Goal: Task Accomplishment & Management: Use online tool/utility

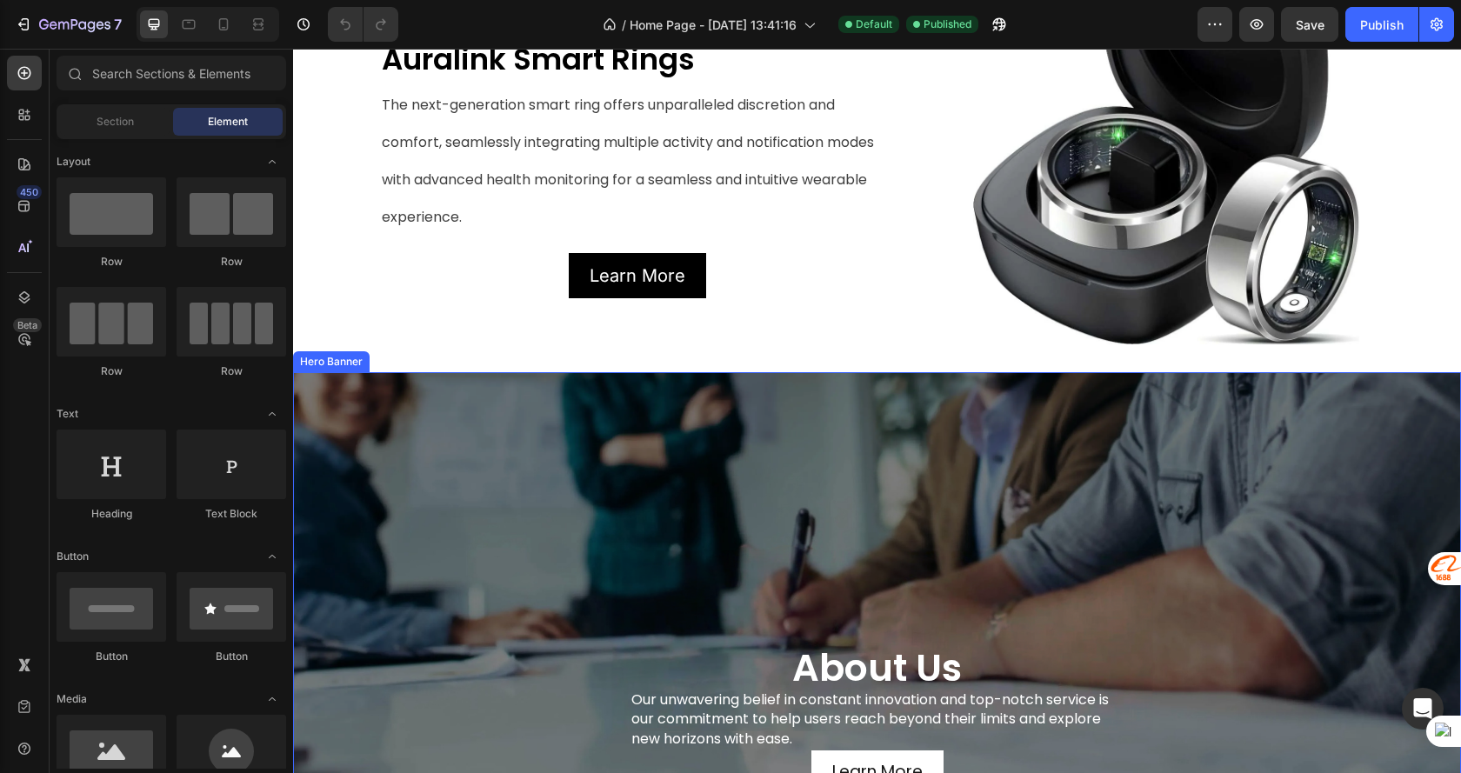
scroll to position [1217, 0]
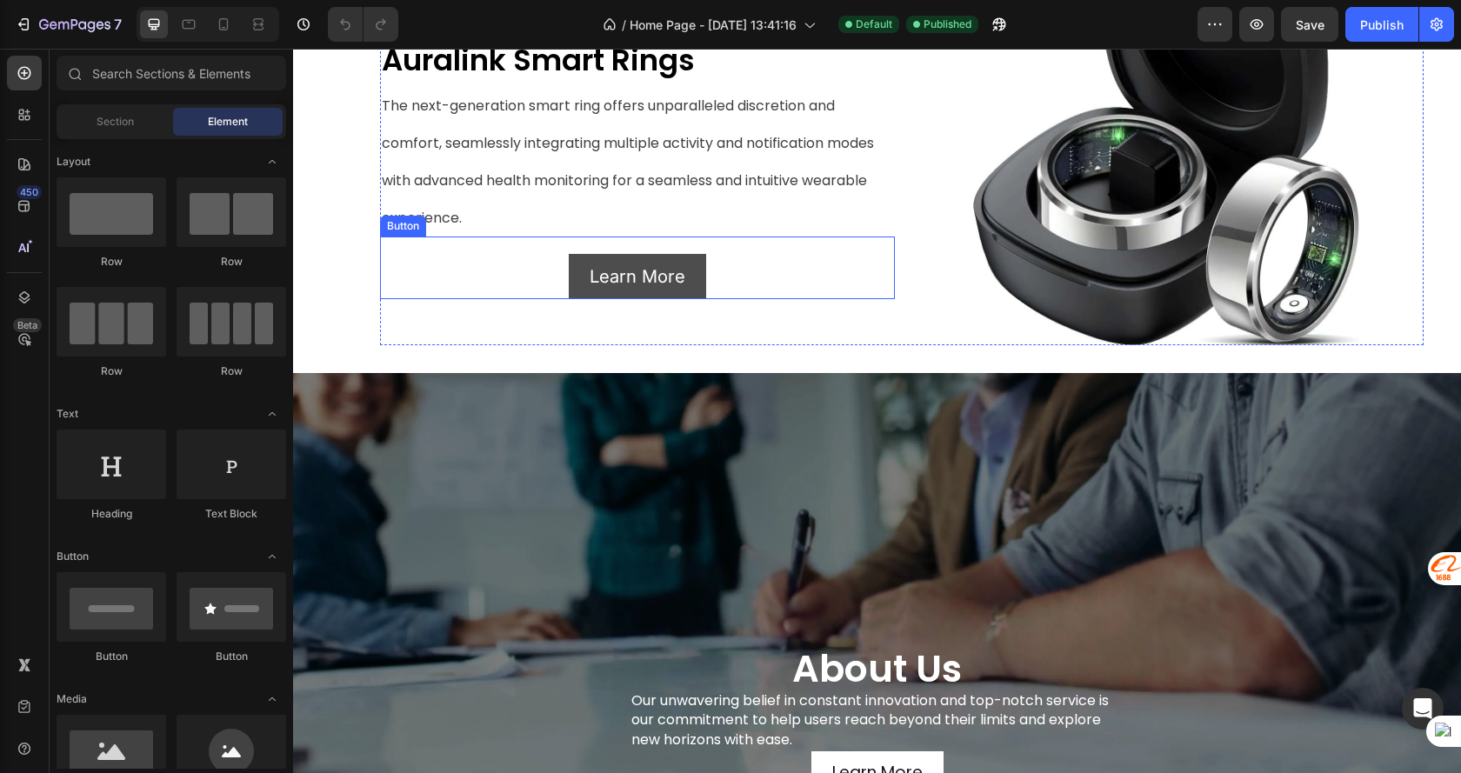
click at [719, 299] on div "Learn More Button" at bounding box center [637, 267] width 515 height 63
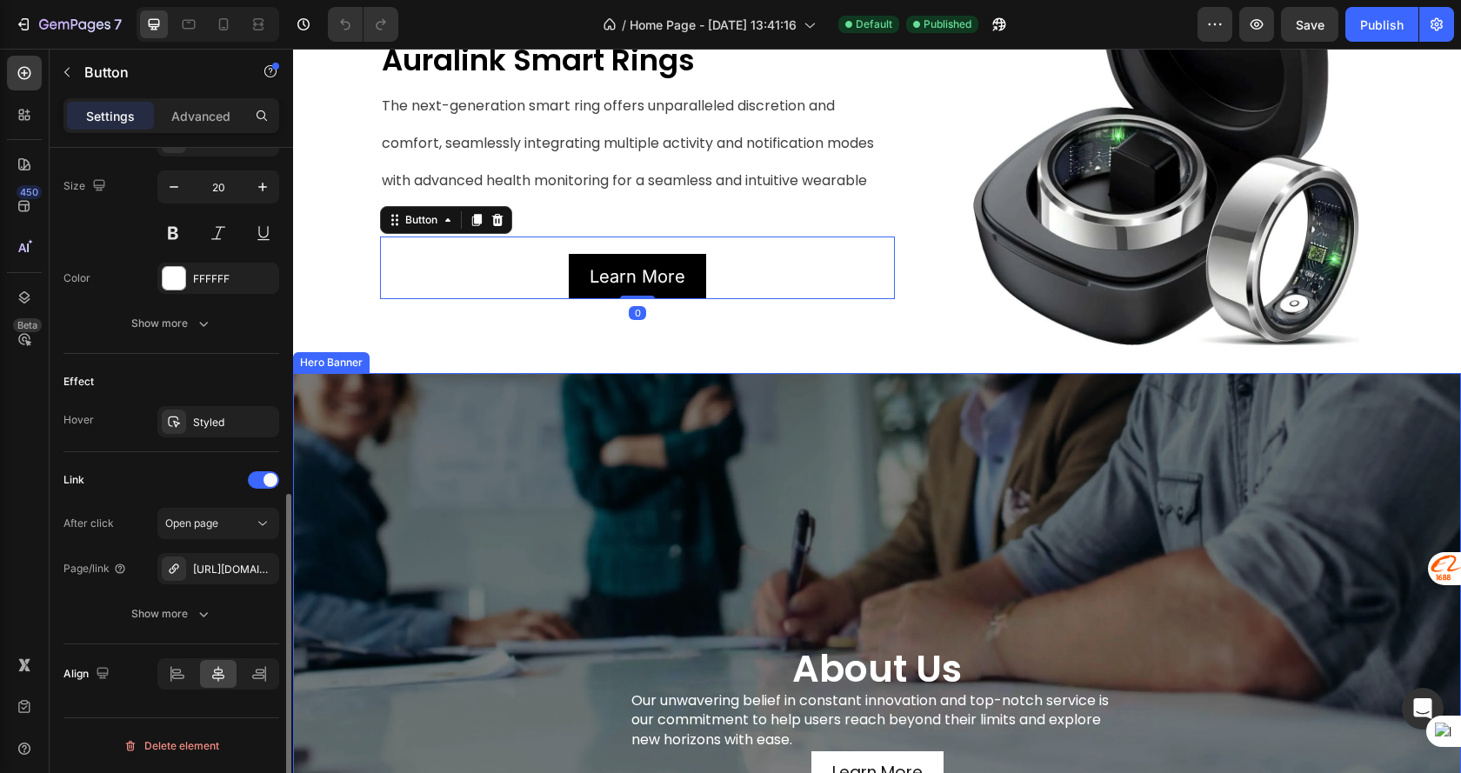
scroll to position [1624, 0]
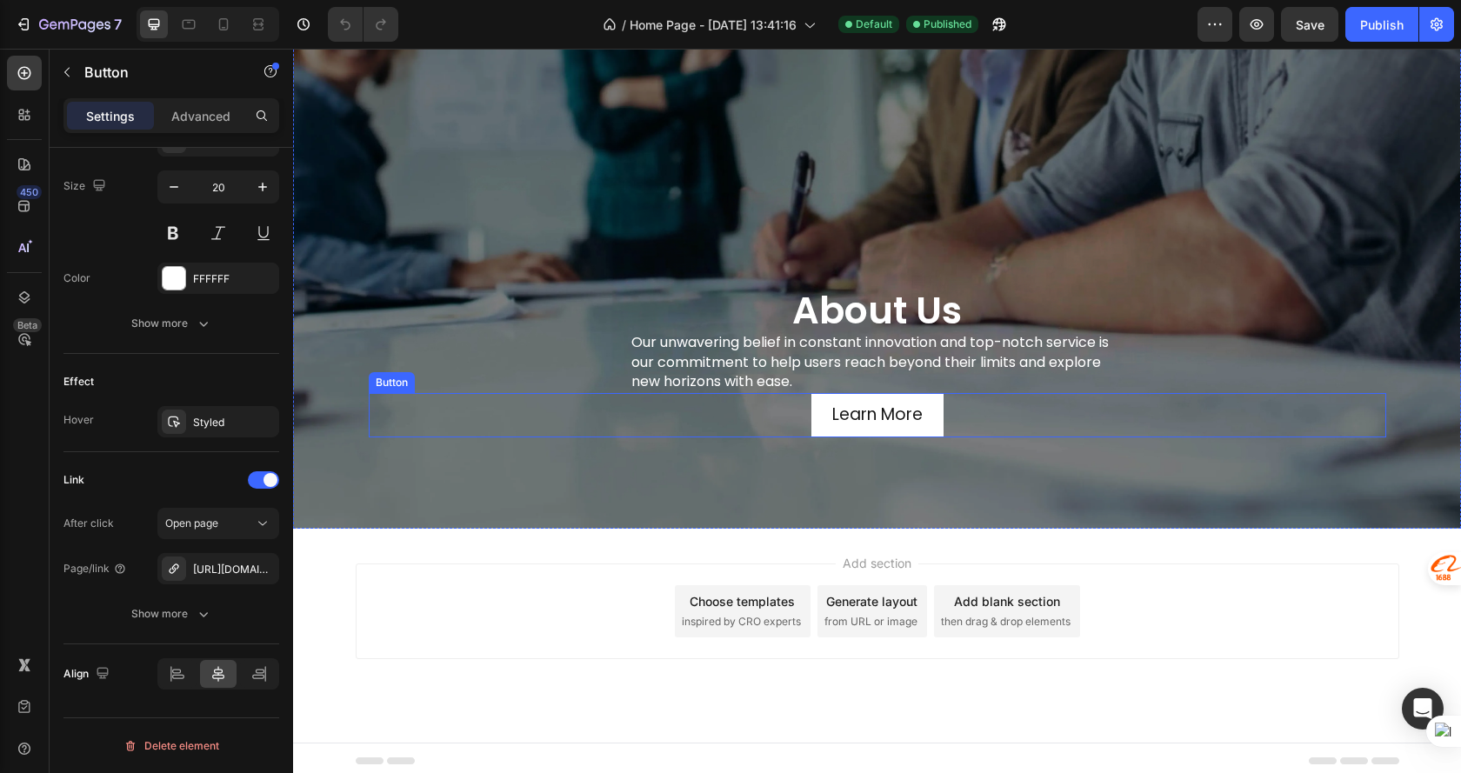
click at [954, 415] on div "Learn More Button" at bounding box center [877, 415] width 1017 height 44
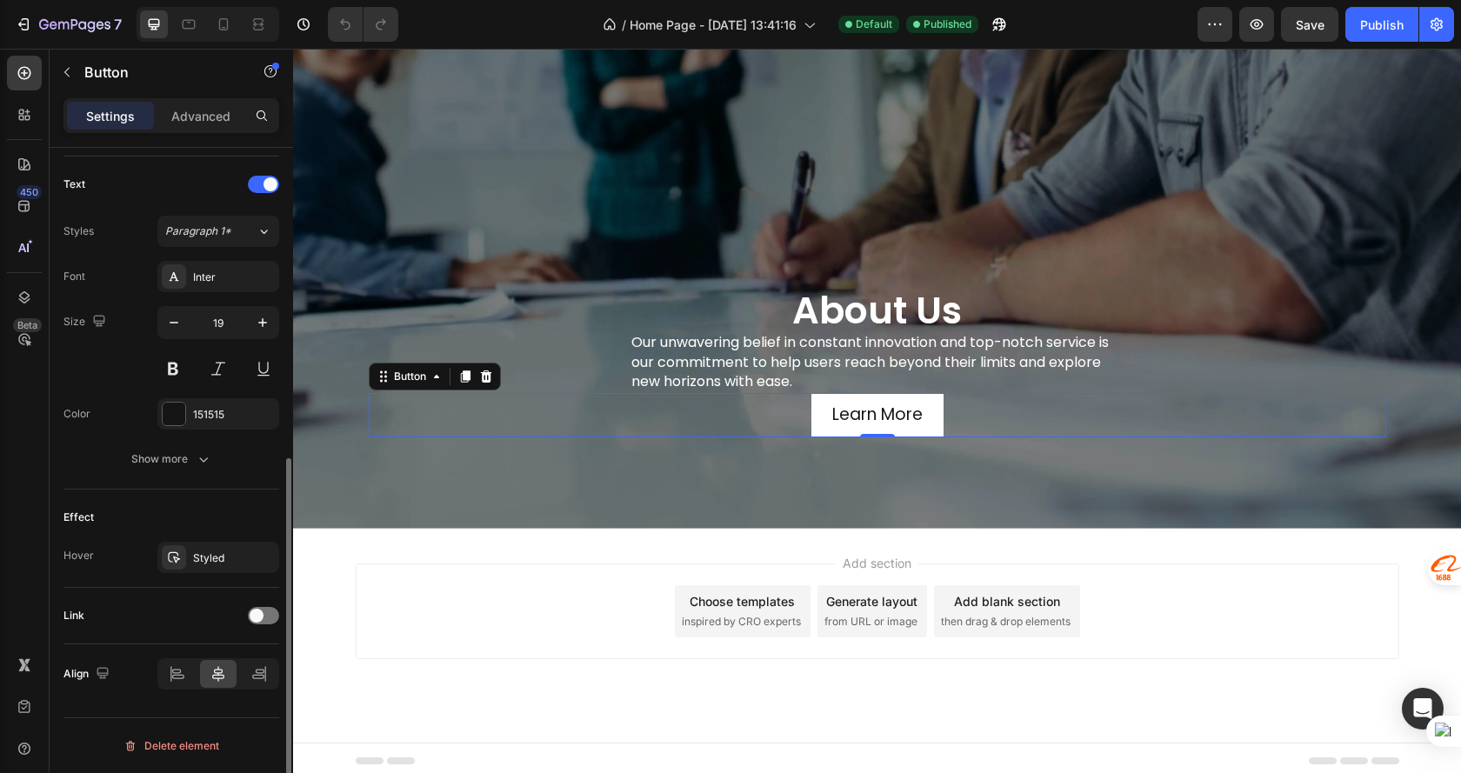
scroll to position [572, 0]
click at [185, 459] on div "Show more" at bounding box center [171, 458] width 81 height 17
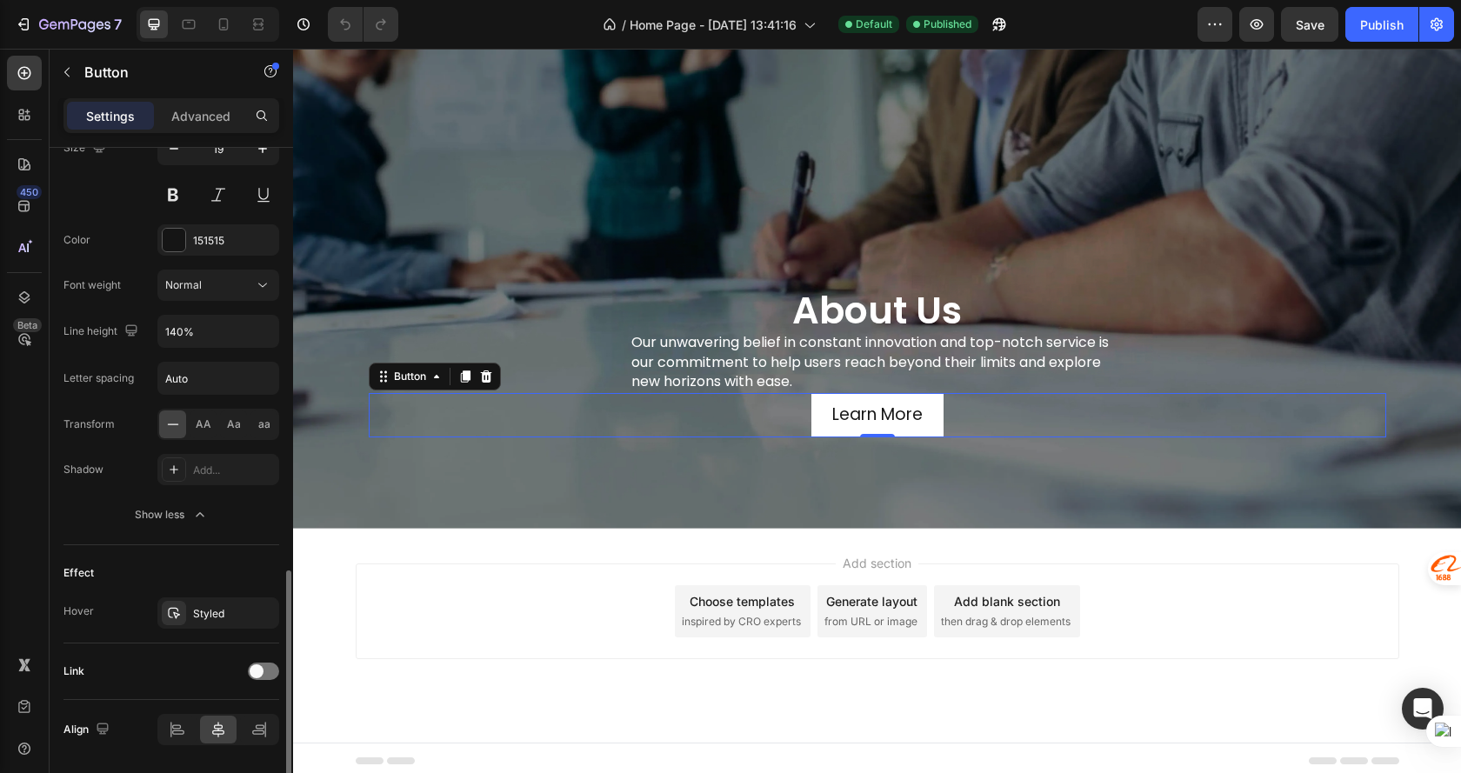
scroll to position [802, 0]
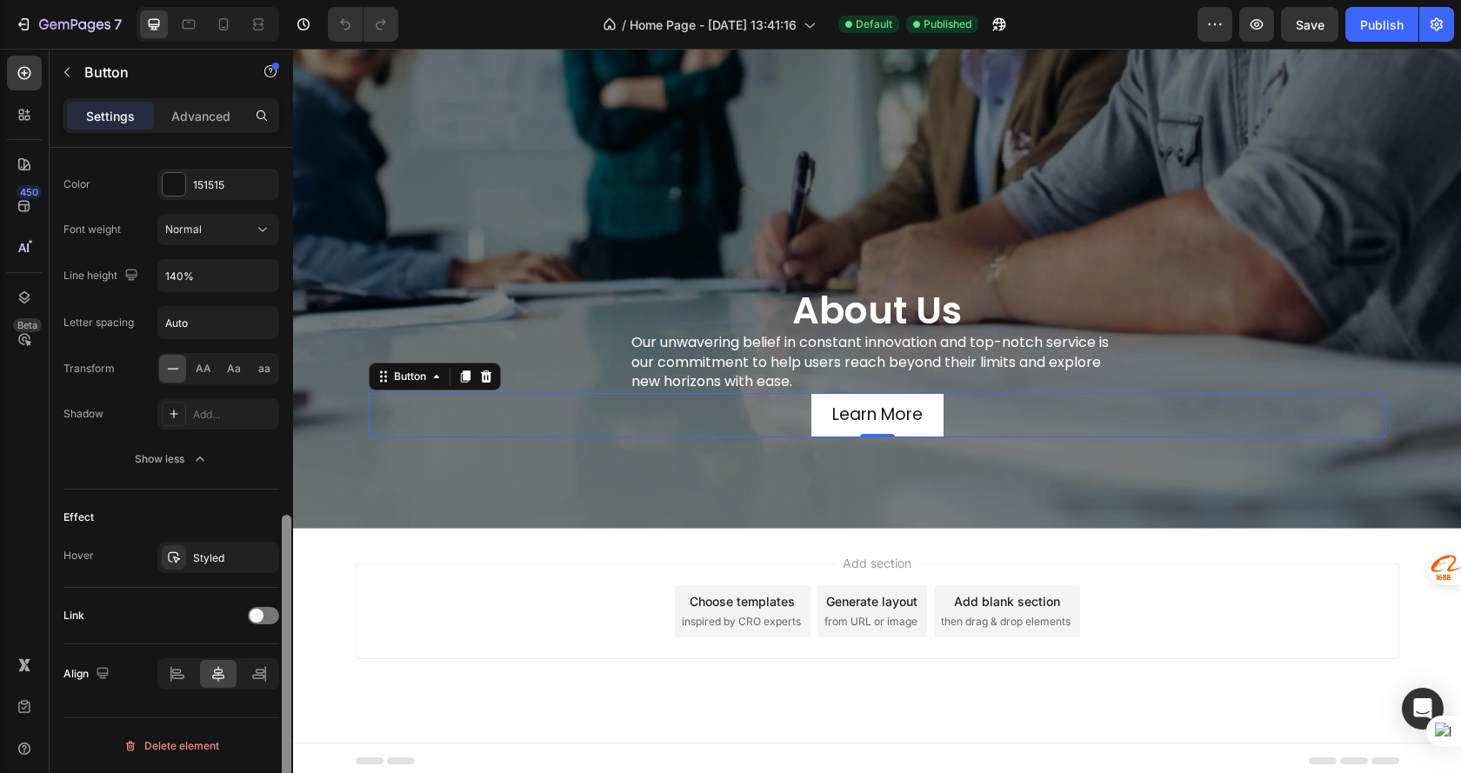
click at [283, 598] on div at bounding box center [286, 485] width 13 height 675
click at [270, 608] on div at bounding box center [263, 615] width 31 height 17
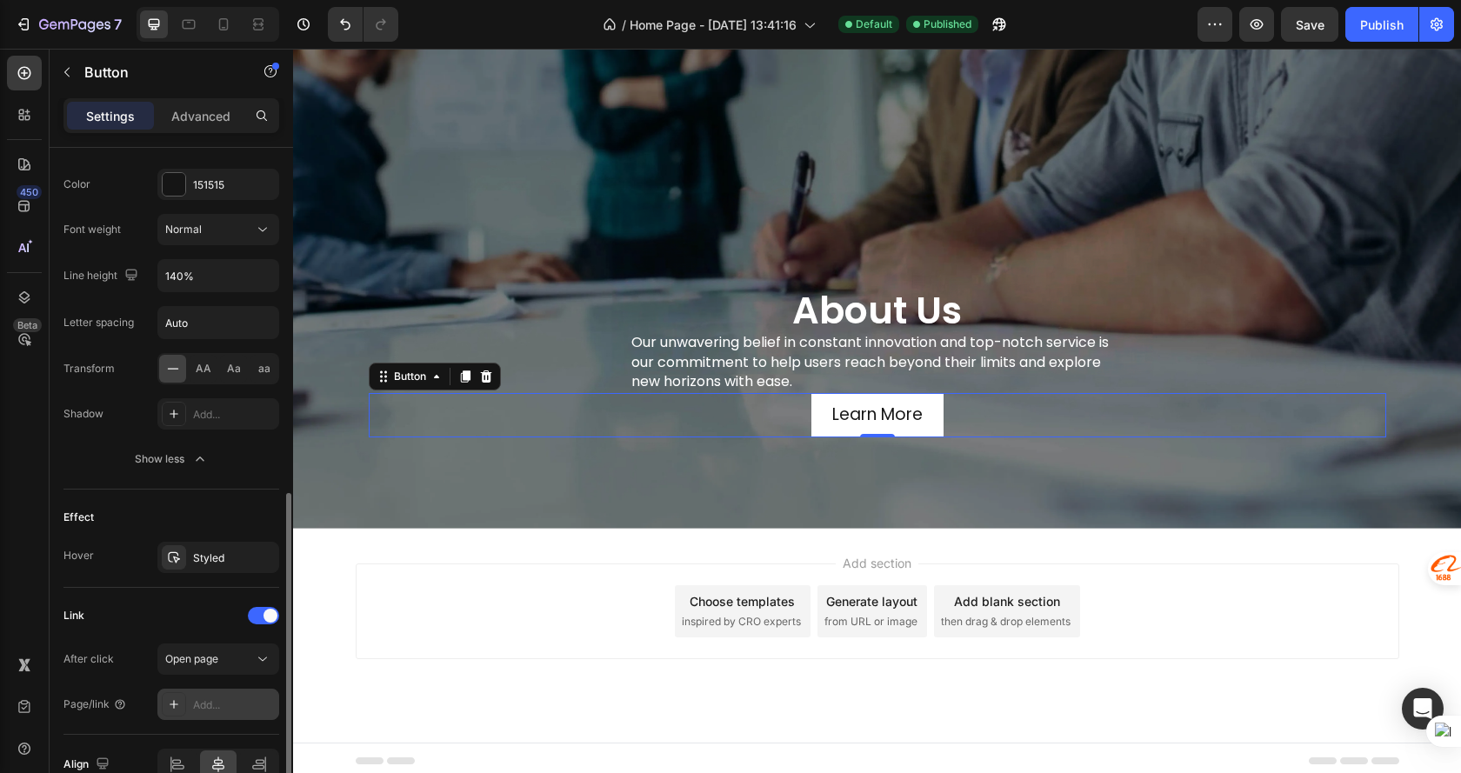
scroll to position [892, 0]
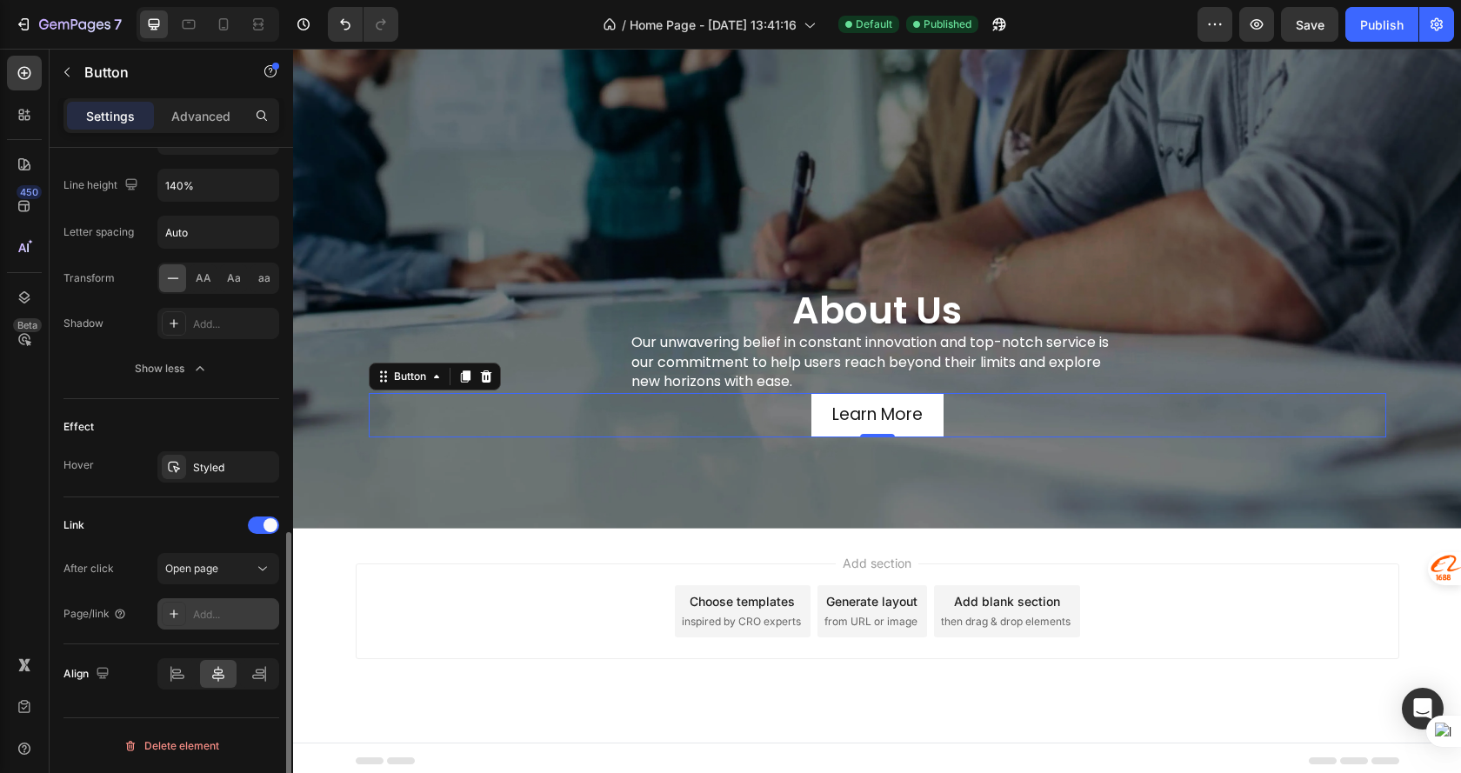
click at [204, 615] on div "Add..." at bounding box center [234, 615] width 82 height 16
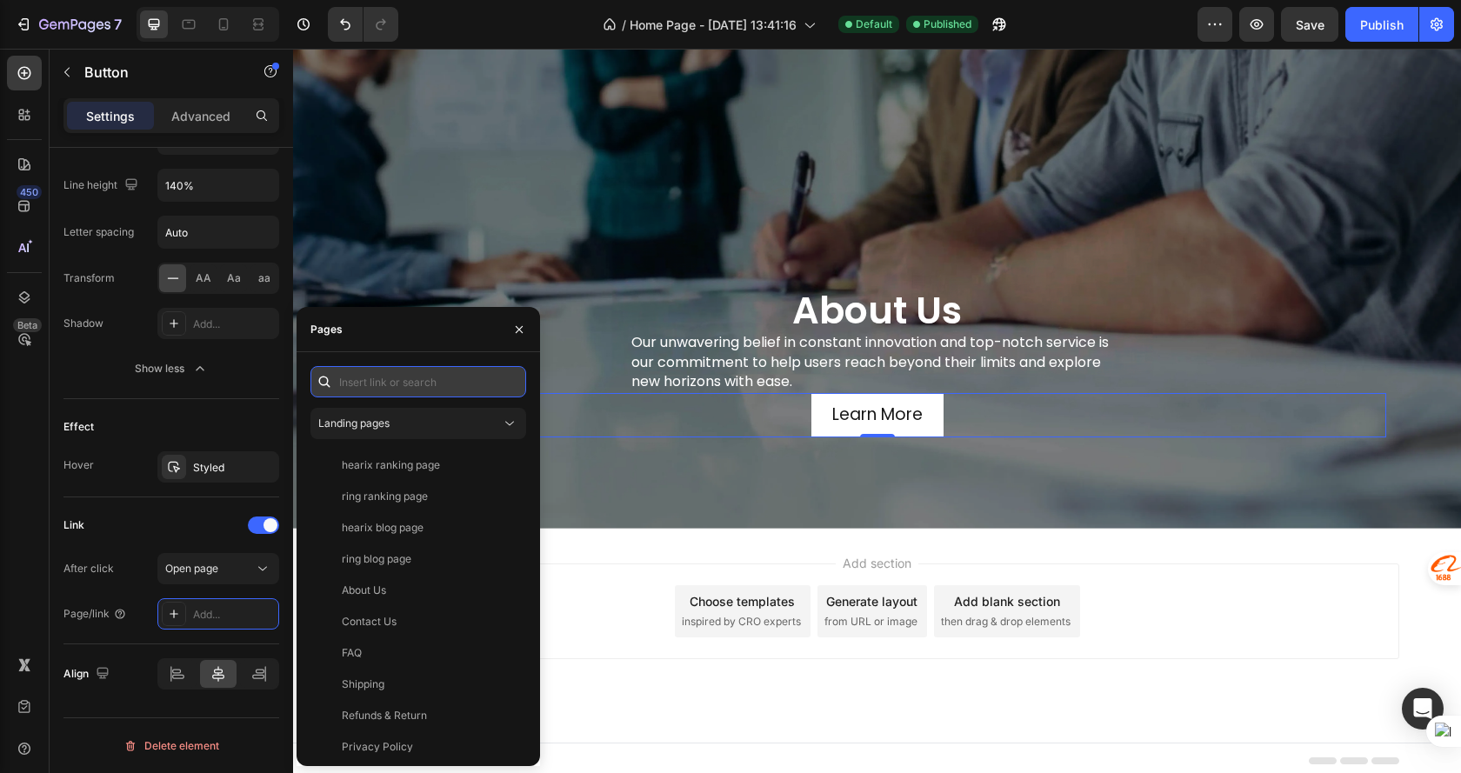
click at [384, 374] on input "text" at bounding box center [418, 381] width 216 height 31
paste input "https://www.hearix.co.uk/pages/about-us"
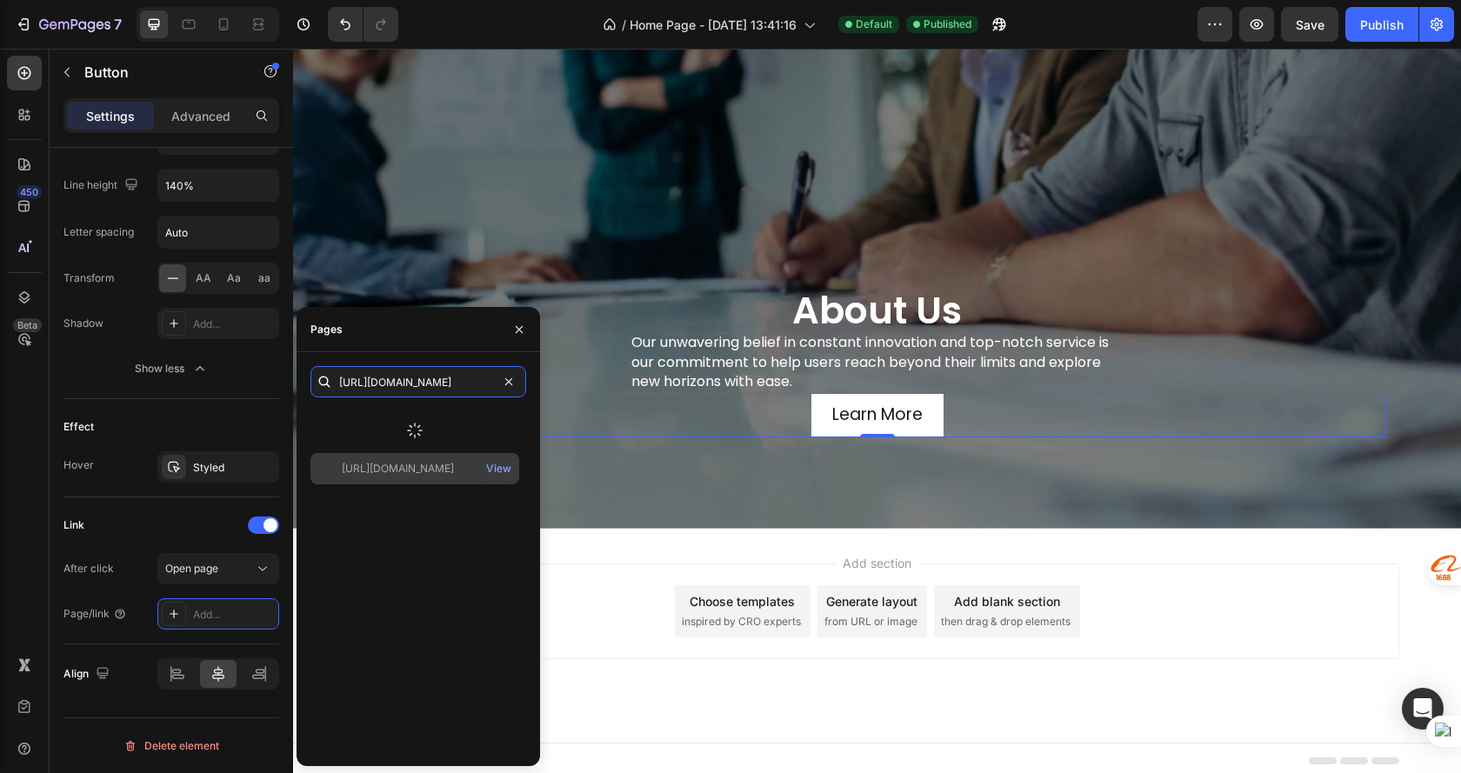
type input "https://www.hearix.co.uk/pages/about-us"
drag, startPoint x: 433, startPoint y: 412, endPoint x: 432, endPoint y: 431, distance: 19.1
click at [432, 415] on div at bounding box center [414, 430] width 209 height 45
click at [436, 408] on div "https://www.hearix.co.uk/pages/about-us View" at bounding box center [414, 423] width 209 height 31
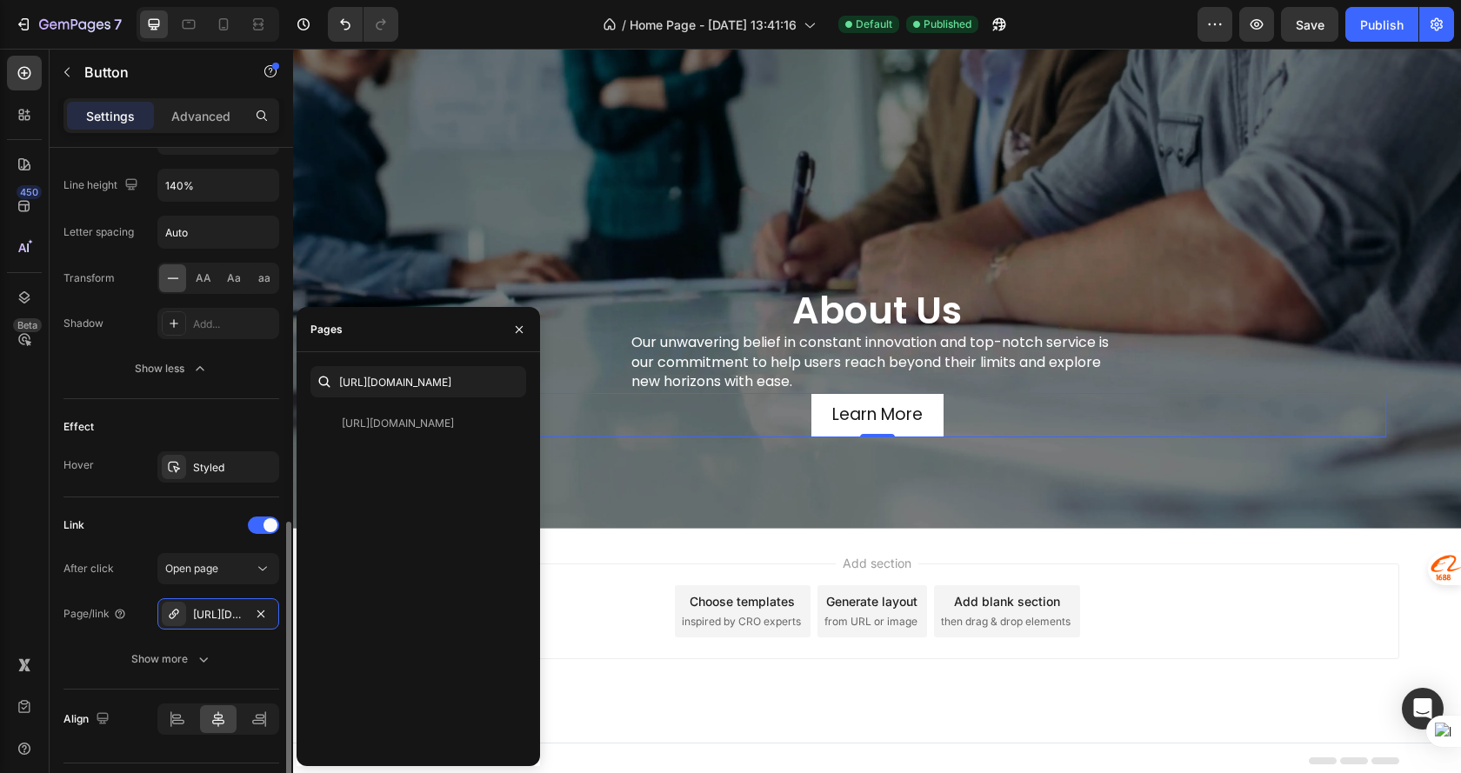
click at [159, 521] on div "Link" at bounding box center [171, 525] width 216 height 28
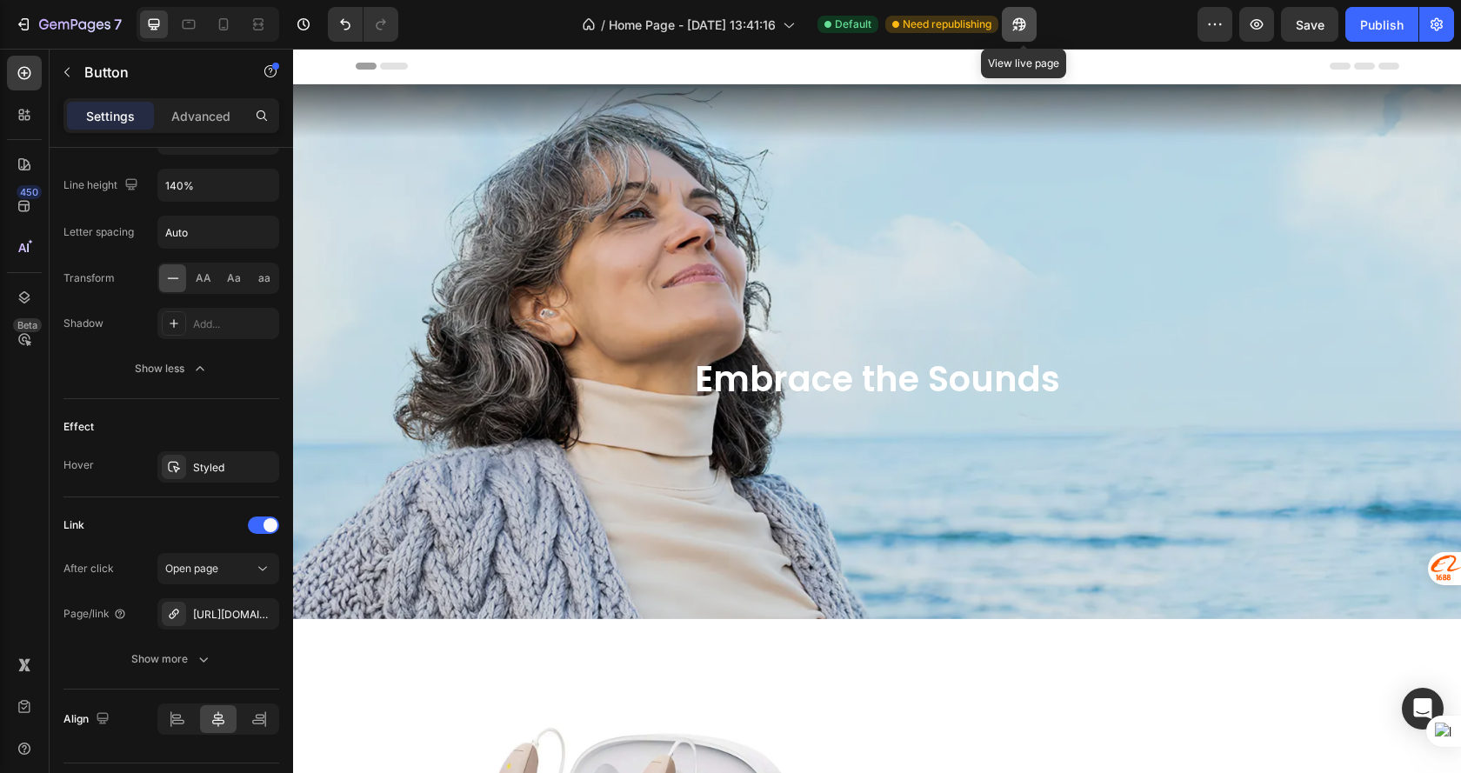
click at [1021, 30] on icon "button" at bounding box center [1018, 24] width 17 height 17
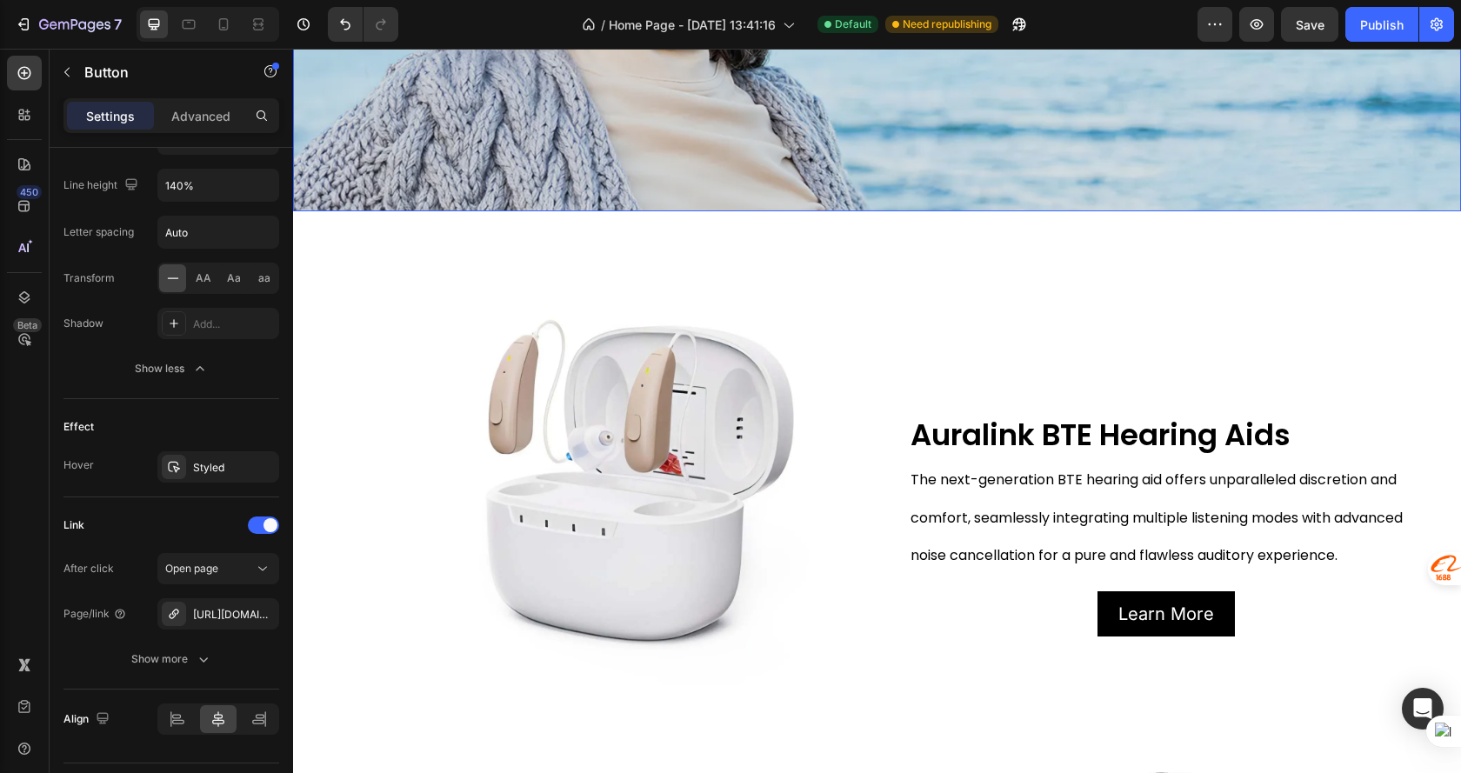
scroll to position [435, 0]
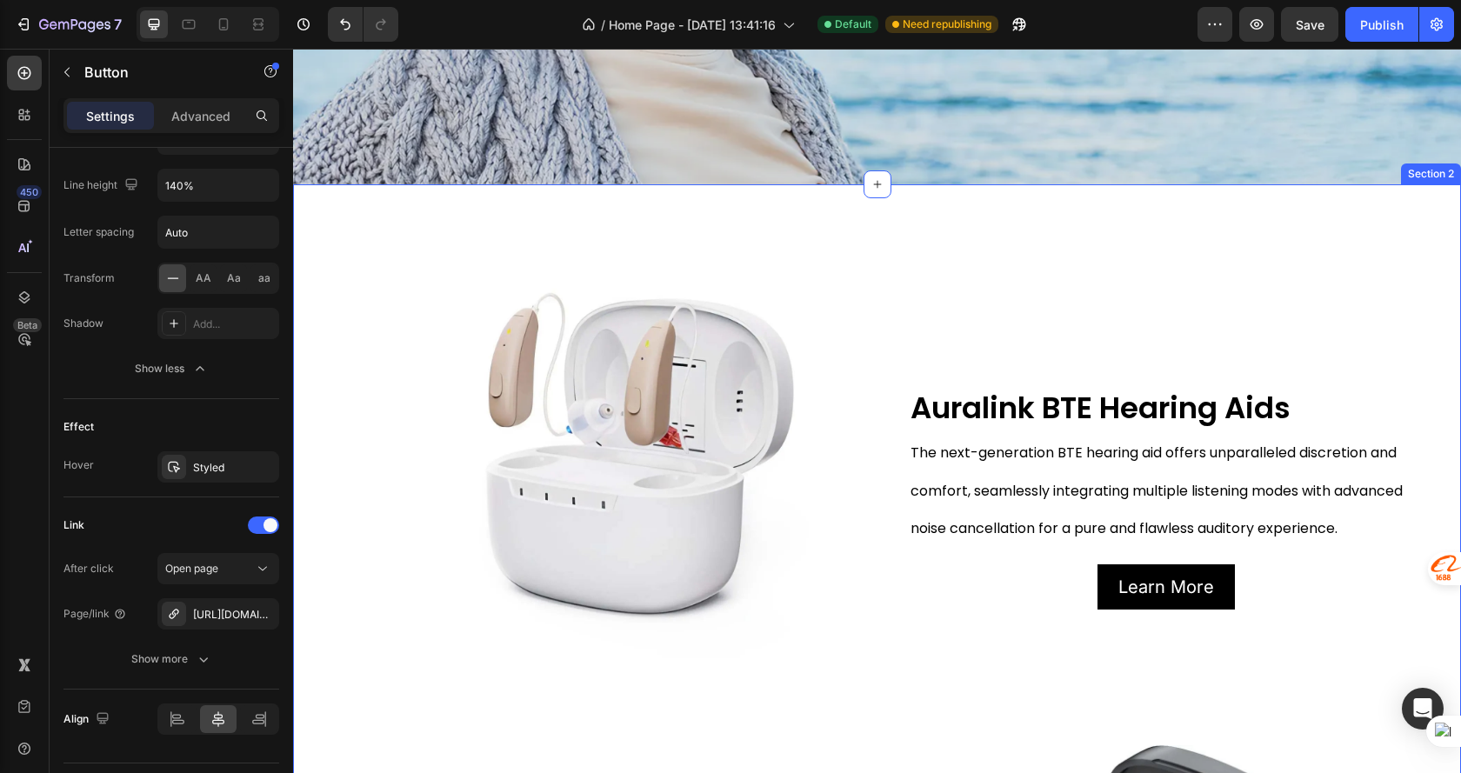
click at [1434, 256] on div "Image Auralink BTE Hearing Aids Text Block The next-generation BTE hearing aid …" at bounding box center [877, 697] width 1168 height 970
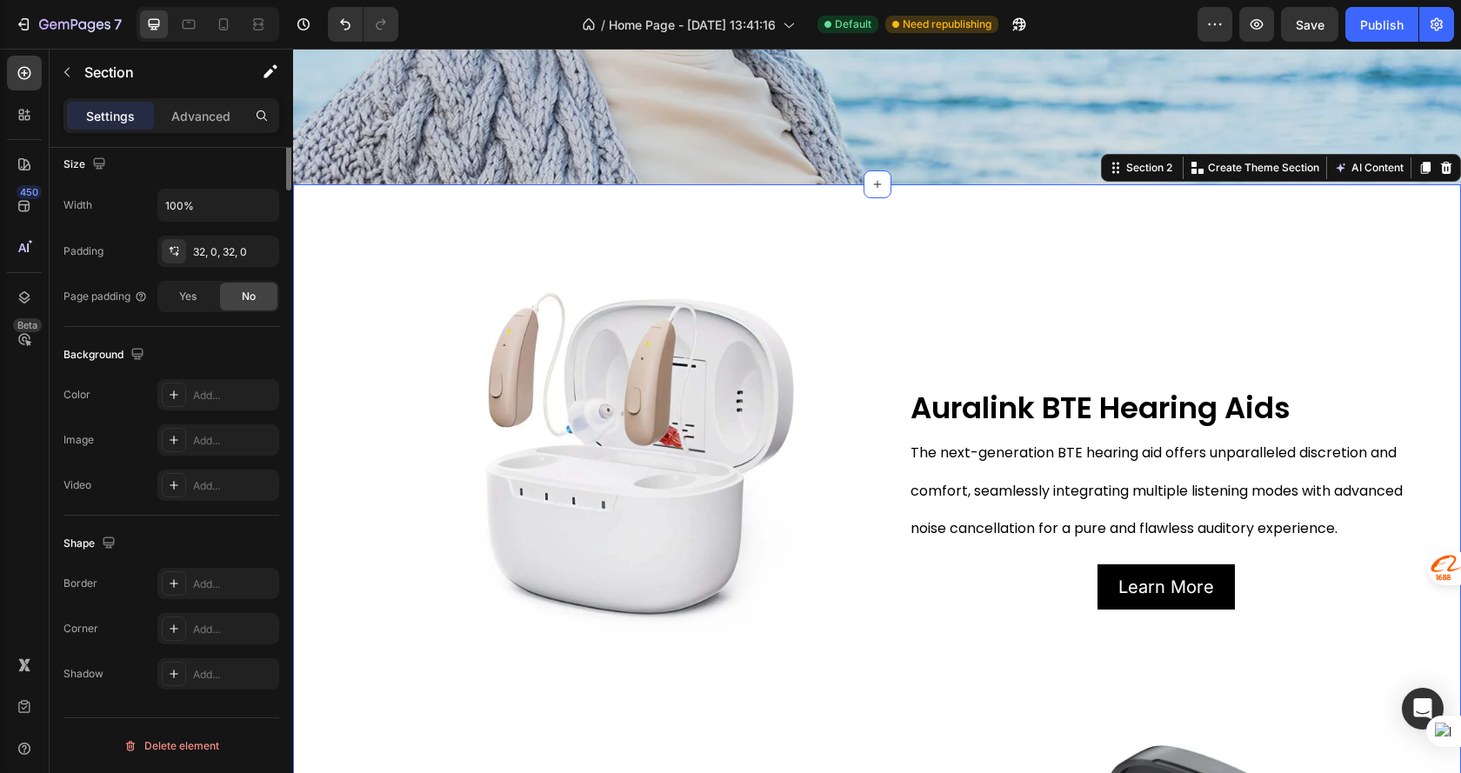
scroll to position [0, 0]
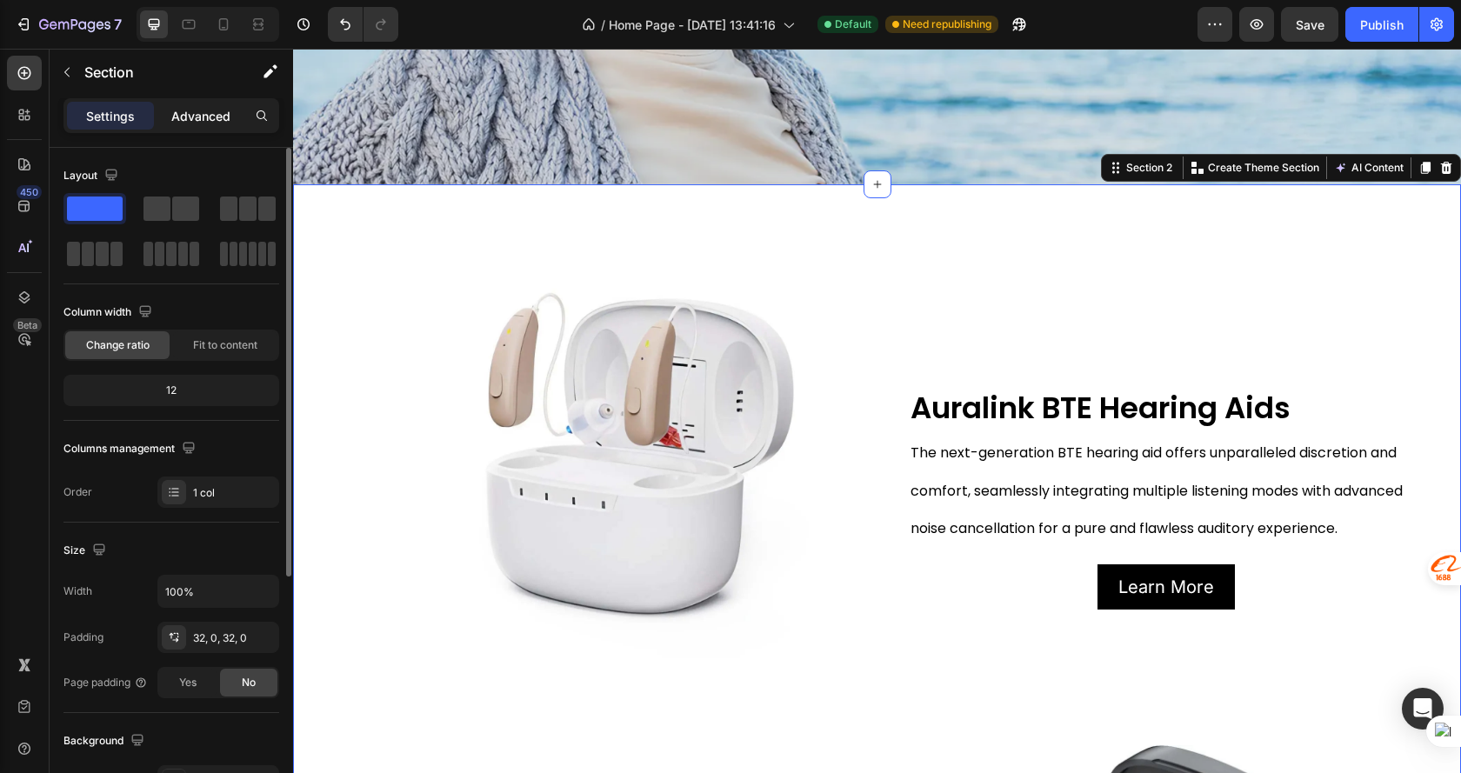
click at [209, 123] on p "Advanced" at bounding box center [200, 116] width 59 height 18
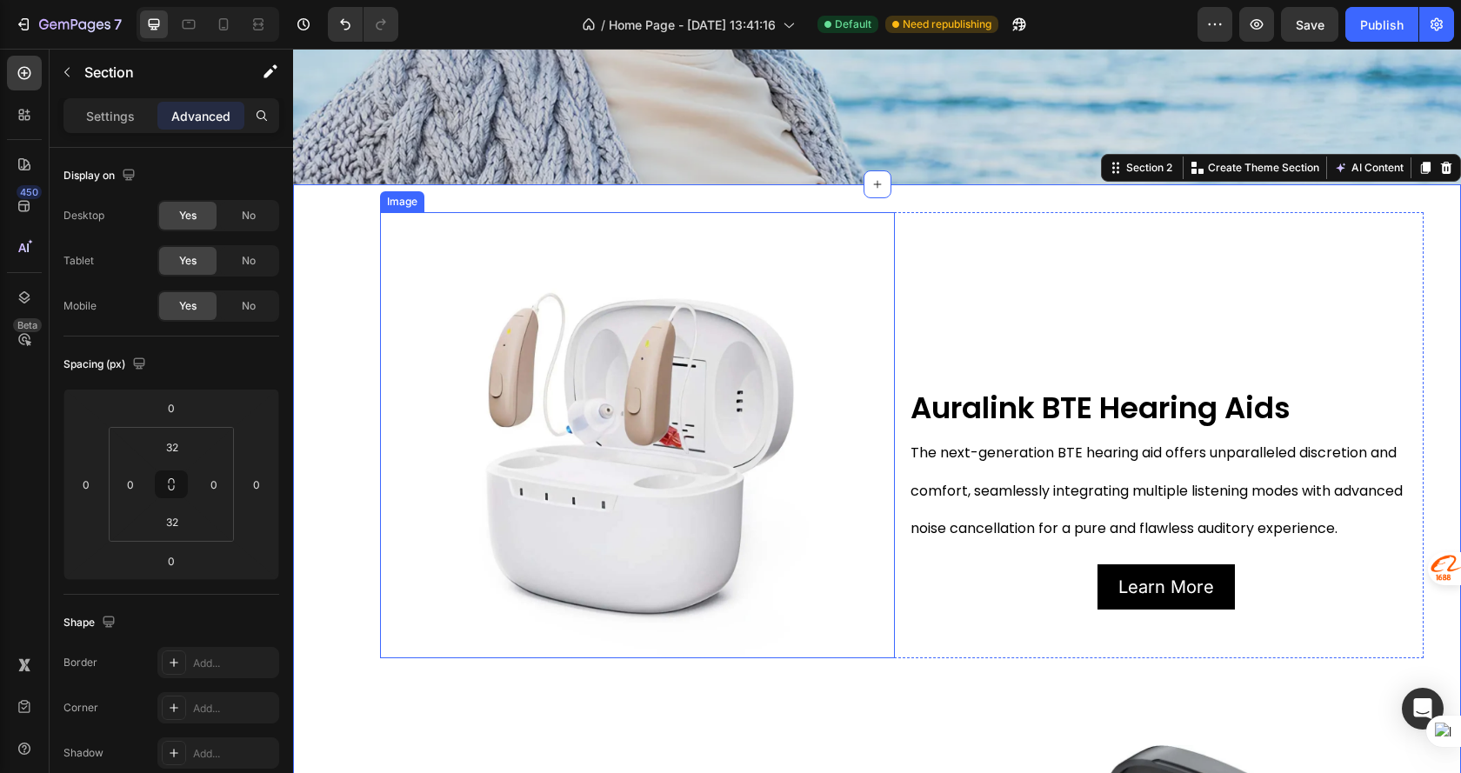
click at [529, 405] on img at bounding box center [637, 435] width 515 height 446
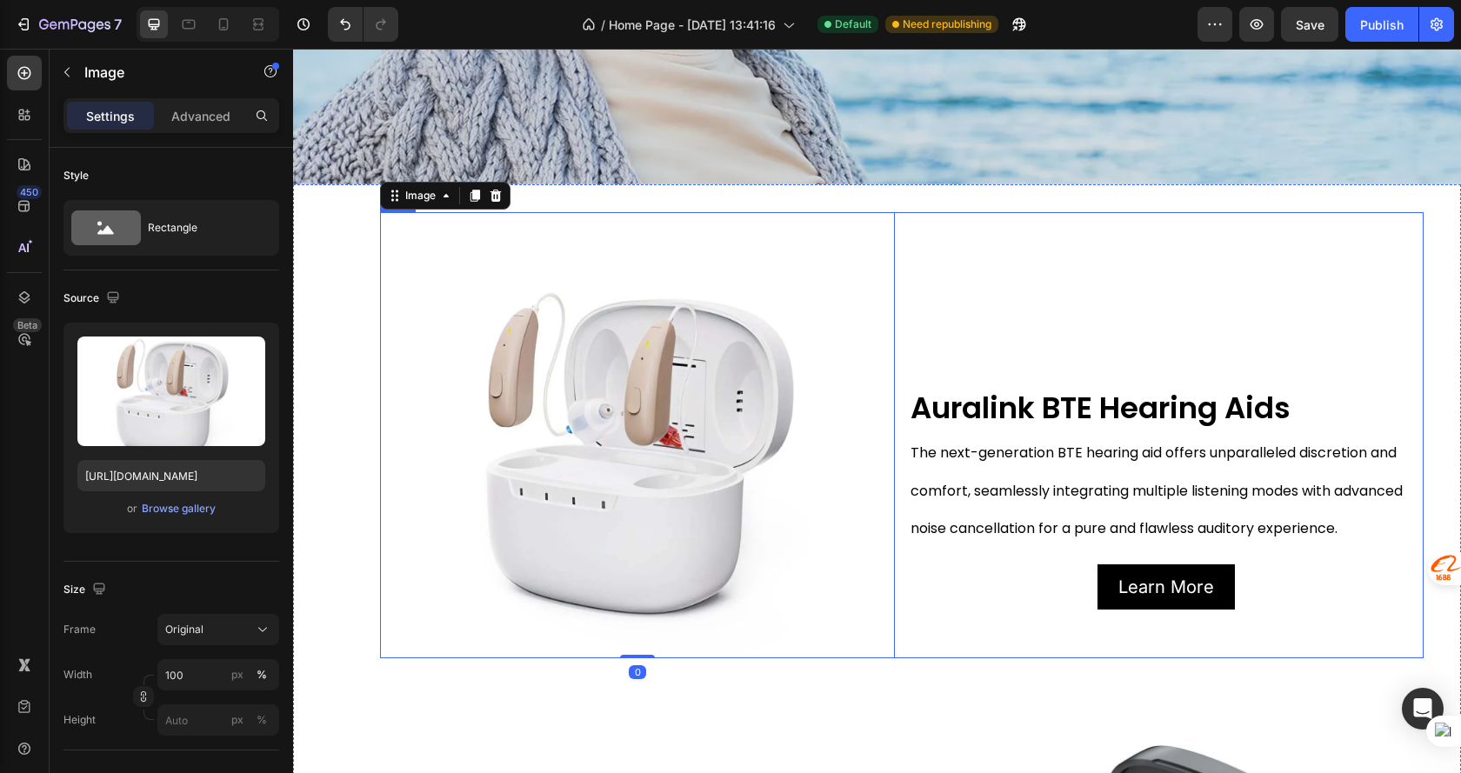
click at [999, 635] on div "Auralink BTE Hearing Aids Text Block The next-generation BTE hearing aid offers…" at bounding box center [1166, 435] width 515 height 446
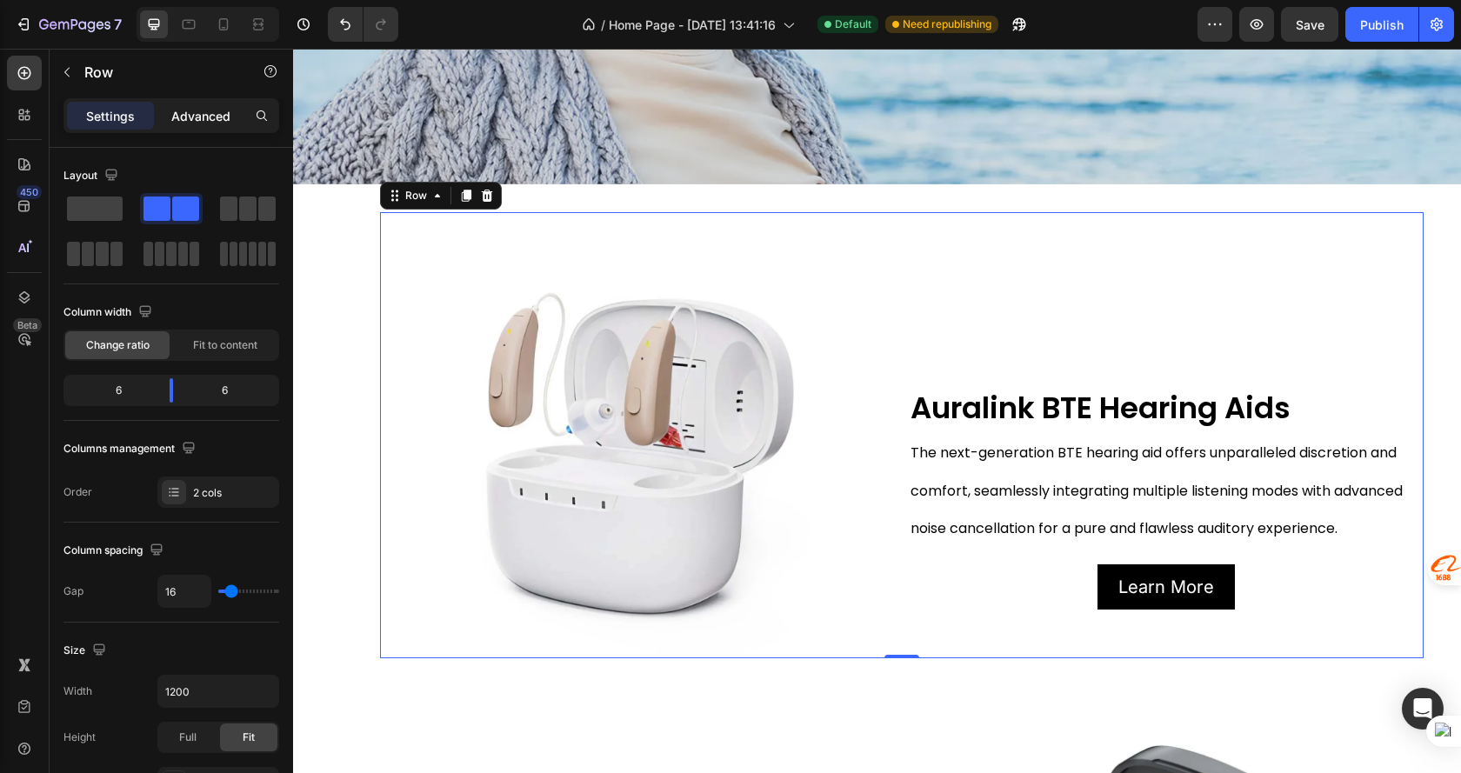
click at [199, 116] on p "Advanced" at bounding box center [200, 116] width 59 height 18
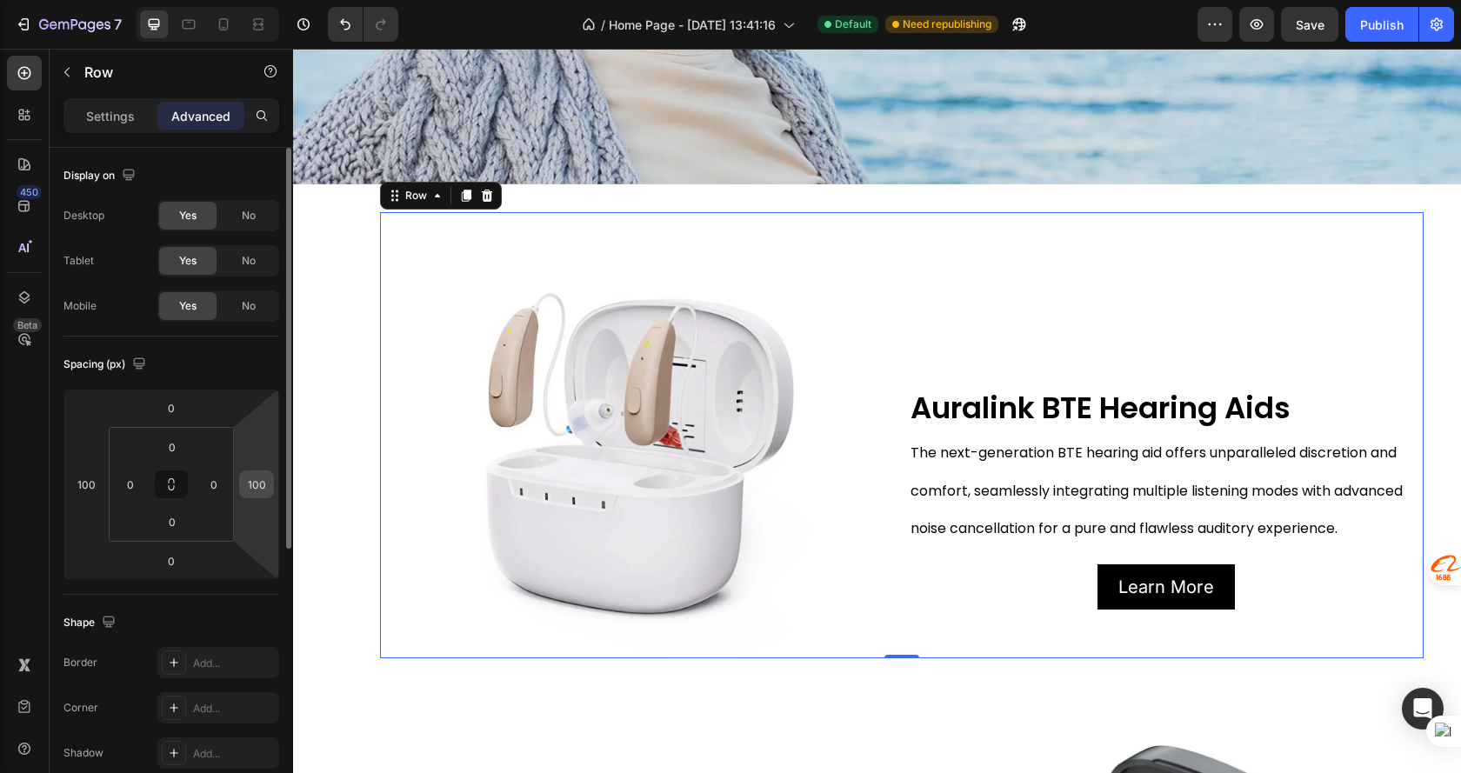
click at [248, 496] on input "100" at bounding box center [256, 484] width 26 height 26
type input "0"
click at [97, 487] on input "100" at bounding box center [86, 484] width 26 height 26
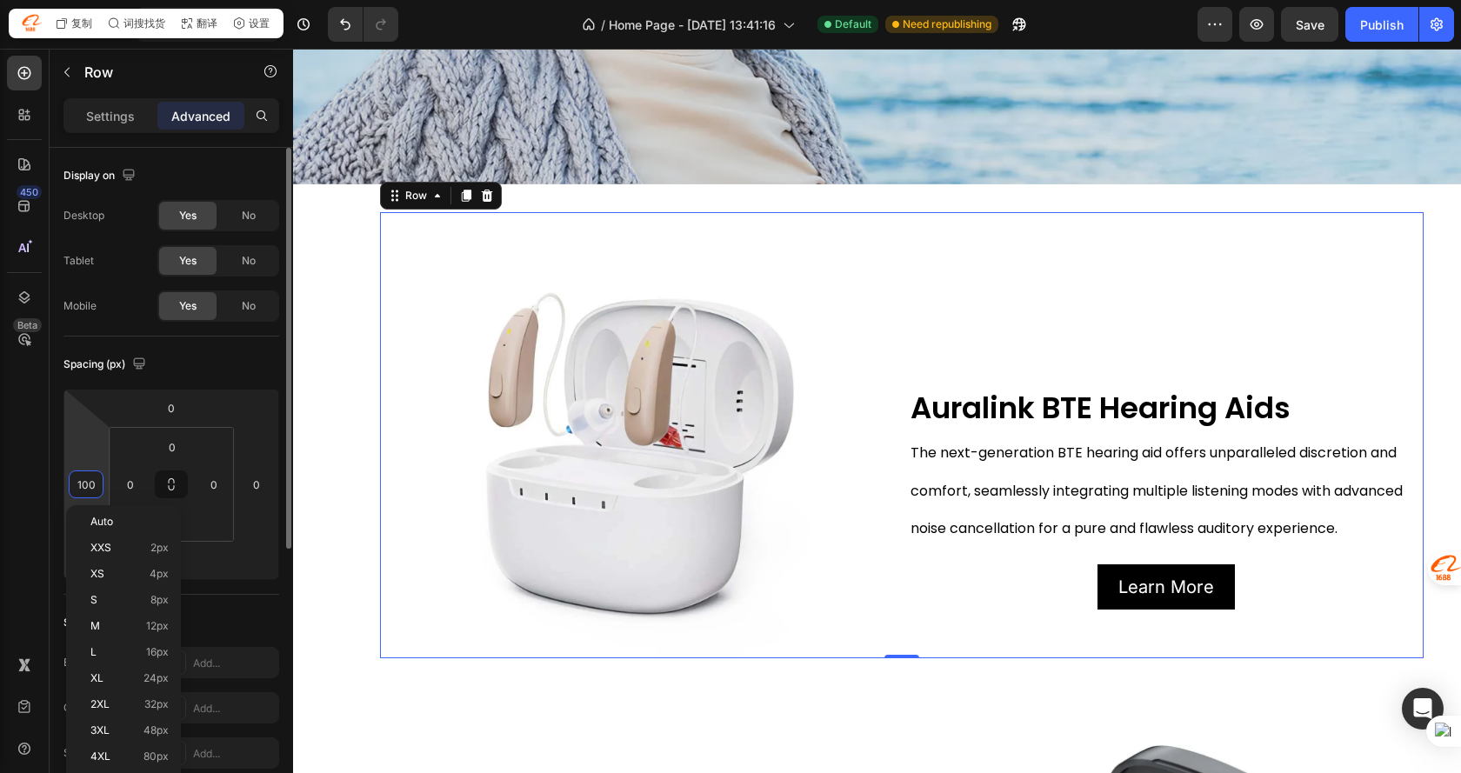
type input "0"
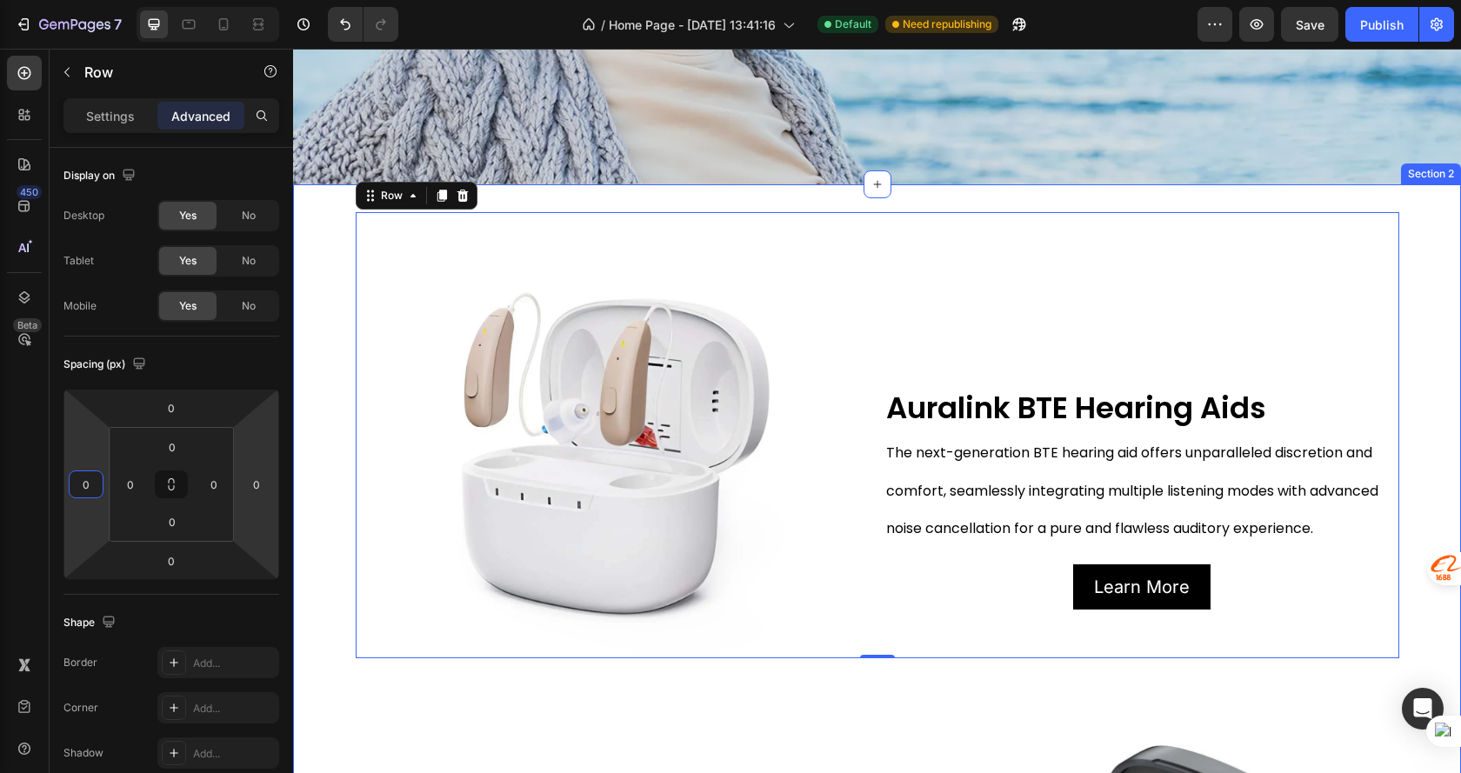
click at [320, 347] on div "Image Auralink BTE Hearing Aids Text Block The next-generation BTE hearing aid …" at bounding box center [877, 697] width 1168 height 970
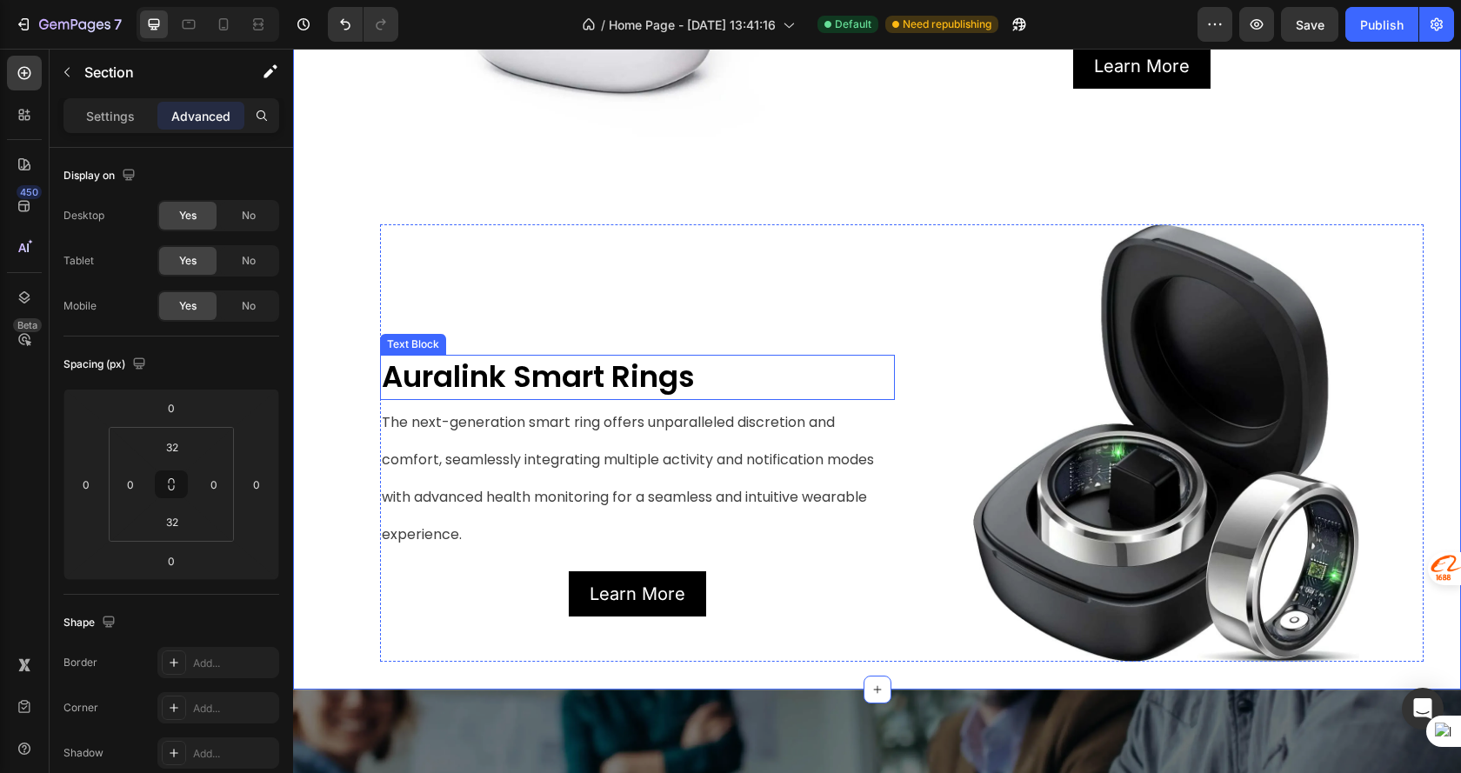
scroll to position [1043, 0]
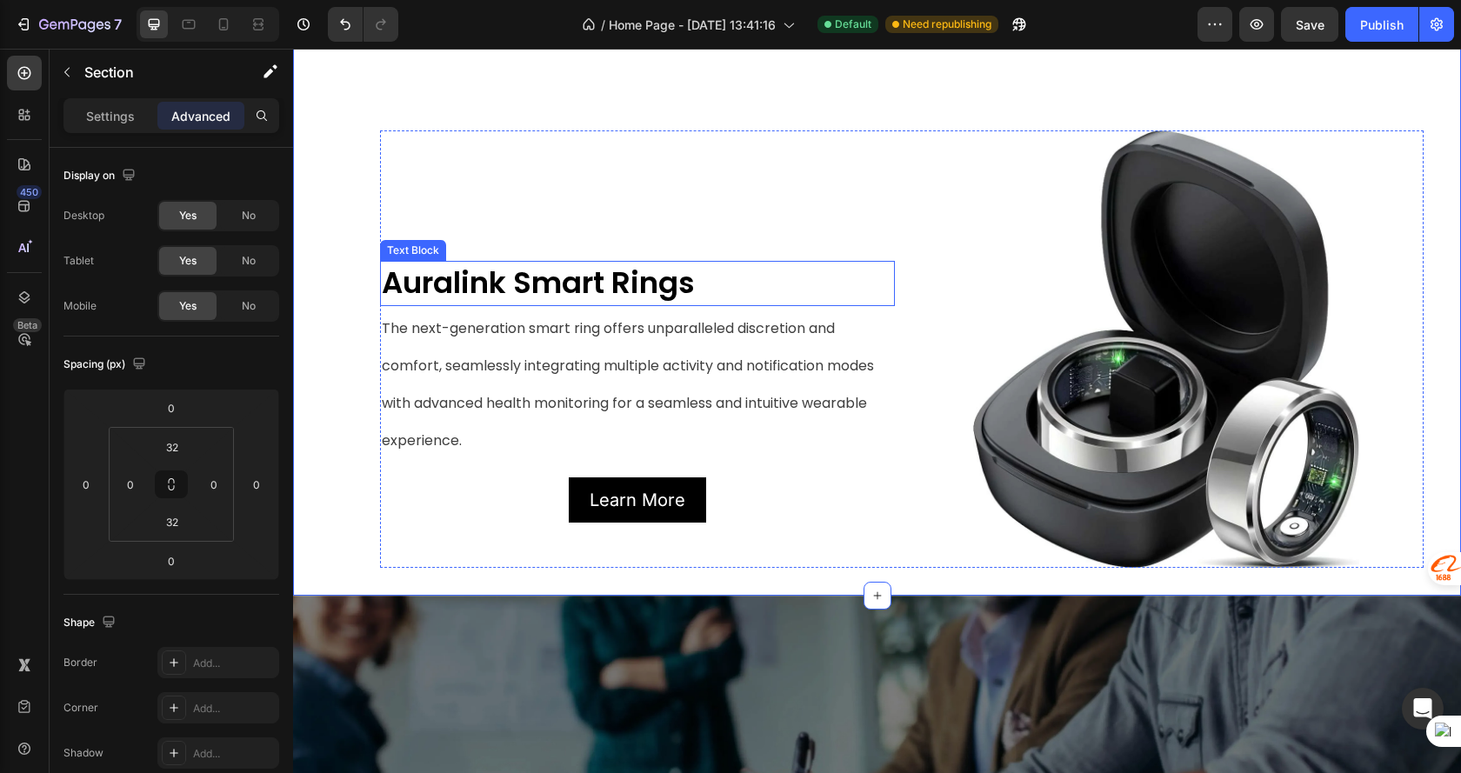
click at [518, 208] on div "Auralink Smart Rings Text Block The next-generation smart ring offers unparalle…" at bounding box center [637, 348] width 515 height 437
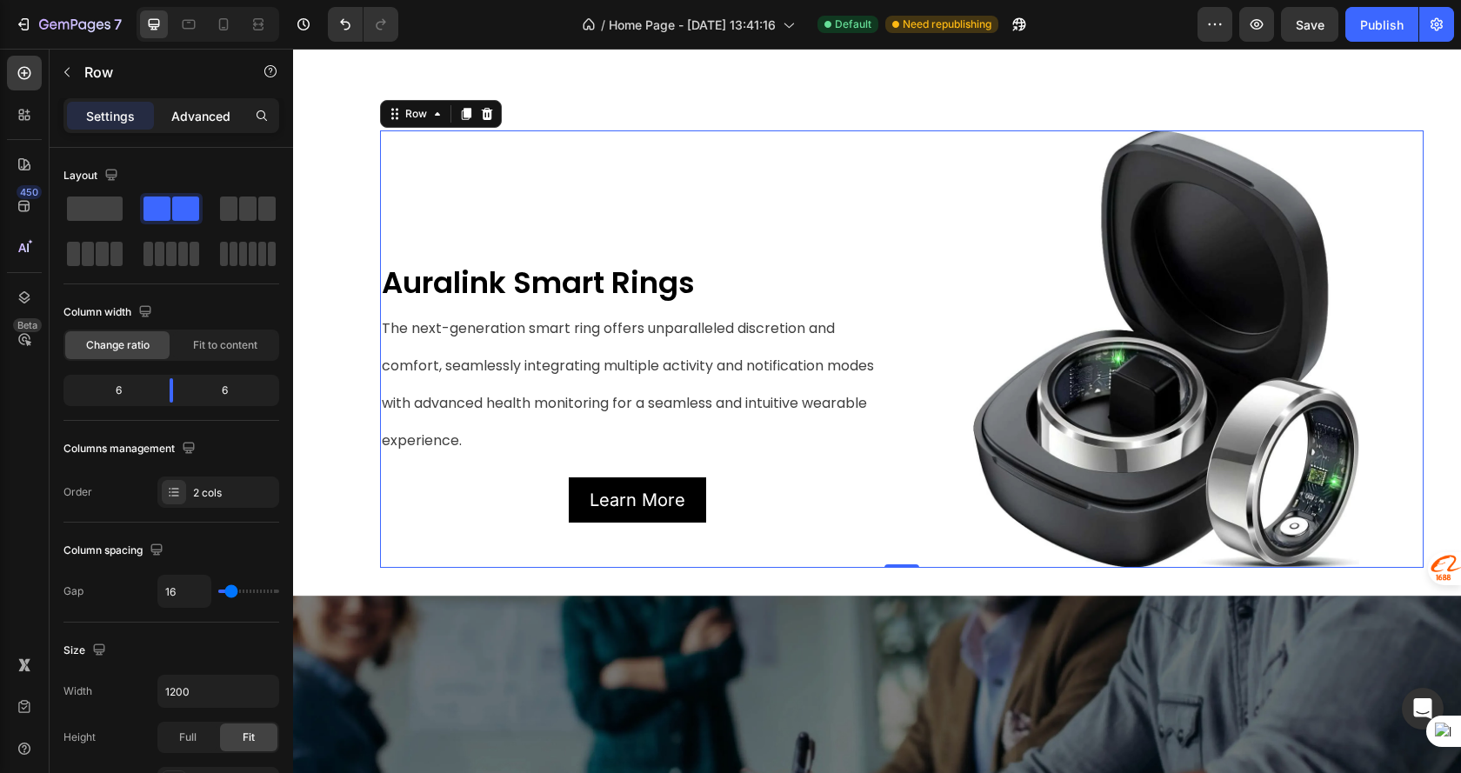
click at [198, 118] on p "Advanced" at bounding box center [200, 116] width 59 height 18
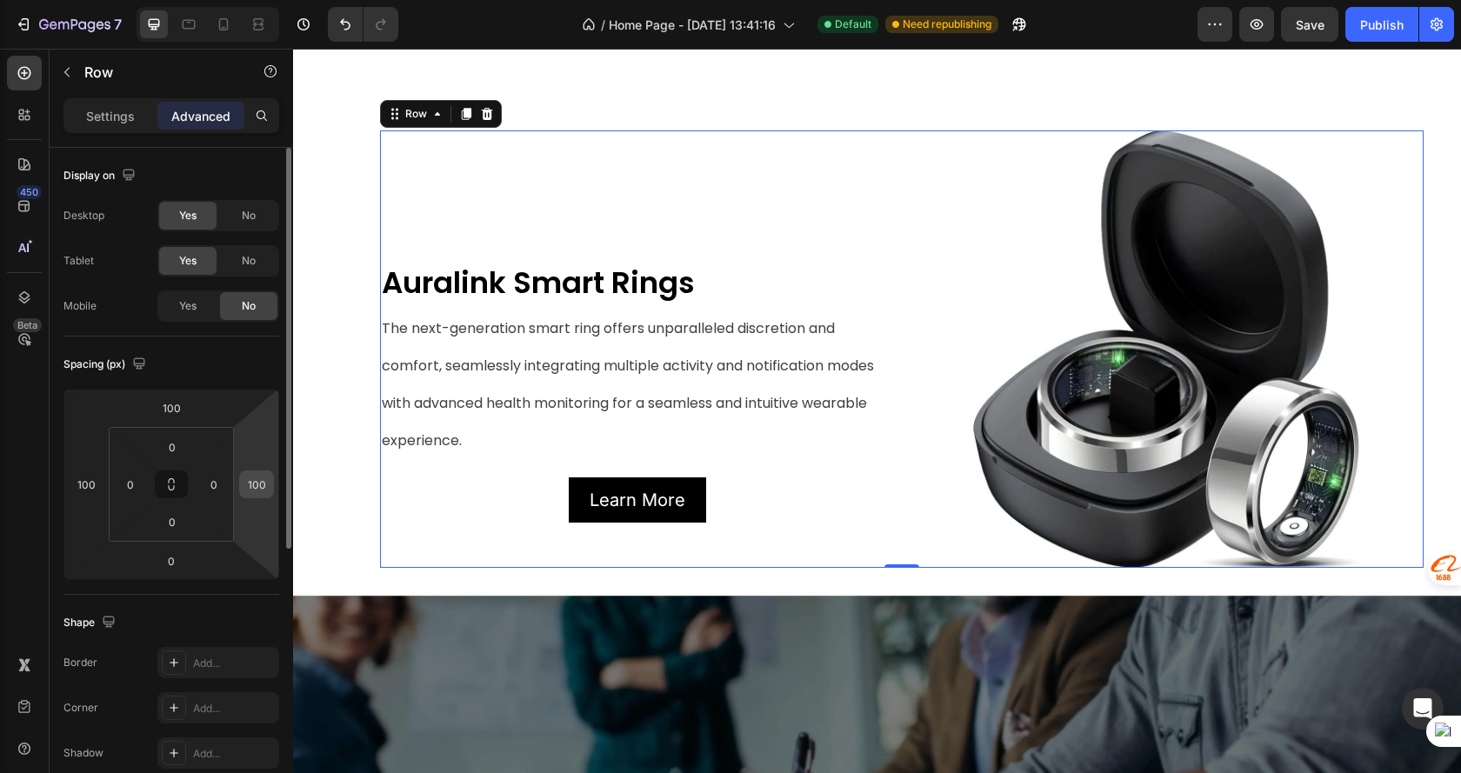
click at [260, 488] on input "100" at bounding box center [256, 484] width 26 height 26
type input "0"
click at [95, 487] on input "100" at bounding box center [86, 484] width 26 height 26
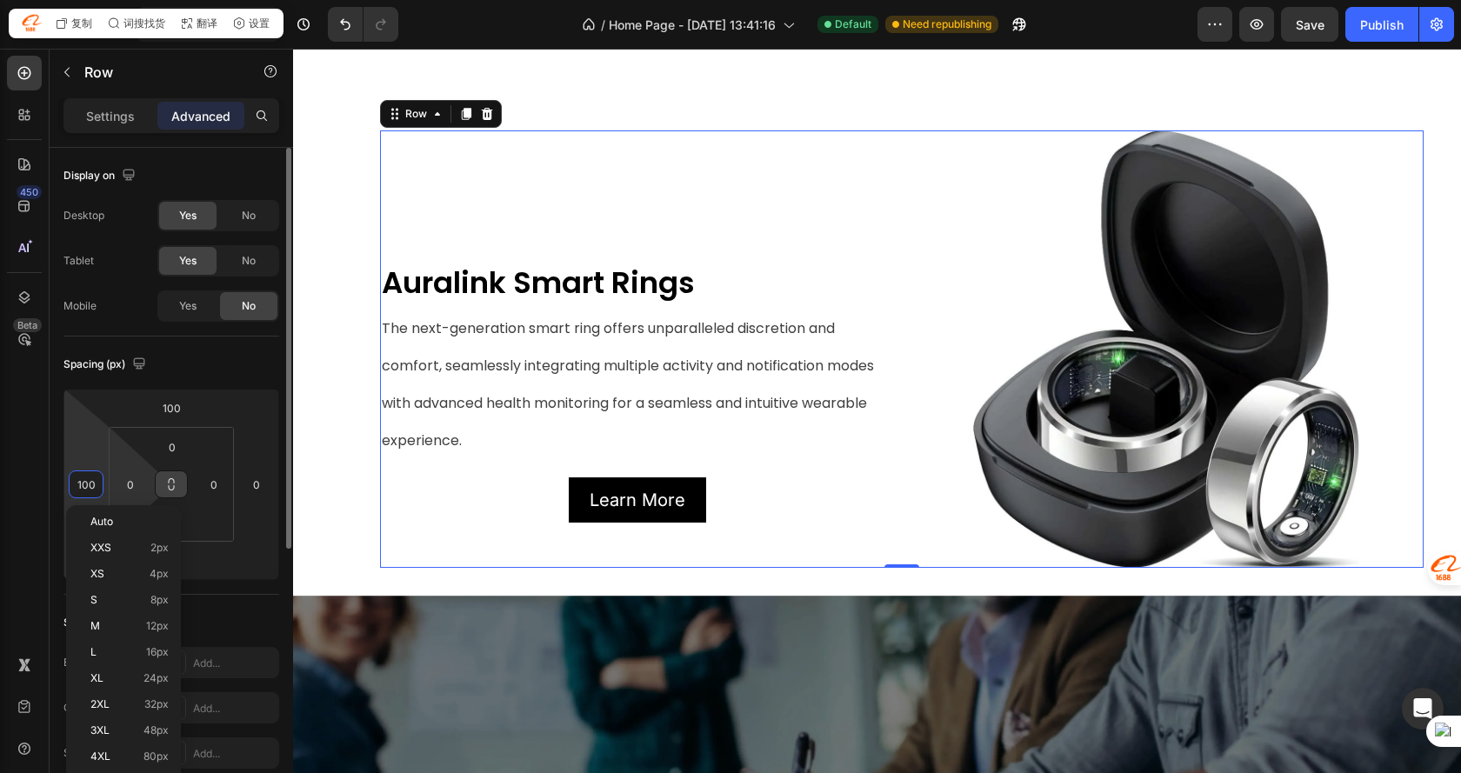
type input "0"
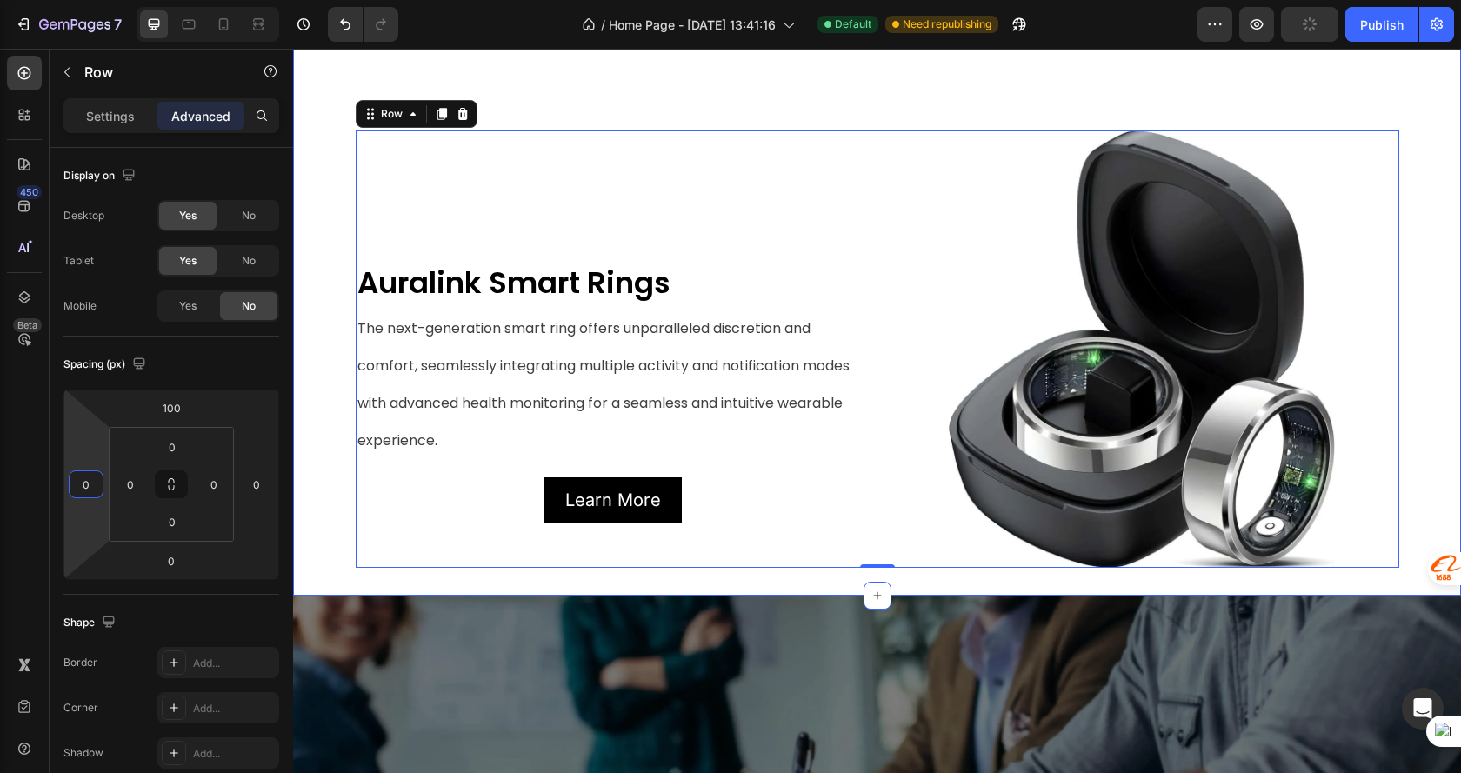
click at [331, 319] on div "Image Auralink BTE Hearing Aids Text Block The next-generation BTE hearing aid …" at bounding box center [877, 82] width 1168 height 970
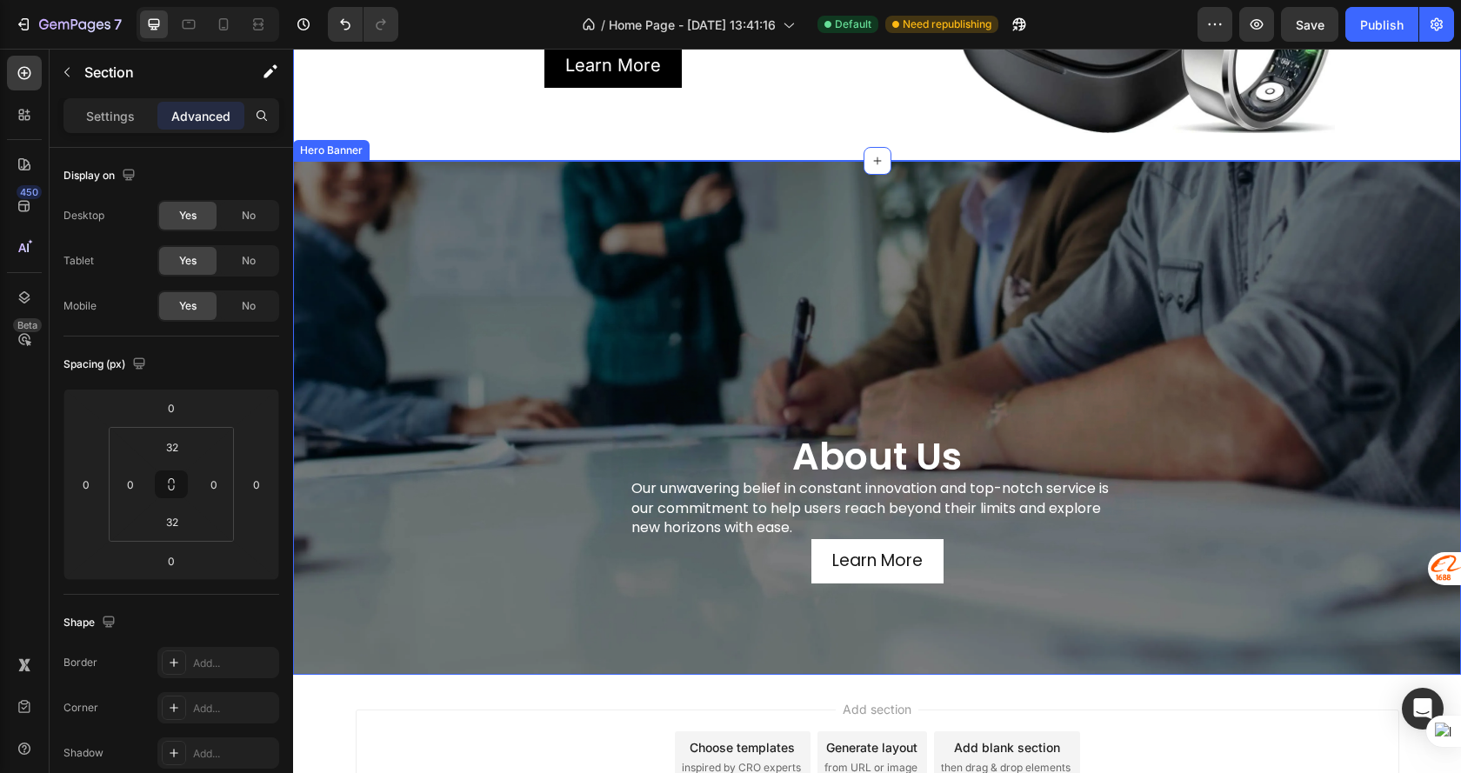
scroll to position [1624, 0]
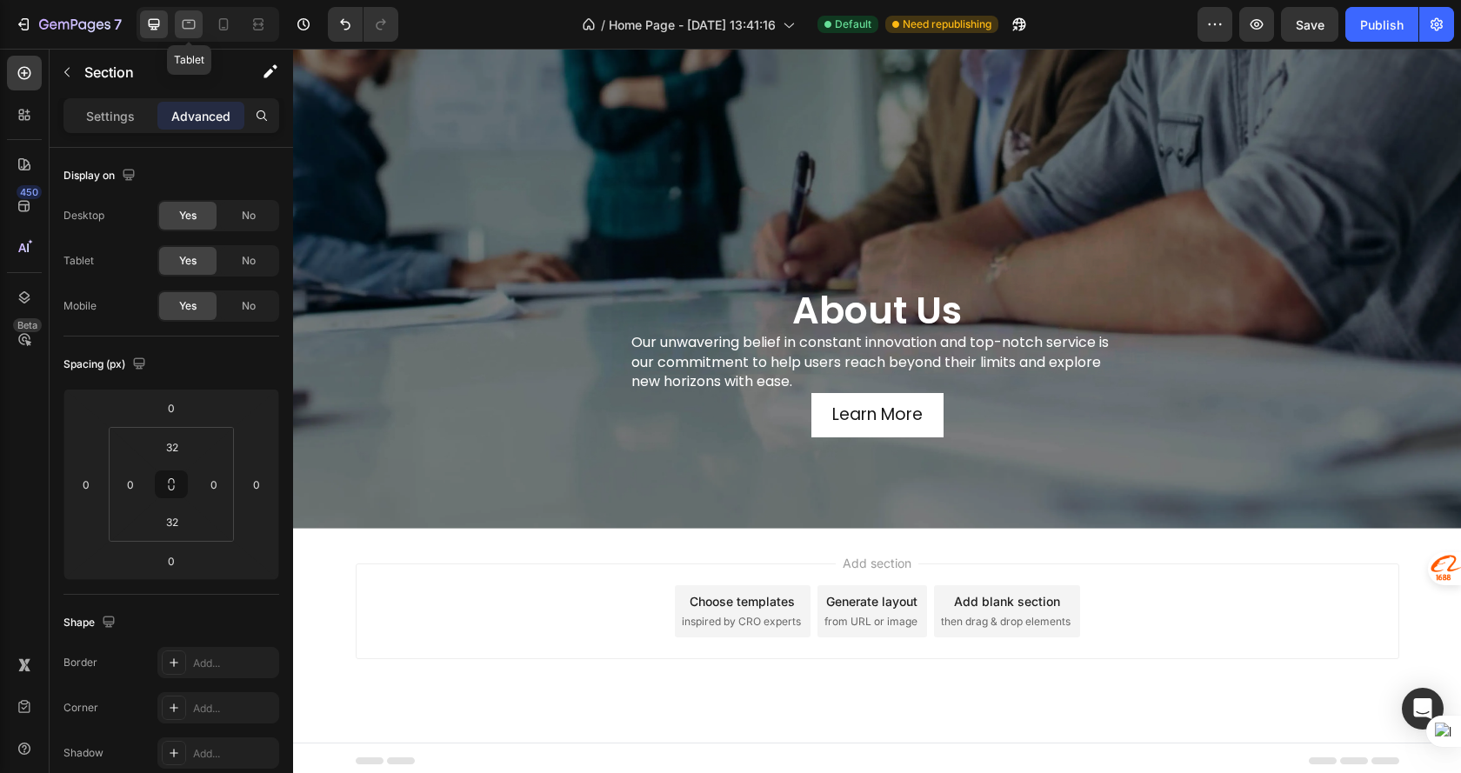
click at [183, 11] on div at bounding box center [189, 24] width 28 height 28
type input "100"
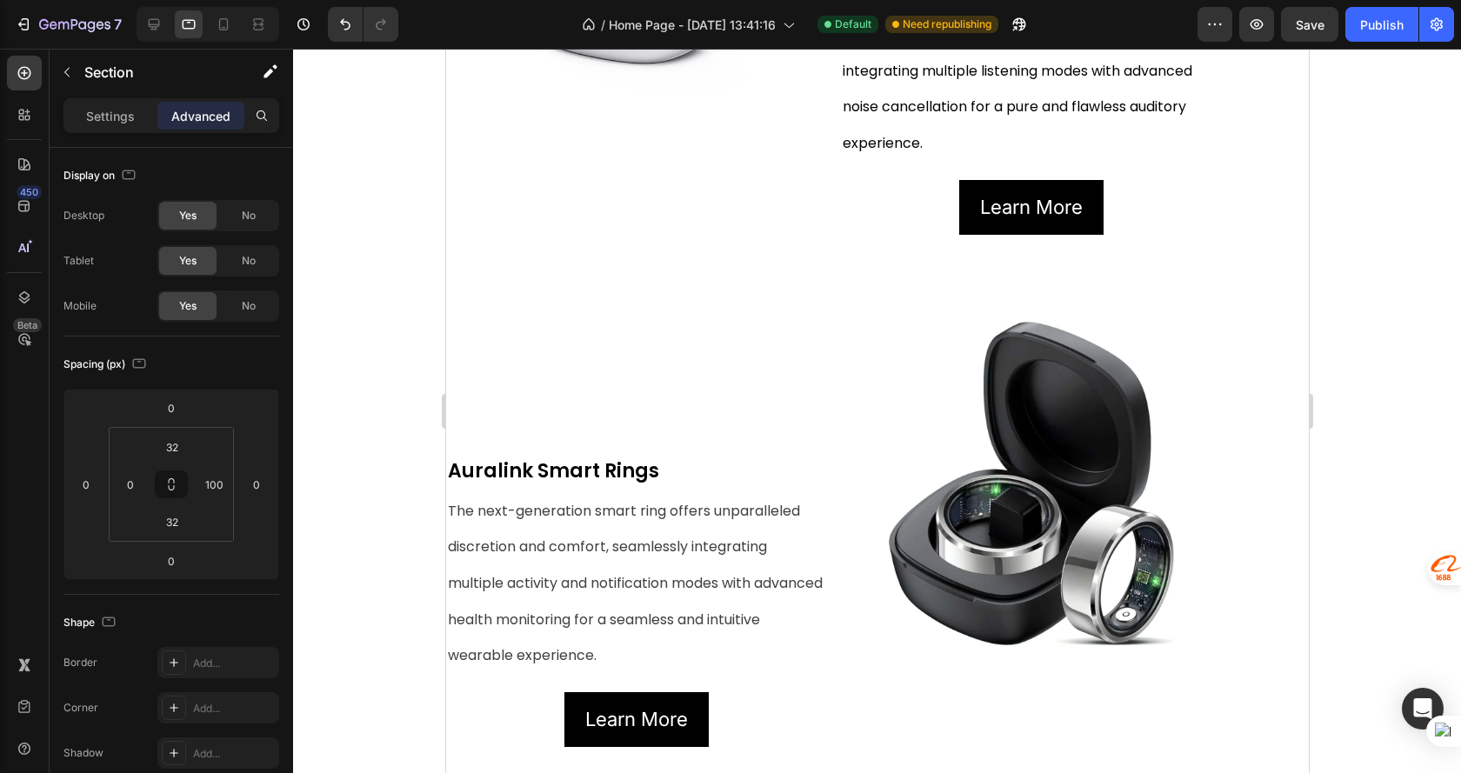
scroll to position [1043, 0]
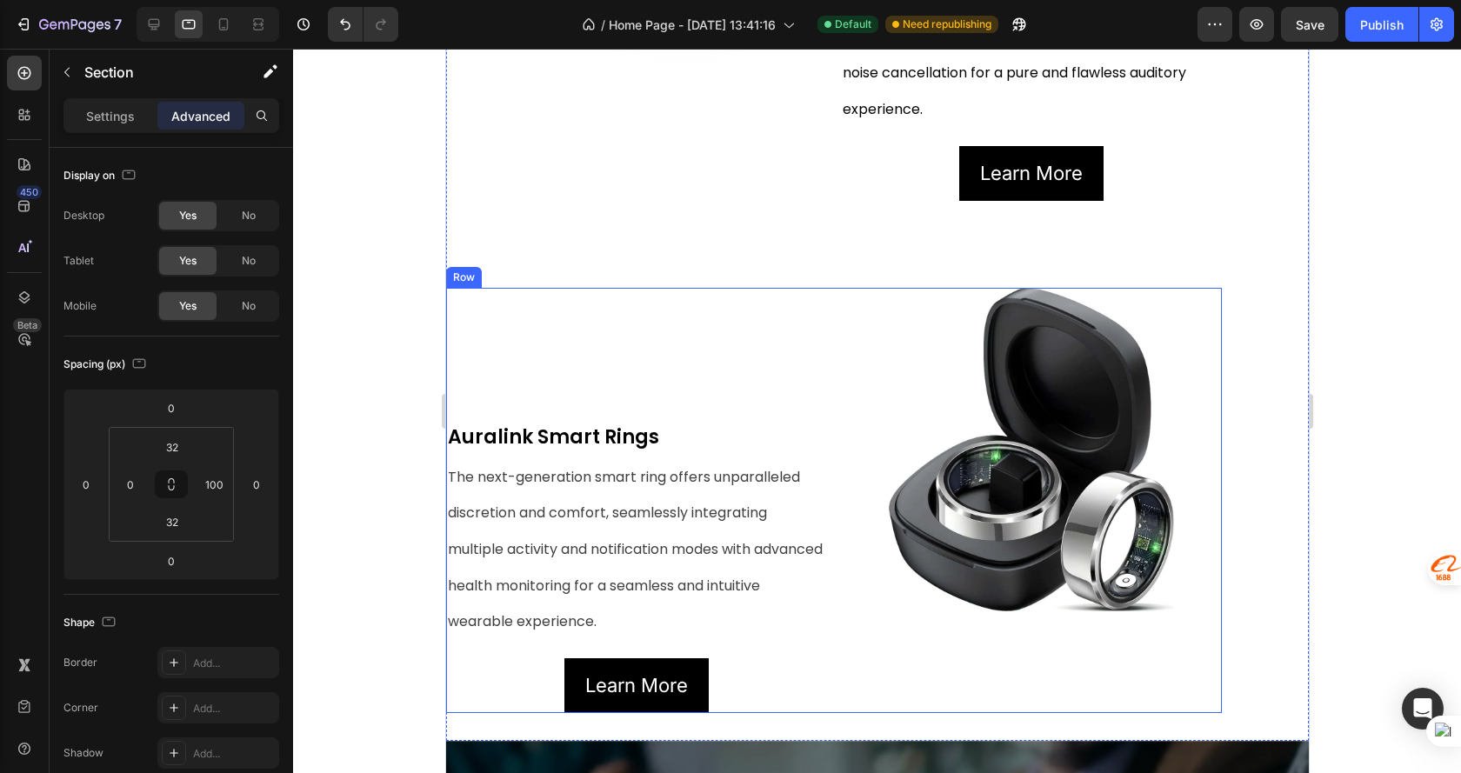
click at [1188, 662] on div "Image" at bounding box center [1030, 500] width 381 height 425
click at [1256, 389] on div "Image Auralink BTE Hearing Aids Text Block The next-generation BTE hearing aid …" at bounding box center [876, 222] width 862 height 1036
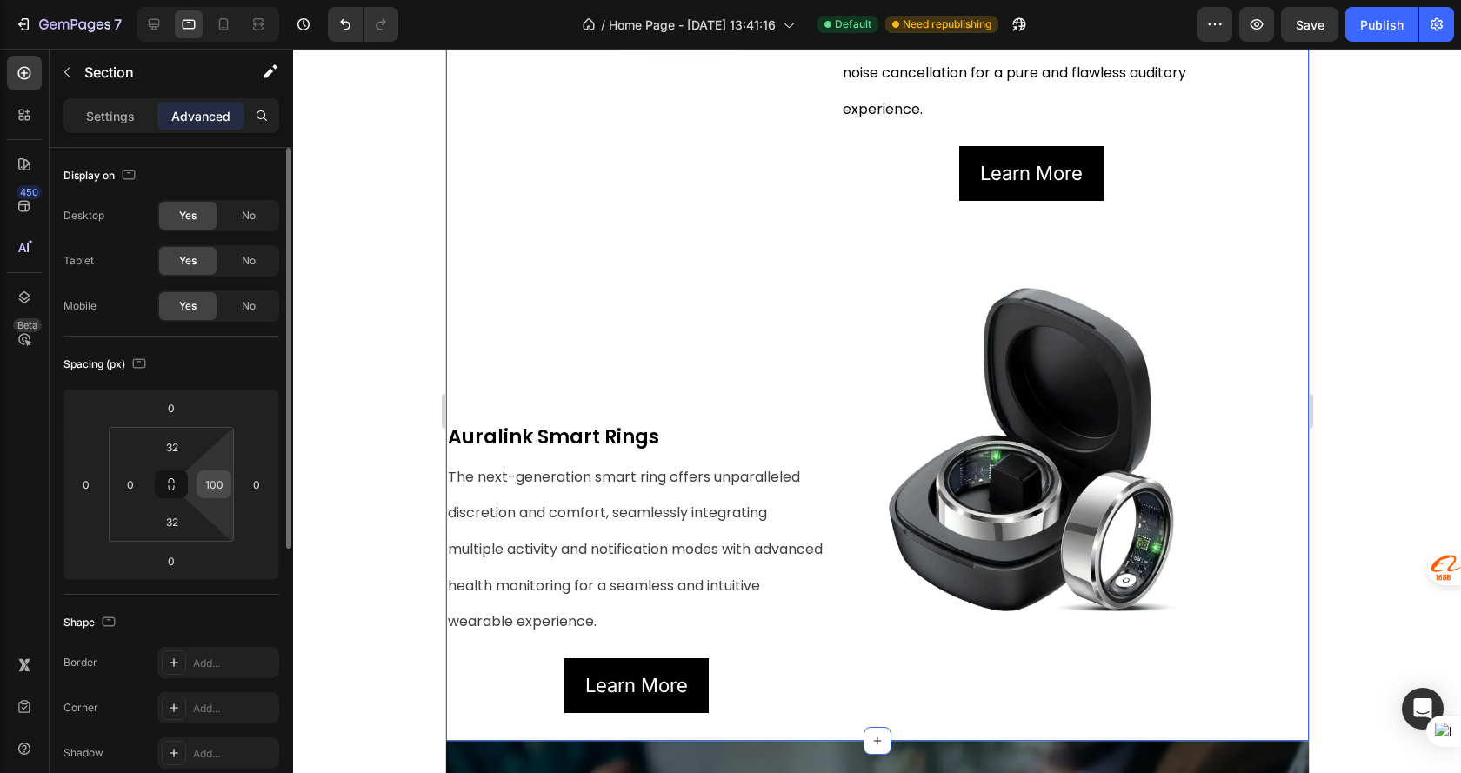
click at [199, 490] on div "100" at bounding box center [213, 484] width 35 height 28
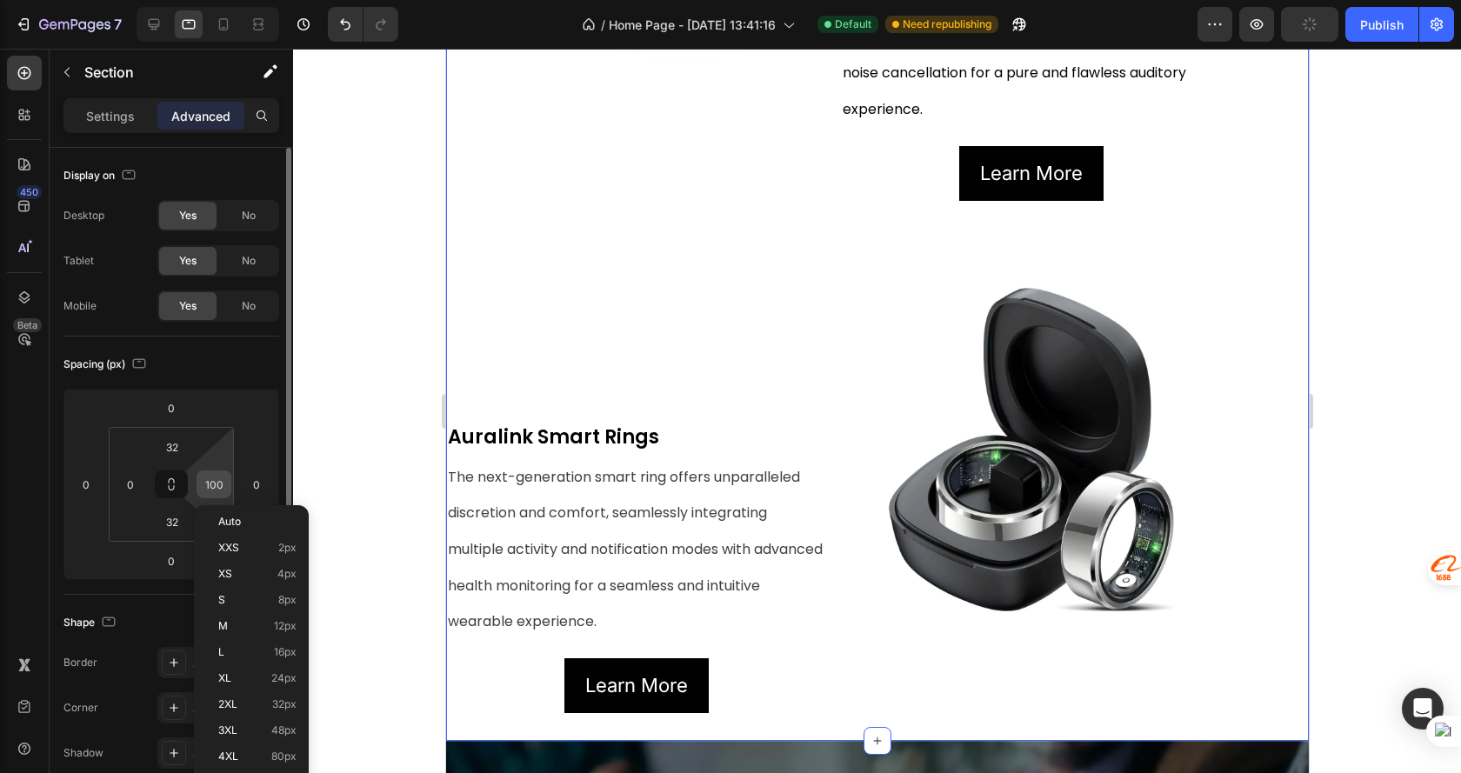
click at [212, 482] on input "100" at bounding box center [214, 484] width 26 height 26
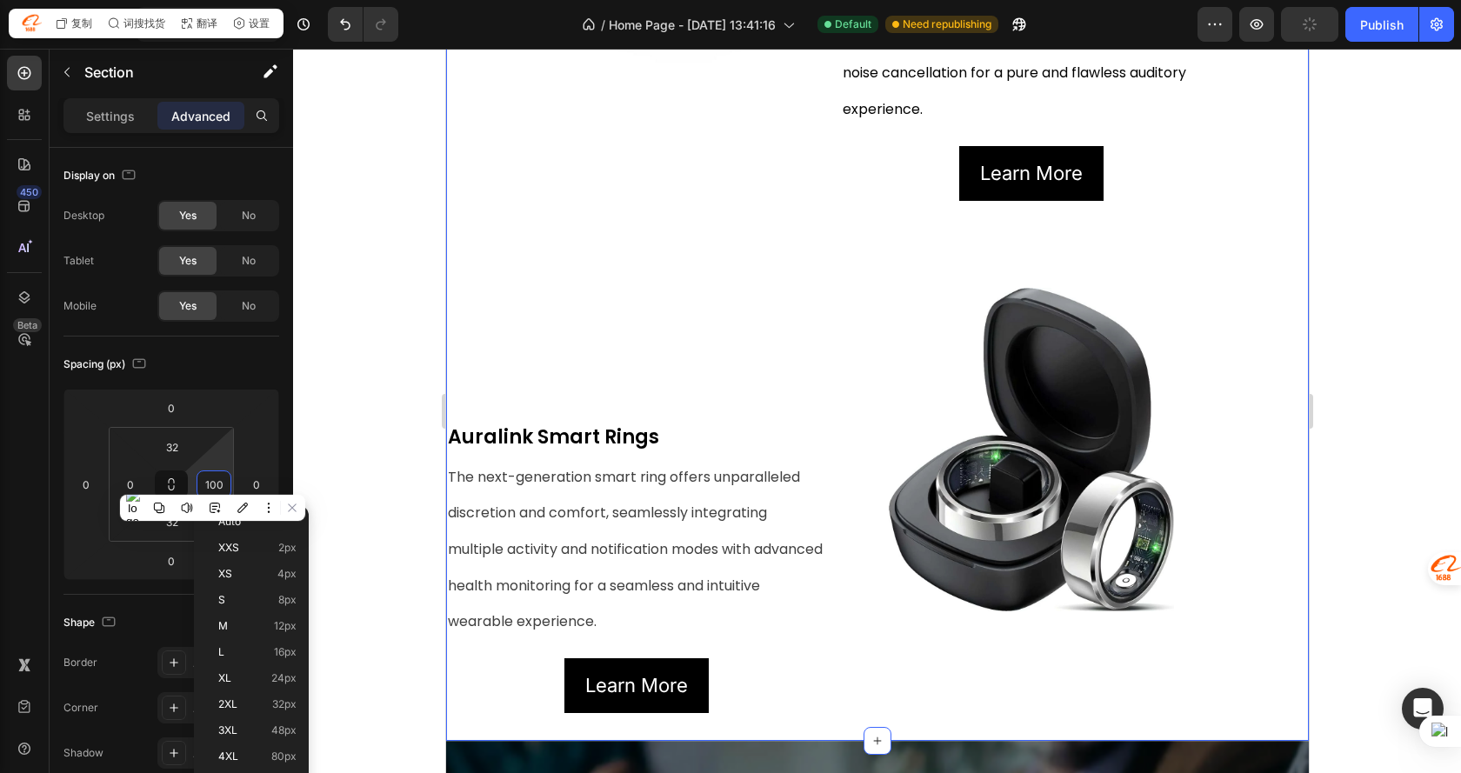
type input "0"
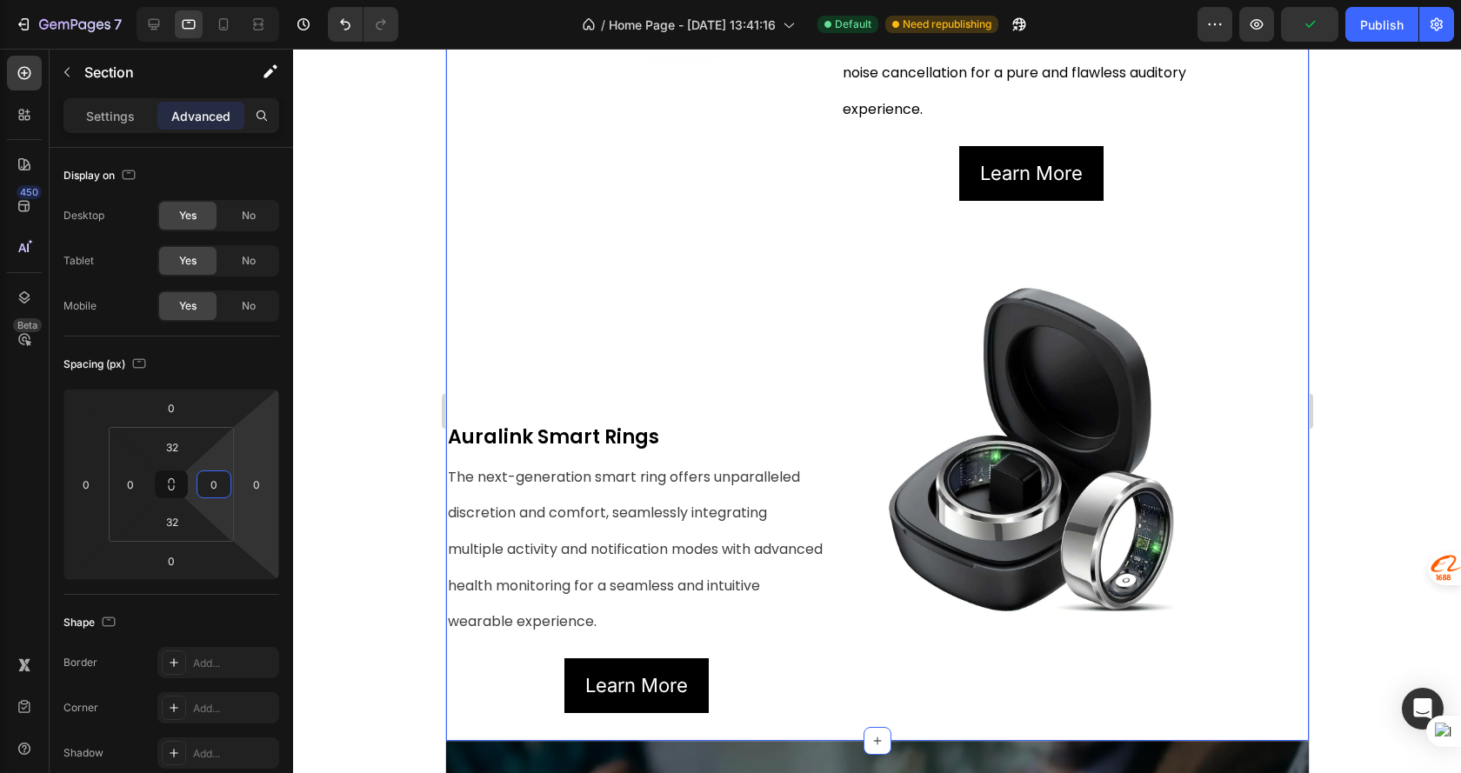
click at [1380, 427] on div at bounding box center [877, 411] width 1168 height 724
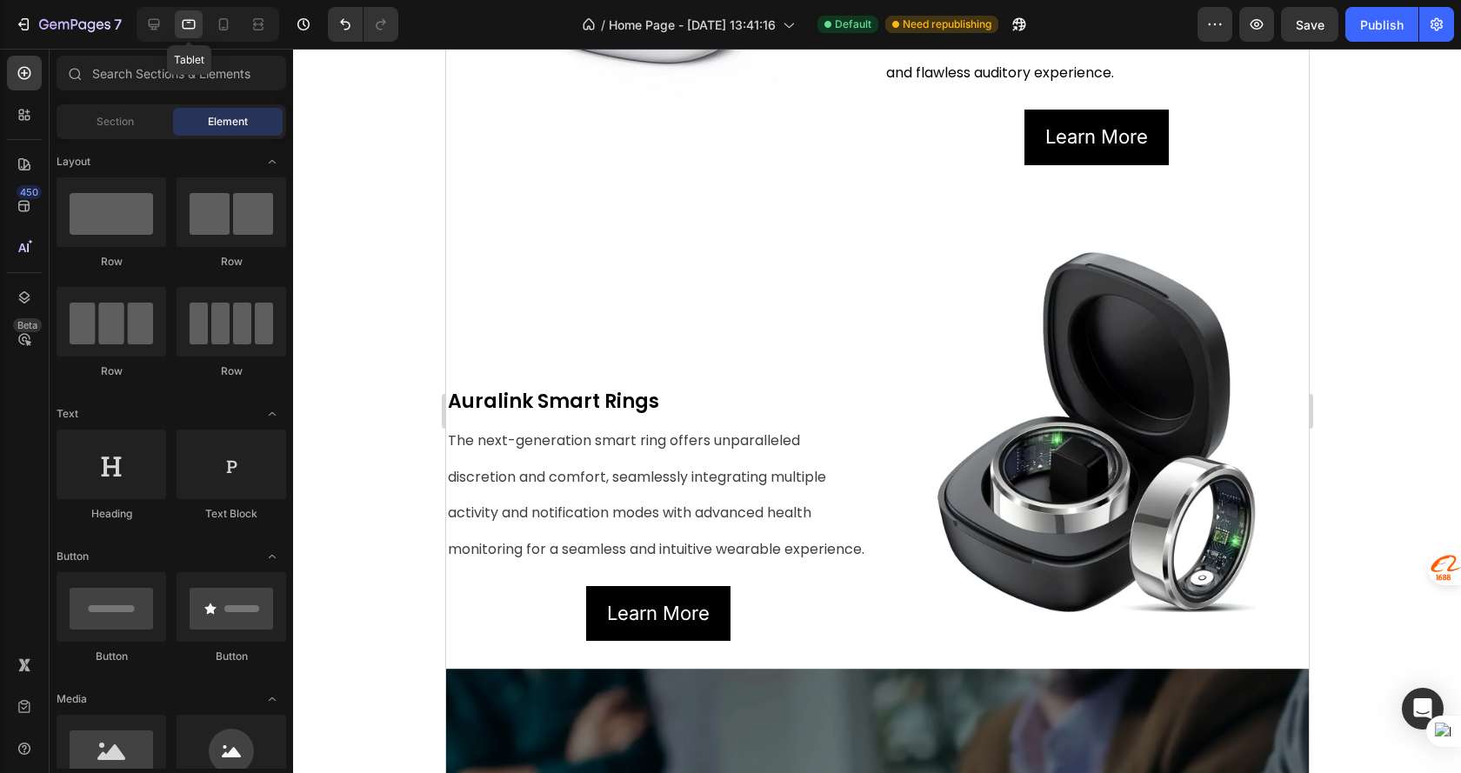
click at [186, 29] on icon at bounding box center [189, 25] width 13 height 10
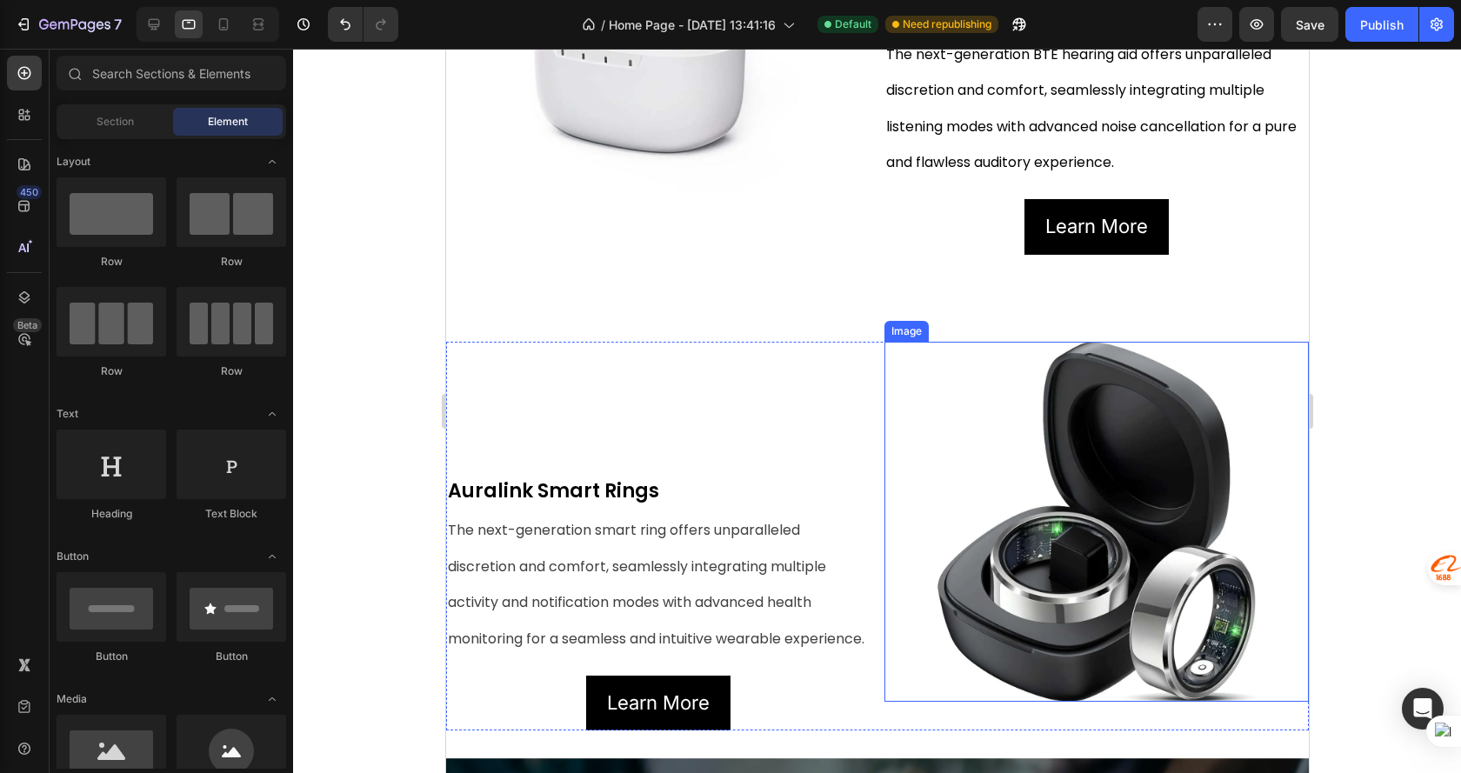
scroll to position [869, 0]
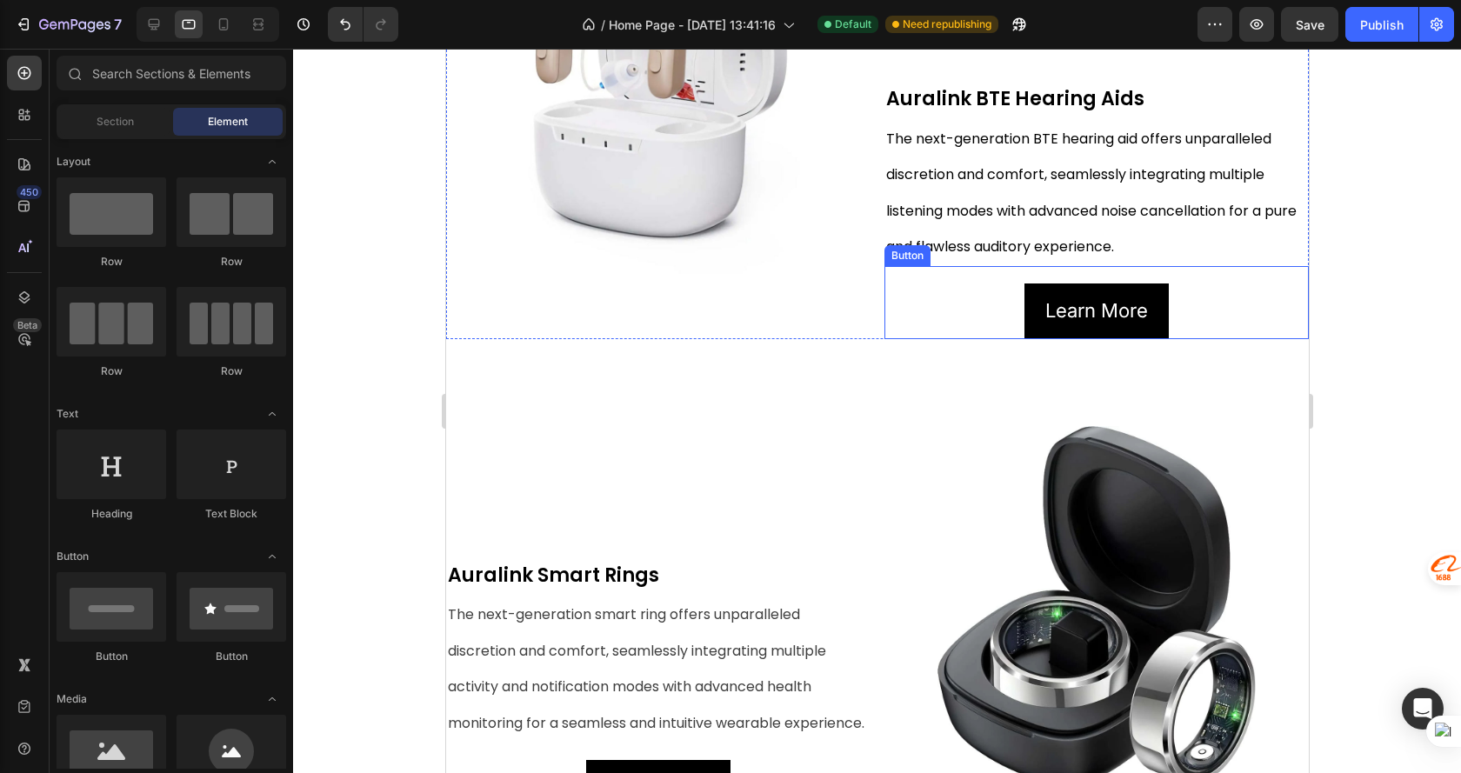
click at [1250, 305] on div "Learn More Button" at bounding box center [1095, 302] width 424 height 73
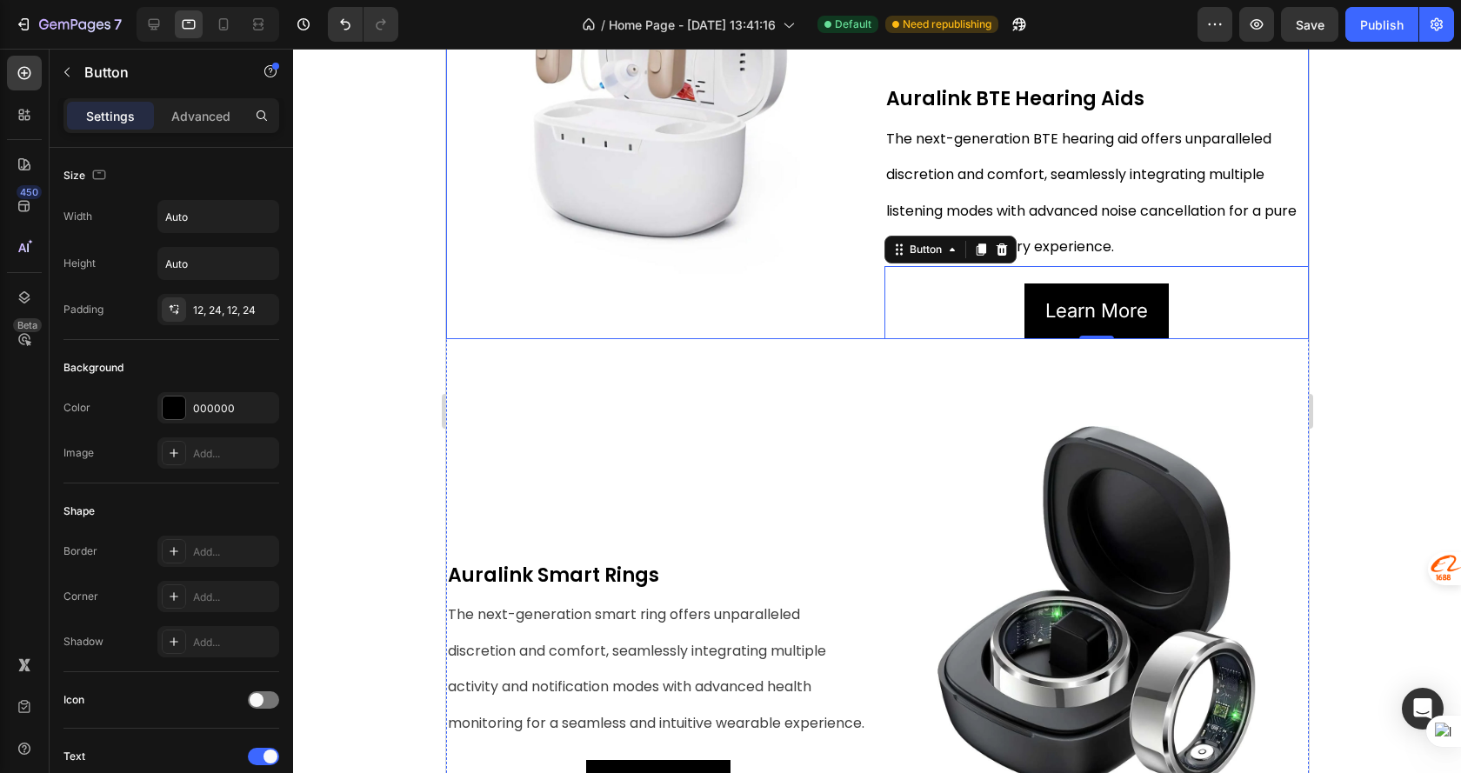
click at [457, 298] on div "Image" at bounding box center [657, 122] width 424 height 433
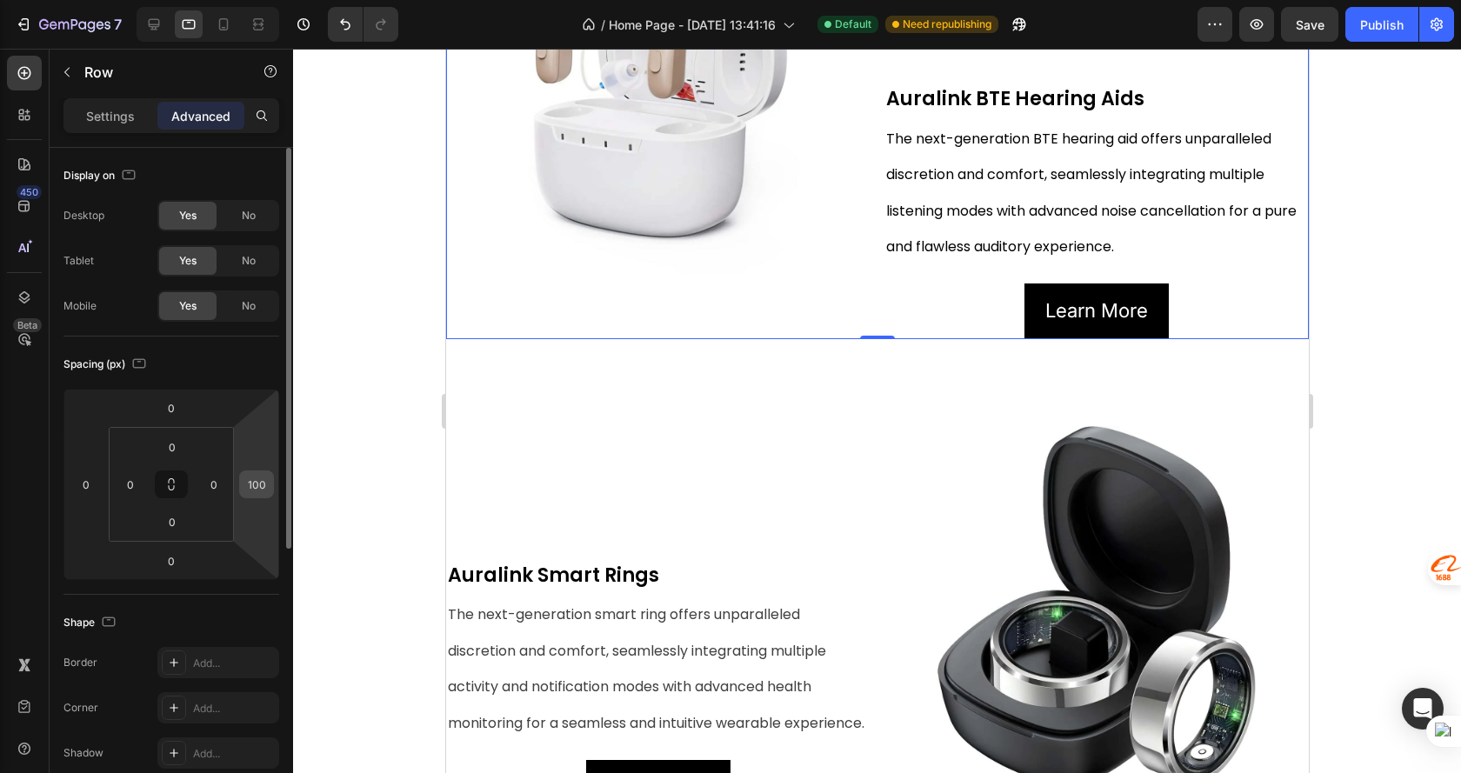
click at [270, 483] on div "100" at bounding box center [256, 484] width 35 height 28
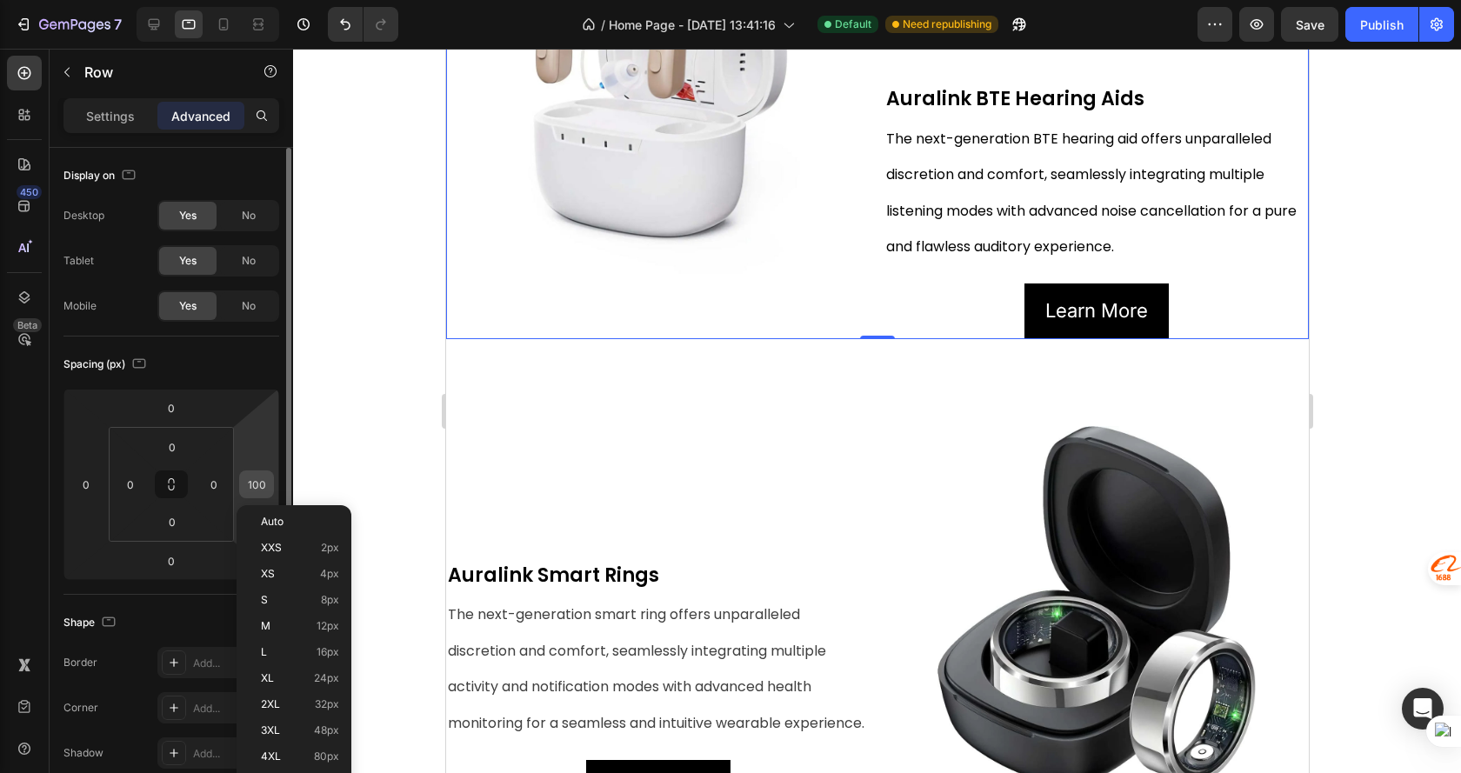
click at [246, 482] on input "100" at bounding box center [256, 484] width 26 height 26
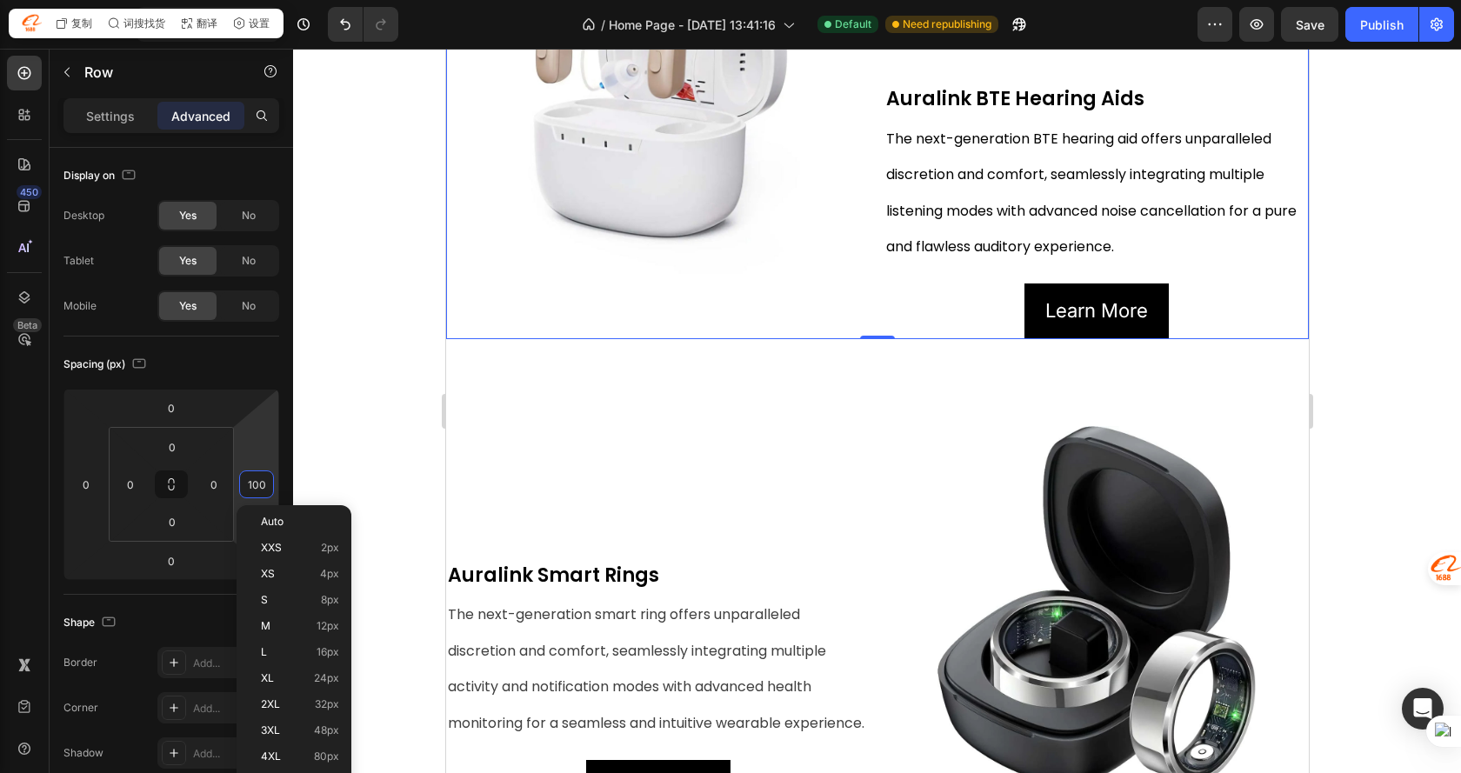
type input "0"
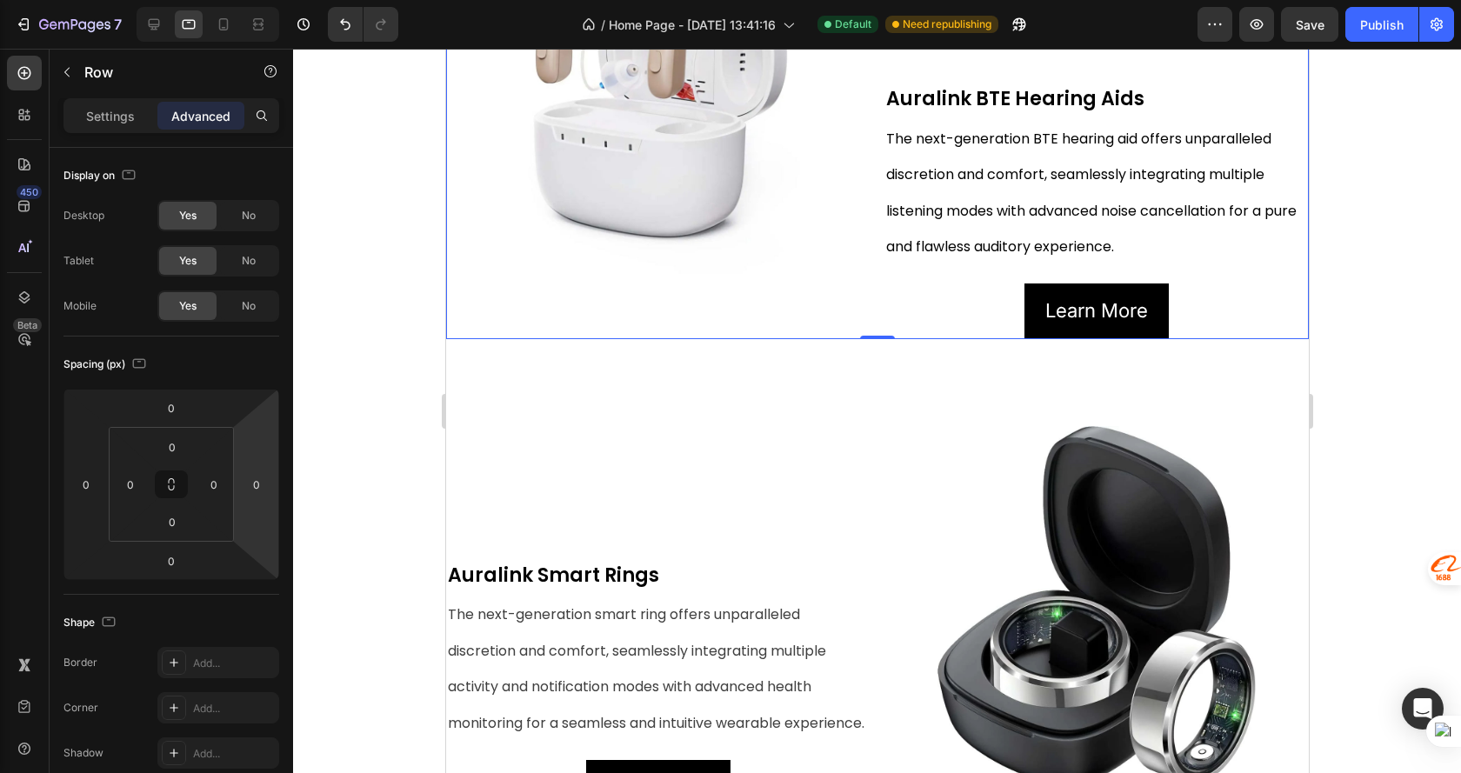
click at [1362, 310] on div at bounding box center [877, 411] width 1168 height 724
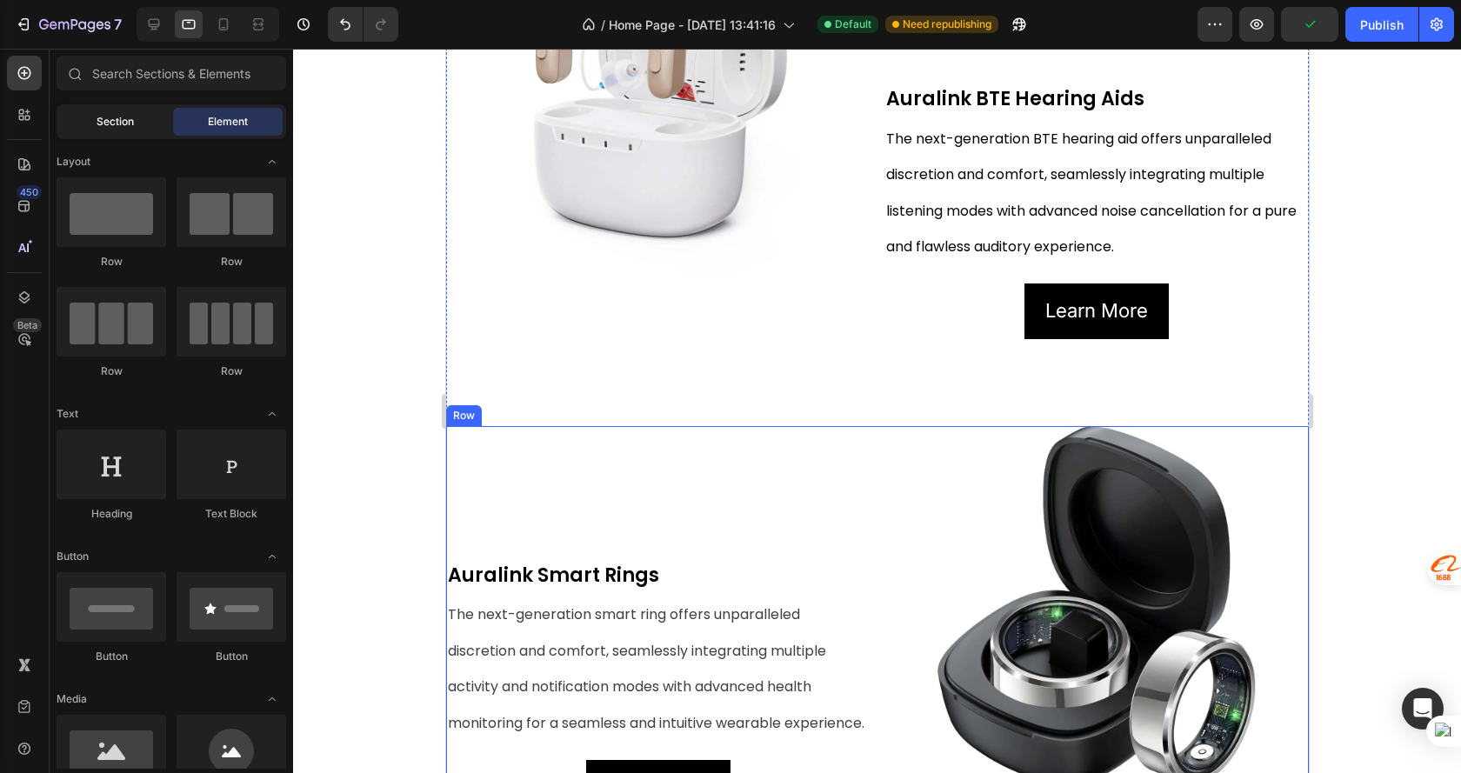
click at [149, 112] on div "Section" at bounding box center [115, 122] width 110 height 28
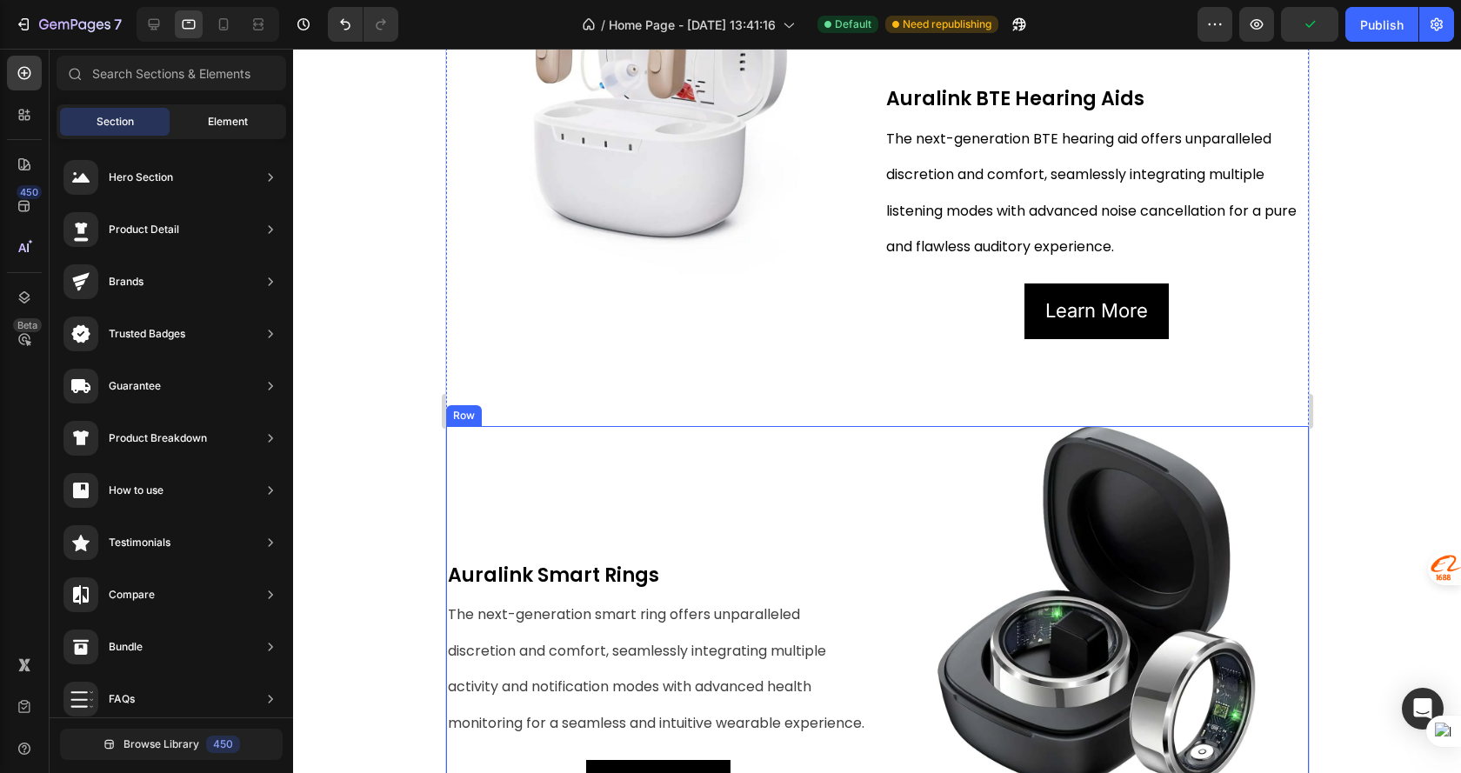
click at [210, 113] on div "Element" at bounding box center [228, 122] width 110 height 28
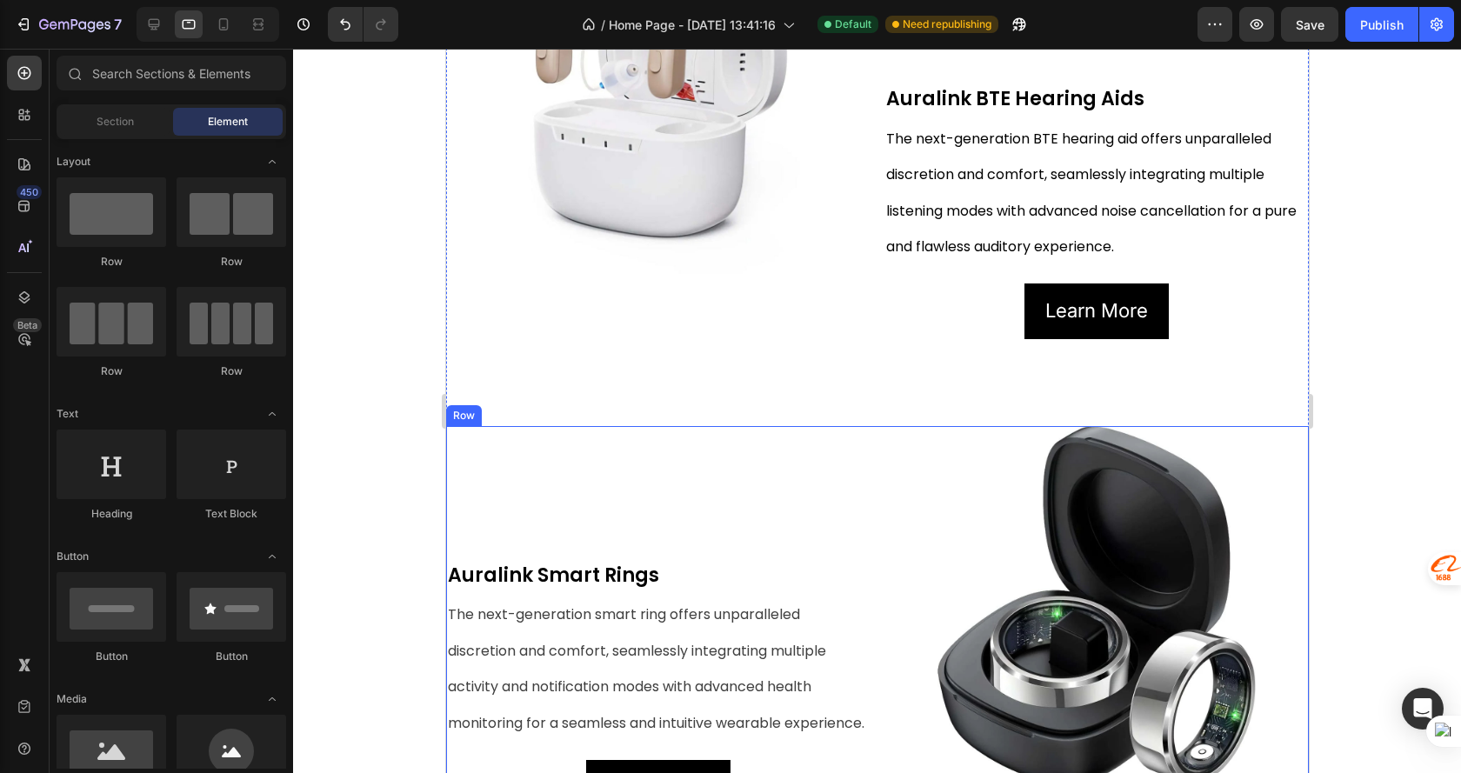
click at [505, 306] on div "Image" at bounding box center [657, 122] width 424 height 433
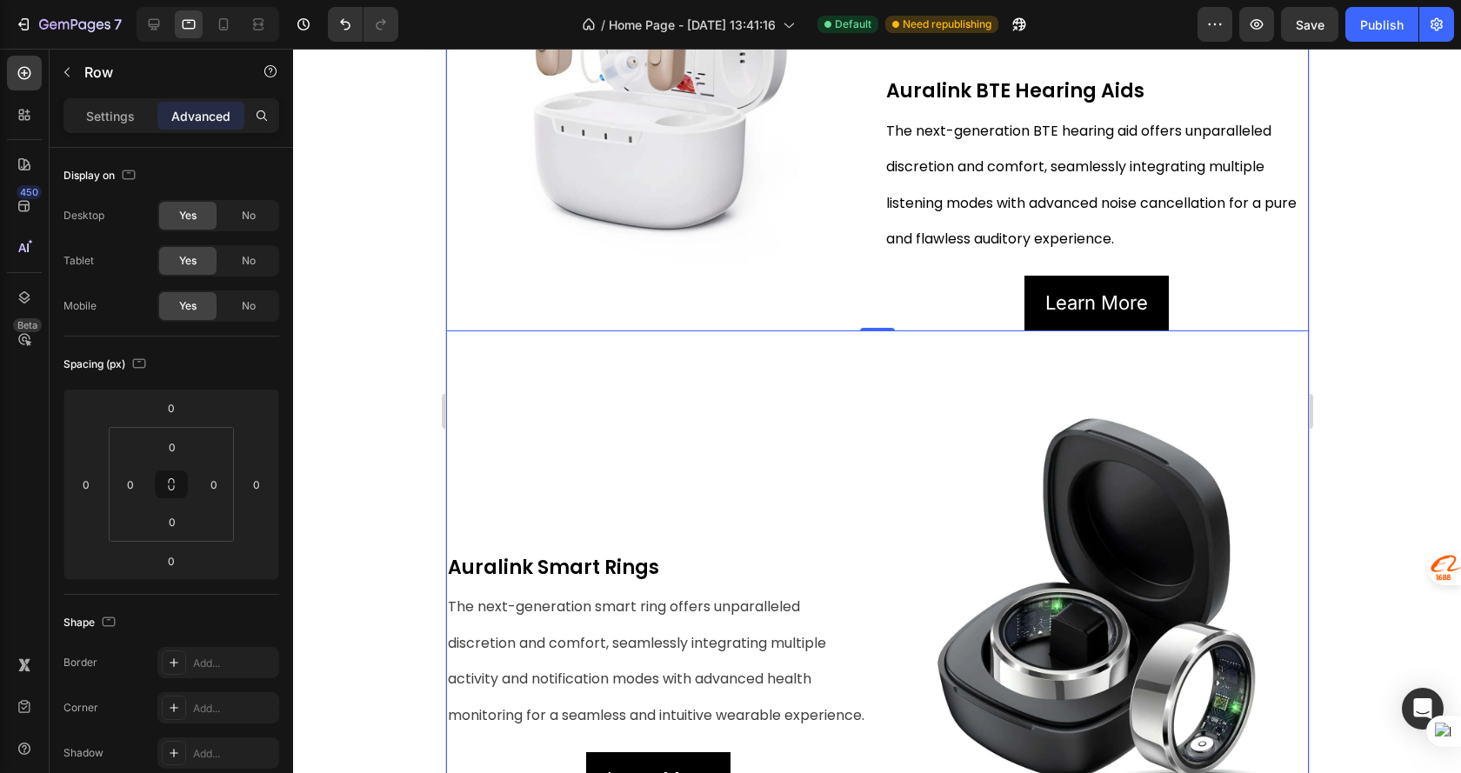
scroll to position [956, 0]
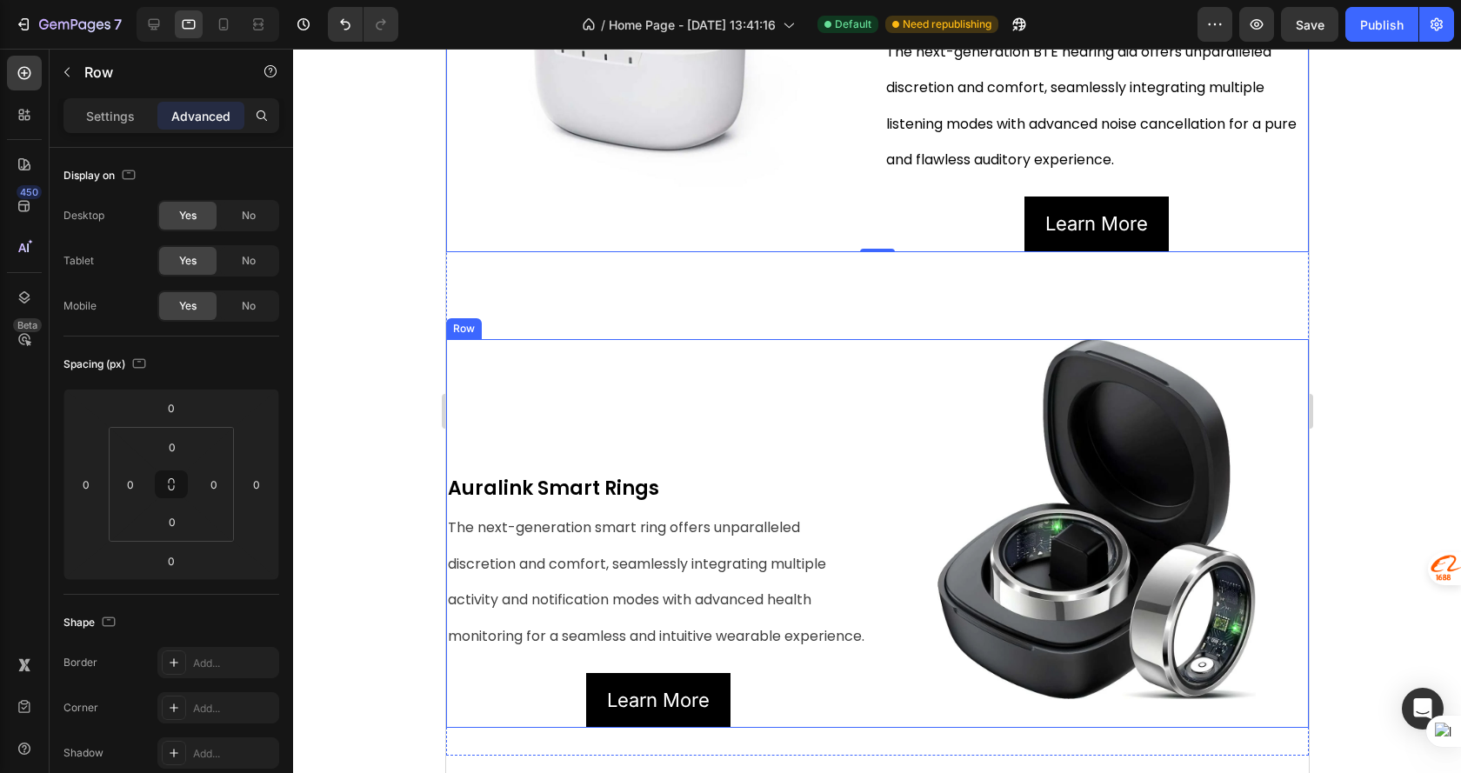
click at [569, 410] on div "Auralink Smart Rings Text Block The next-generation smart ring offers unparalle…" at bounding box center [657, 533] width 424 height 389
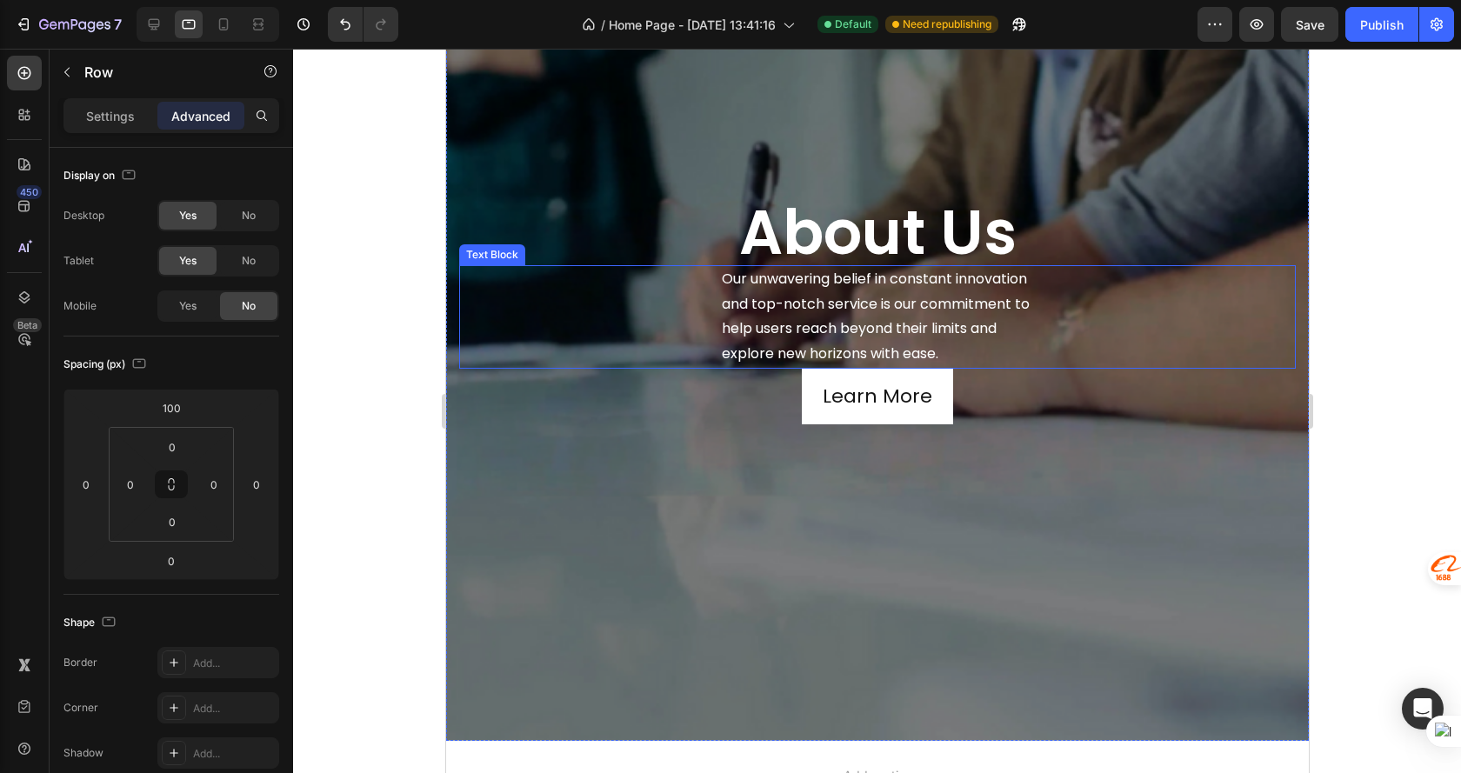
scroll to position [1805, 0]
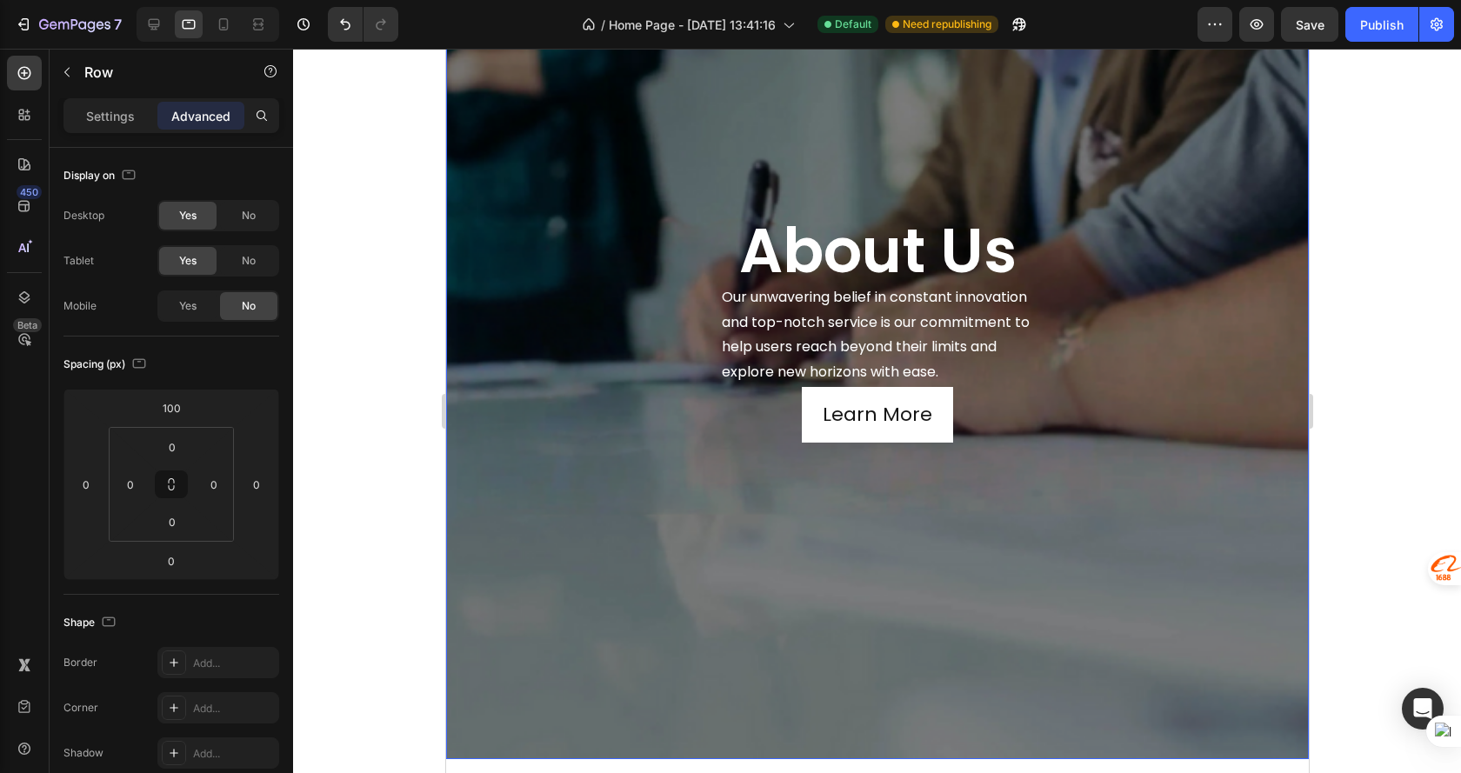
click at [559, 509] on div "about us Heading Our unwavering belief in constant innovation and top-notch ser…" at bounding box center [876, 351] width 862 height 816
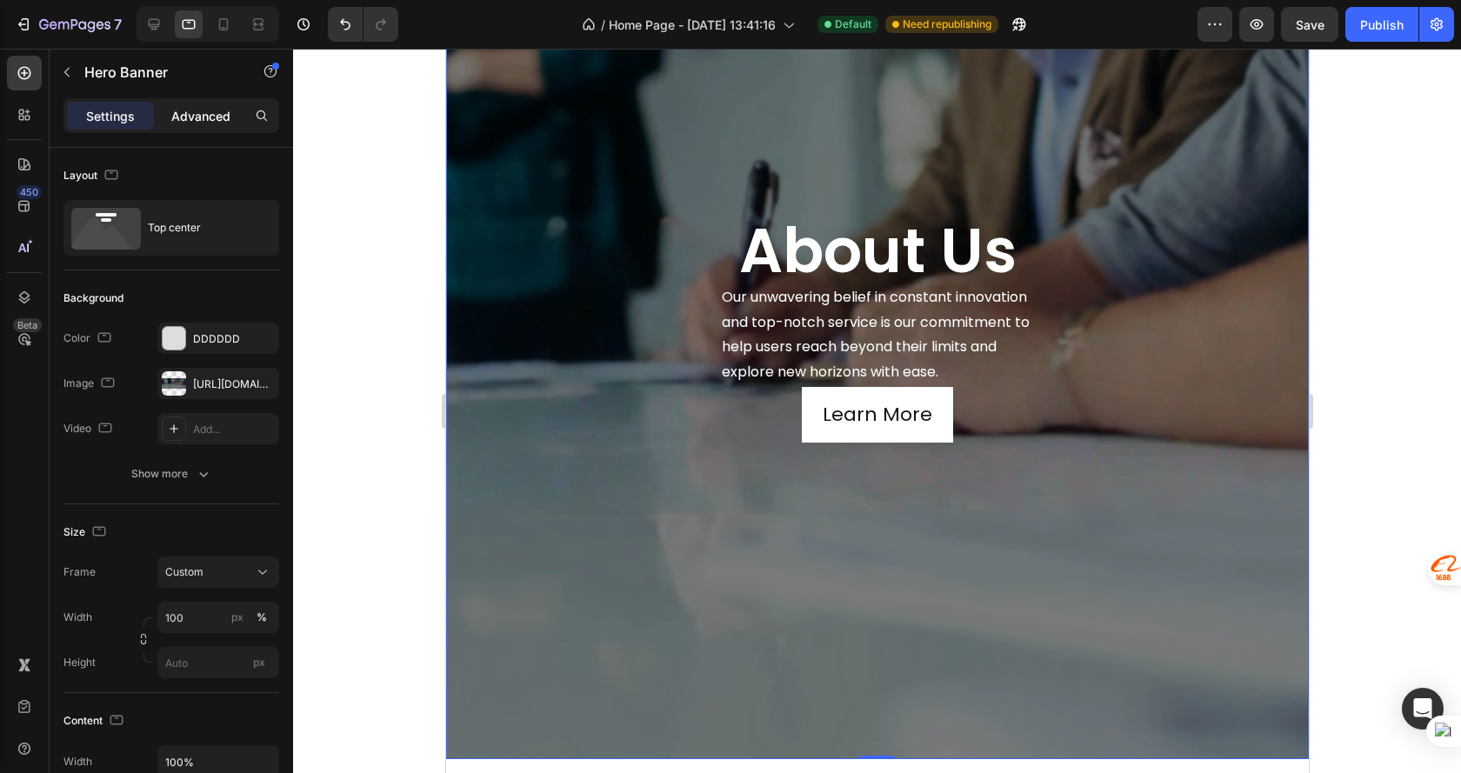
click at [214, 117] on p "Advanced" at bounding box center [200, 116] width 59 height 18
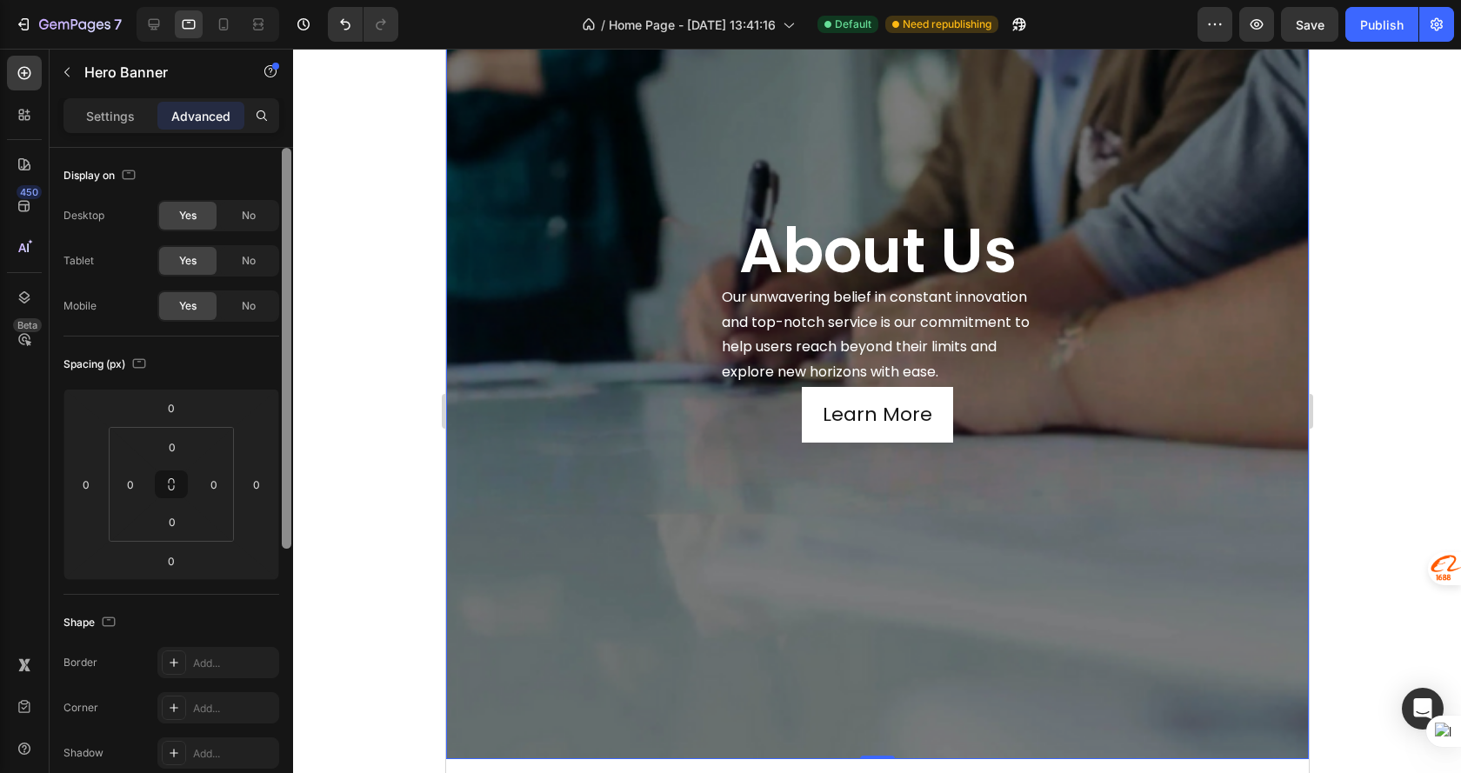
click at [105, 117] on p "Settings" at bounding box center [110, 116] width 49 height 18
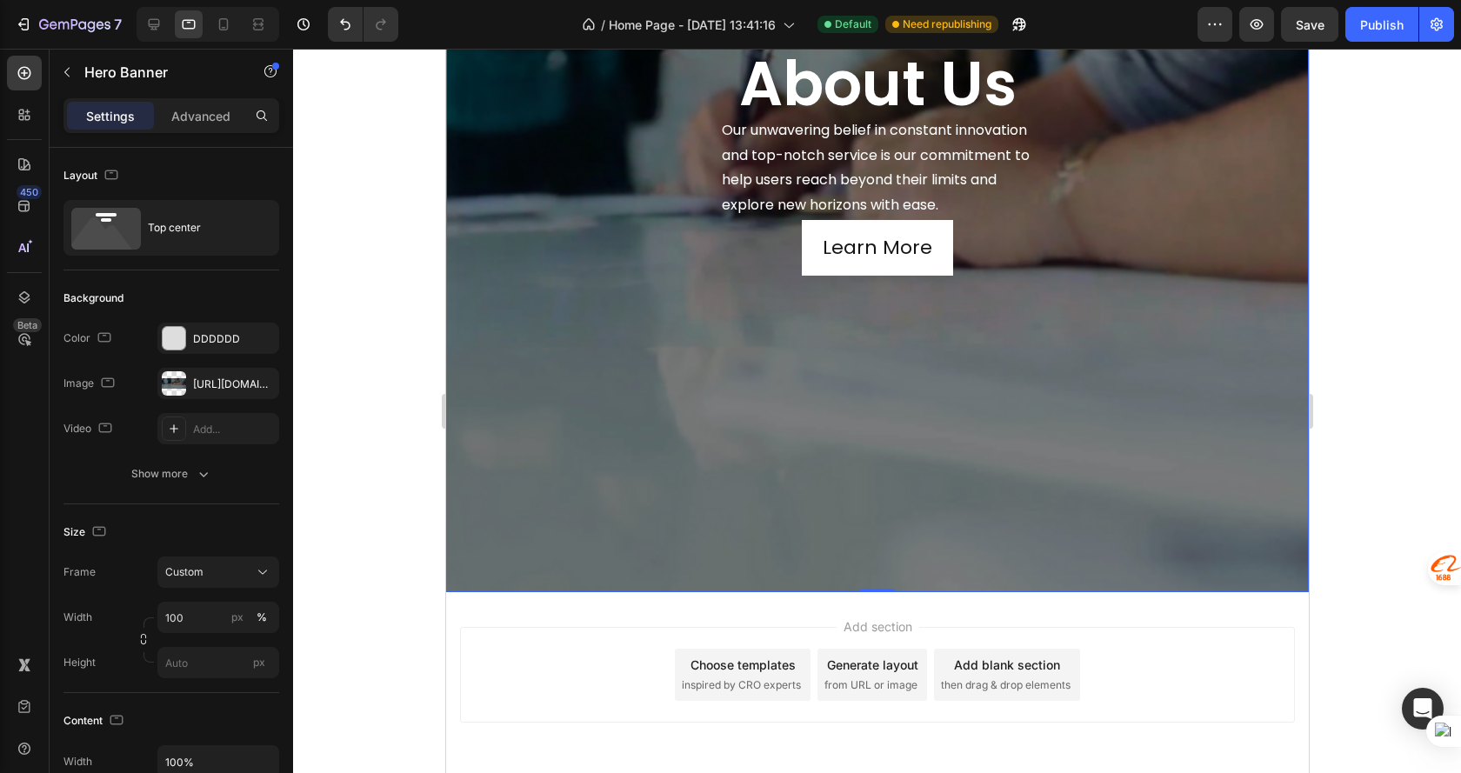
scroll to position [2066, 0]
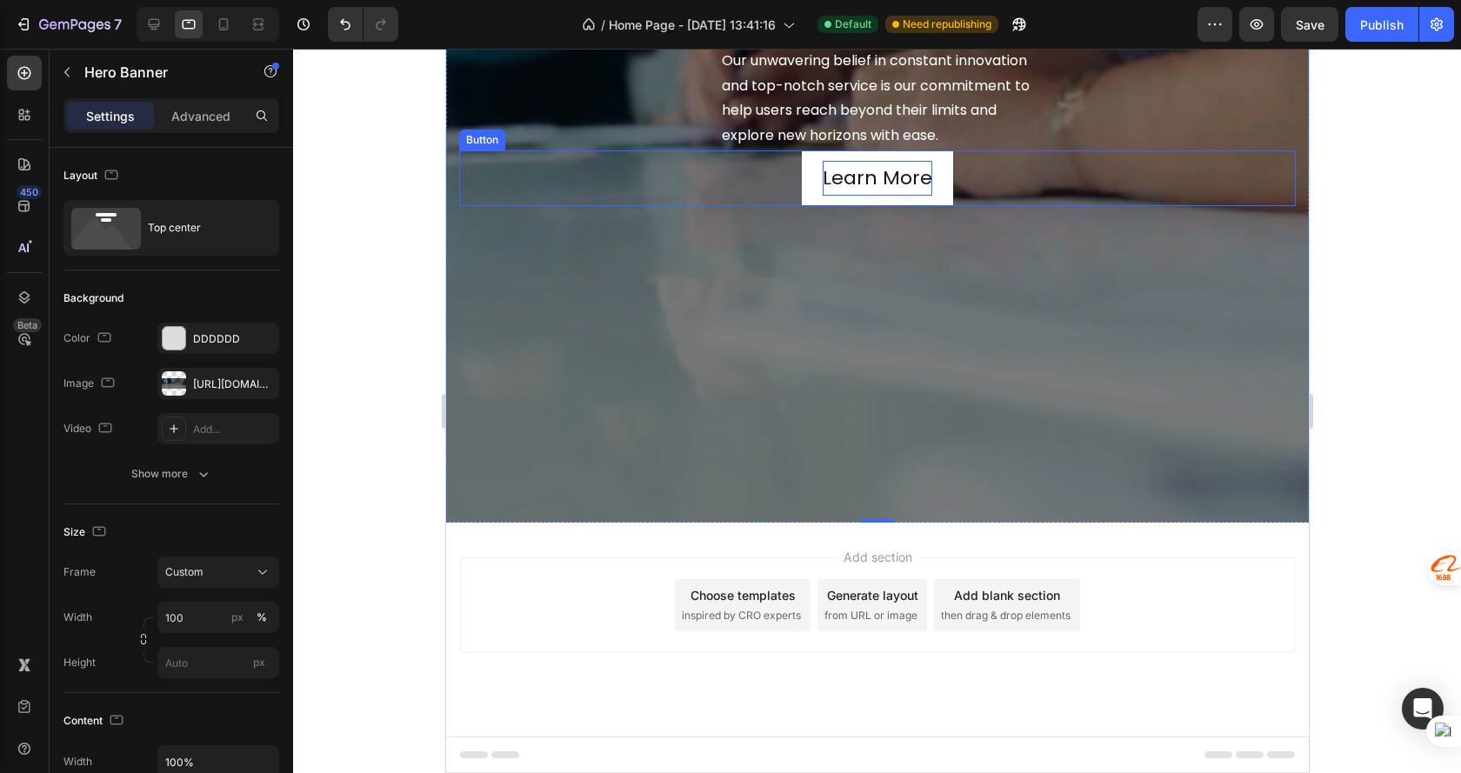
click at [822, 189] on p "Learn More" at bounding box center [877, 178] width 110 height 35
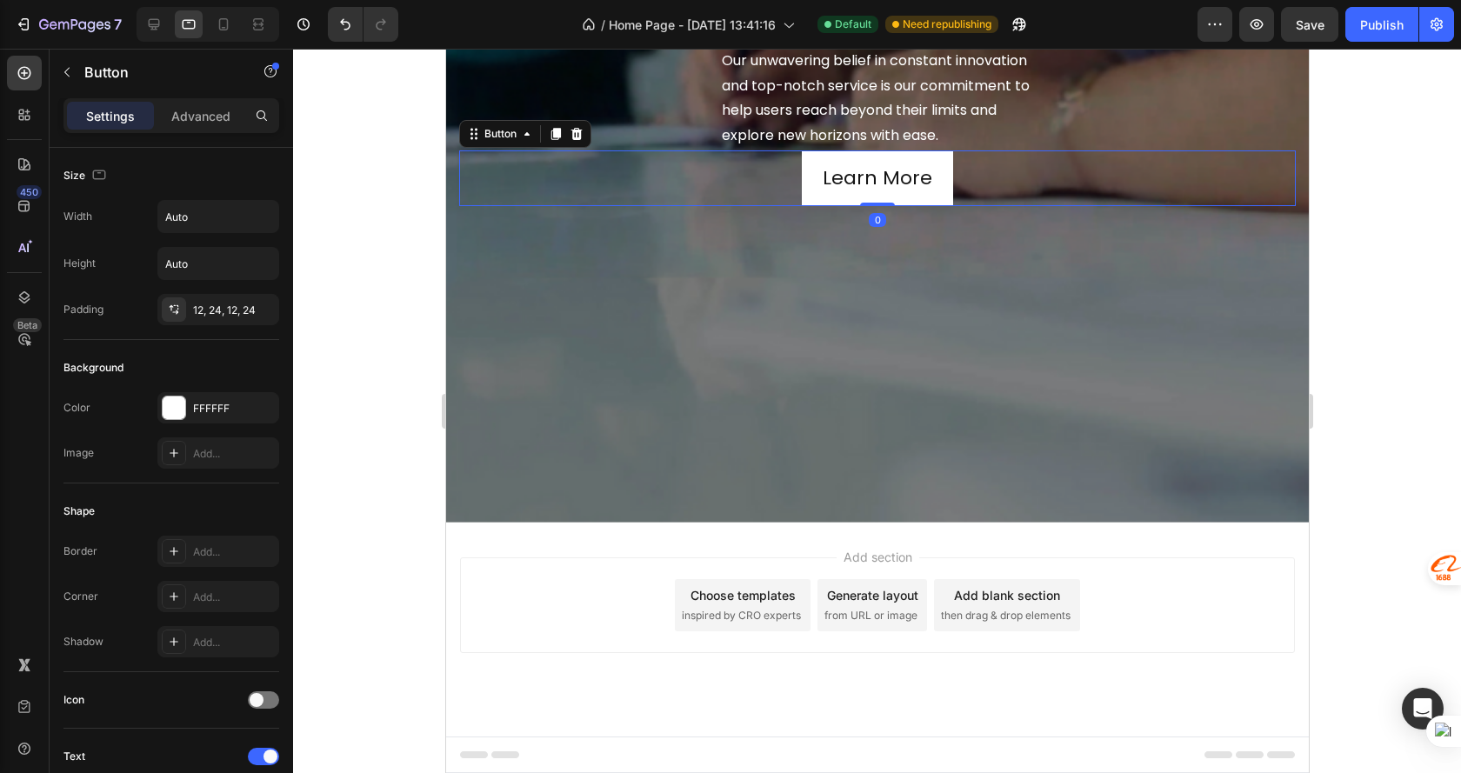
click at [809, 185] on link "Learn More" at bounding box center [876, 178] width 151 height 56
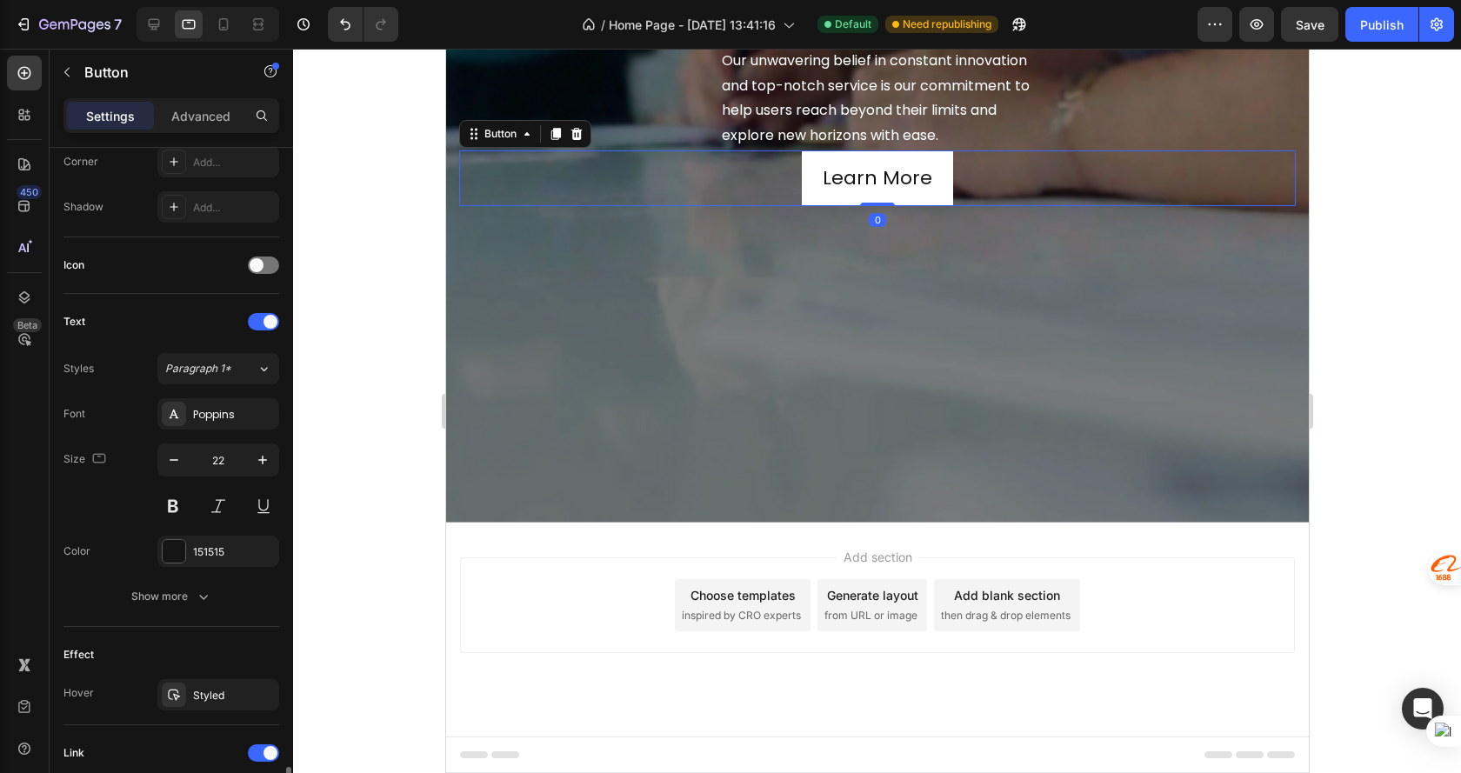
scroll to position [708, 0]
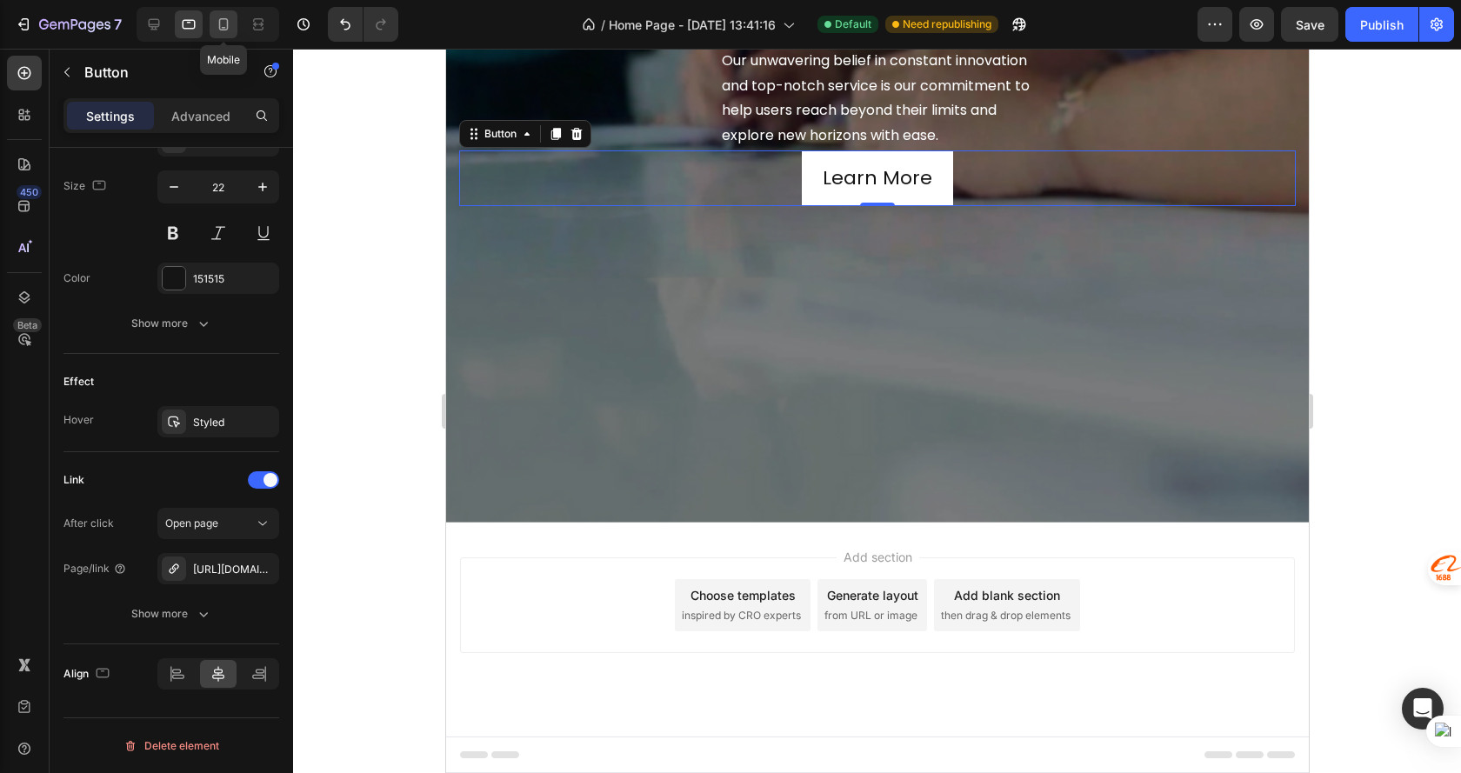
click at [219, 25] on icon at bounding box center [224, 24] width 10 height 12
type input "21"
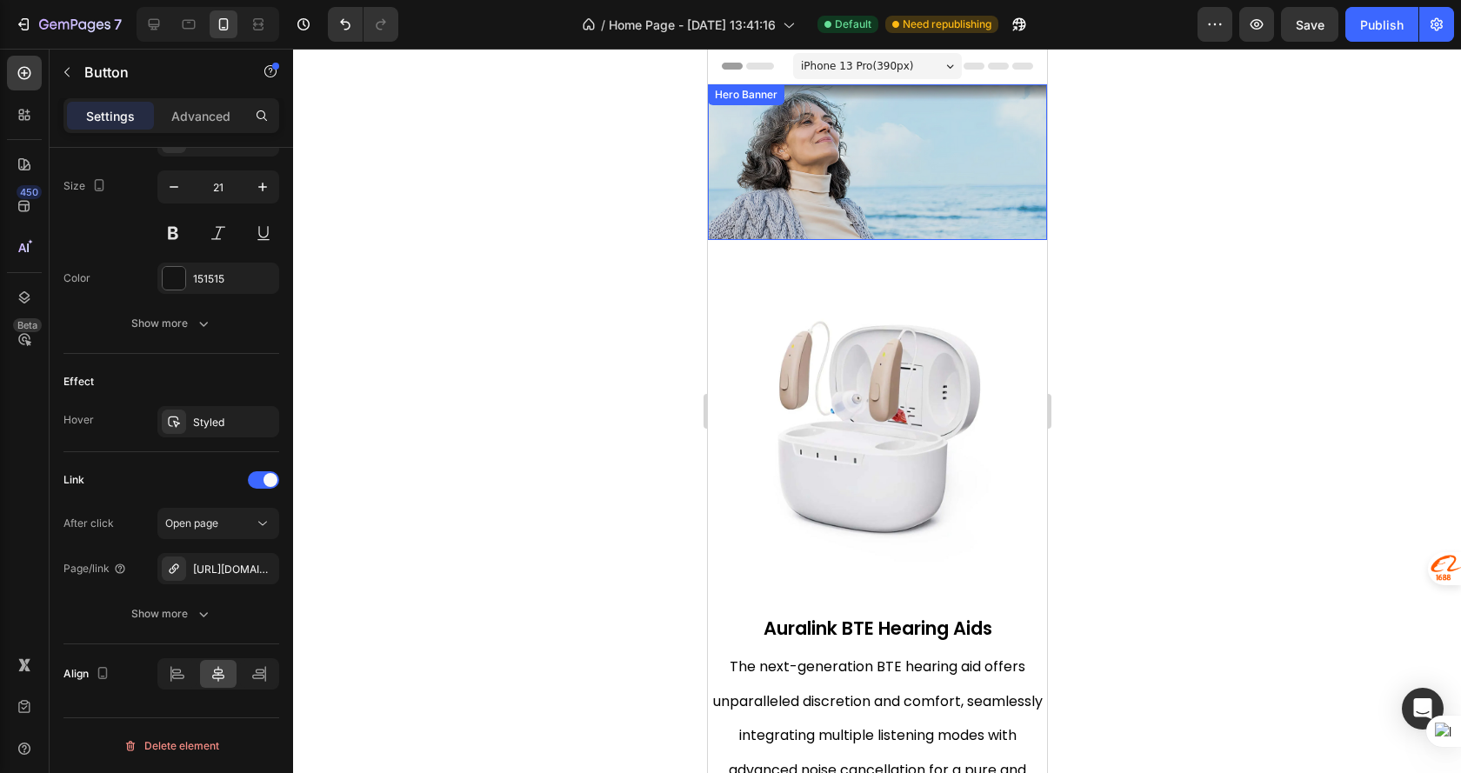
click at [821, 145] on div "Embrace the Sounds Heading" at bounding box center [876, 298] width 313 height 306
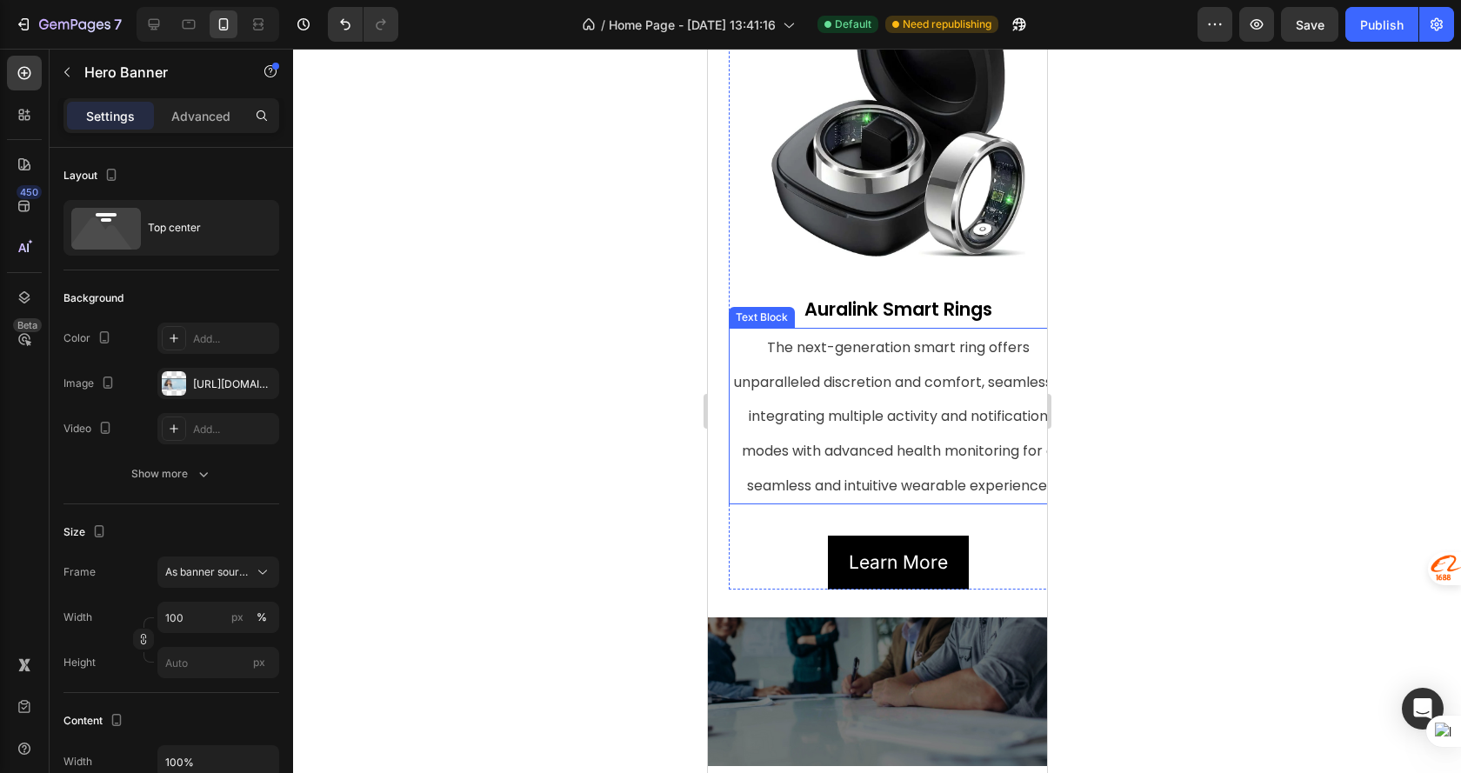
scroll to position [956, 0]
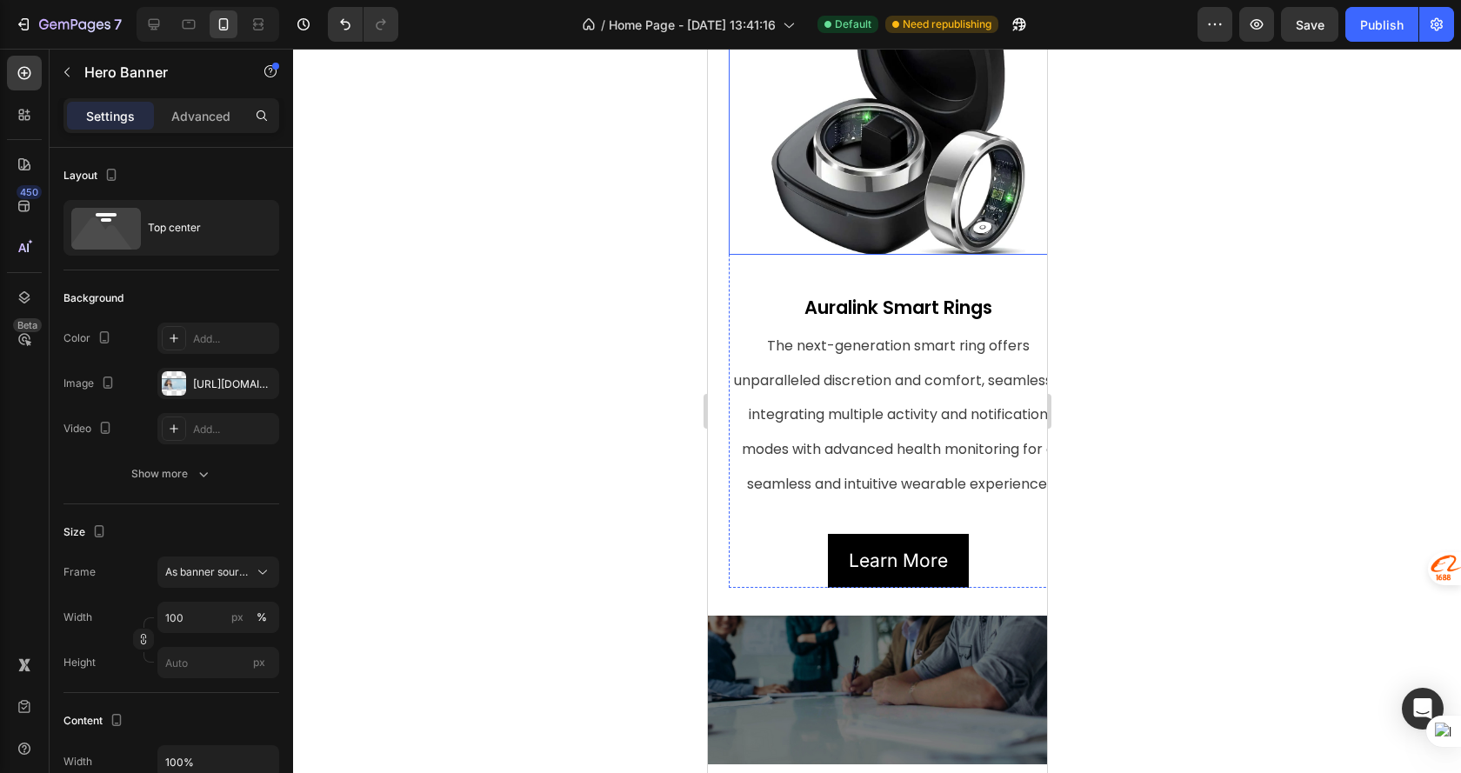
click at [750, 203] on div at bounding box center [897, 111] width 339 height 288
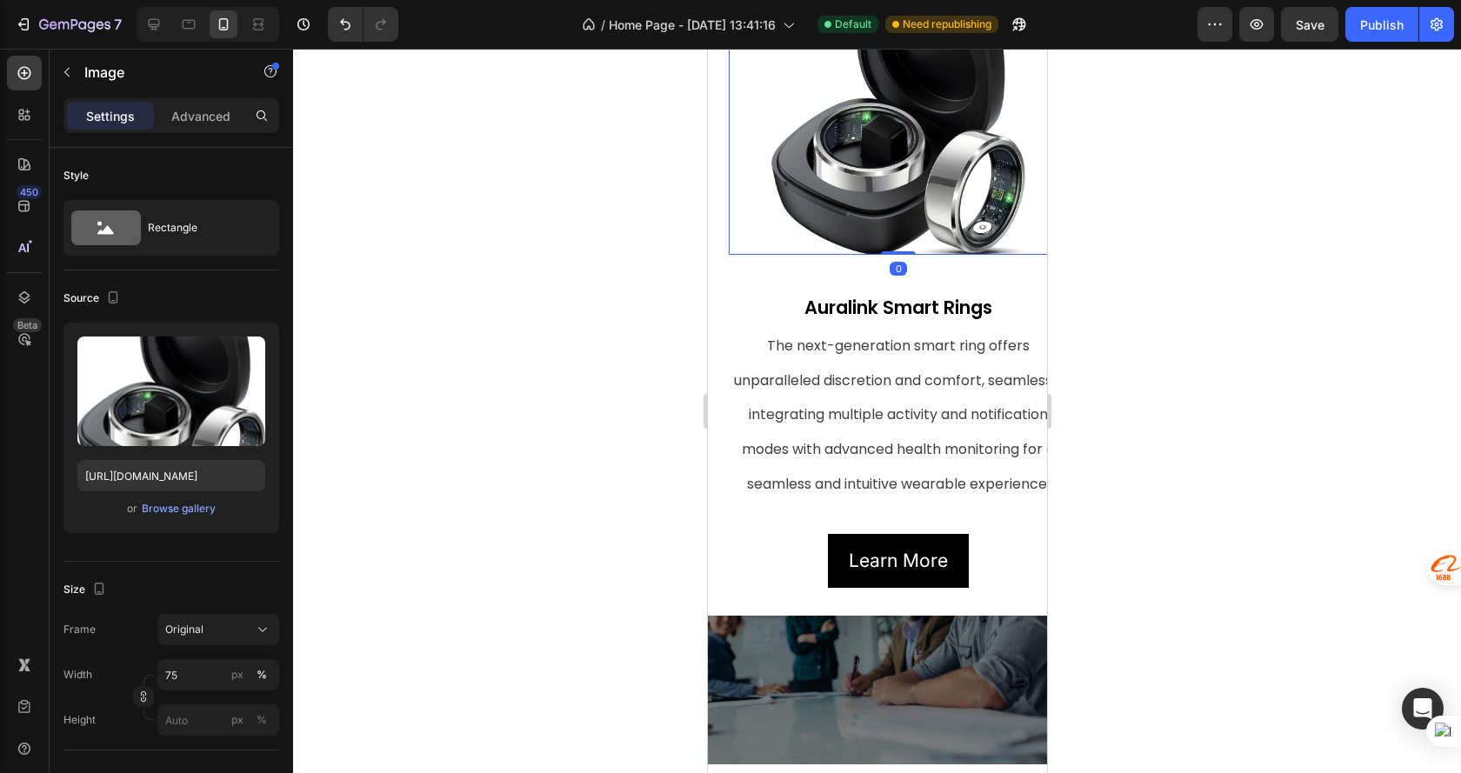
click at [192, 131] on div "Settings Advanced" at bounding box center [171, 115] width 216 height 35
click at [200, 122] on p "Advanced" at bounding box center [200, 116] width 59 height 18
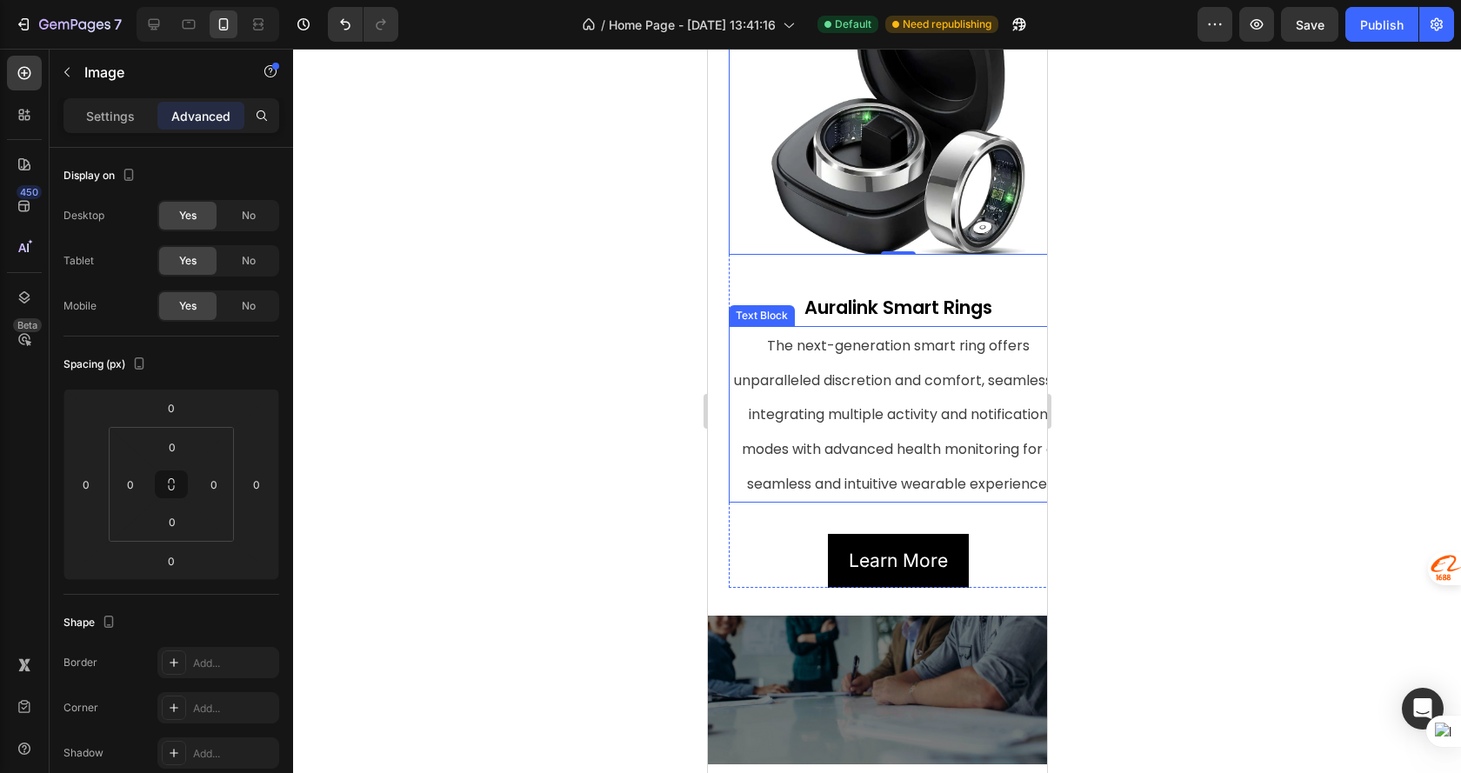
click at [737, 466] on p "The next-generation smart ring offers unparalleled discretion and comfort, seam…" at bounding box center [897, 414] width 336 height 173
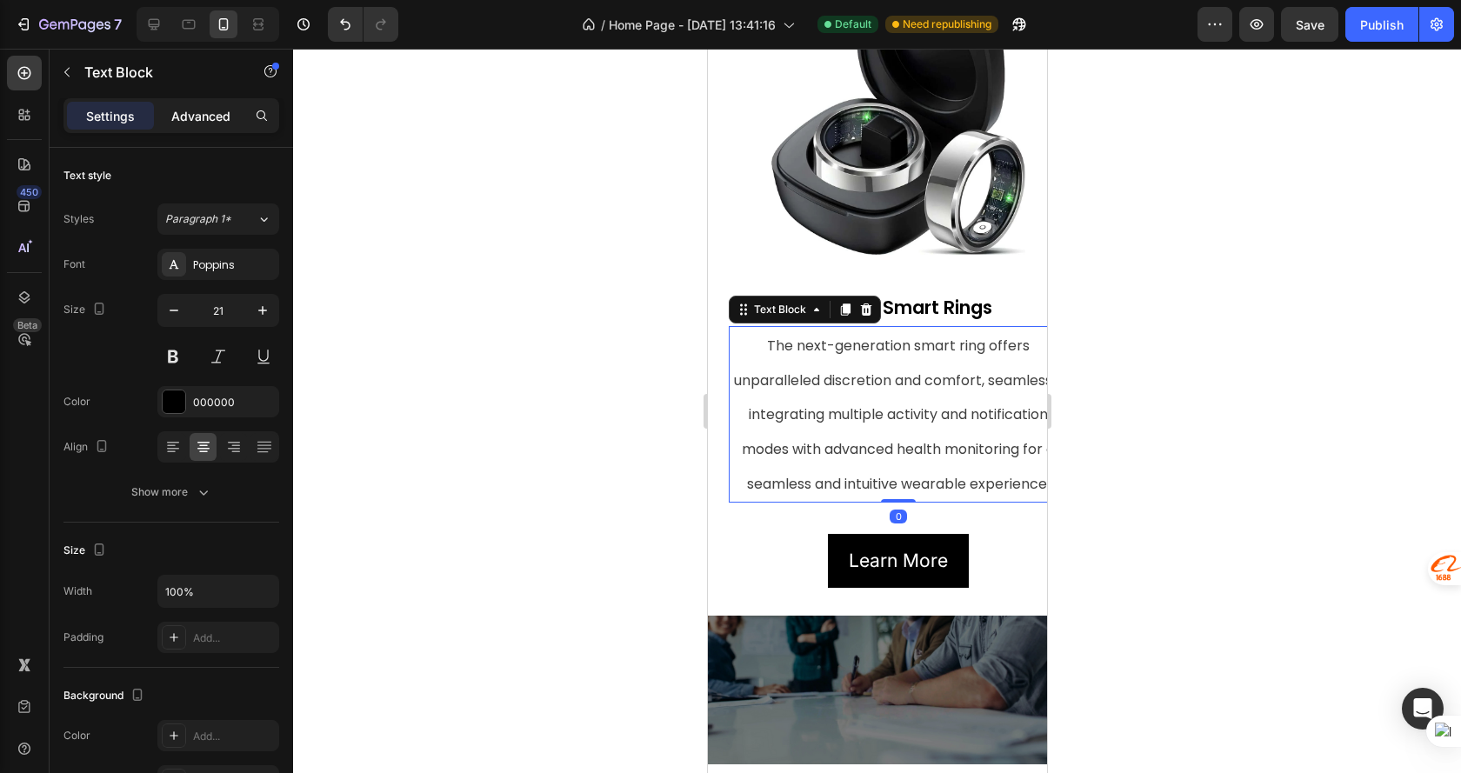
click at [185, 115] on p "Advanced" at bounding box center [200, 116] width 59 height 18
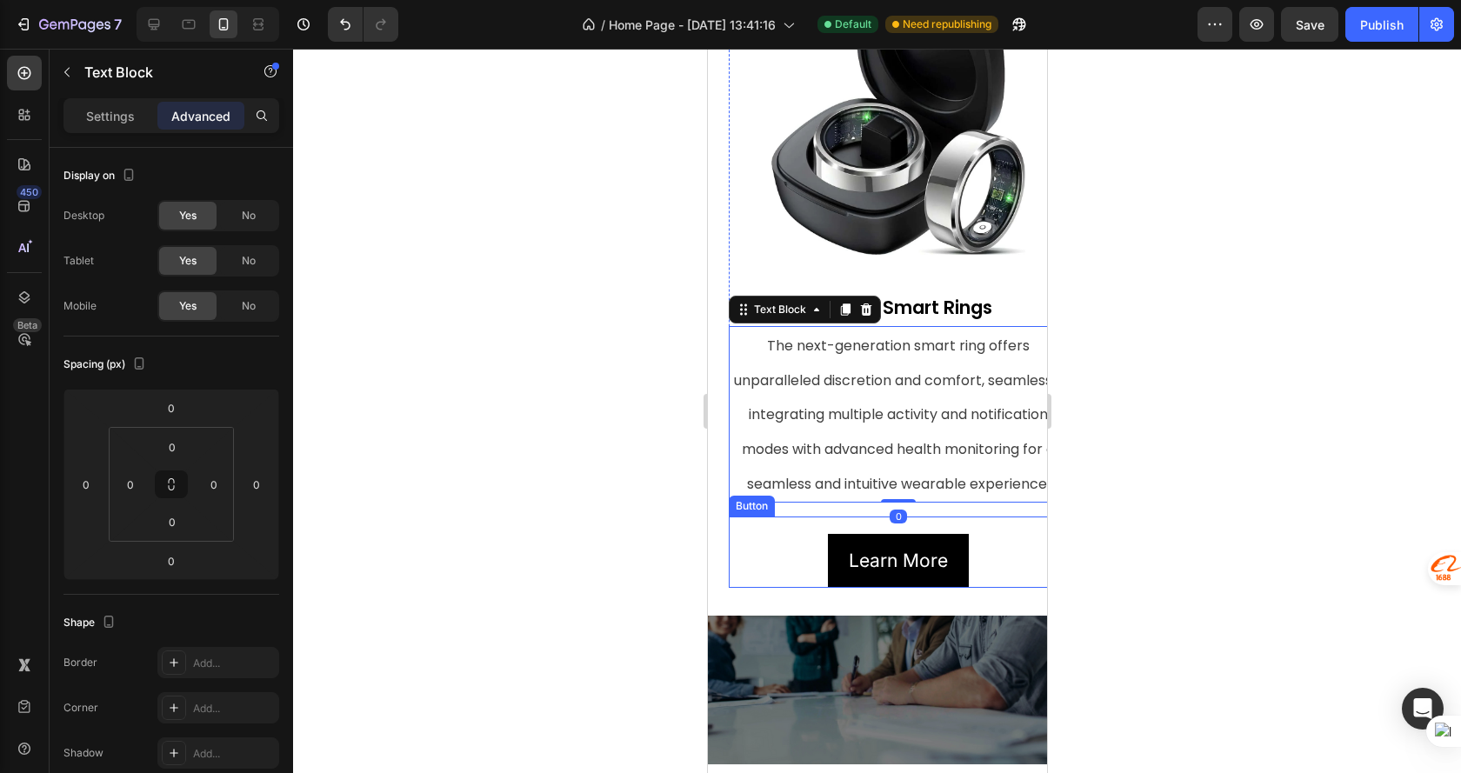
click at [762, 581] on div "Learn More Button" at bounding box center [897, 551] width 339 height 71
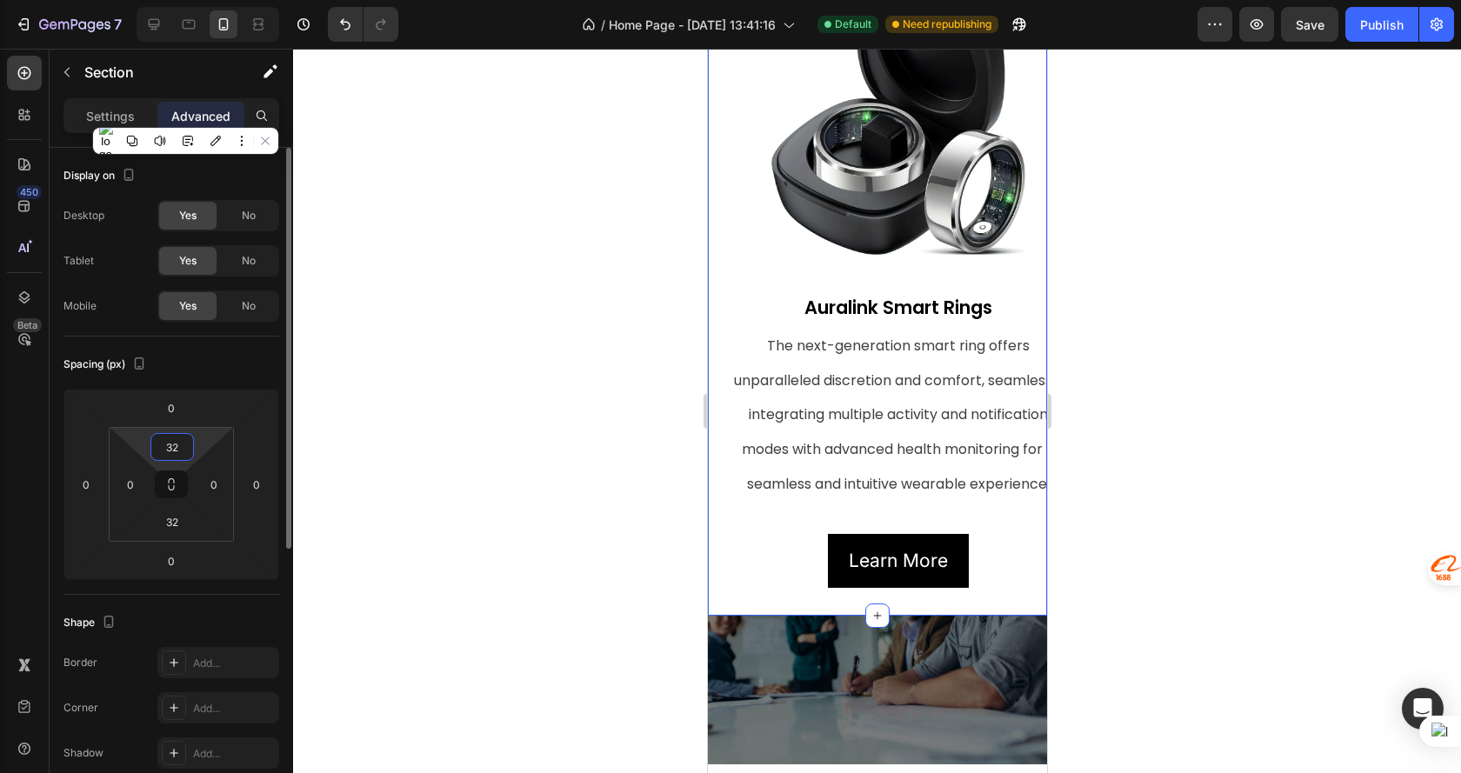
click at [175, 451] on input "32" at bounding box center [172, 447] width 35 height 26
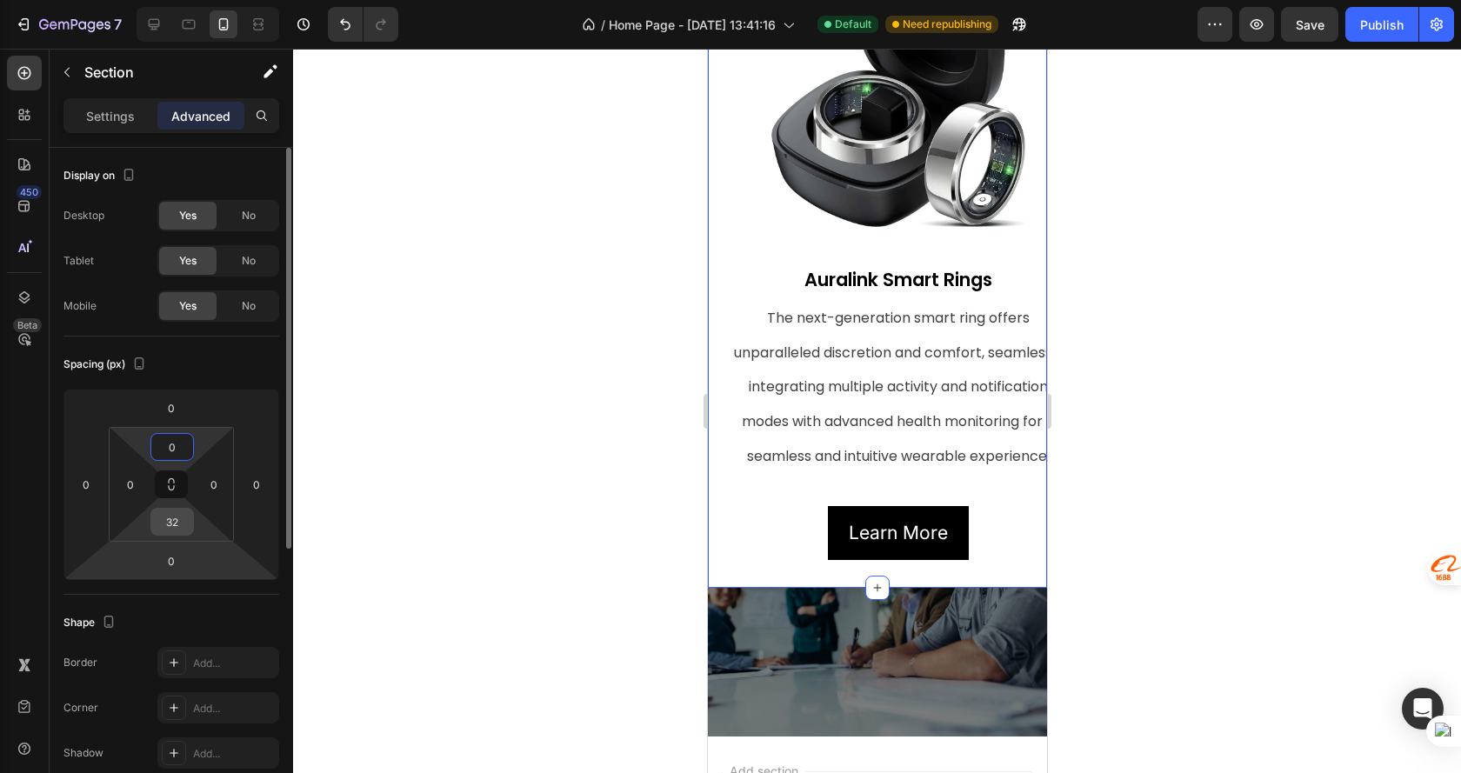
type input "0"
click at [173, 527] on input "32" at bounding box center [172, 522] width 35 height 26
type input "0"
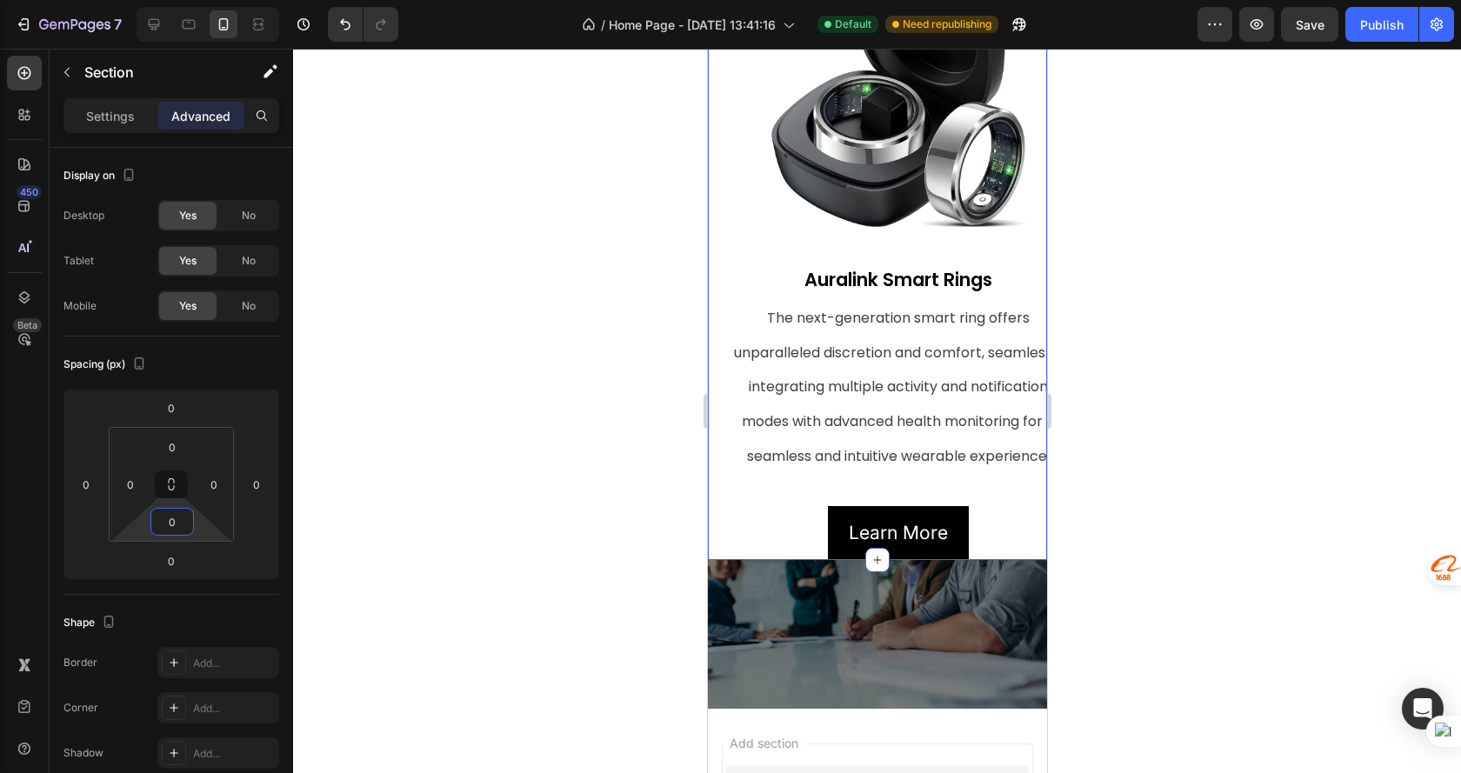
click at [1128, 466] on div at bounding box center [877, 411] width 1168 height 724
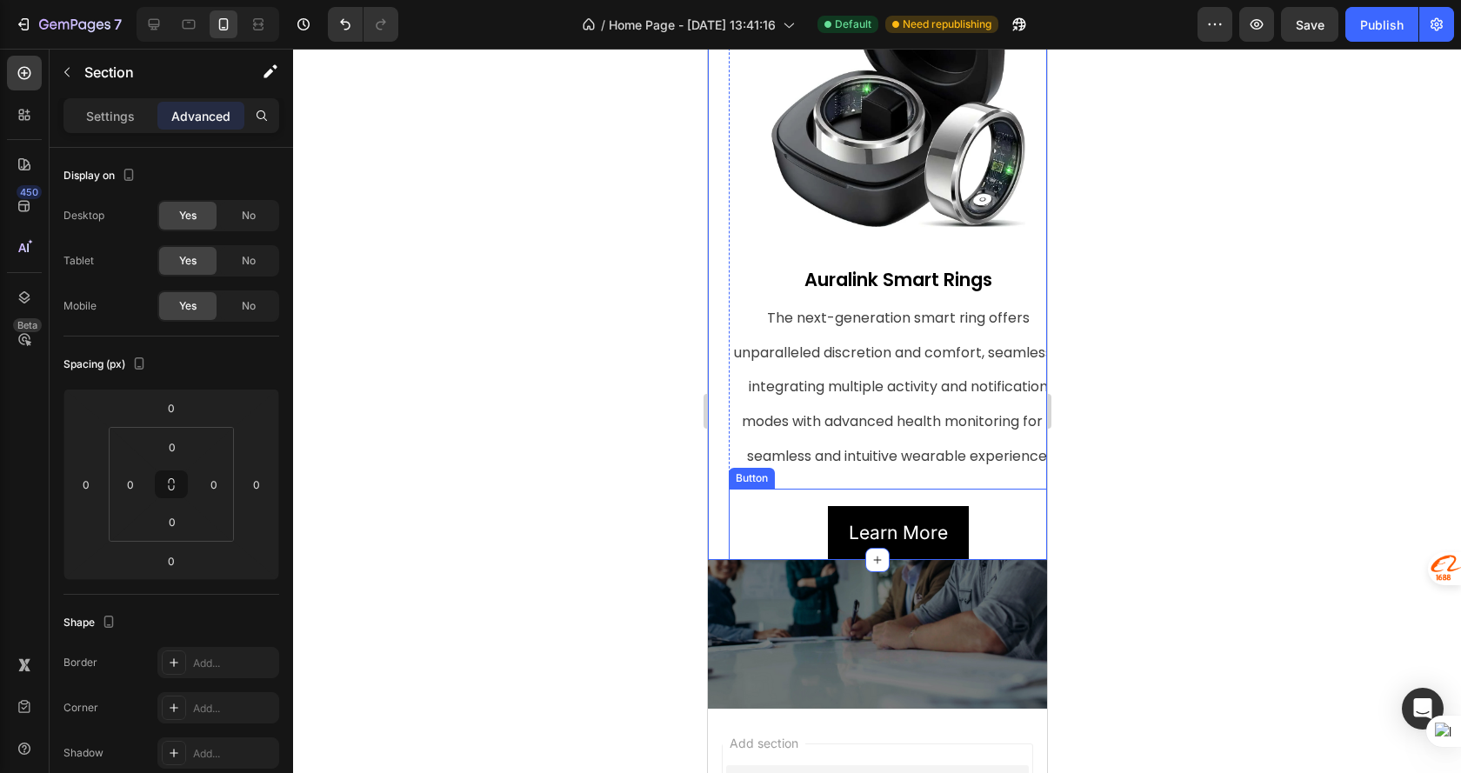
click at [770, 543] on div "Learn More Button" at bounding box center [897, 524] width 339 height 71
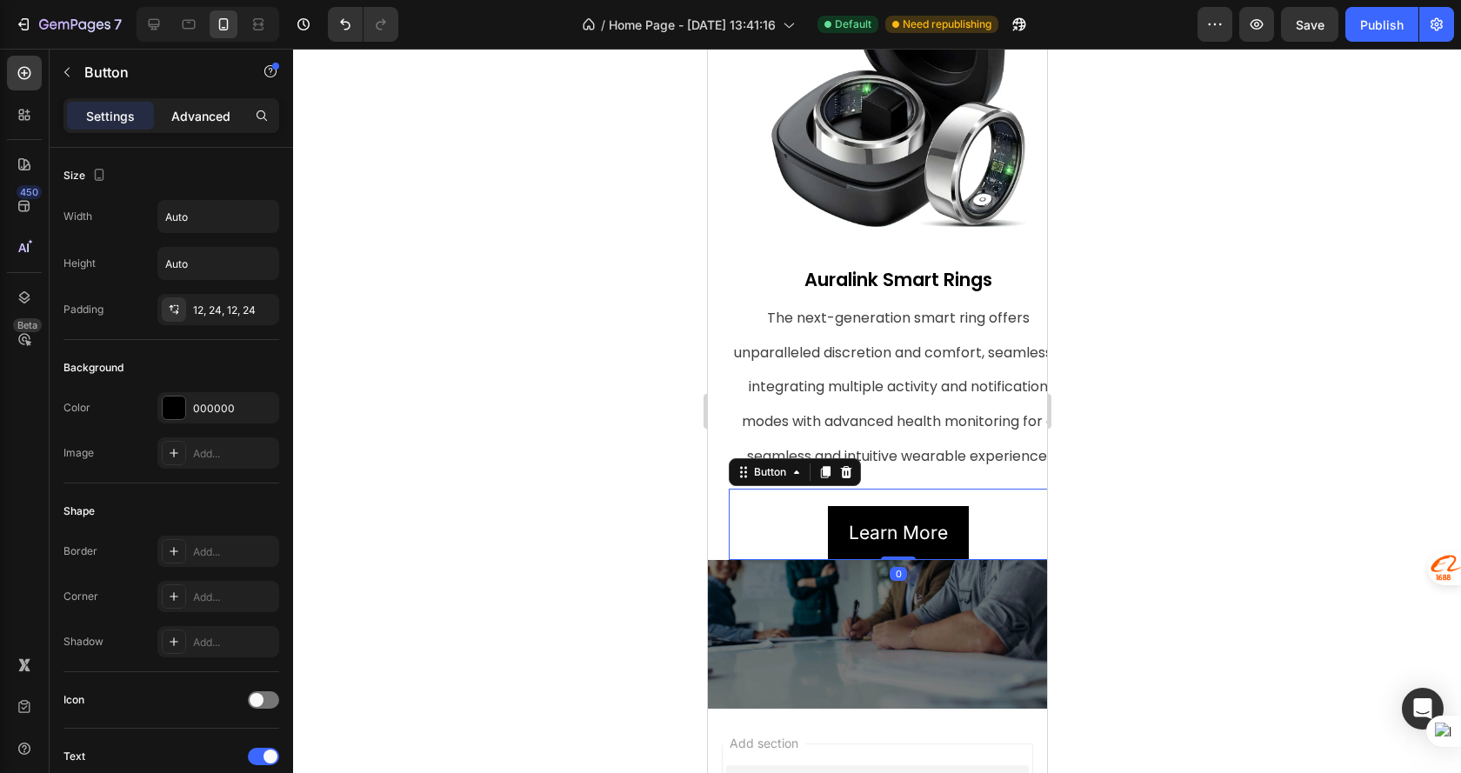
click at [203, 120] on p "Advanced" at bounding box center [200, 116] width 59 height 18
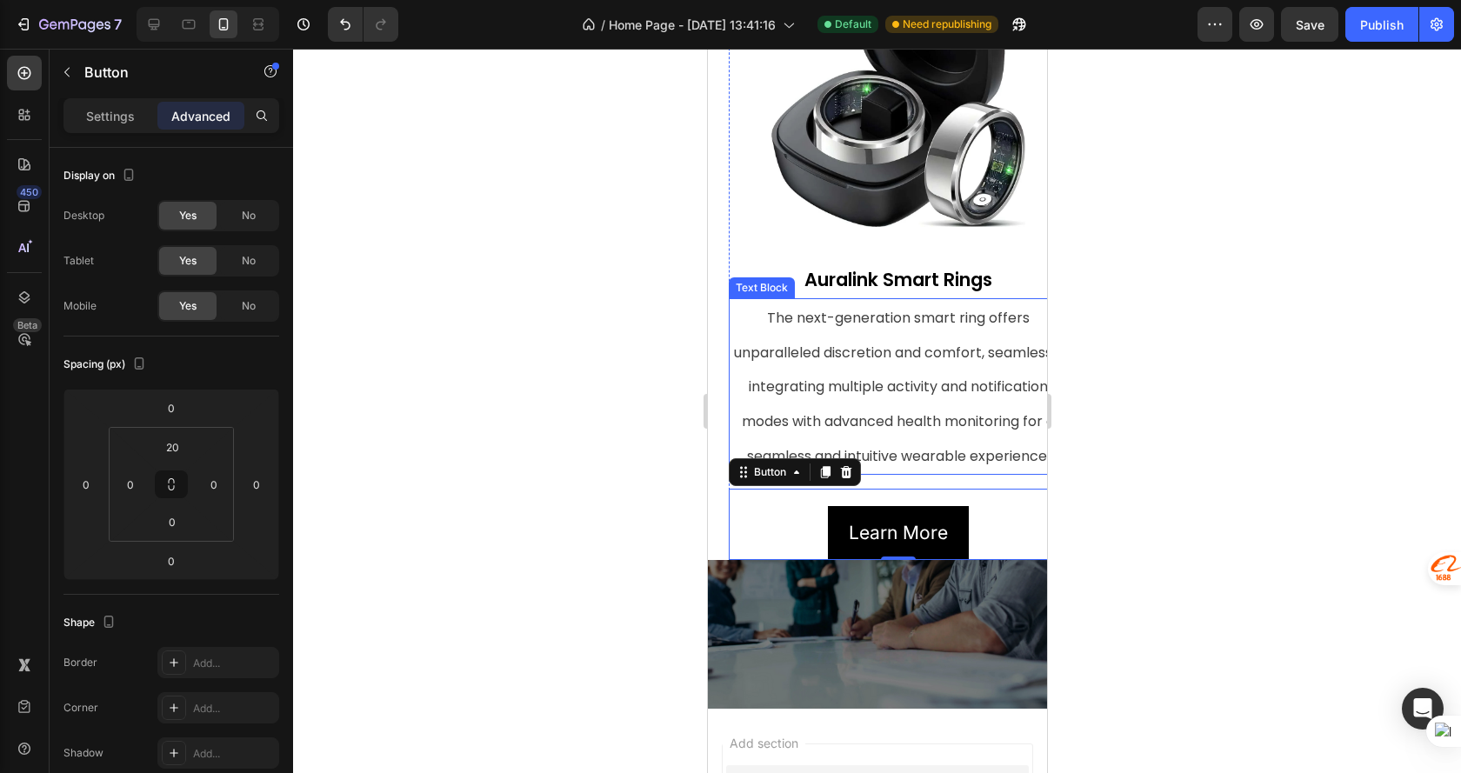
click at [749, 453] on p "The next-generation smart ring offers unparalleled discretion and comfort, seam…" at bounding box center [897, 386] width 336 height 173
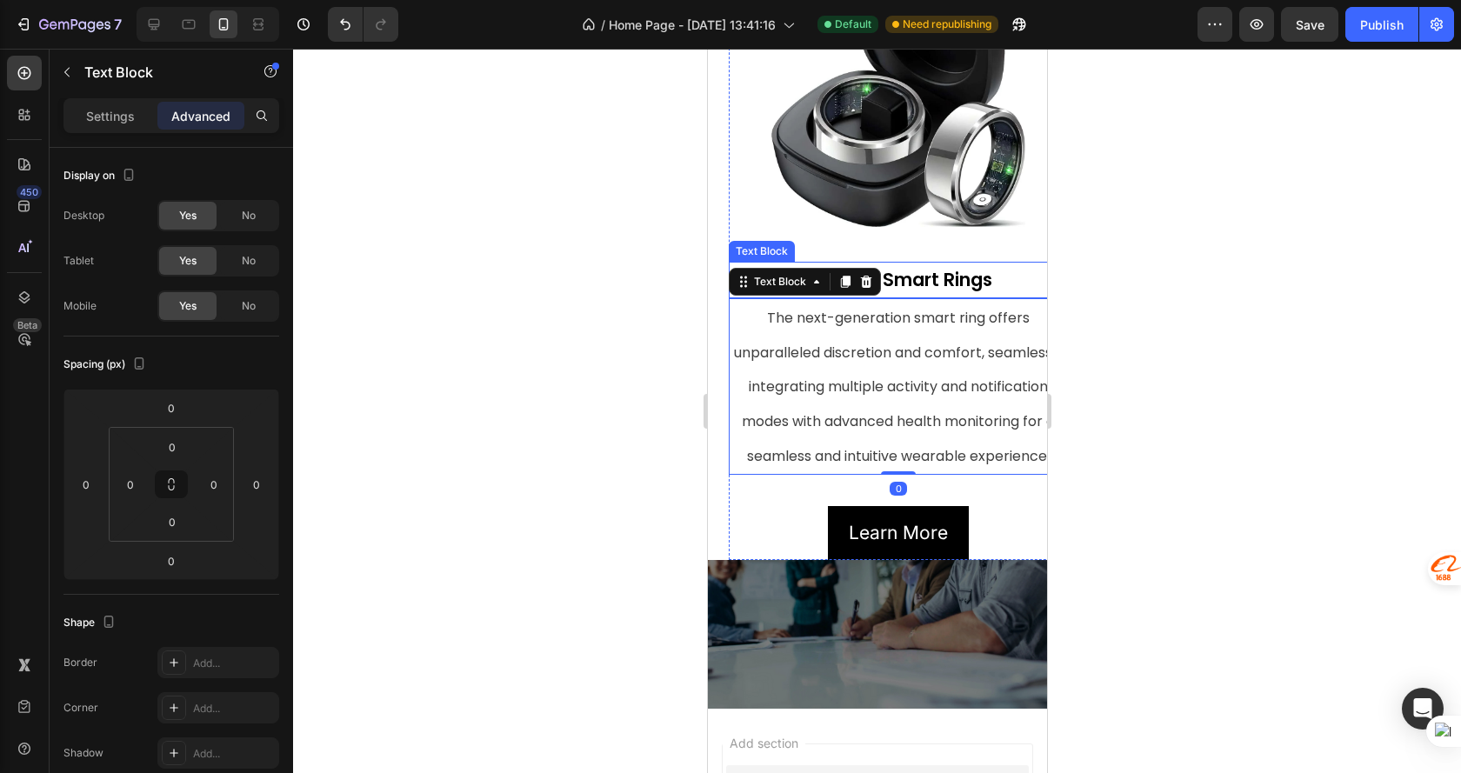
click at [748, 263] on p "Auralink Smart Rings" at bounding box center [897, 279] width 336 height 33
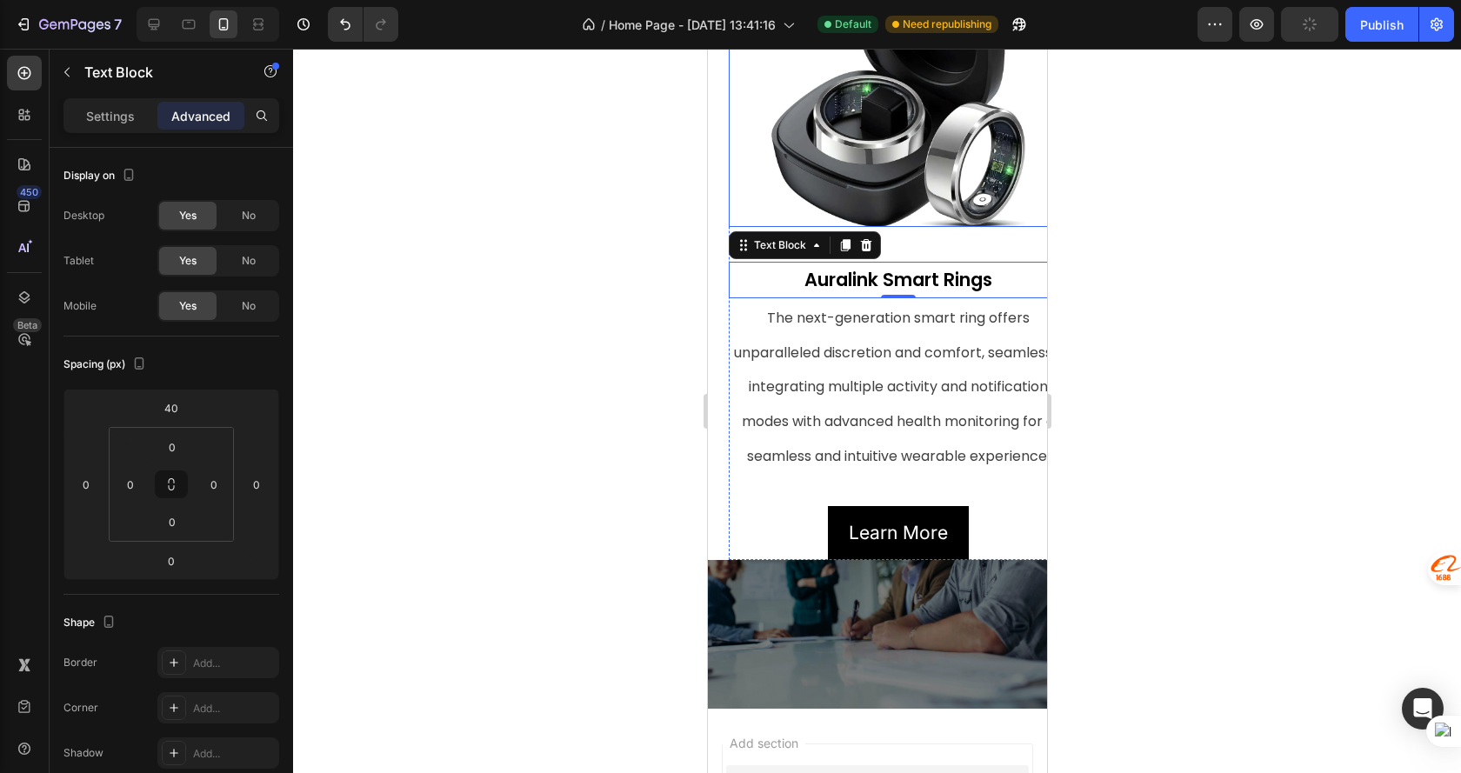
click at [743, 154] on div at bounding box center [897, 83] width 339 height 288
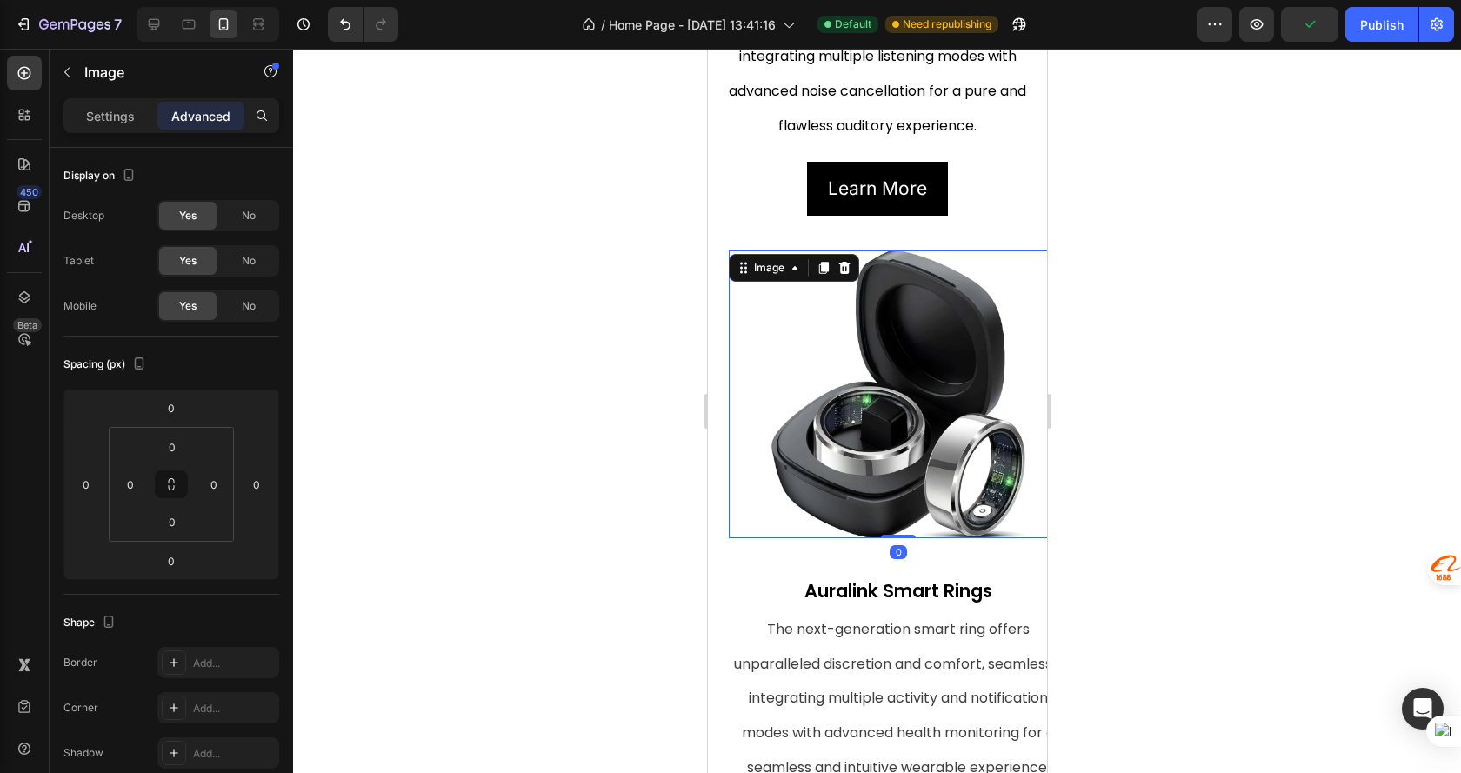
scroll to position [609, 0]
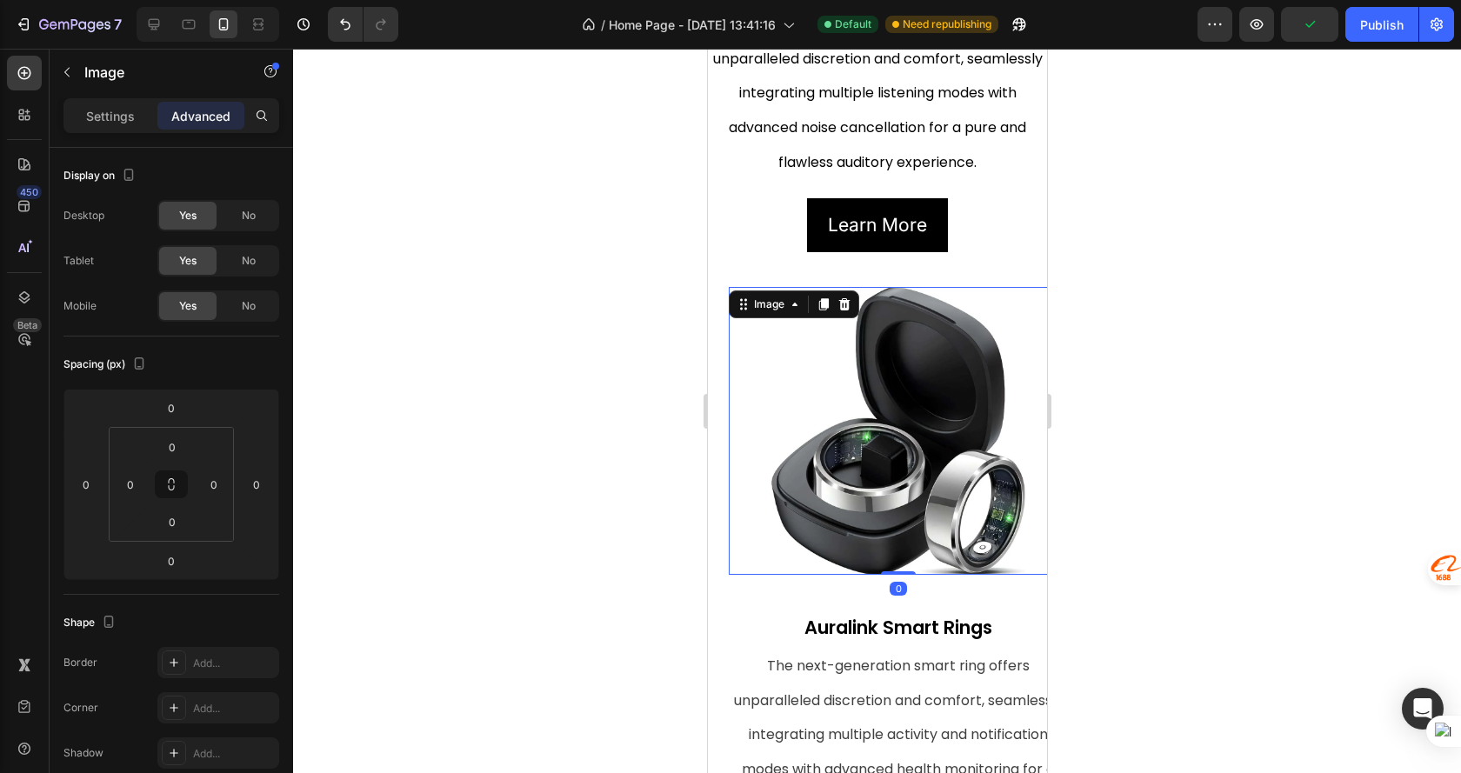
click at [1232, 250] on div at bounding box center [877, 411] width 1168 height 724
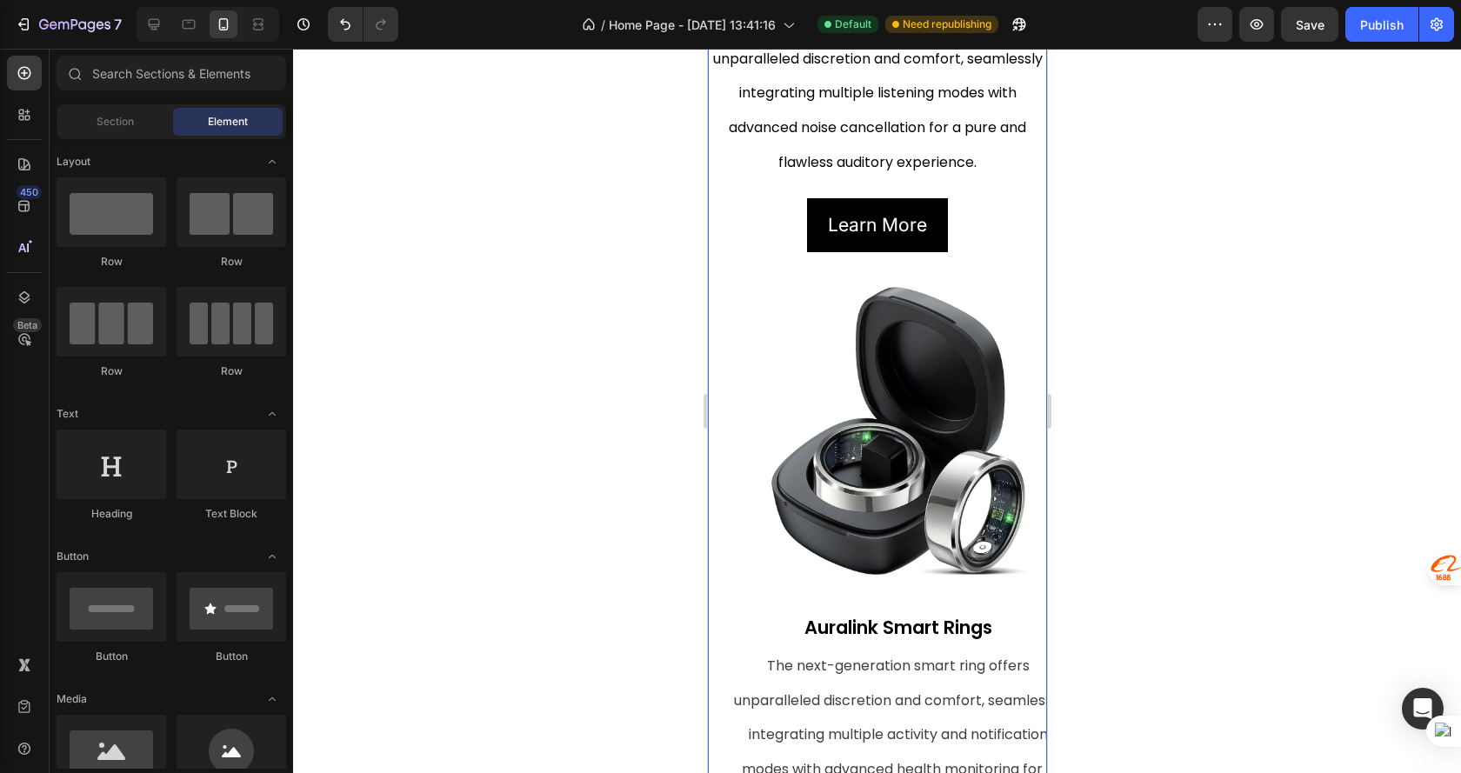
click at [722, 268] on div "Image Auralink BTE Hearing Aids Text Block The next-generation BTE hearing aid …" at bounding box center [876, 266] width 339 height 1282
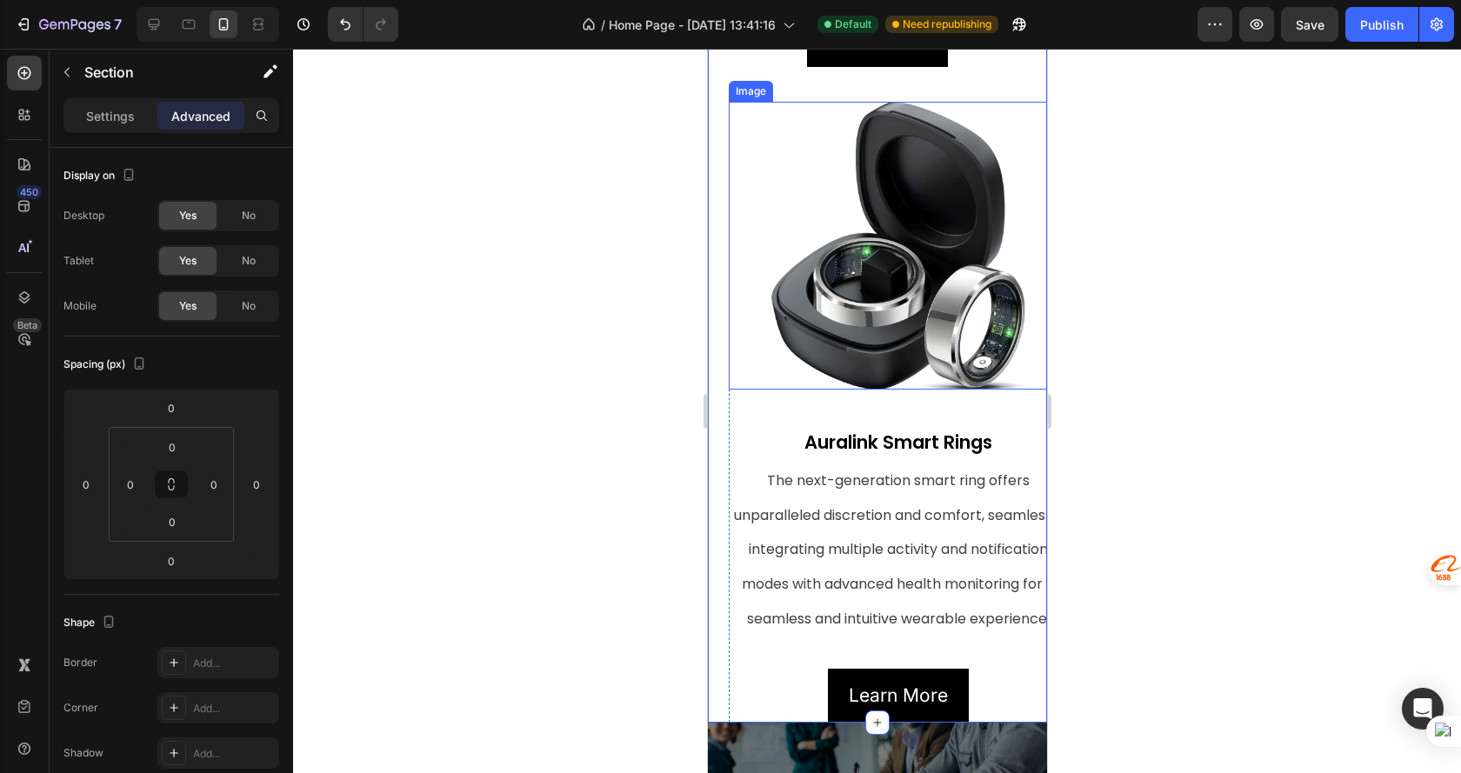
scroll to position [1043, 0]
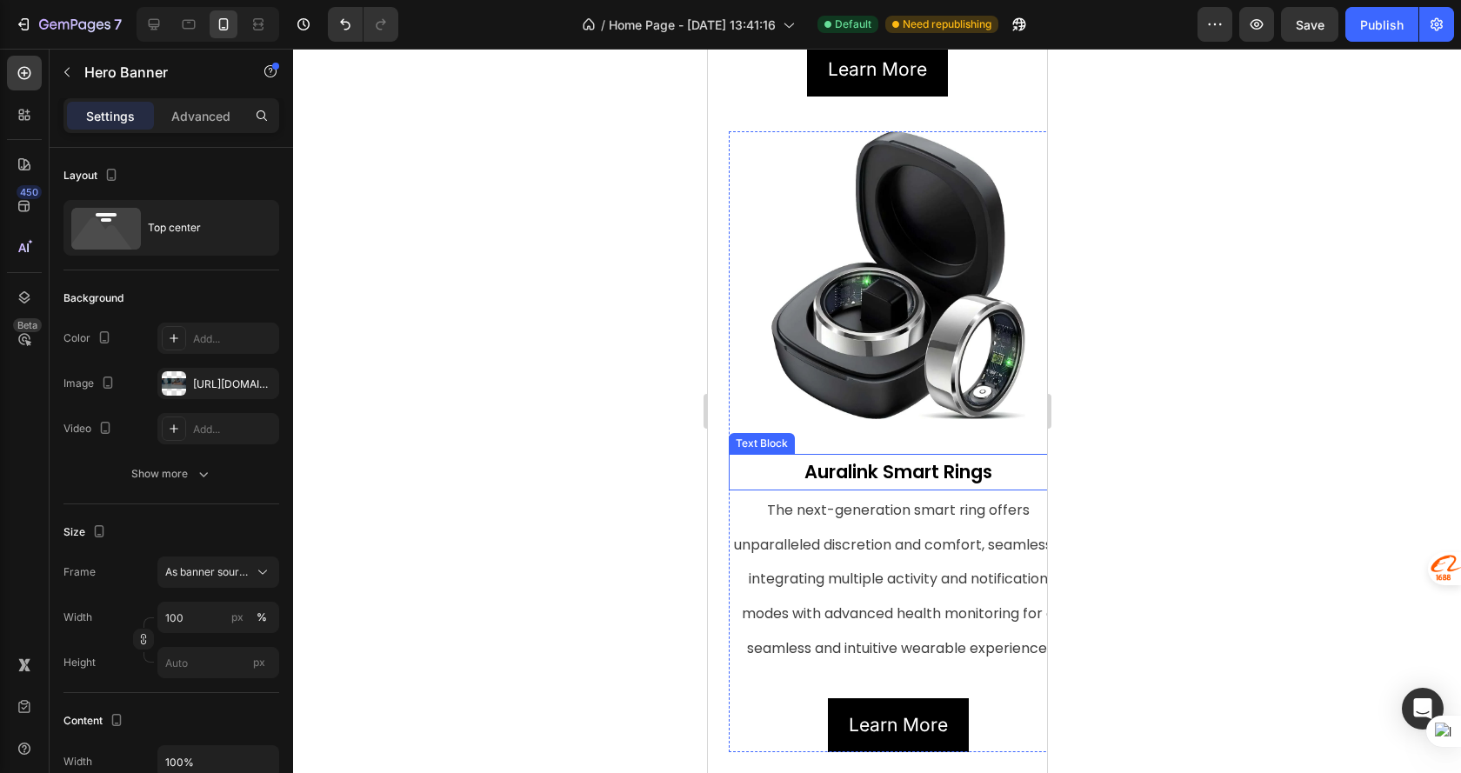
scroll to position [782, 0]
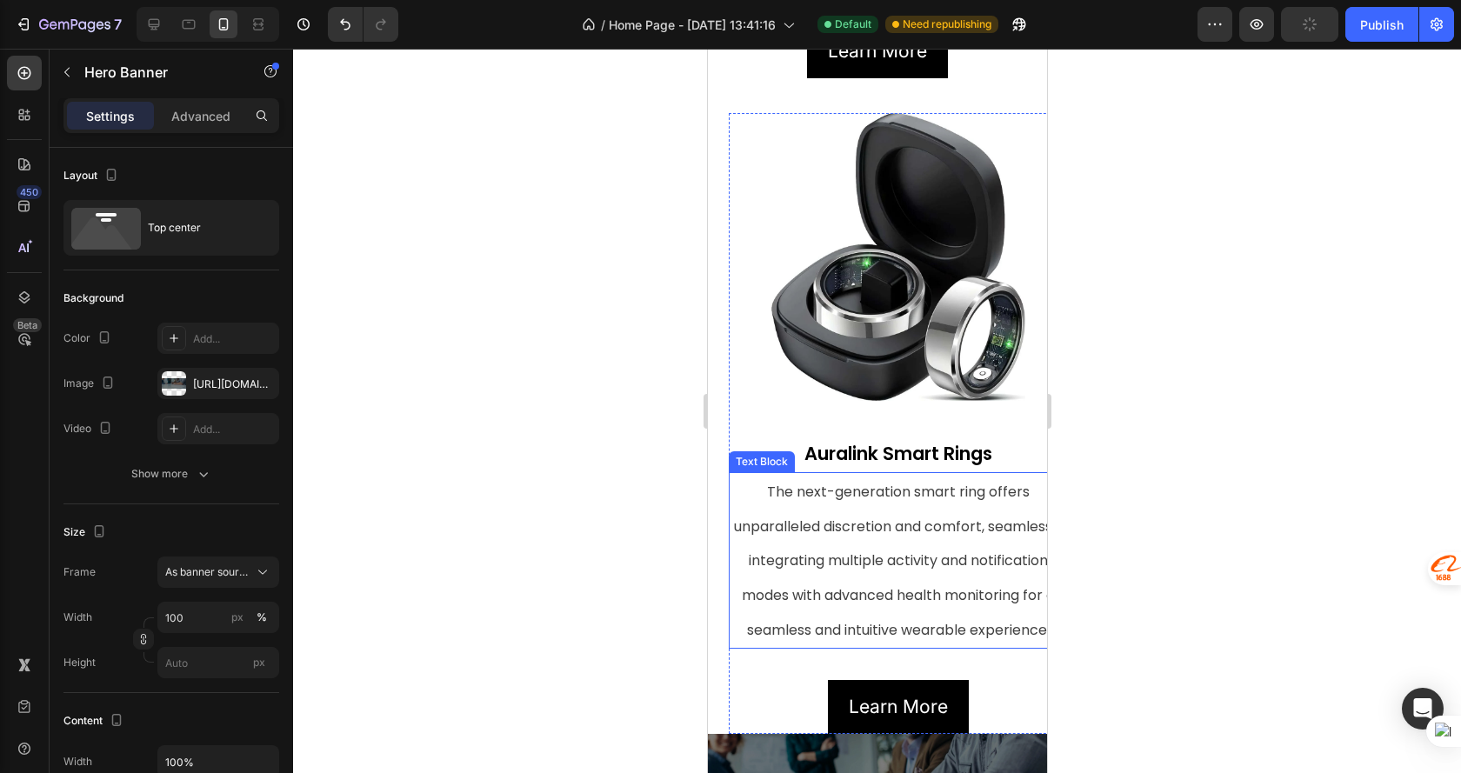
click at [1125, 383] on div at bounding box center [877, 411] width 1168 height 724
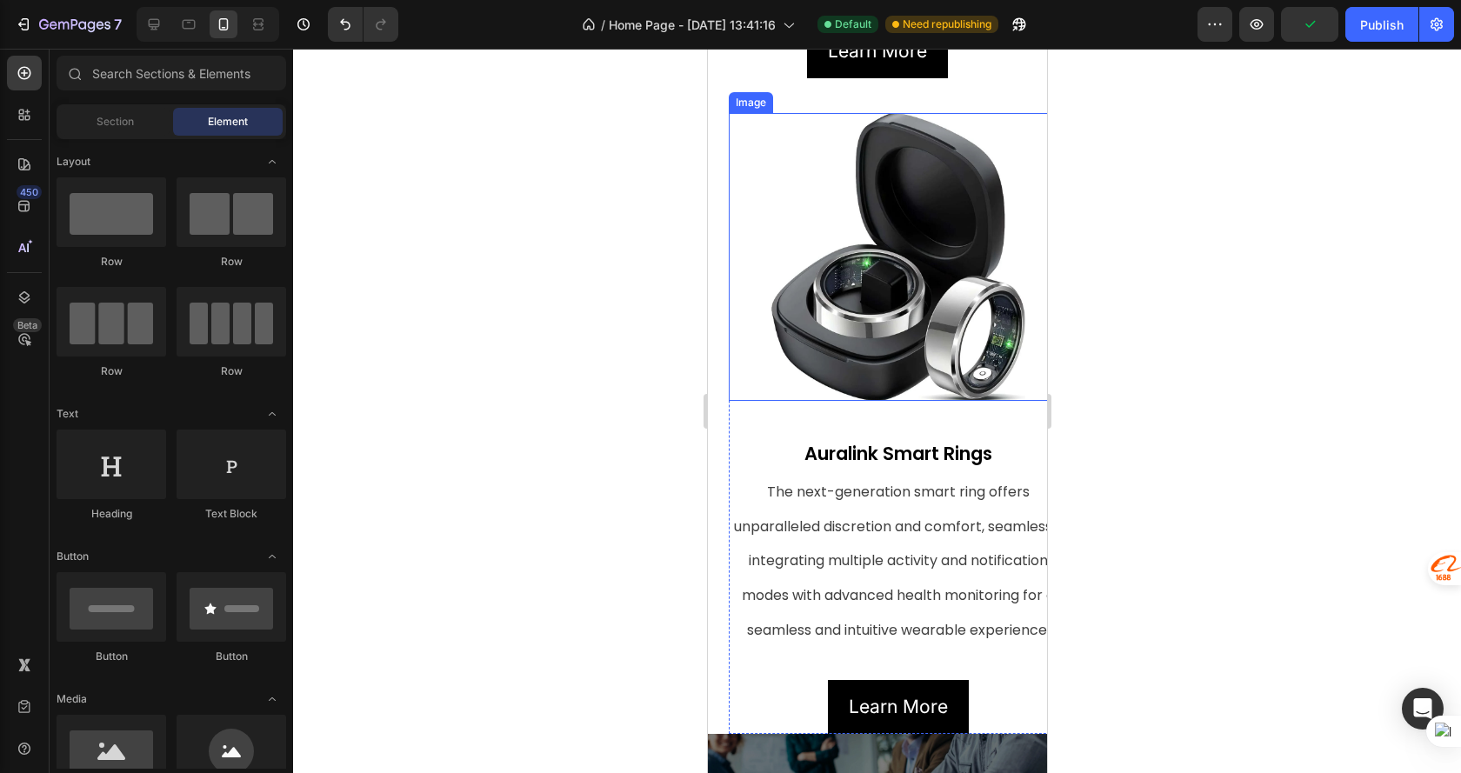
click at [765, 293] on div at bounding box center [897, 257] width 339 height 288
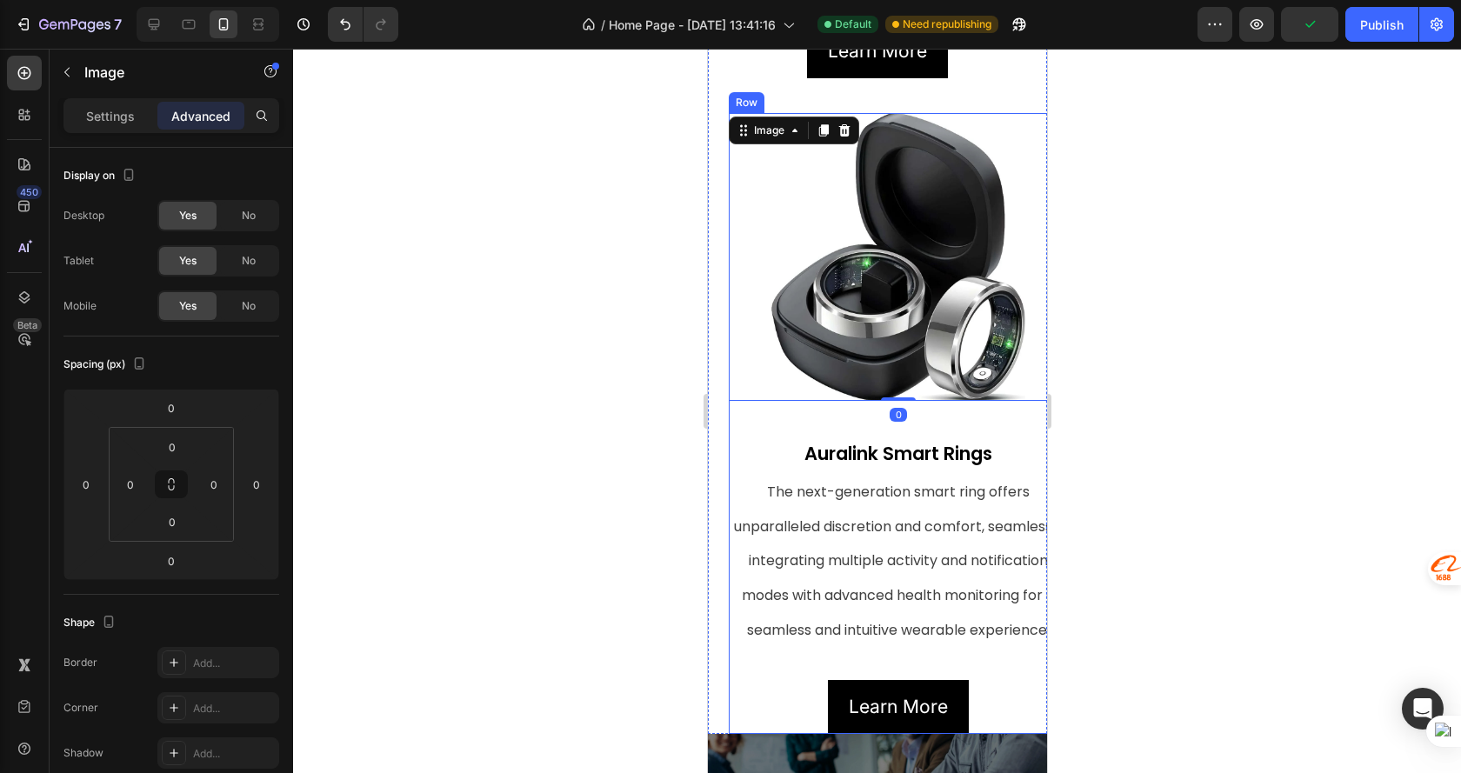
click at [776, 437] on p "Auralink Smart Rings" at bounding box center [897, 453] width 336 height 33
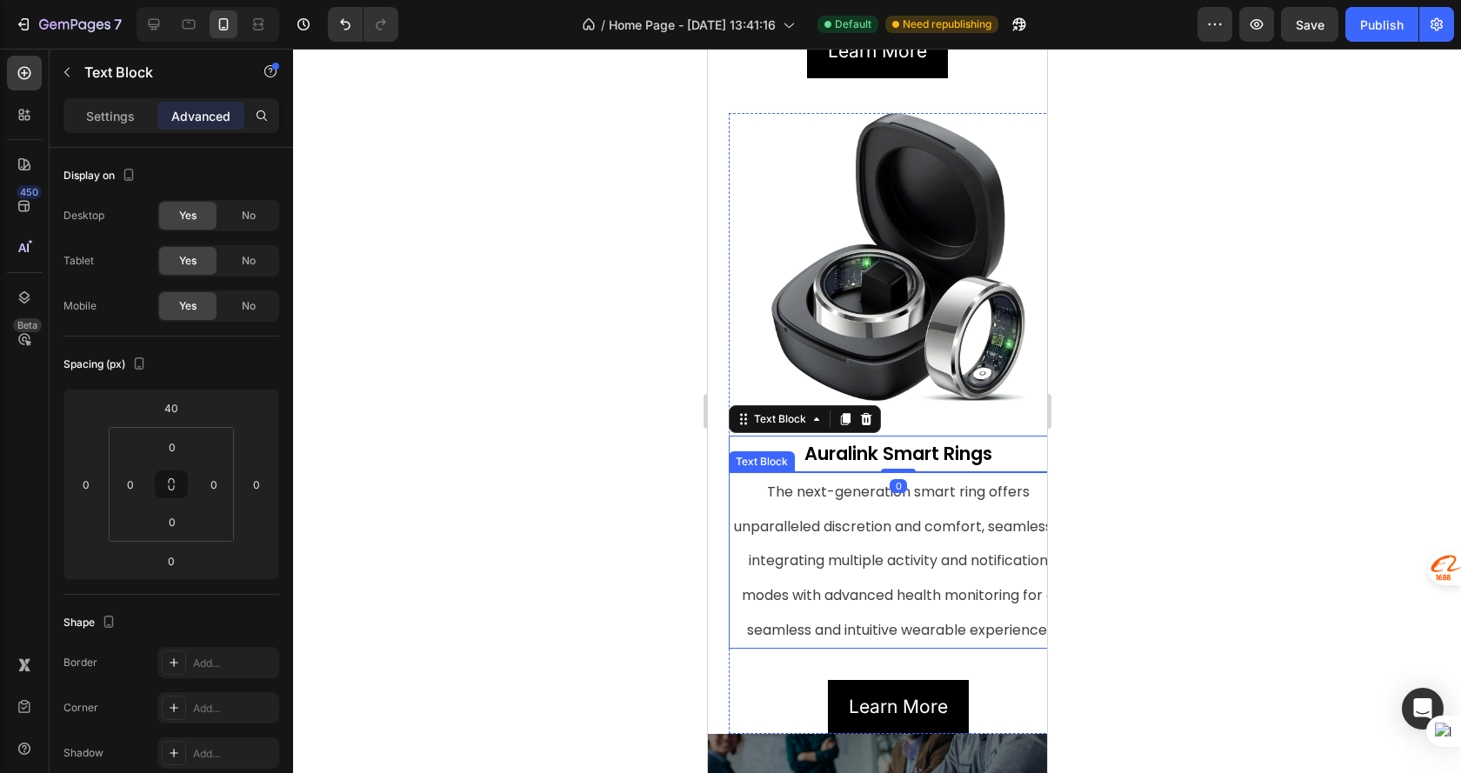
click at [749, 481] on p "The next-generation smart ring offers unparalleled discretion and comfort, seam…" at bounding box center [897, 560] width 336 height 173
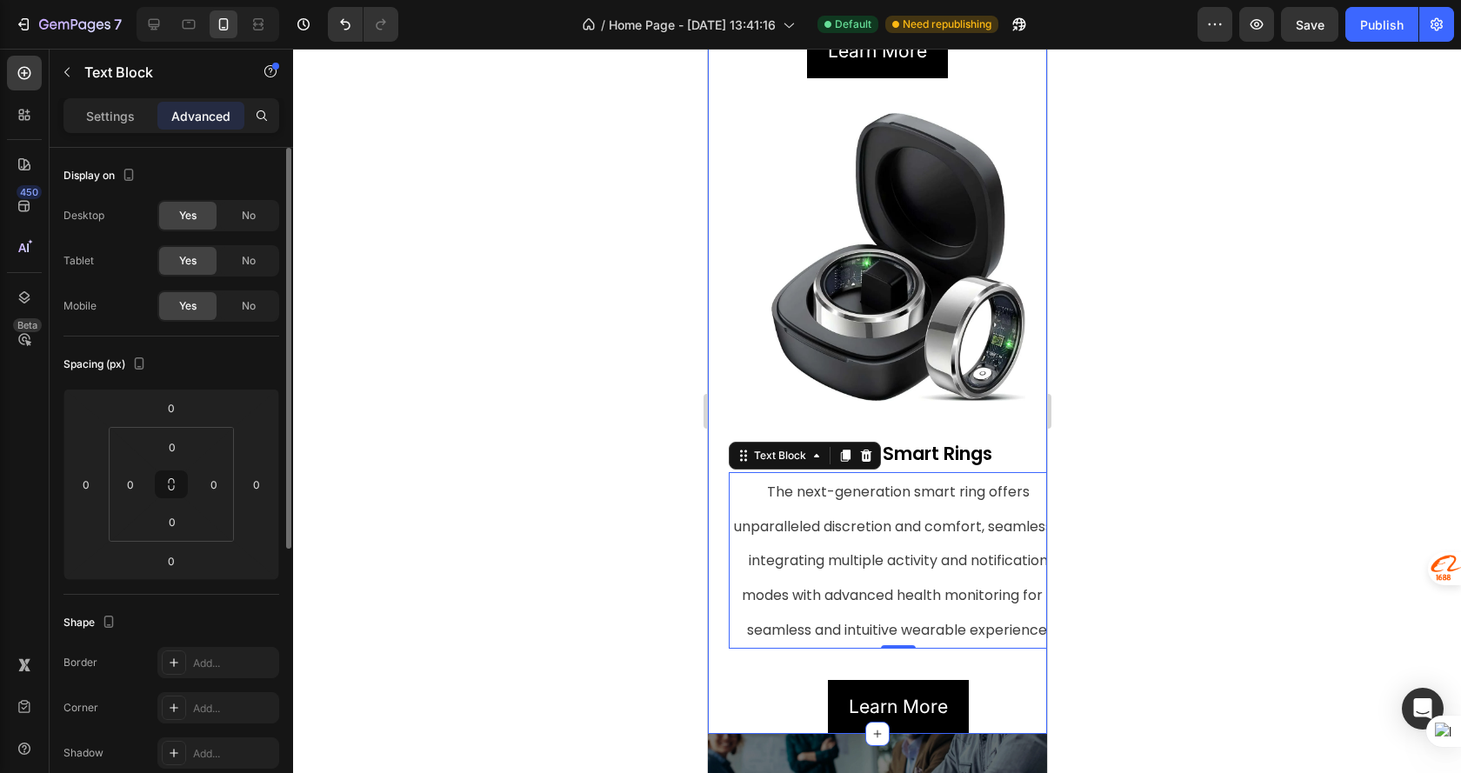
scroll to position [435, 0]
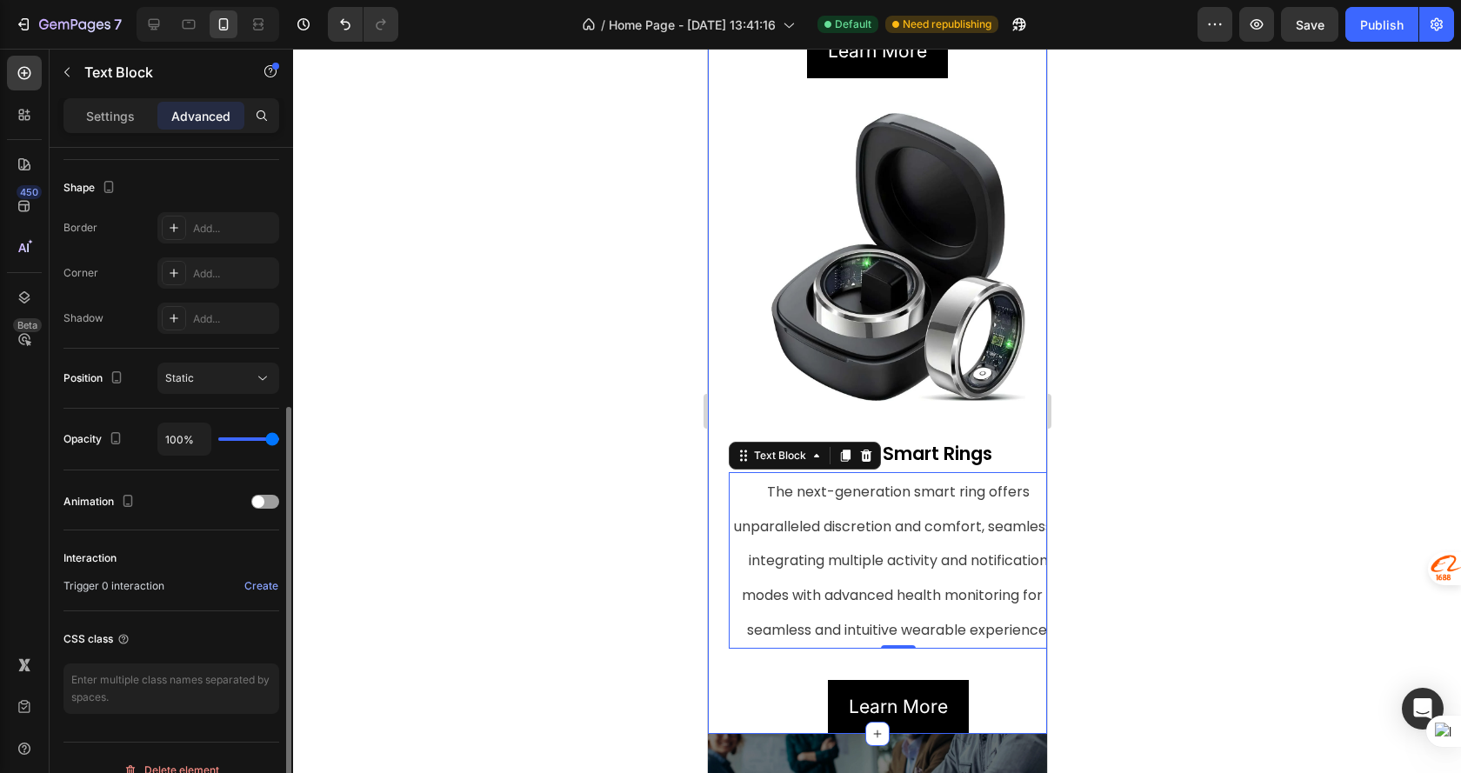
click at [101, 112] on p "Settings" at bounding box center [110, 116] width 49 height 18
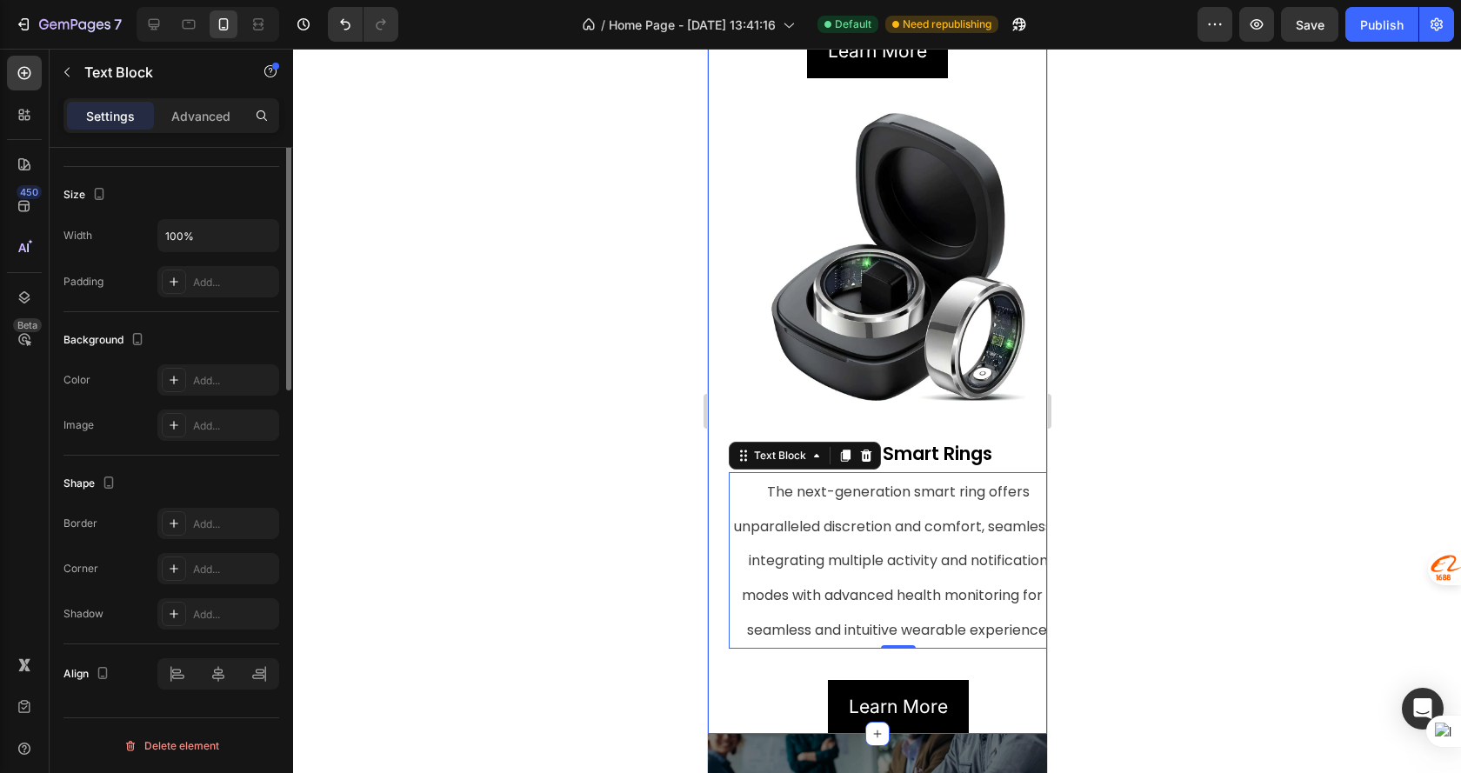
scroll to position [0, 0]
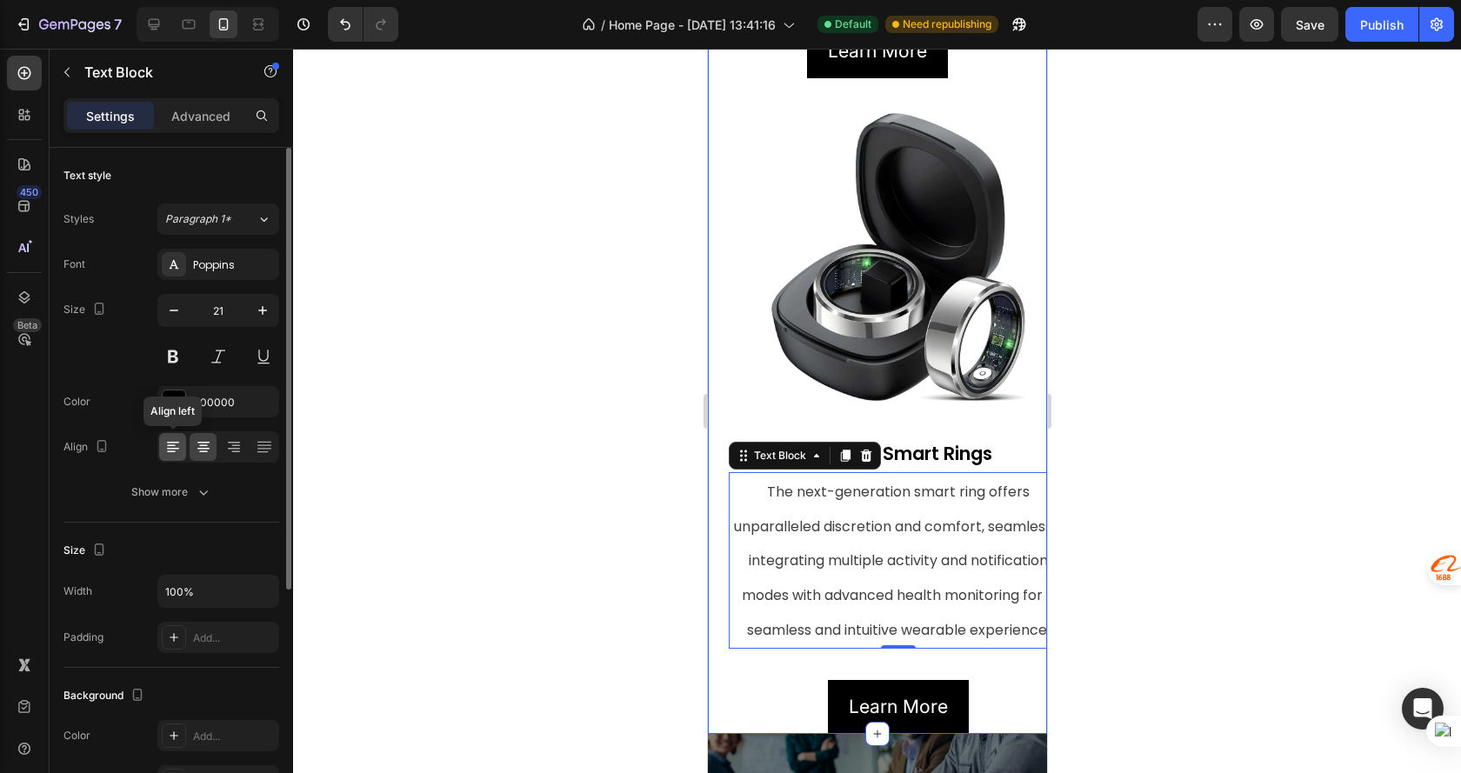
click at [170, 449] on icon at bounding box center [173, 449] width 12 height 2
click at [195, 451] on icon at bounding box center [203, 446] width 17 height 17
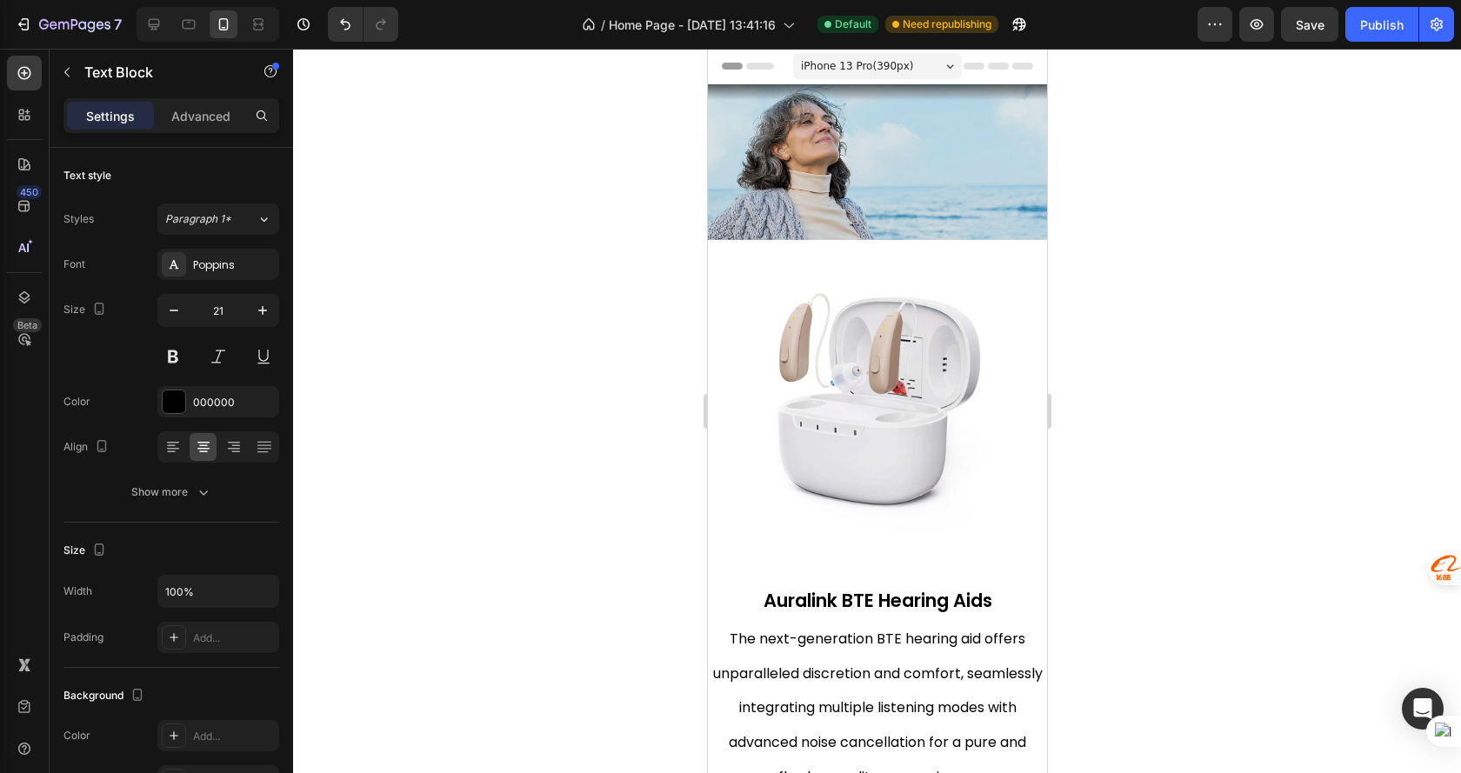
click at [892, 63] on span "iPhone 13 Pro ( 390 px)" at bounding box center [856, 65] width 112 height 17
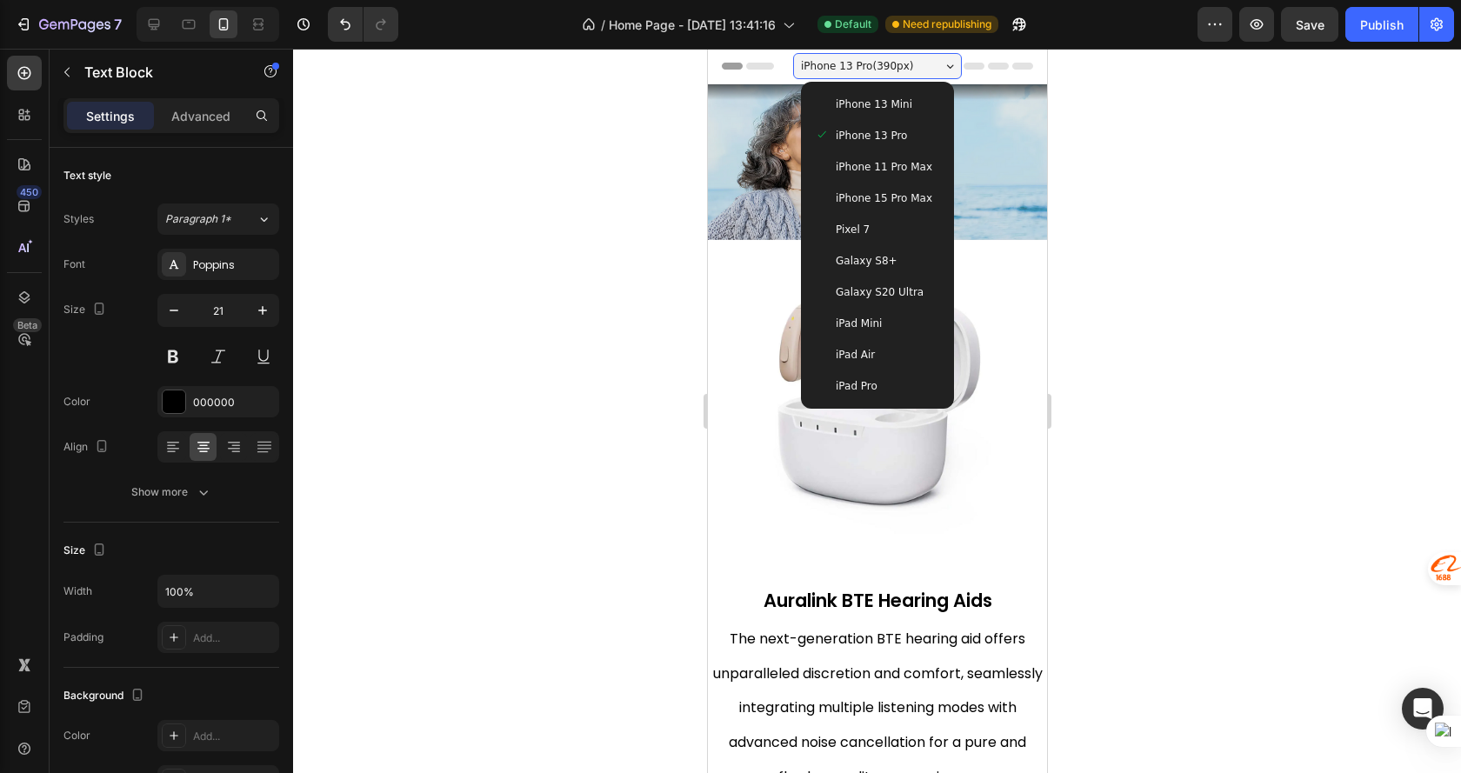
click at [893, 98] on span "iPhone 13 Mini" at bounding box center [873, 104] width 77 height 17
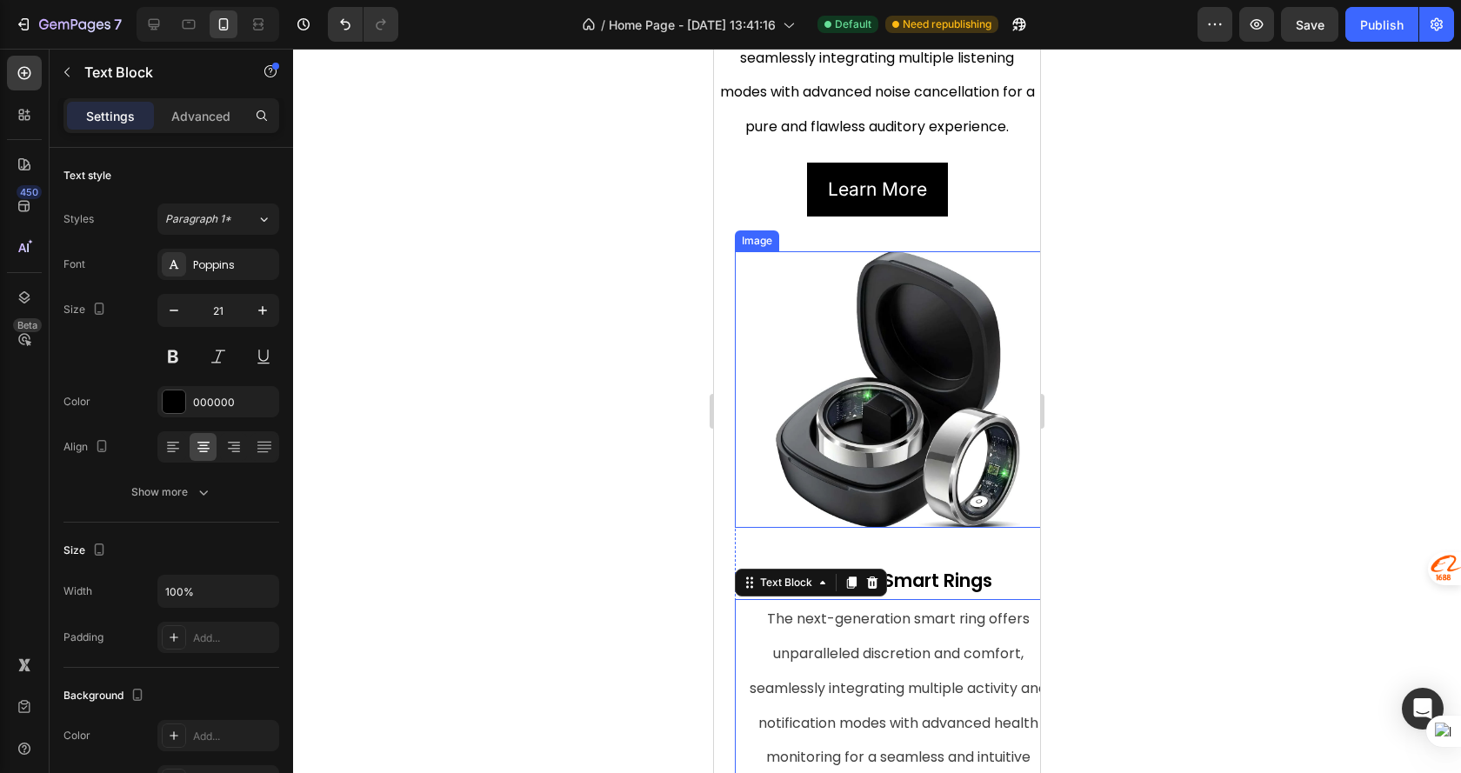
scroll to position [782, 0]
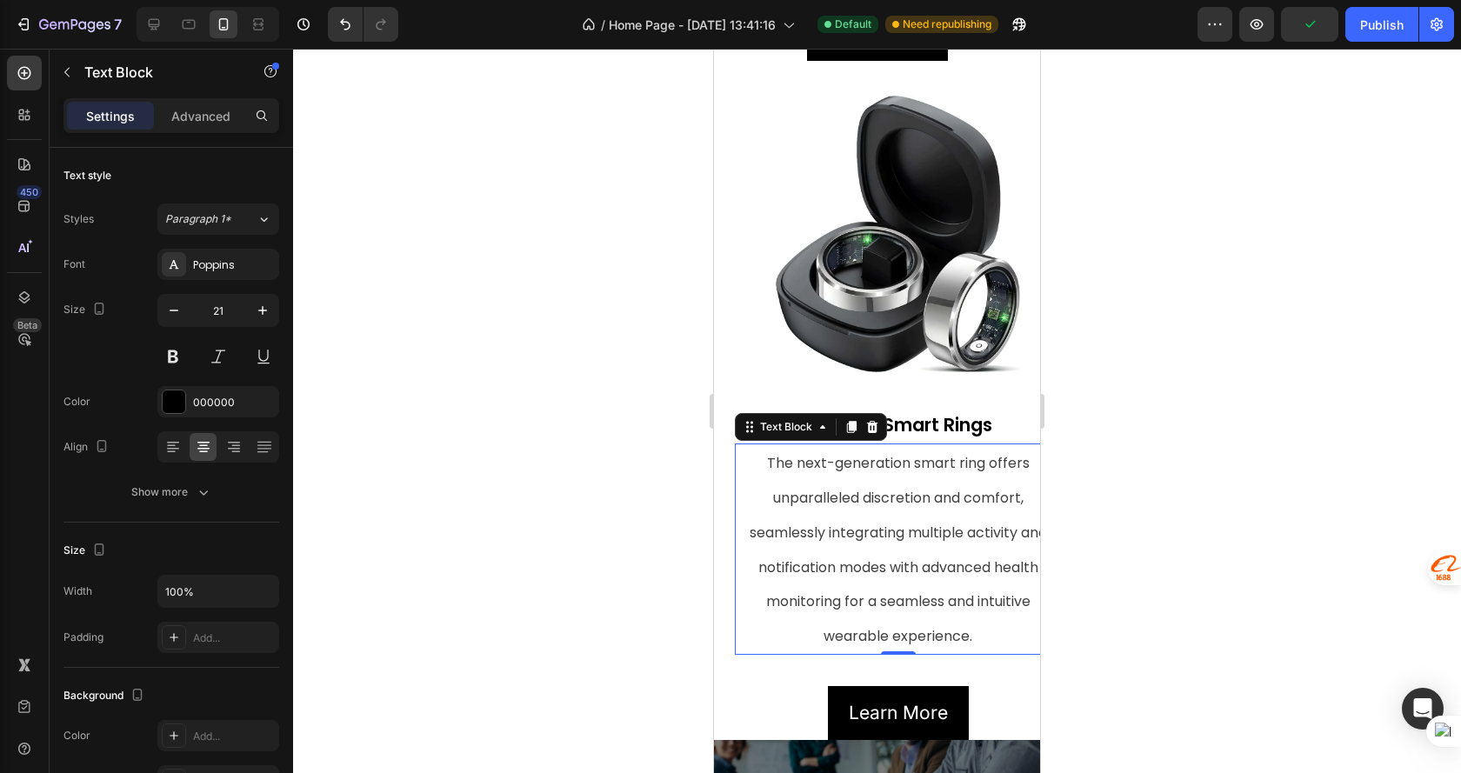
click at [1304, 530] on div at bounding box center [877, 411] width 1168 height 724
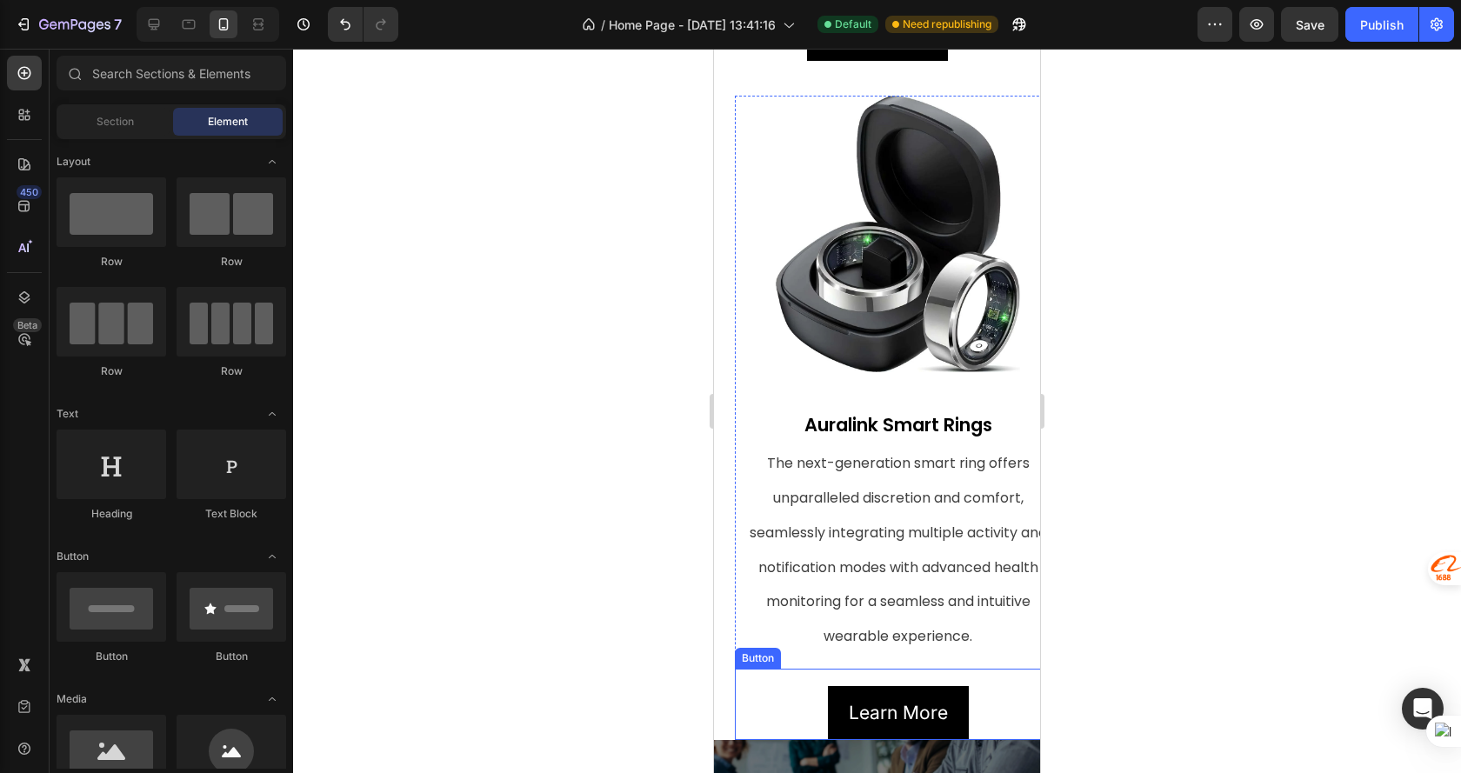
click at [752, 669] on div "Learn More Button" at bounding box center [898, 704] width 326 height 71
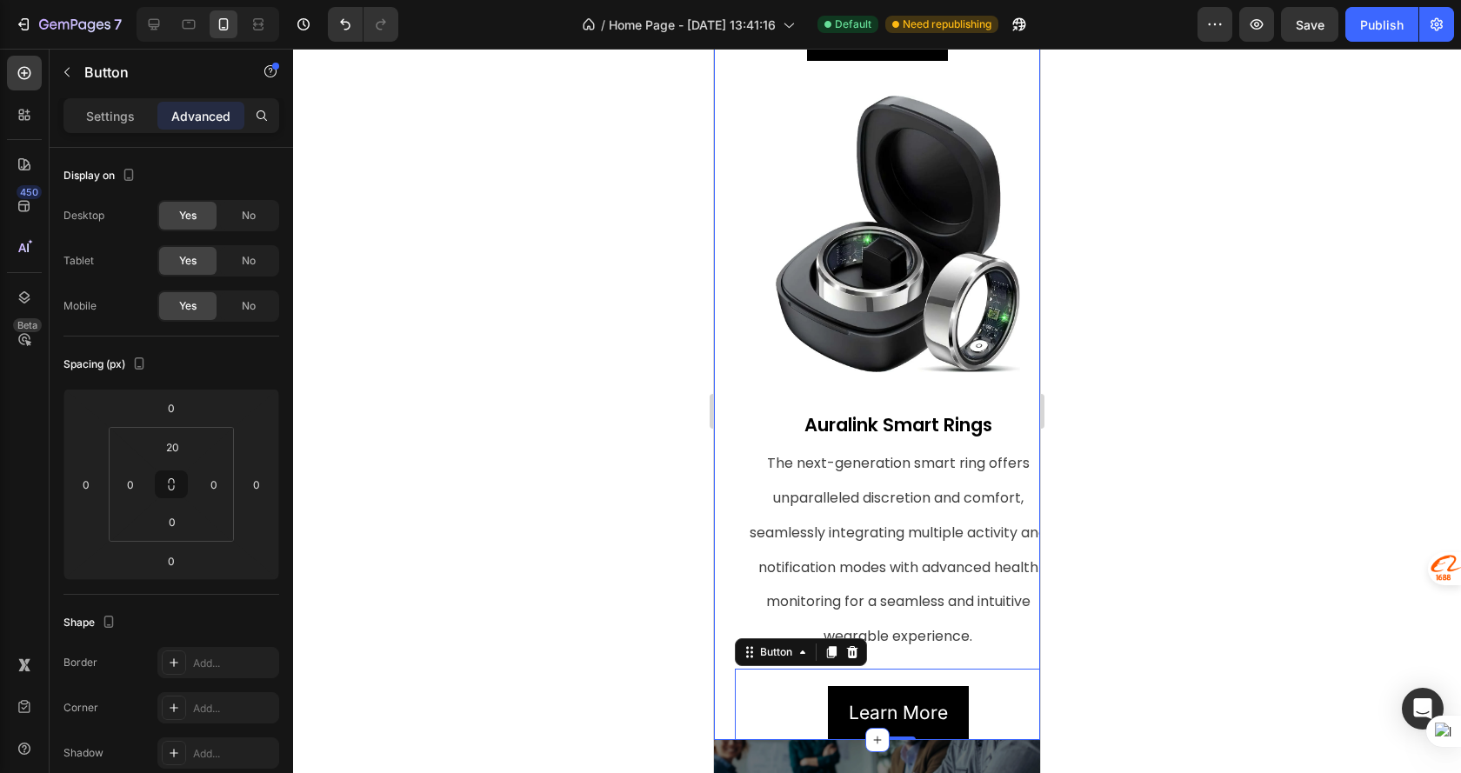
click at [718, 576] on div "Image Auralink BTE Hearing Aids Text Block The next-generation BTE hearing aid …" at bounding box center [877, 92] width 326 height 1295
click at [736, 575] on div "The next-generation smart ring offers unparalleled discretion and comfort, seam…" at bounding box center [898, 548] width 326 height 211
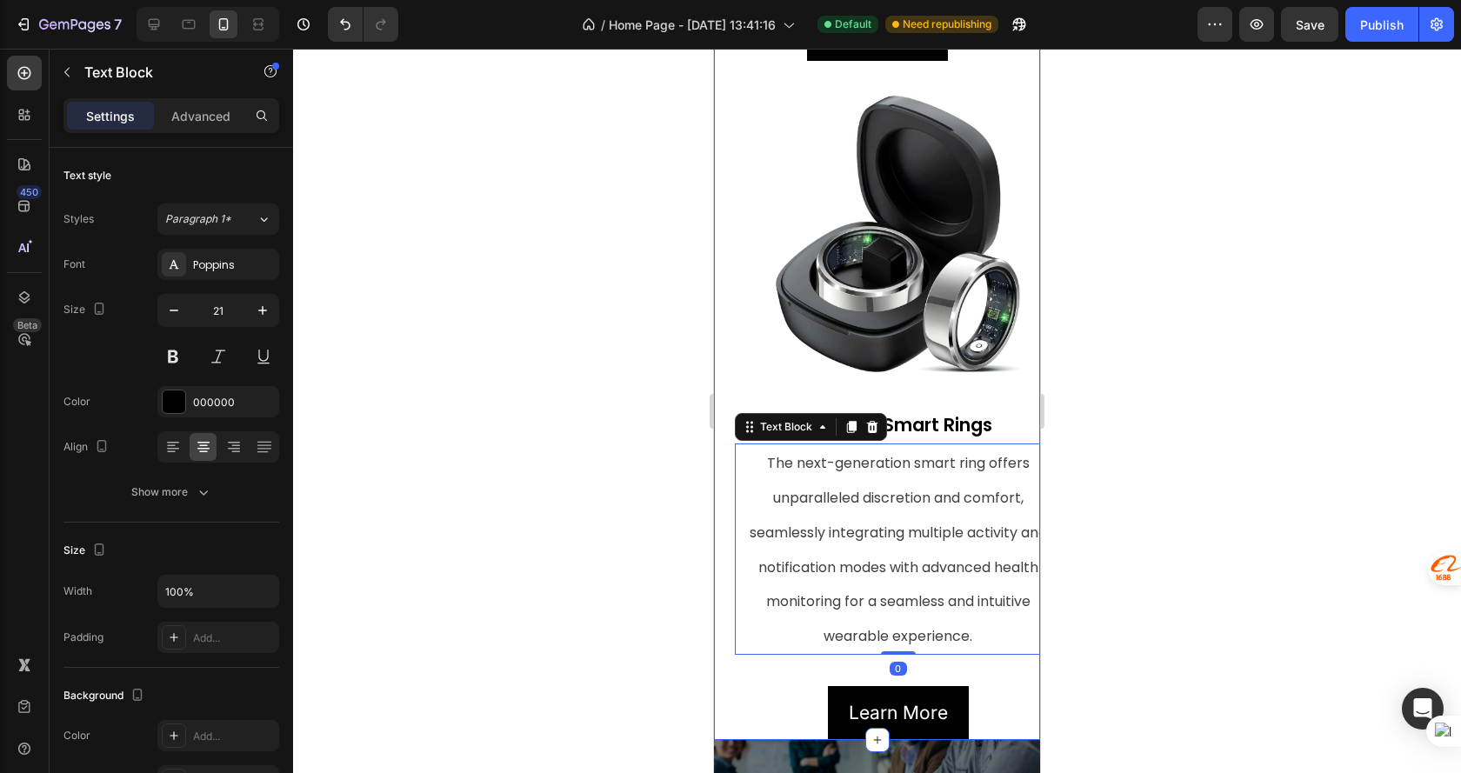
click at [723, 576] on div "Image Auralink BTE Hearing Aids Text Block The next-generation BTE hearing aid …" at bounding box center [877, 92] width 326 height 1295
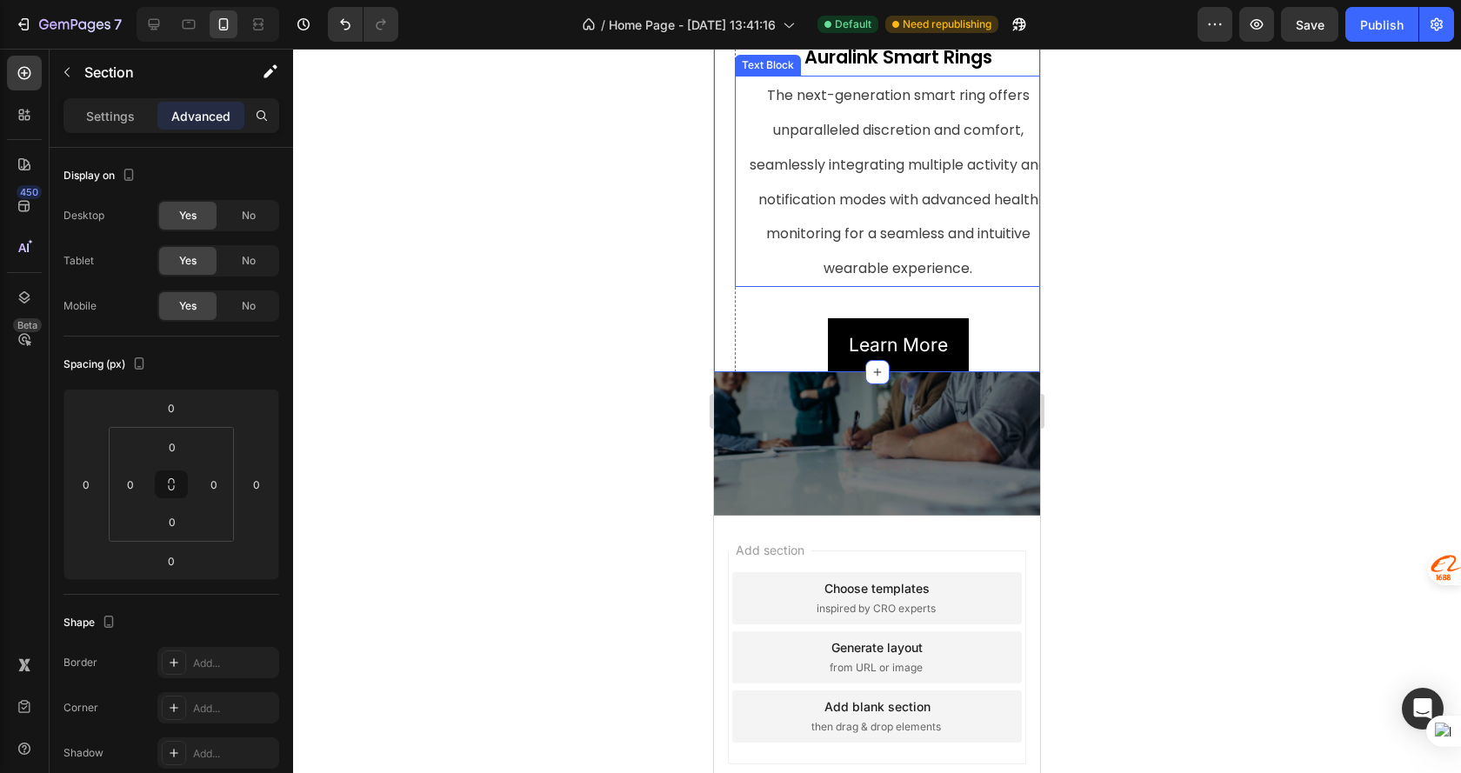
scroll to position [1217, 0]
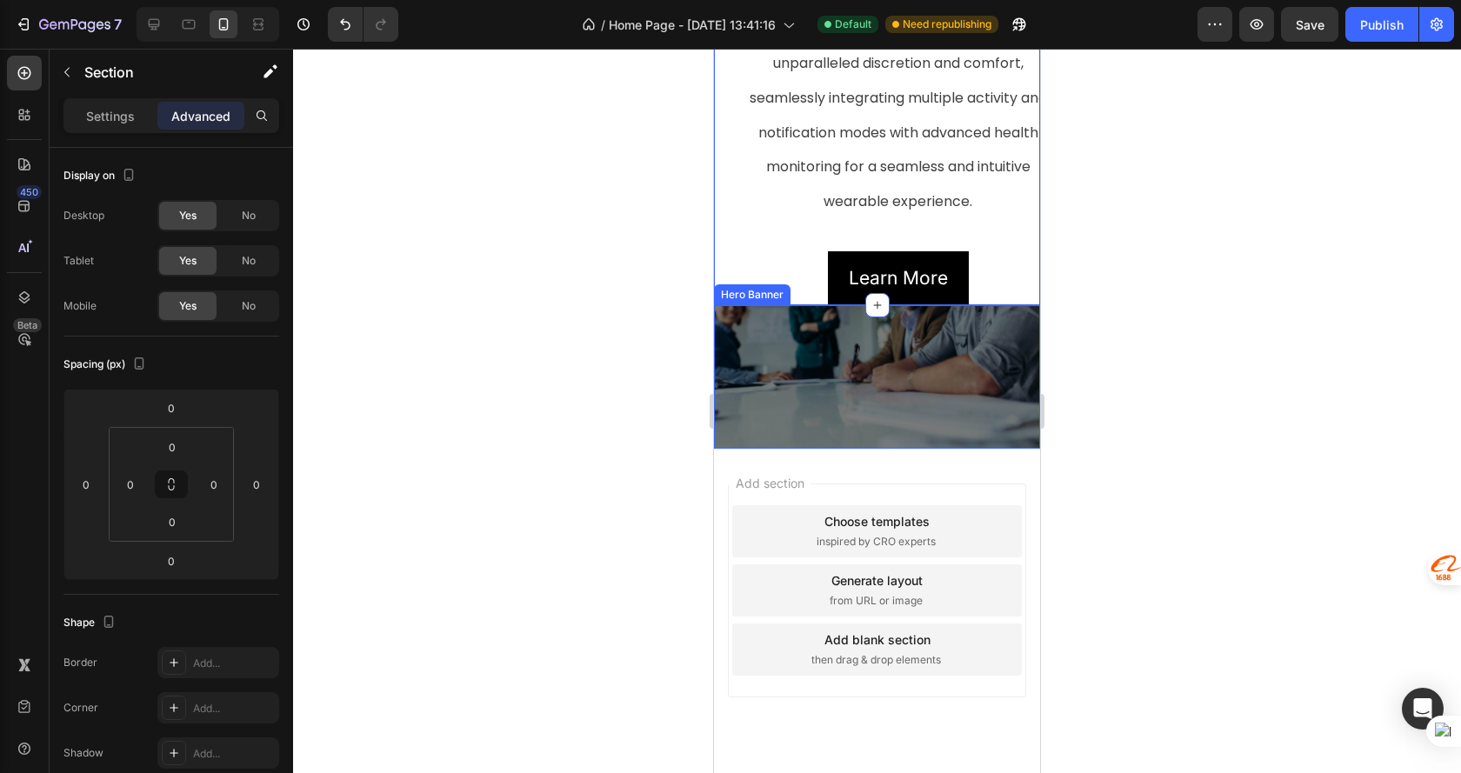
click at [836, 339] on div "about us Heading Our unwavering belief in constant innovation and top-notch ser…" at bounding box center [877, 620] width 326 height 631
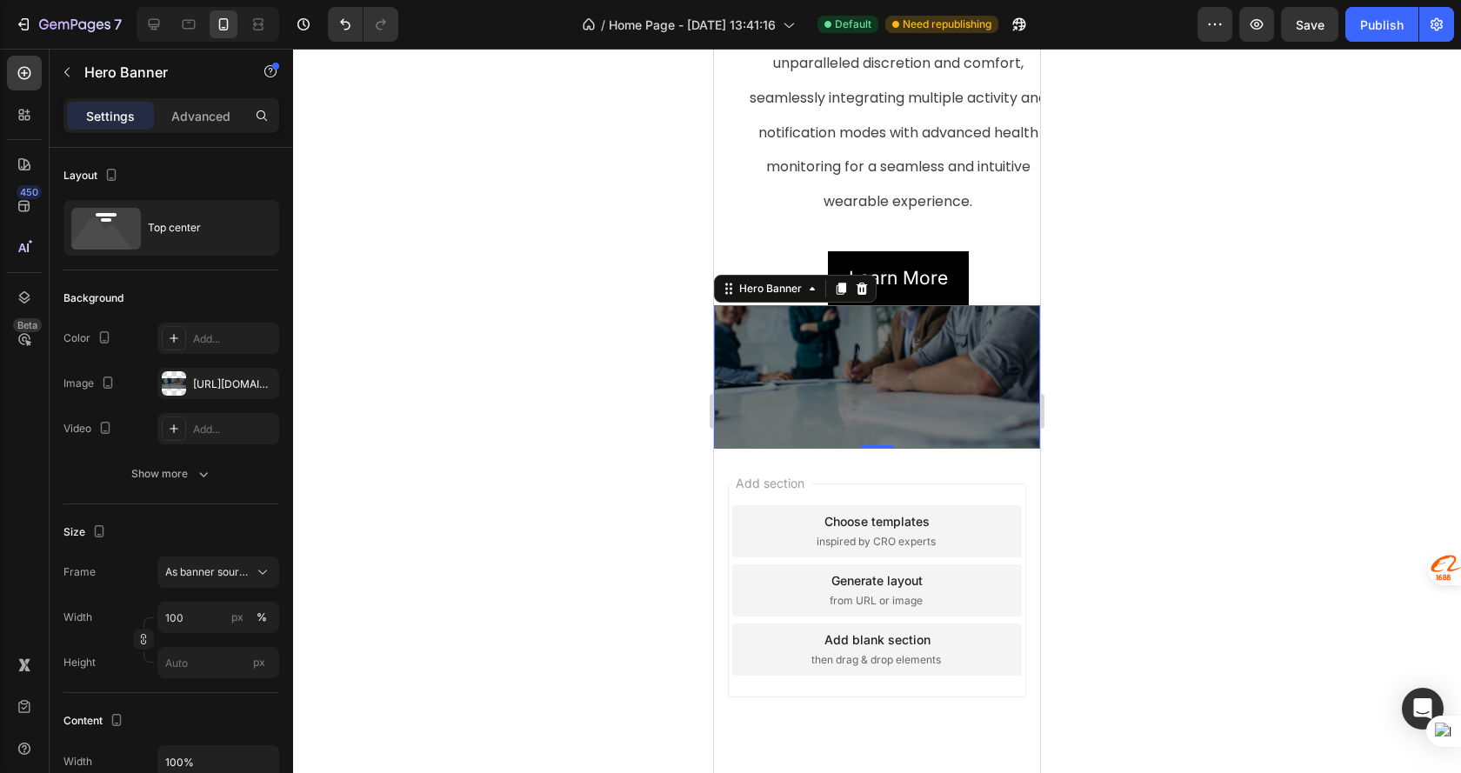
click at [1248, 381] on div at bounding box center [877, 411] width 1168 height 724
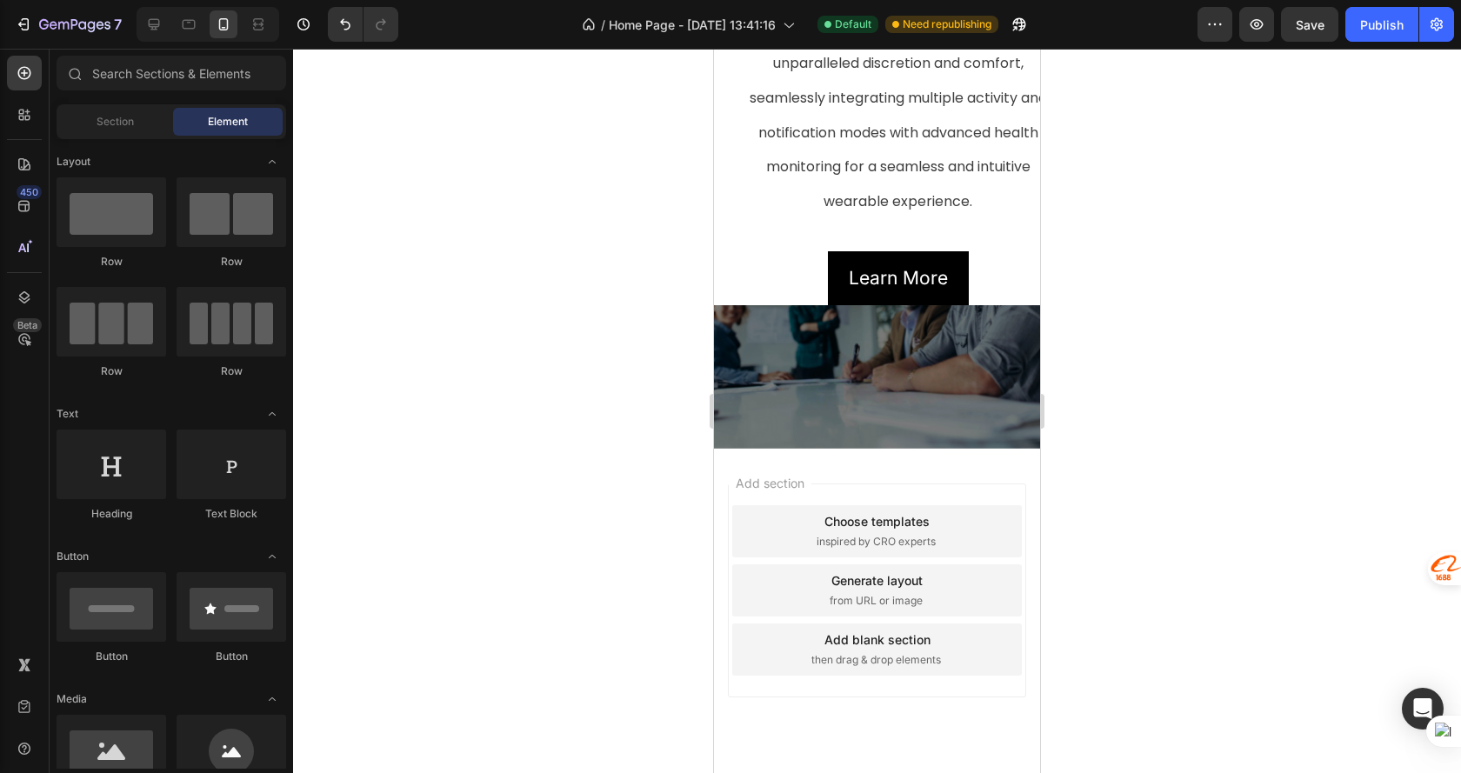
click at [875, 384] on div "about us Heading Our unwavering belief in constant innovation and top-notch ser…" at bounding box center [877, 644] width 300 height 556
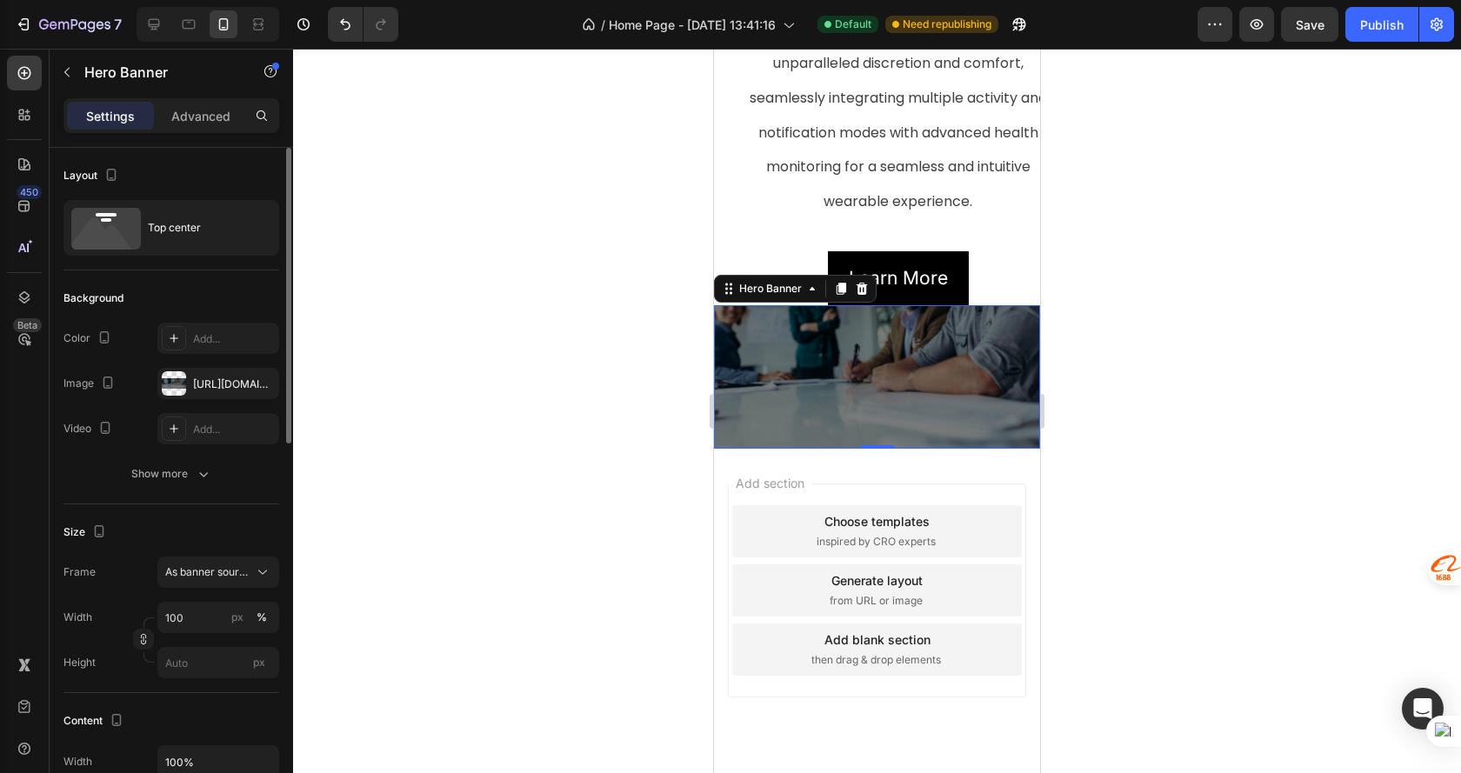
scroll to position [174, 0]
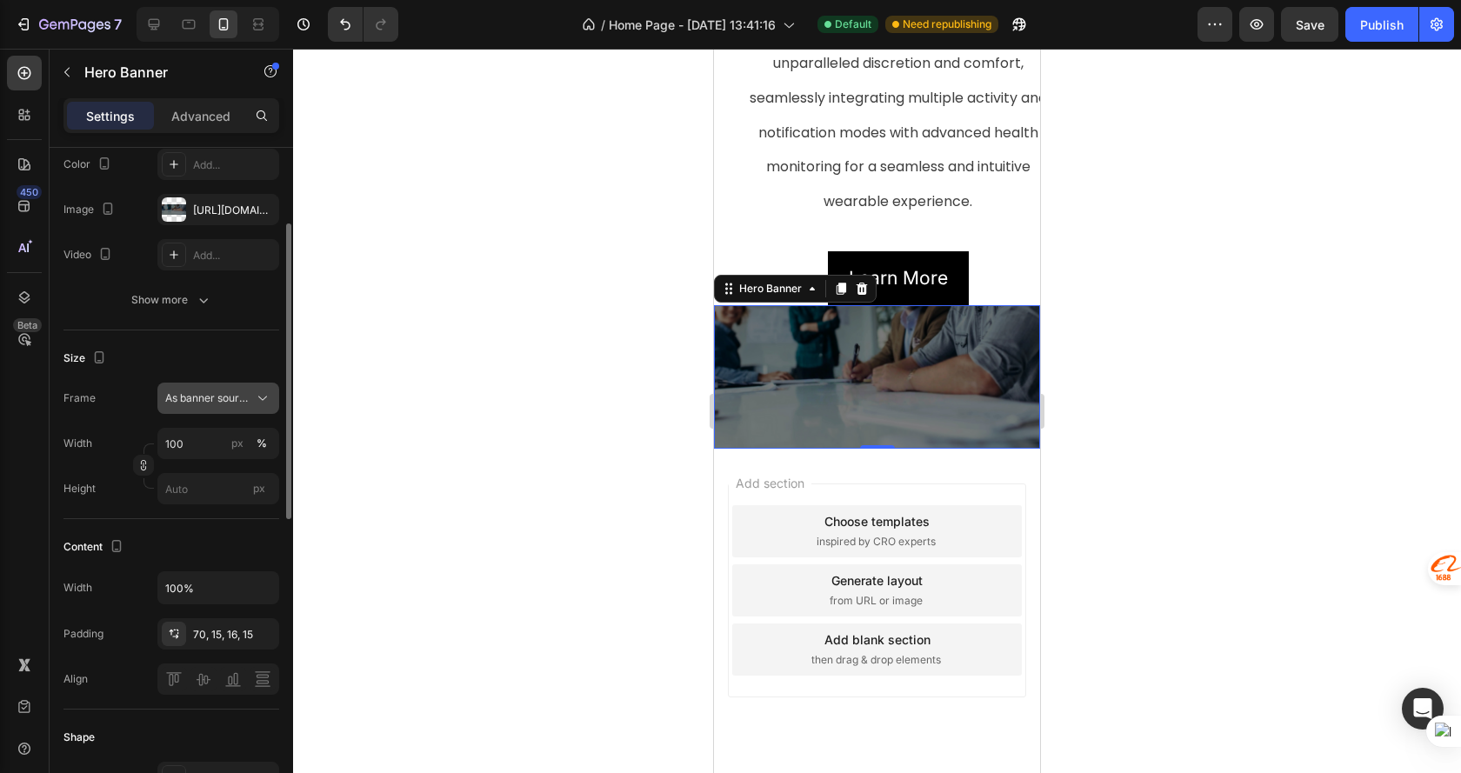
click at [225, 394] on span "As banner source" at bounding box center [207, 398] width 85 height 16
click at [193, 472] on span "Custom" at bounding box center [183, 471] width 38 height 16
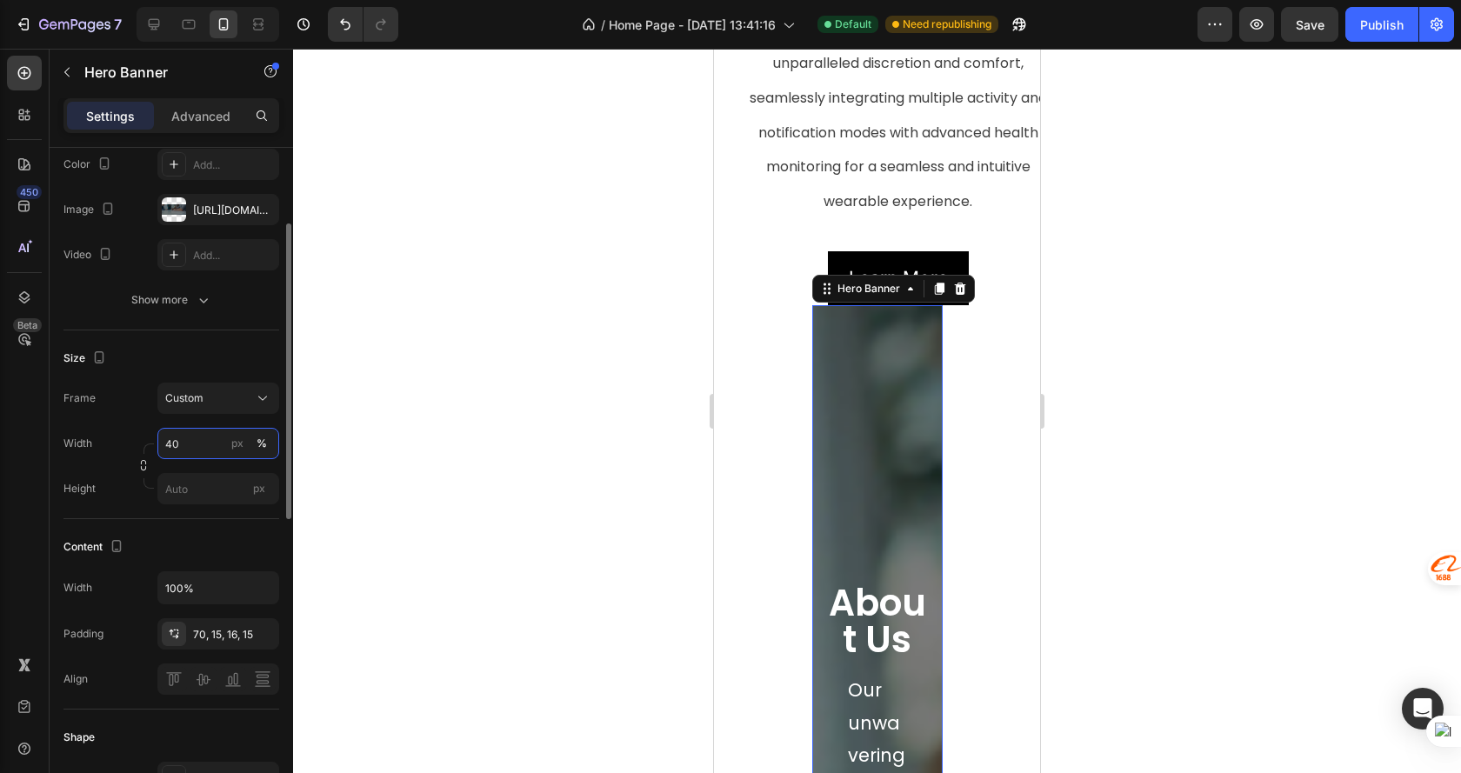
type input "4"
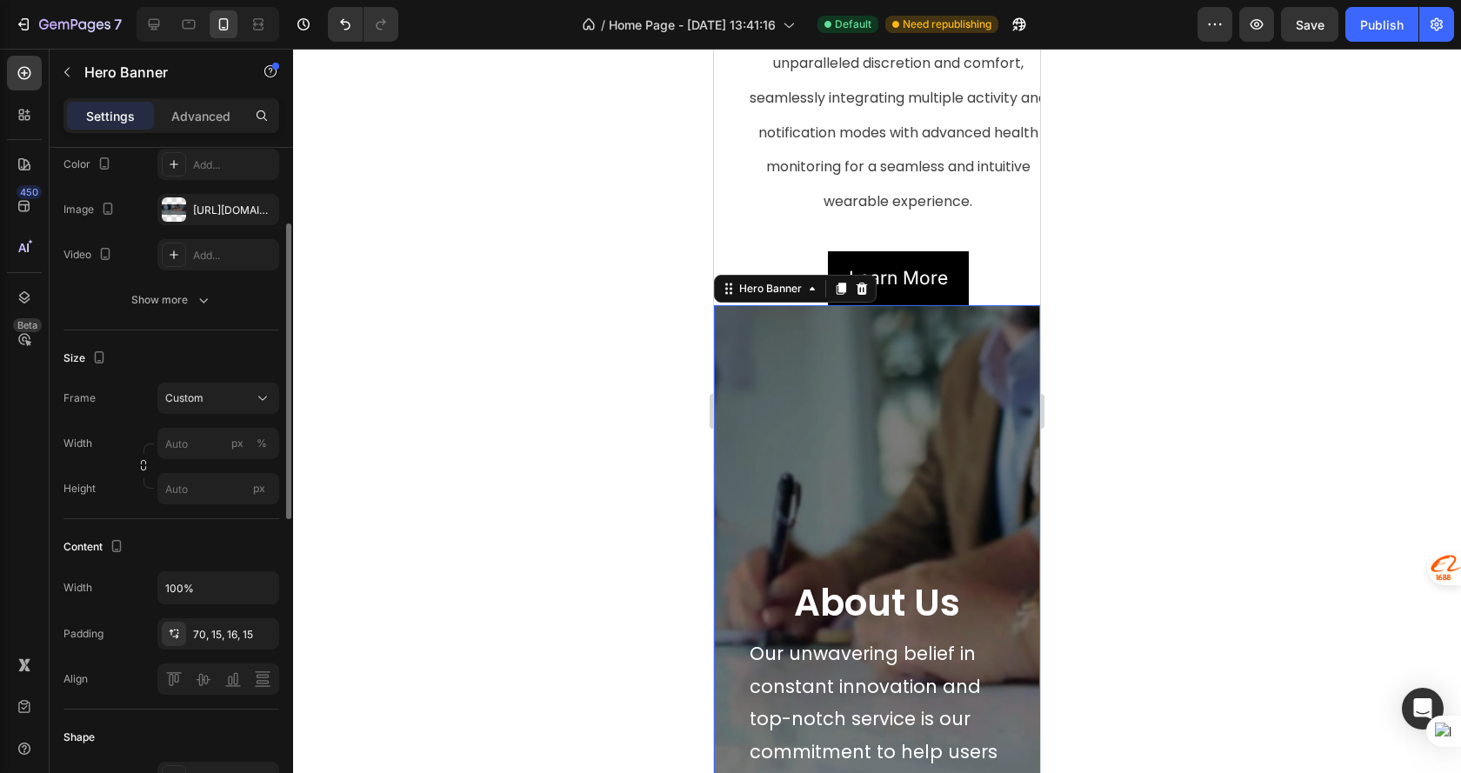
click at [1089, 423] on div at bounding box center [877, 411] width 1168 height 724
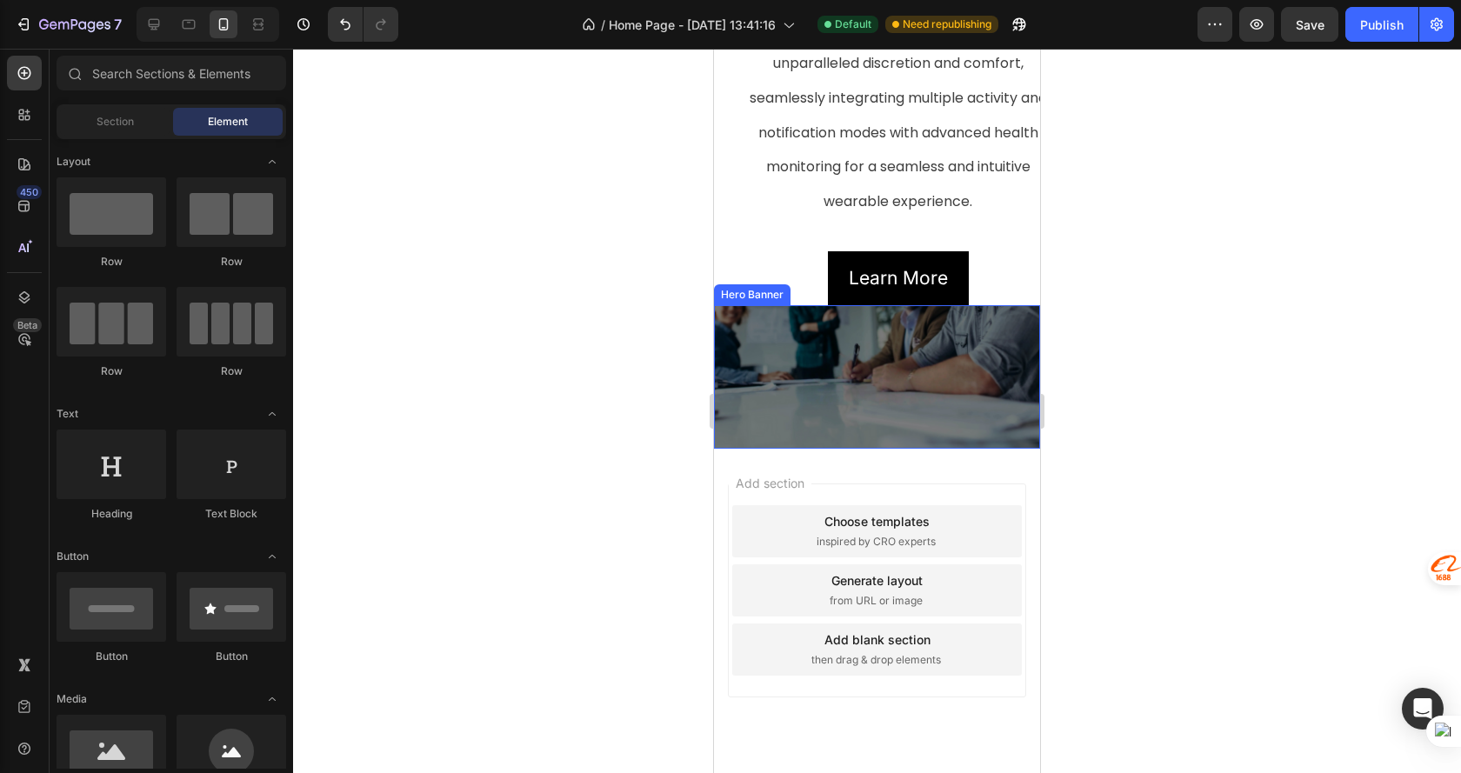
click at [882, 325] on div "about us Heading Our unwavering belief in constant innovation and top-notch ser…" at bounding box center [877, 620] width 326 height 631
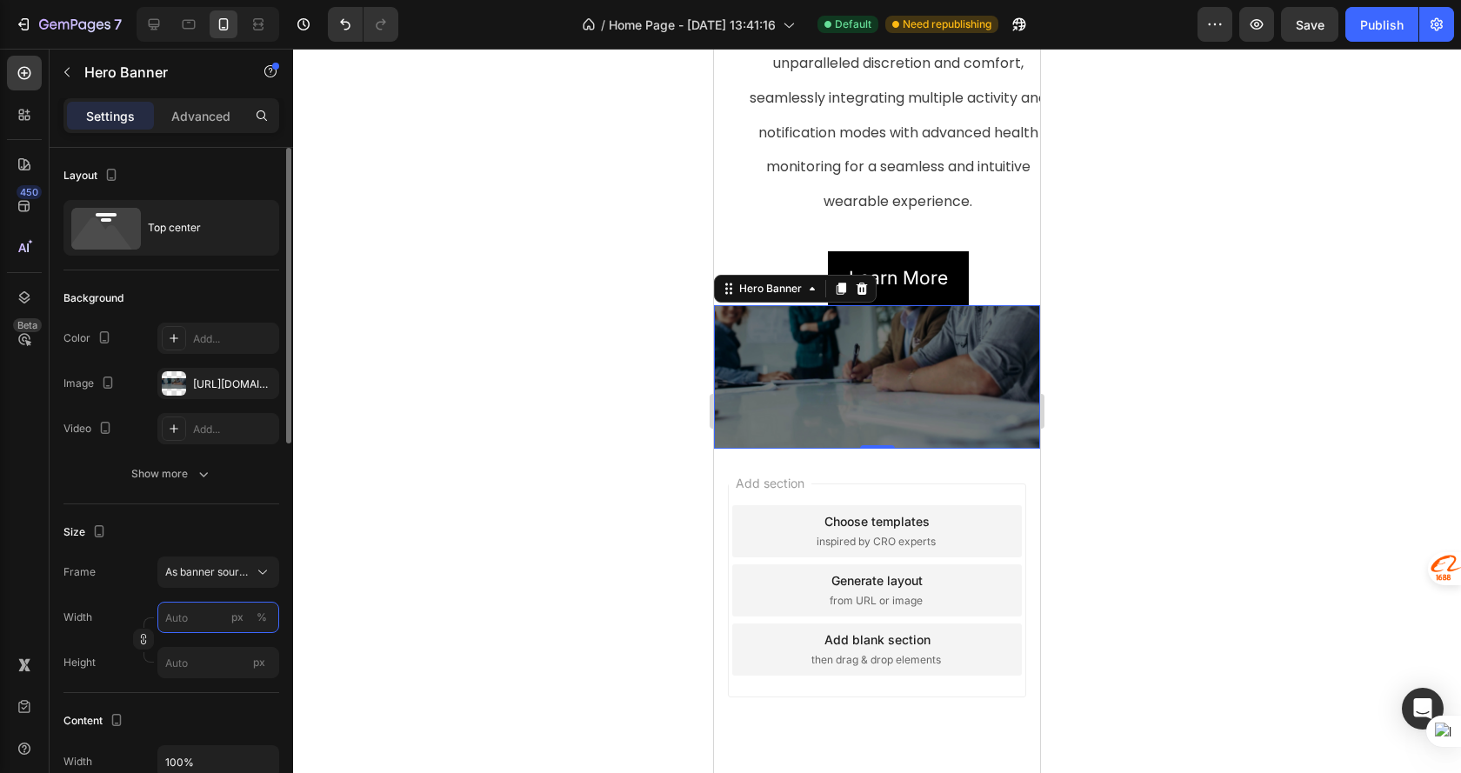
click at [196, 619] on input "px %" at bounding box center [218, 617] width 122 height 31
click at [255, 531] on div "Size" at bounding box center [171, 532] width 216 height 28
click at [238, 569] on span "As banner source" at bounding box center [207, 572] width 85 height 16
click at [208, 635] on div "Custom" at bounding box center [202, 644] width 139 height 31
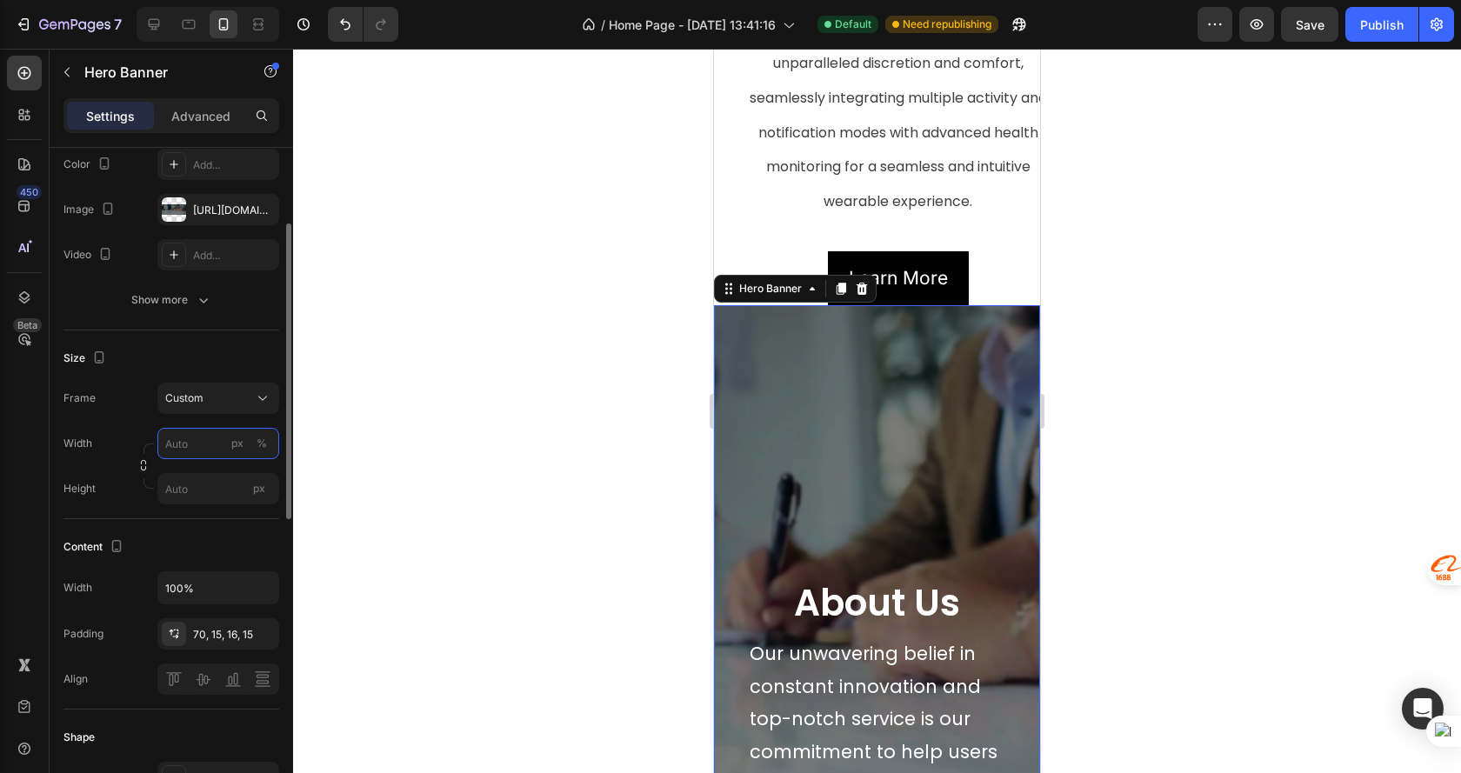
scroll to position [261, 0]
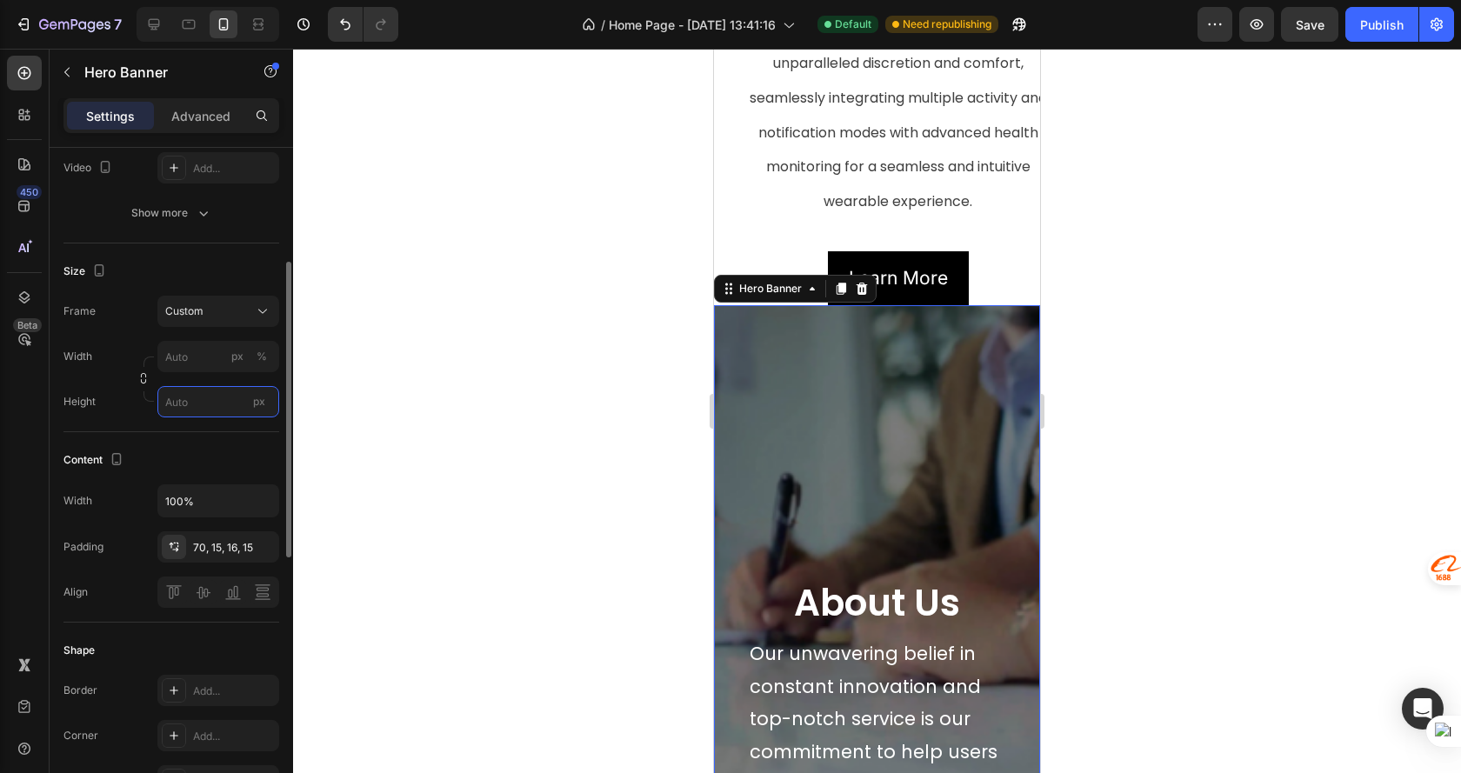
click at [207, 397] on input "px" at bounding box center [218, 401] width 122 height 31
click at [221, 396] on input "px" at bounding box center [218, 401] width 122 height 31
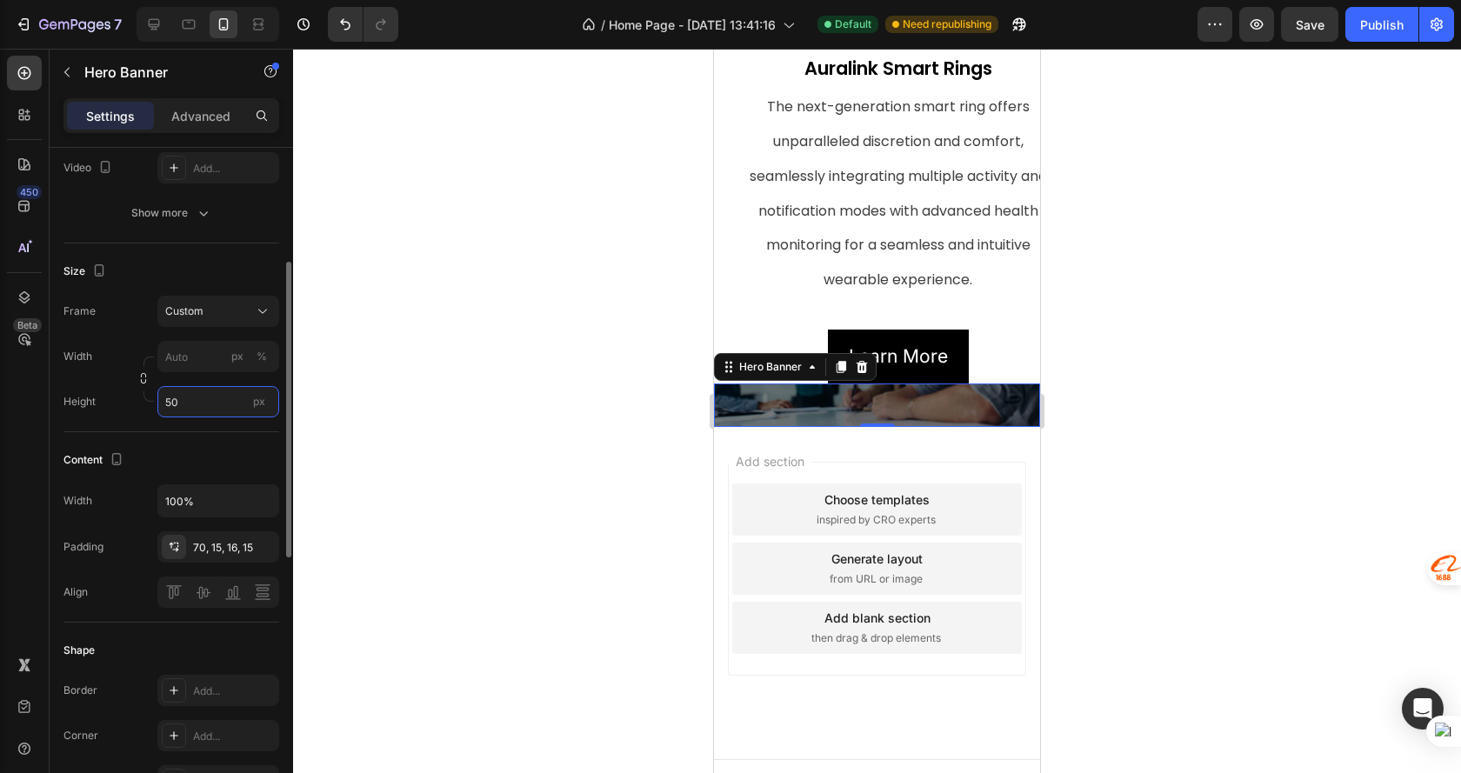
type input "5"
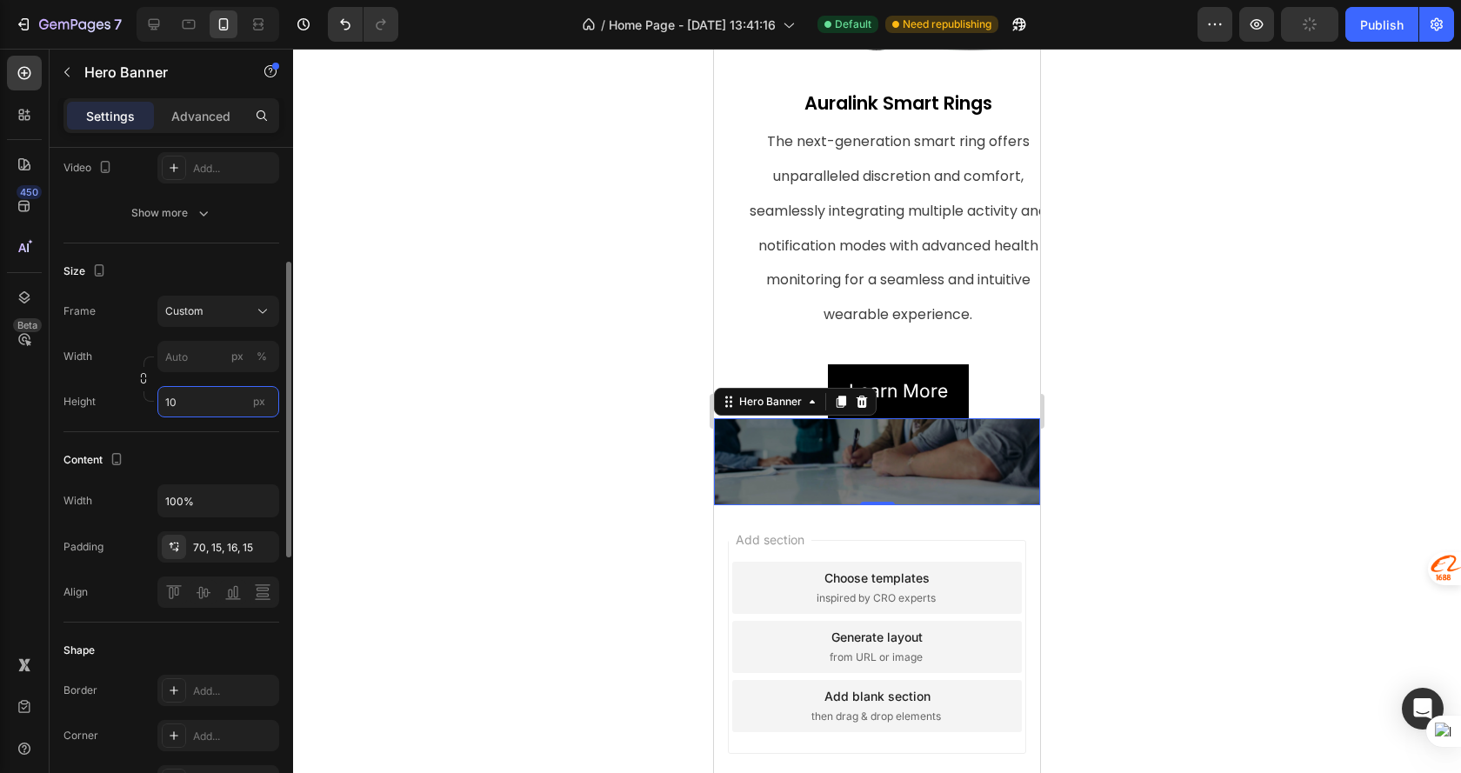
type input "1"
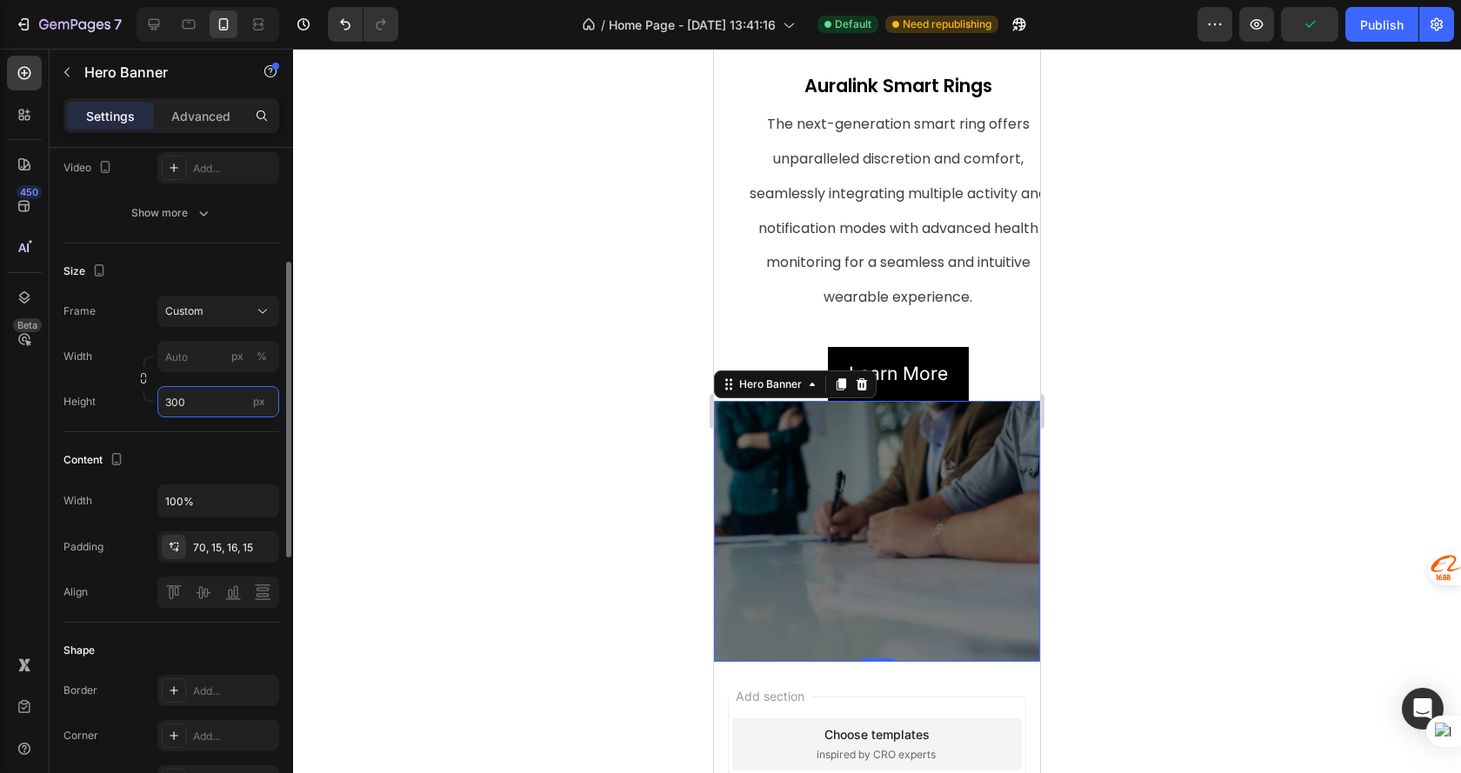
scroll to position [1217, 0]
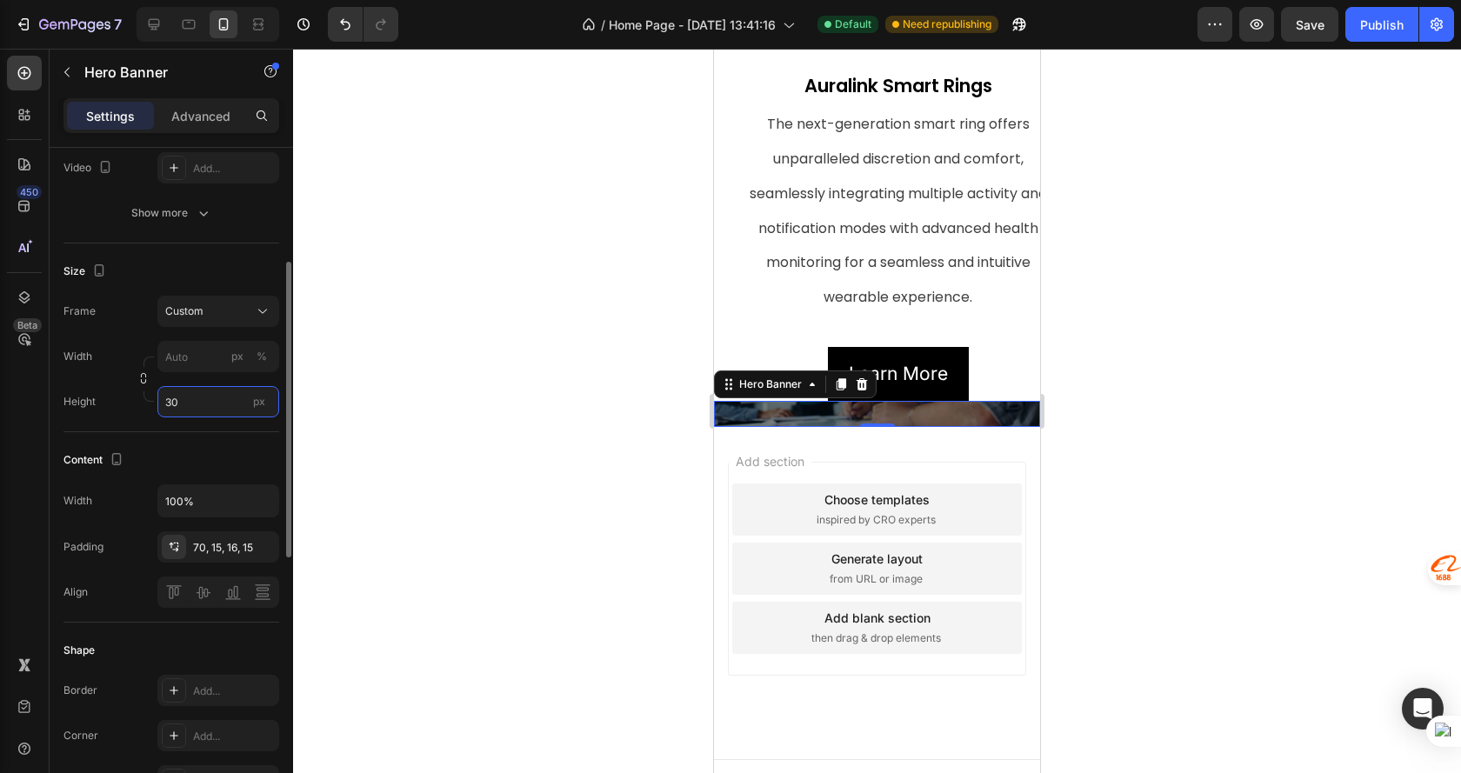
type input "3"
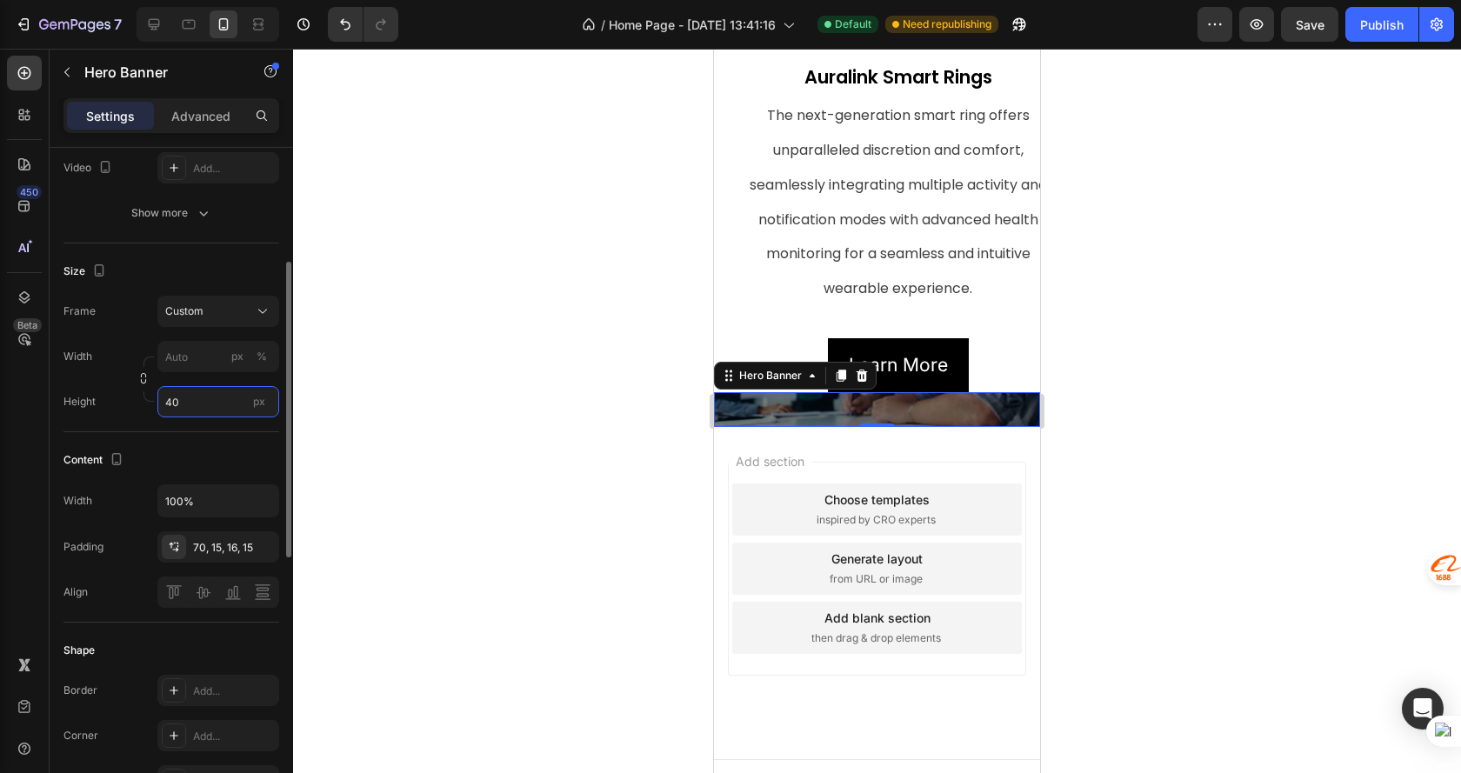
type input "4"
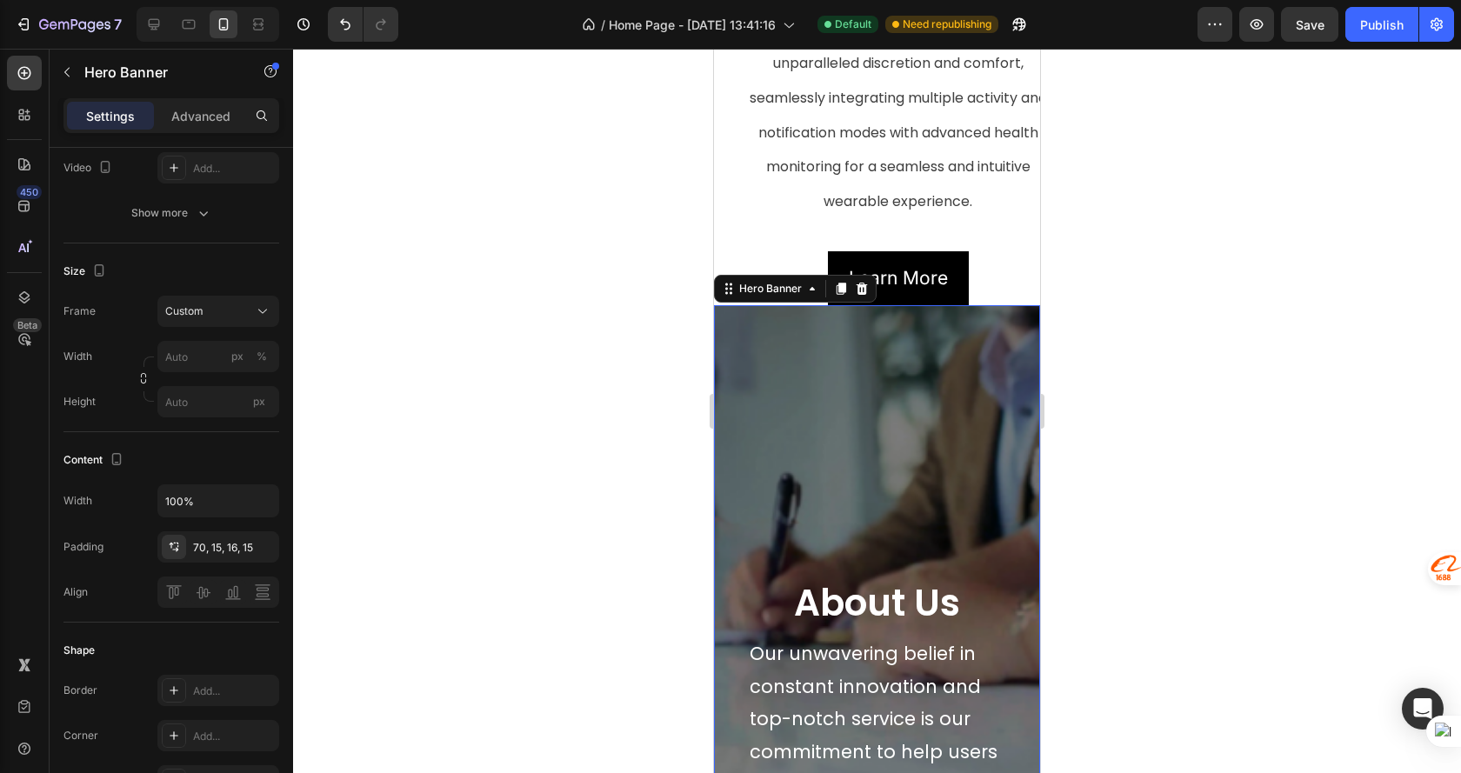
click at [1182, 398] on div at bounding box center [877, 411] width 1168 height 724
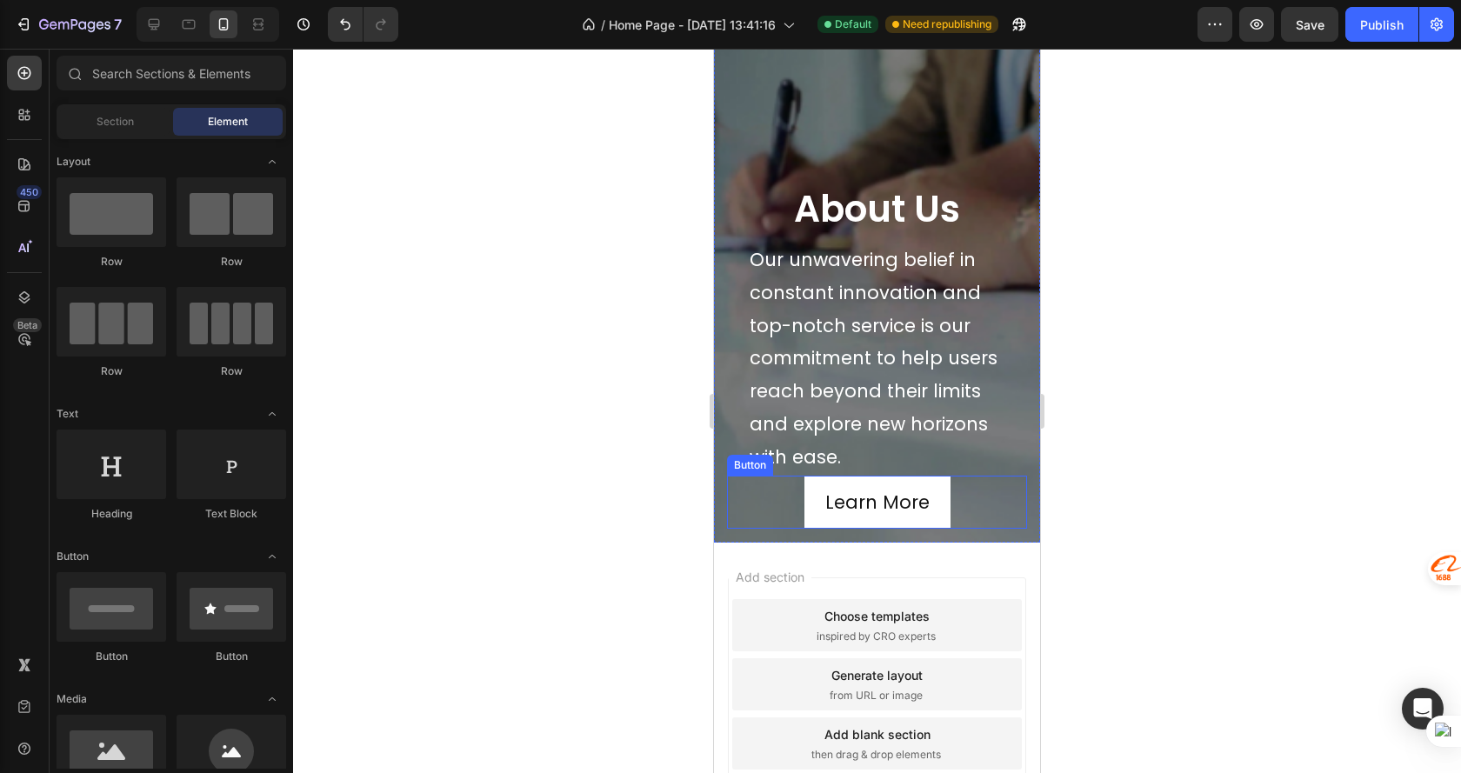
scroll to position [1652, 0]
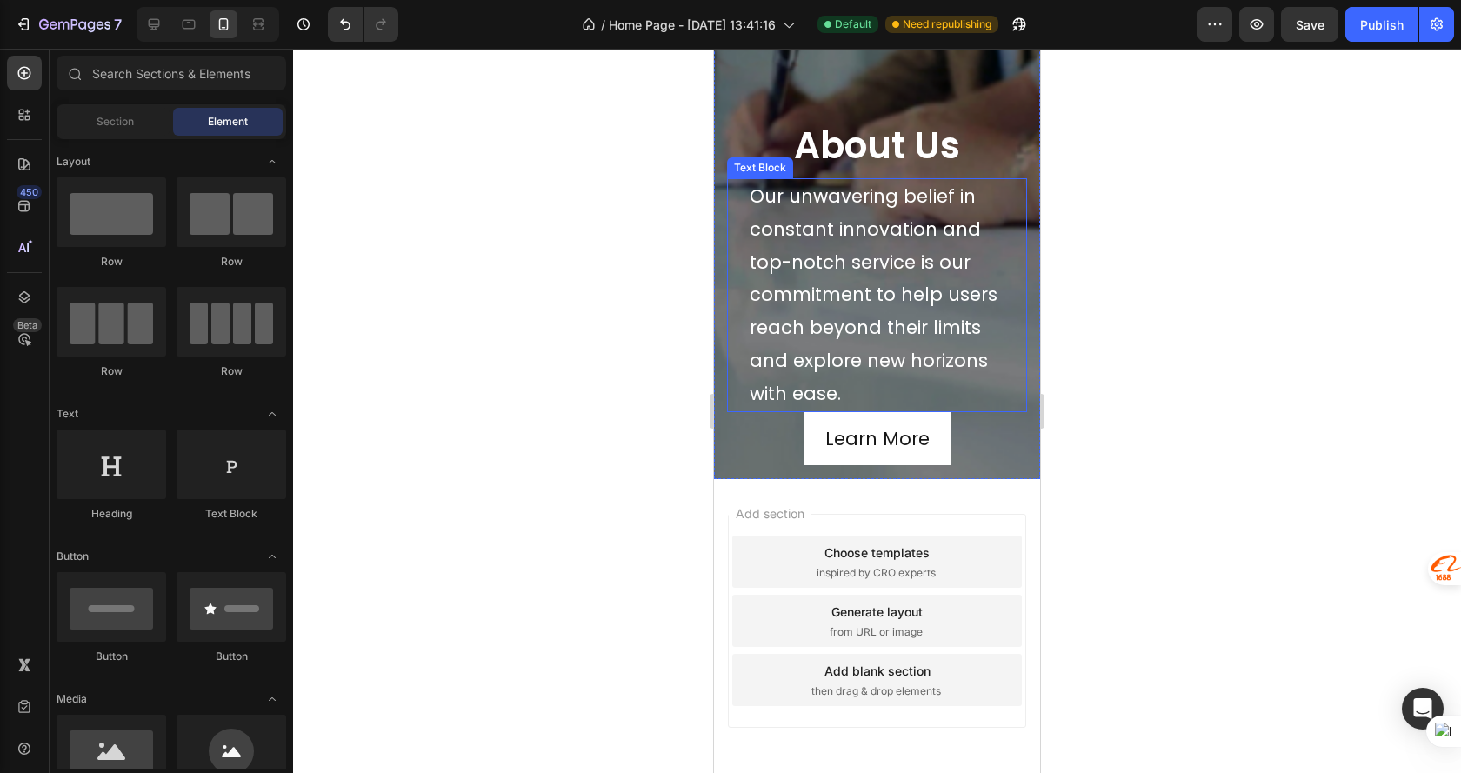
click at [929, 350] on p "Our unwavering belief in constant innovation and top-notch service is our commi…" at bounding box center [876, 295] width 255 height 230
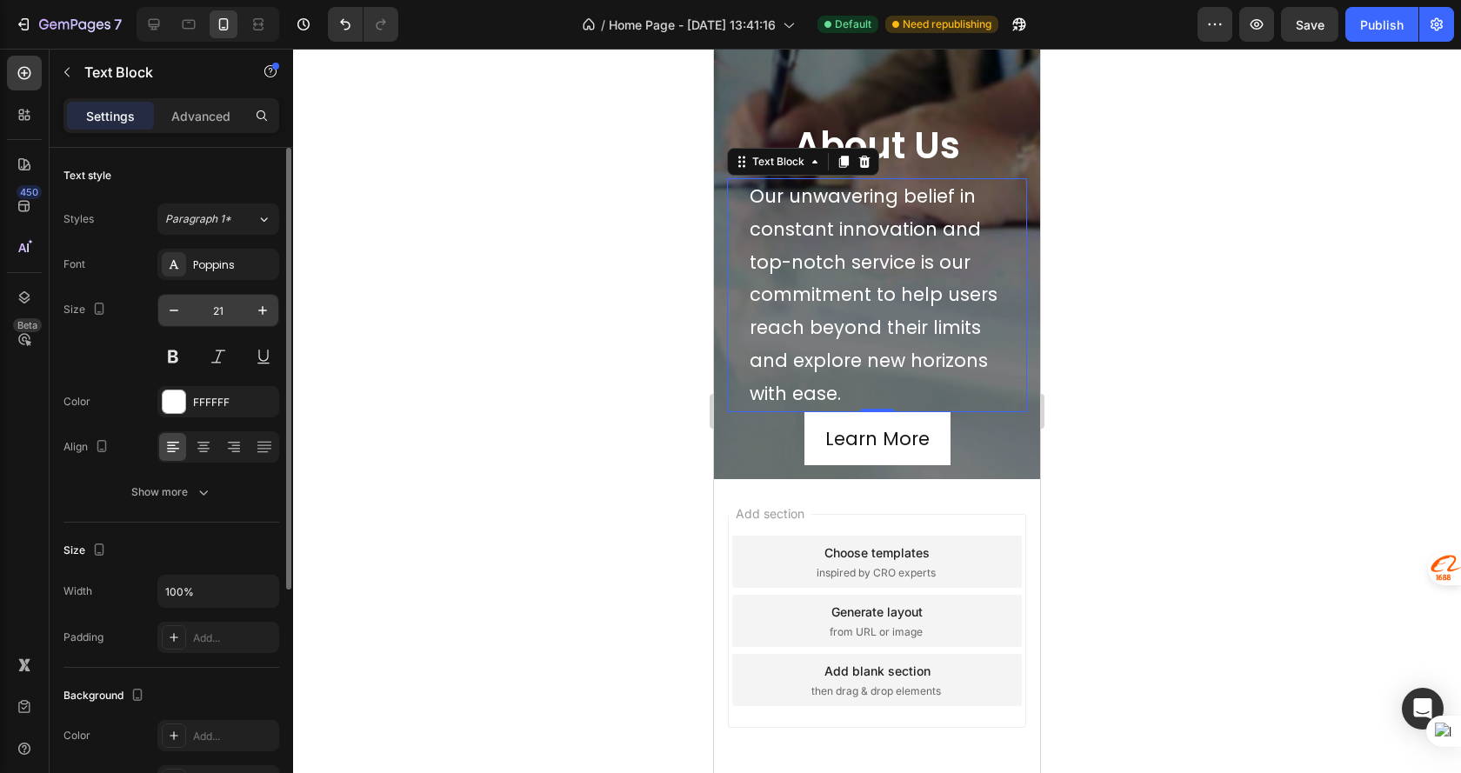
click at [241, 313] on input "21" at bounding box center [218, 310] width 57 height 31
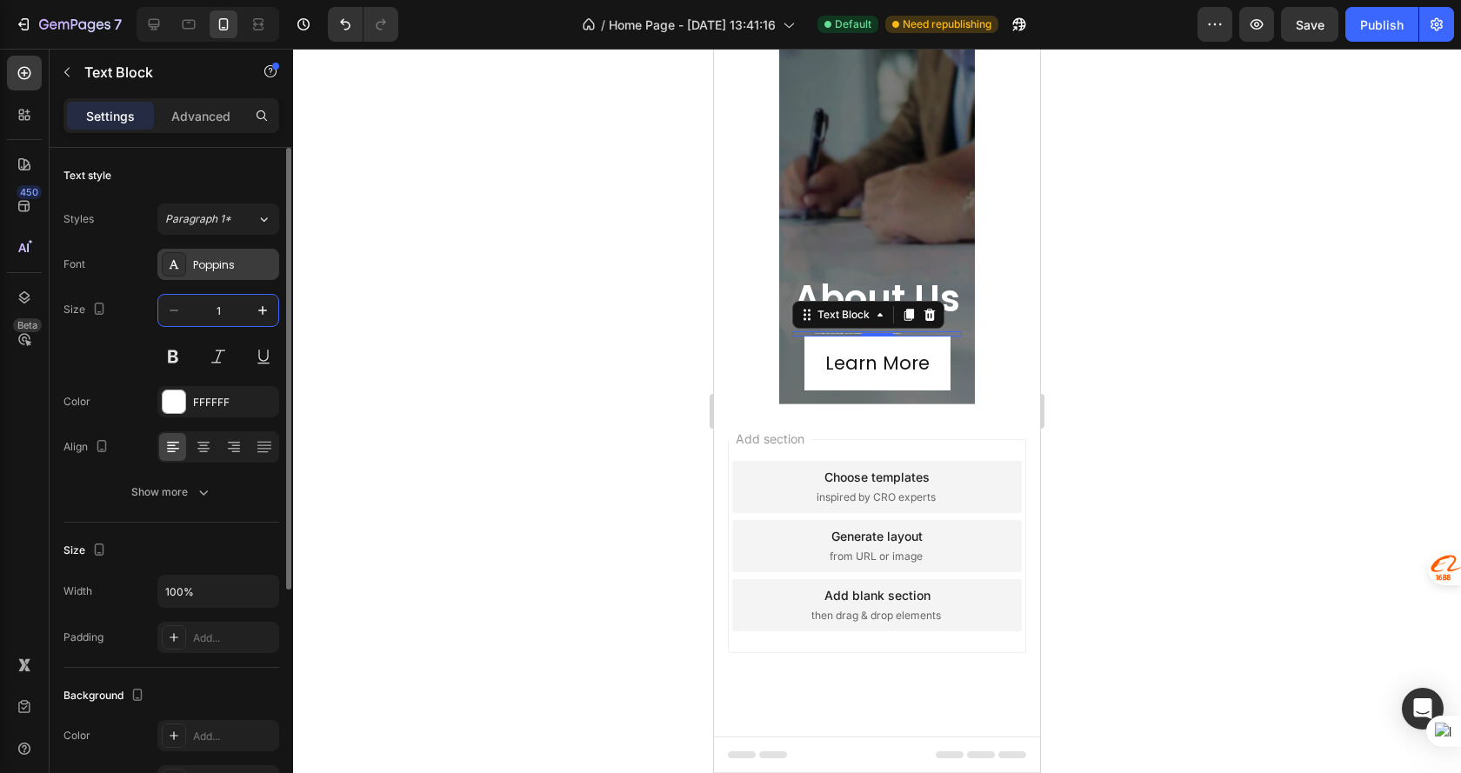
type input "14"
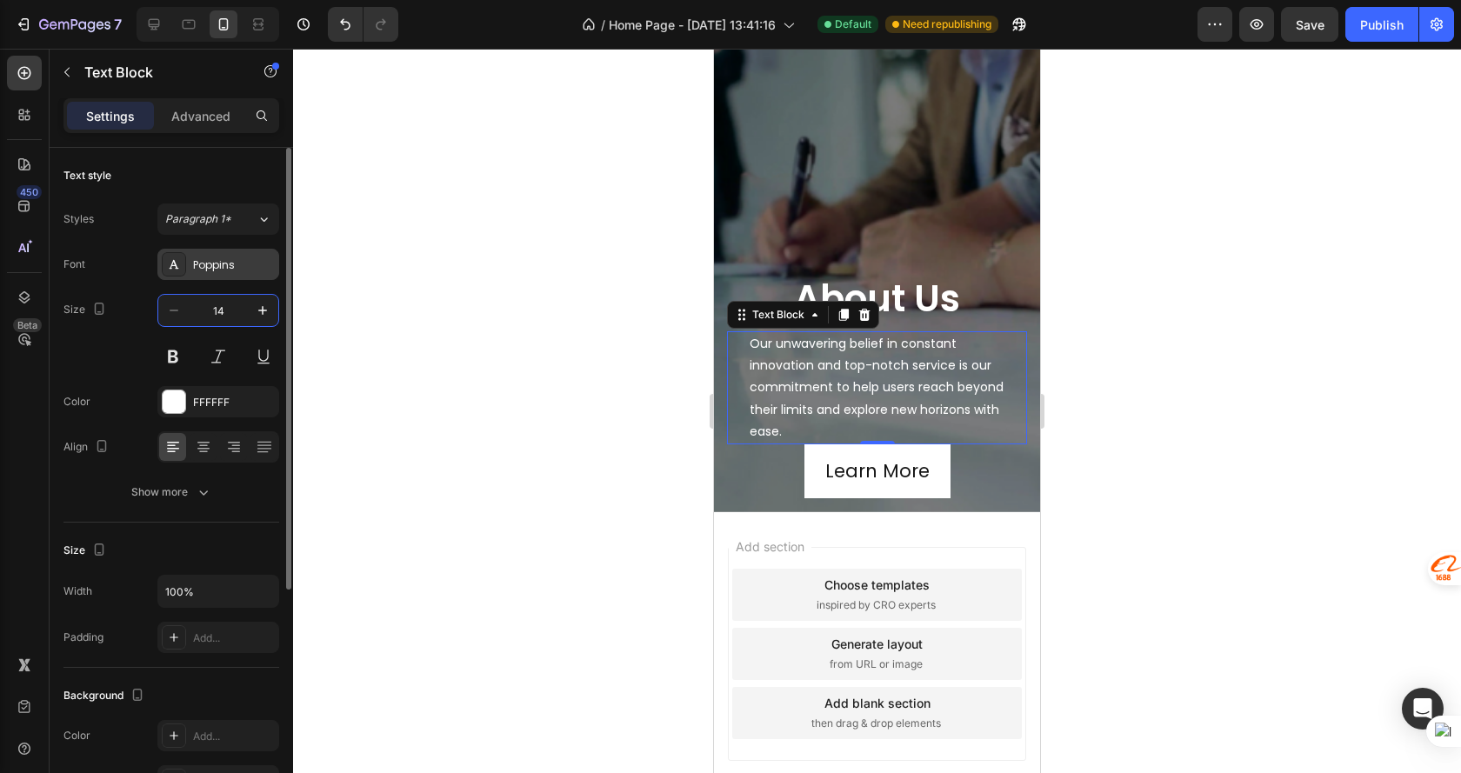
scroll to position [1607, 0]
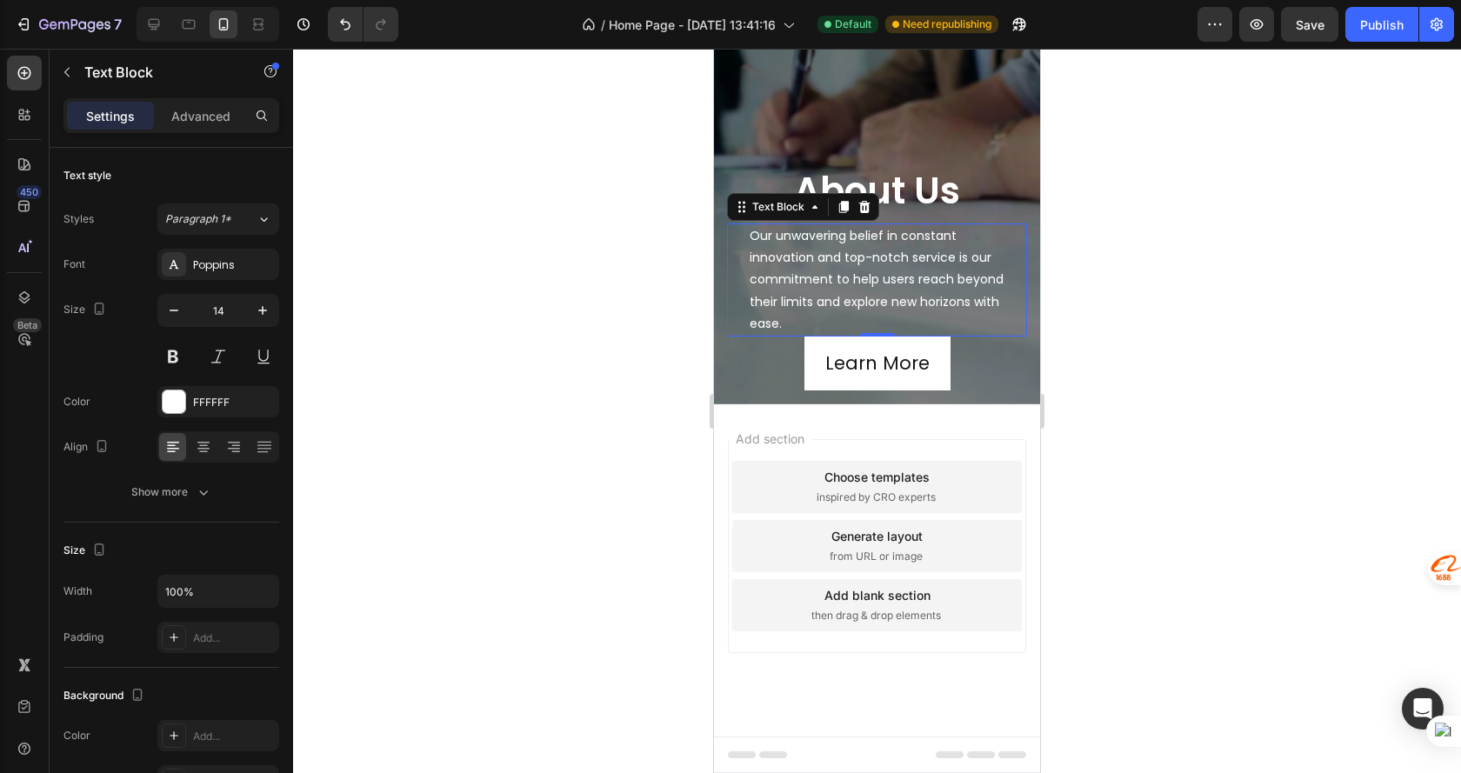
drag, startPoint x: 1137, startPoint y: 266, endPoint x: 1100, endPoint y: 261, distance: 37.7
click at [1137, 266] on div at bounding box center [877, 411] width 1168 height 724
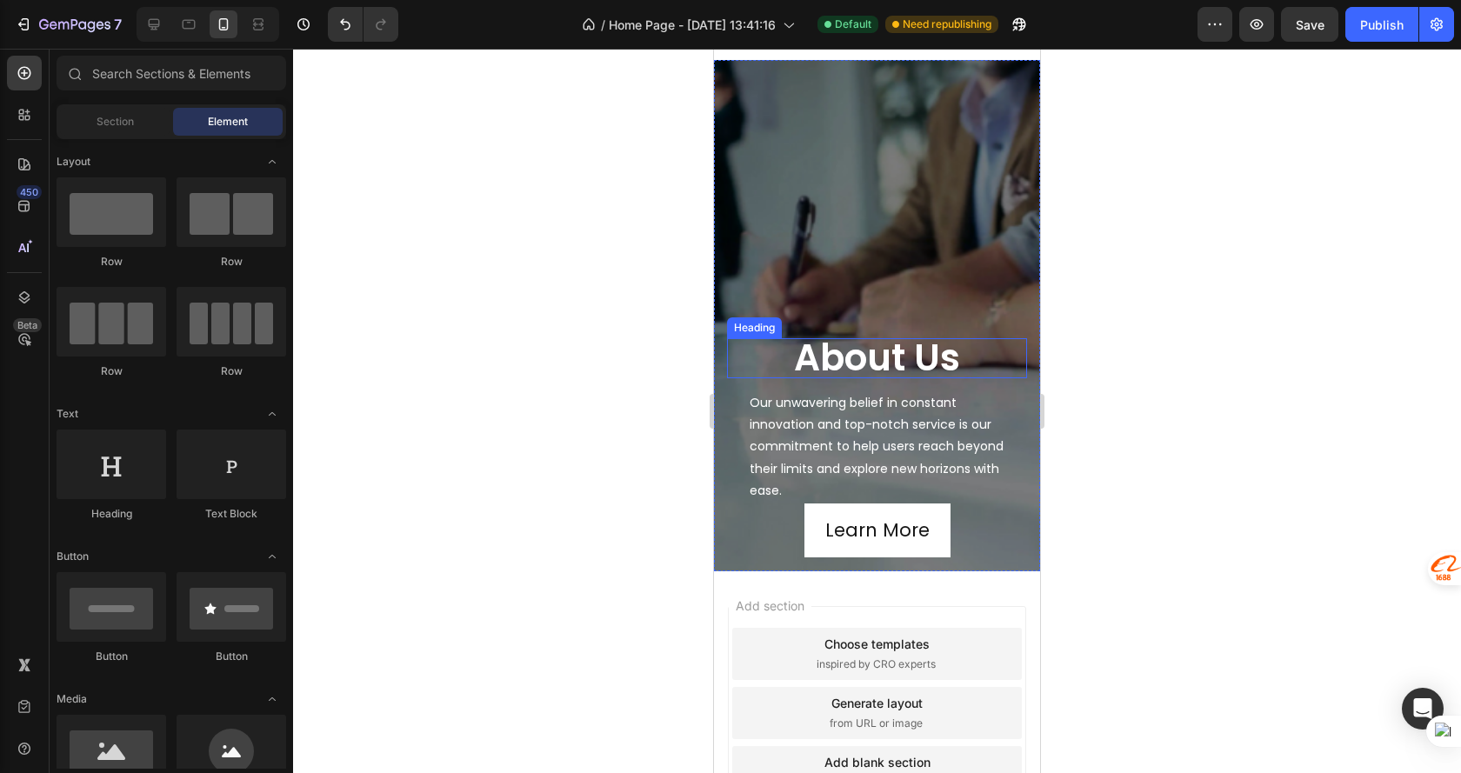
scroll to position [1346, 0]
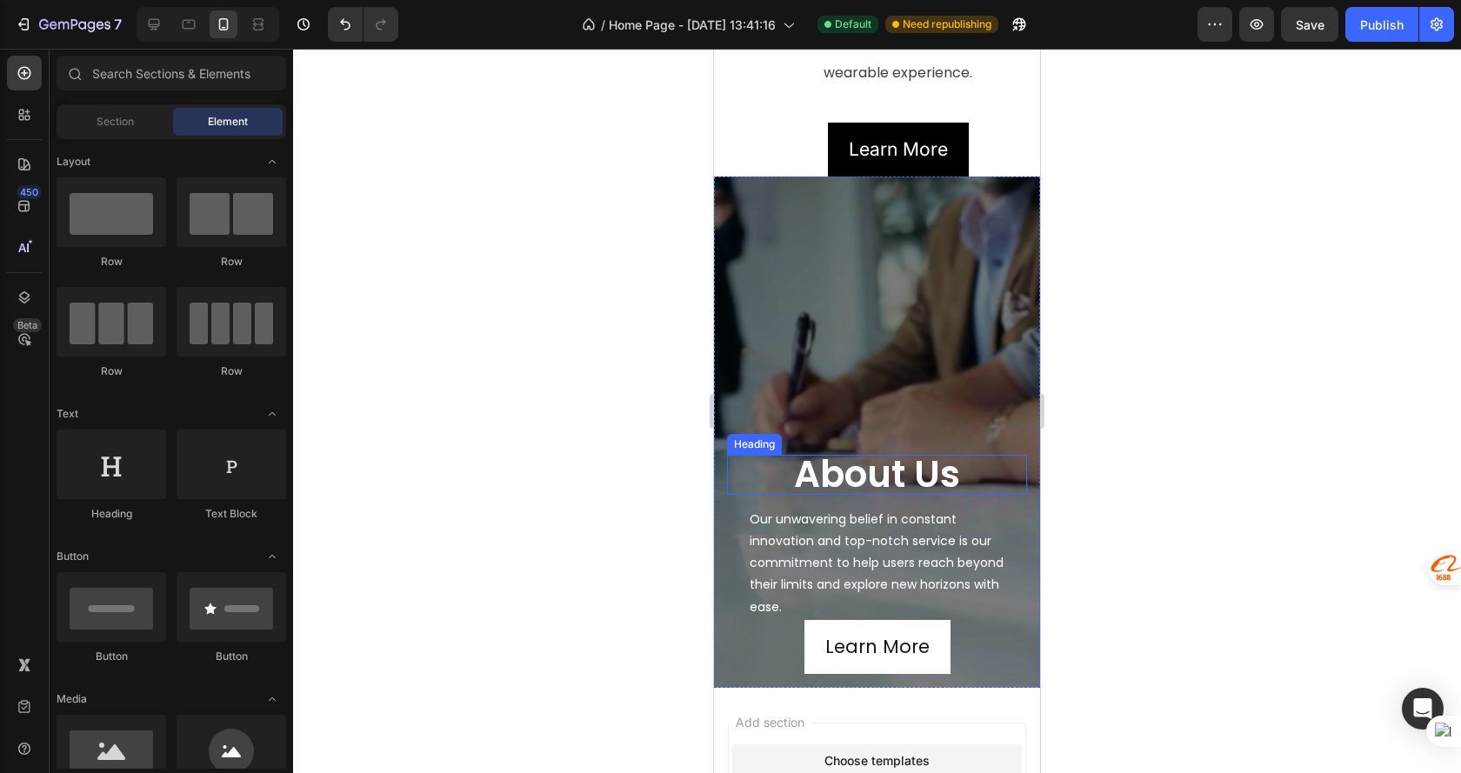
click at [948, 462] on h2 "about us" at bounding box center [877, 475] width 300 height 40
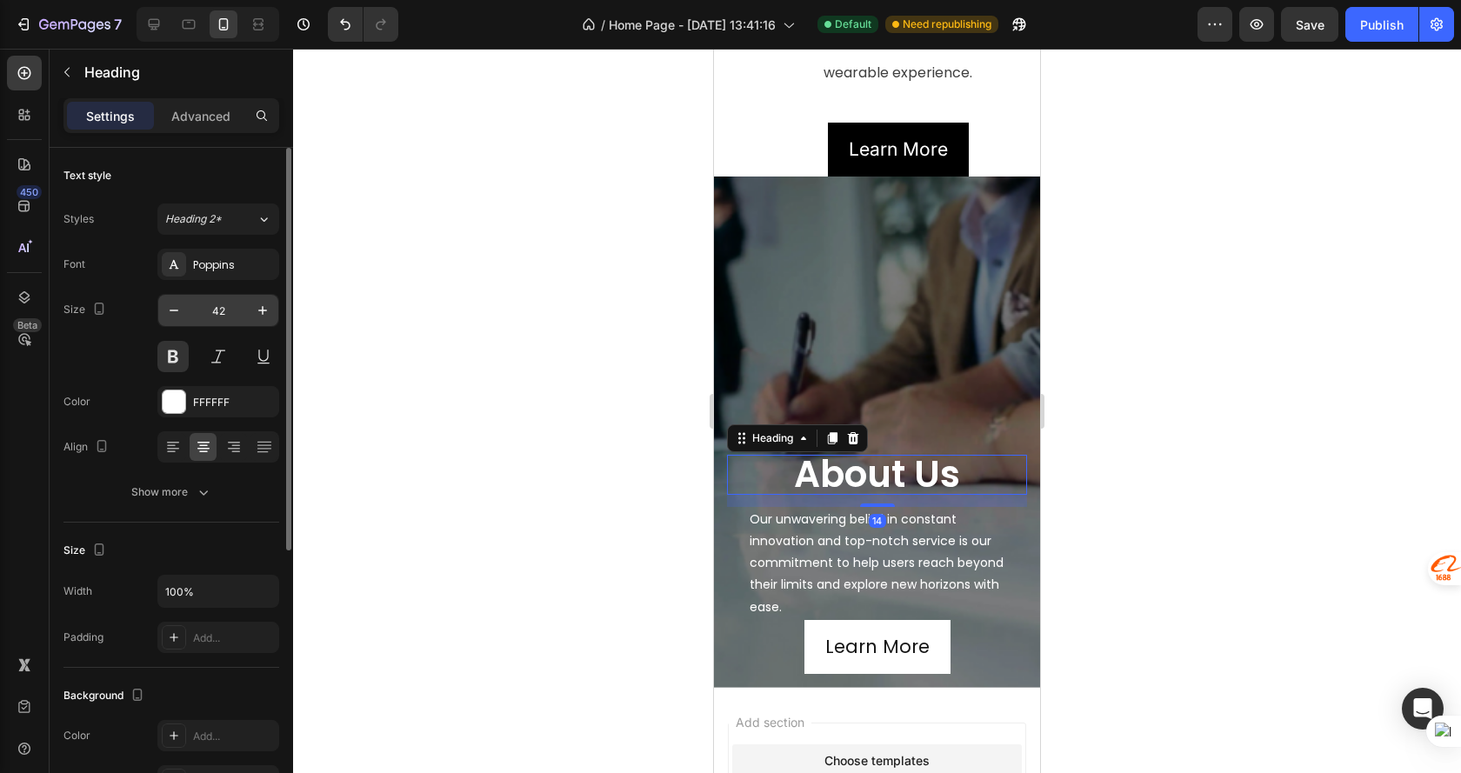
click at [229, 316] on input "42" at bounding box center [218, 310] width 57 height 31
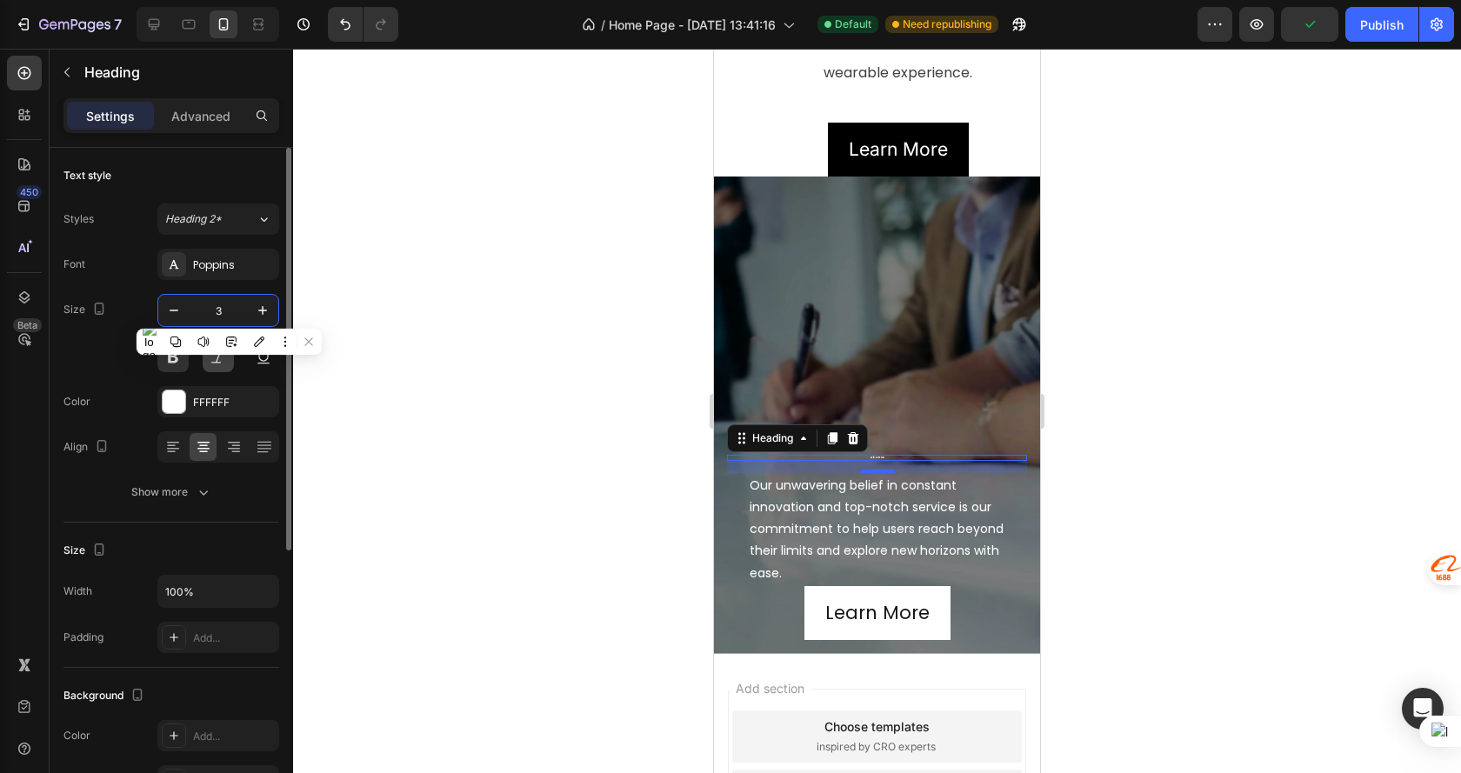
type input "30"
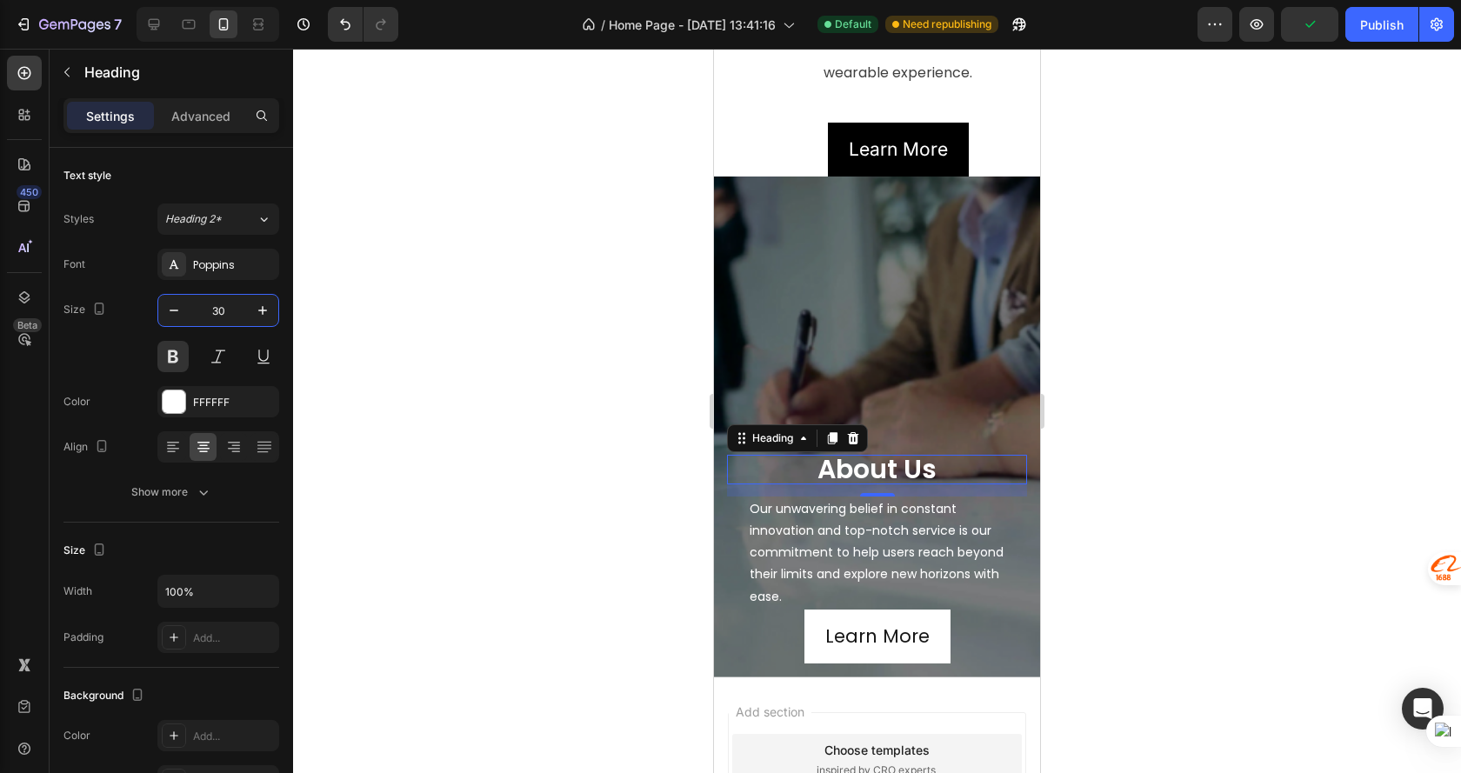
click at [946, 266] on div "about us Heading 14 Our unwavering belief in constant innovation and top-notch …" at bounding box center [877, 450] width 300 height 426
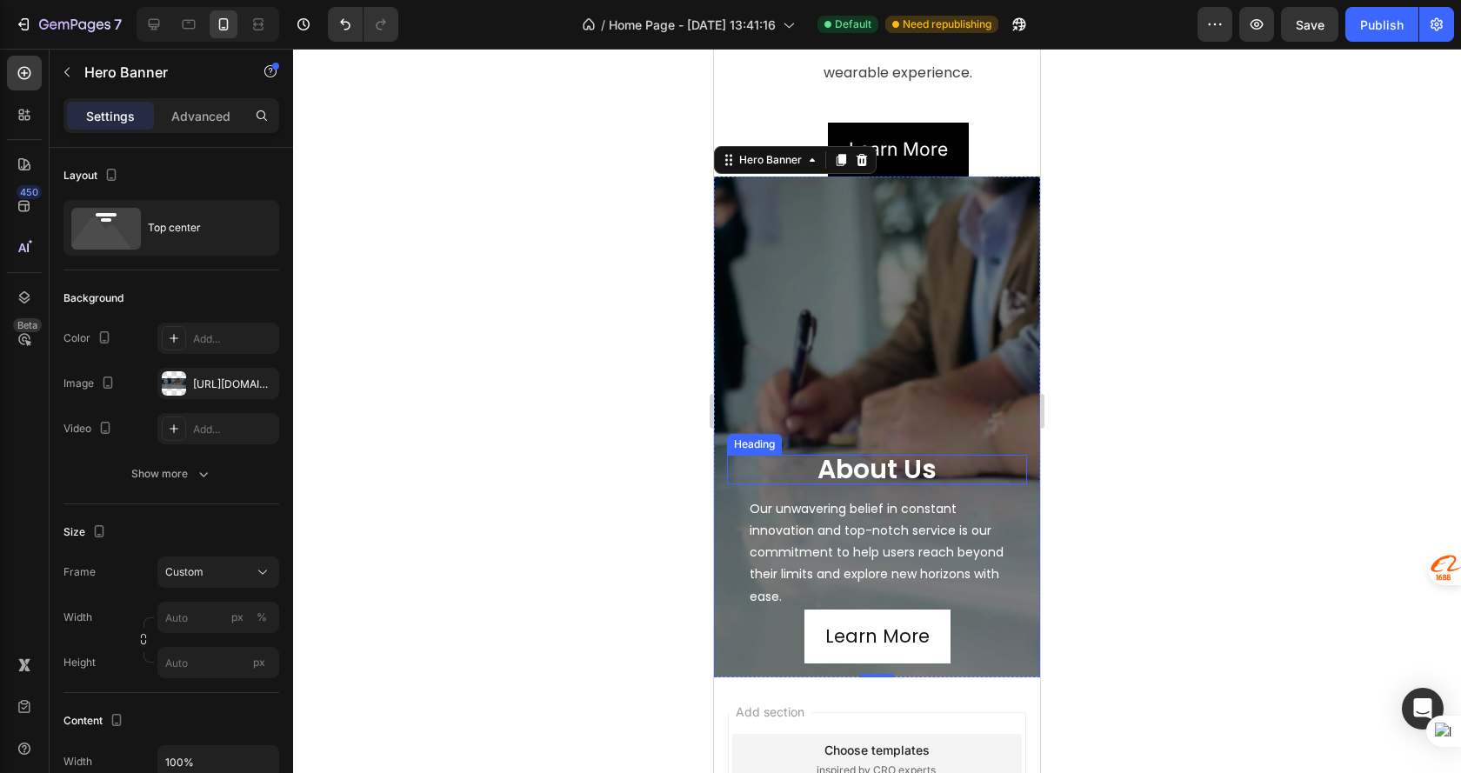
click at [951, 455] on h2 "about us" at bounding box center [877, 470] width 300 height 30
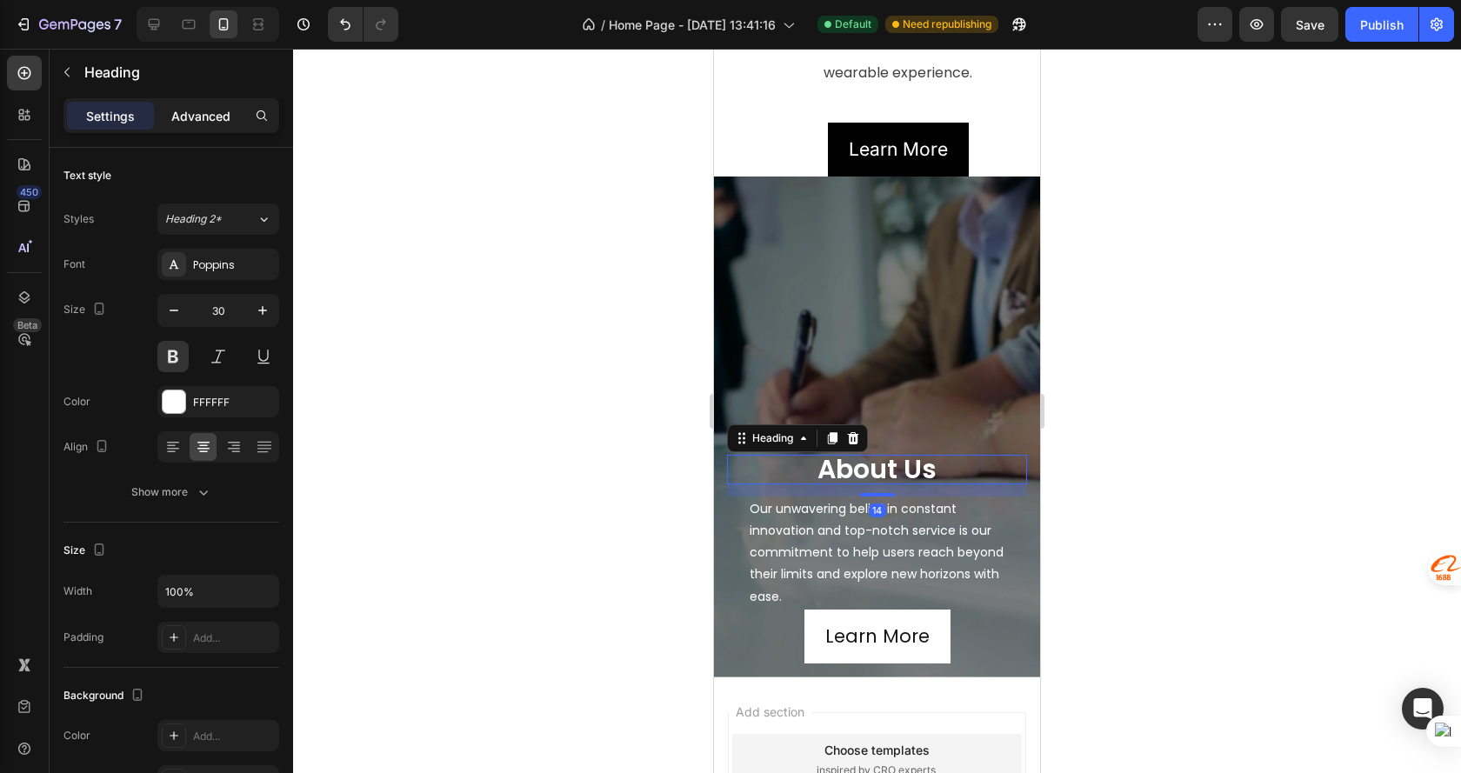
click at [199, 110] on p "Advanced" at bounding box center [200, 116] width 59 height 18
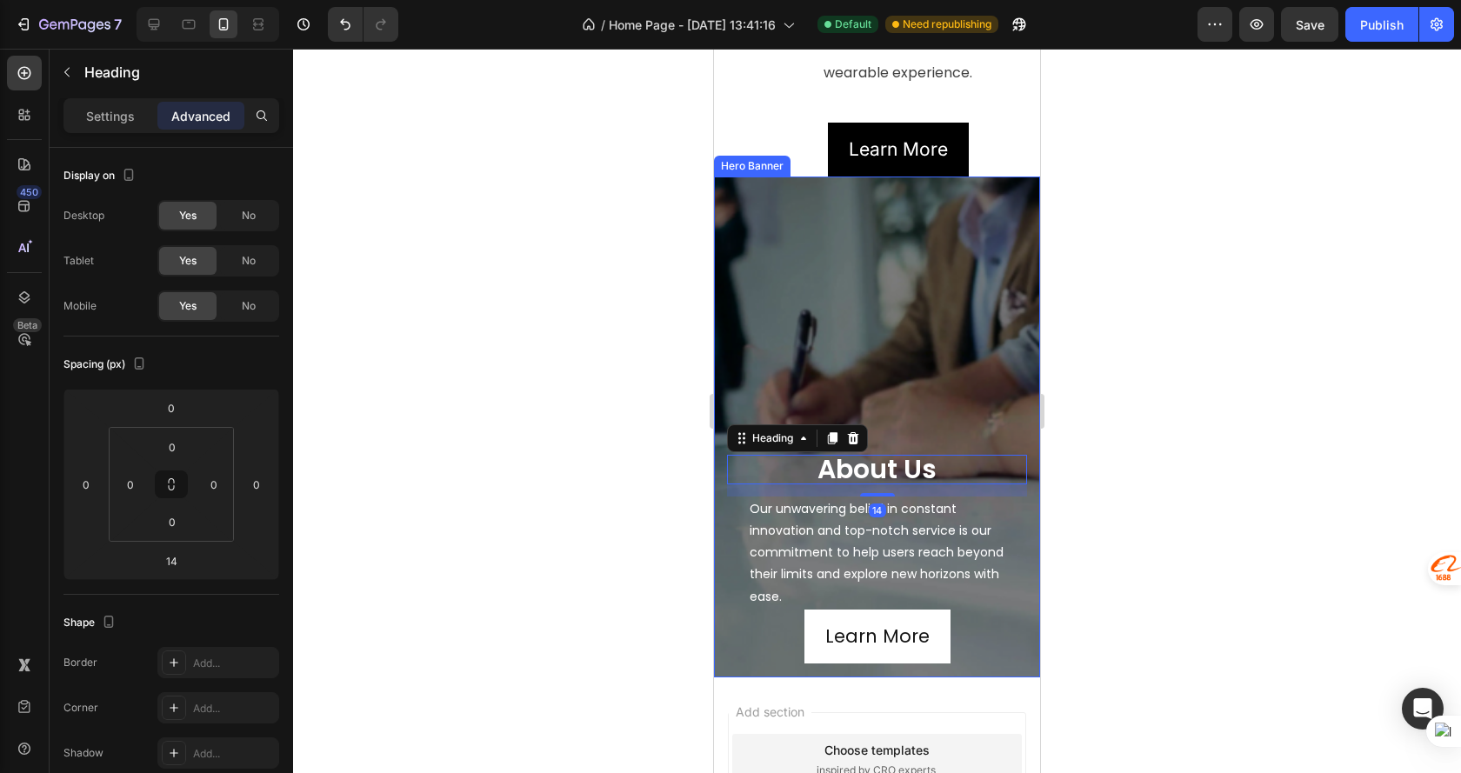
click at [963, 237] on div "about us Heading 14 Our unwavering belief in constant innovation and top-notch …" at bounding box center [877, 450] width 300 height 426
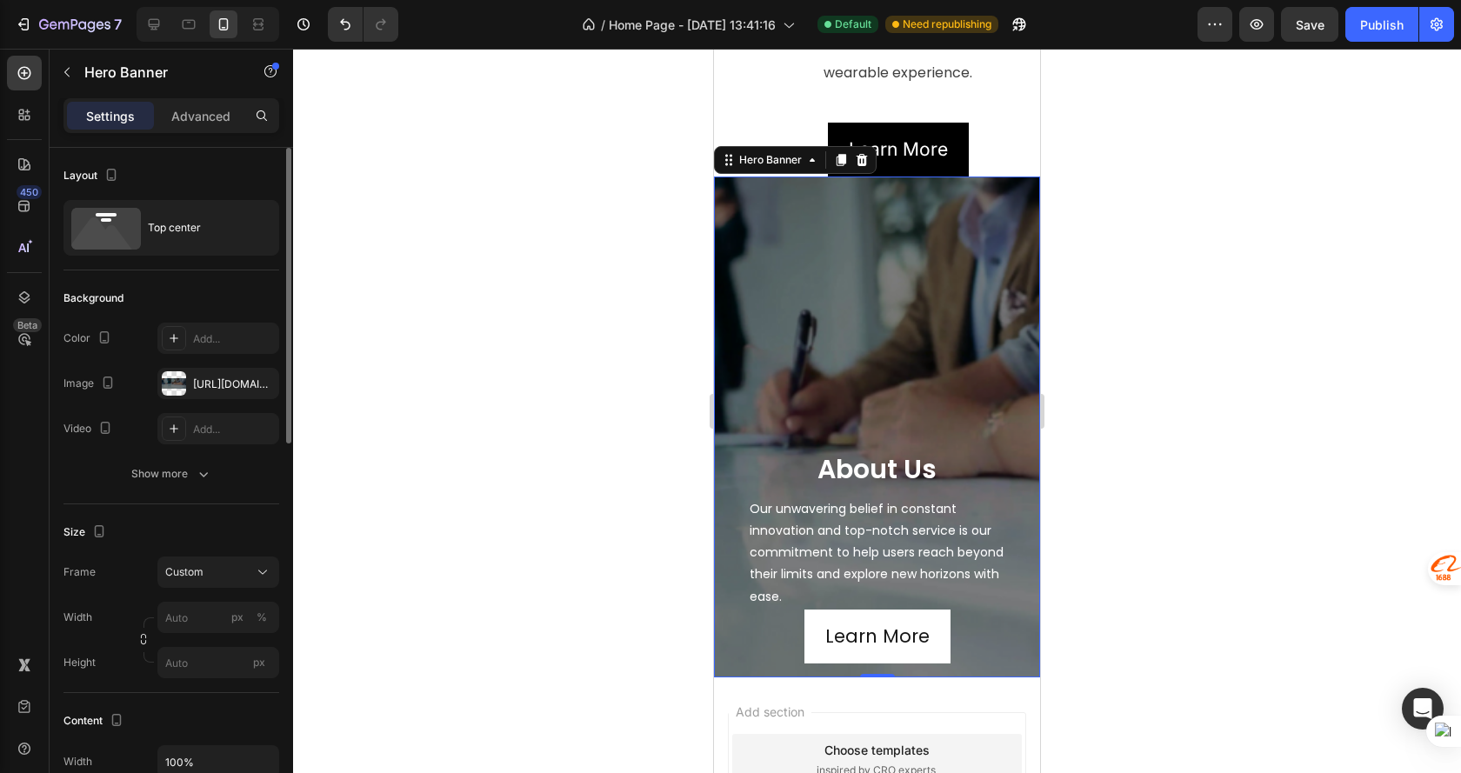
click at [211, 124] on p "Advanced" at bounding box center [200, 116] width 59 height 18
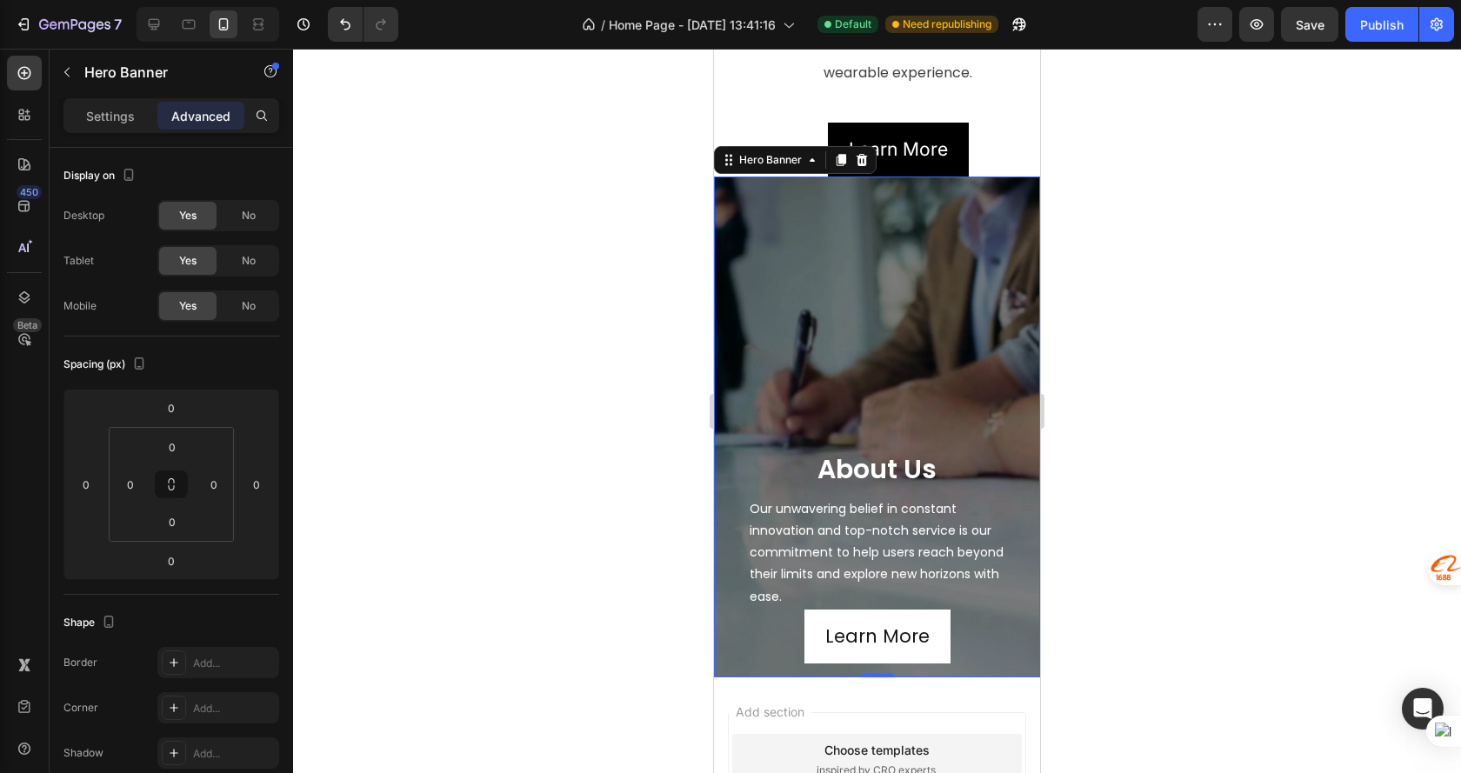
click at [723, 634] on div "about us Heading Our unwavering belief in constant innovation and top-notch ser…" at bounding box center [877, 426] width 326 height 501
click at [962, 455] on h2 "about us" at bounding box center [877, 470] width 300 height 30
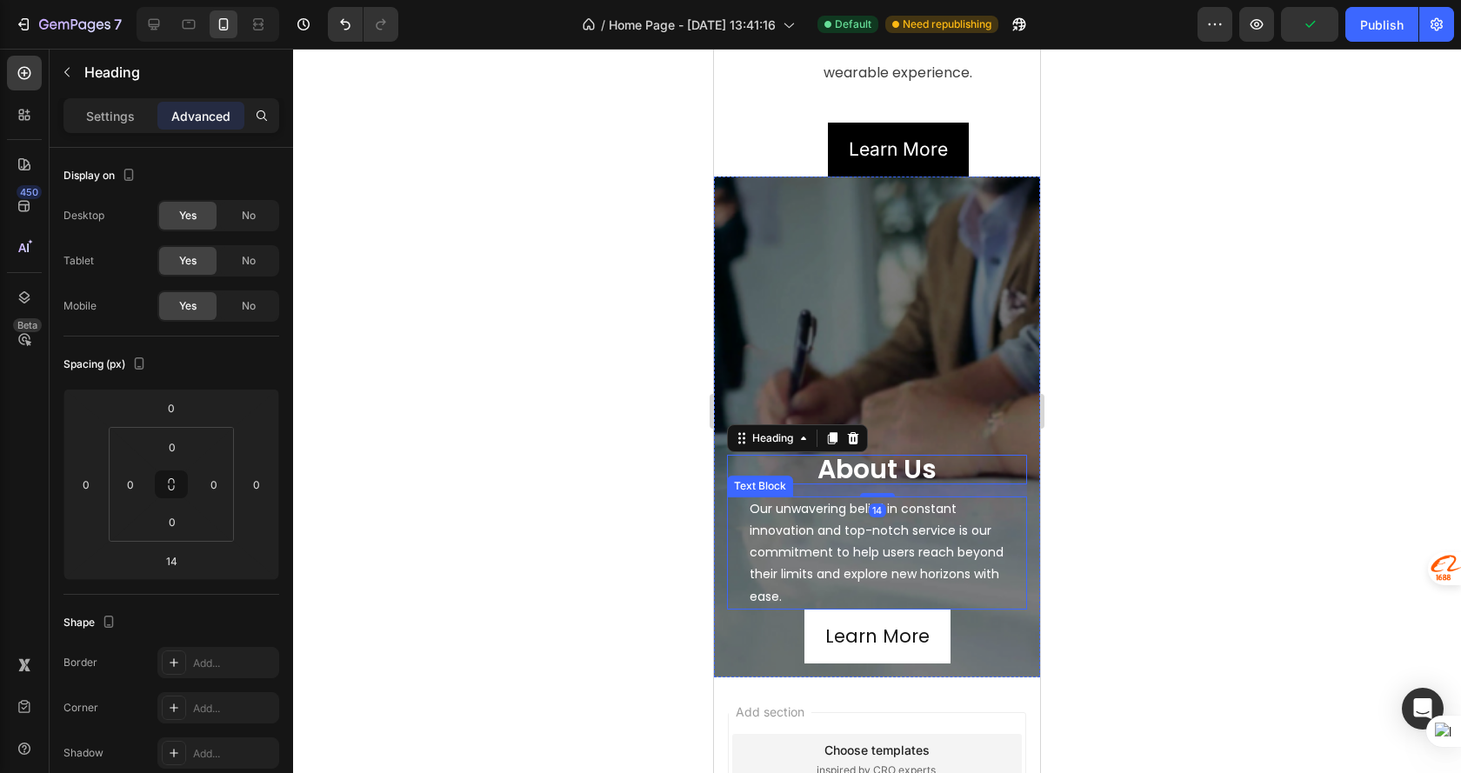
click at [982, 513] on p "Our unwavering belief in constant innovation and top-notch service is our commi…" at bounding box center [876, 553] width 255 height 110
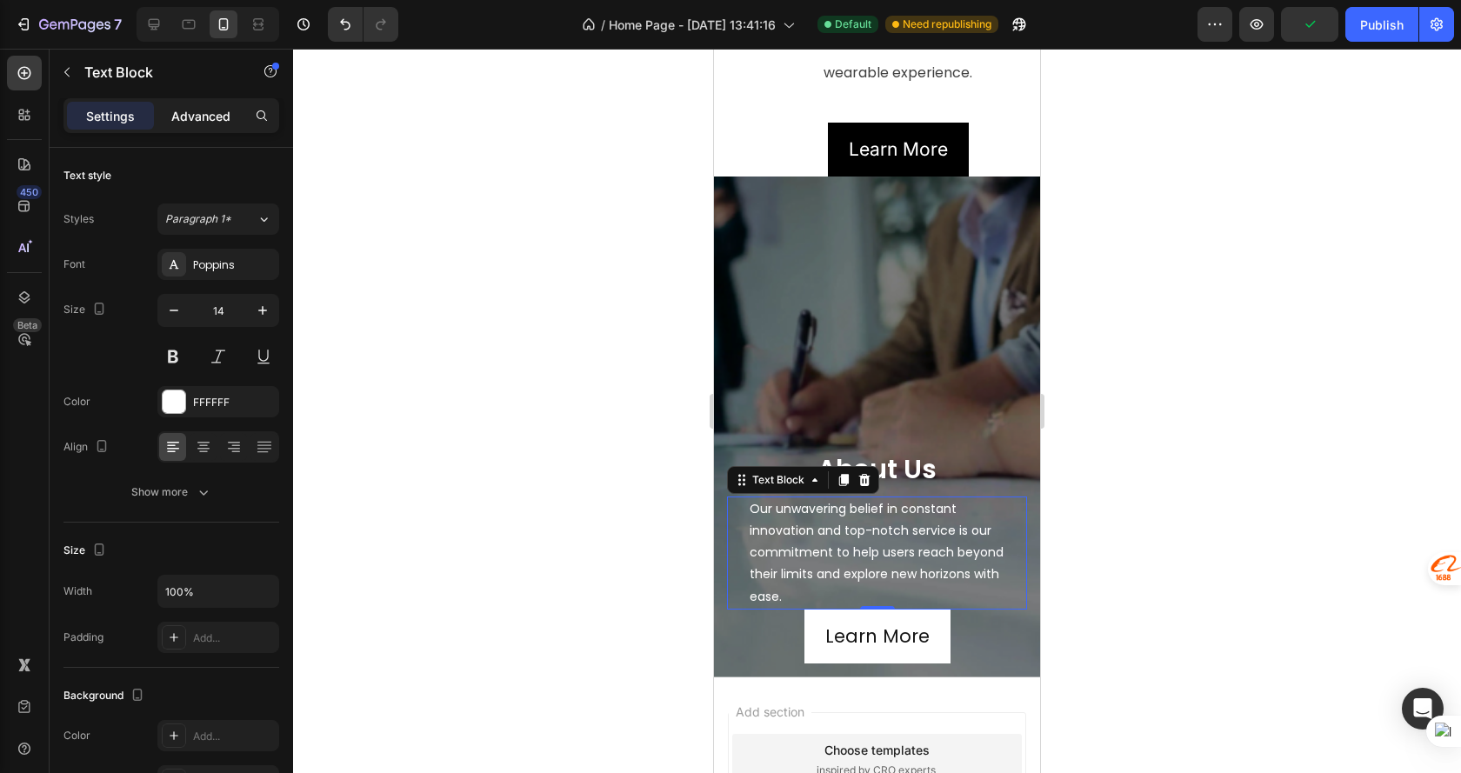
click at [185, 105] on div "Advanced" at bounding box center [200, 116] width 87 height 28
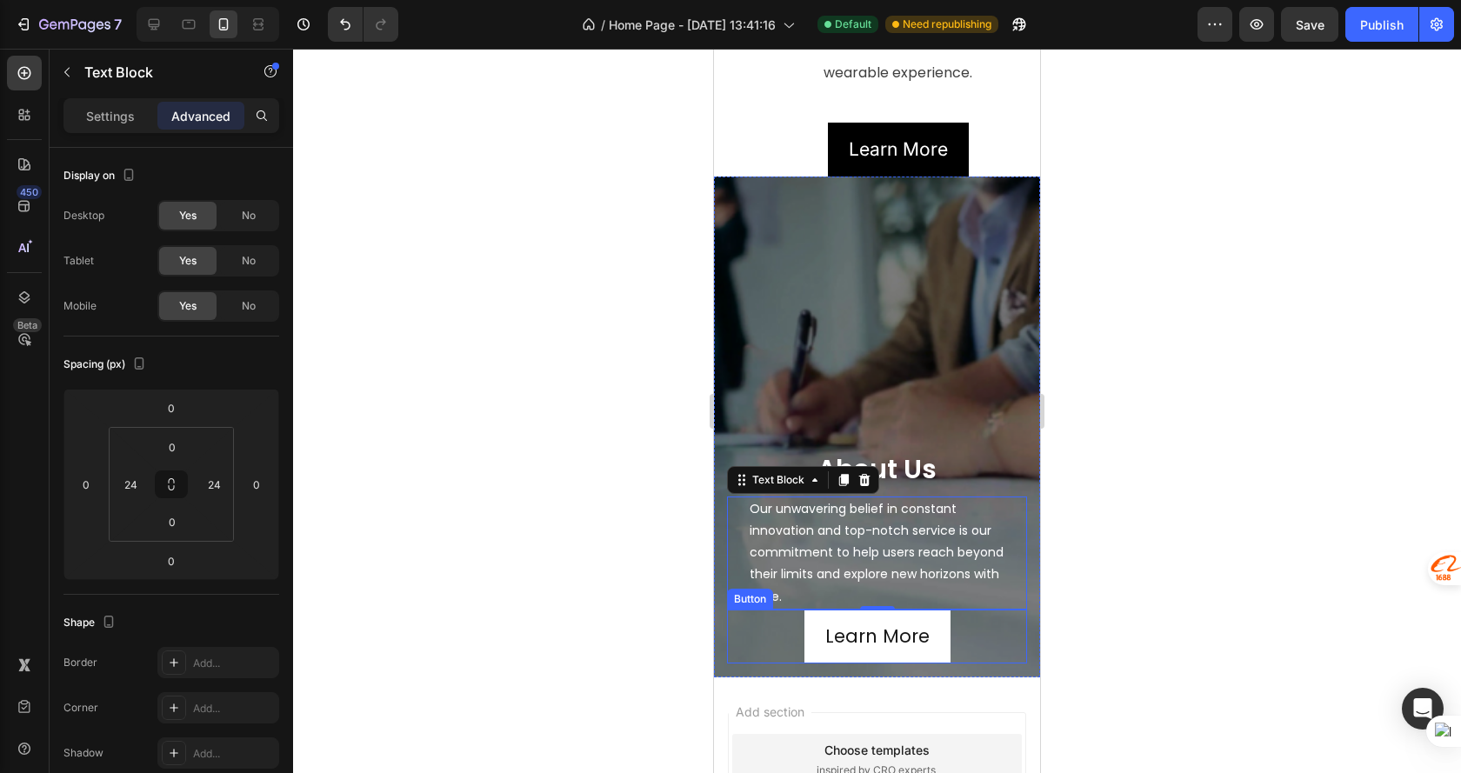
click at [931, 609] on link "Learn More" at bounding box center [877, 636] width 146 height 54
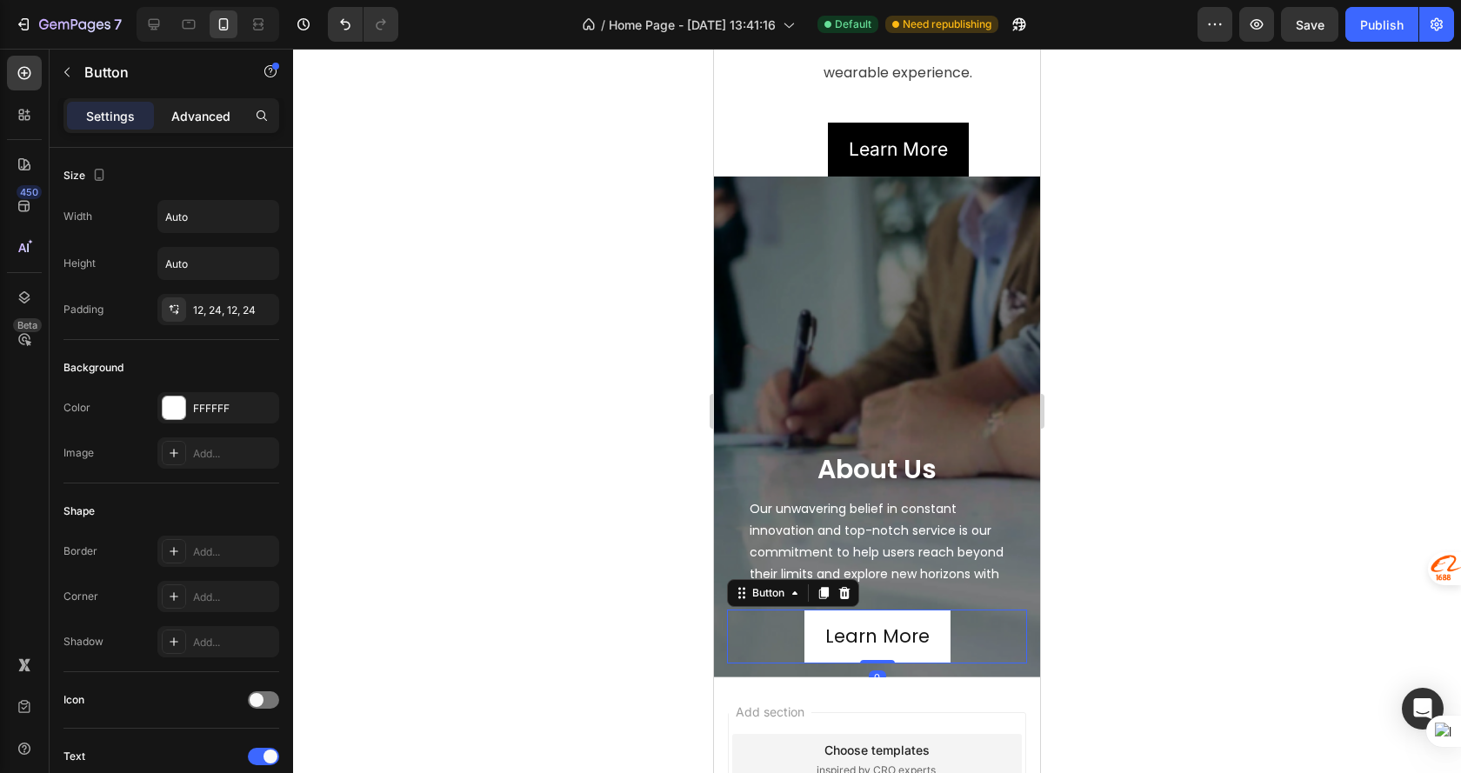
click at [203, 128] on div "Advanced" at bounding box center [200, 116] width 87 height 28
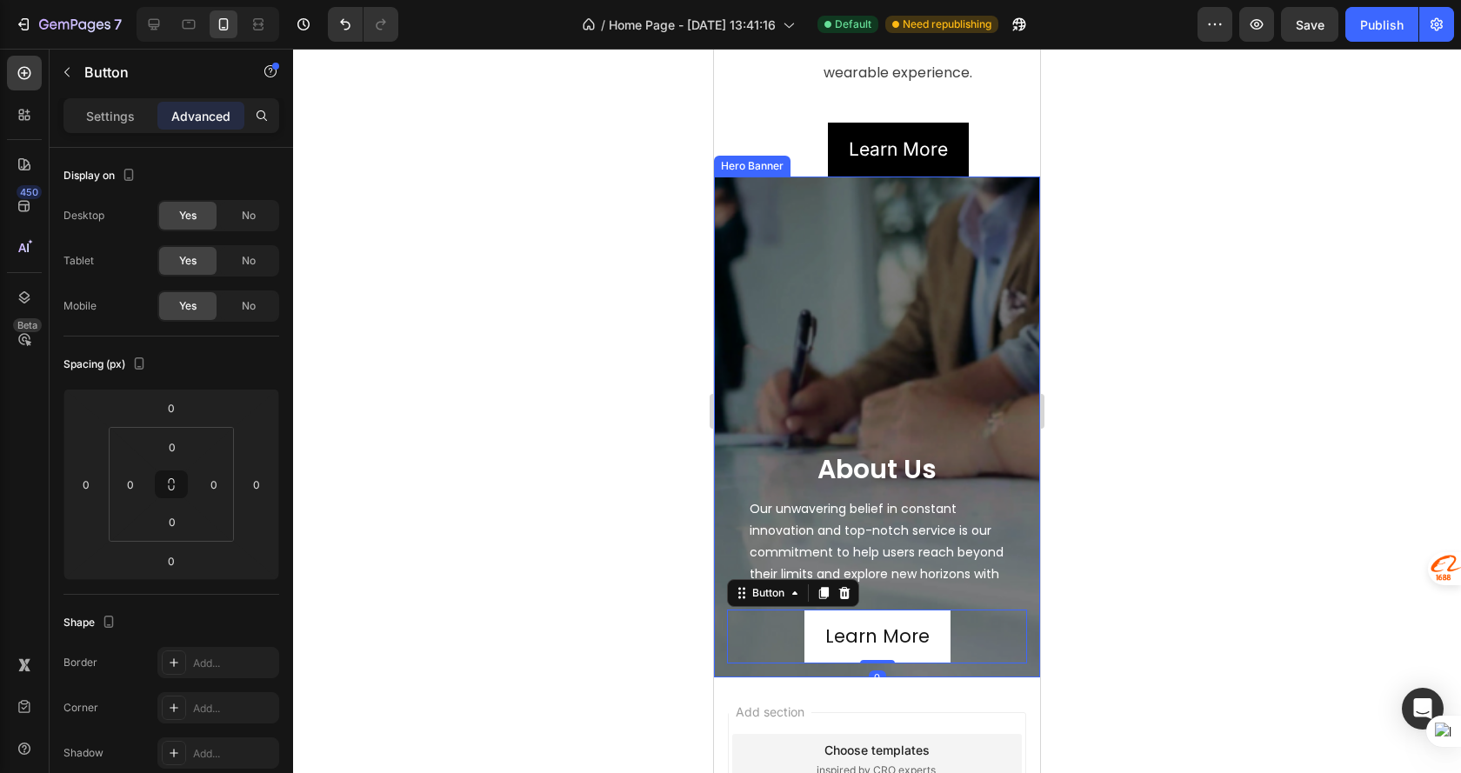
click at [909, 299] on div "about us Heading Our unwavering belief in constant innovation and top-notch ser…" at bounding box center [877, 450] width 300 height 426
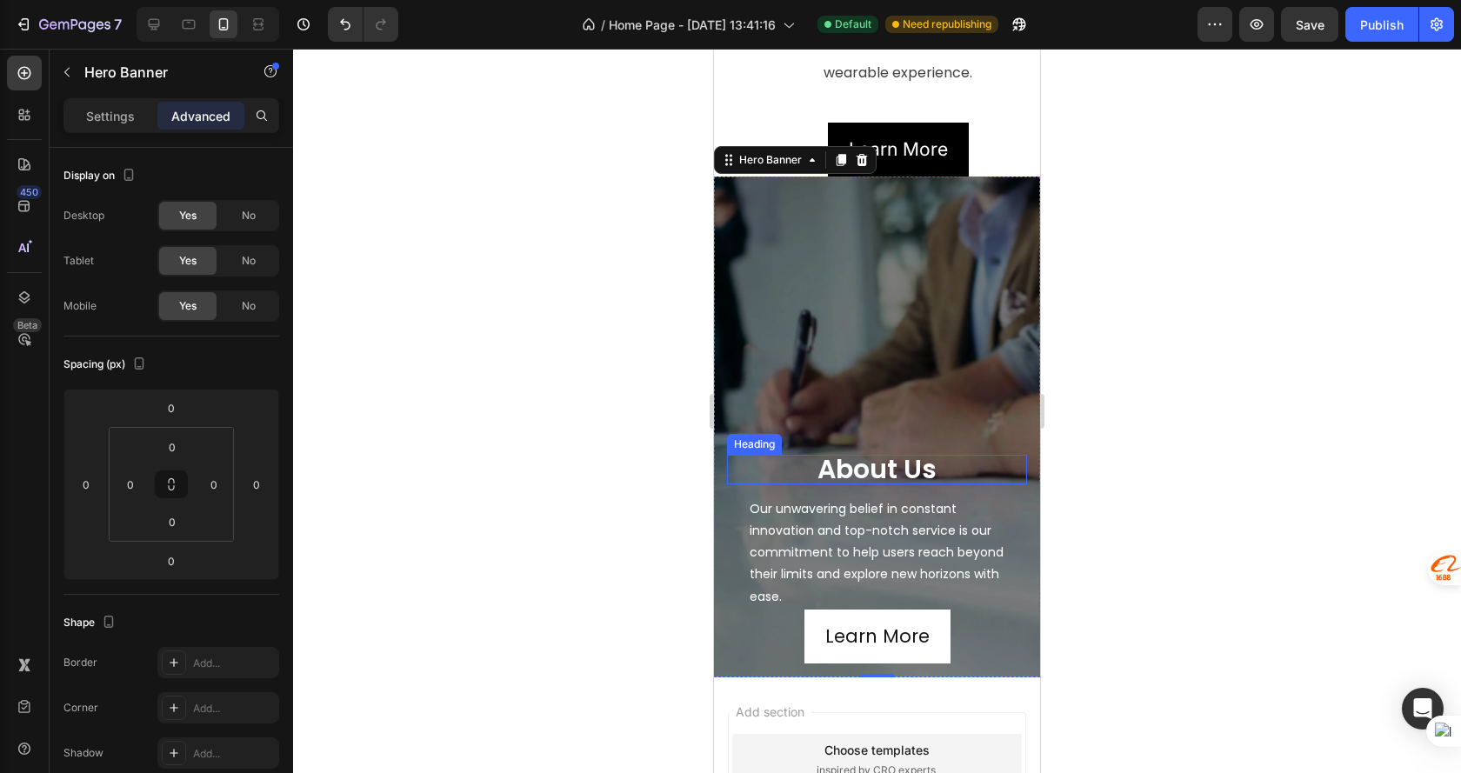
click at [815, 455] on h2 "about us" at bounding box center [877, 470] width 300 height 30
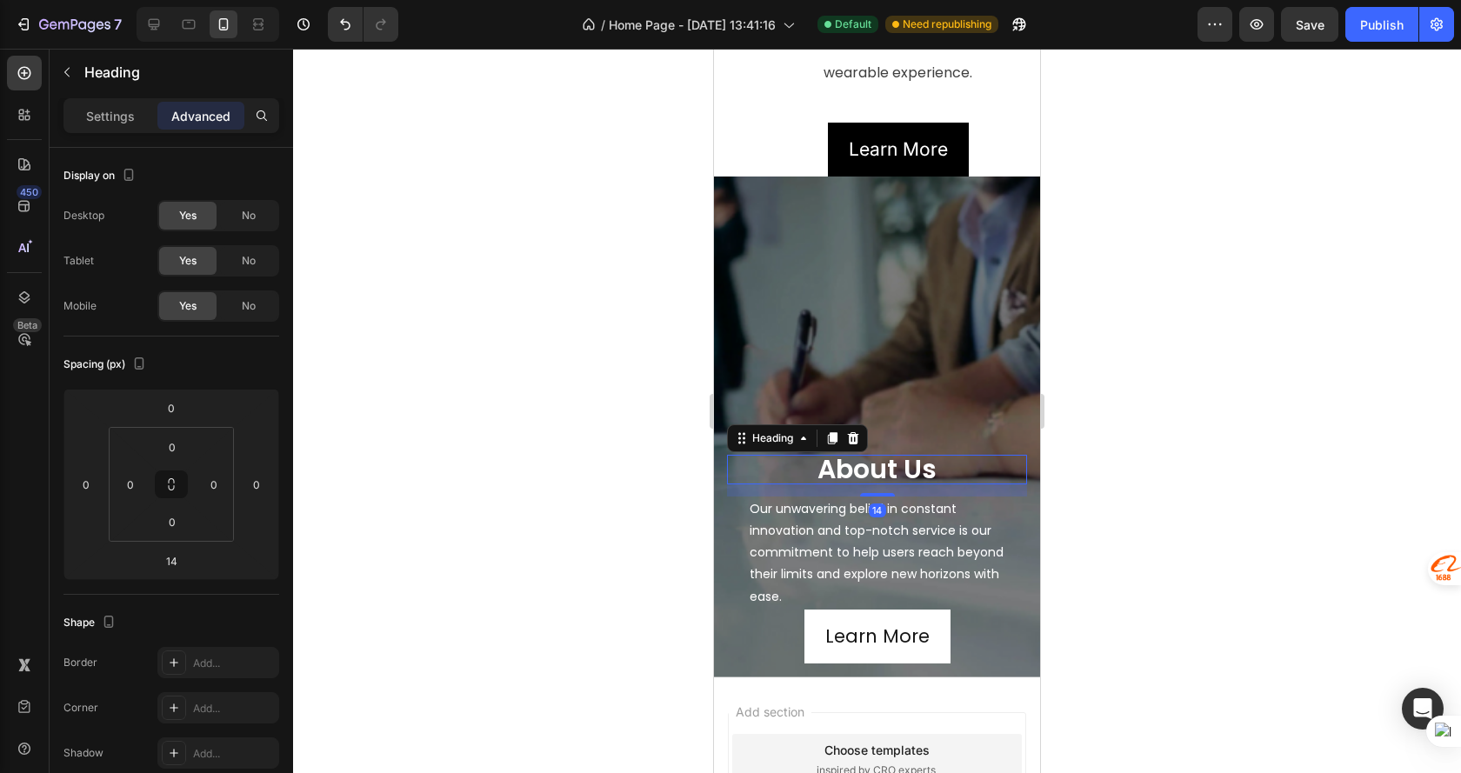
click at [90, 101] on div "Settings Advanced" at bounding box center [171, 115] width 216 height 35
click at [96, 104] on div "Settings" at bounding box center [110, 116] width 87 height 28
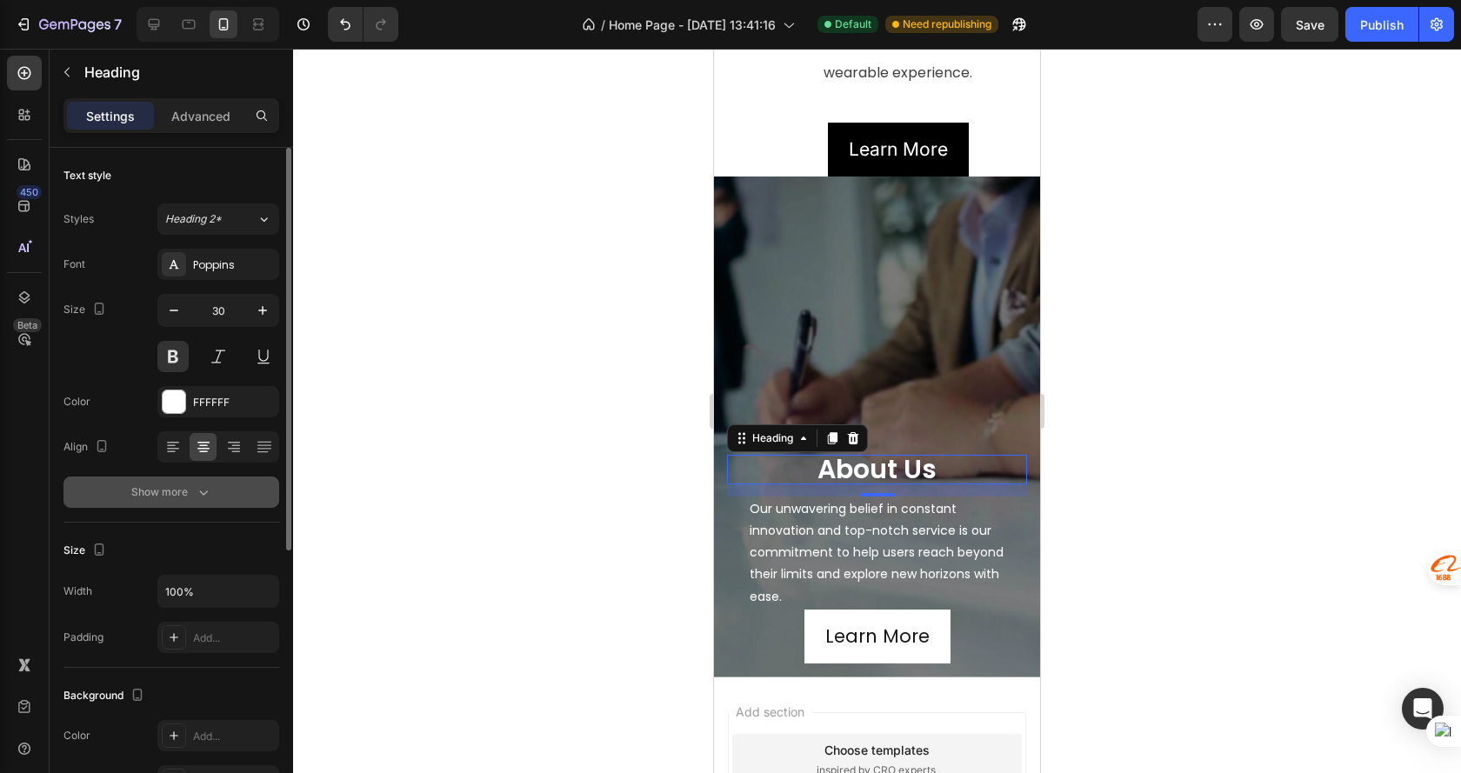
click at [221, 479] on button "Show more" at bounding box center [171, 491] width 216 height 31
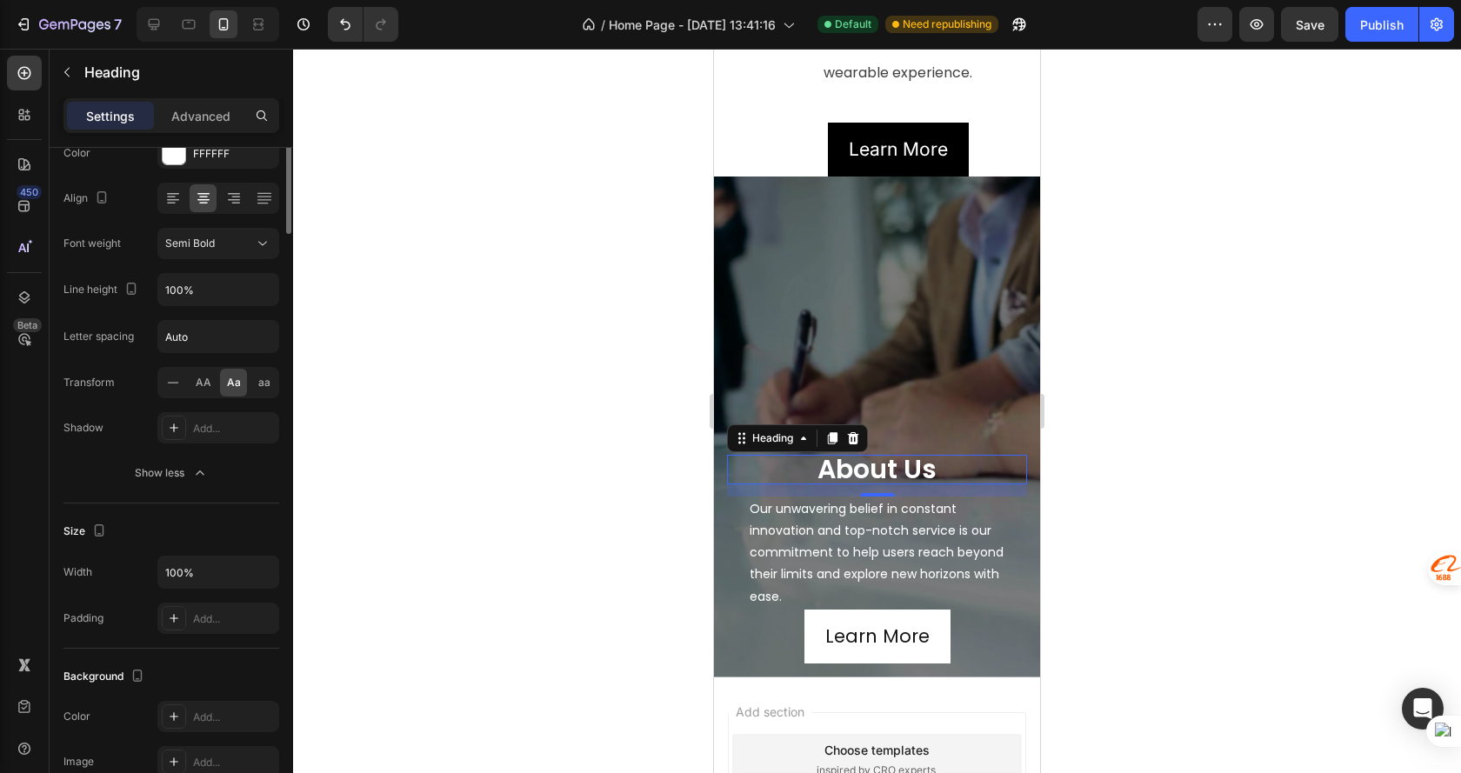
scroll to position [0, 0]
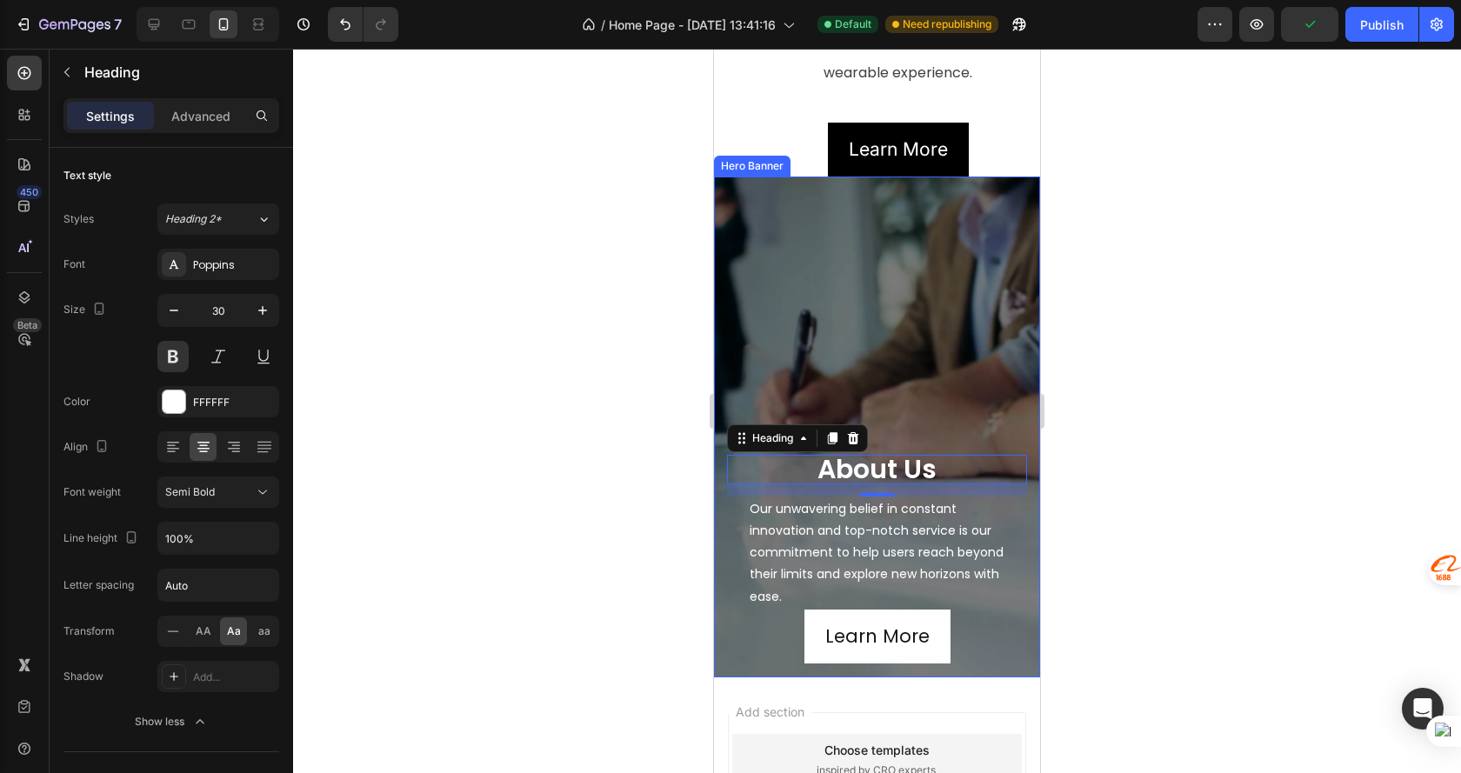
click at [955, 300] on div "about us Heading 14 Our unwavering belief in constant innovation and top-notch …" at bounding box center [877, 450] width 300 height 426
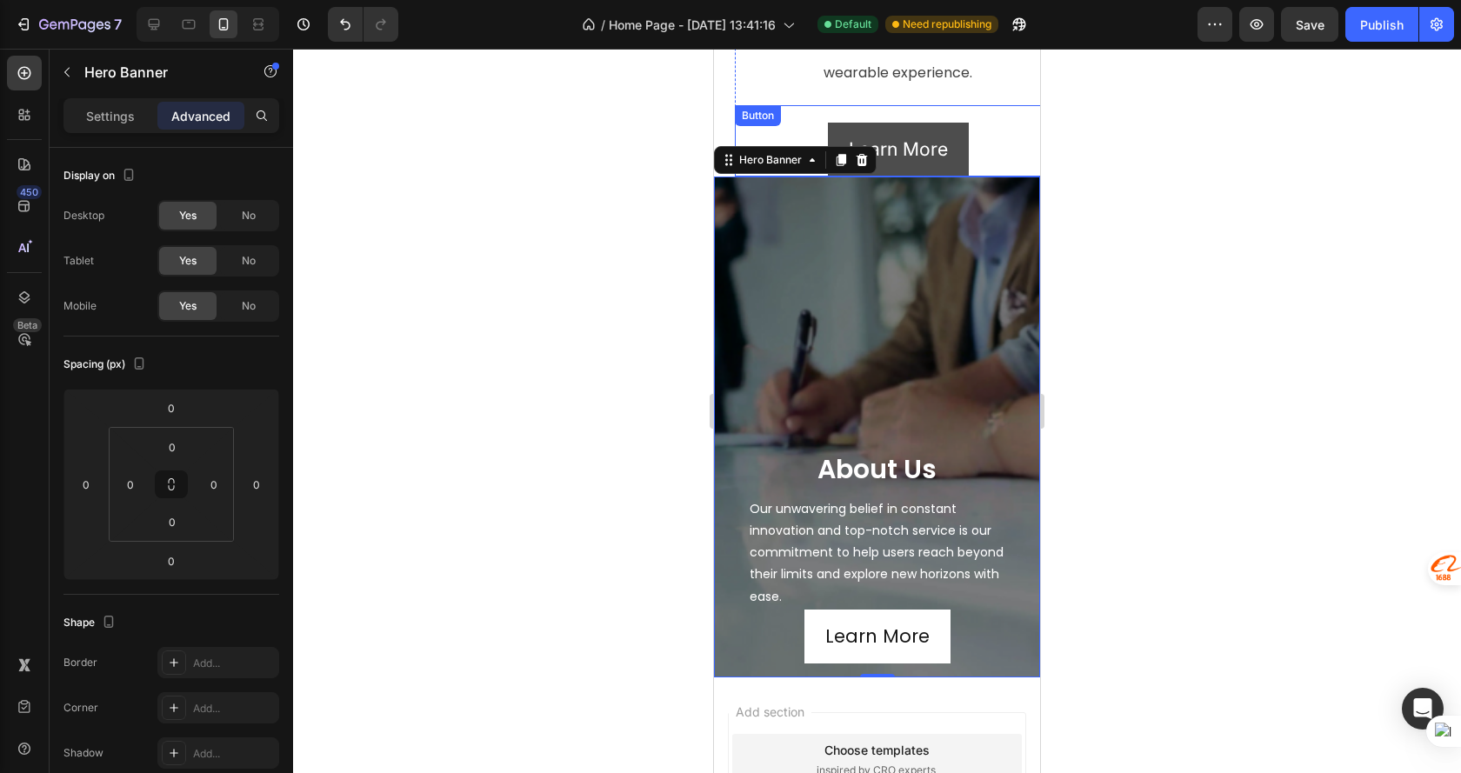
click at [956, 123] on link "Learn More" at bounding box center [898, 150] width 141 height 54
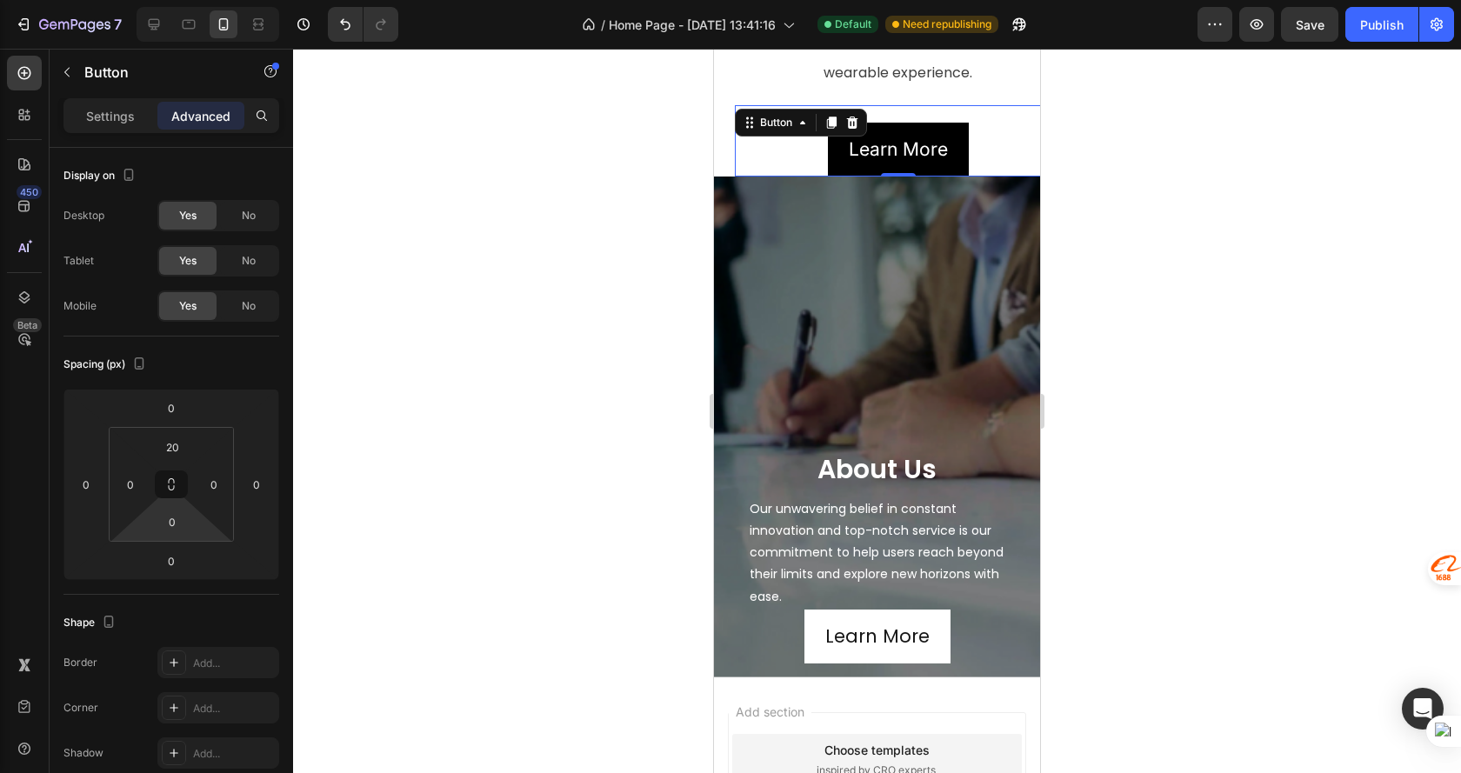
click at [177, 0] on html "7 Version history / Home Page - [DATE] 13:41:16 Default Need republishing Previ…" at bounding box center [730, 0] width 1461 height 0
type input "20"
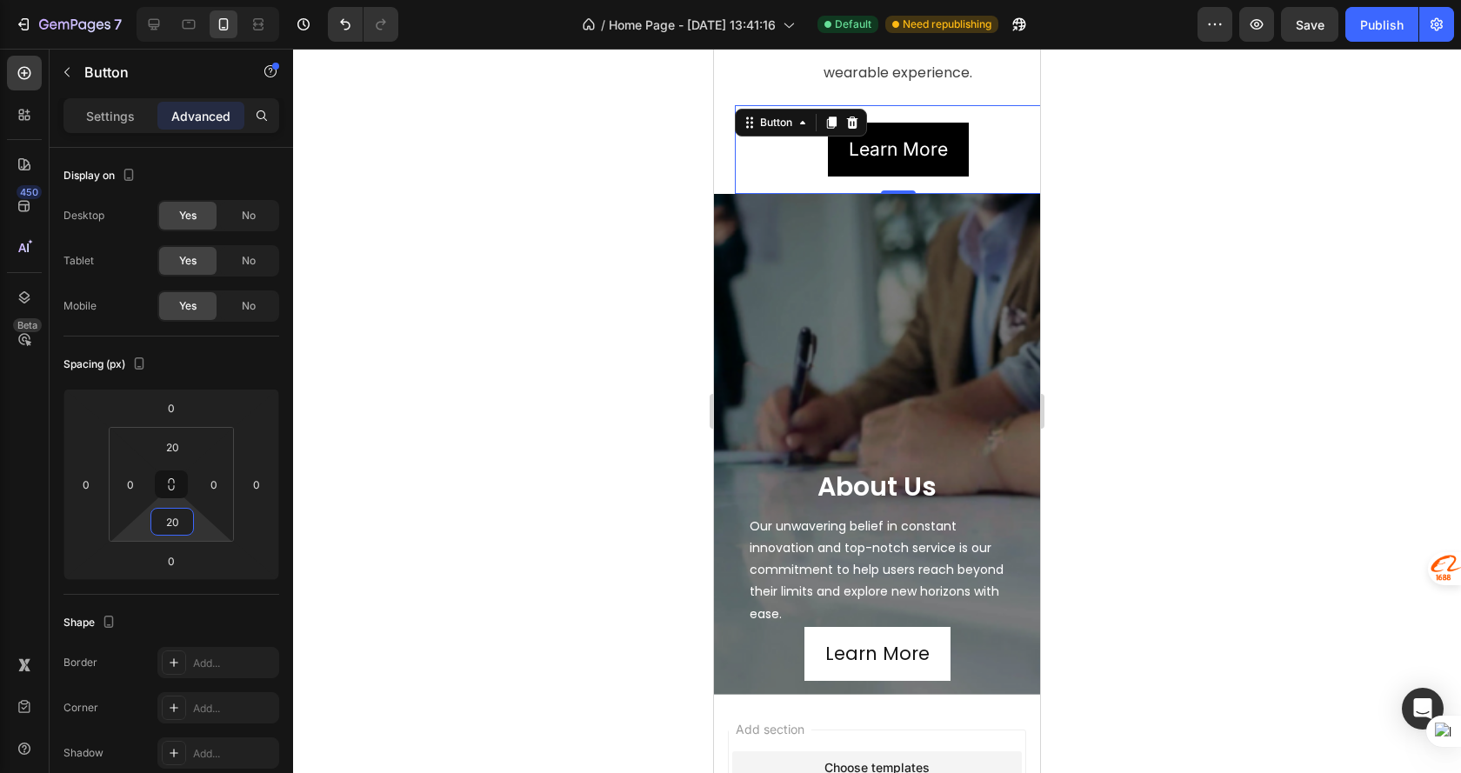
click at [1166, 323] on div at bounding box center [877, 411] width 1168 height 724
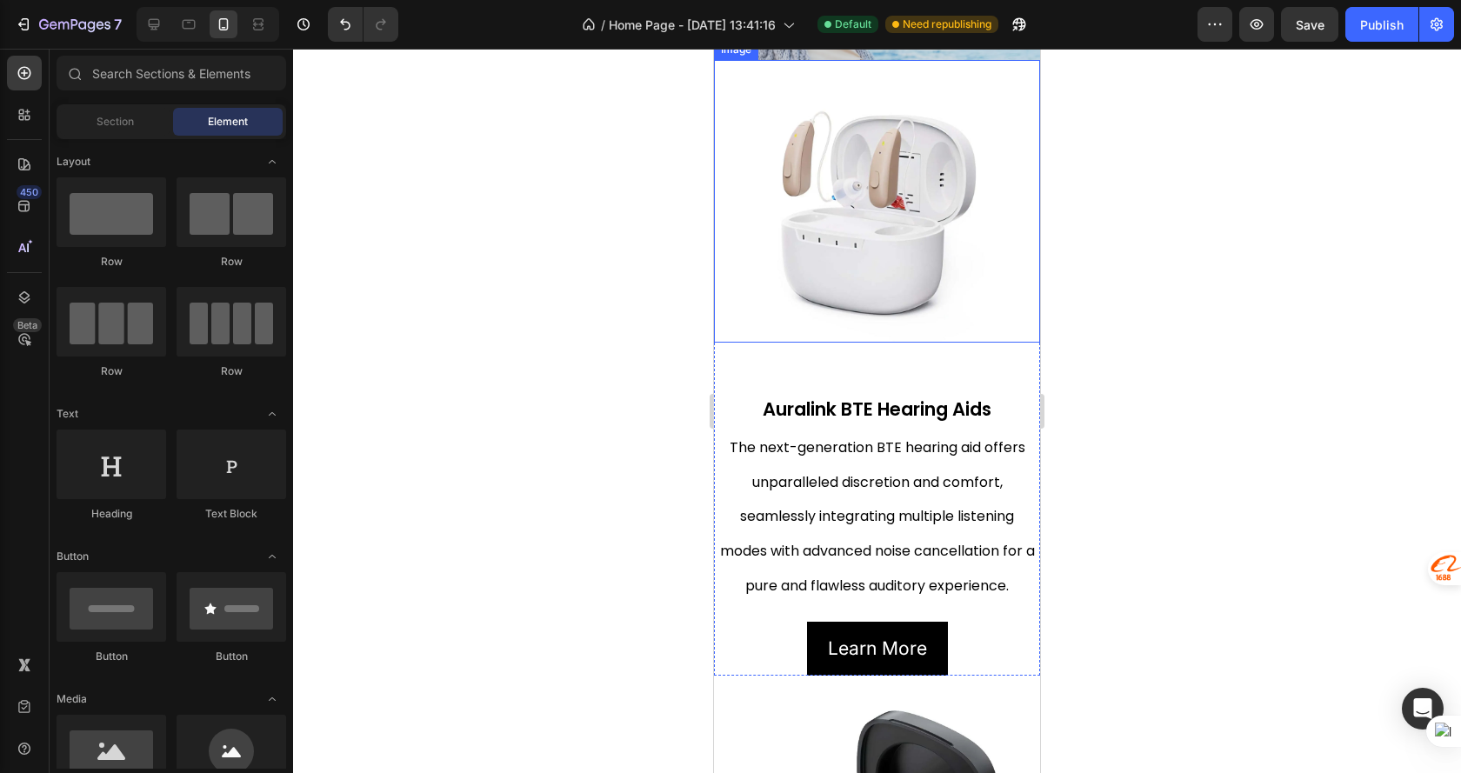
scroll to position [435, 0]
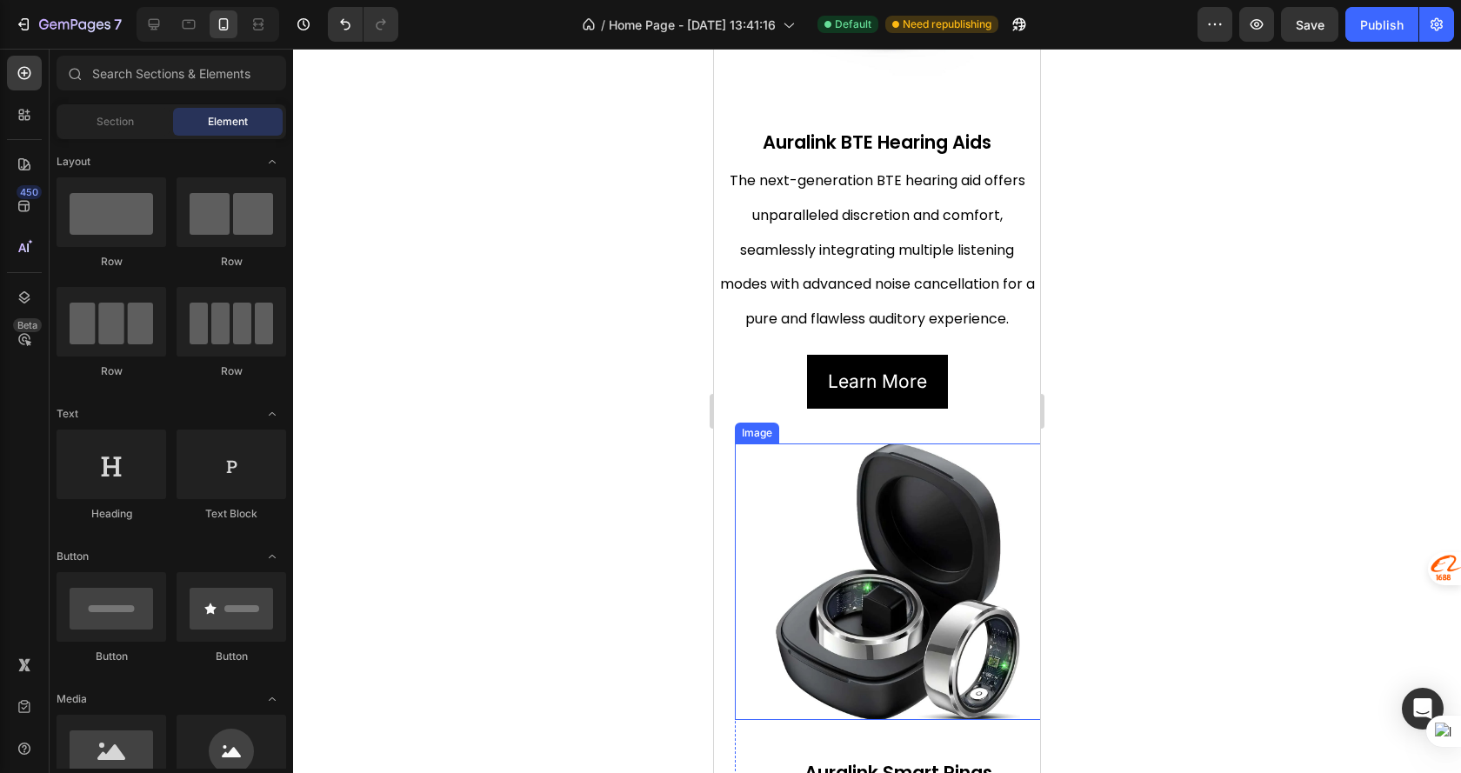
click at [789, 484] on img at bounding box center [898, 581] width 244 height 277
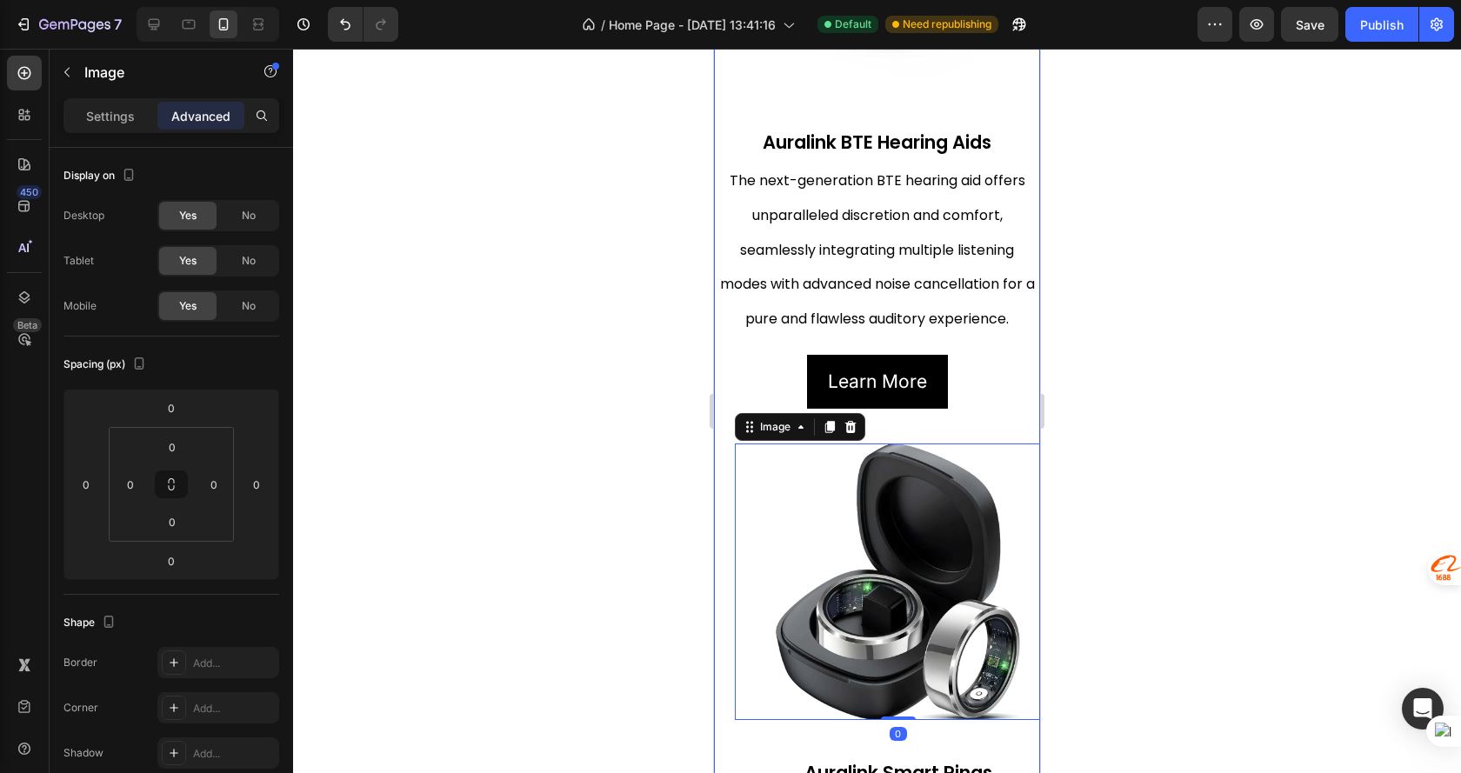
click at [726, 469] on div "Image Auralink BTE Hearing Aids Text Block The next-generation BTE hearing aid …" at bounding box center [877, 449] width 326 height 1312
click at [810, 479] on img at bounding box center [898, 581] width 244 height 277
click at [762, 130] on strong "Auralink BTE Hearing Aids" at bounding box center [876, 142] width 229 height 25
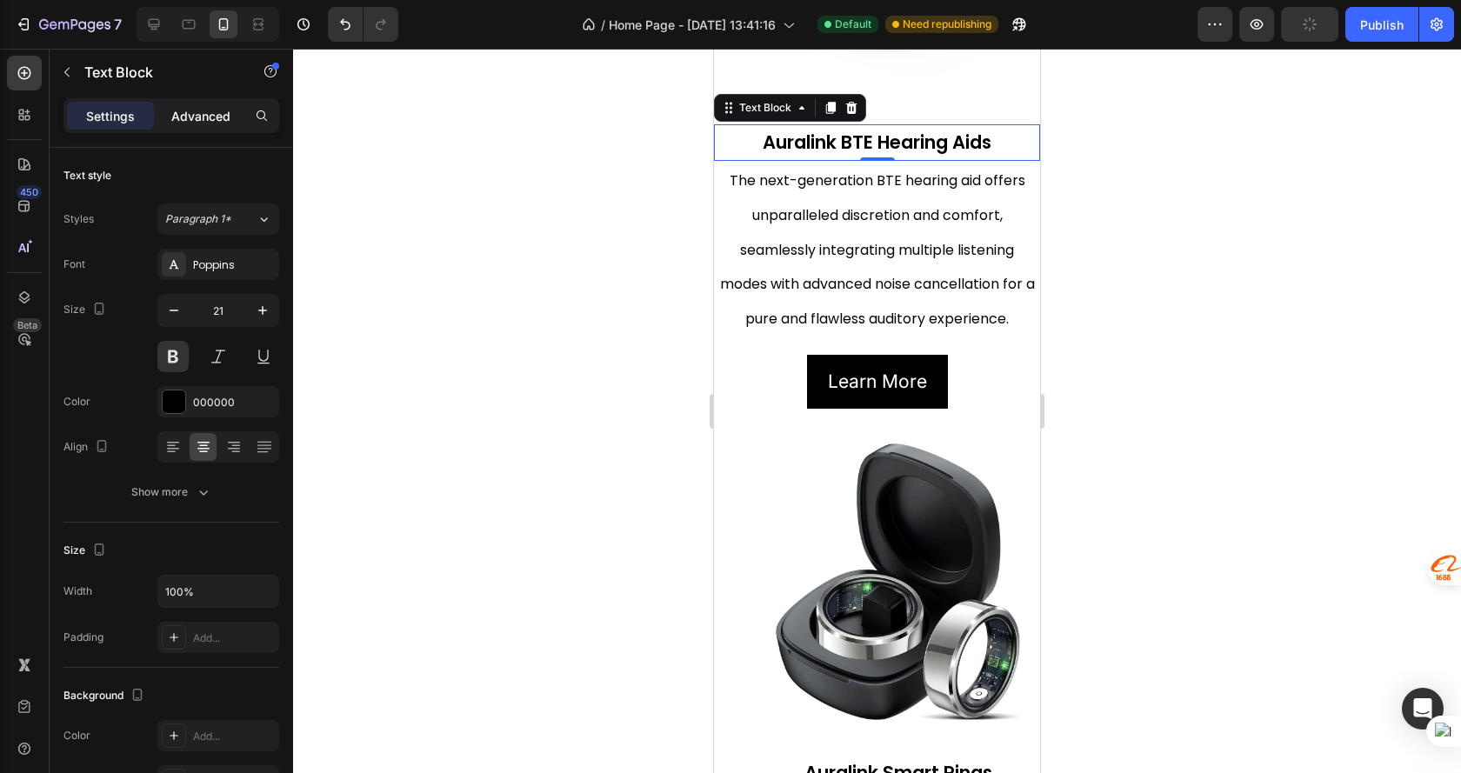
click at [201, 110] on p "Advanced" at bounding box center [200, 116] width 59 height 18
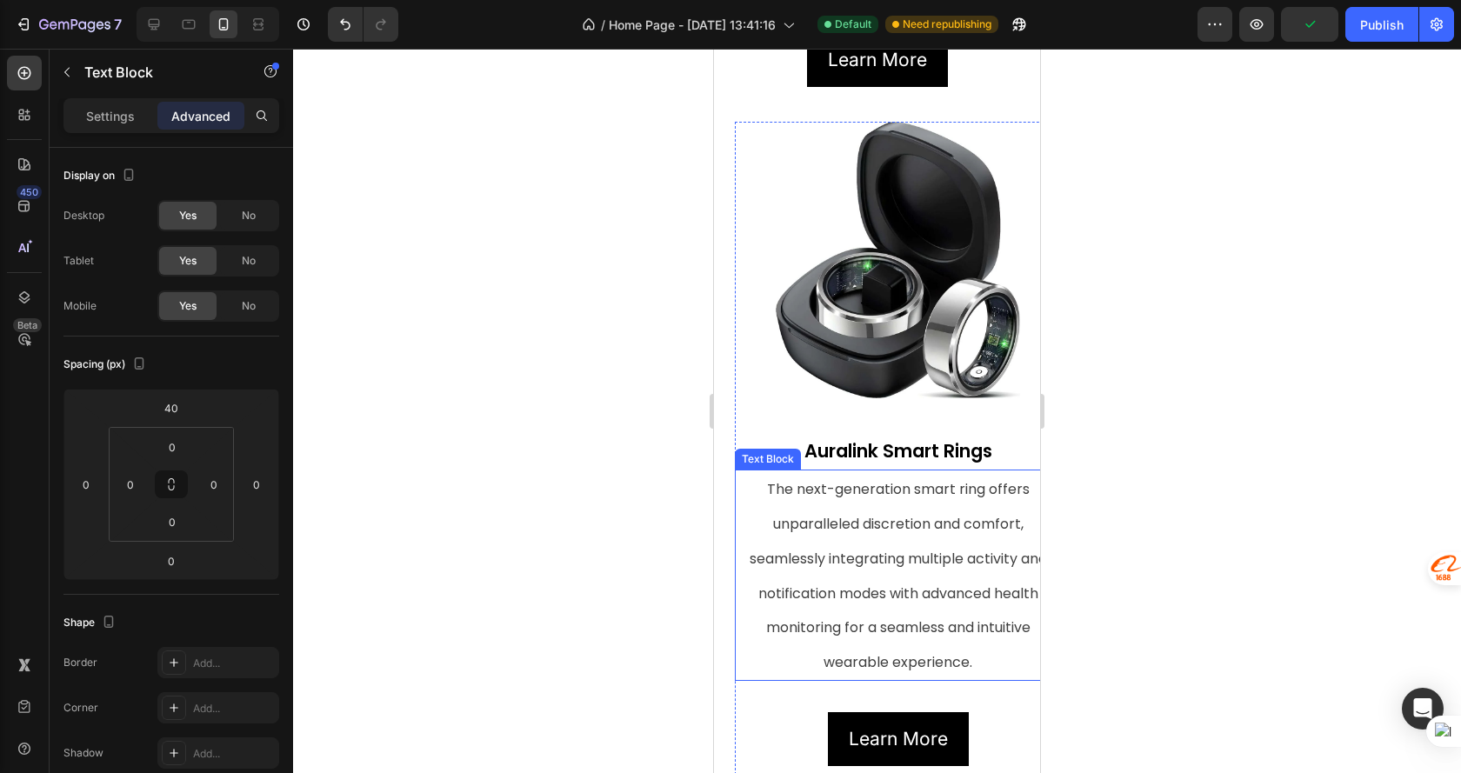
scroll to position [782, 0]
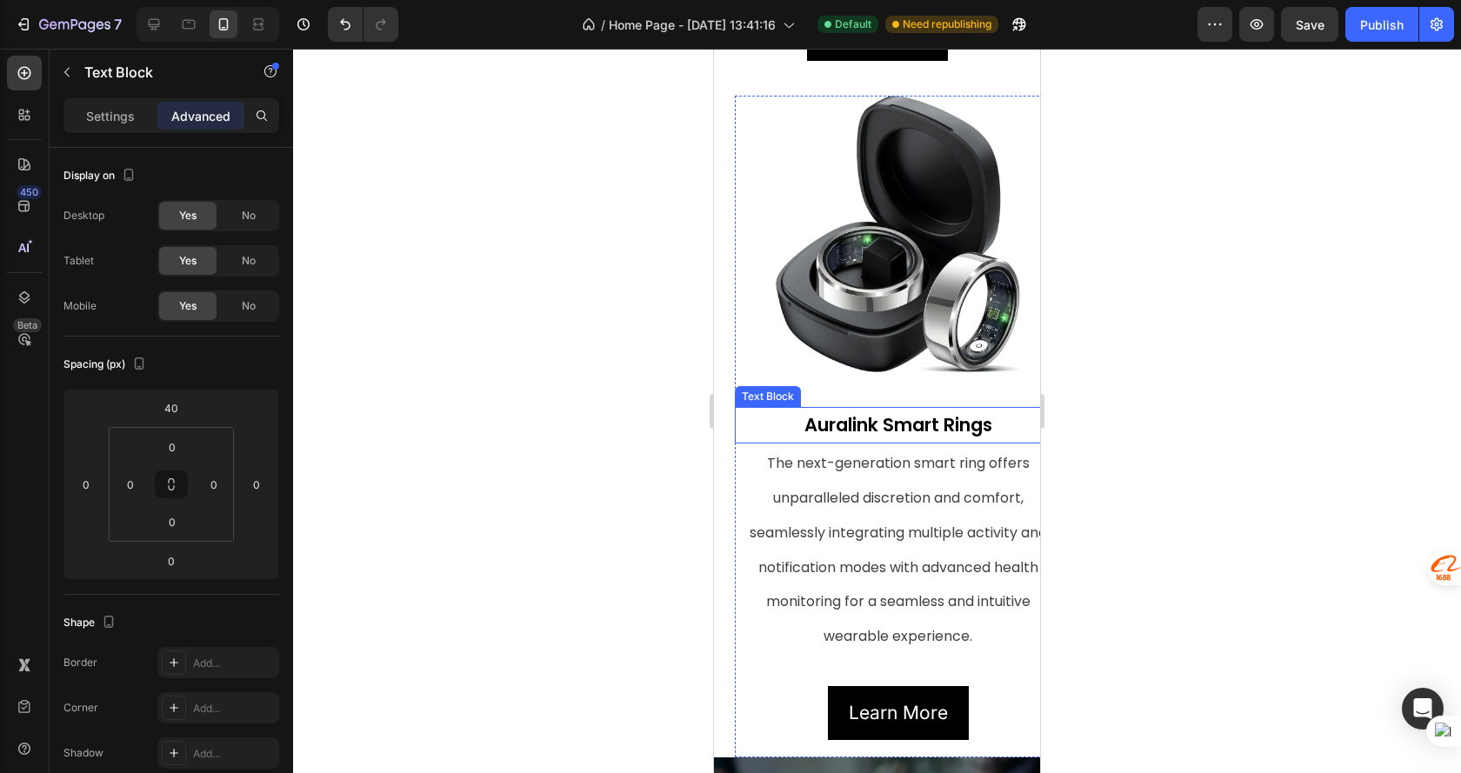
click at [929, 412] on strong "Auralink Smart Rings" at bounding box center [898, 424] width 188 height 25
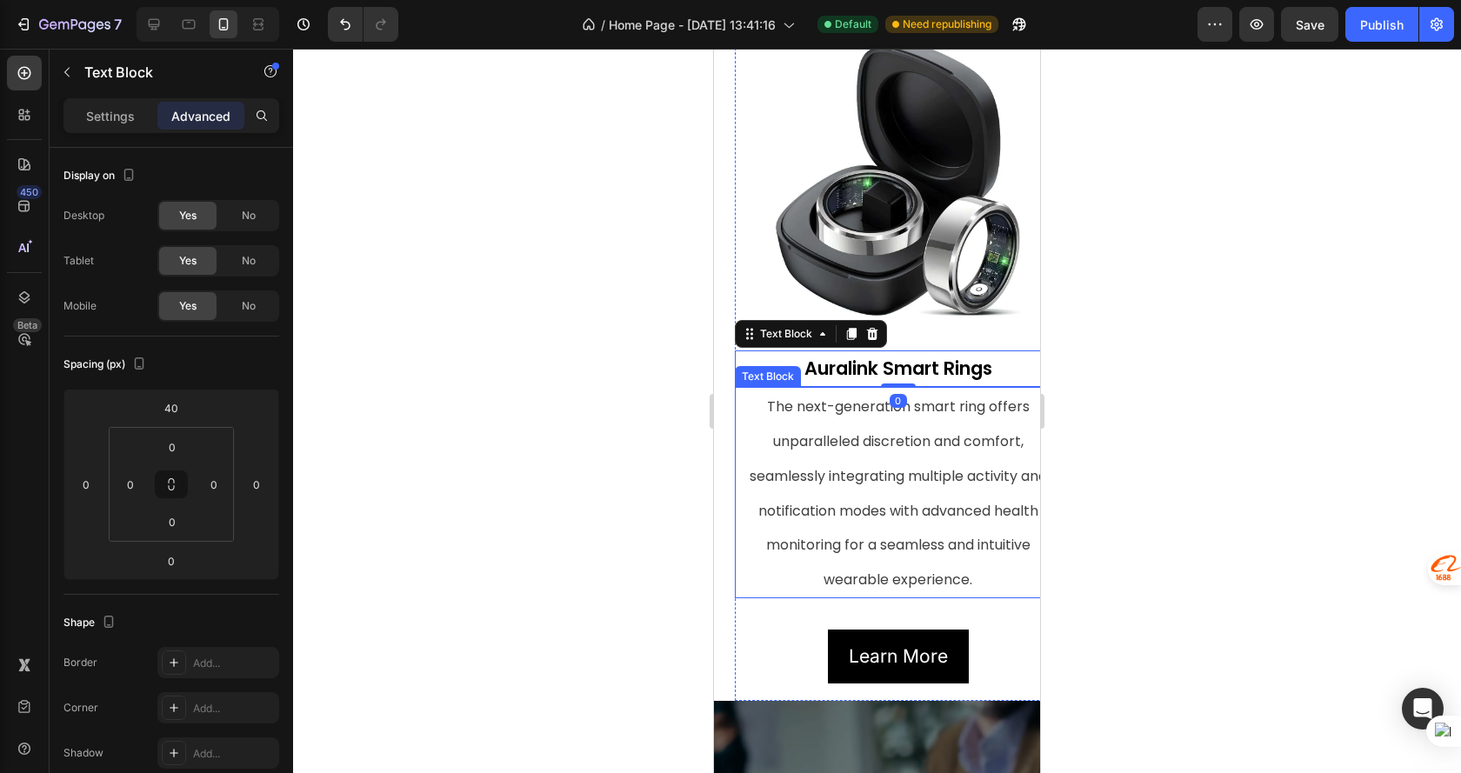
scroll to position [869, 0]
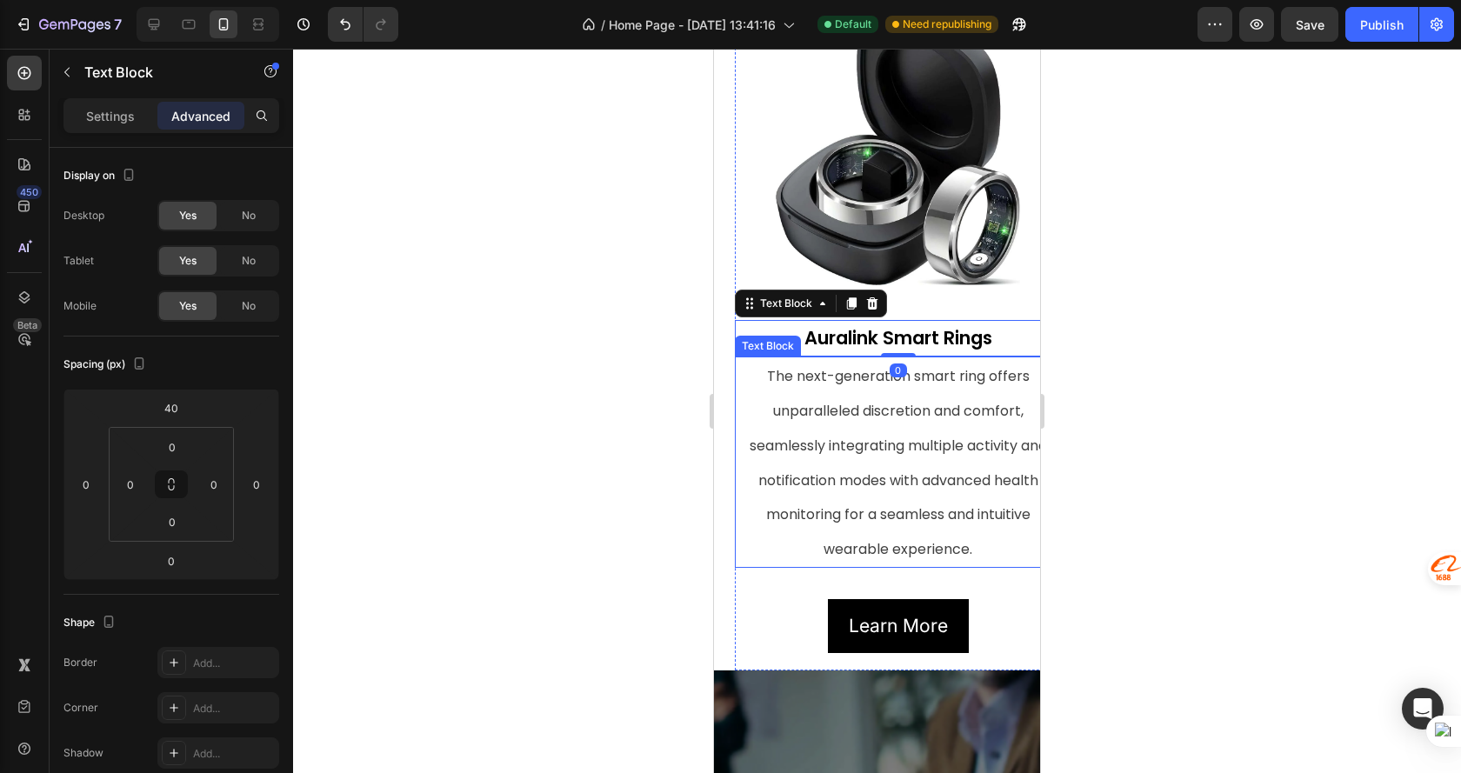
click at [755, 397] on p "The next-generation smart ring offers unparalleled discretion and comfort, seam…" at bounding box center [897, 462] width 323 height 208
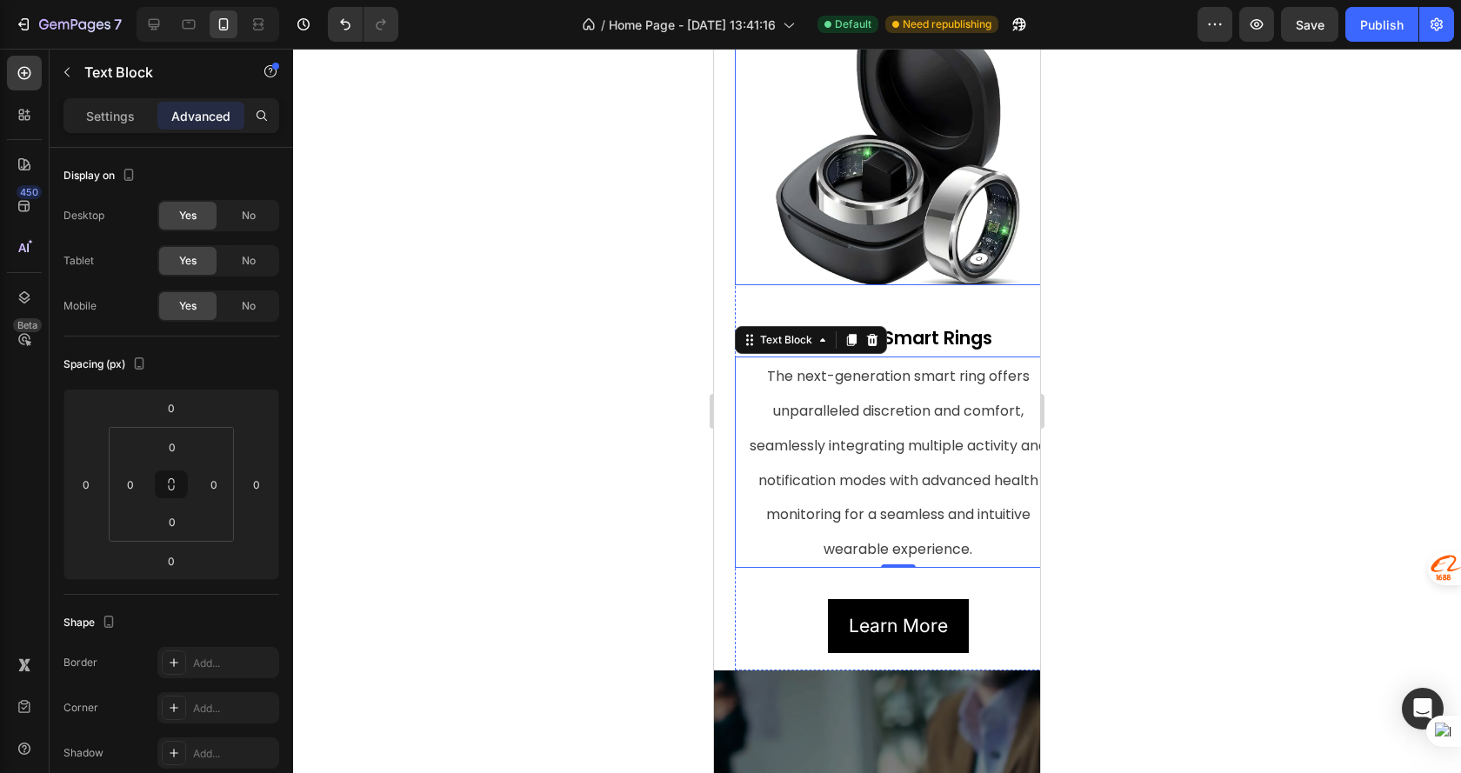
click at [756, 248] on div at bounding box center [898, 147] width 326 height 277
click at [754, 292] on div "Image 0 Auralink Smart Rings Text Block The next-generation smart ring offers u…" at bounding box center [898, 288] width 326 height 559
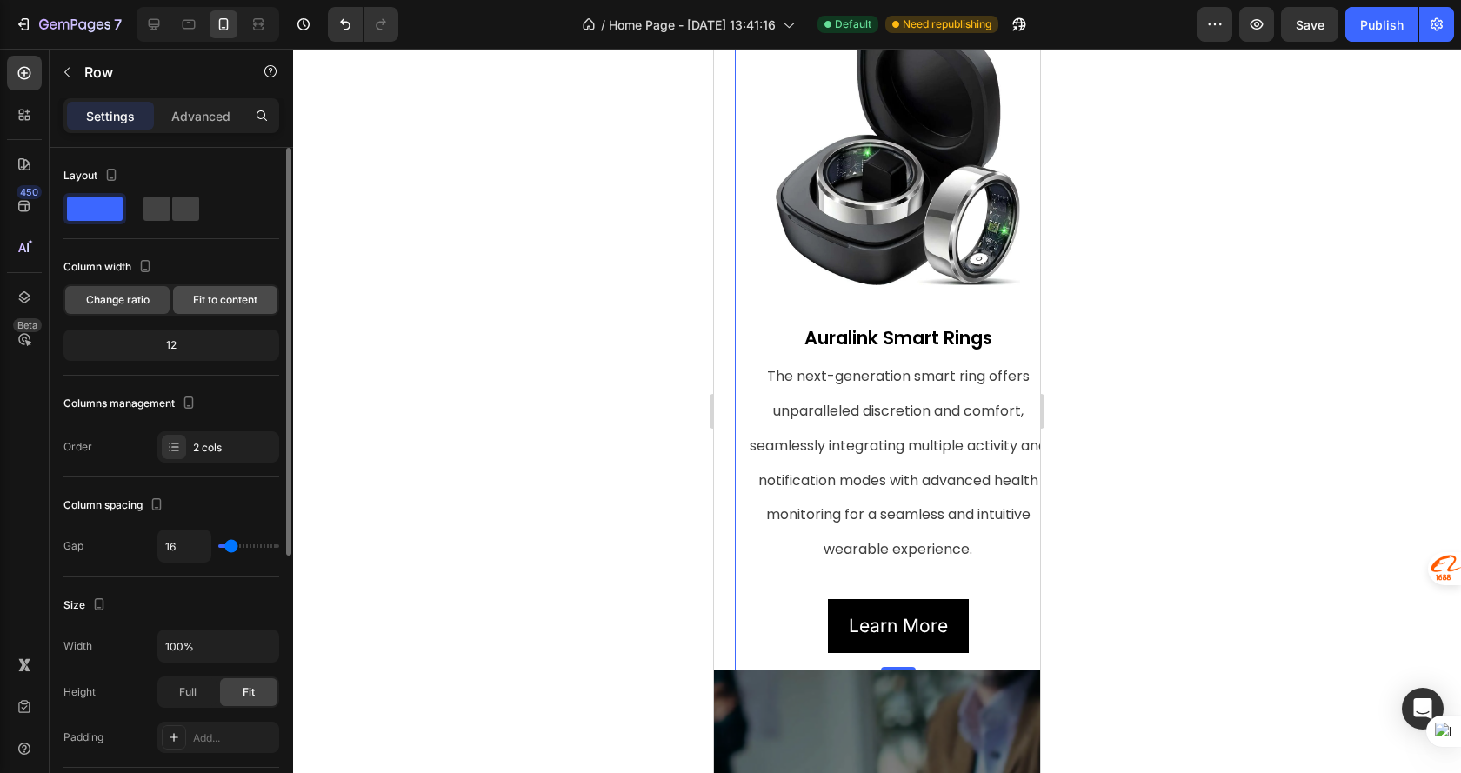
click at [257, 307] on div "Fit to content" at bounding box center [225, 300] width 104 height 28
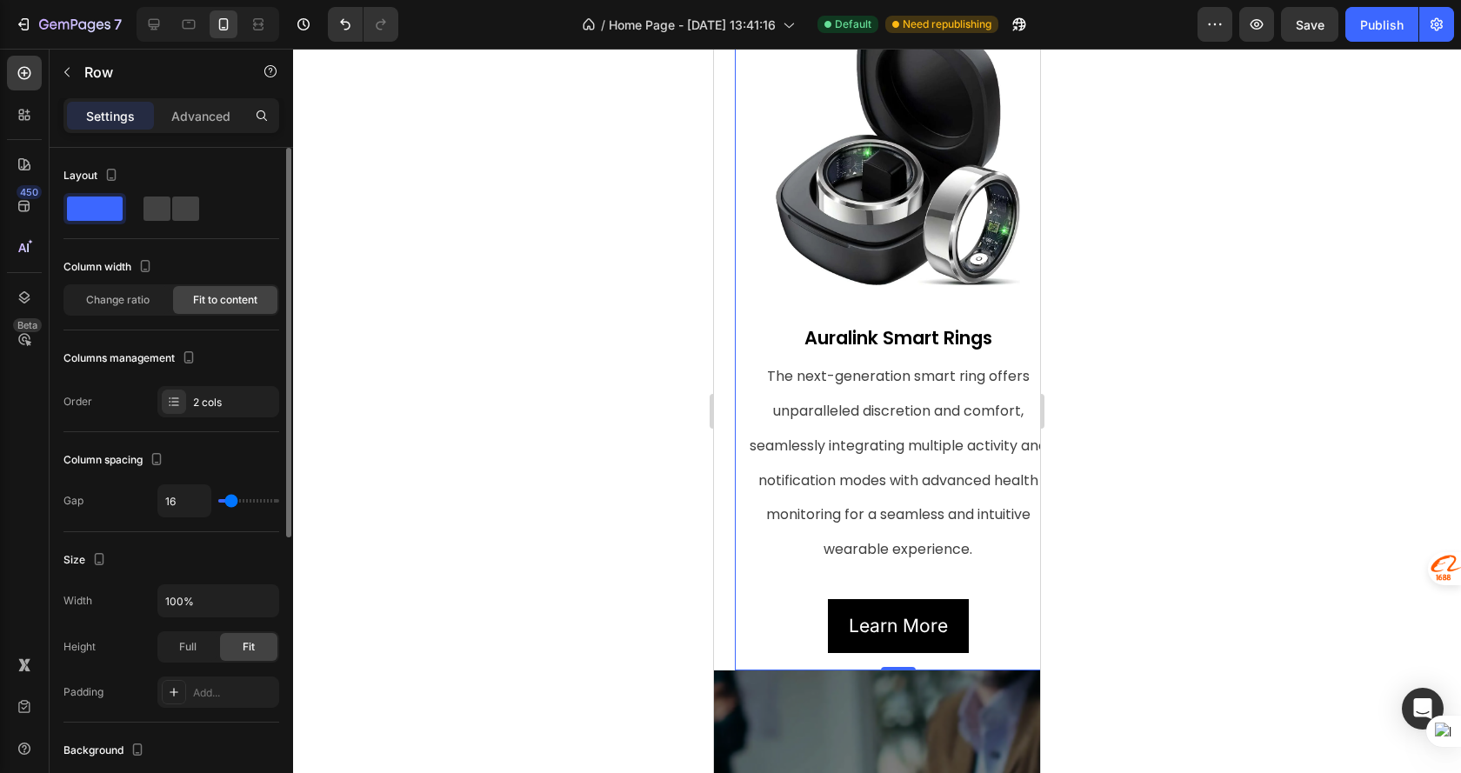
scroll to position [174, 0]
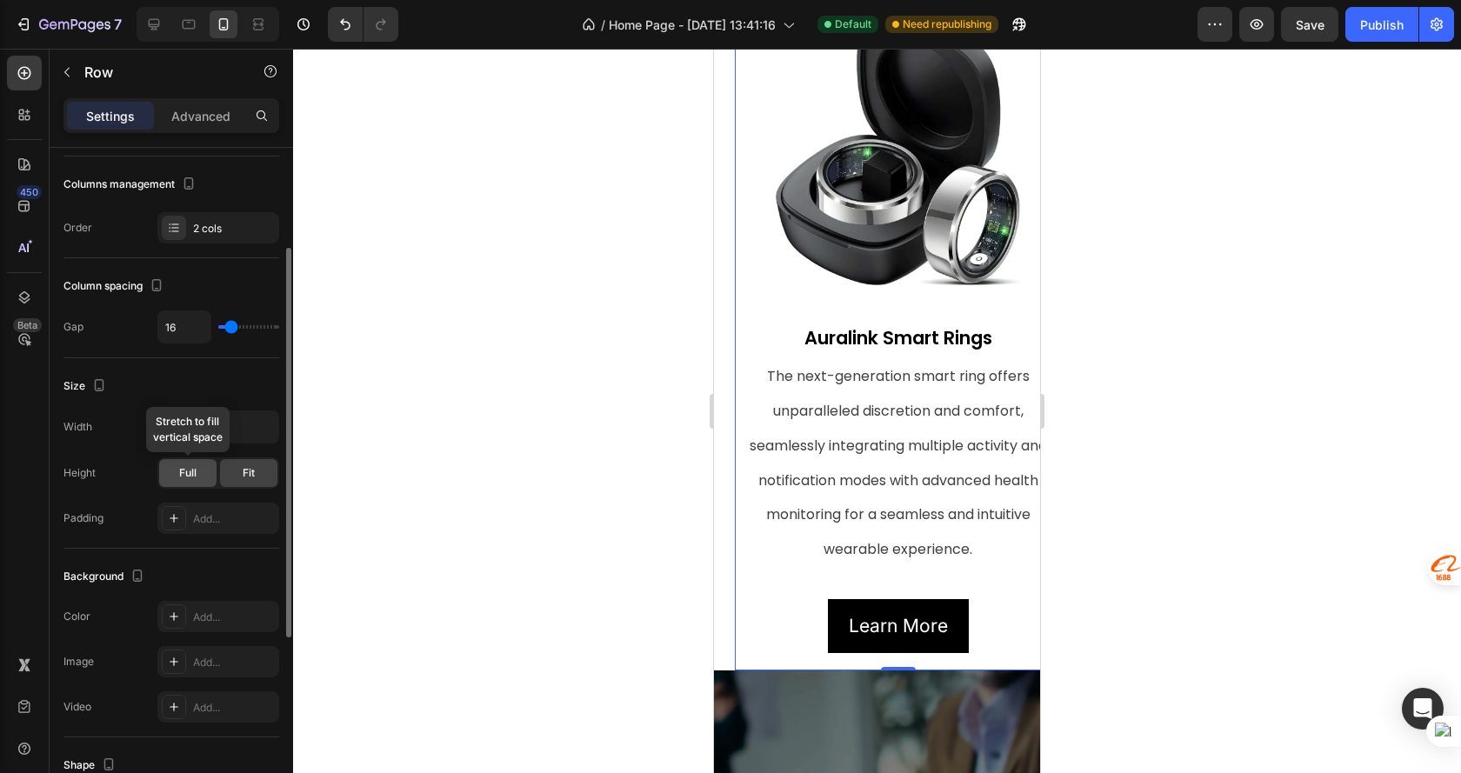
click at [192, 470] on span "Full" at bounding box center [187, 473] width 17 height 16
click at [234, 471] on div "Fit" at bounding box center [248, 473] width 57 height 28
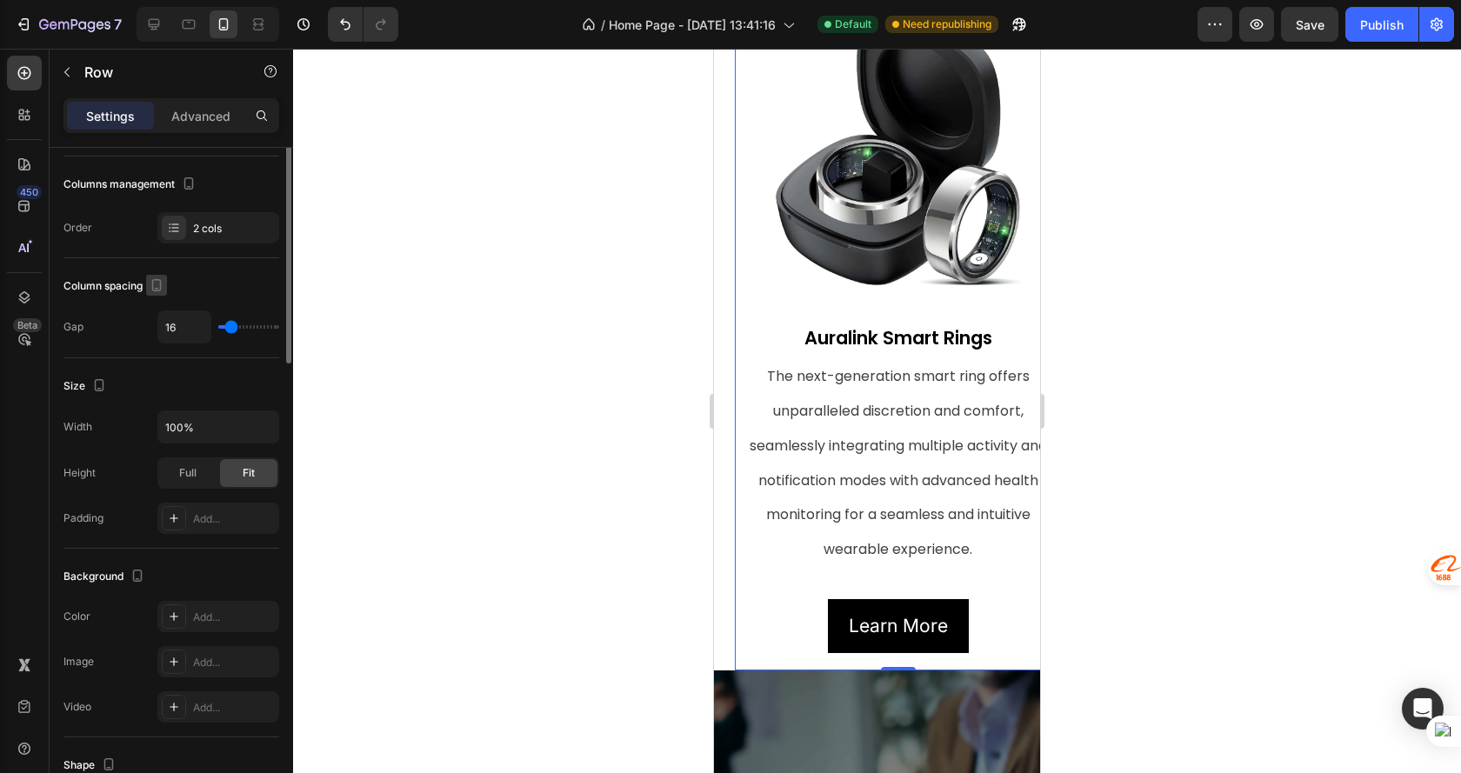
scroll to position [0, 0]
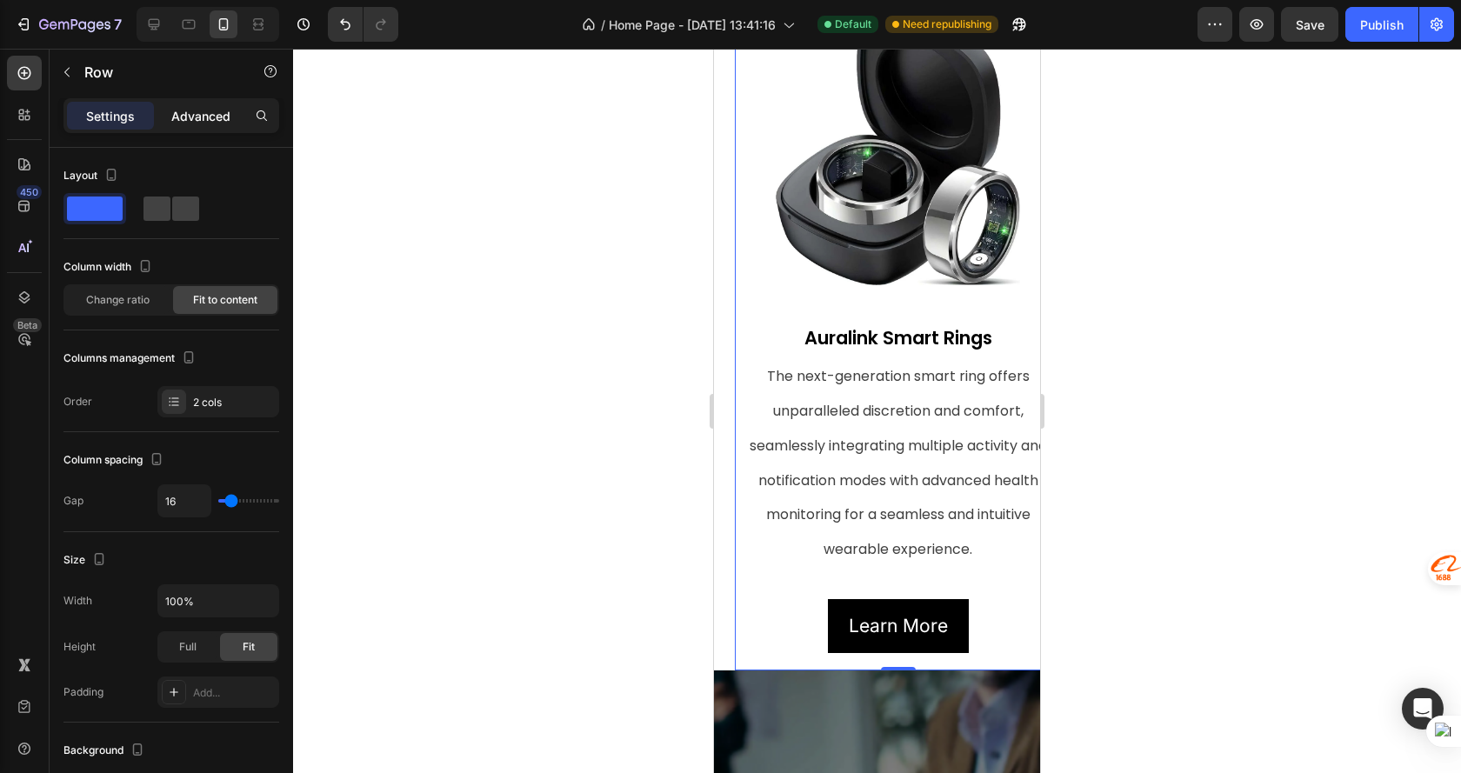
click at [179, 116] on p "Advanced" at bounding box center [200, 116] width 59 height 18
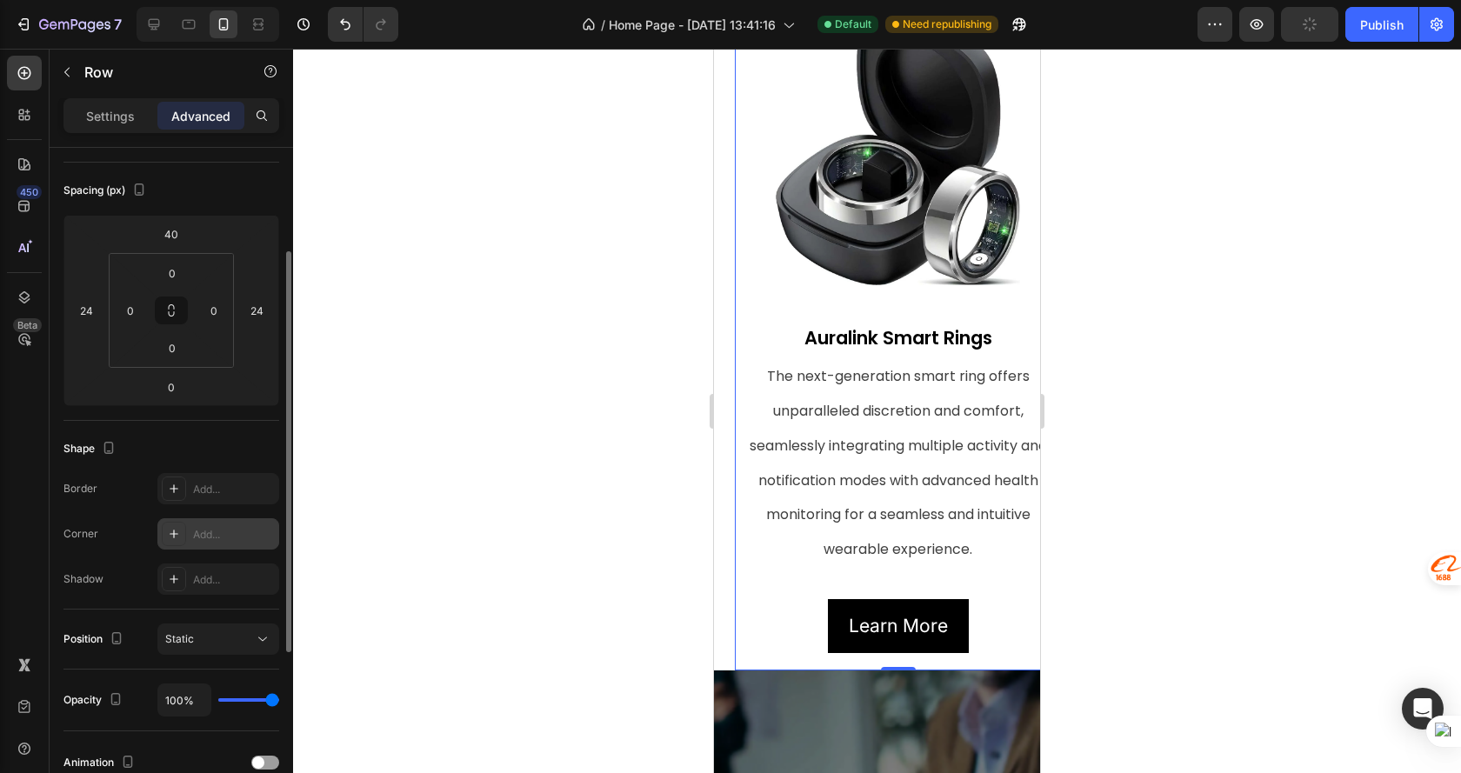
scroll to position [261, 0]
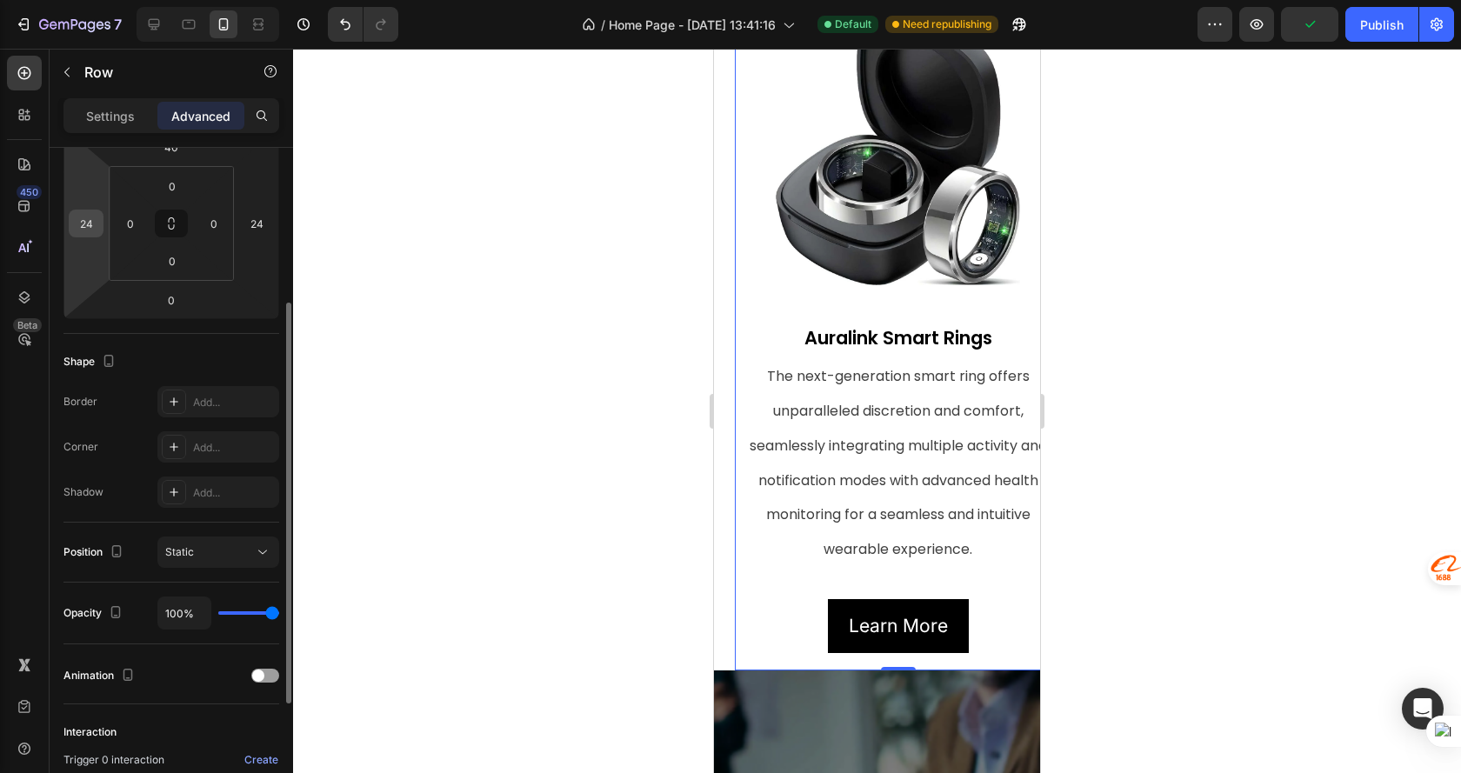
click at [95, 231] on input "24" at bounding box center [86, 223] width 26 height 26
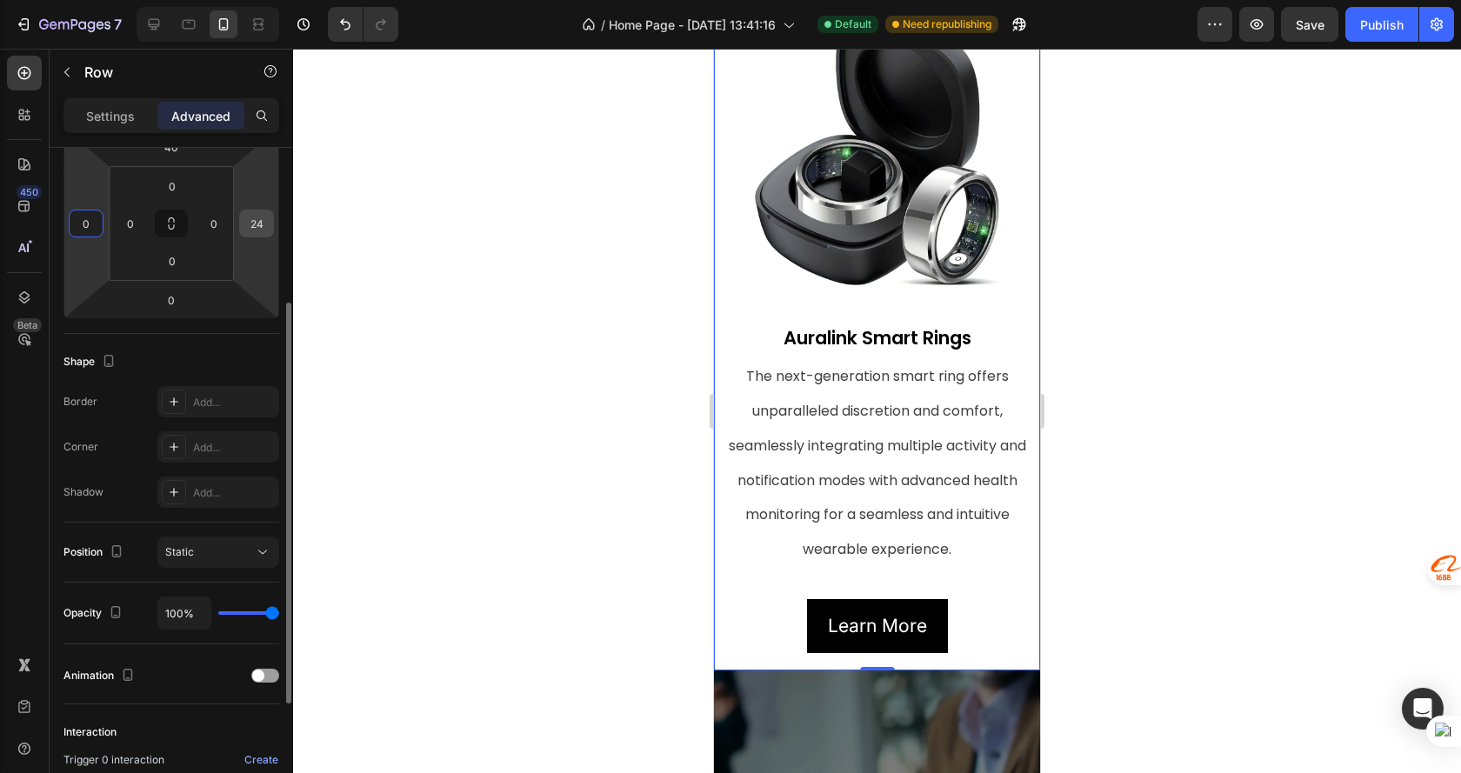
type input "0"
click at [270, 229] on div "24" at bounding box center [256, 224] width 35 height 28
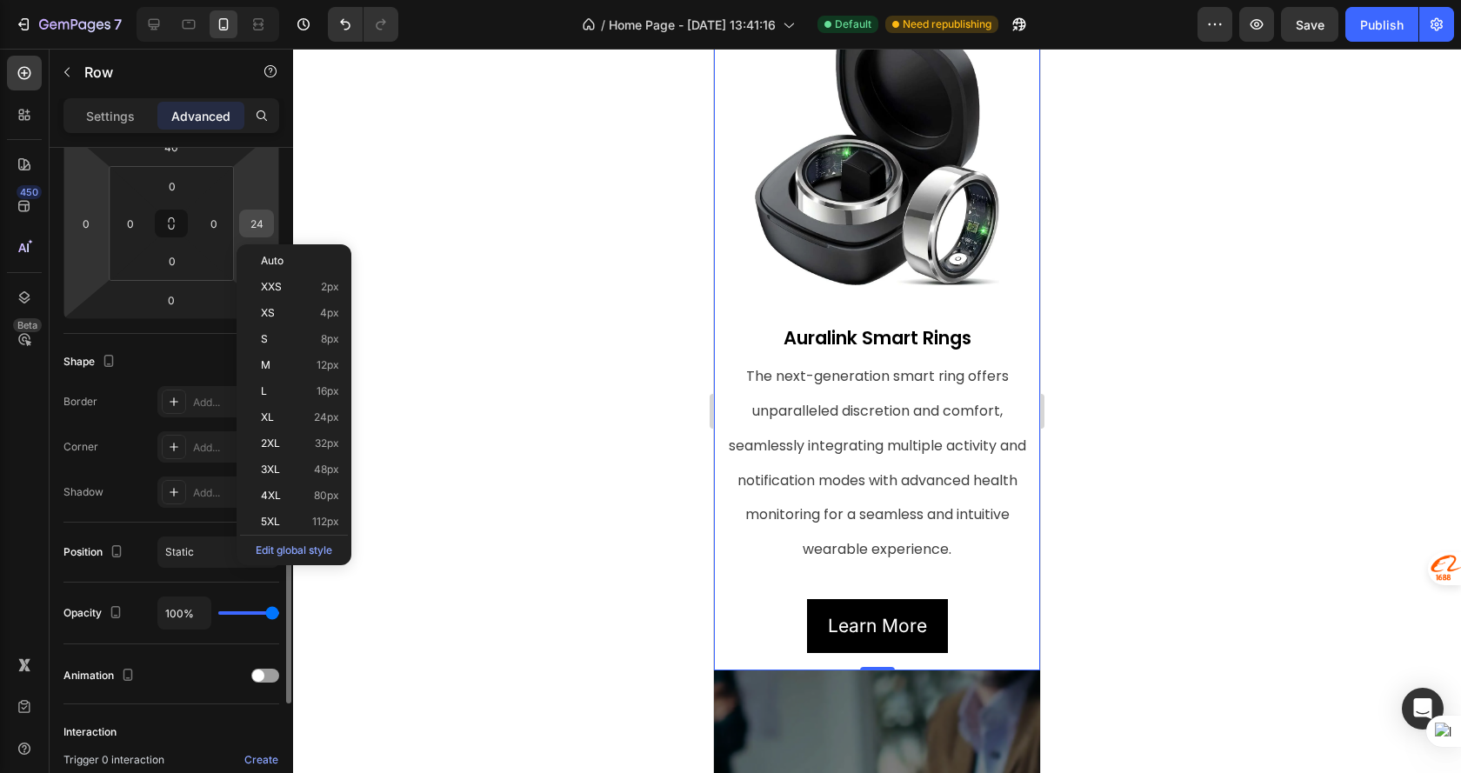
click at [257, 225] on input "24" at bounding box center [256, 223] width 26 height 26
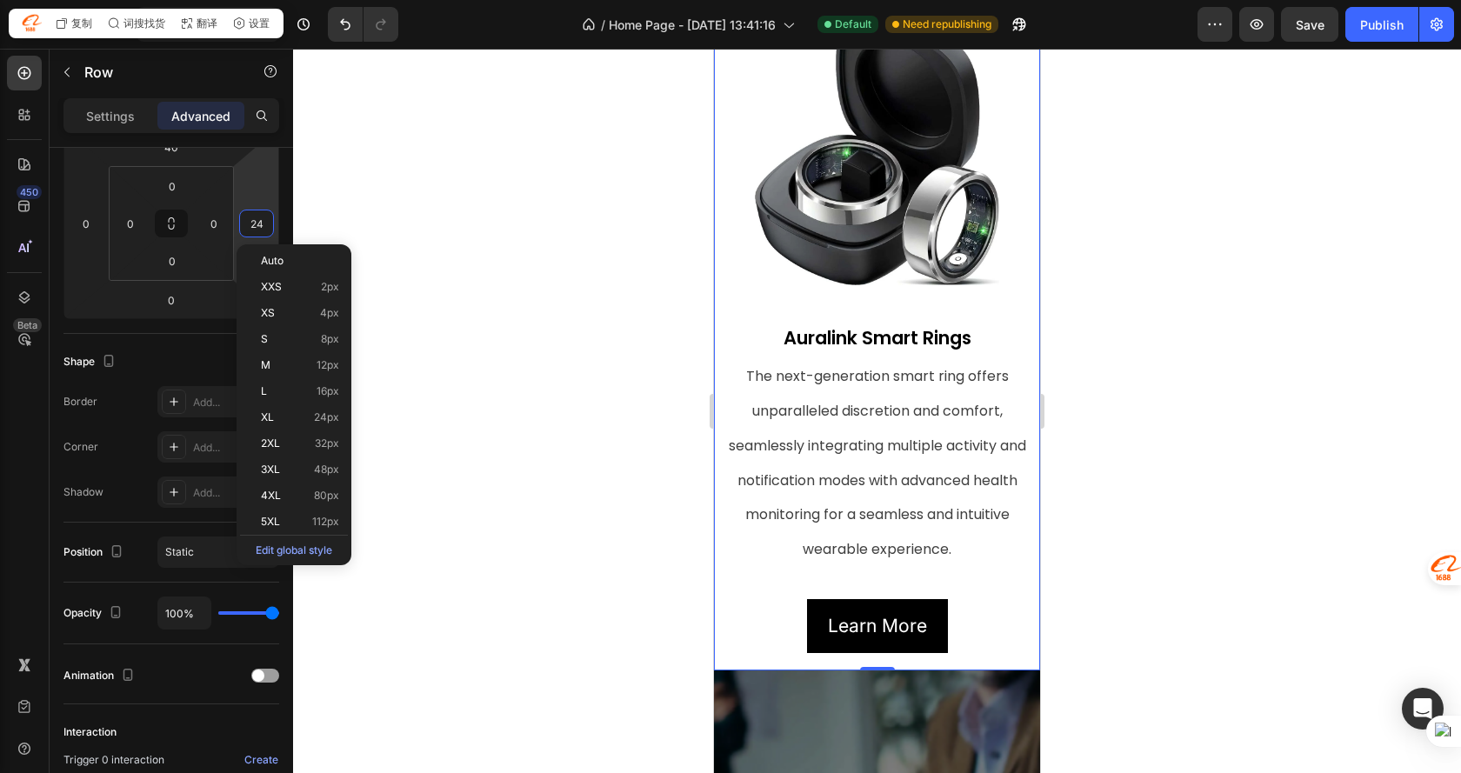
type input "0"
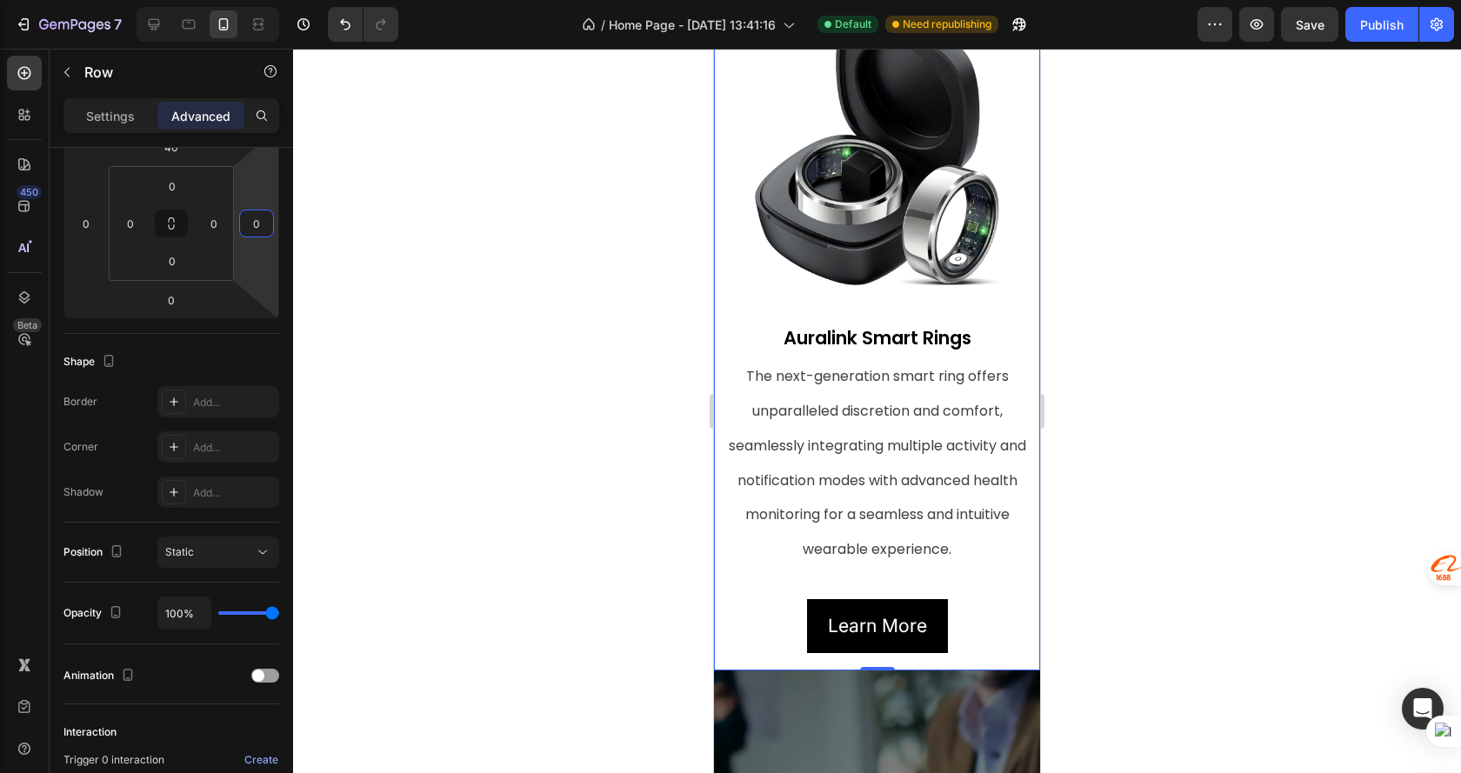
click at [1109, 327] on div at bounding box center [877, 411] width 1168 height 724
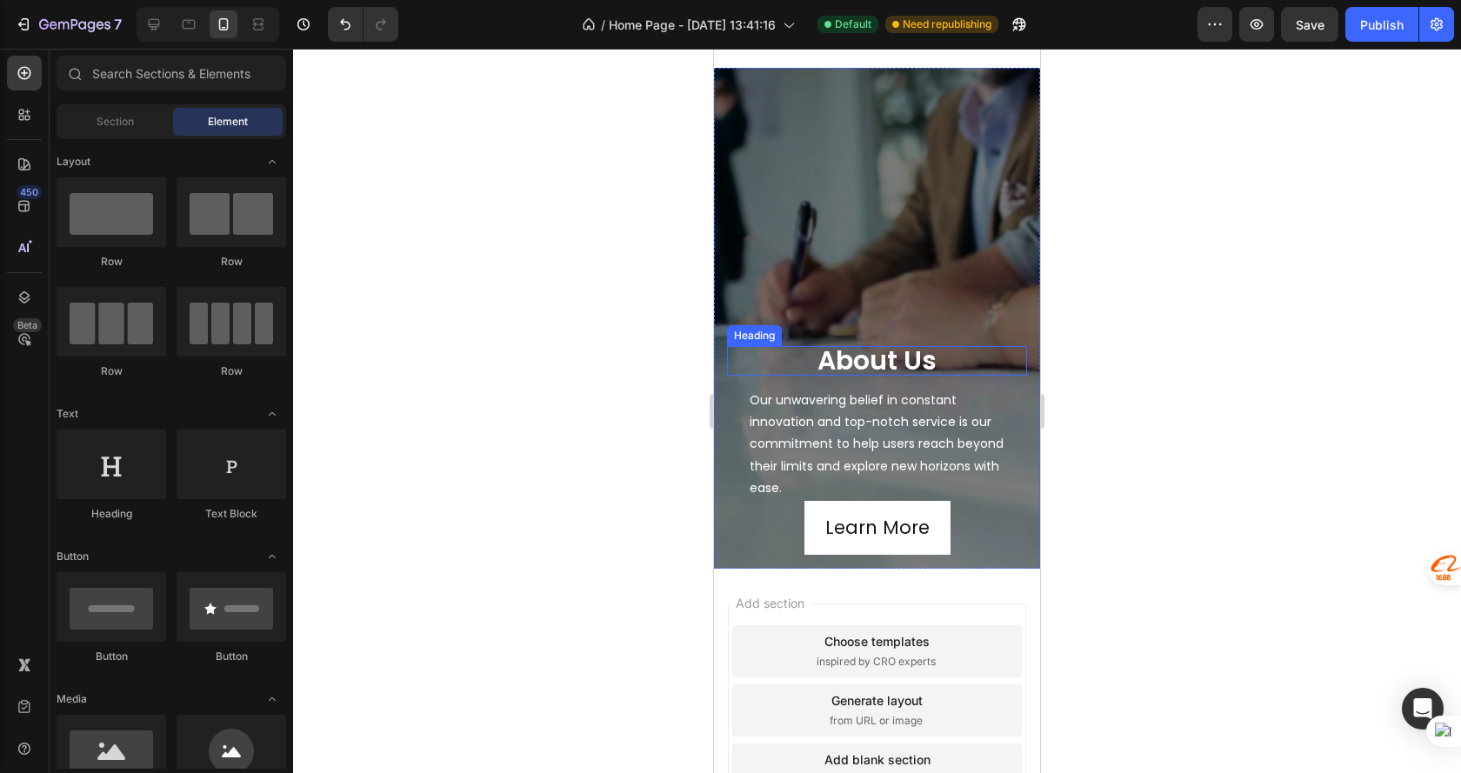
scroll to position [1304, 0]
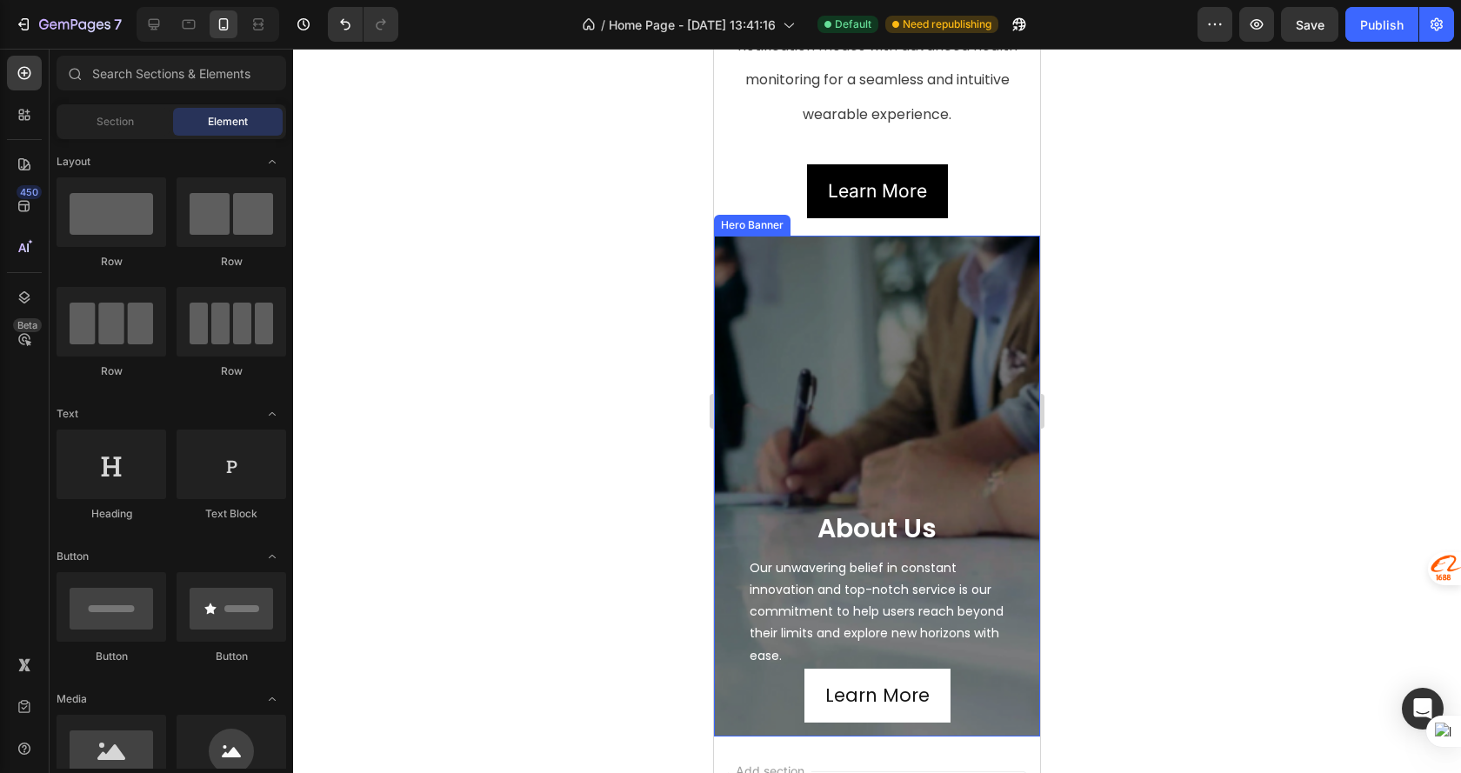
click at [913, 247] on div "about us Heading Our unwavering belief in constant innovation and top-notch ser…" at bounding box center [877, 486] width 326 height 501
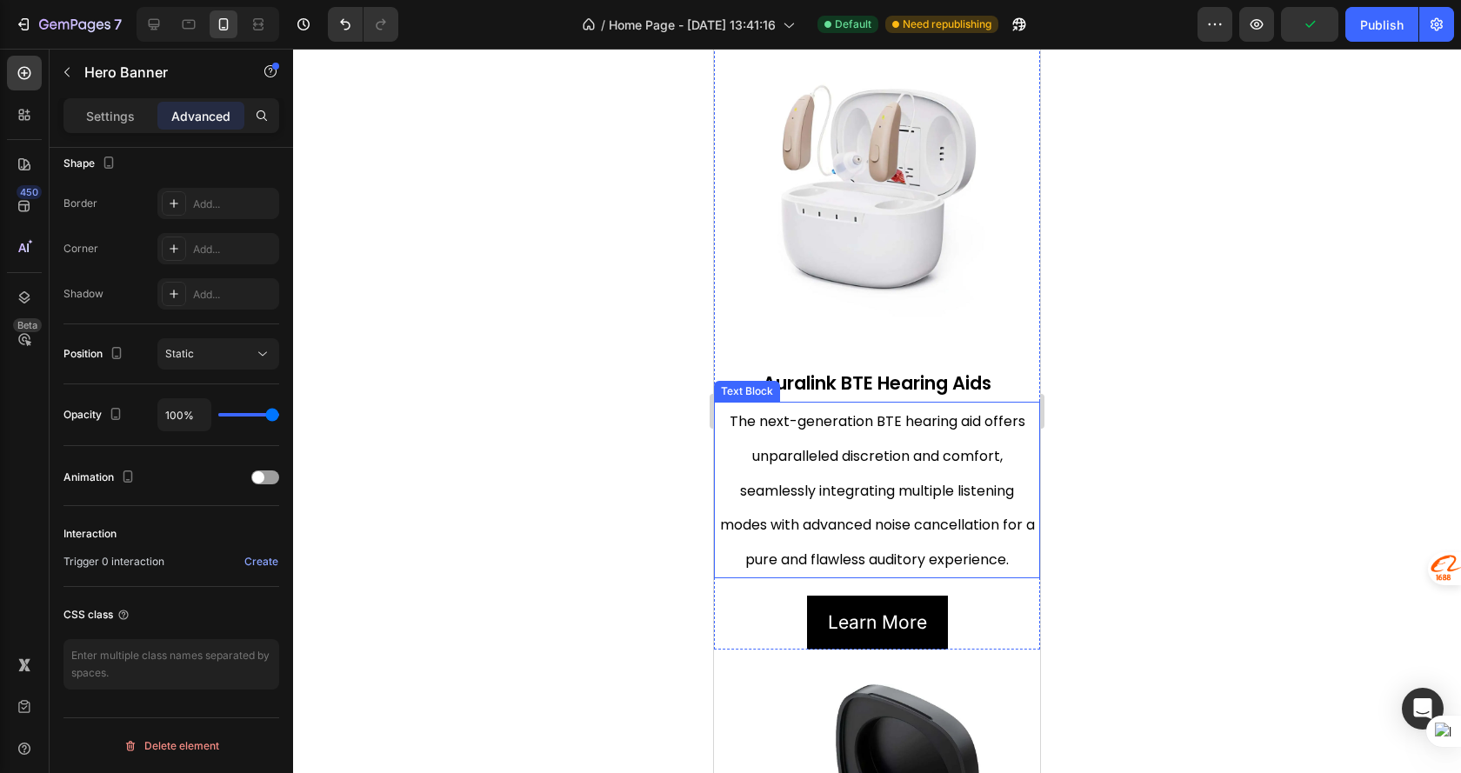
scroll to position [0, 0]
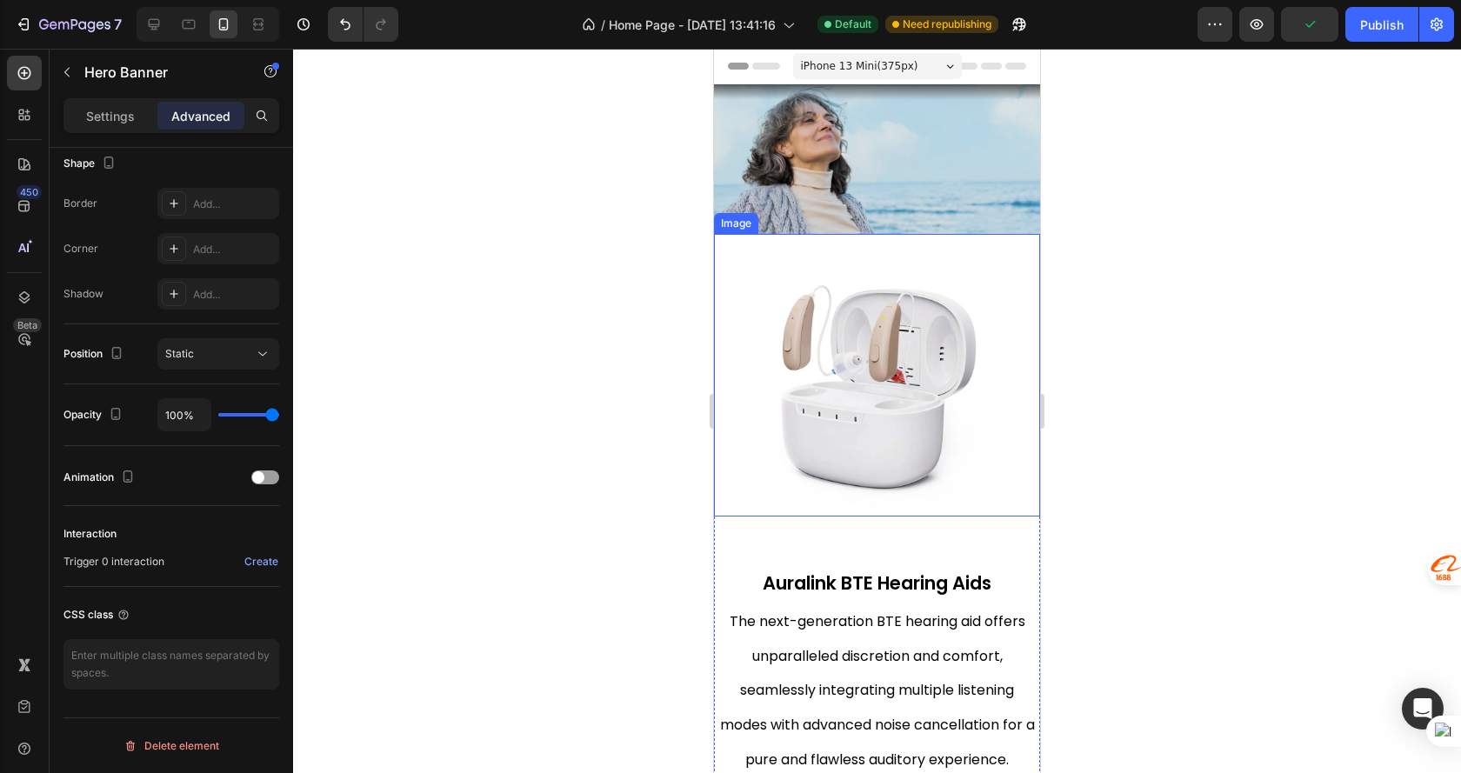
click at [958, 121] on div "Embrace the Sounds Heading" at bounding box center [877, 274] width 326 height 381
click at [82, 122] on div "Settings" at bounding box center [110, 116] width 87 height 28
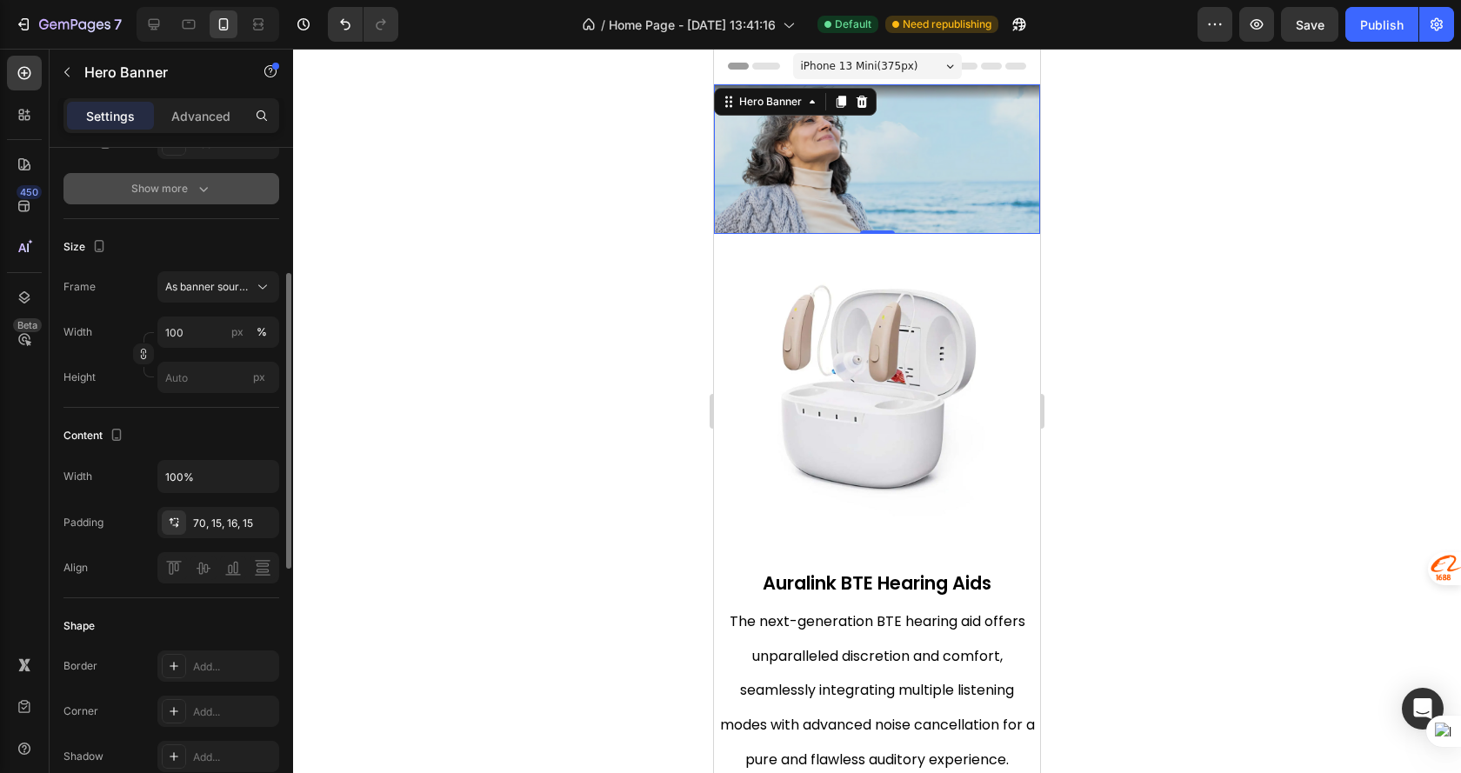
scroll to position [111, 0]
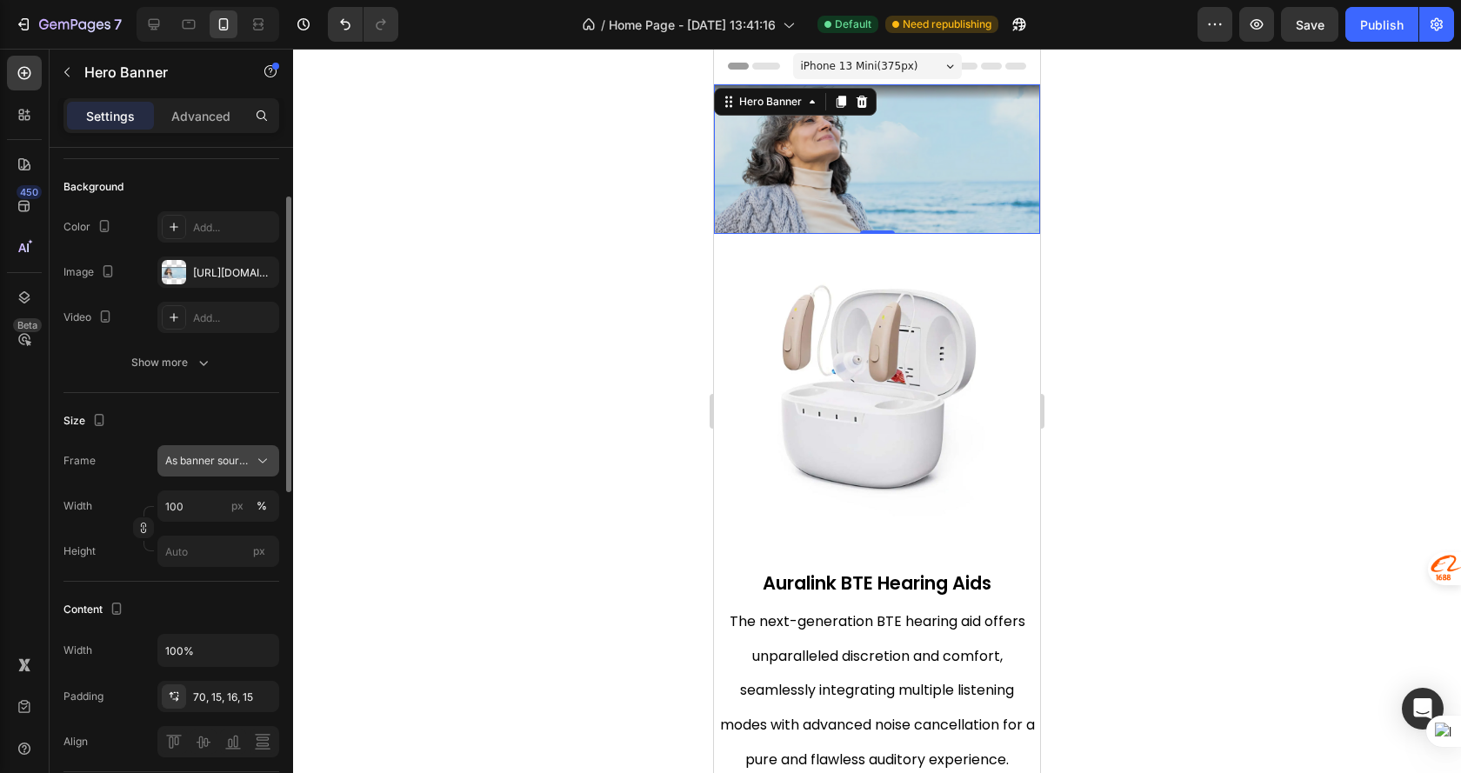
click at [248, 461] on span "As banner source" at bounding box center [207, 461] width 85 height 16
click at [207, 521] on div "Custom" at bounding box center [202, 533] width 139 height 31
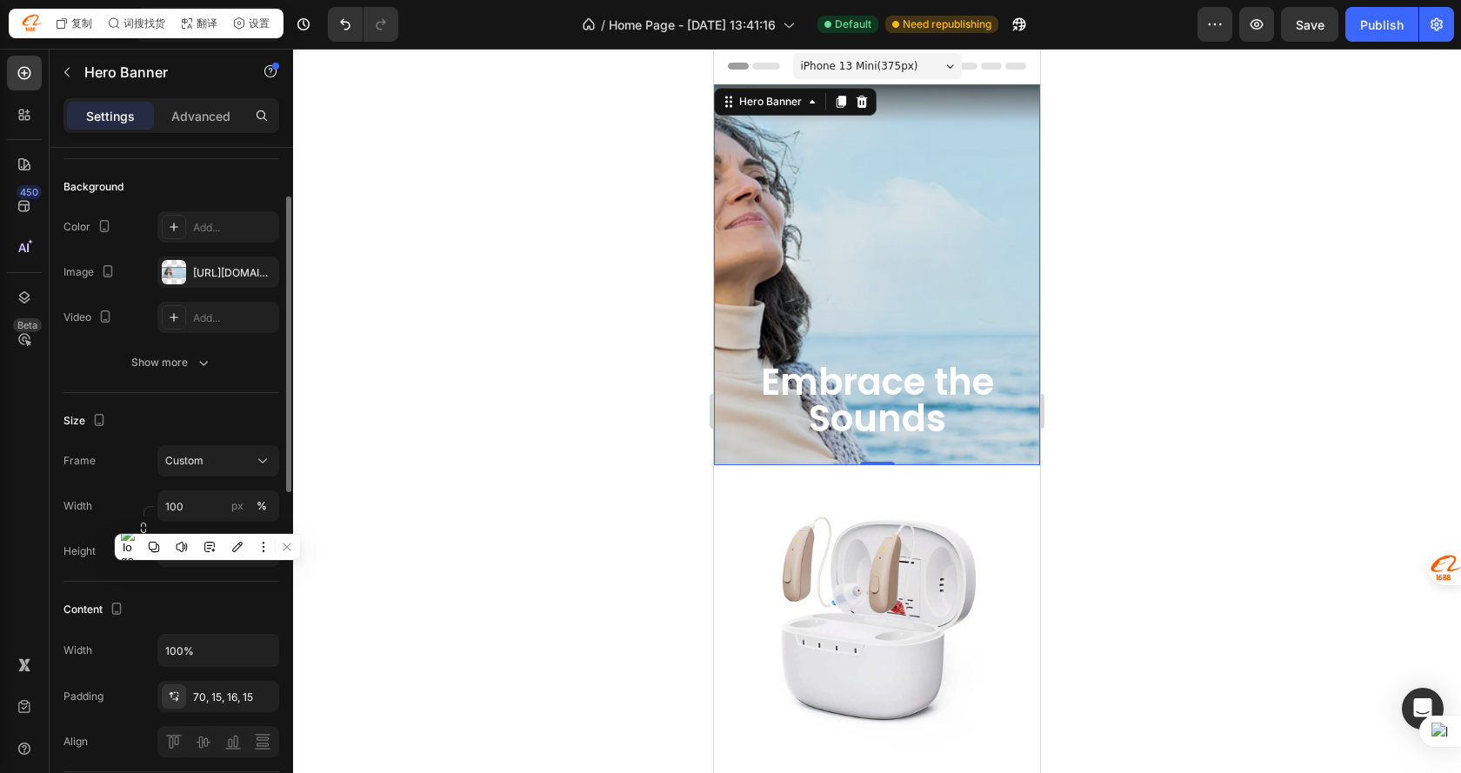
click at [1153, 283] on div at bounding box center [877, 411] width 1168 height 724
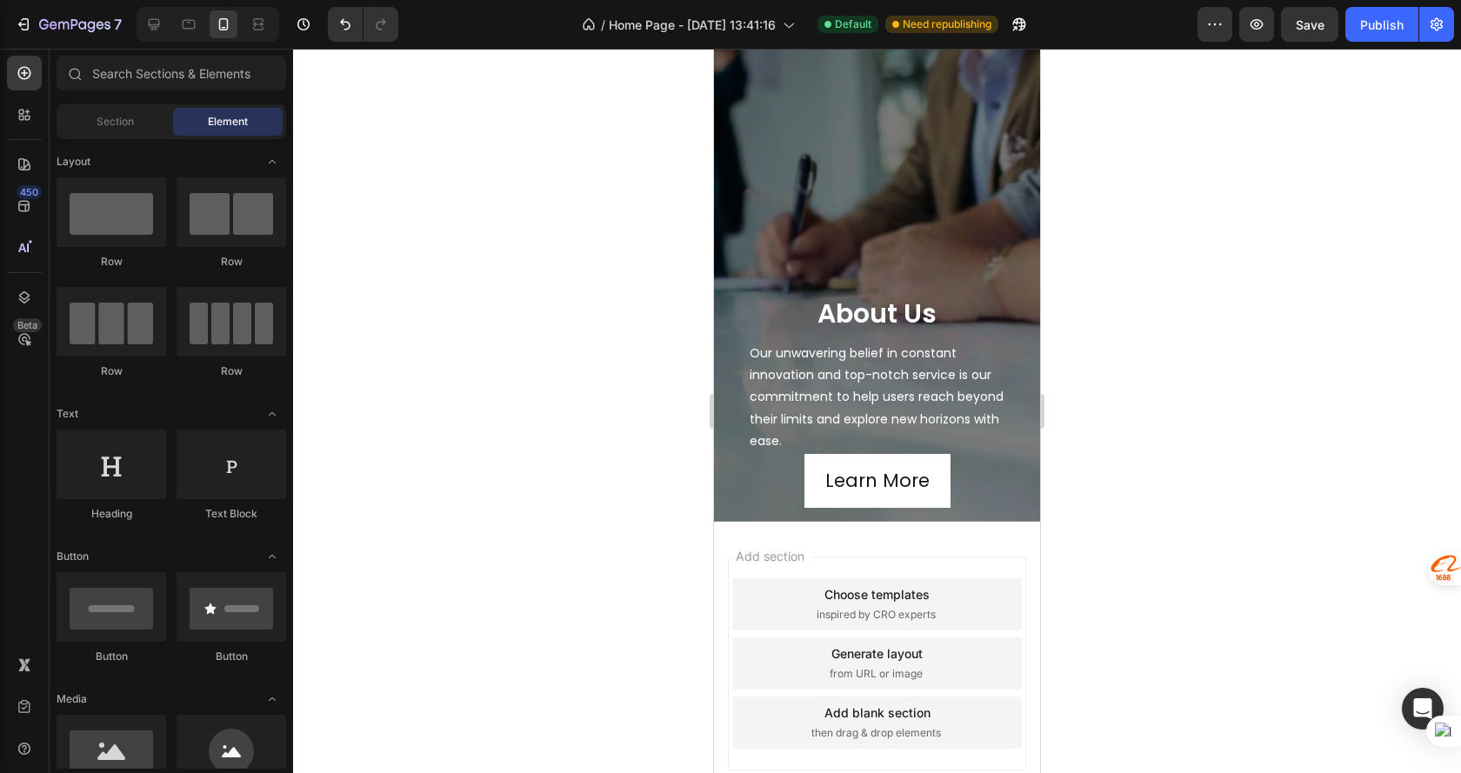
scroll to position [1851, 0]
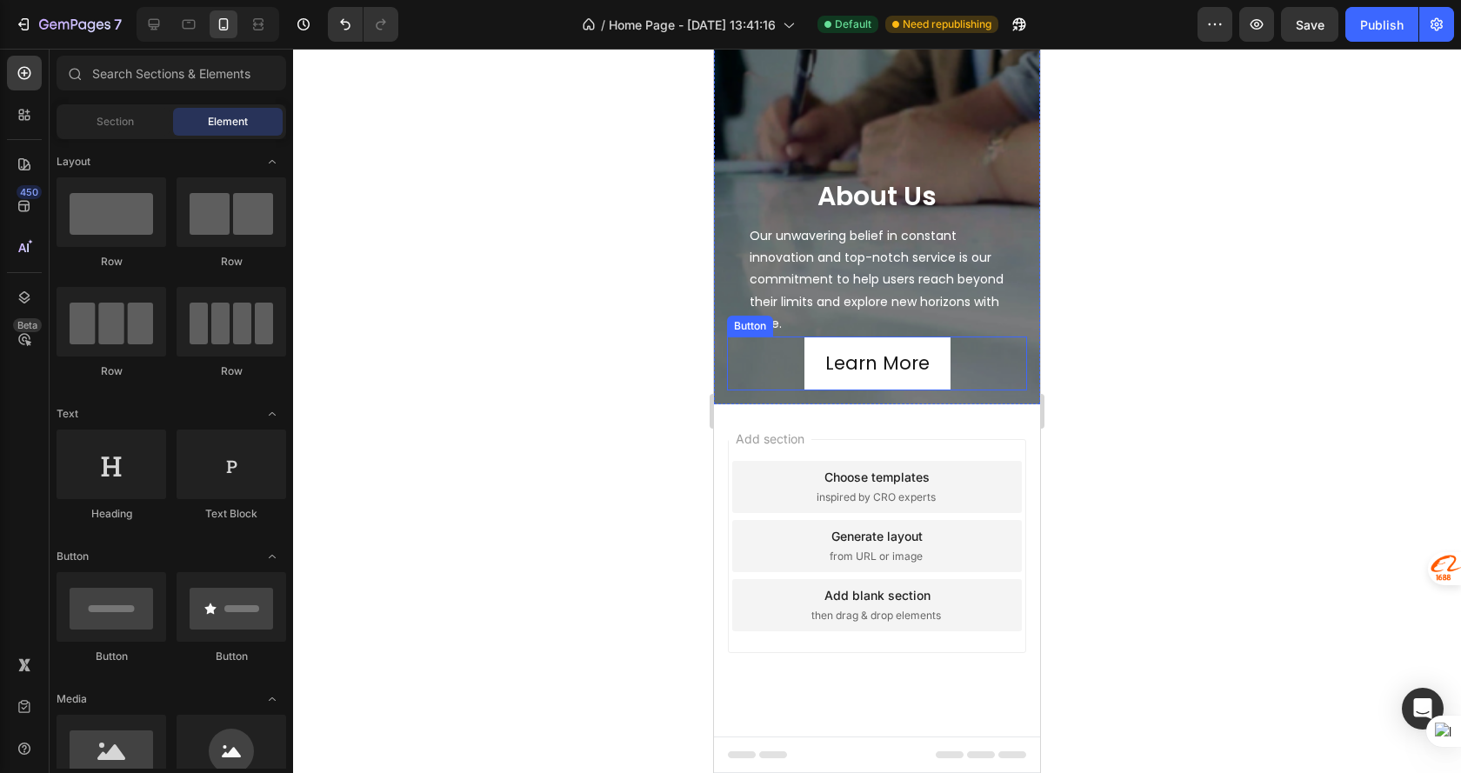
click at [927, 351] on link "Learn More" at bounding box center [877, 363] width 146 height 54
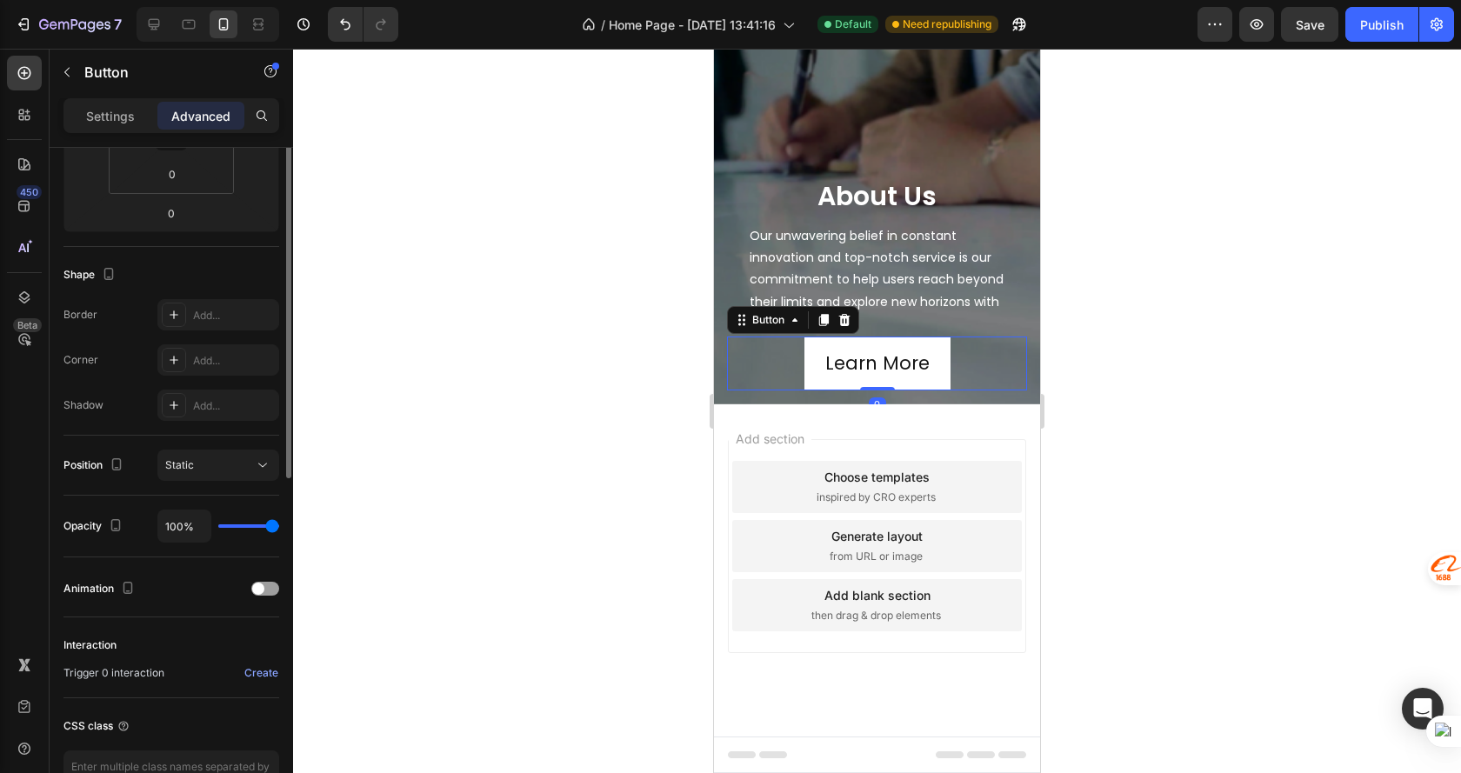
scroll to position [459, 0]
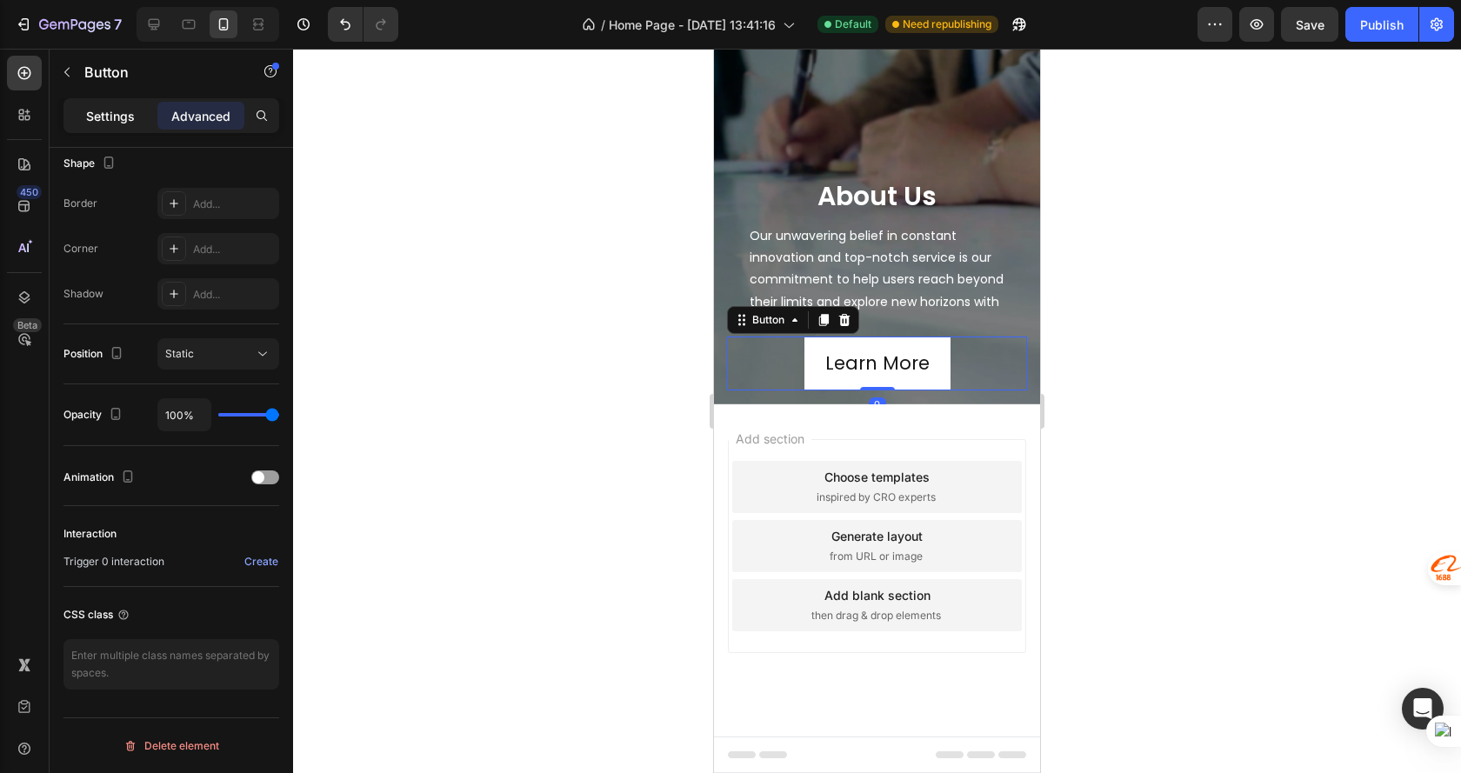
click at [123, 118] on p "Settings" at bounding box center [110, 116] width 49 height 18
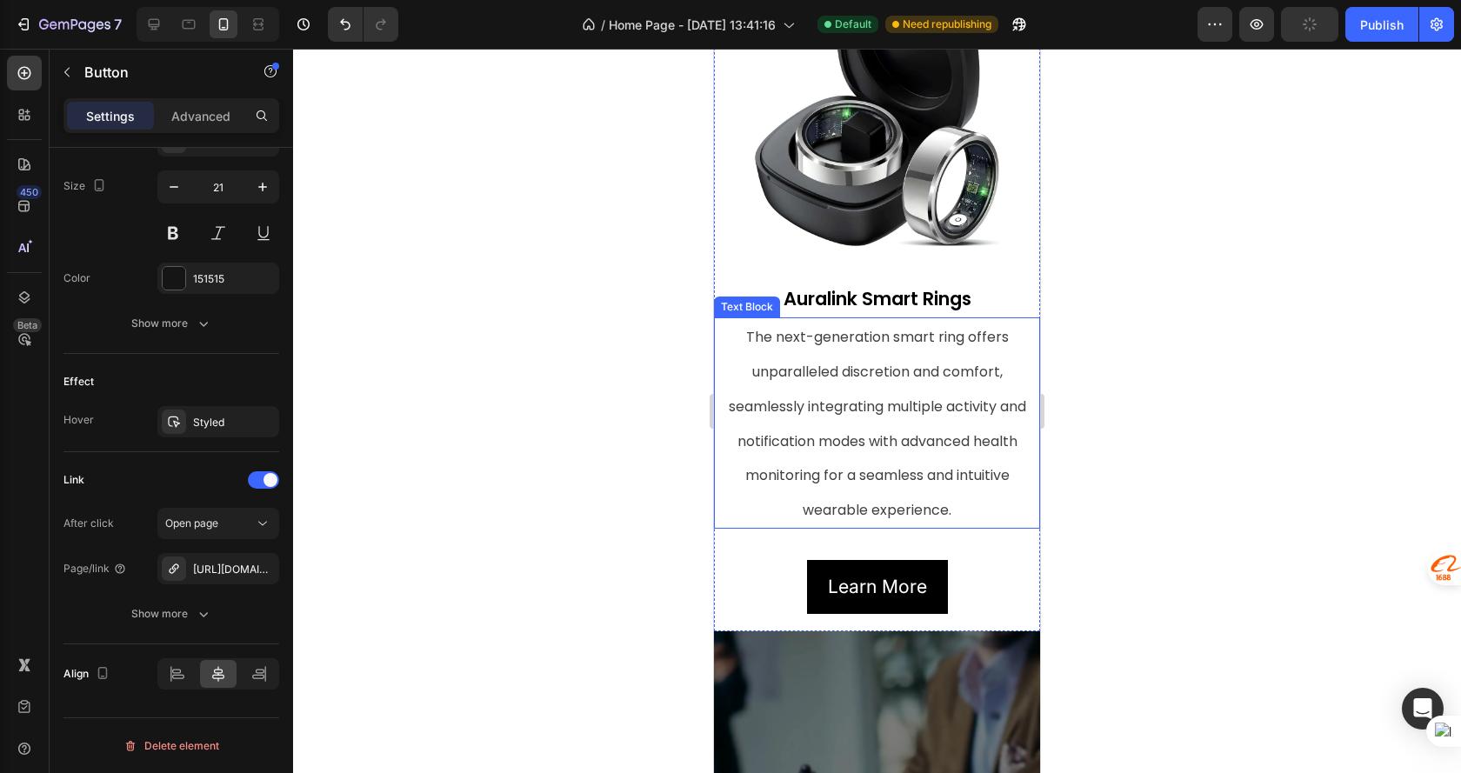
scroll to position [1155, 0]
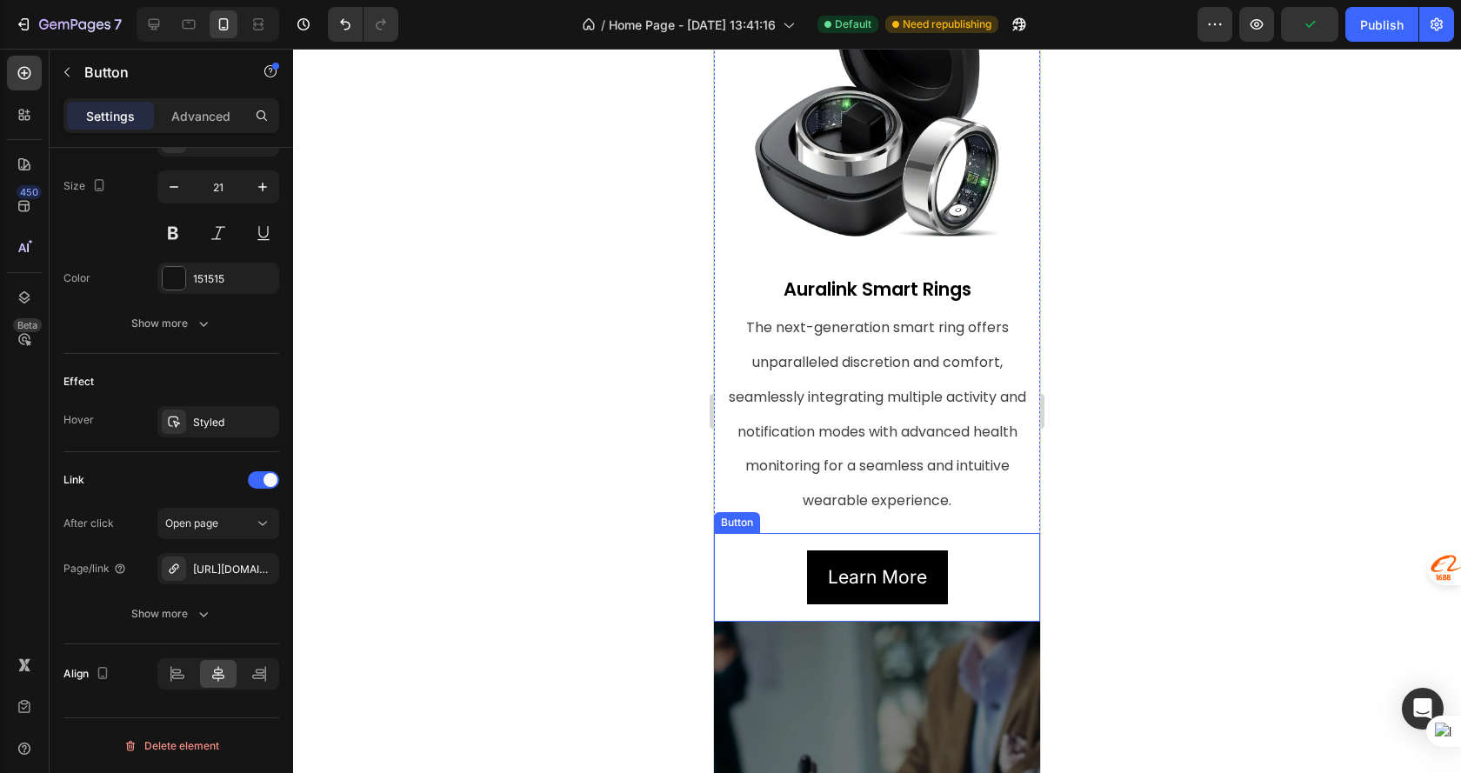
click at [965, 543] on div "Learn More Button" at bounding box center [877, 577] width 326 height 89
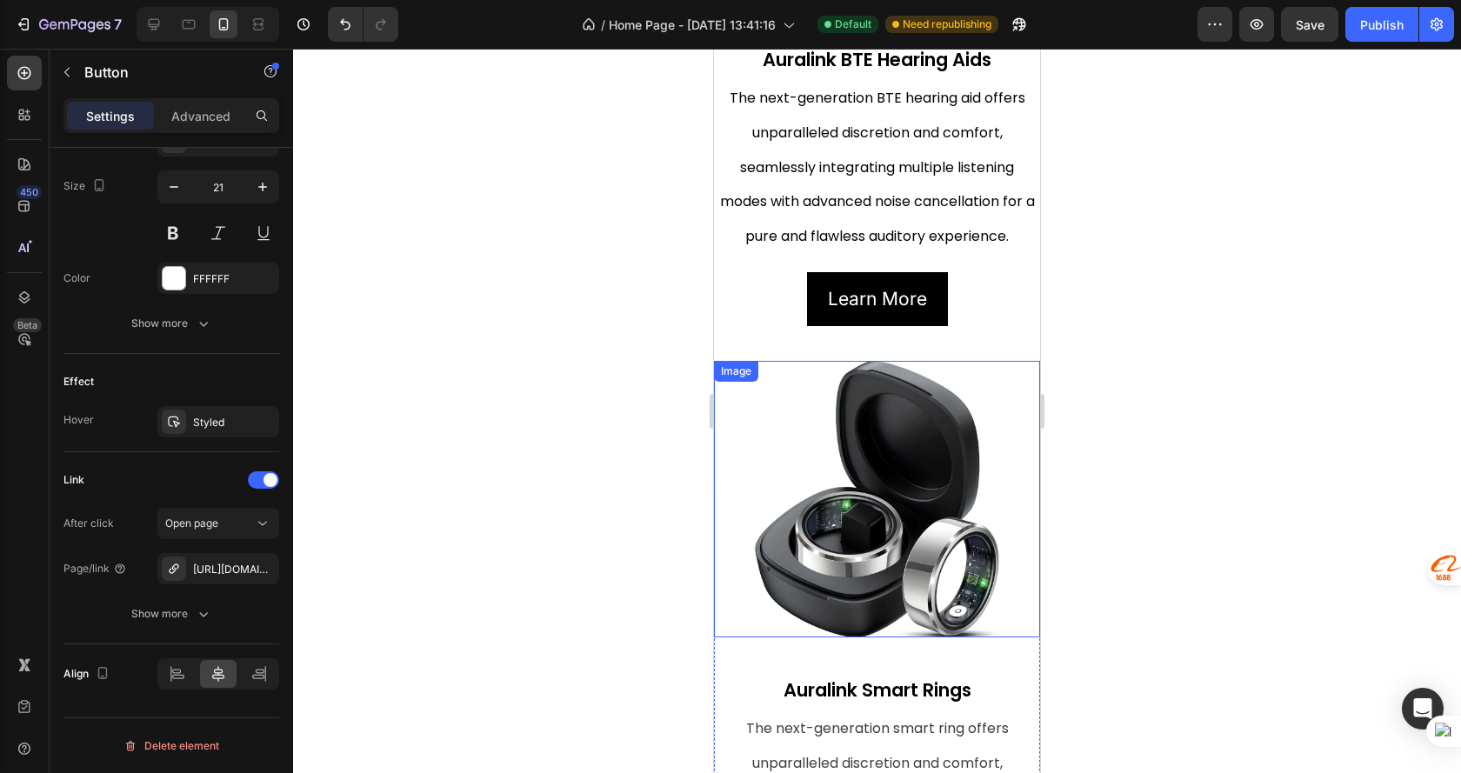
scroll to position [721, 0]
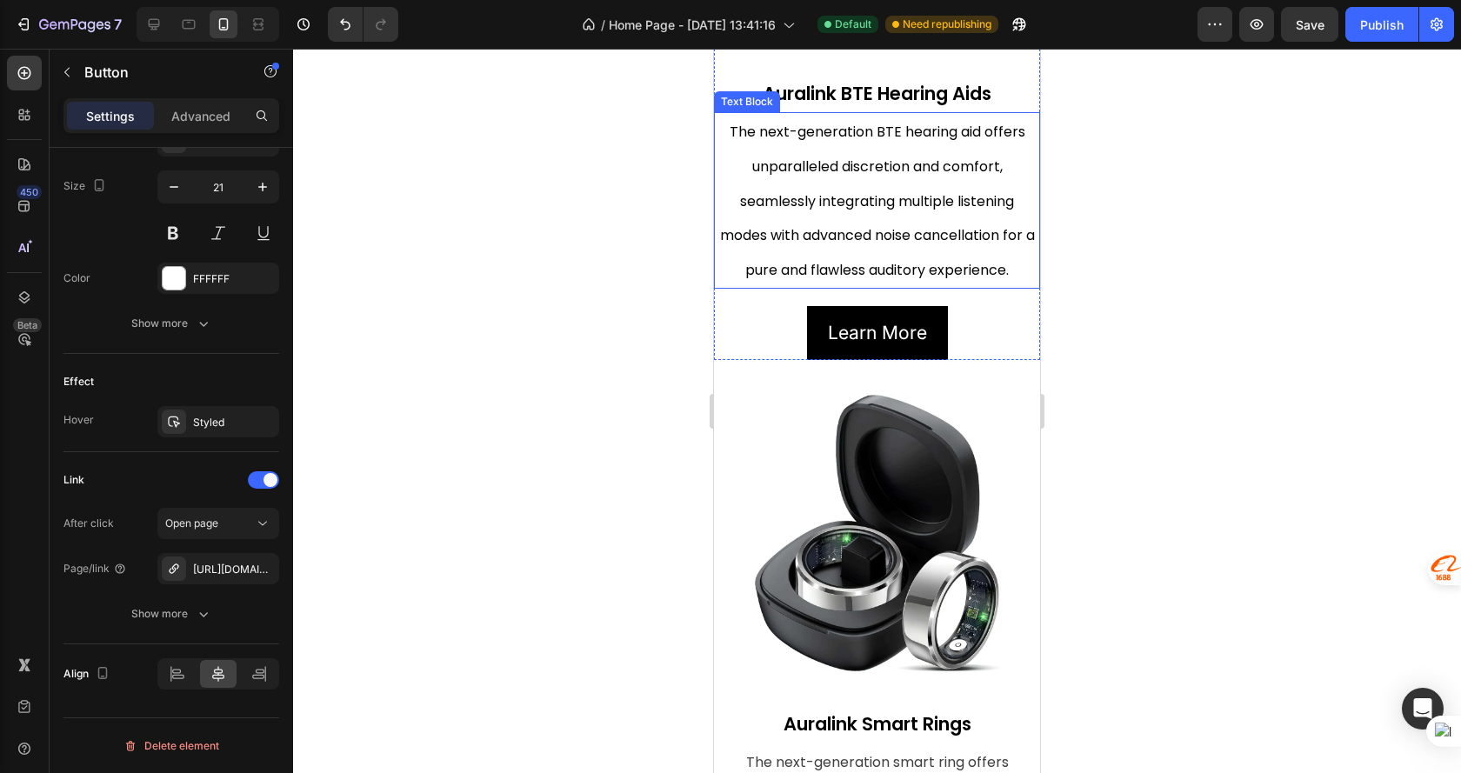
click at [955, 299] on div "Learn More Button" at bounding box center [877, 324] width 326 height 71
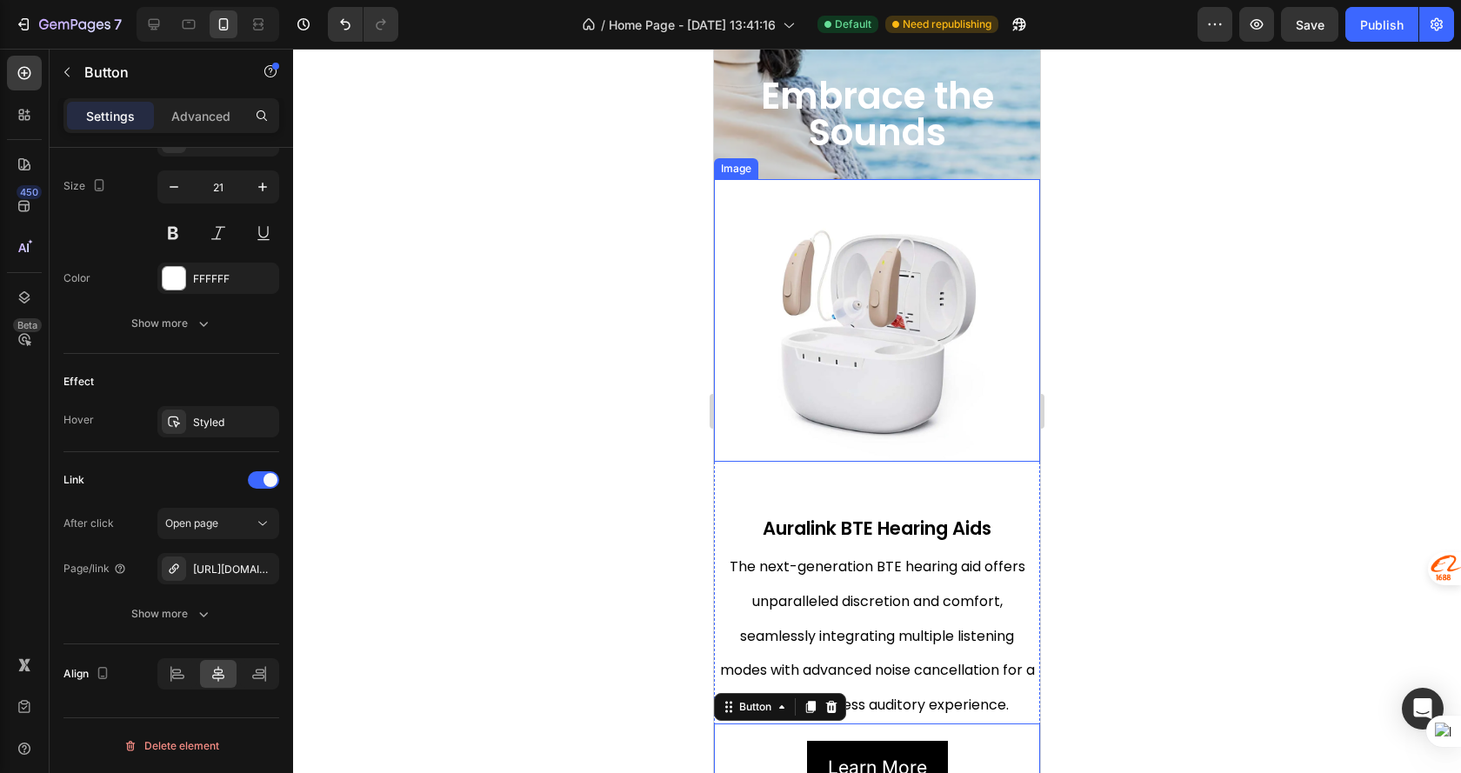
scroll to position [0, 0]
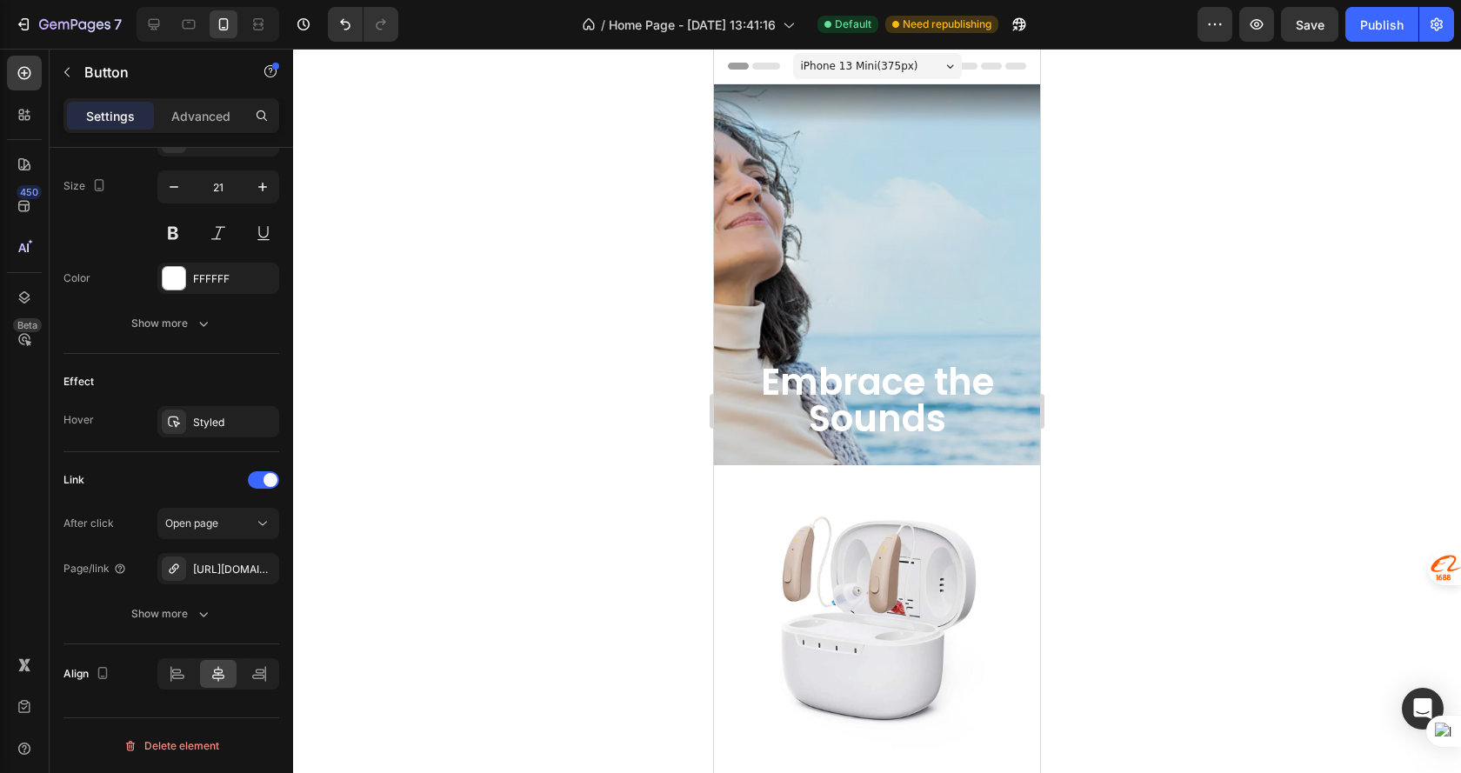
click at [852, 54] on div "iPhone 13 Mini ( 375 px)" at bounding box center [877, 66] width 169 height 26
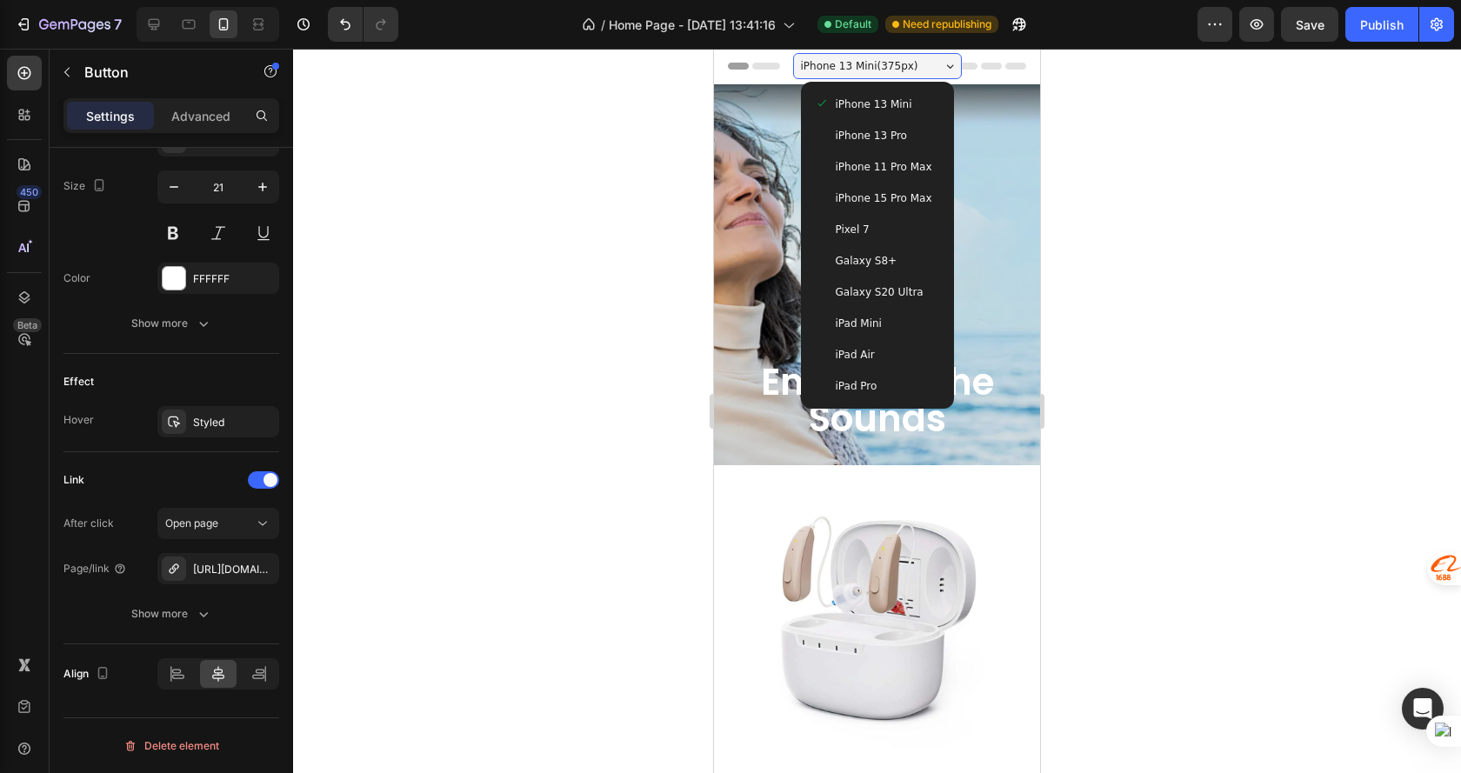
click at [862, 135] on span "iPhone 13 Pro" at bounding box center [871, 135] width 71 height 17
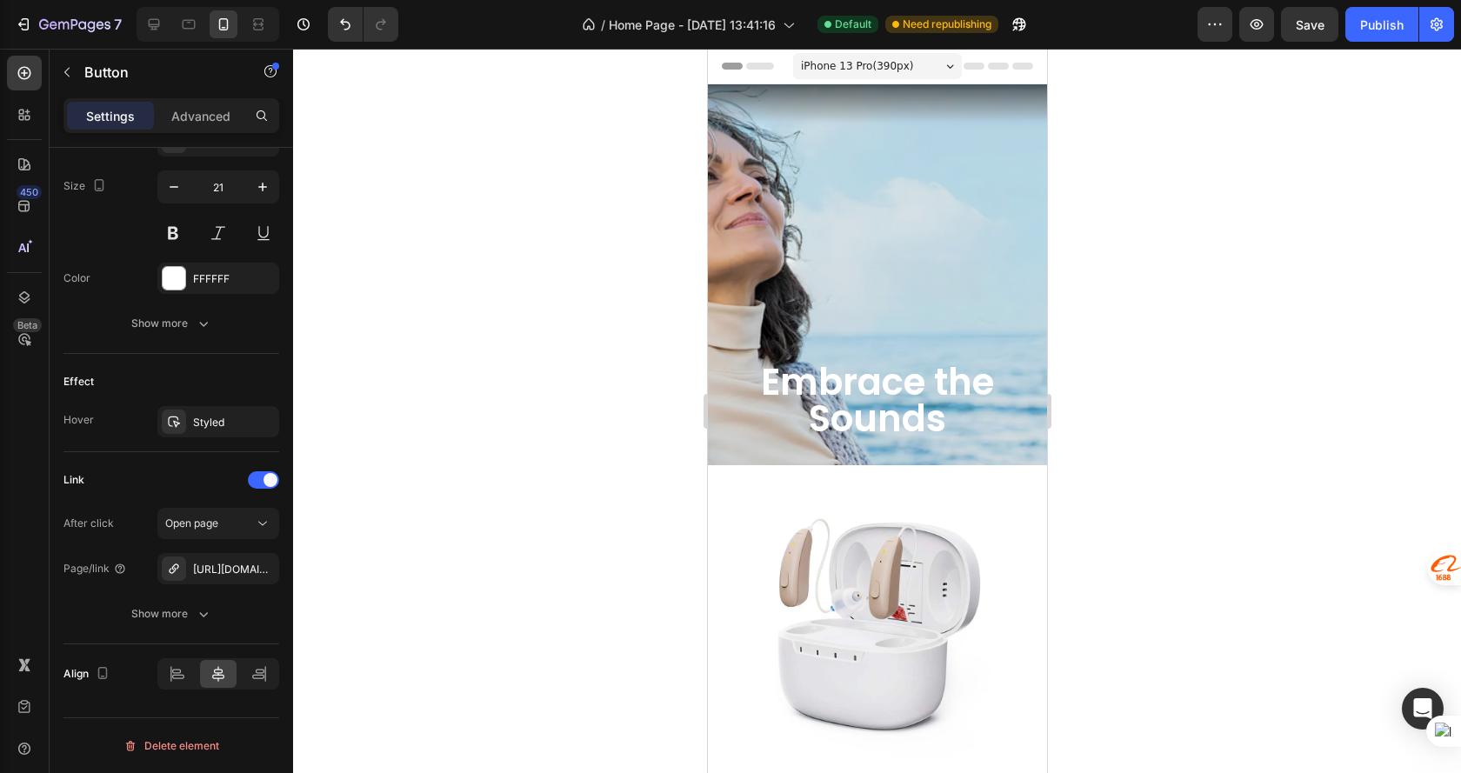
click at [892, 64] on span "iPhone 13 Pro ( 390 px)" at bounding box center [856, 65] width 112 height 17
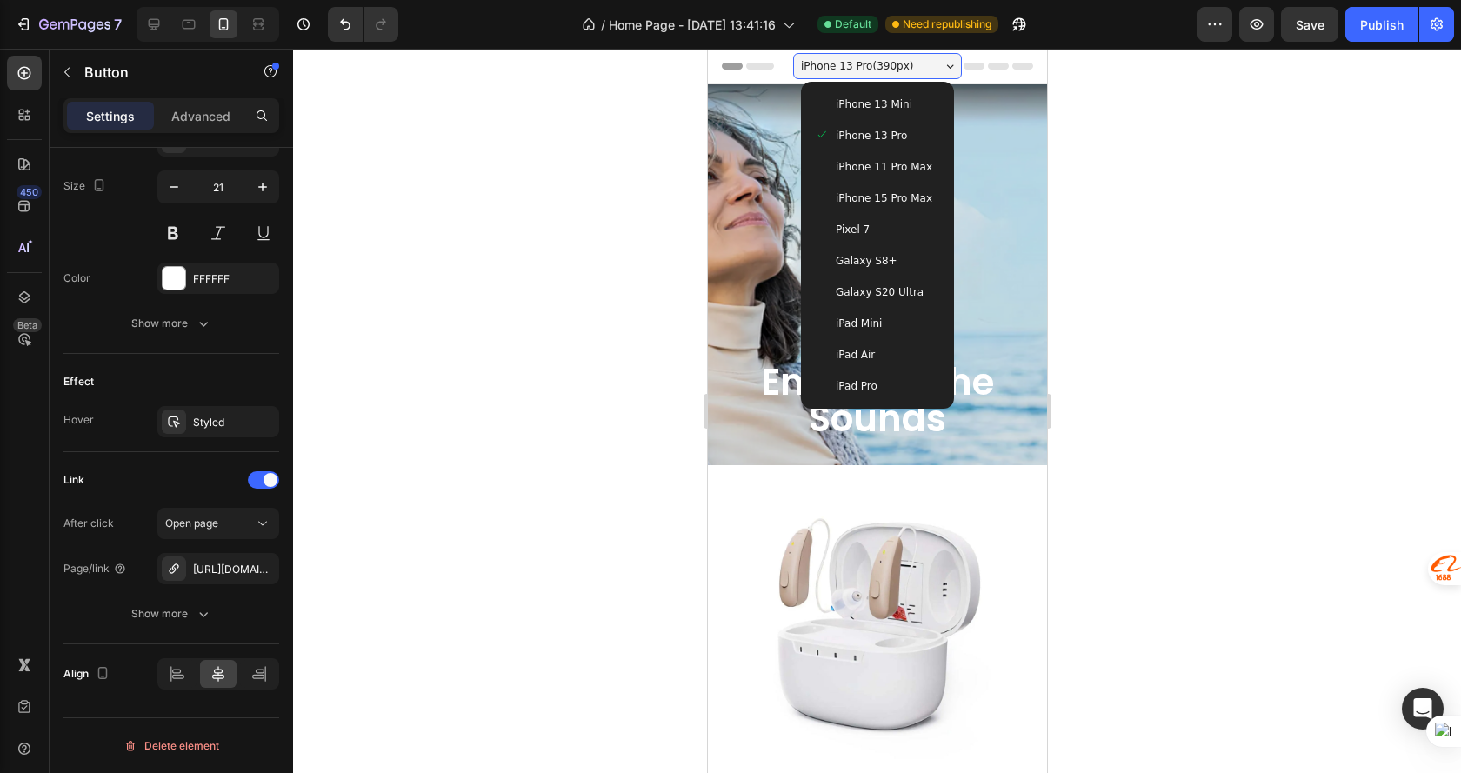
click at [878, 166] on span "iPhone 11 Pro Max" at bounding box center [883, 166] width 97 height 17
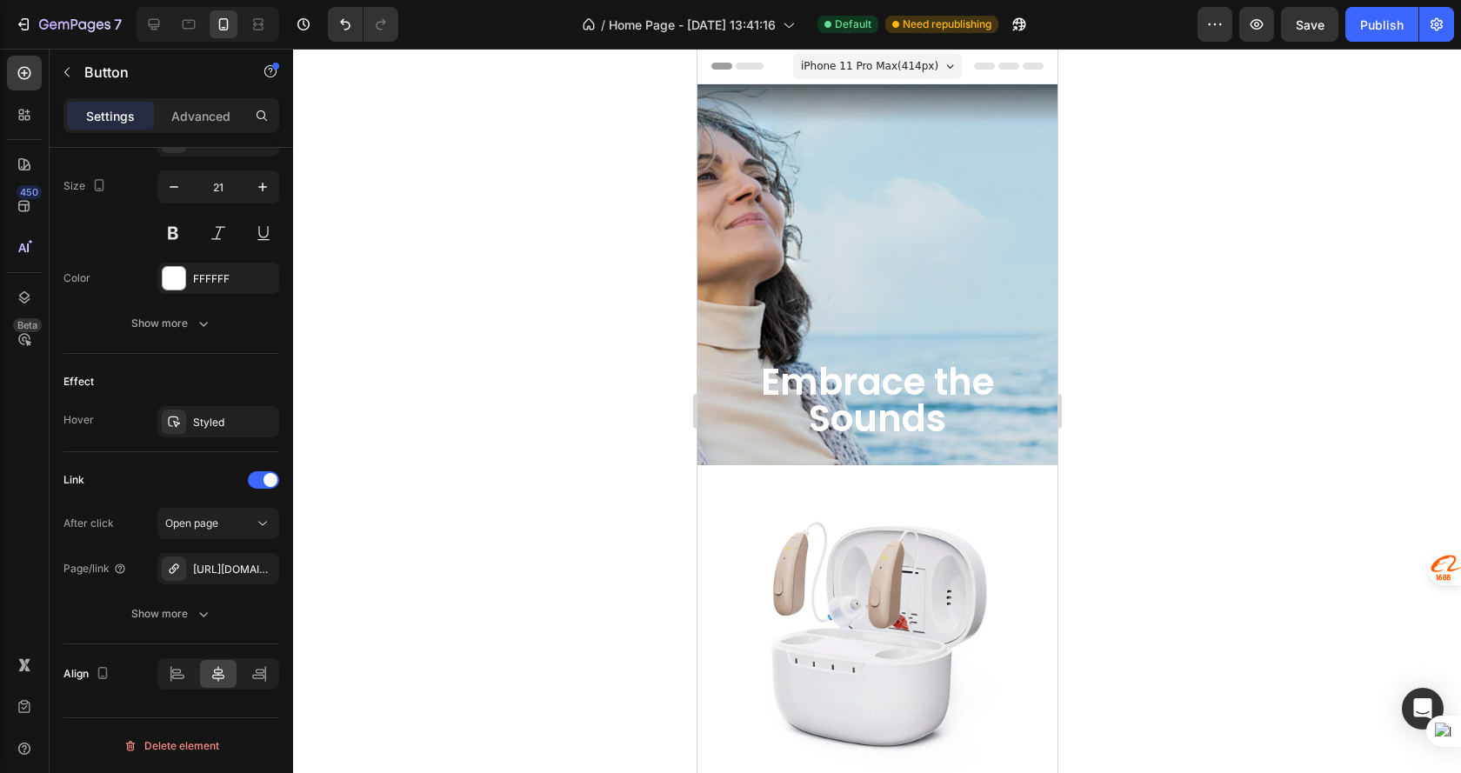
click at [866, 70] on span "iPhone 11 Pro Max ( 414 px)" at bounding box center [868, 65] width 137 height 17
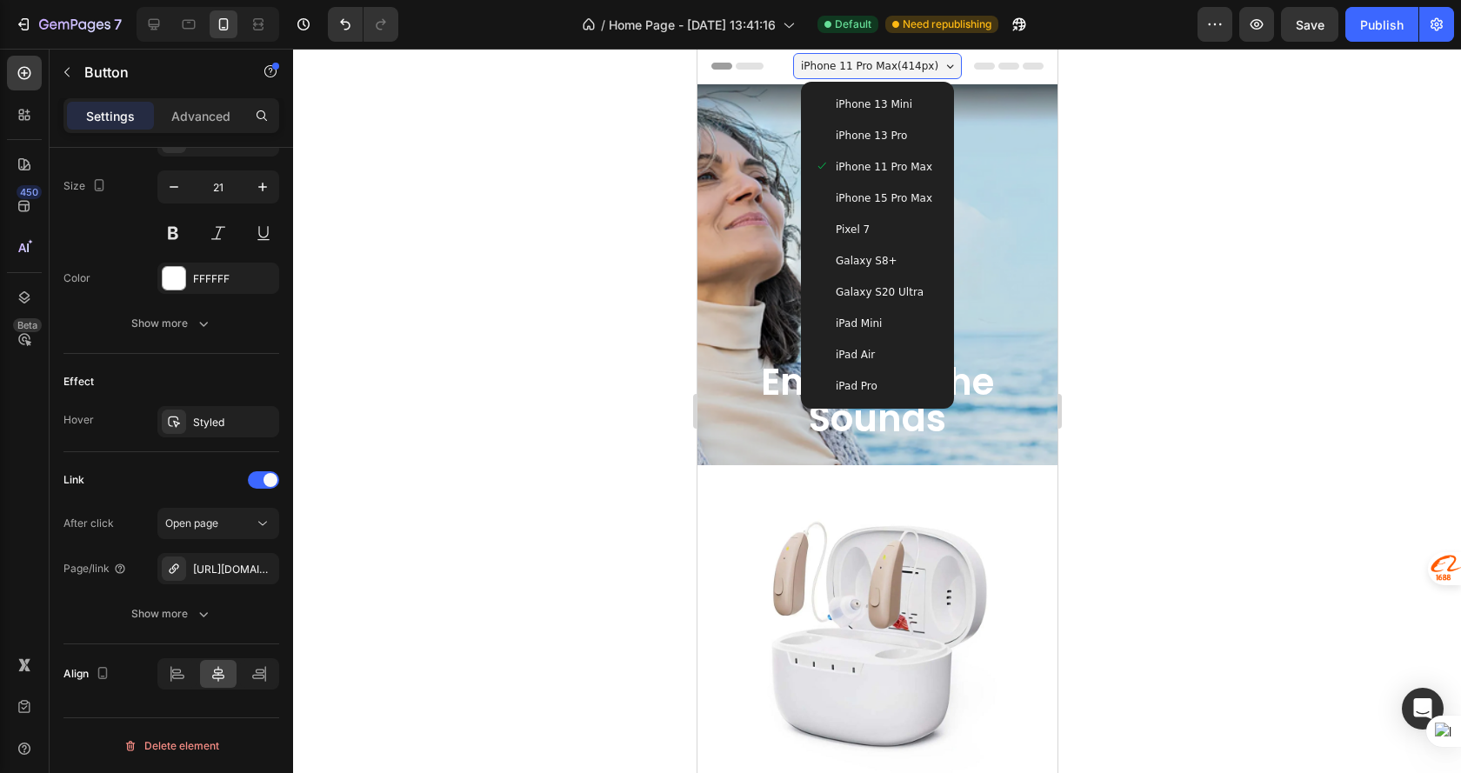
click at [885, 194] on span "iPhone 15 Pro Max" at bounding box center [883, 198] width 97 height 17
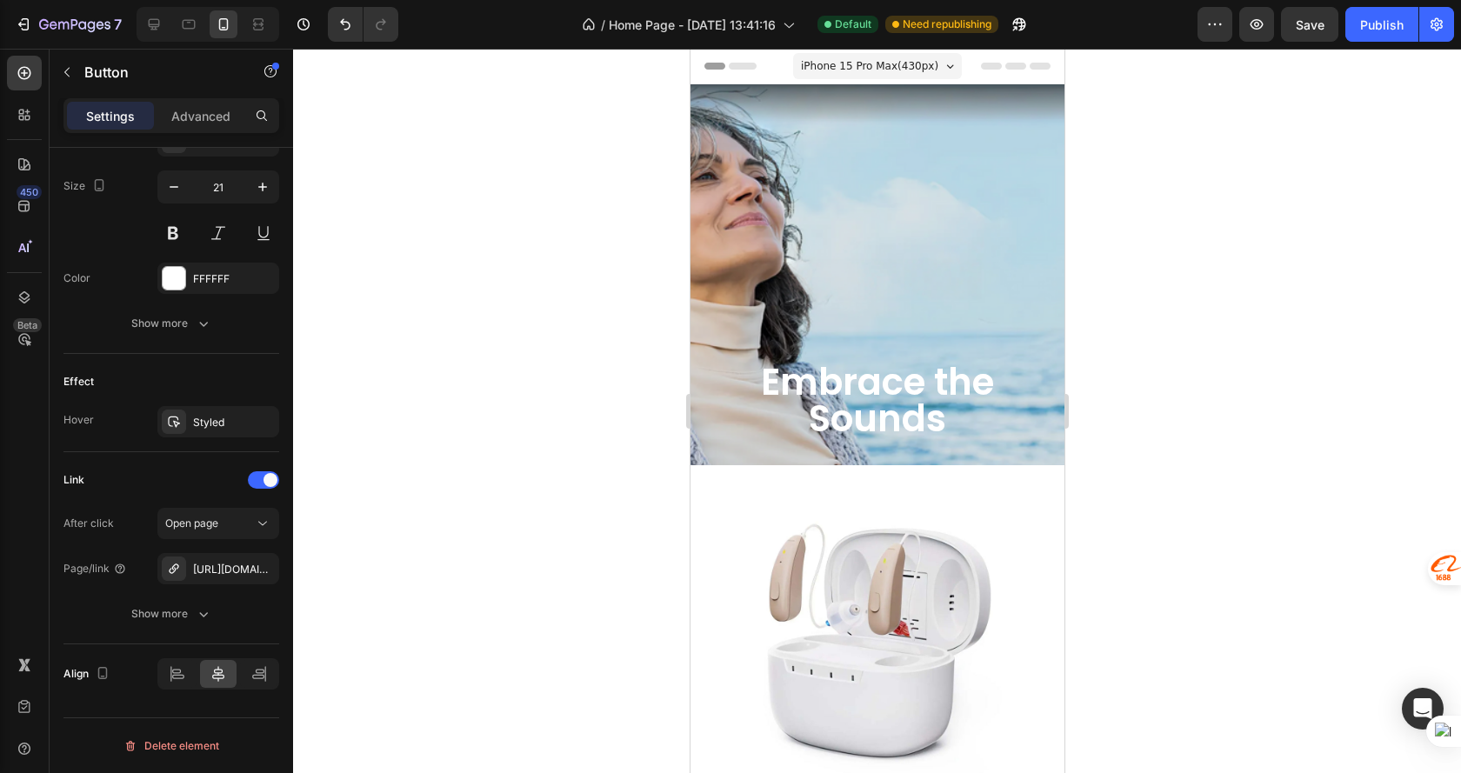
click at [906, 50] on div "Header" at bounding box center [876, 66] width 346 height 35
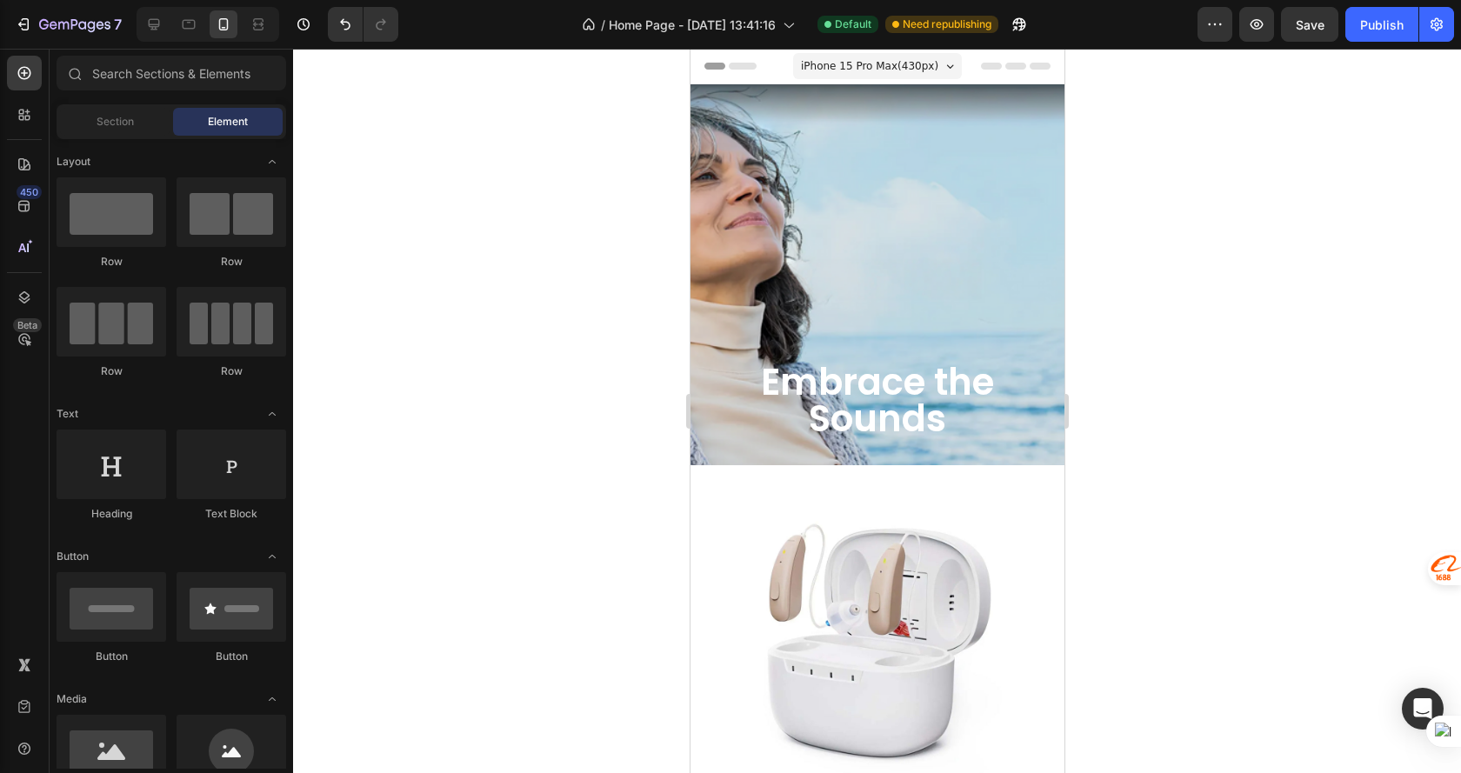
click at [902, 63] on span "iPhone 15 Pro Max ( 430 px)" at bounding box center [868, 65] width 137 height 17
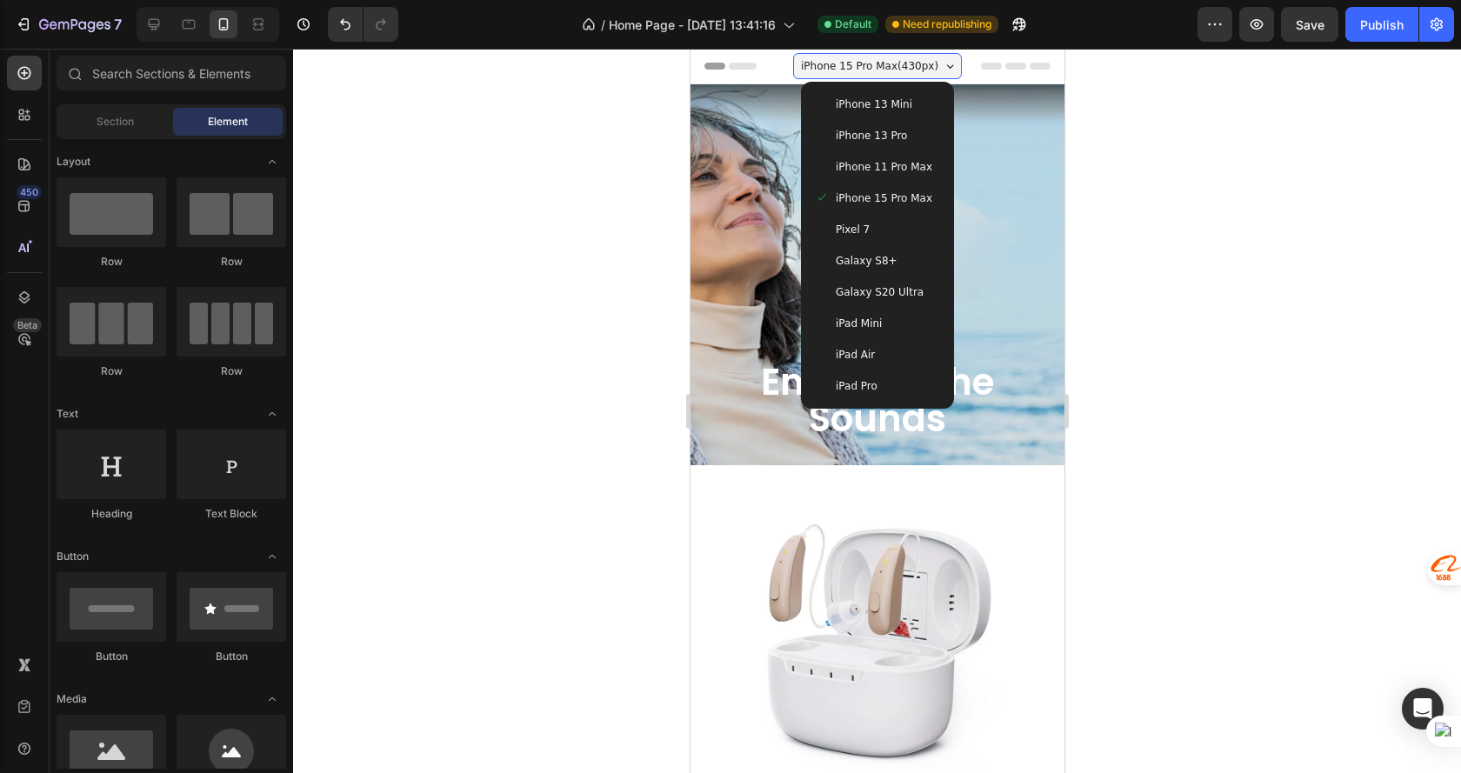
click at [902, 229] on div "Pixel 7" at bounding box center [876, 229] width 125 height 17
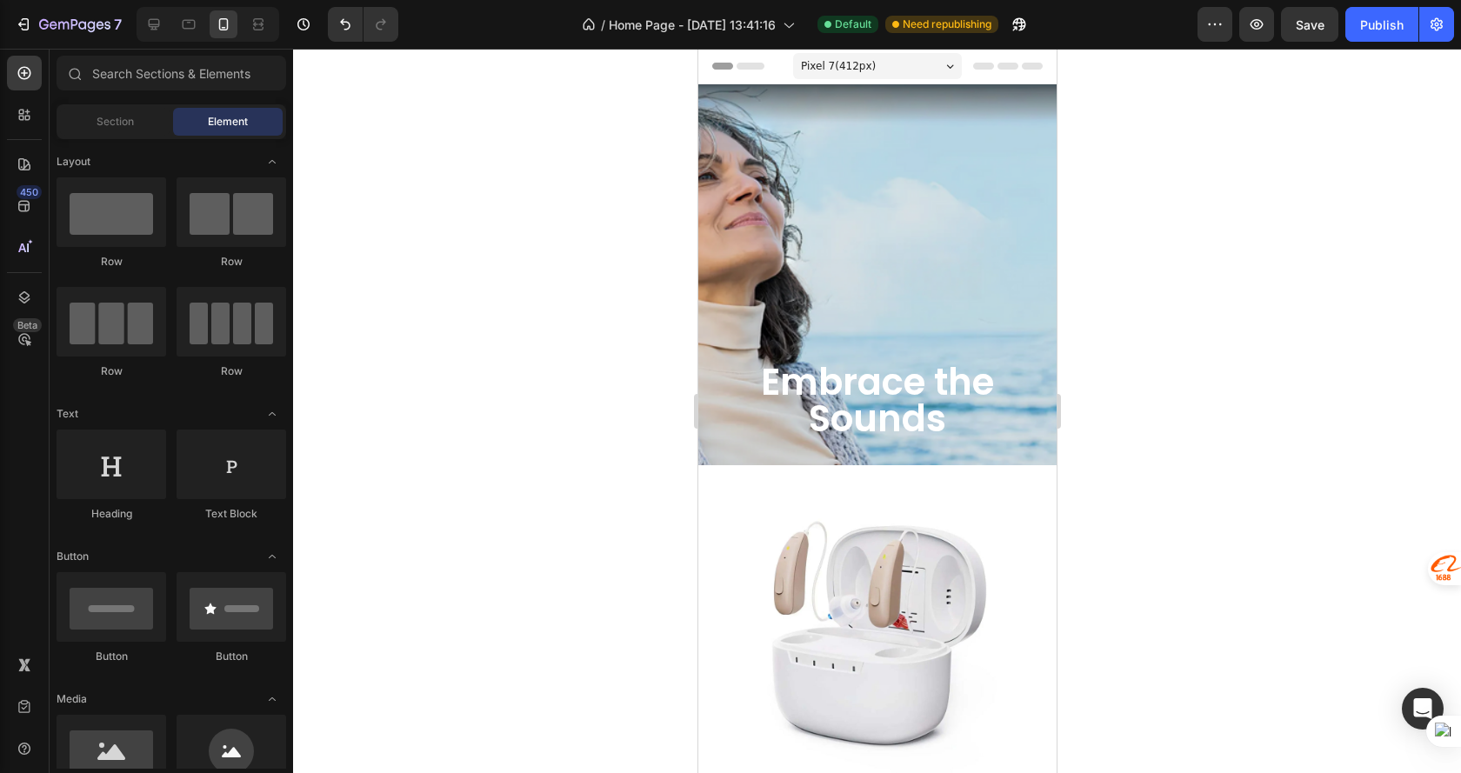
click at [874, 56] on div "Pixel 7 ( 412 px)" at bounding box center [876, 66] width 169 height 26
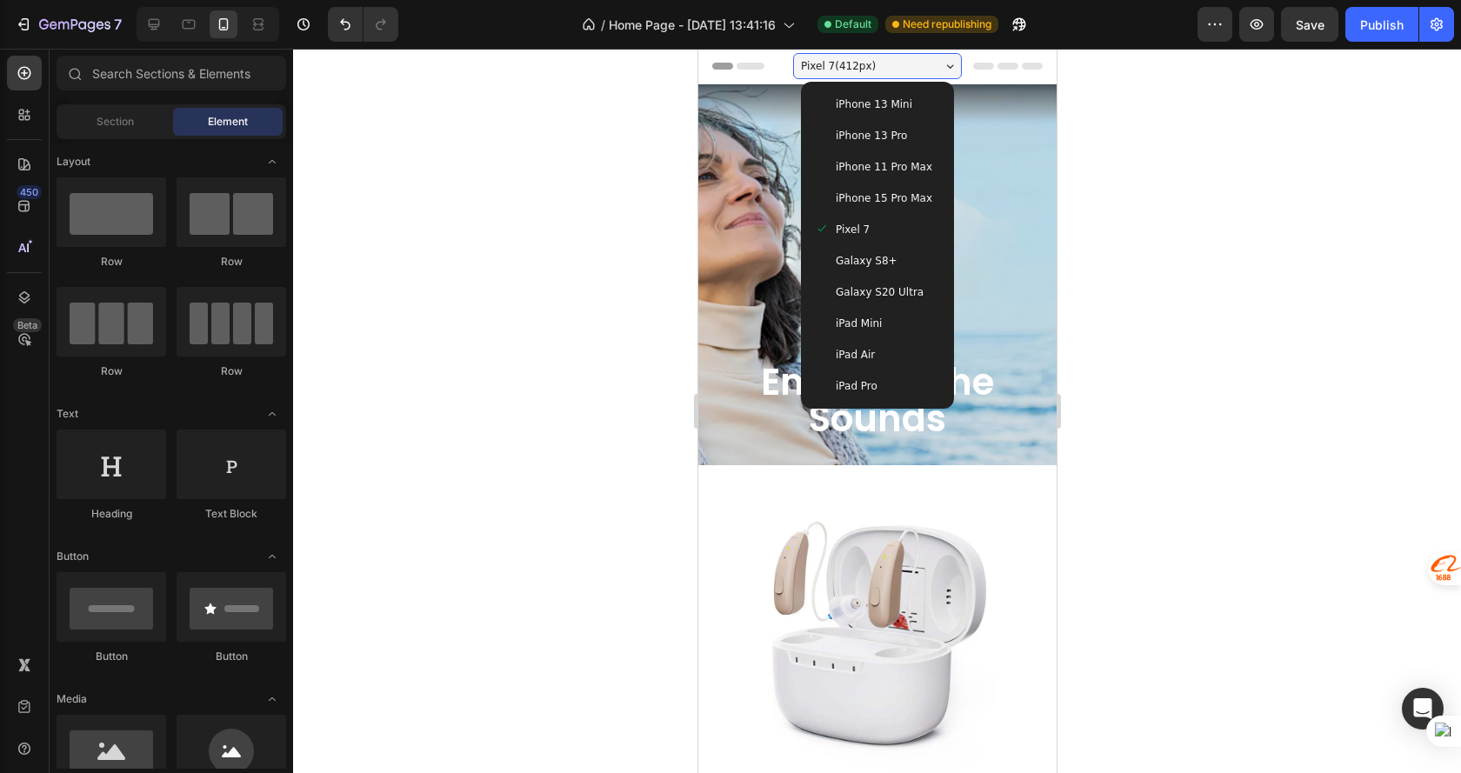
click at [888, 261] on div "Galaxy S8+" at bounding box center [876, 260] width 125 height 17
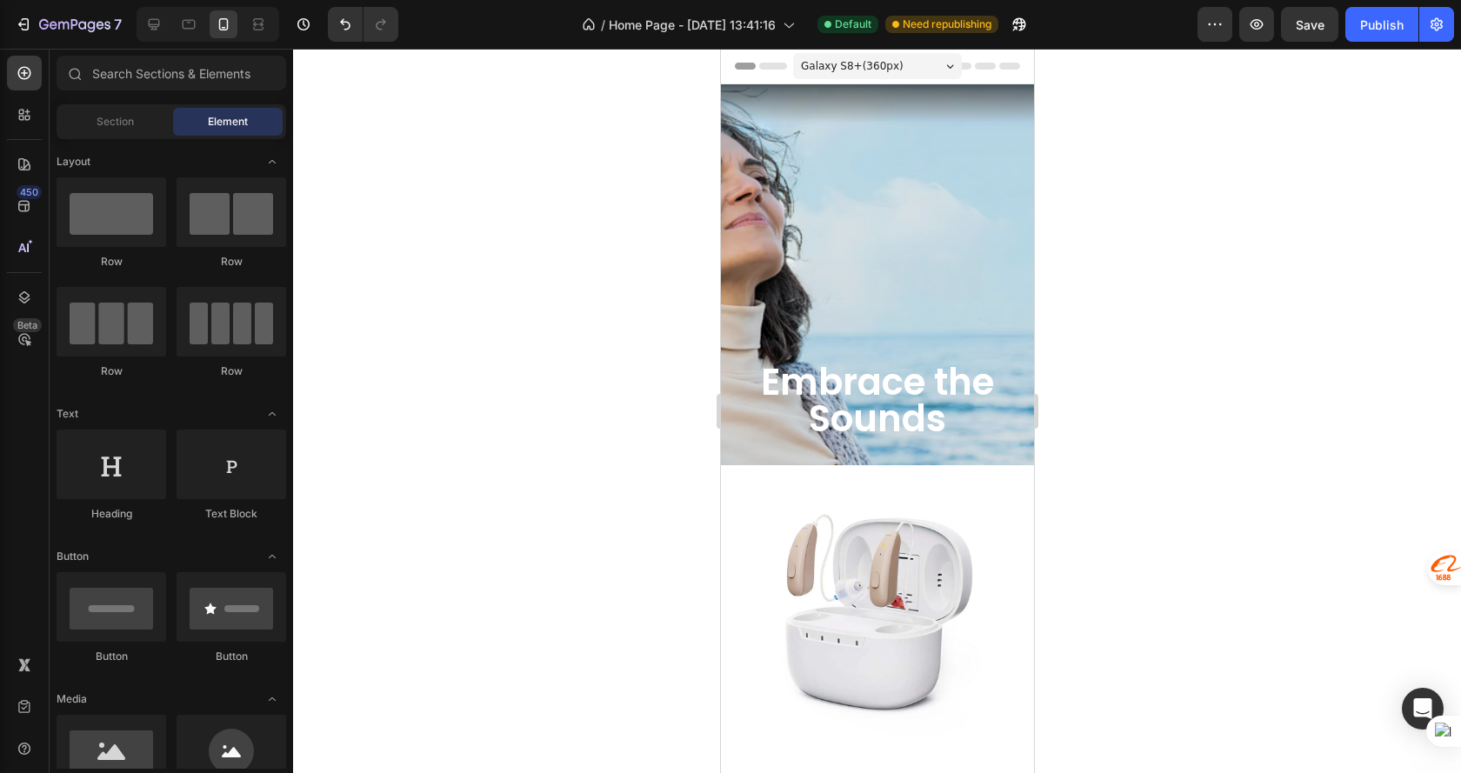
click at [879, 59] on span "Galaxy S8+ ( 360 px)" at bounding box center [851, 65] width 103 height 17
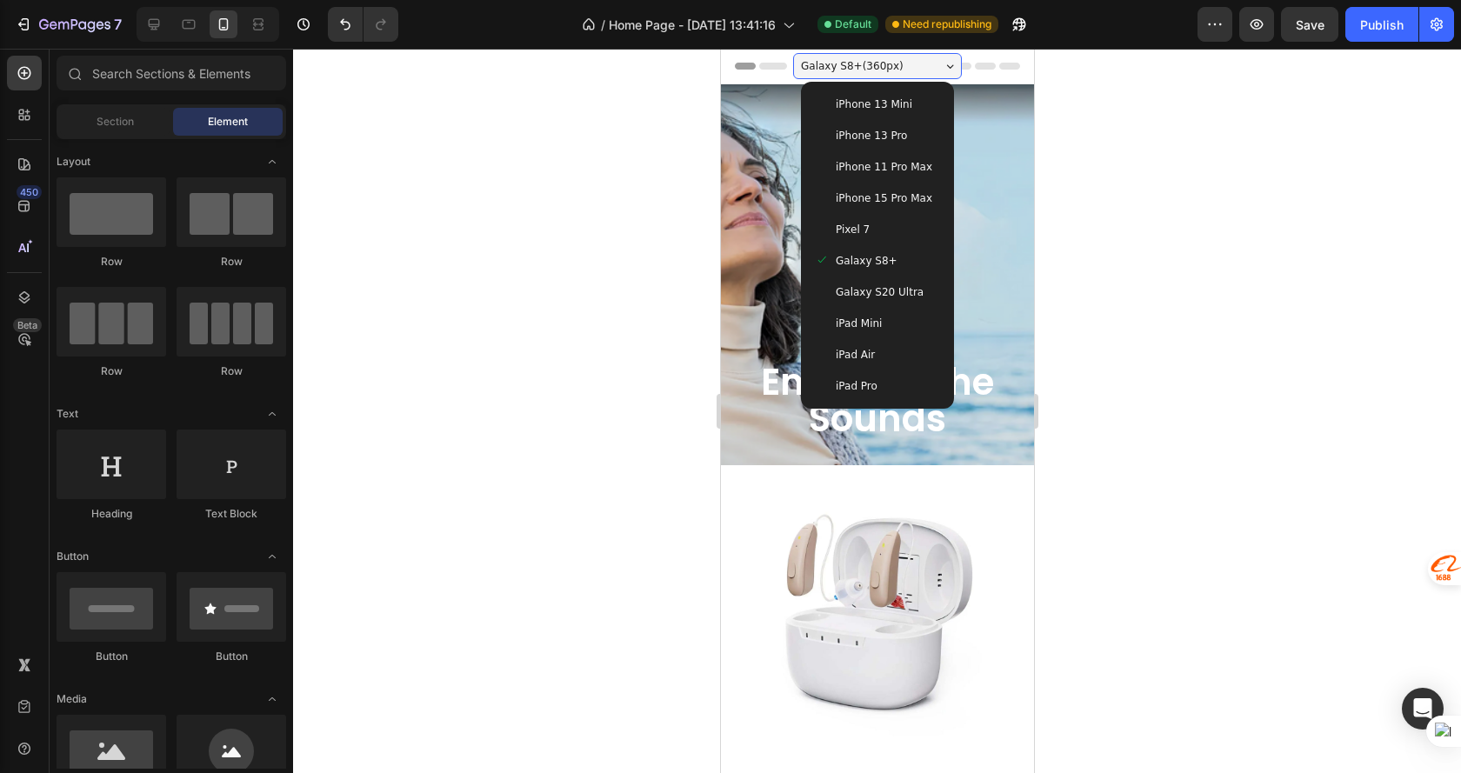
click at [869, 378] on span "iPad Pro" at bounding box center [856, 385] width 42 height 17
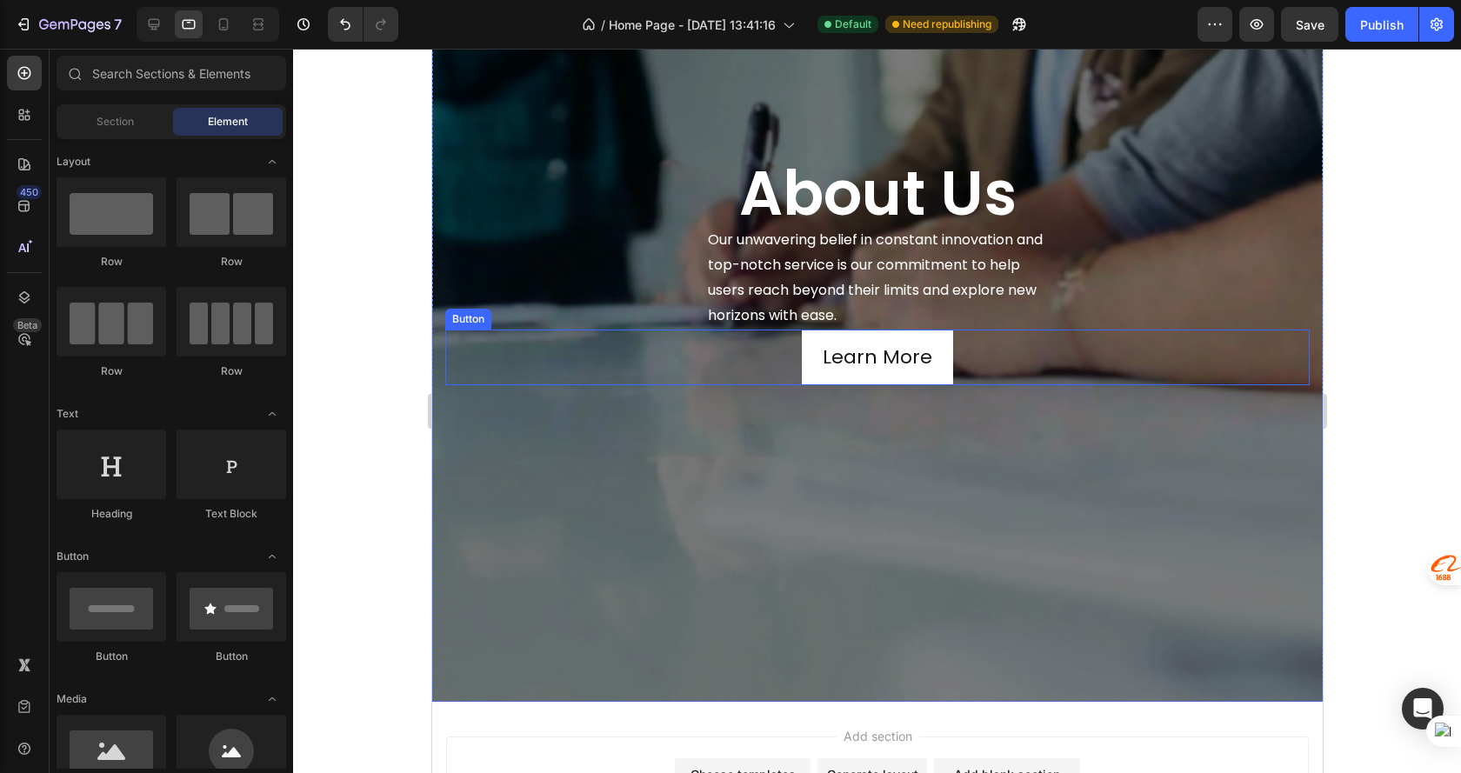
scroll to position [2005, 0]
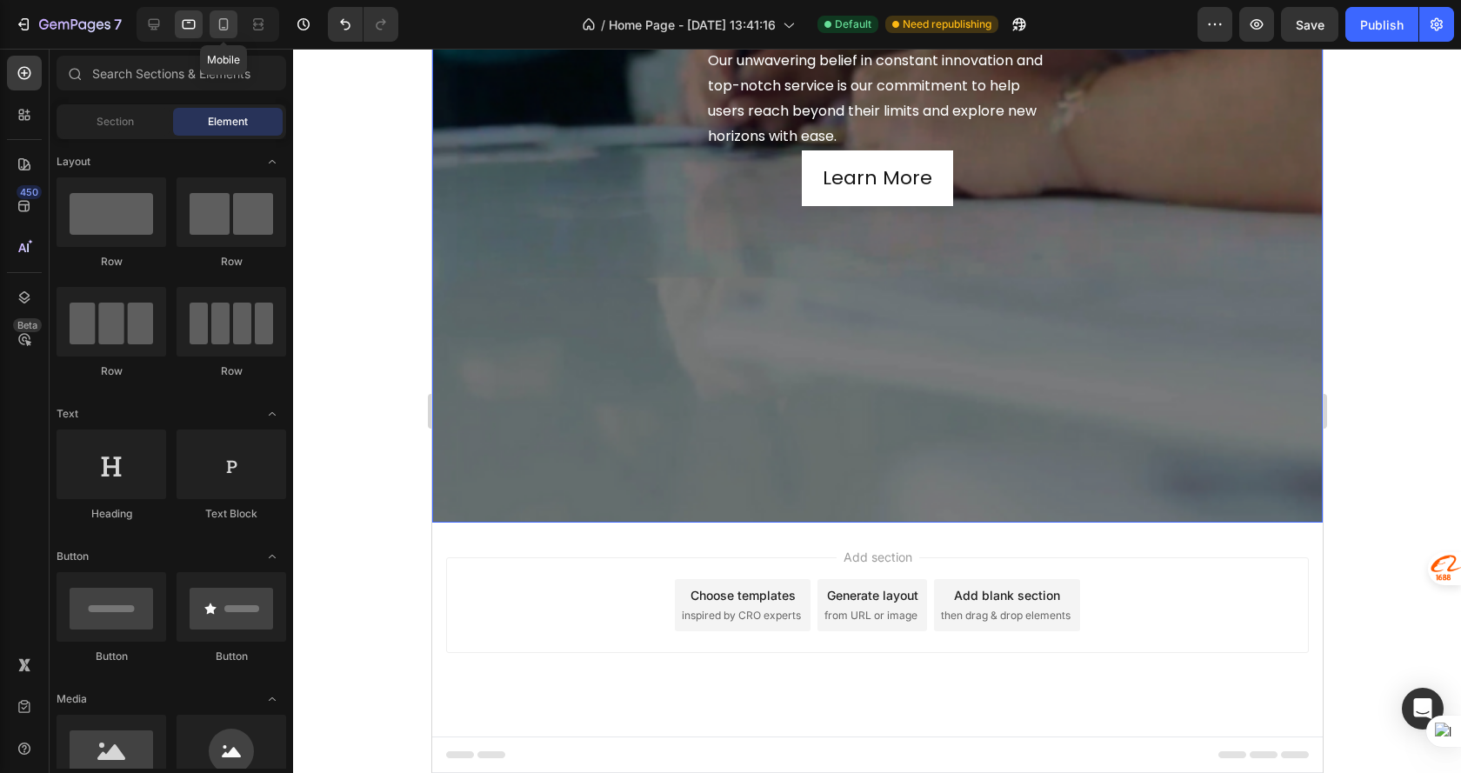
click at [224, 22] on icon at bounding box center [223, 24] width 17 height 17
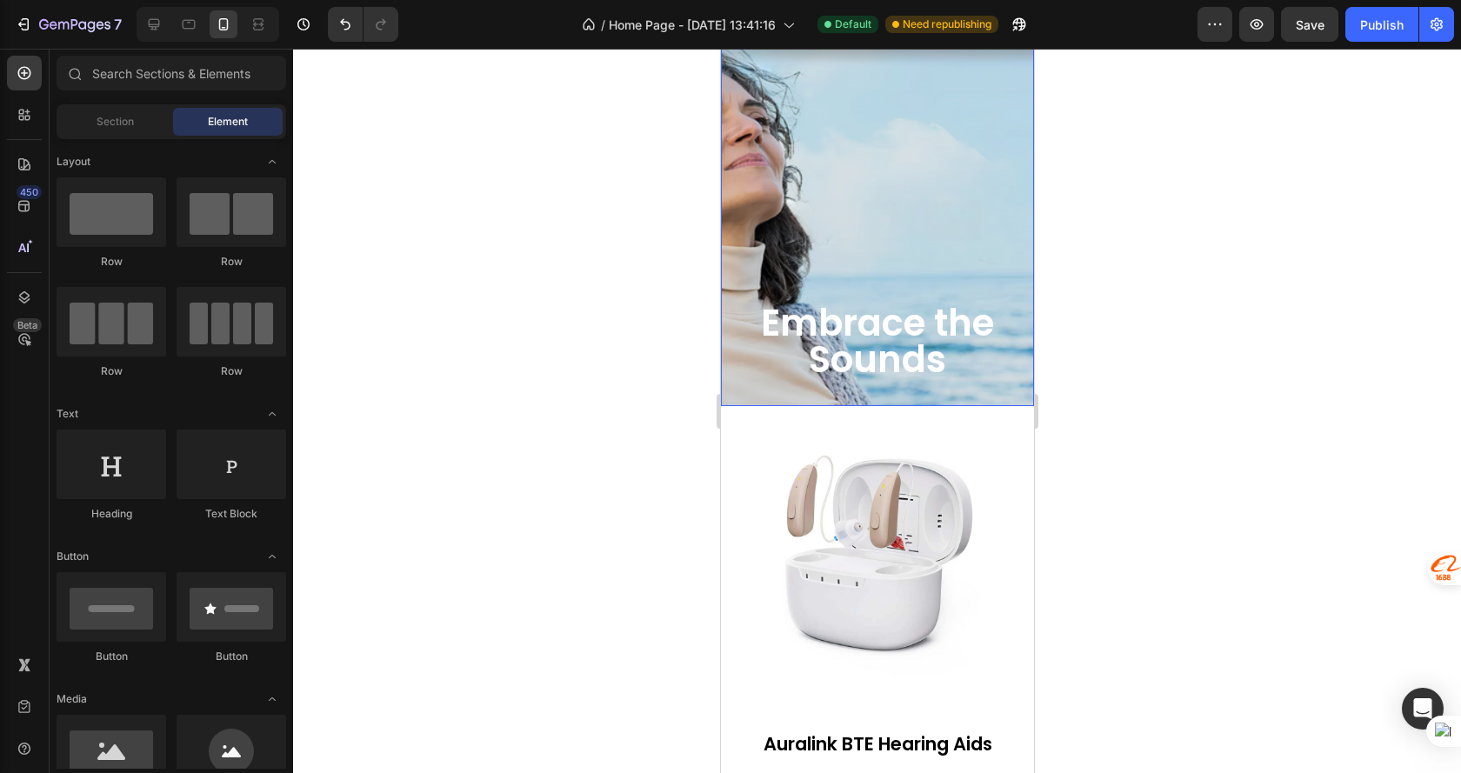
scroll to position [0, 0]
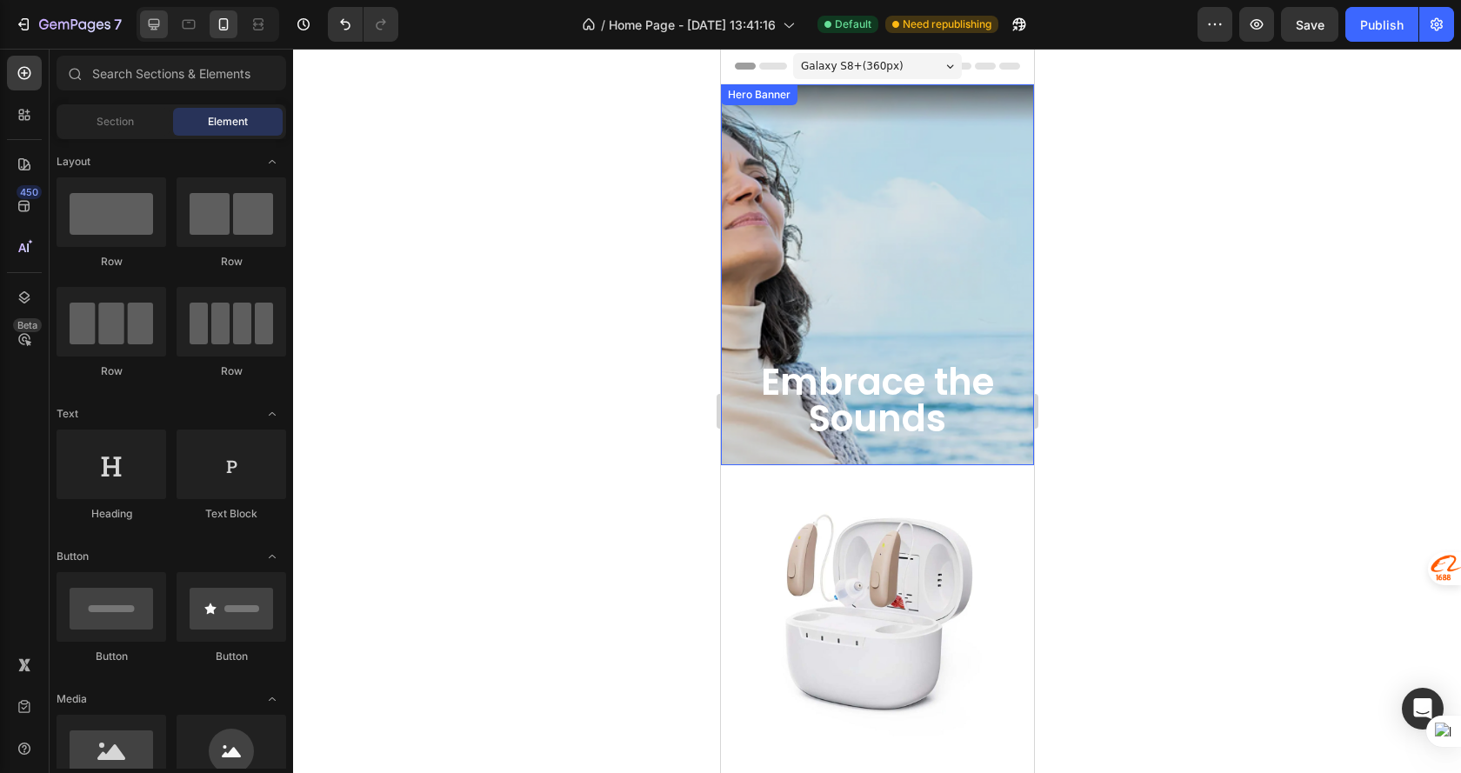
click at [148, 23] on icon at bounding box center [153, 24] width 17 height 17
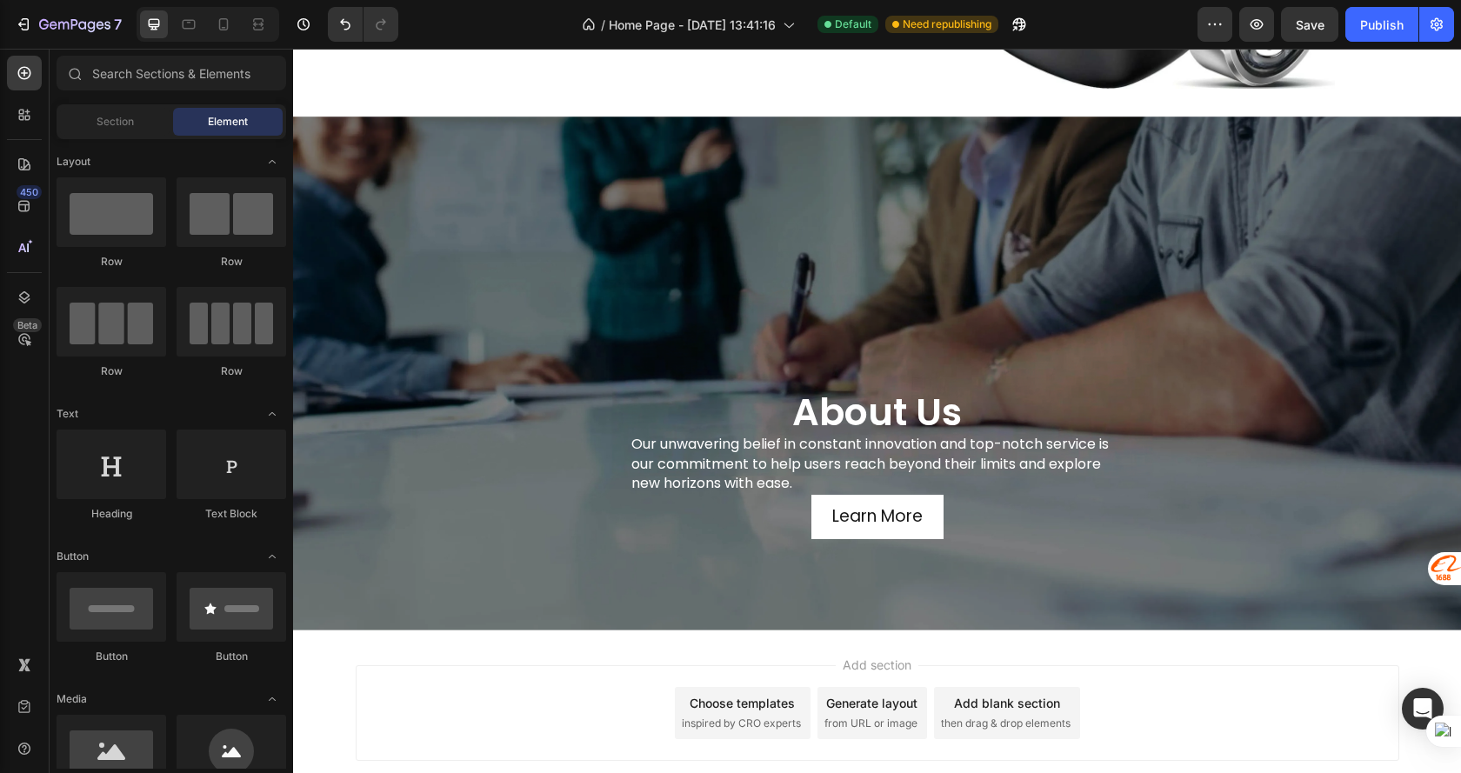
scroll to position [1624, 0]
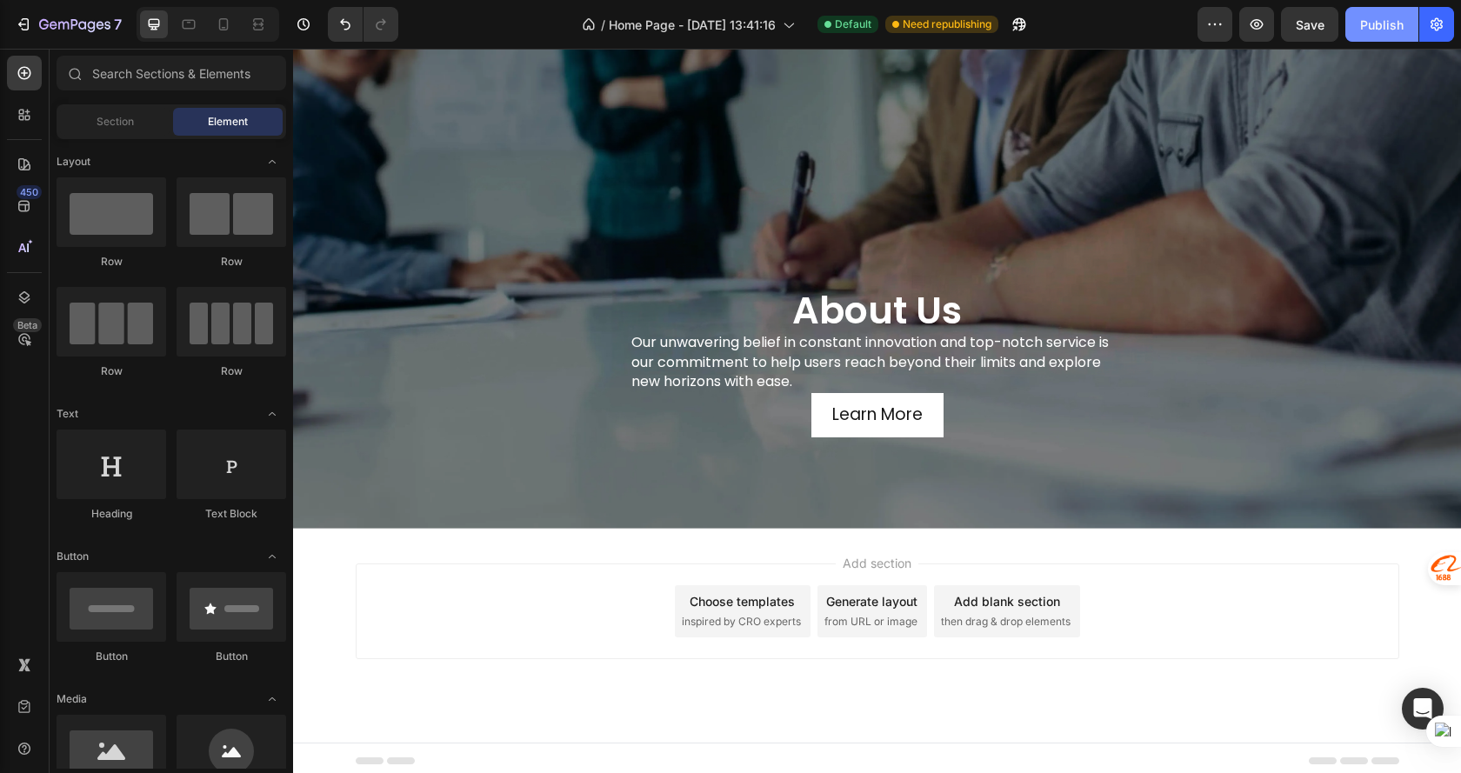
click at [1362, 23] on div "Publish" at bounding box center [1381, 25] width 43 height 18
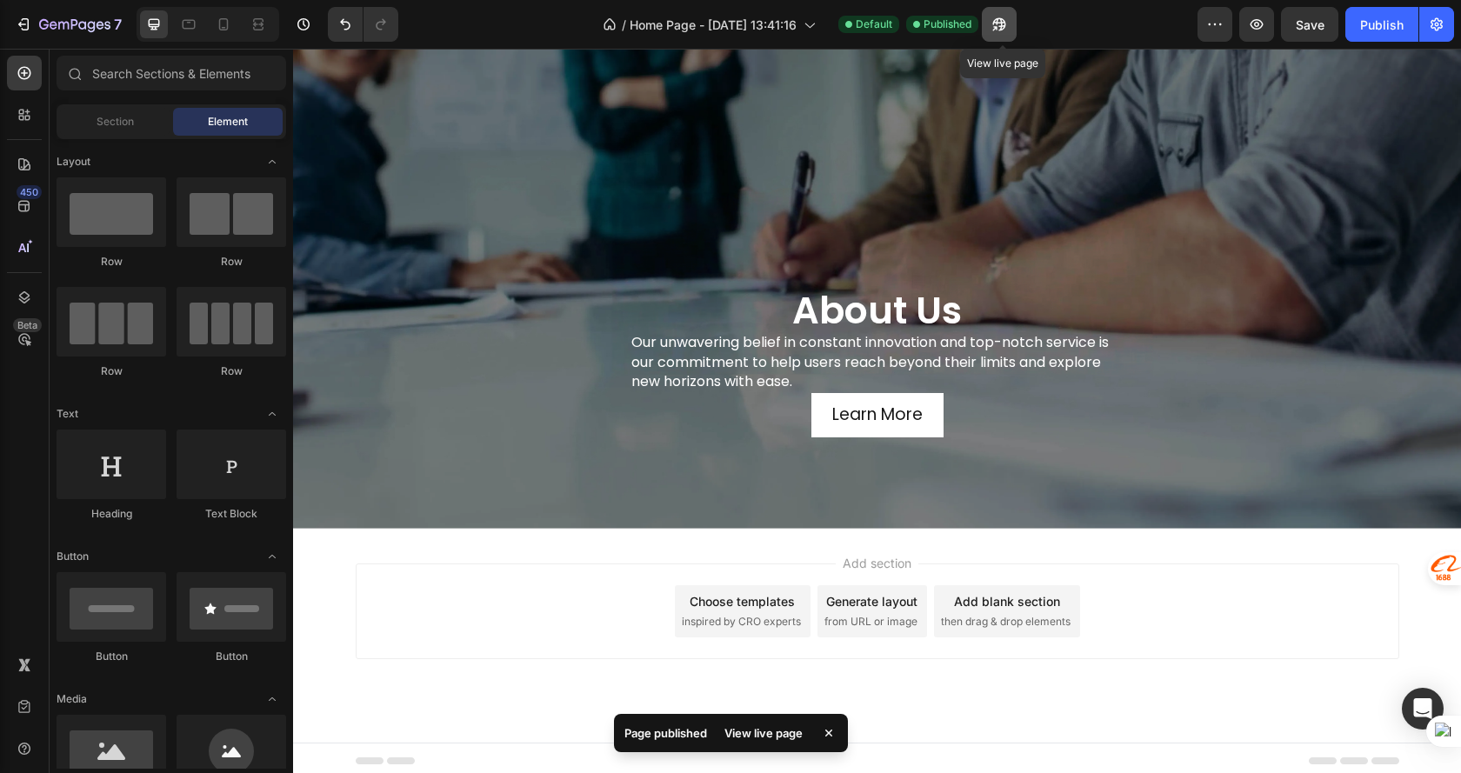
click at [997, 16] on icon "button" at bounding box center [998, 24] width 17 height 17
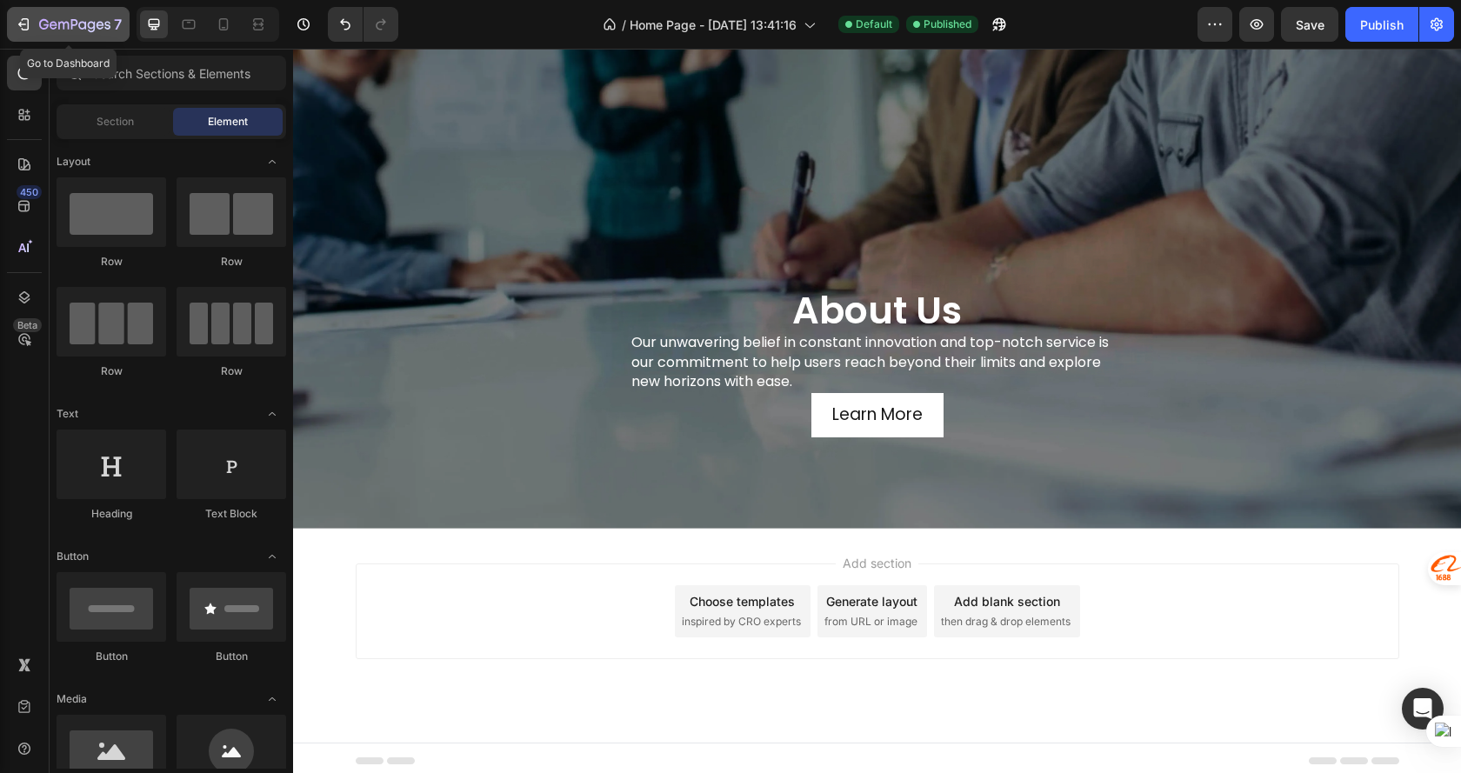
click at [64, 27] on icon "button" at bounding box center [63, 26] width 10 height 8
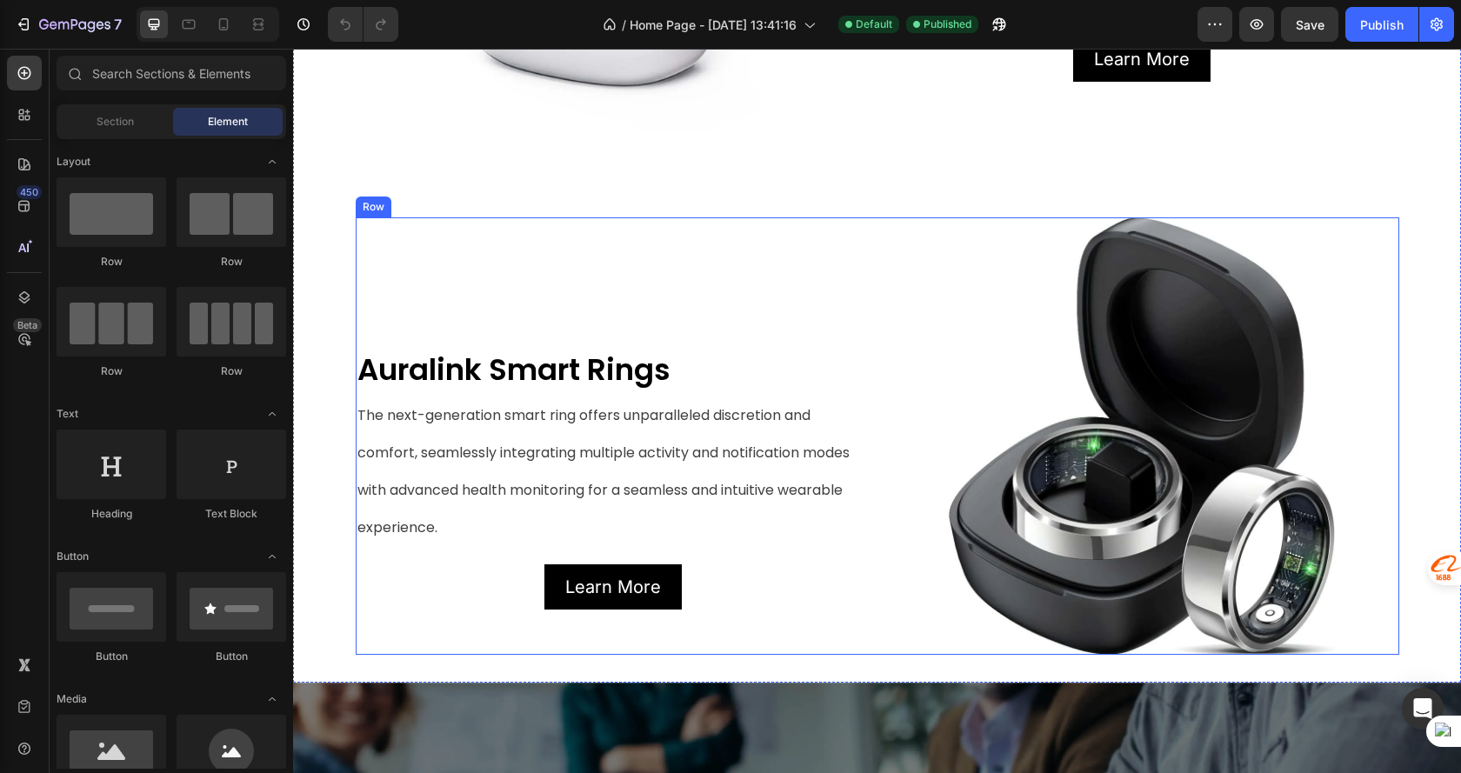
drag, startPoint x: 536, startPoint y: 310, endPoint x: 526, endPoint y: 306, distance: 11.3
click at [536, 310] on div "Auralink Smart Rings Text Block The next-generation smart ring offers unparalle…" at bounding box center [613, 435] width 515 height 437
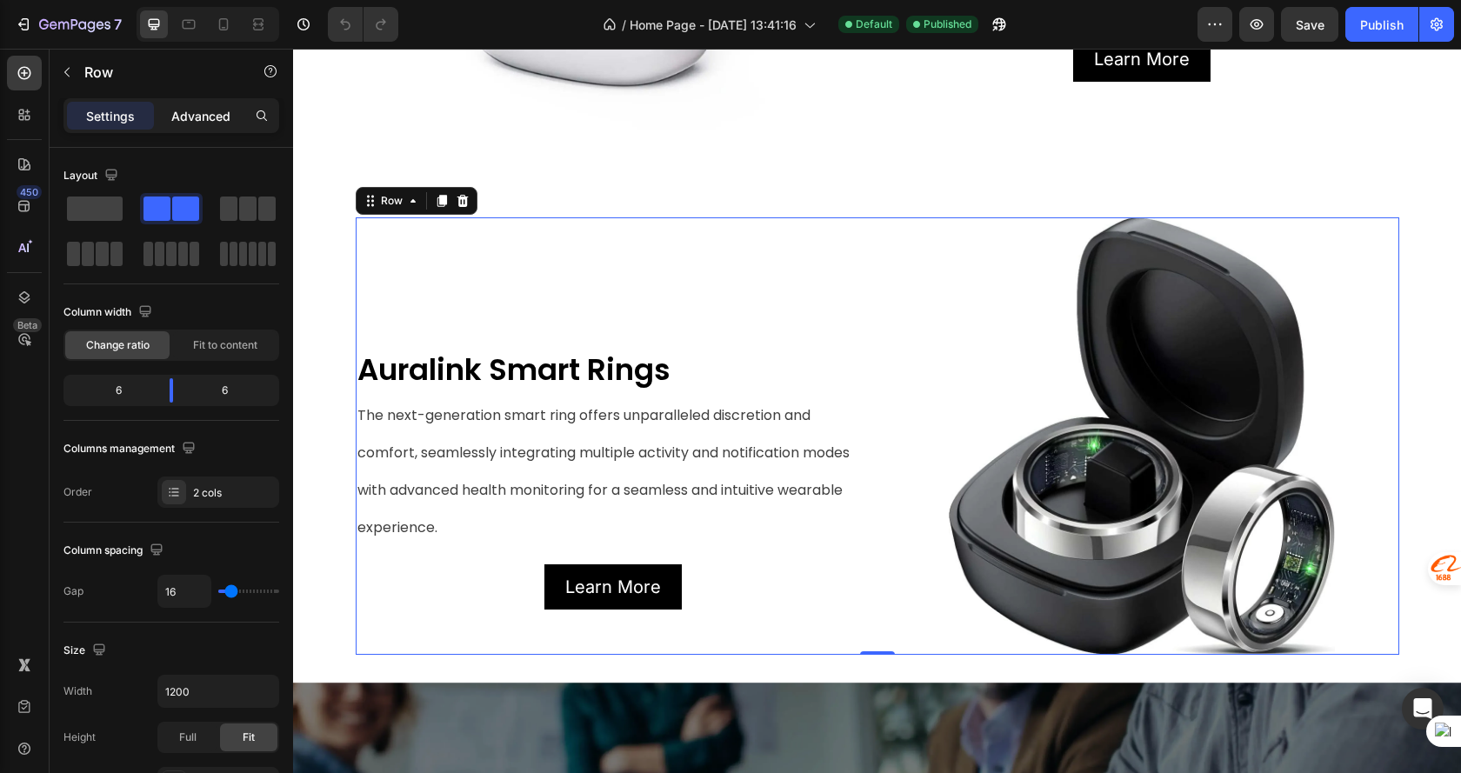
click at [195, 114] on p "Advanced" at bounding box center [200, 116] width 59 height 18
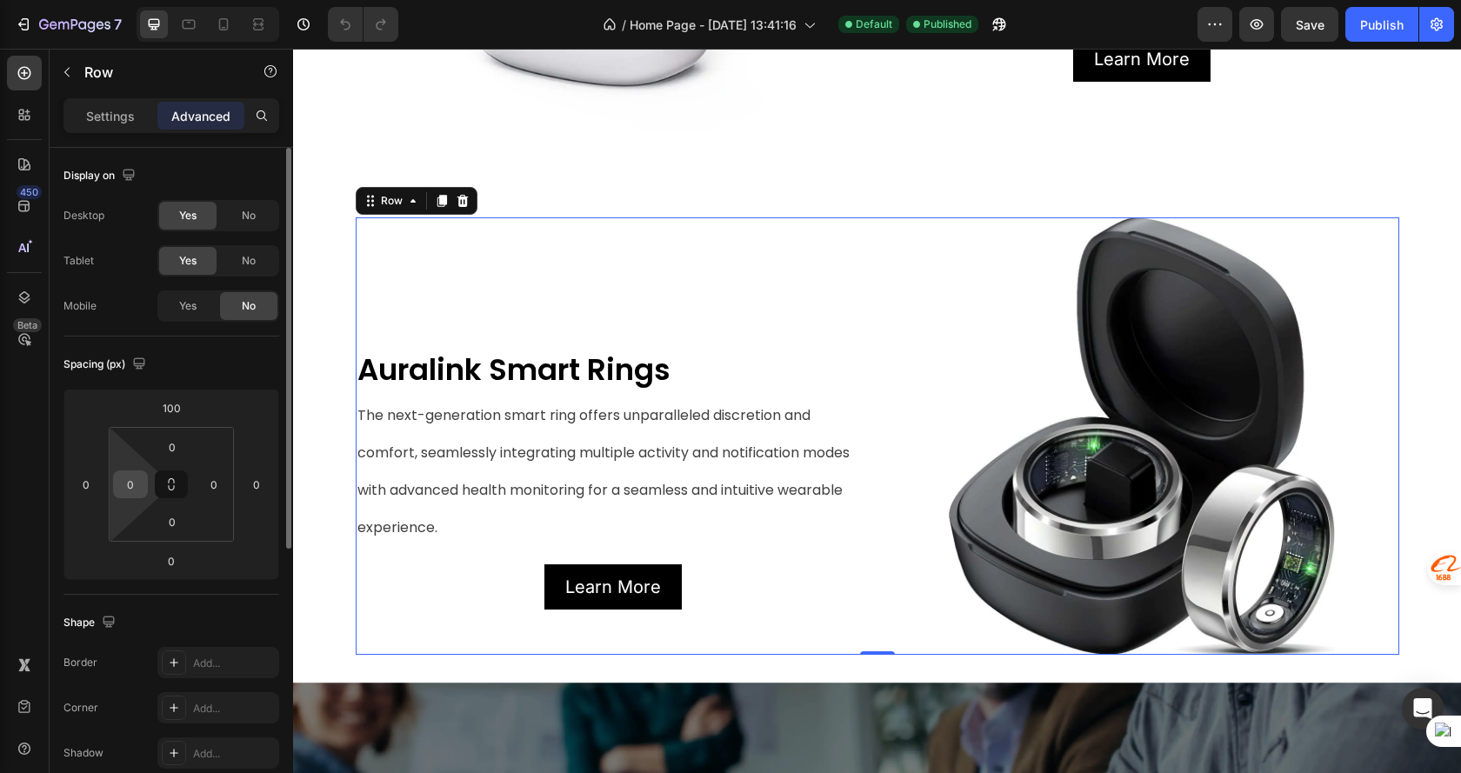
click at [128, 471] on input "0" at bounding box center [130, 484] width 26 height 26
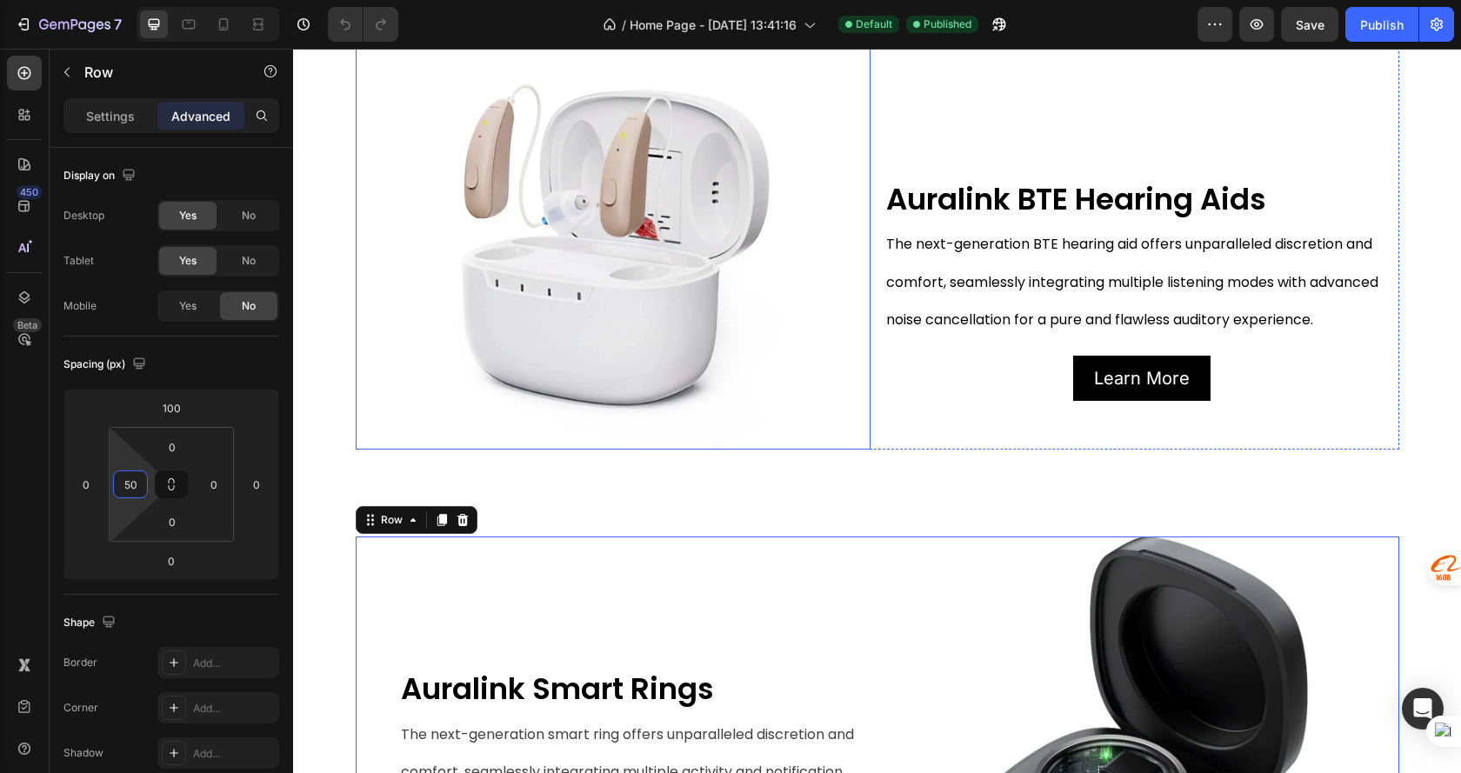
scroll to position [609, 0]
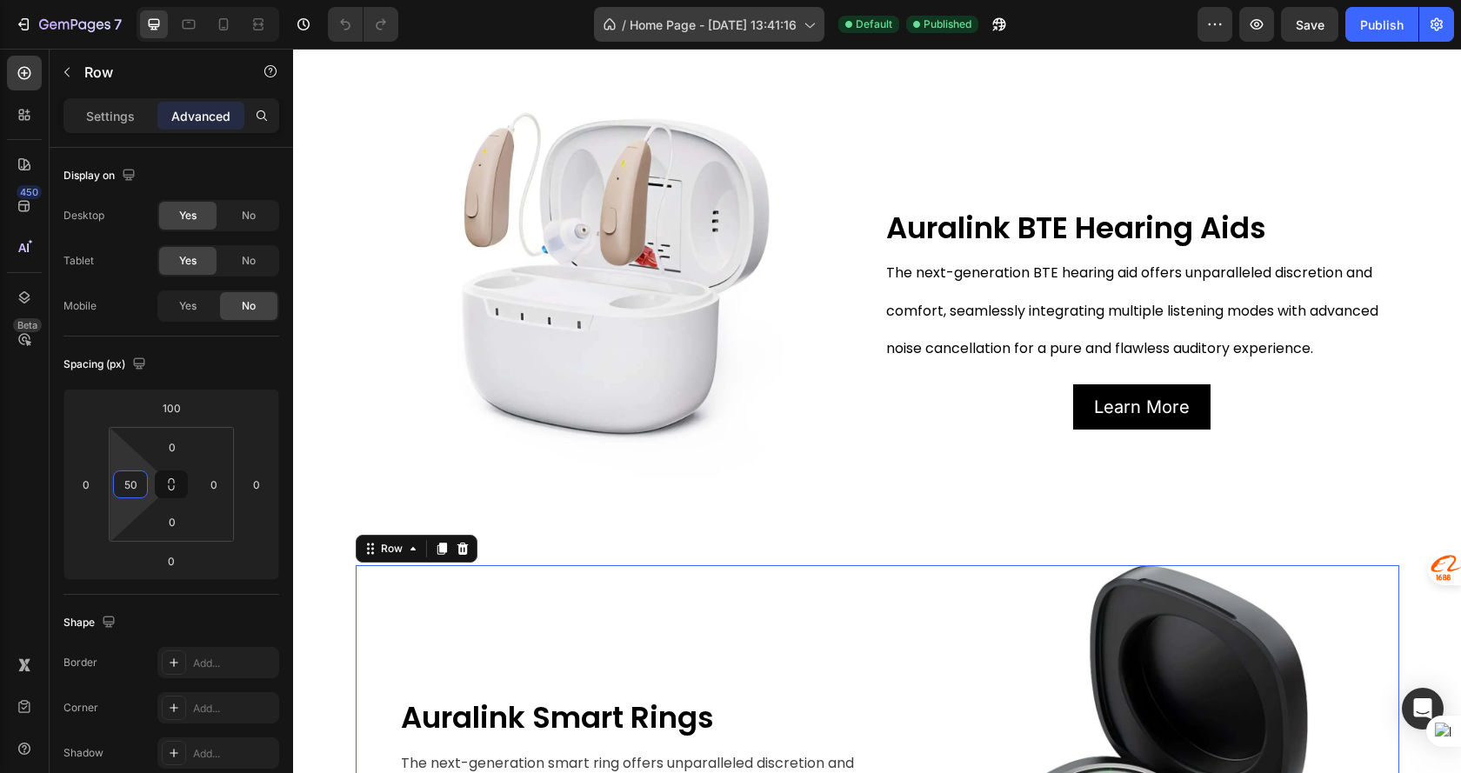
type input "50"
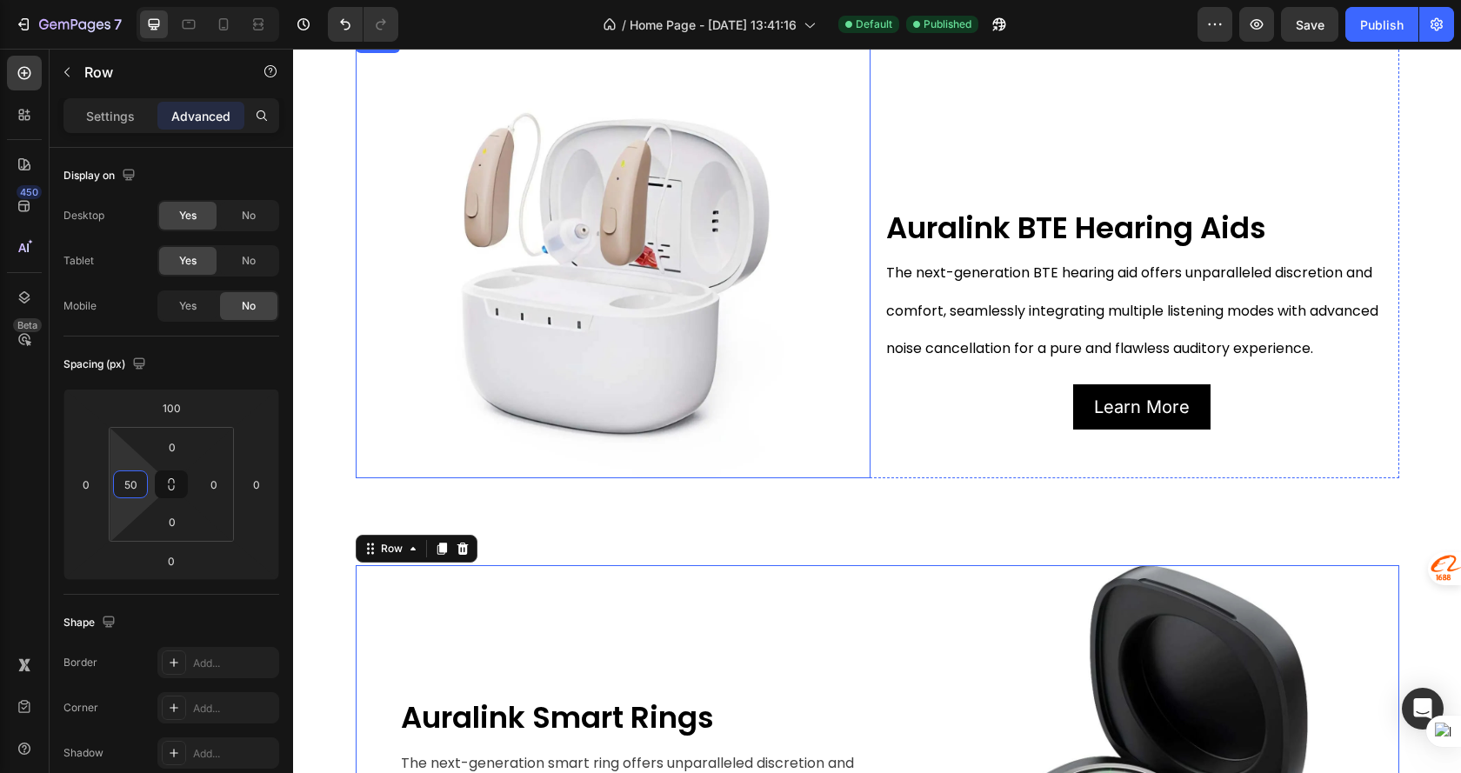
click at [854, 461] on img at bounding box center [613, 255] width 515 height 446
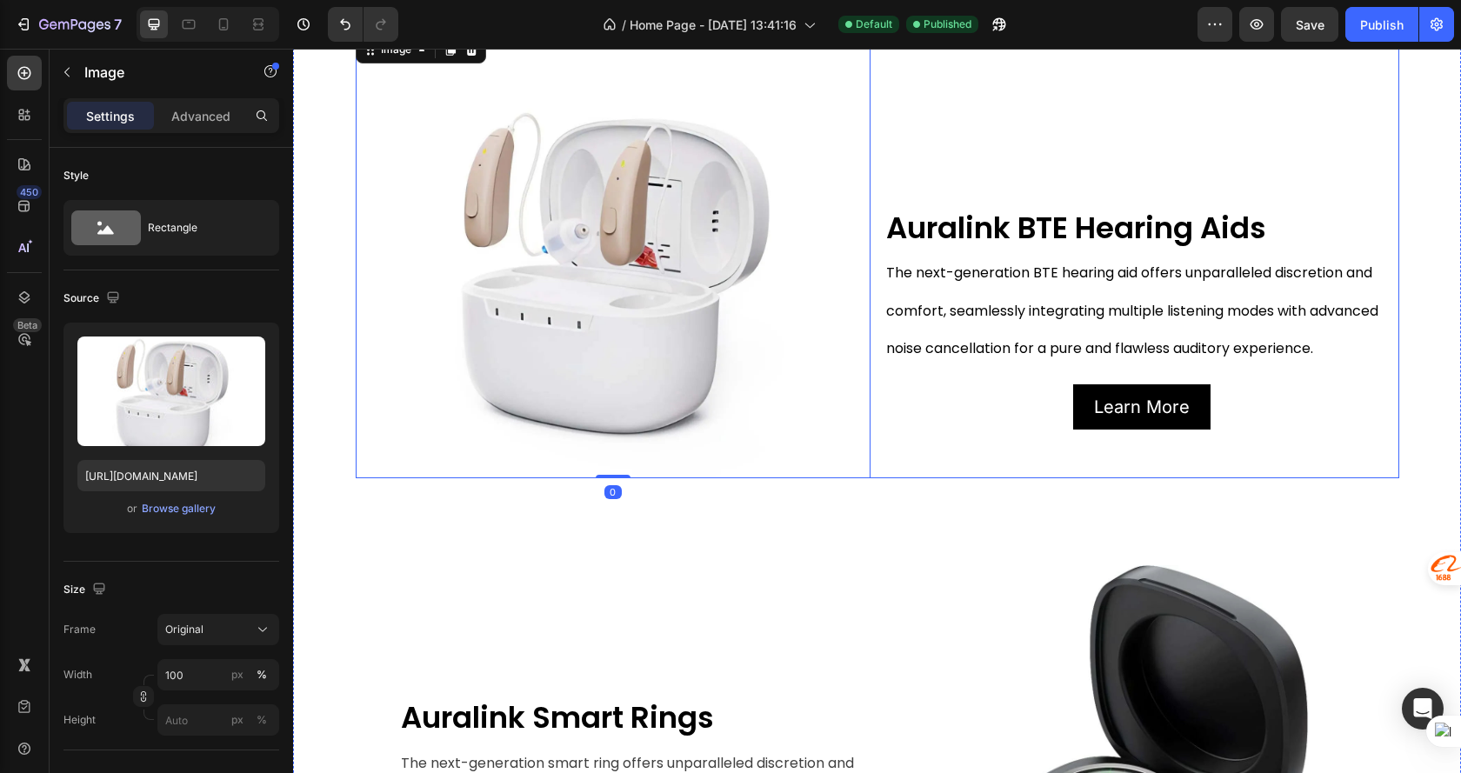
click at [893, 457] on div "Auralink BTE Hearing Aids Text Block The next-generation BTE hearing aid offers…" at bounding box center [1141, 255] width 515 height 446
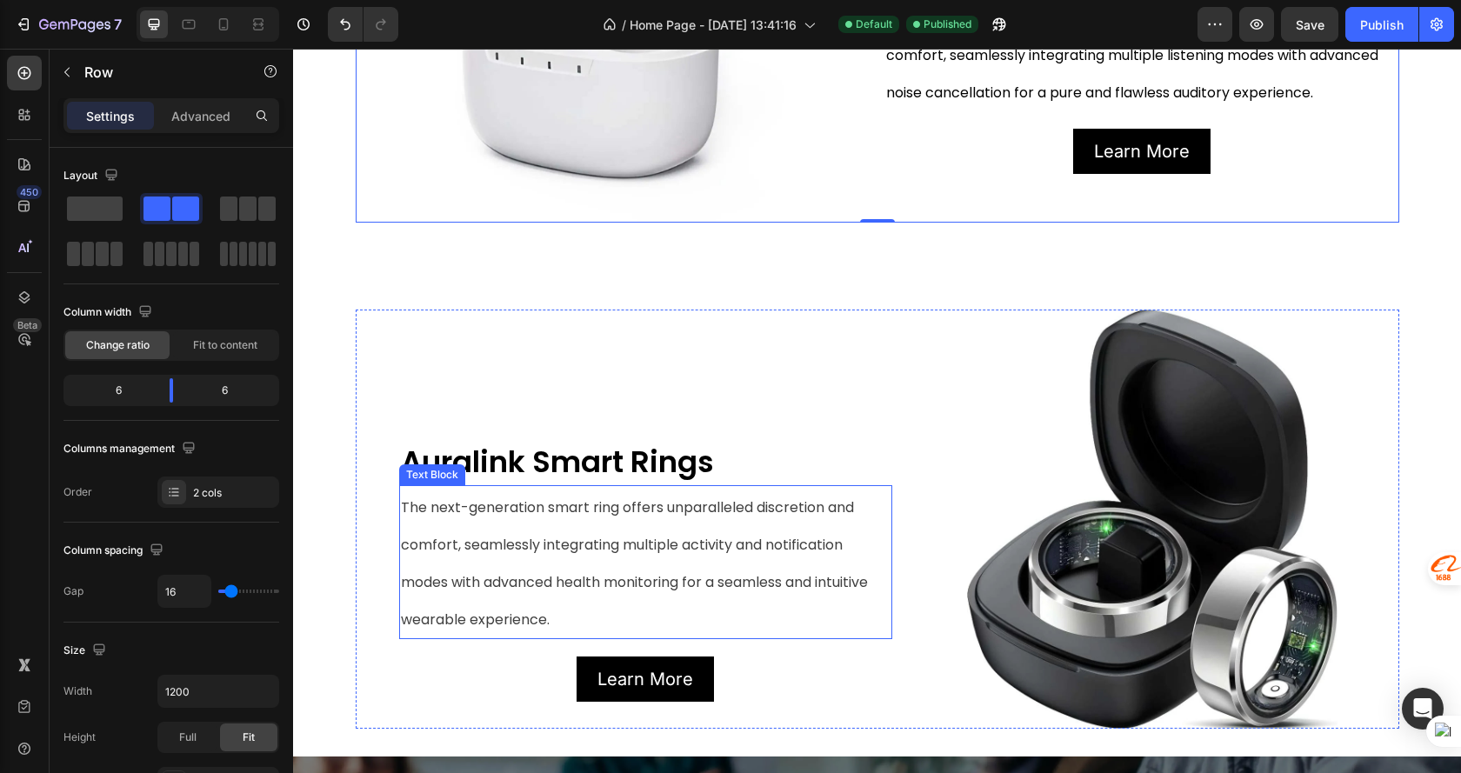
scroll to position [869, 0]
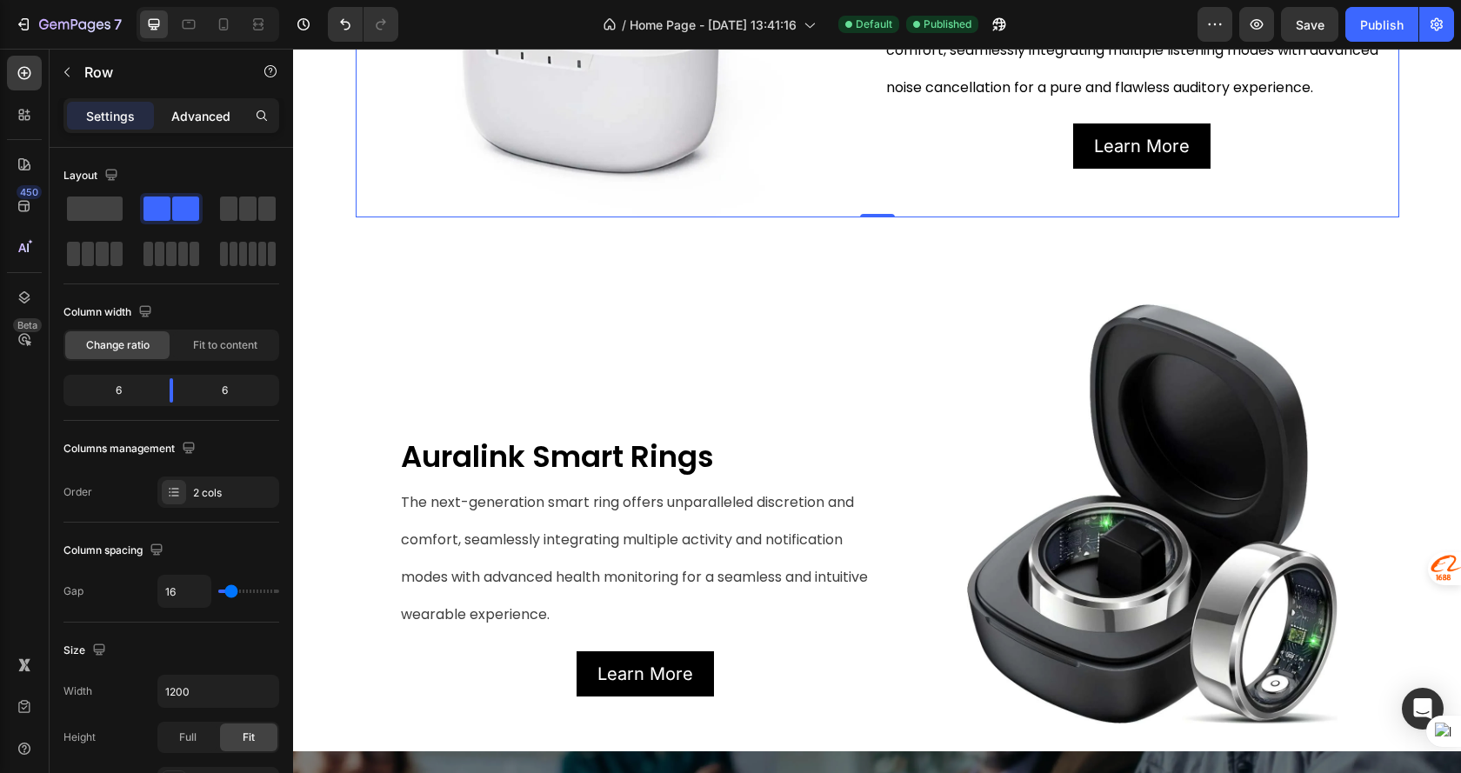
click at [203, 103] on div "Advanced" at bounding box center [200, 116] width 87 height 28
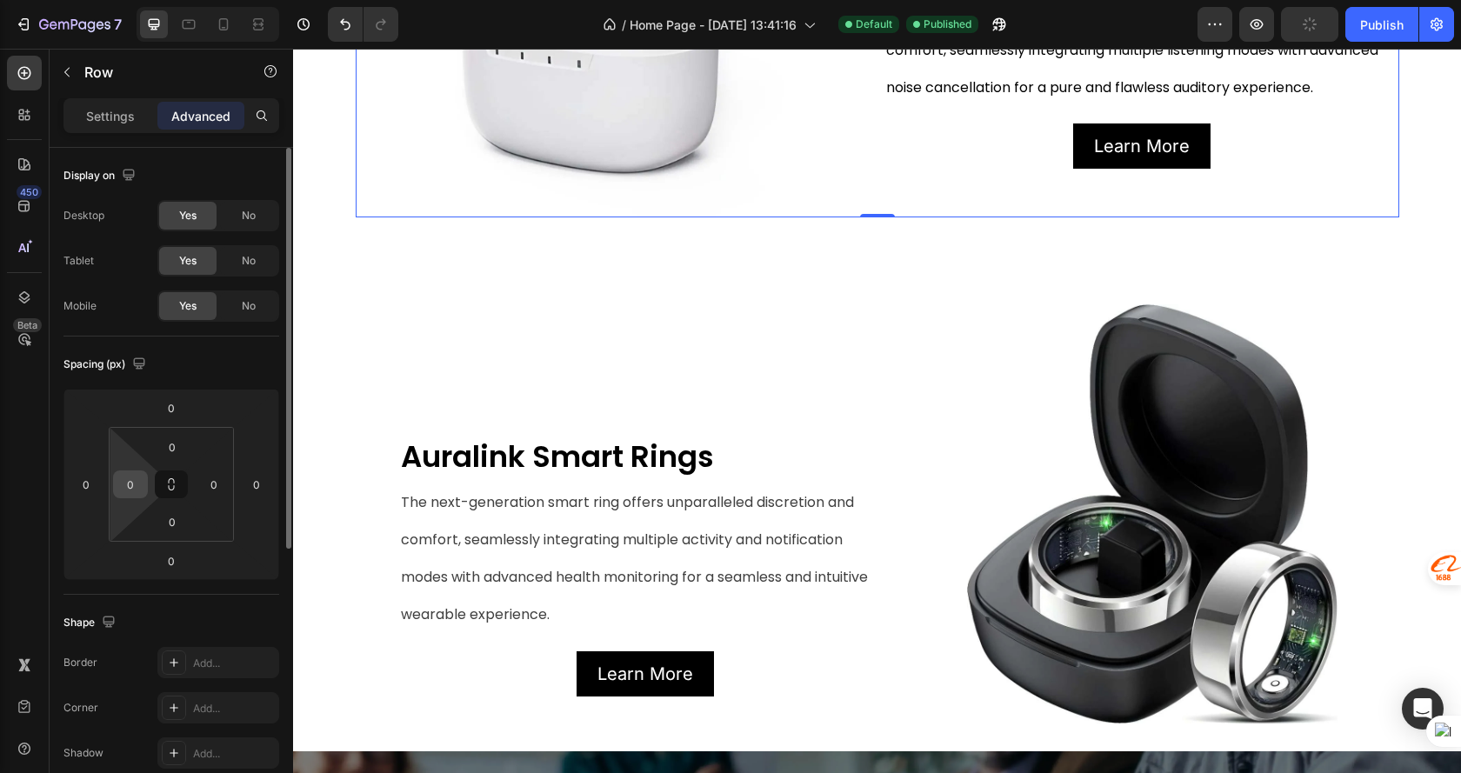
click at [140, 496] on input "0" at bounding box center [130, 484] width 26 height 26
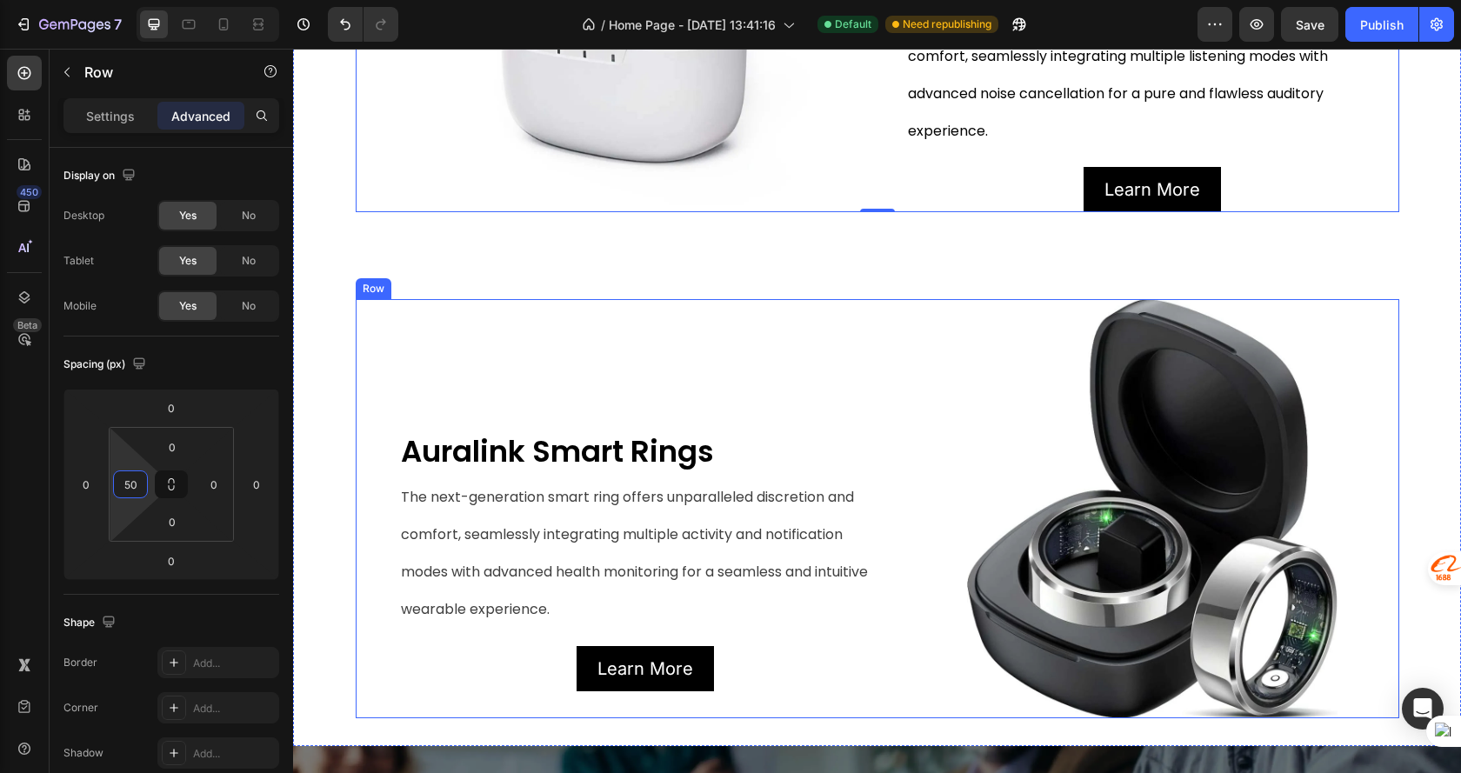
scroll to position [616, 0]
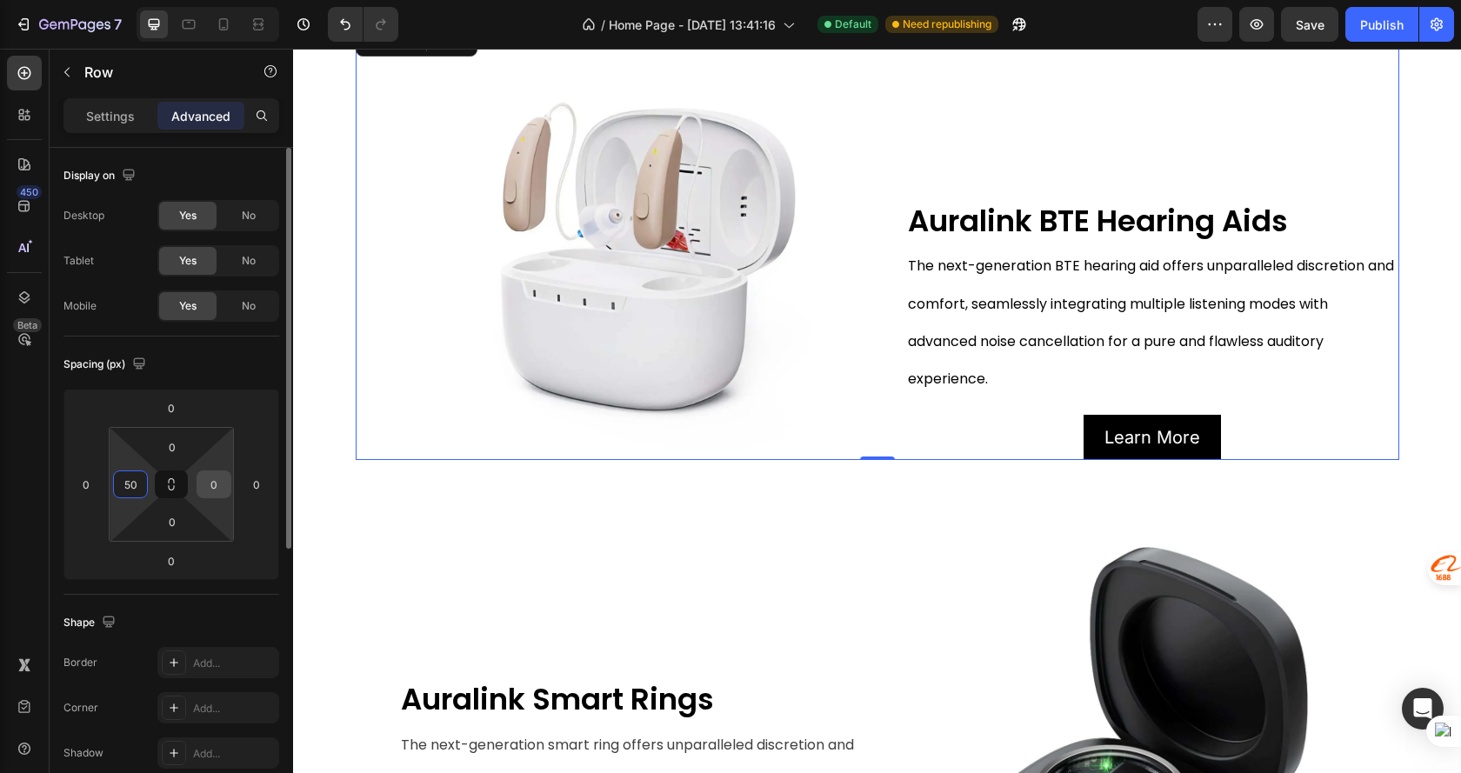
type input "50"
click at [214, 481] on input "0" at bounding box center [214, 484] width 26 height 26
type input "50"
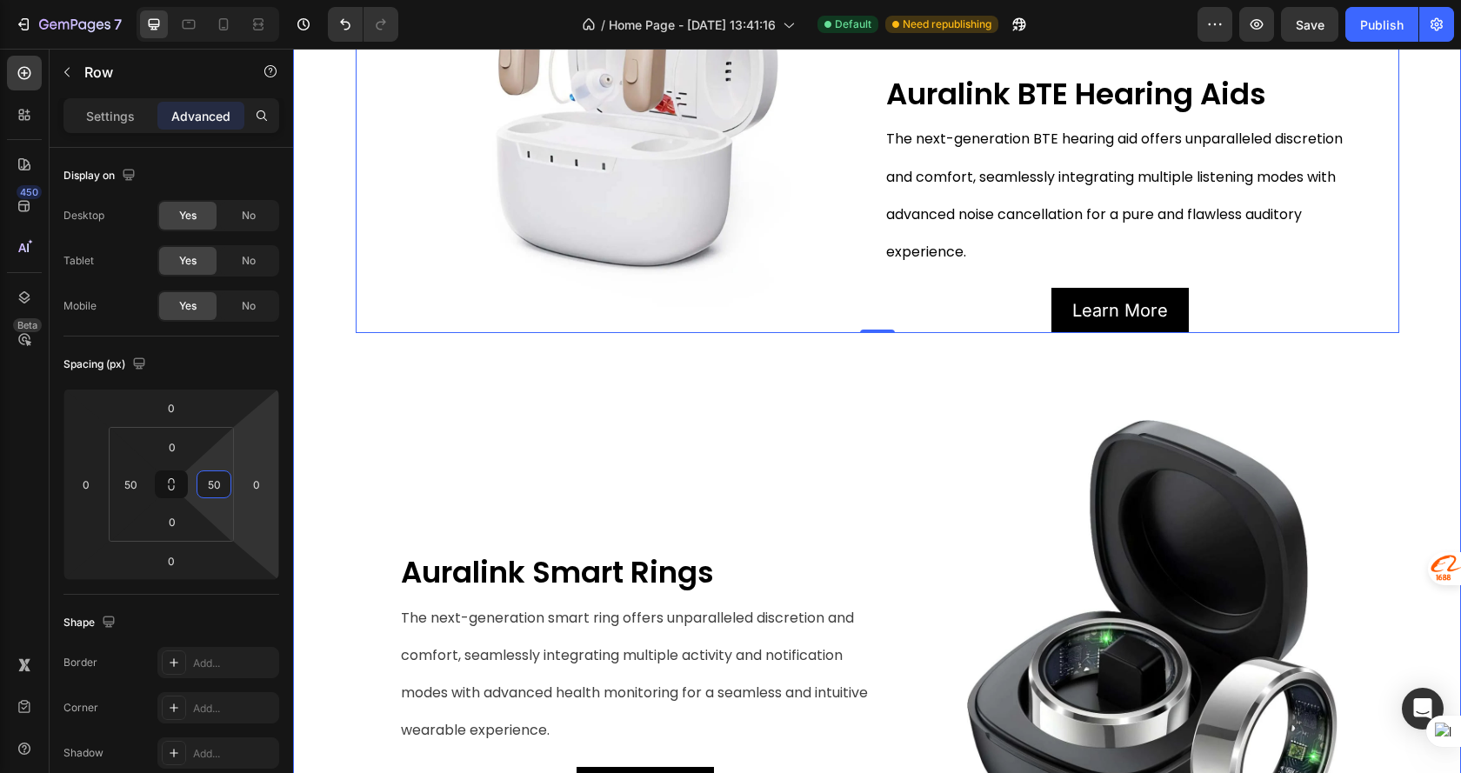
scroll to position [876, 0]
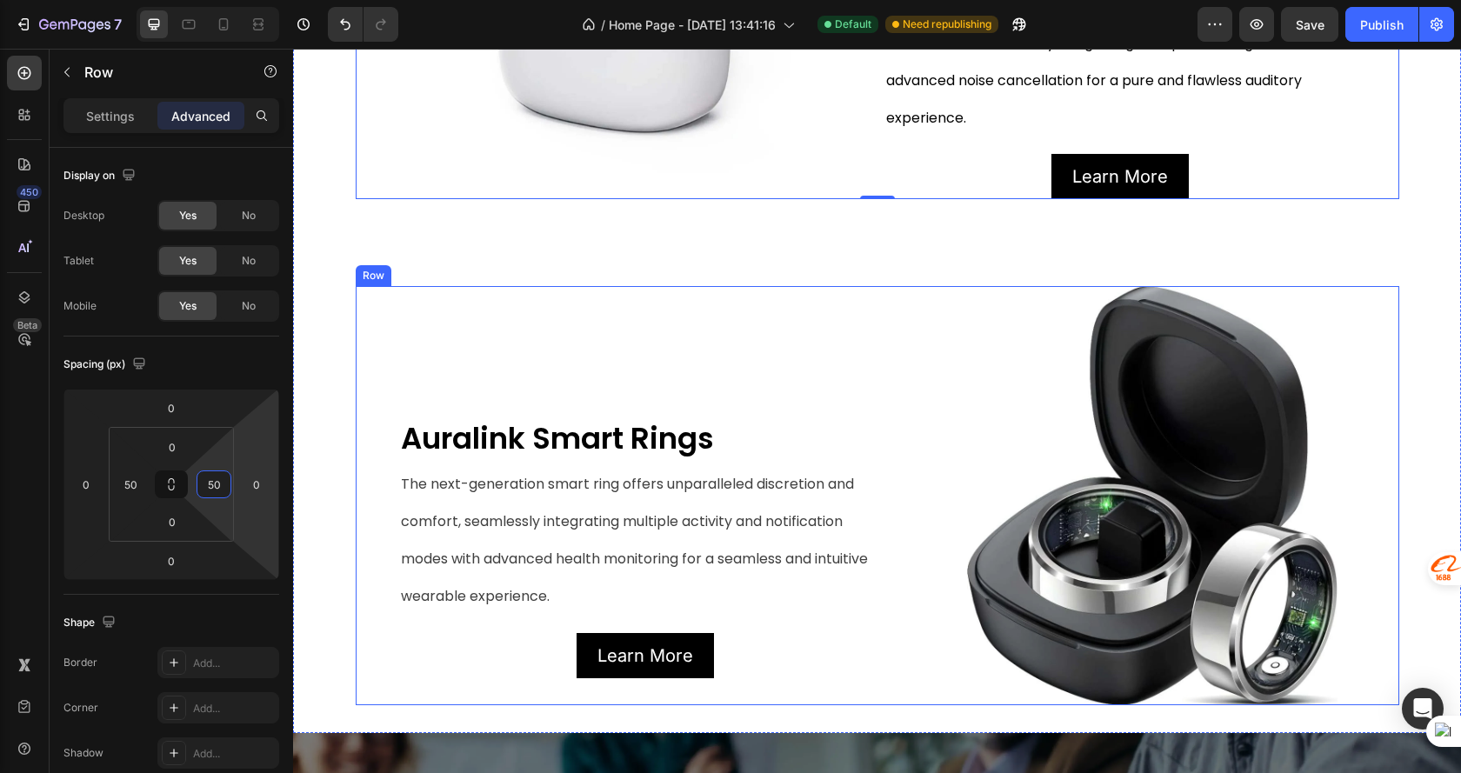
click at [419, 327] on div "Auralink Smart Rings Text Block The next-generation smart ring offers unparalle…" at bounding box center [645, 495] width 493 height 419
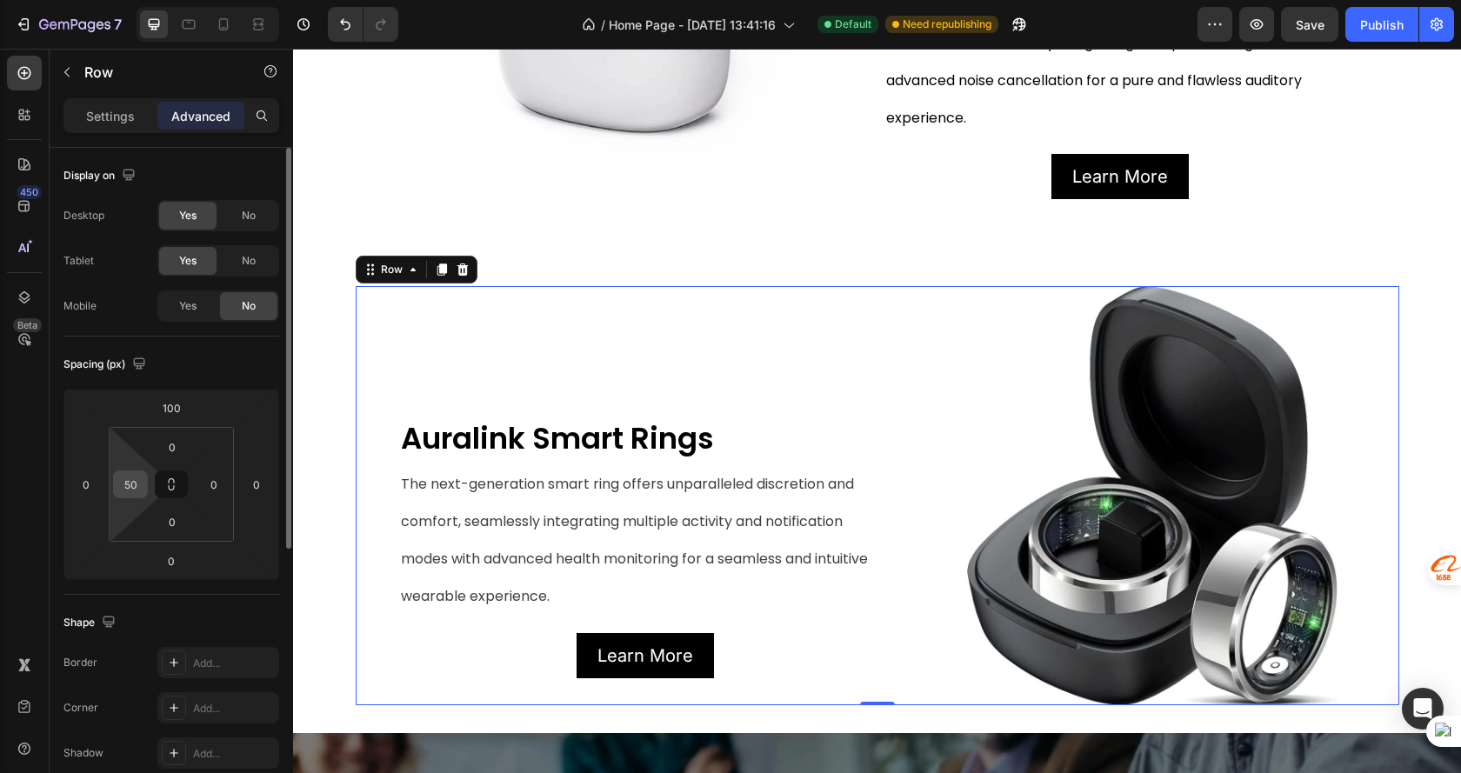
click at [140, 479] on input "50" at bounding box center [130, 484] width 26 height 26
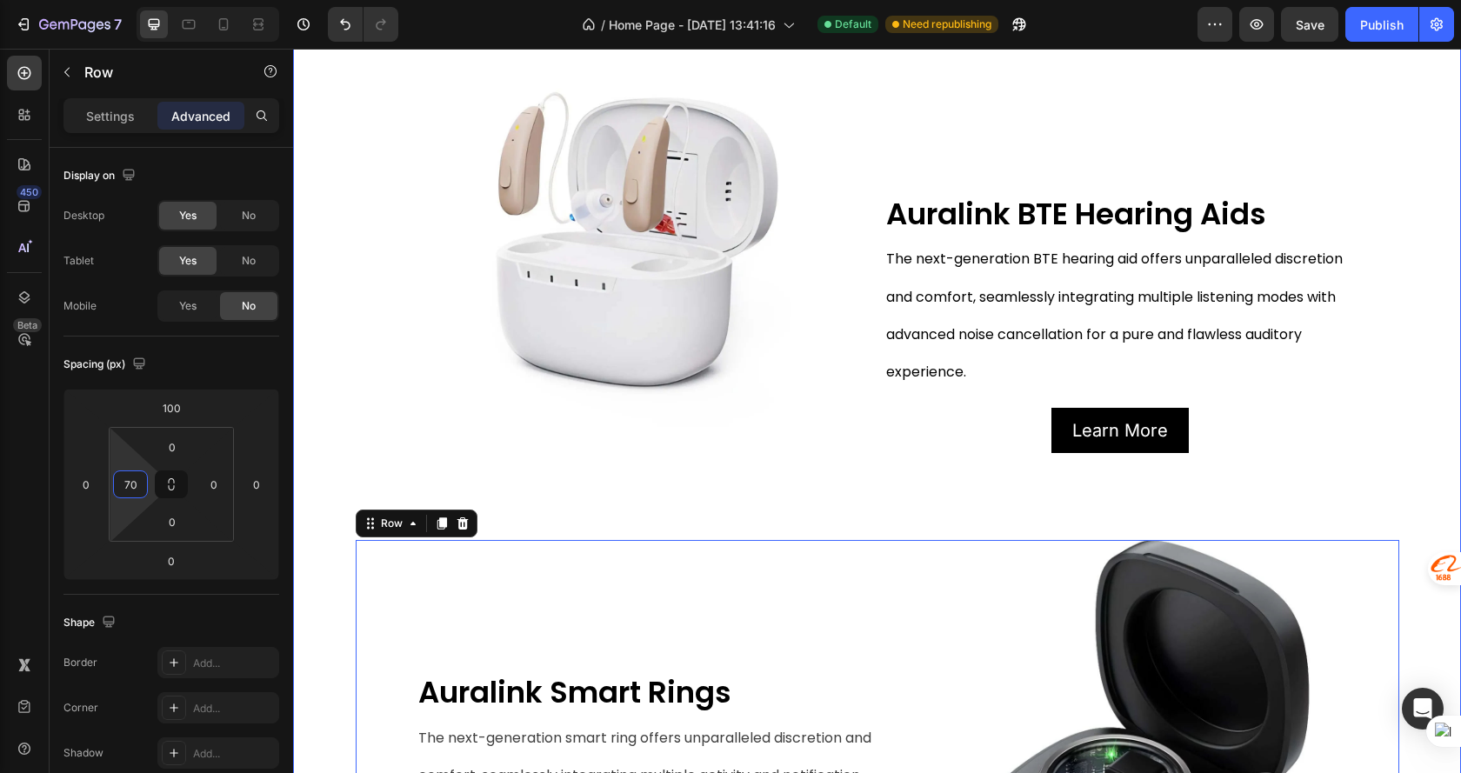
scroll to position [883, 0]
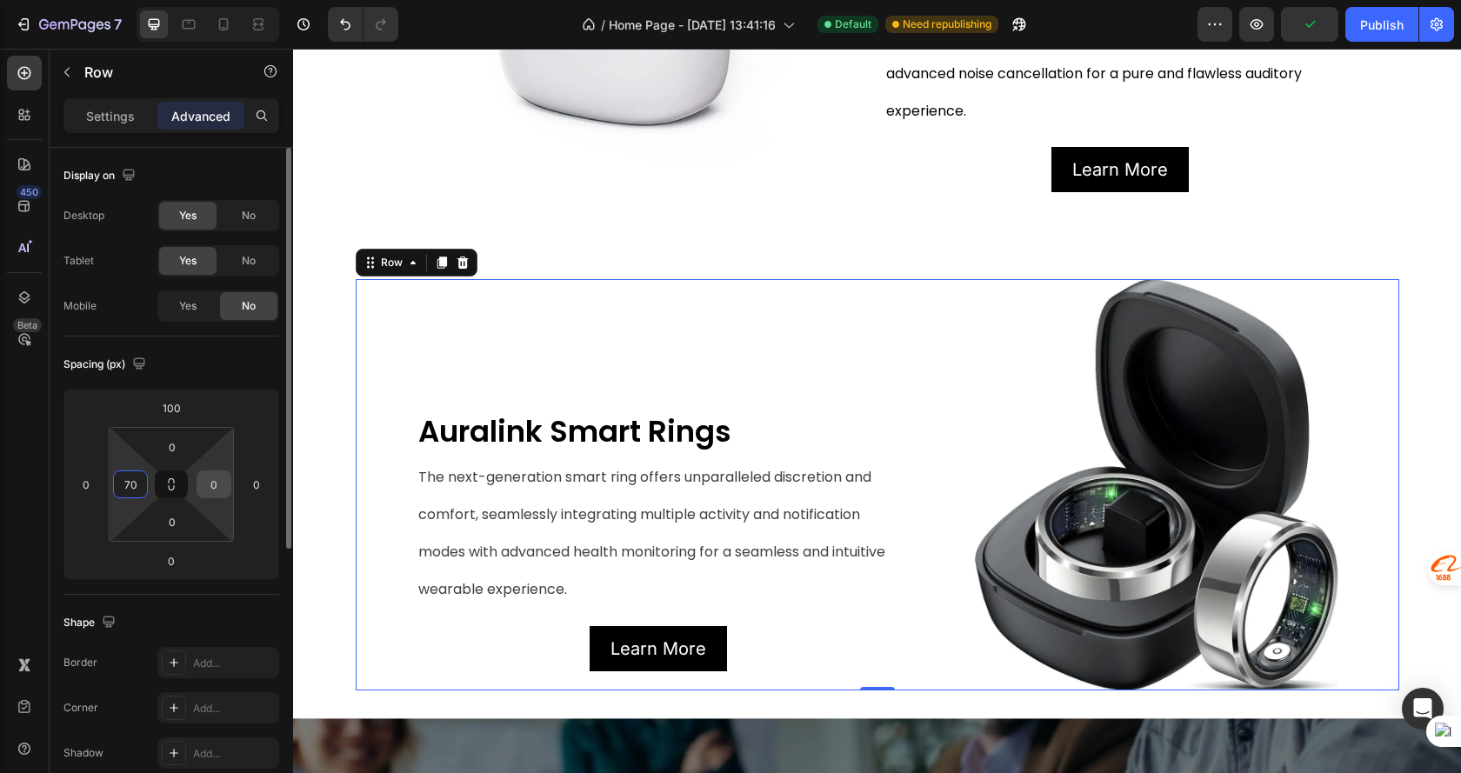
type input "70"
click at [216, 492] on input "0" at bounding box center [214, 484] width 26 height 26
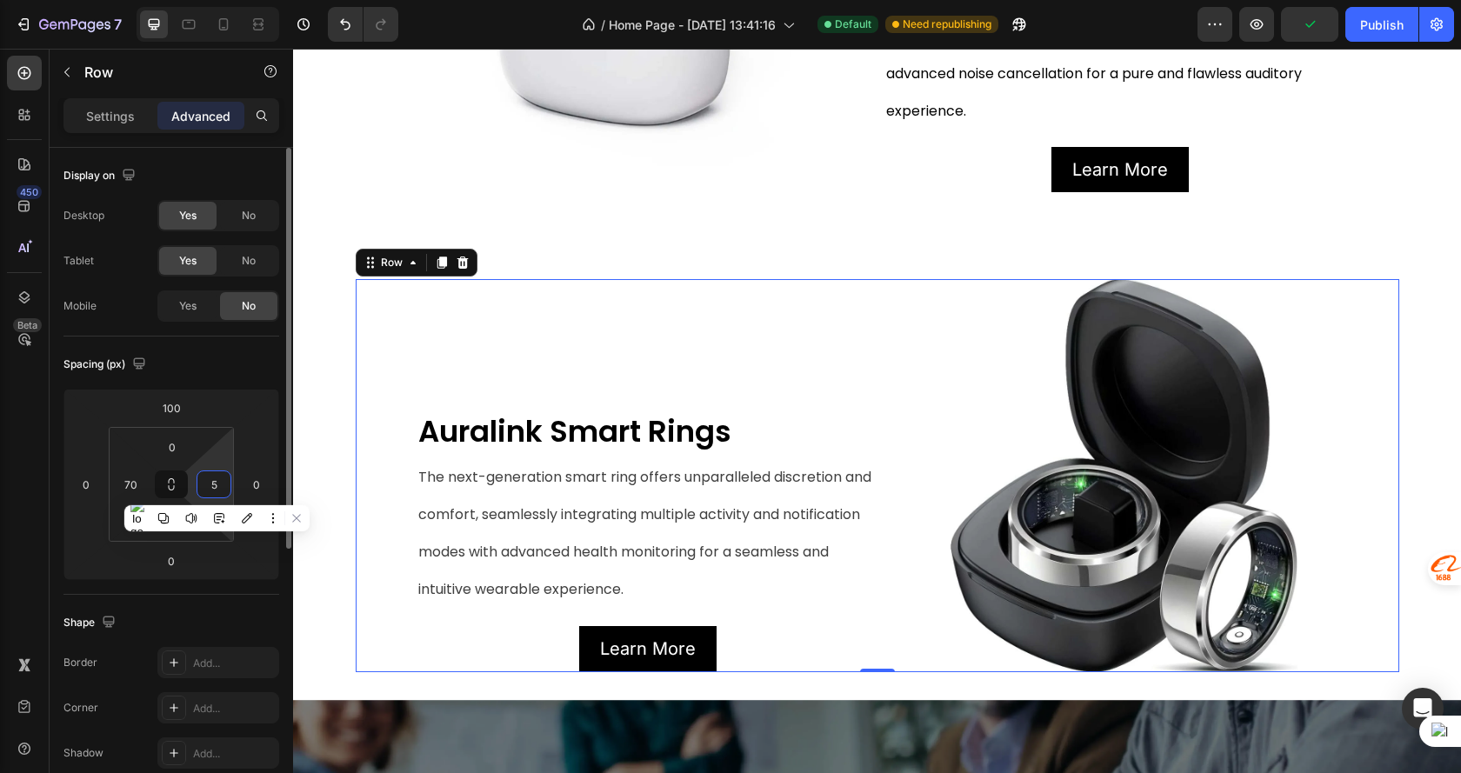
type input "50"
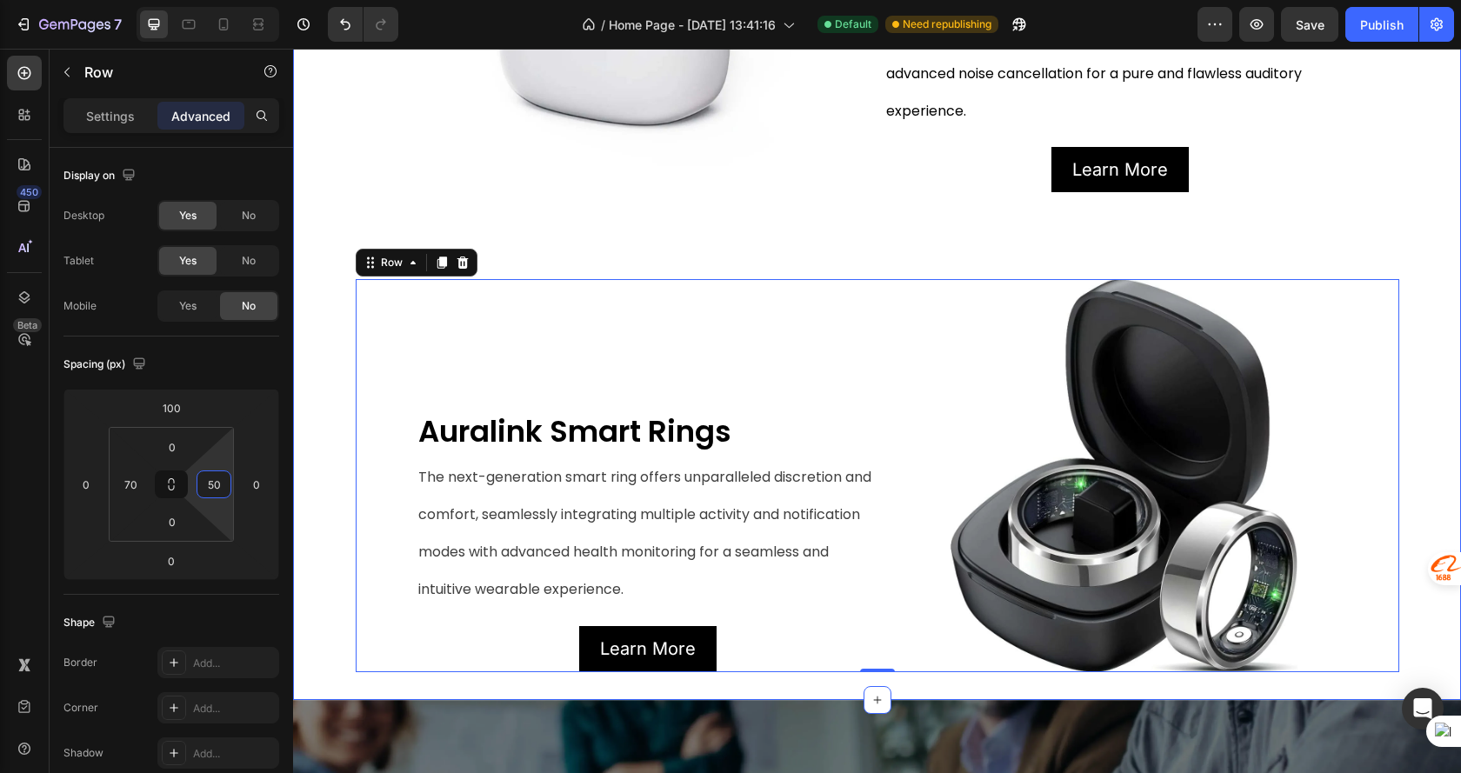
click at [1415, 200] on div "Image Auralink BTE Hearing Aids Text Block The next-generation BTE hearing aid …" at bounding box center [877, 214] width 1168 height 915
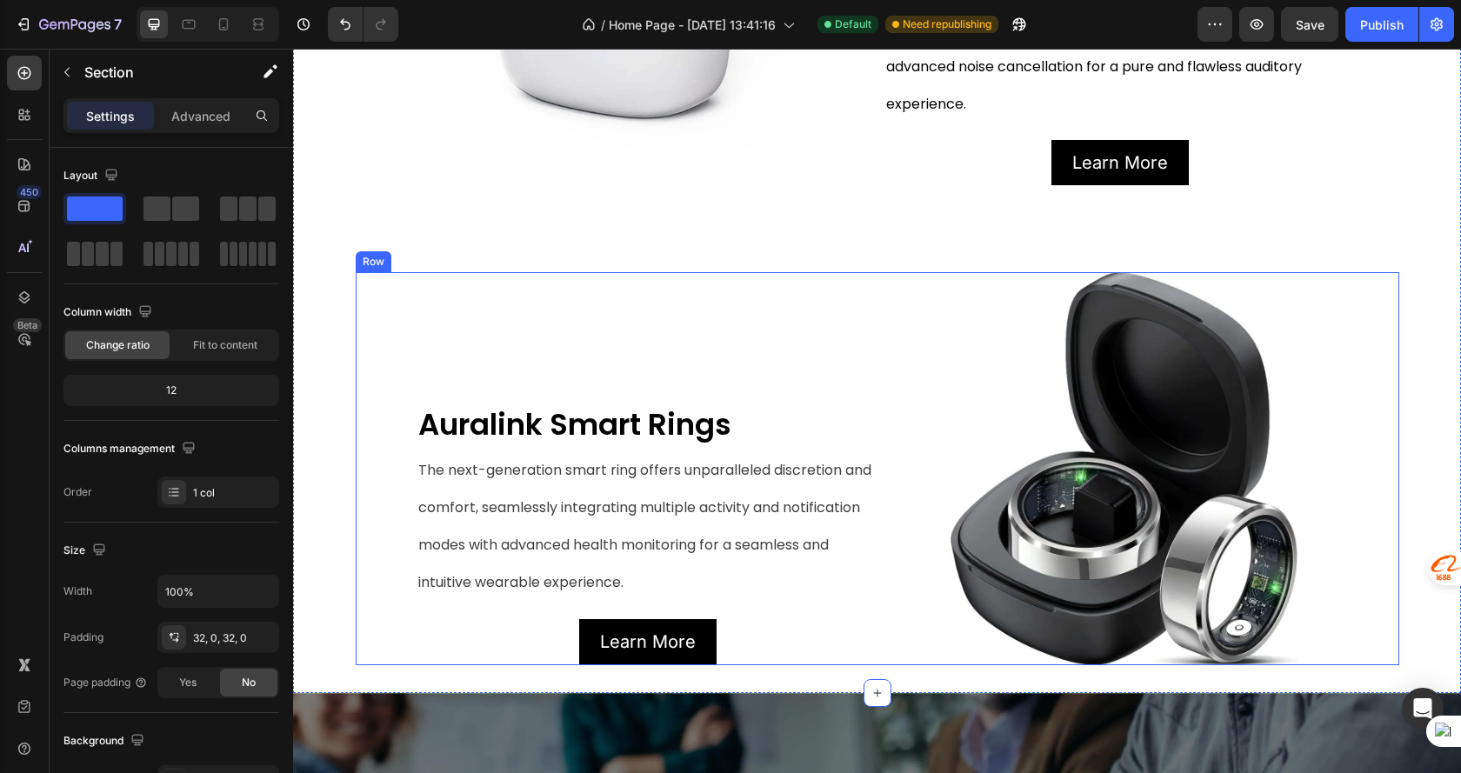
scroll to position [803, 0]
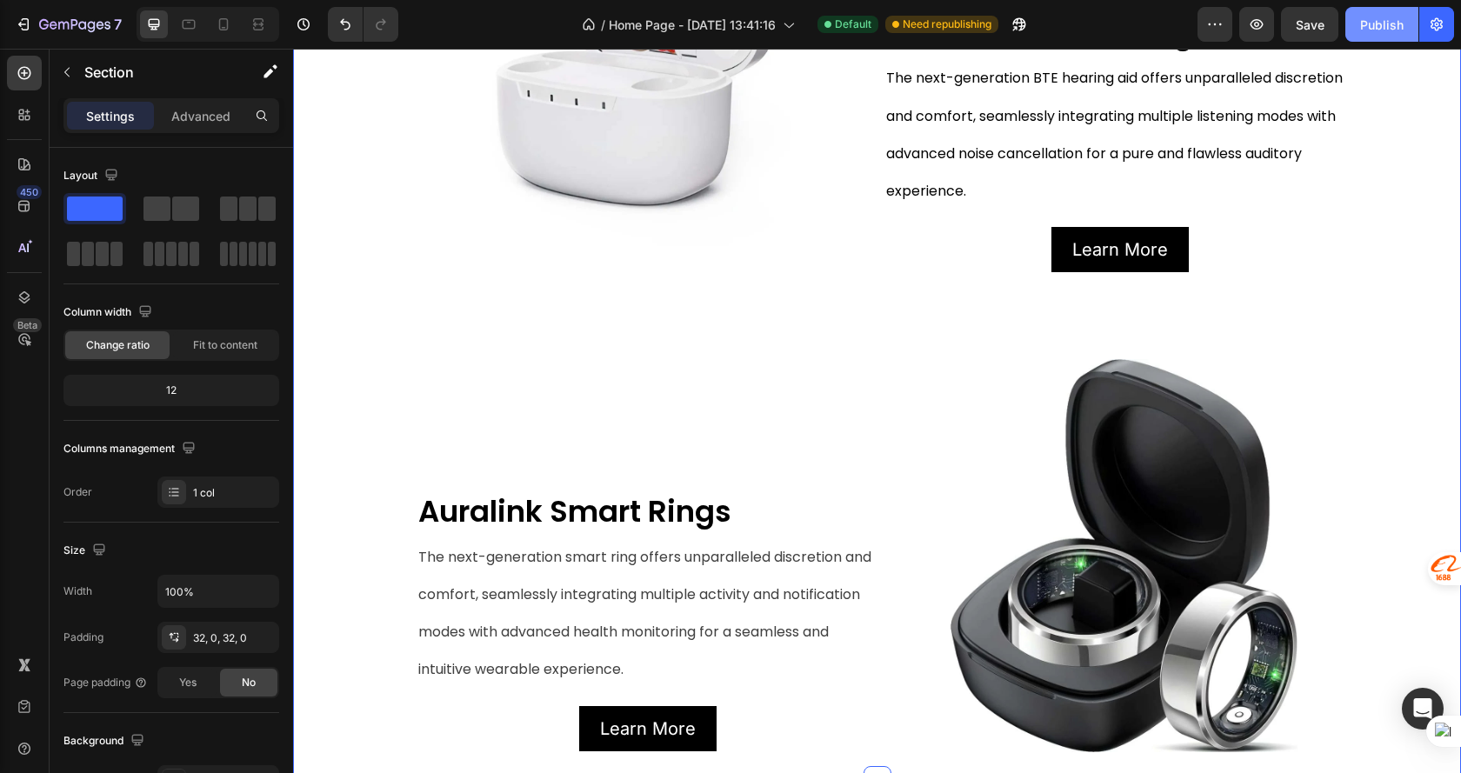
click at [1368, 26] on div "Publish" at bounding box center [1381, 25] width 43 height 18
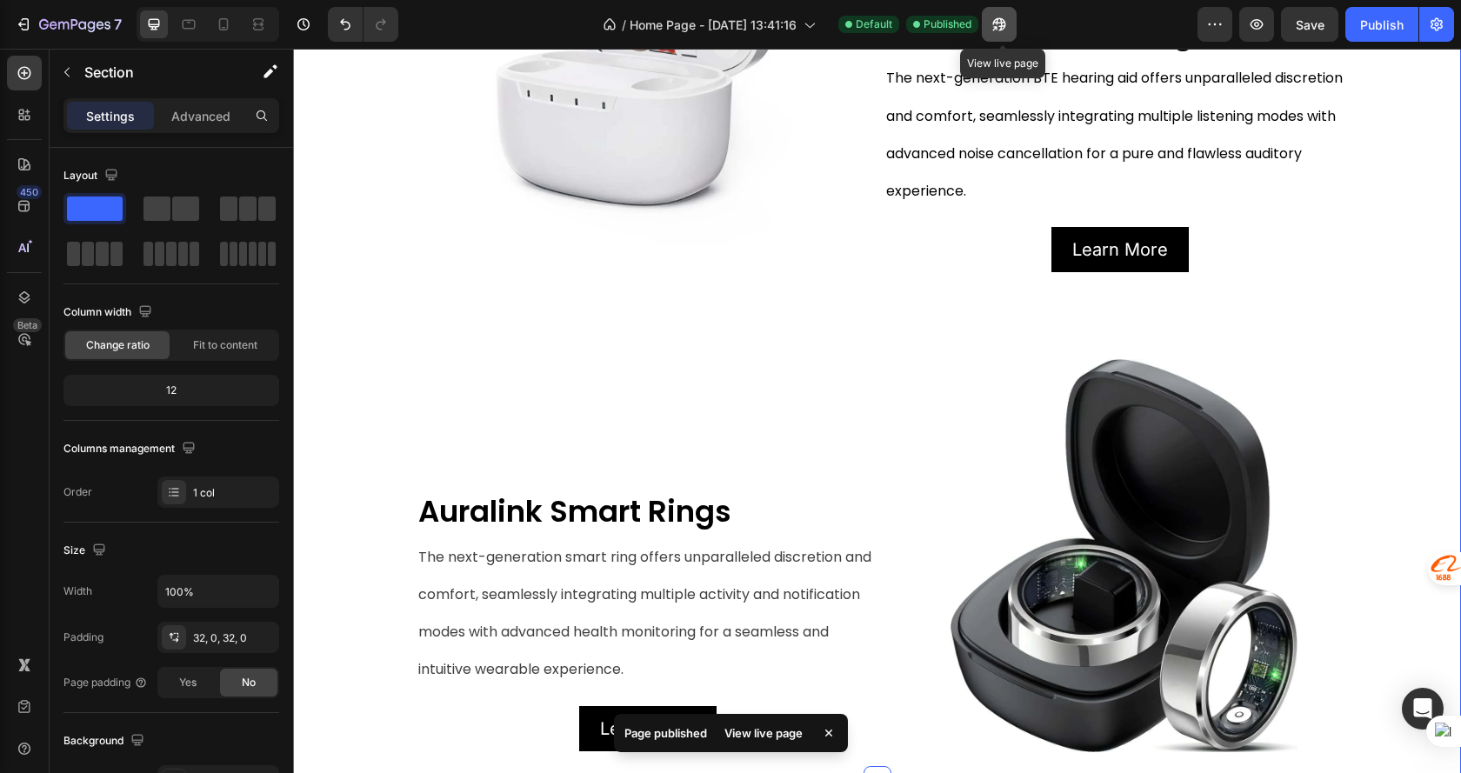
click at [998, 24] on icon "button" at bounding box center [998, 24] width 17 height 17
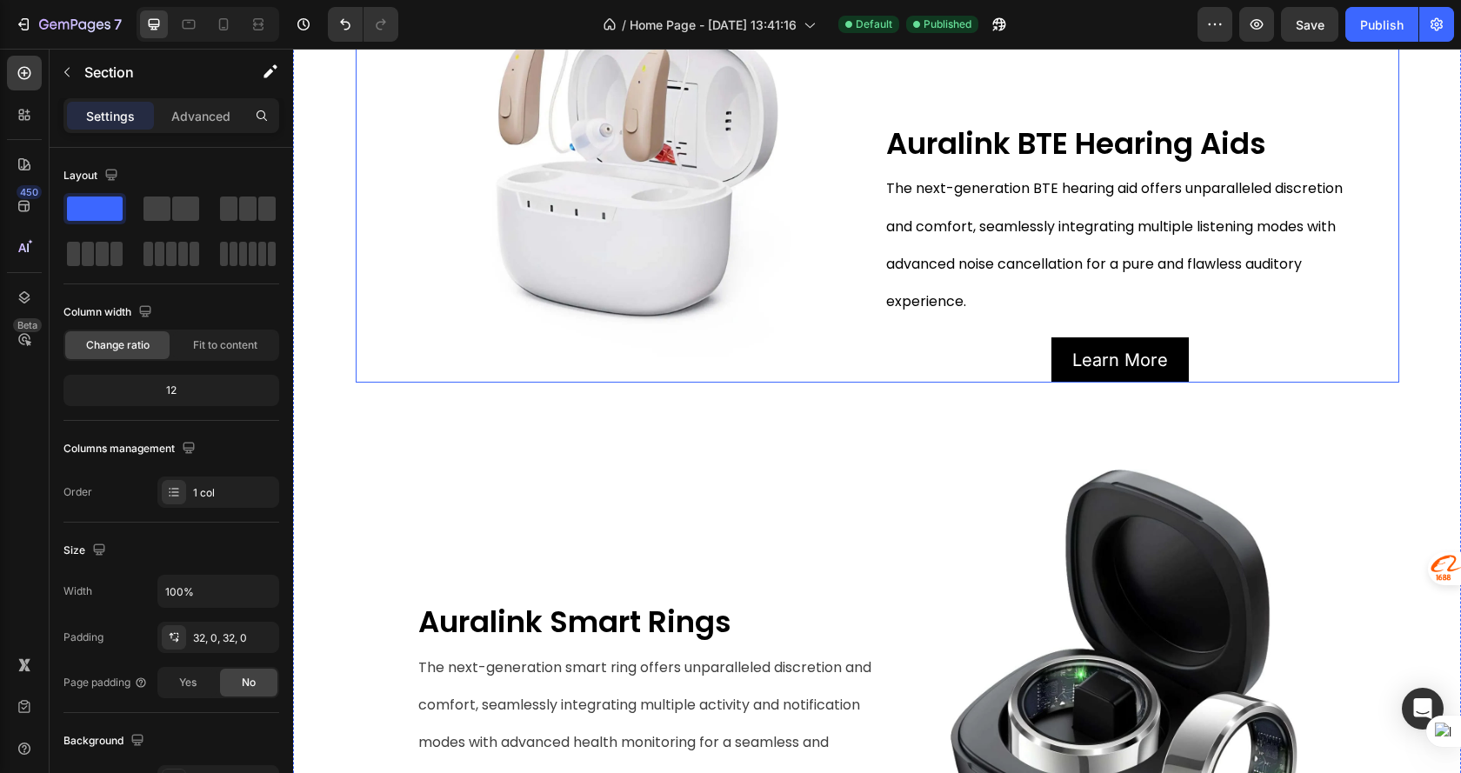
scroll to position [629, 0]
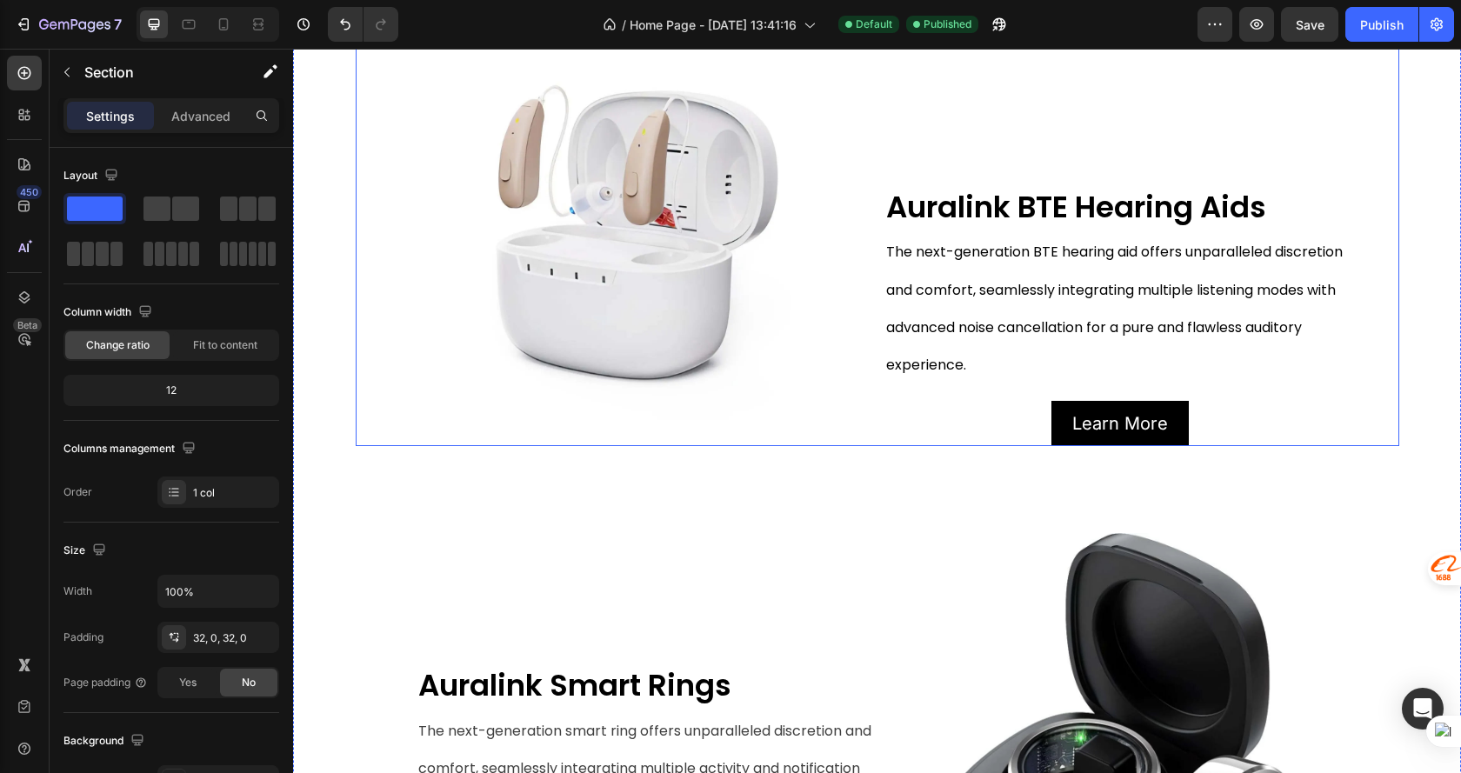
click at [371, 361] on div "Image Auralink BTE Hearing Aids Text Block The next-generation BTE hearing aid …" at bounding box center [877, 228] width 1043 height 435
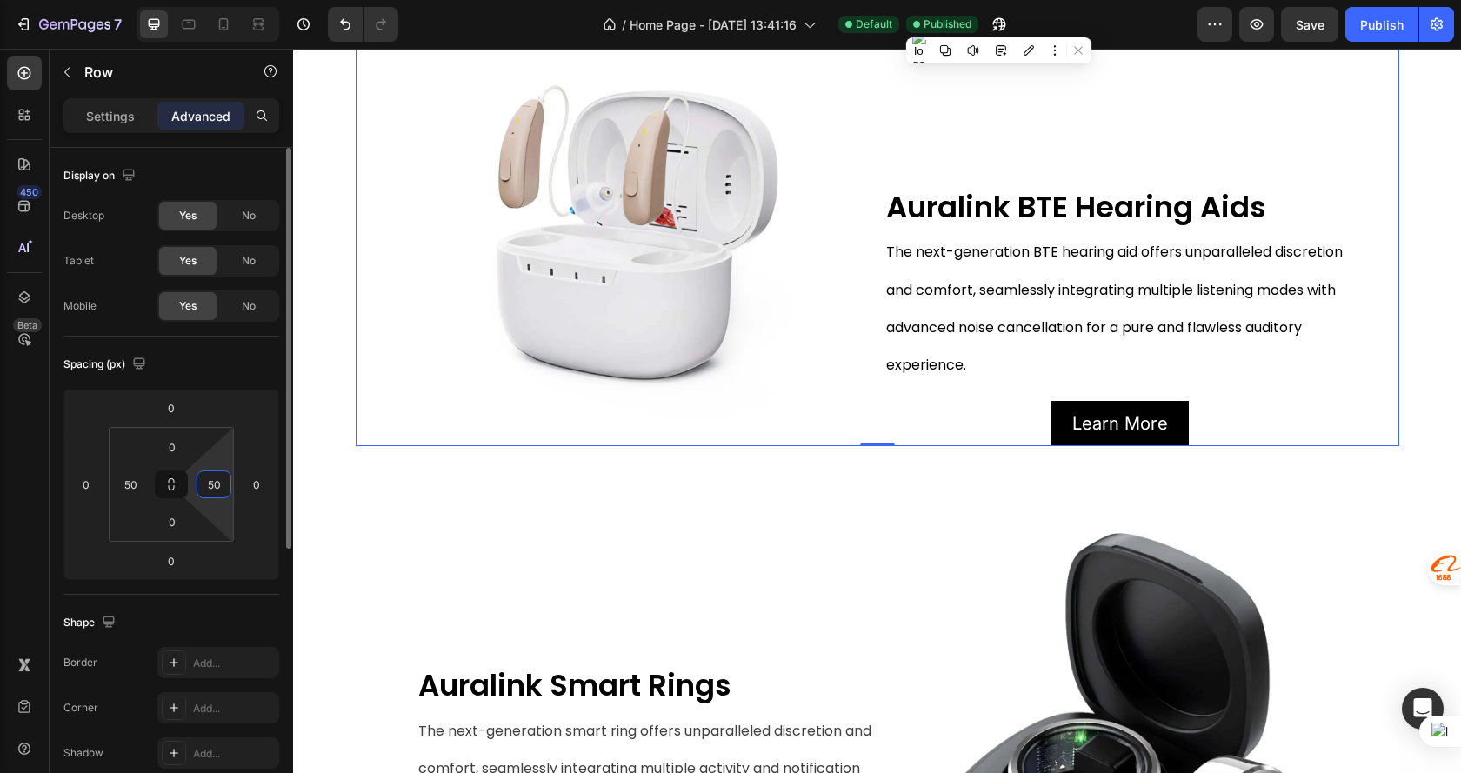
click at [215, 476] on input "50" at bounding box center [214, 484] width 26 height 26
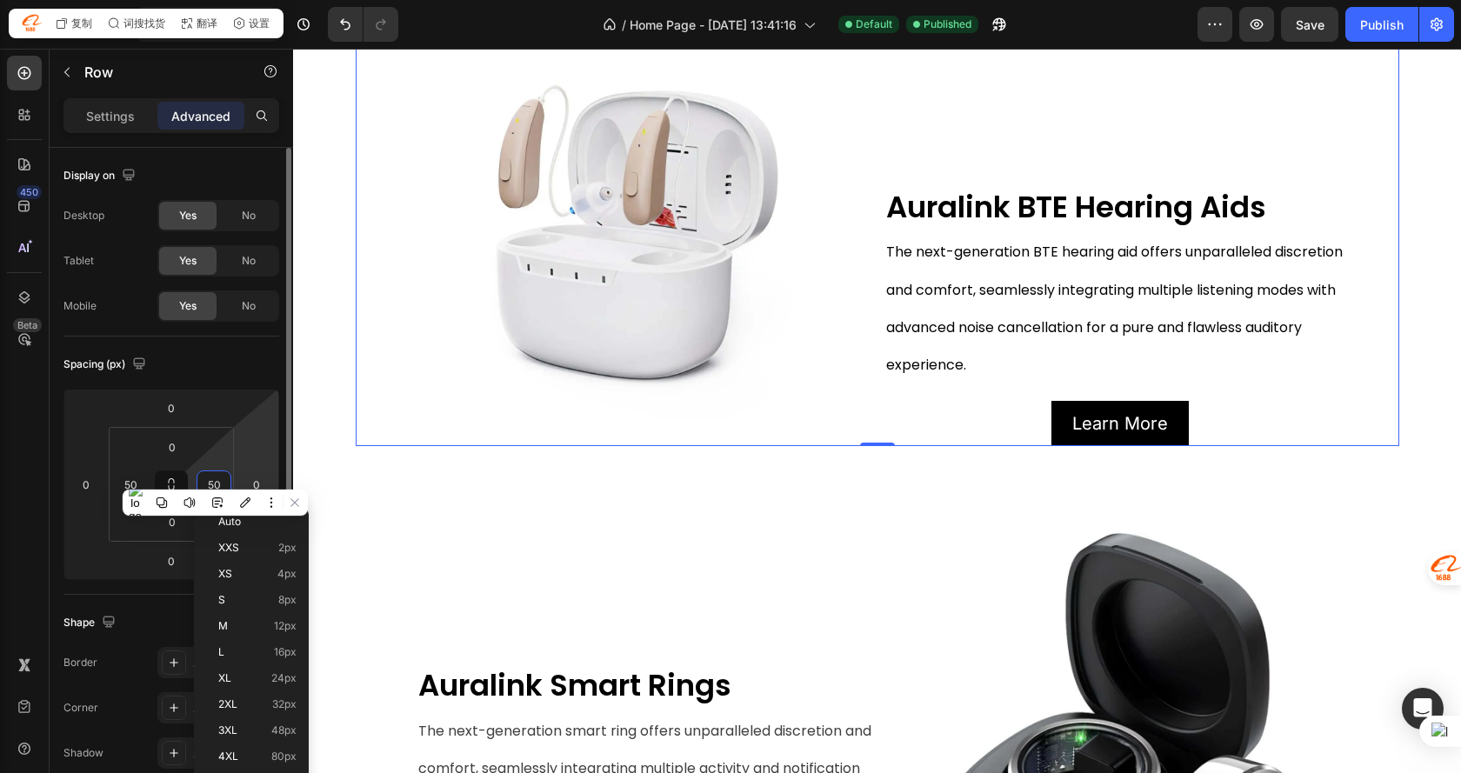
type input "4"
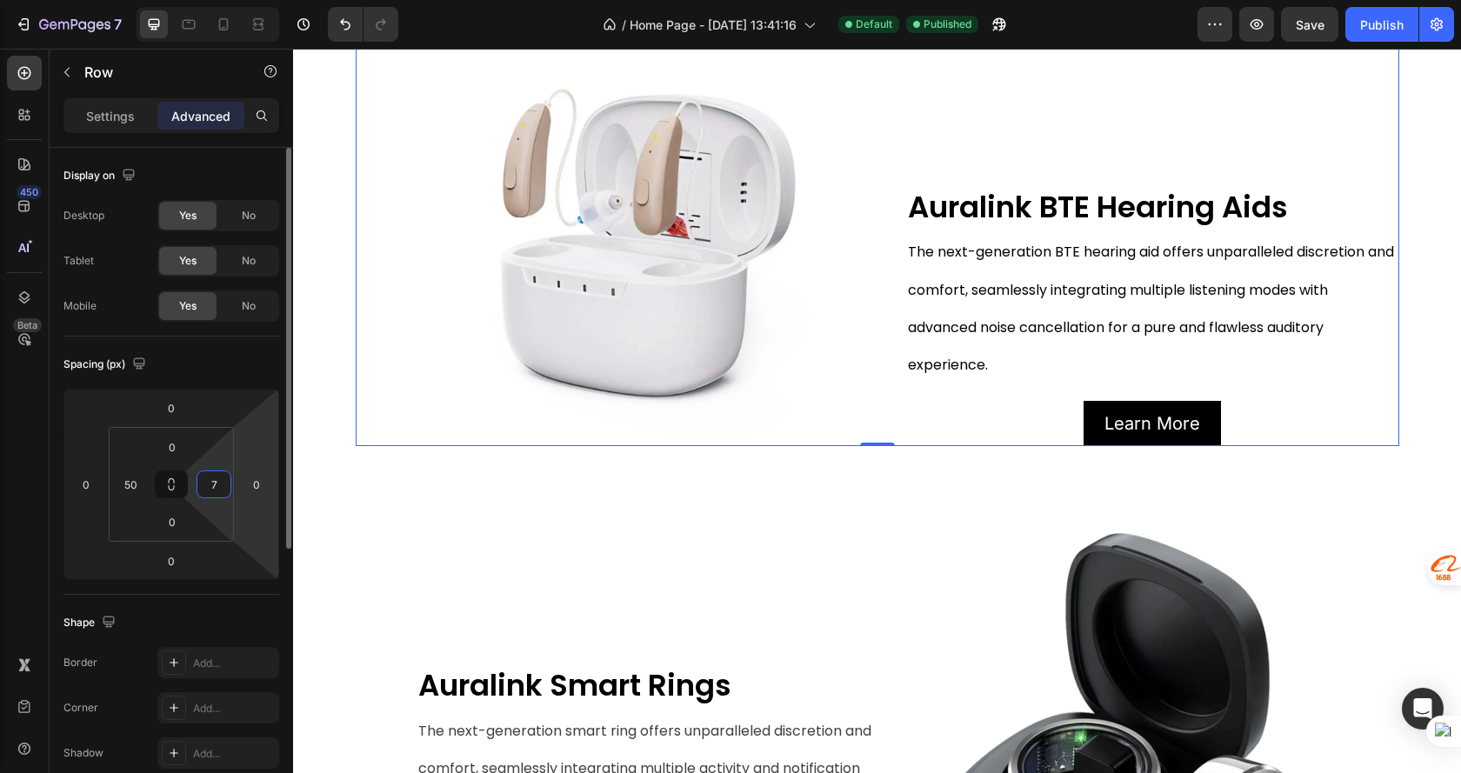
type input "70"
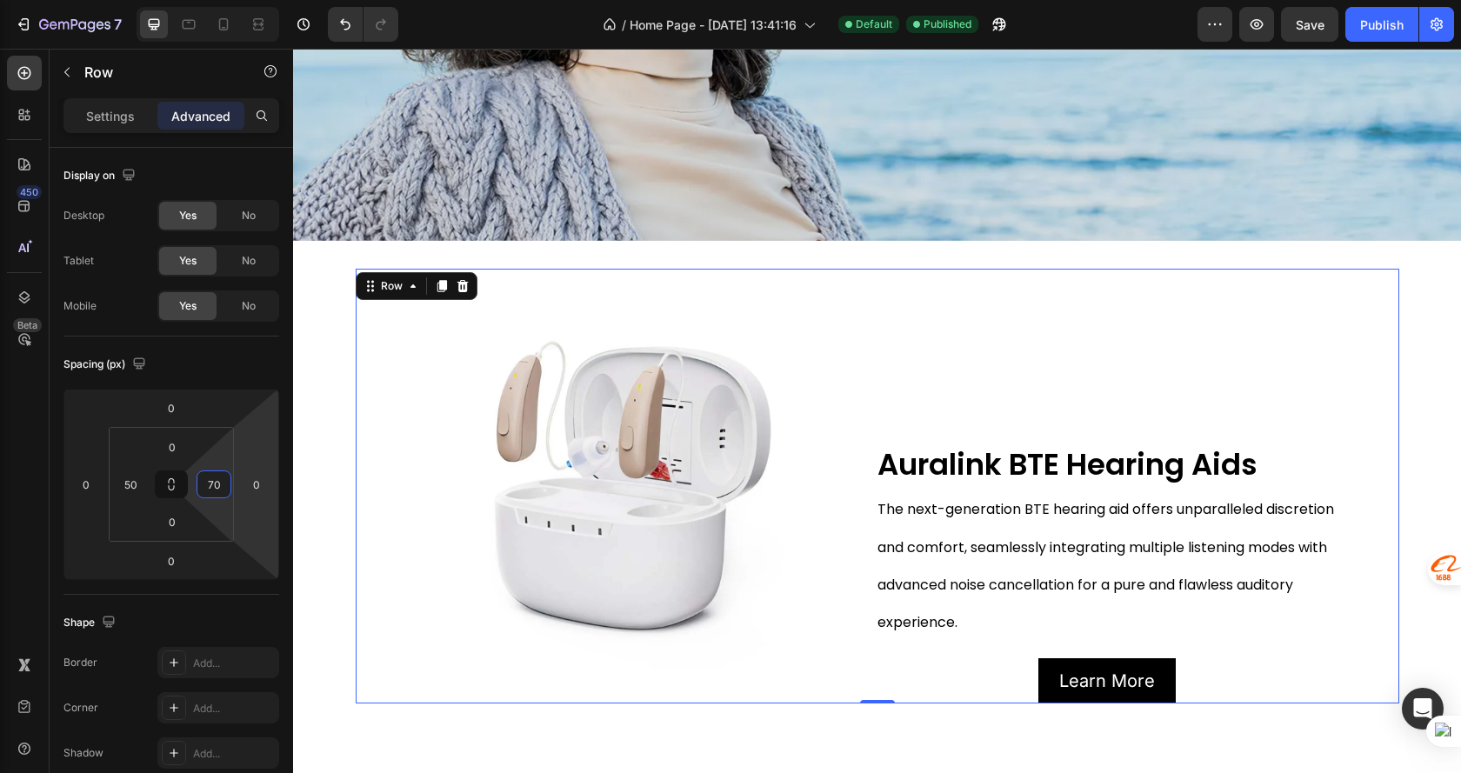
scroll to position [535, 0]
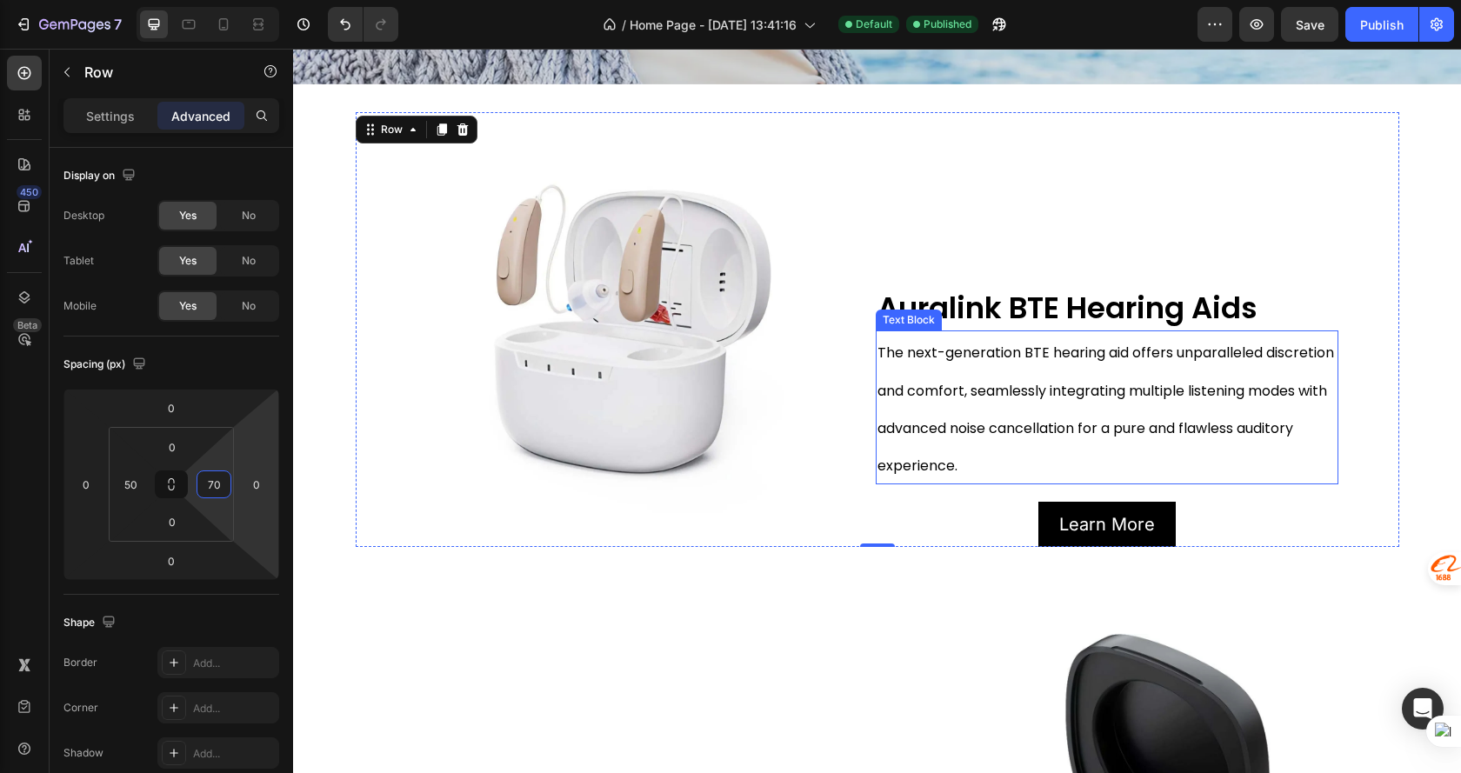
click at [1247, 432] on p "The next-generation BTE hearing aid offers unparalleled discretion and comfort,…" at bounding box center [1106, 407] width 459 height 150
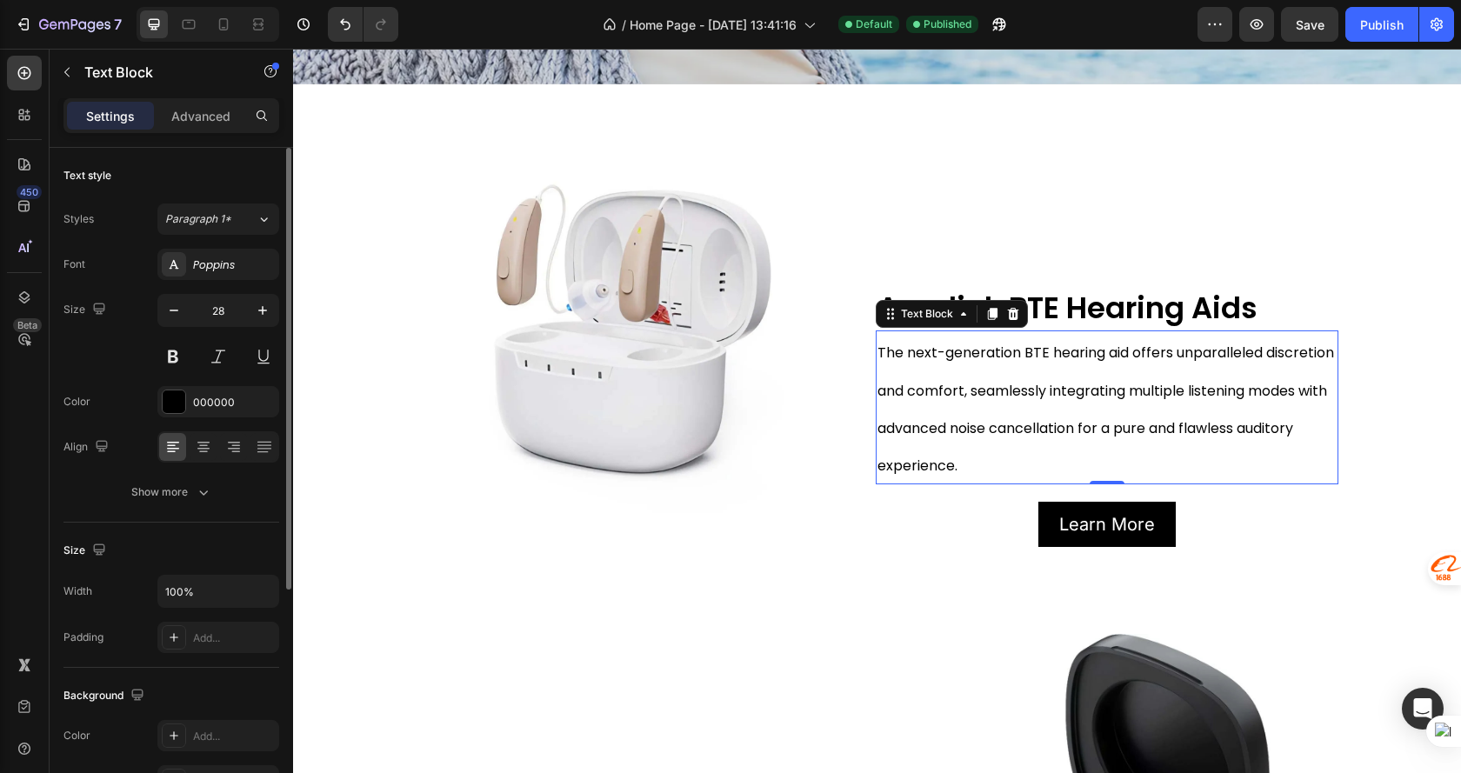
click at [217, 574] on div "Size Width 100% Padding Add..." at bounding box center [171, 595] width 216 height 145
click at [247, 596] on button "button" at bounding box center [262, 591] width 31 height 31
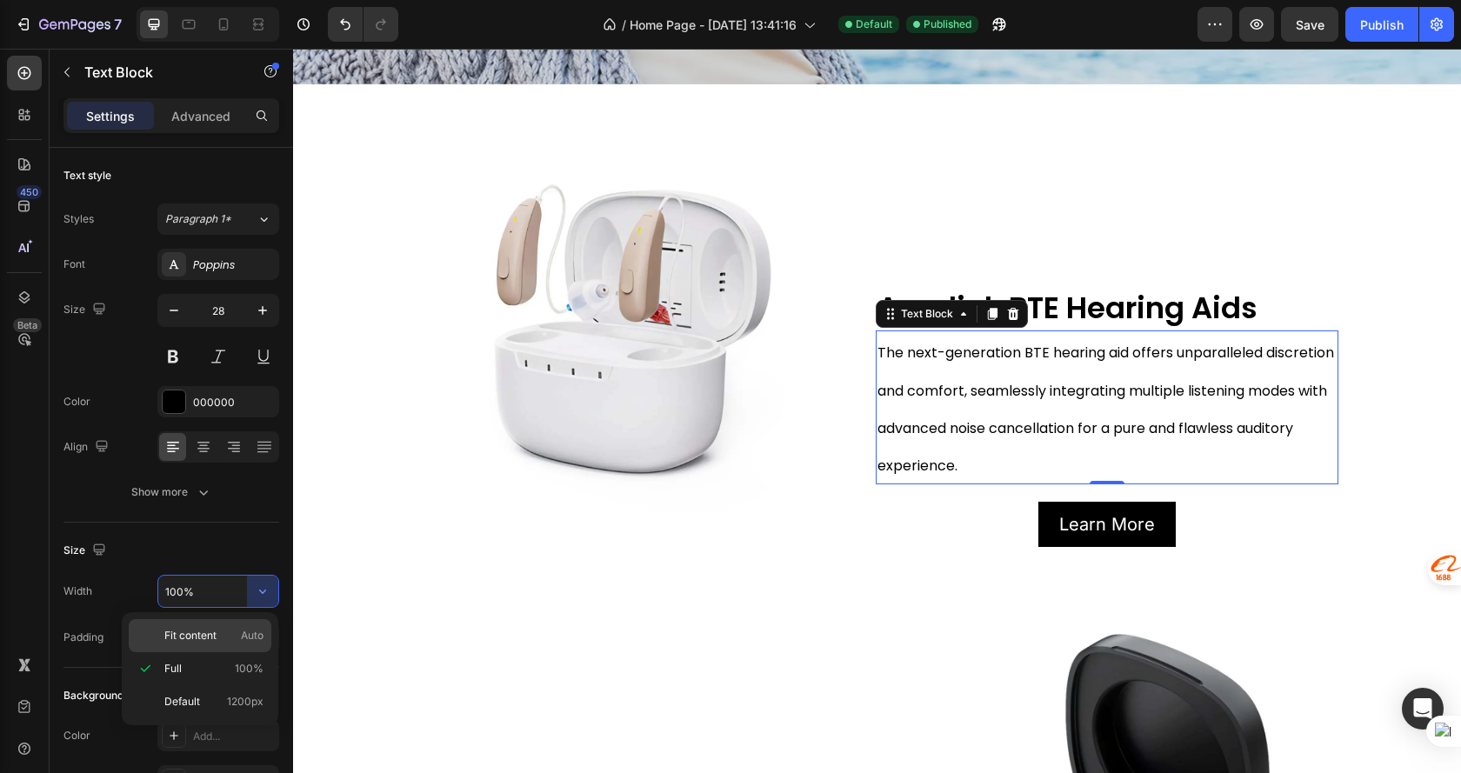
click at [241, 627] on div "Fit content Auto" at bounding box center [200, 635] width 143 height 33
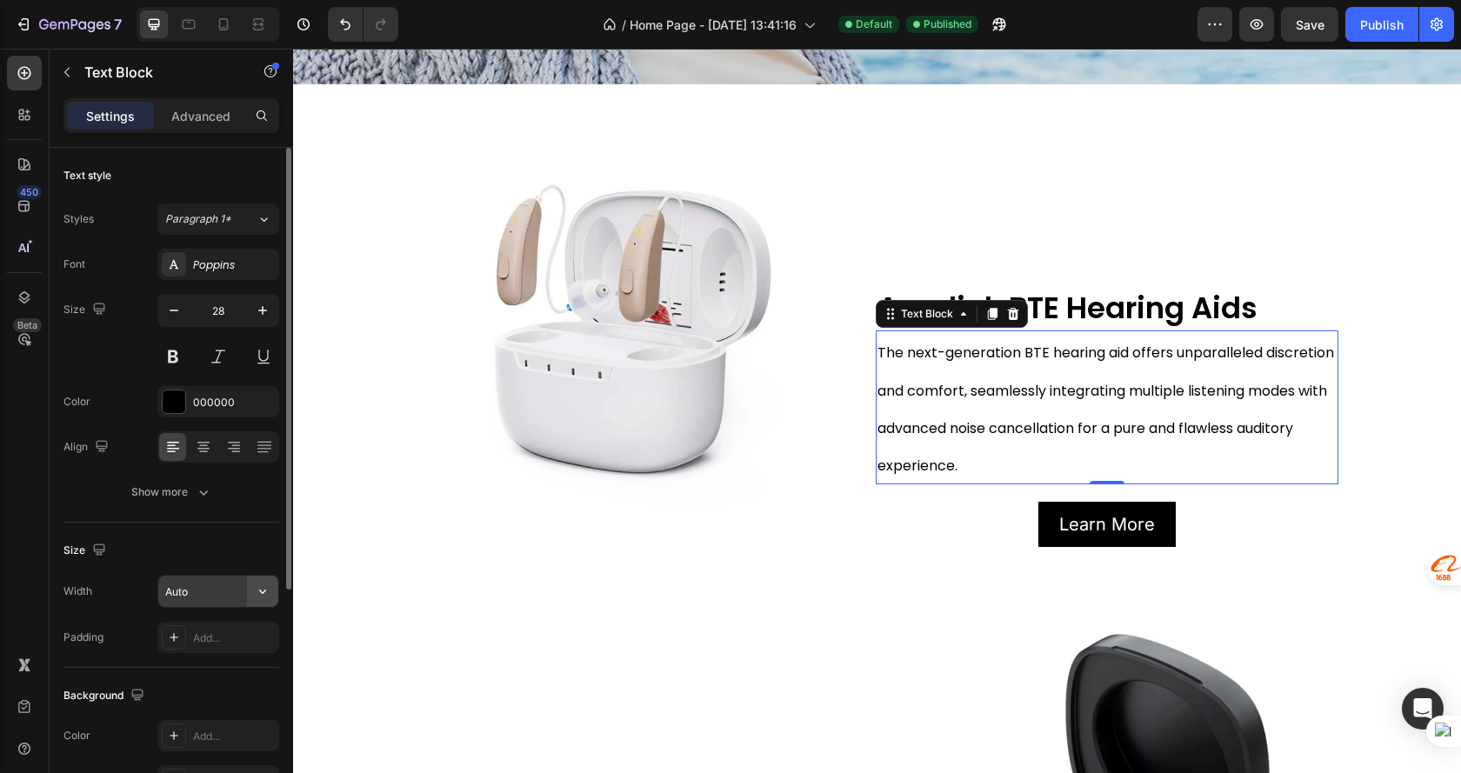
click at [262, 594] on icon "button" at bounding box center [262, 591] width 17 height 17
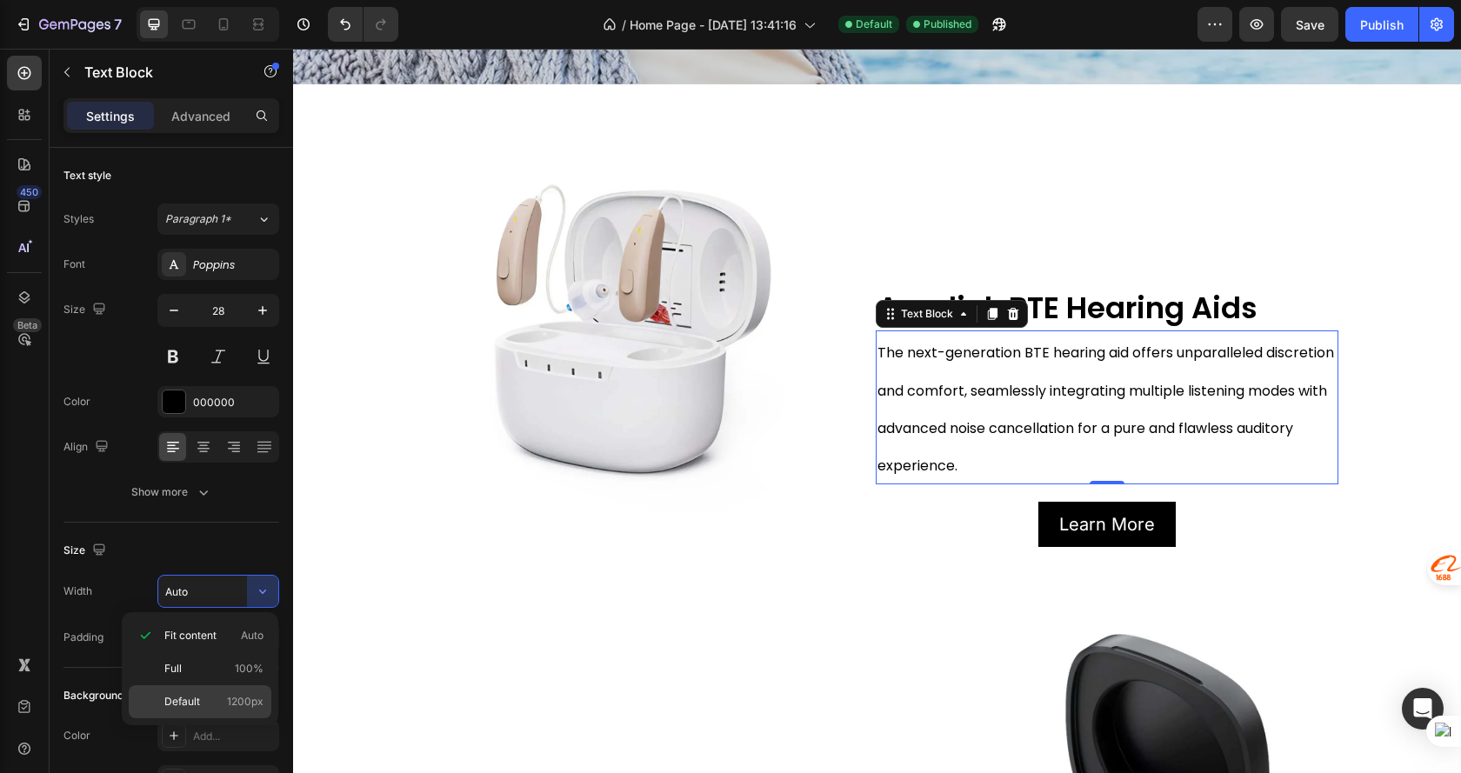
click at [200, 696] on p "Default 1200px" at bounding box center [213, 702] width 99 height 16
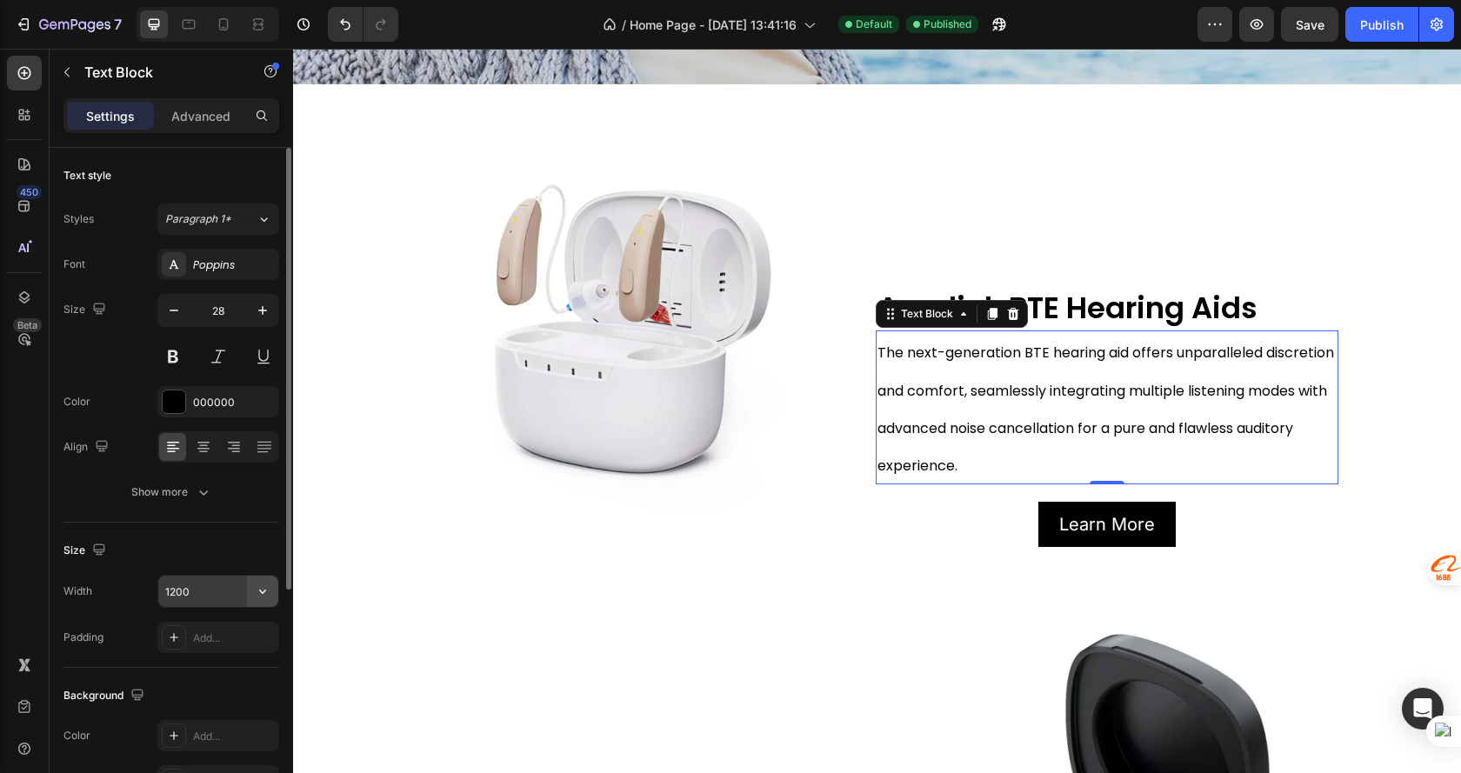
click at [256, 594] on icon "button" at bounding box center [262, 591] width 17 height 17
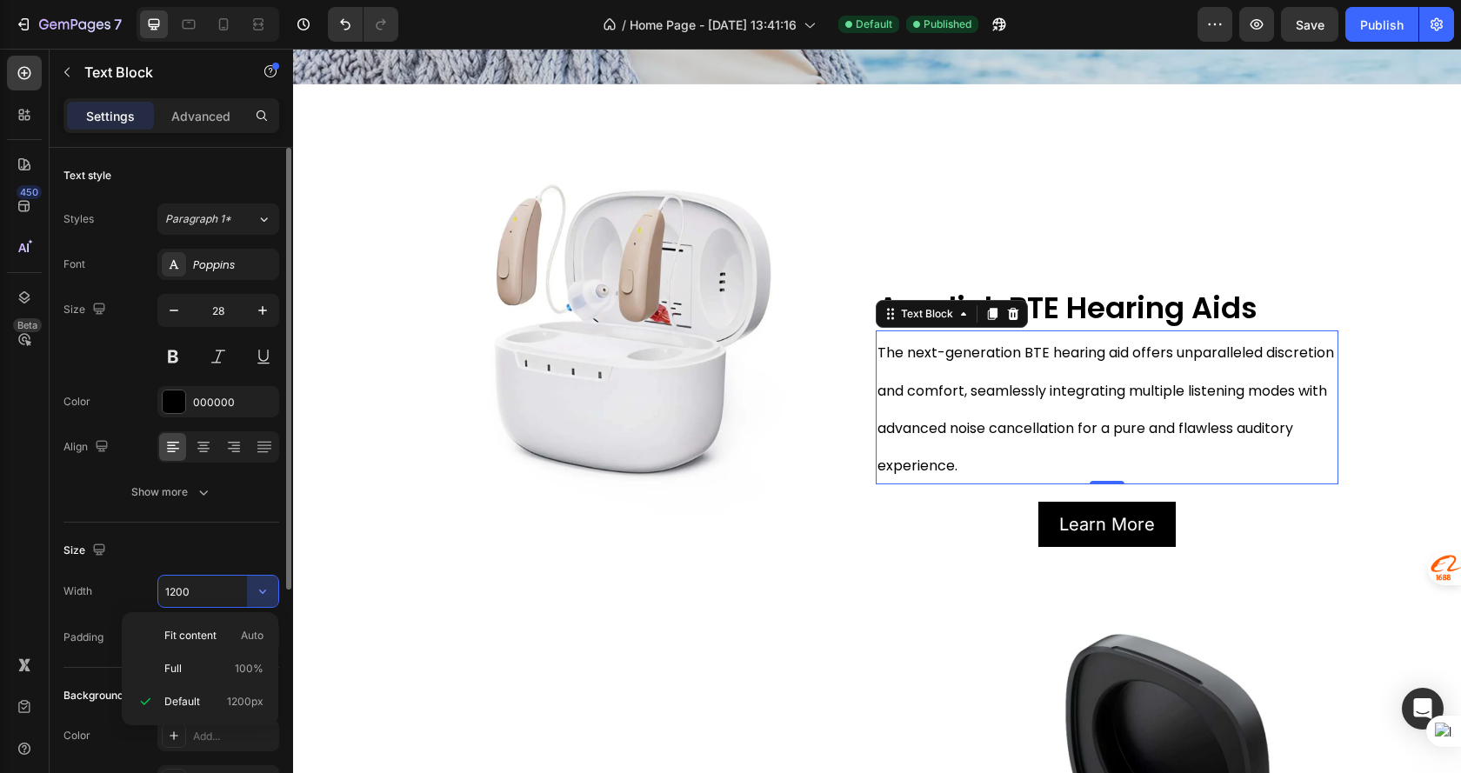
click at [214, 670] on p "Full 100%" at bounding box center [213, 669] width 99 height 16
type input "100%"
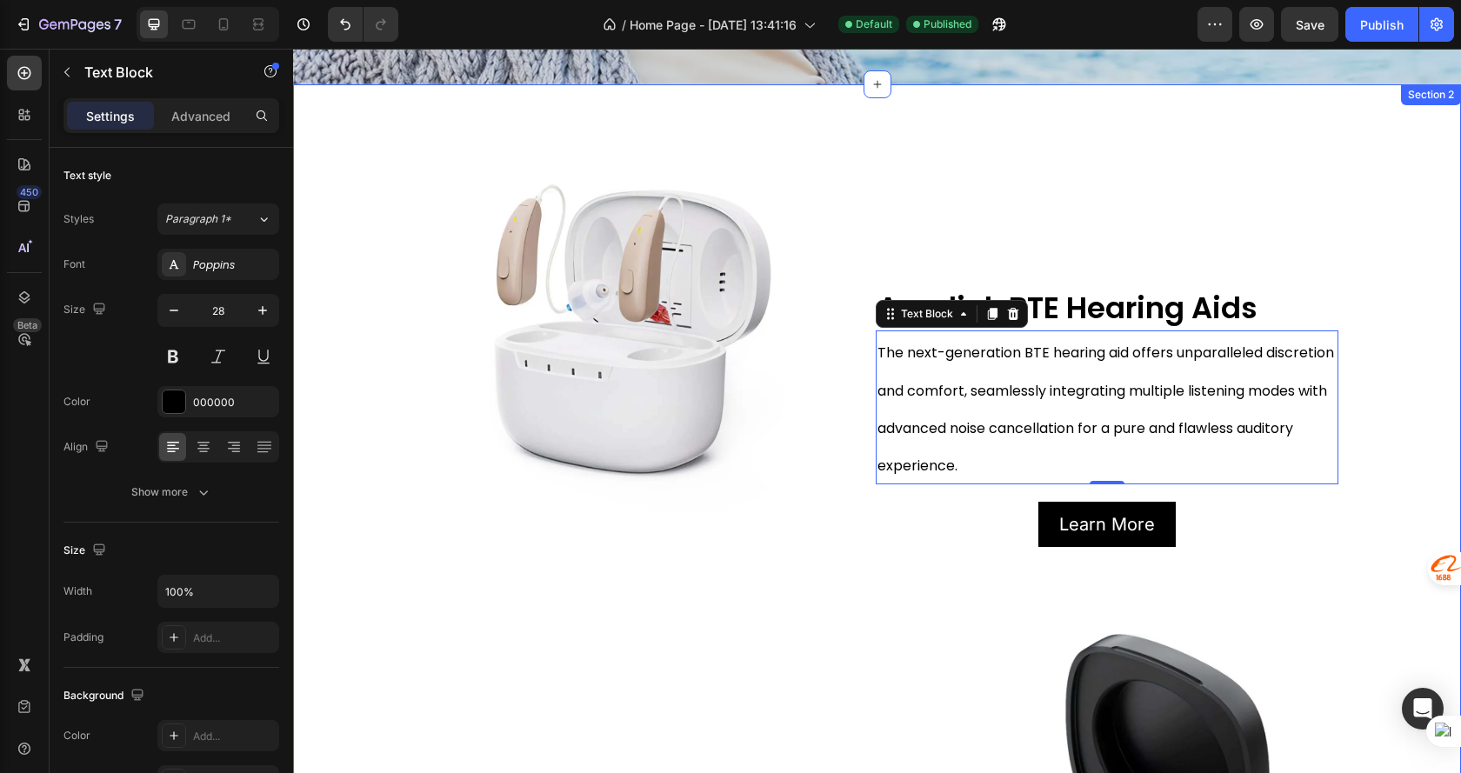
drag, startPoint x: 480, startPoint y: 603, endPoint x: 506, endPoint y: 597, distance: 26.6
click at [482, 603] on div "Image Auralink BTE Hearing Aids Text Block The next-generation BTE hearing aid …" at bounding box center [877, 569] width 1168 height 915
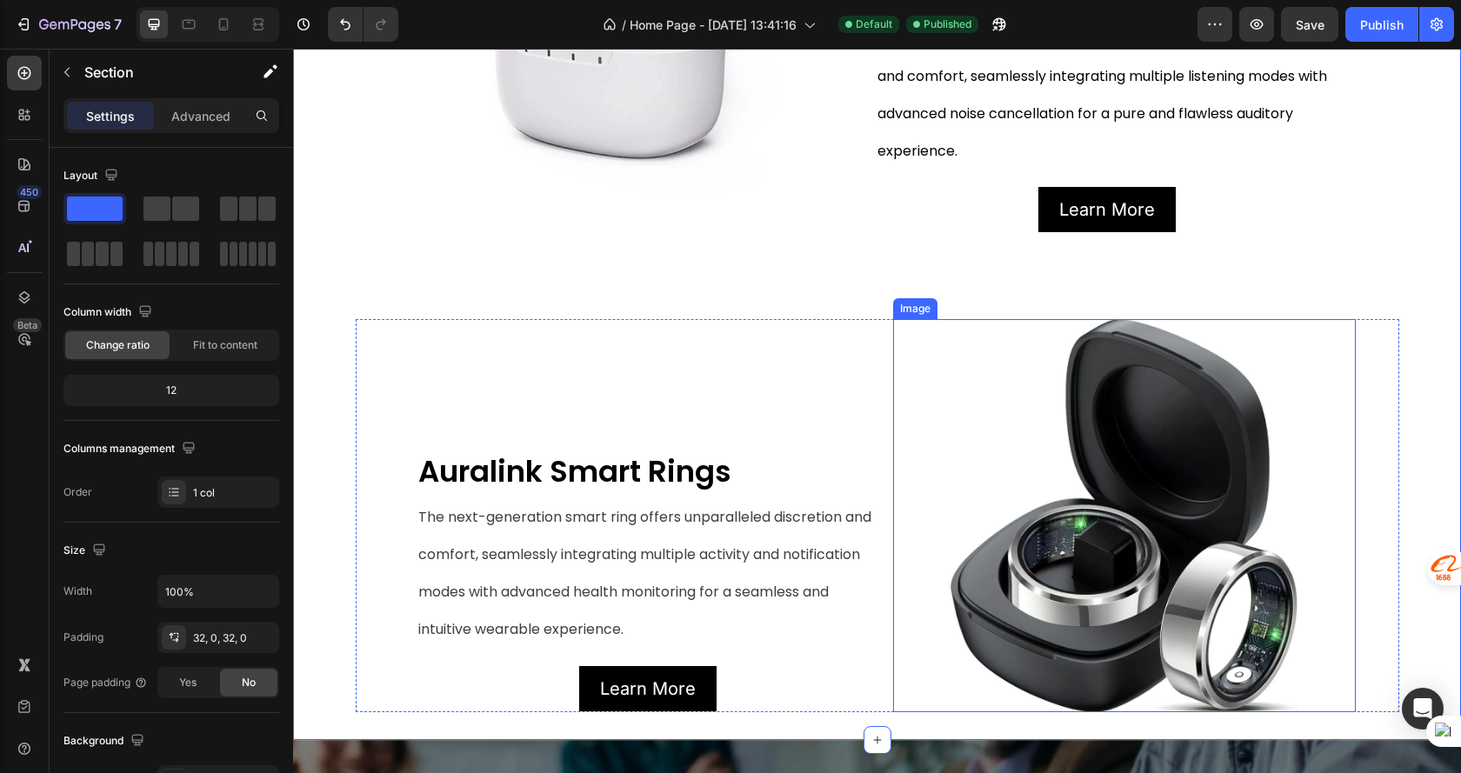
scroll to position [882, 0]
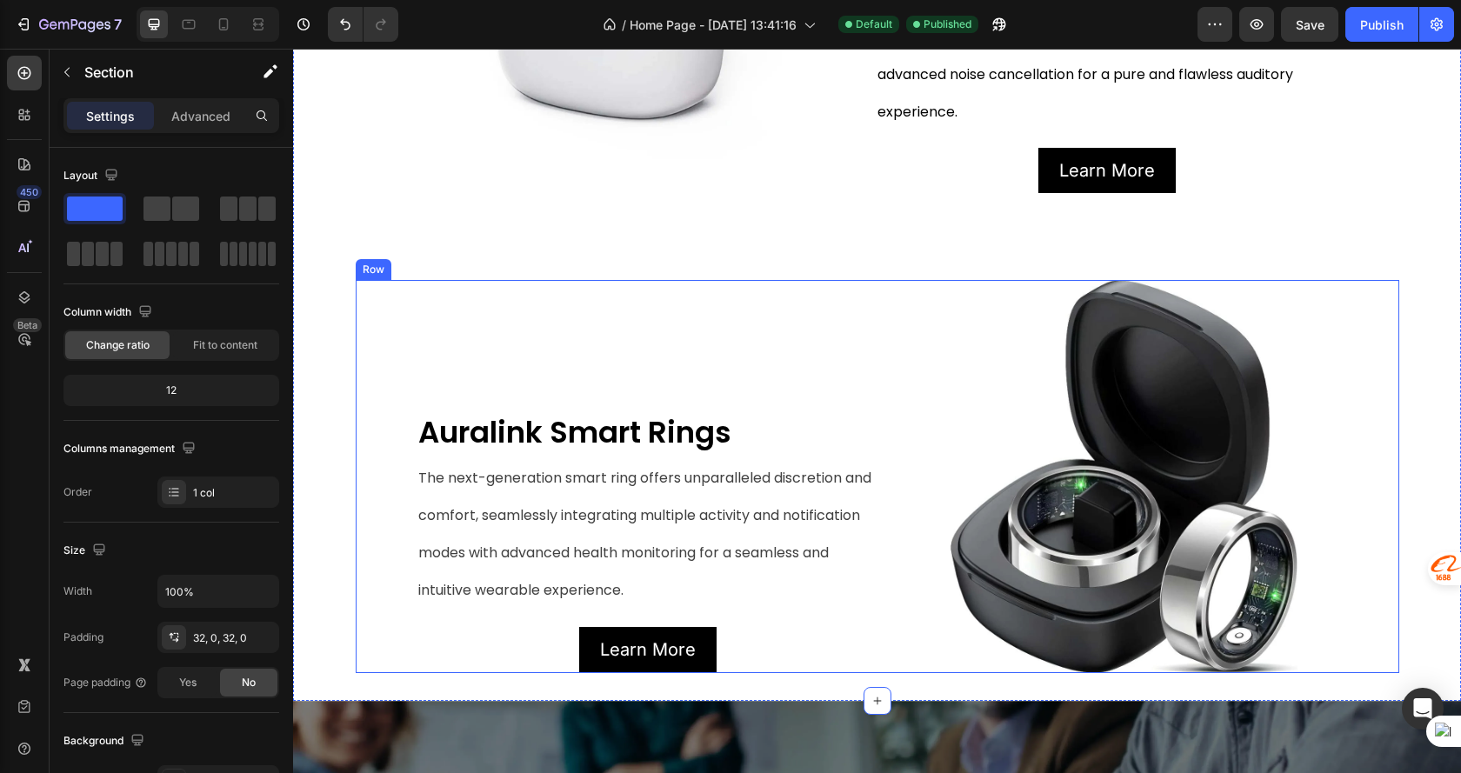
click at [1365, 463] on div "Auralink Smart Rings Text Block The next-generation smart ring offers unparalle…" at bounding box center [877, 476] width 1043 height 393
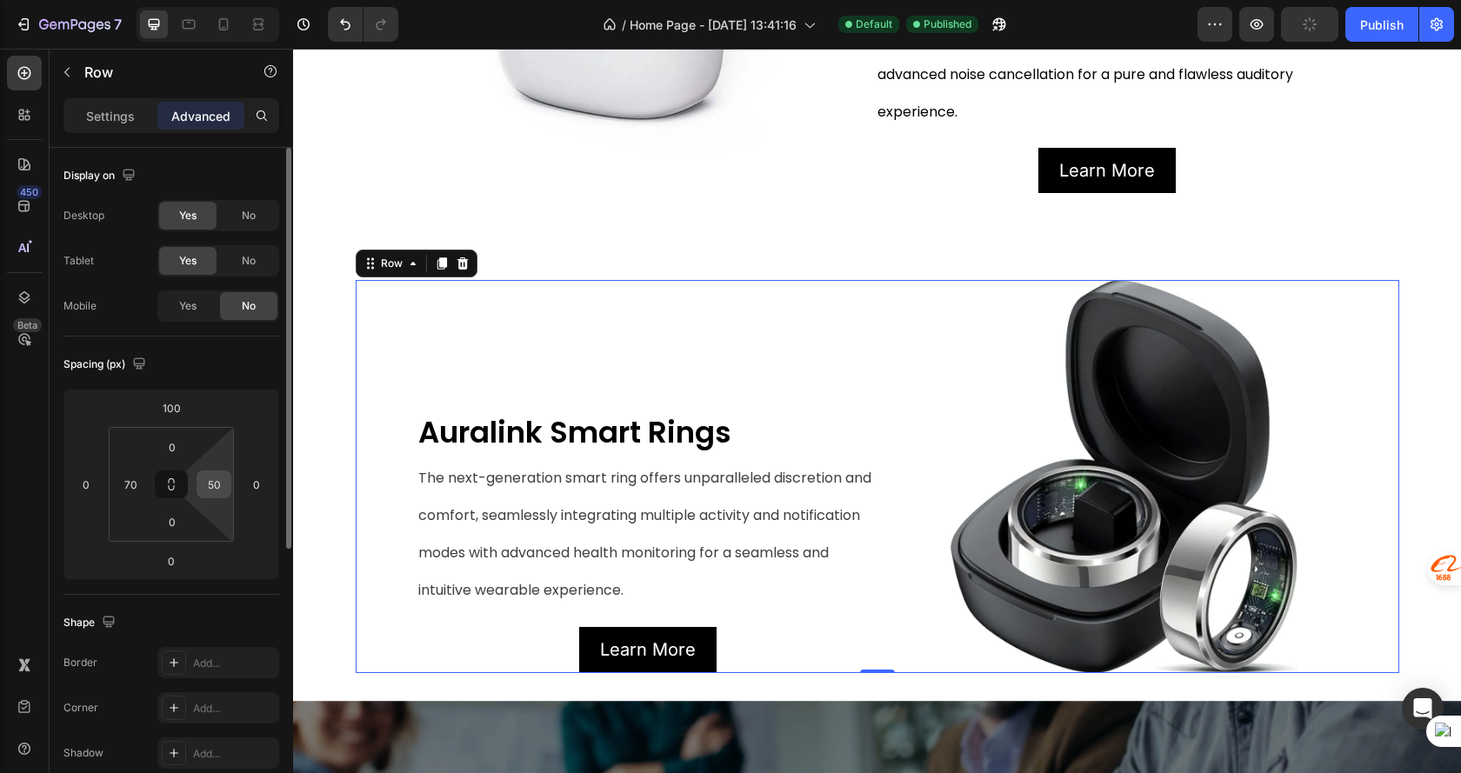
click at [206, 496] on input "50" at bounding box center [214, 484] width 26 height 26
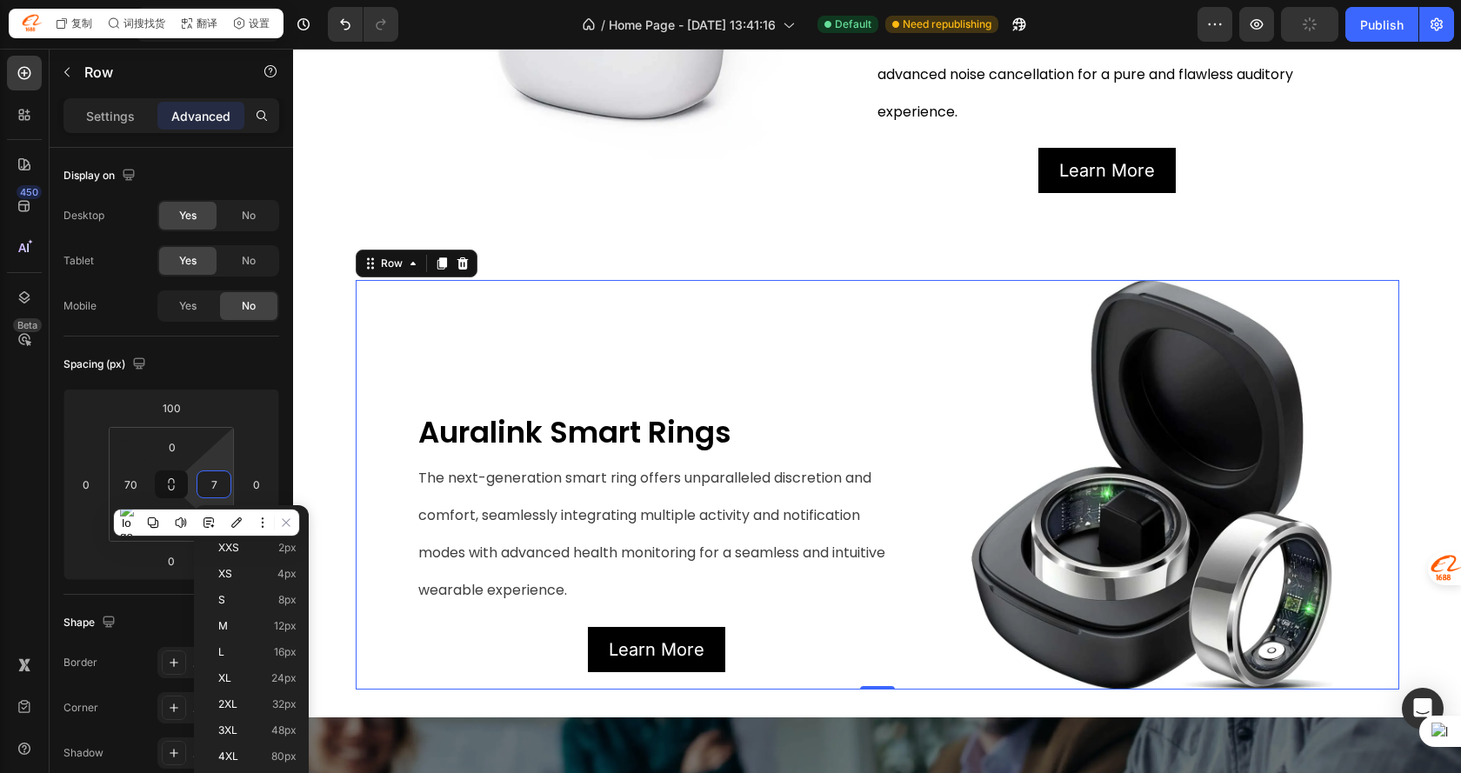
type input "70"
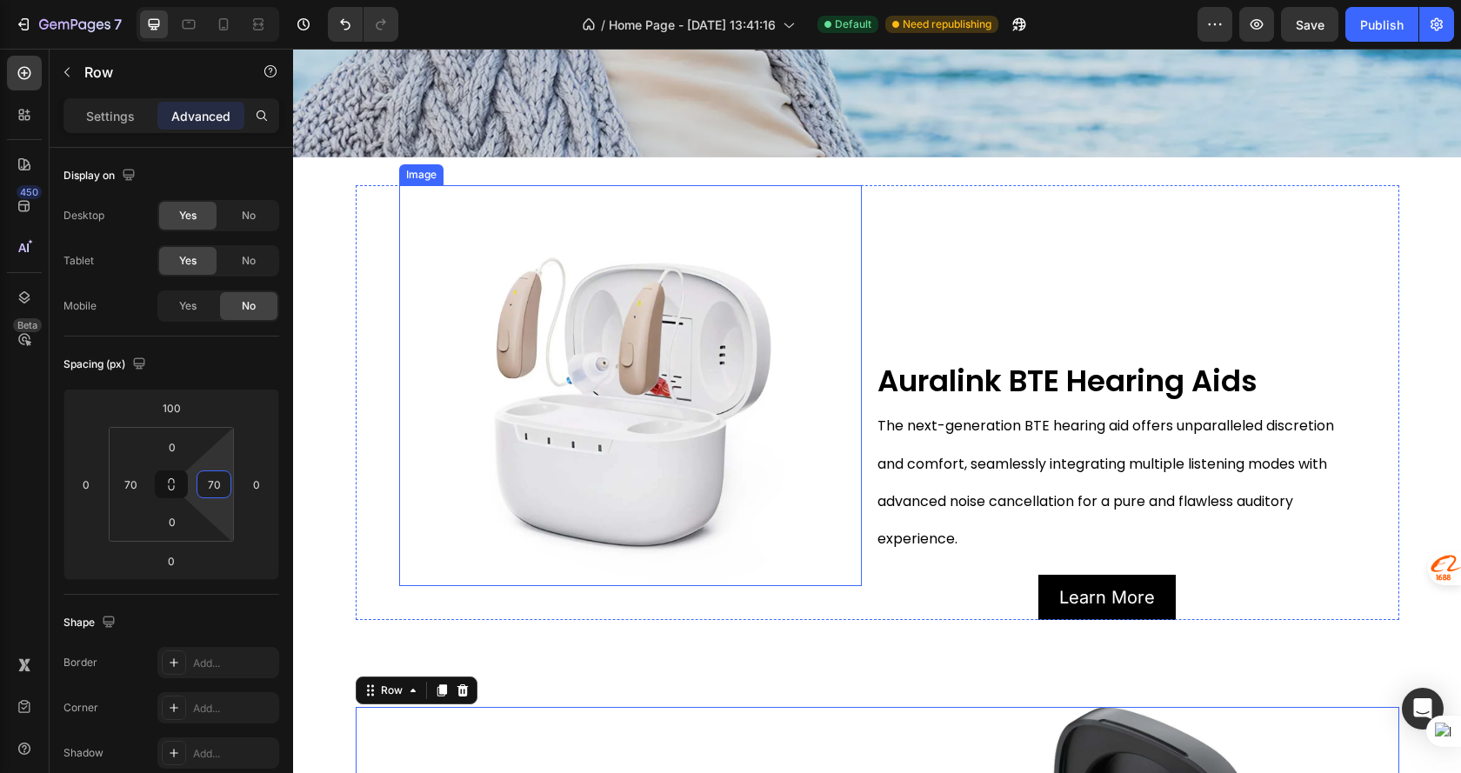
scroll to position [535, 0]
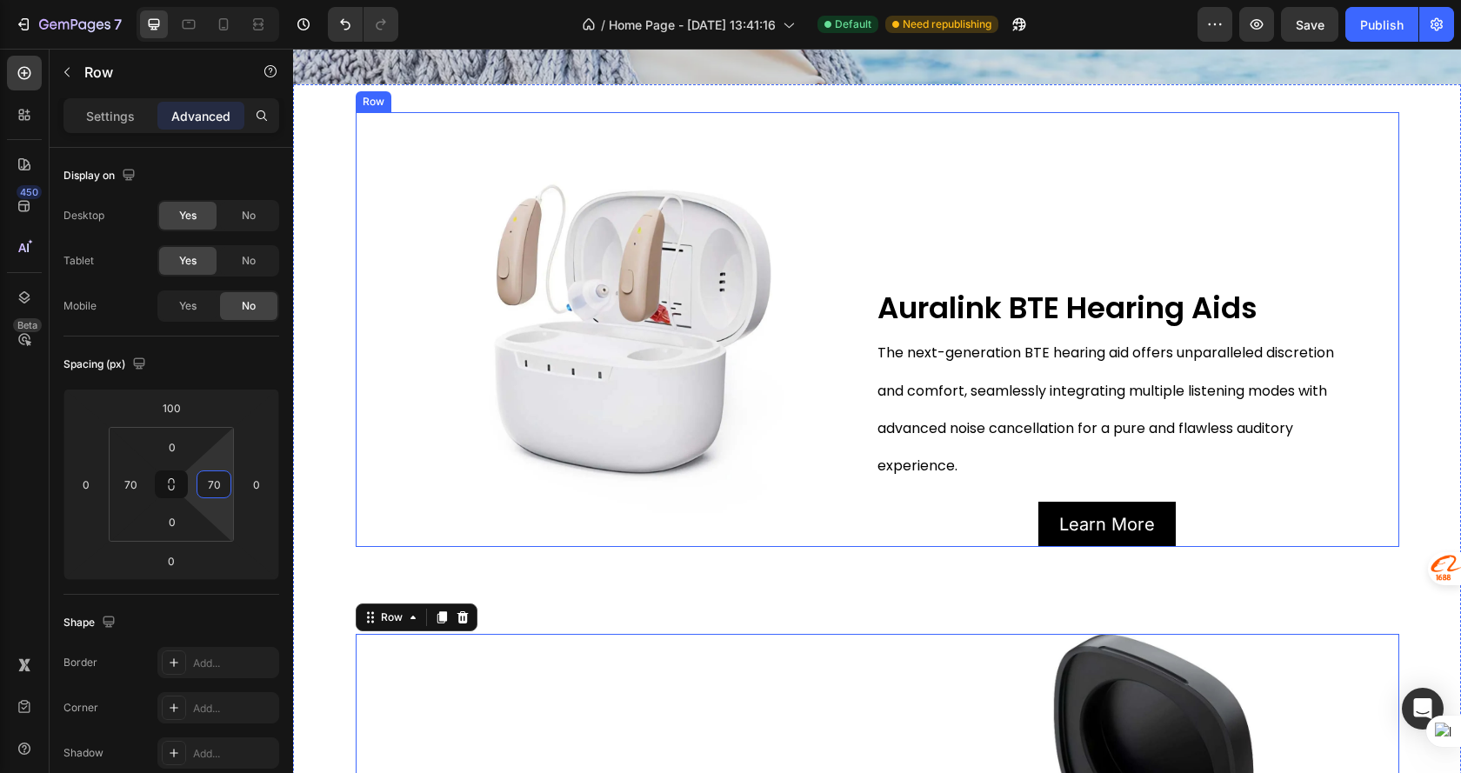
click at [372, 380] on div "Image Auralink BTE Hearing Aids Text Block The next-generation BTE hearing aid …" at bounding box center [877, 329] width 1043 height 435
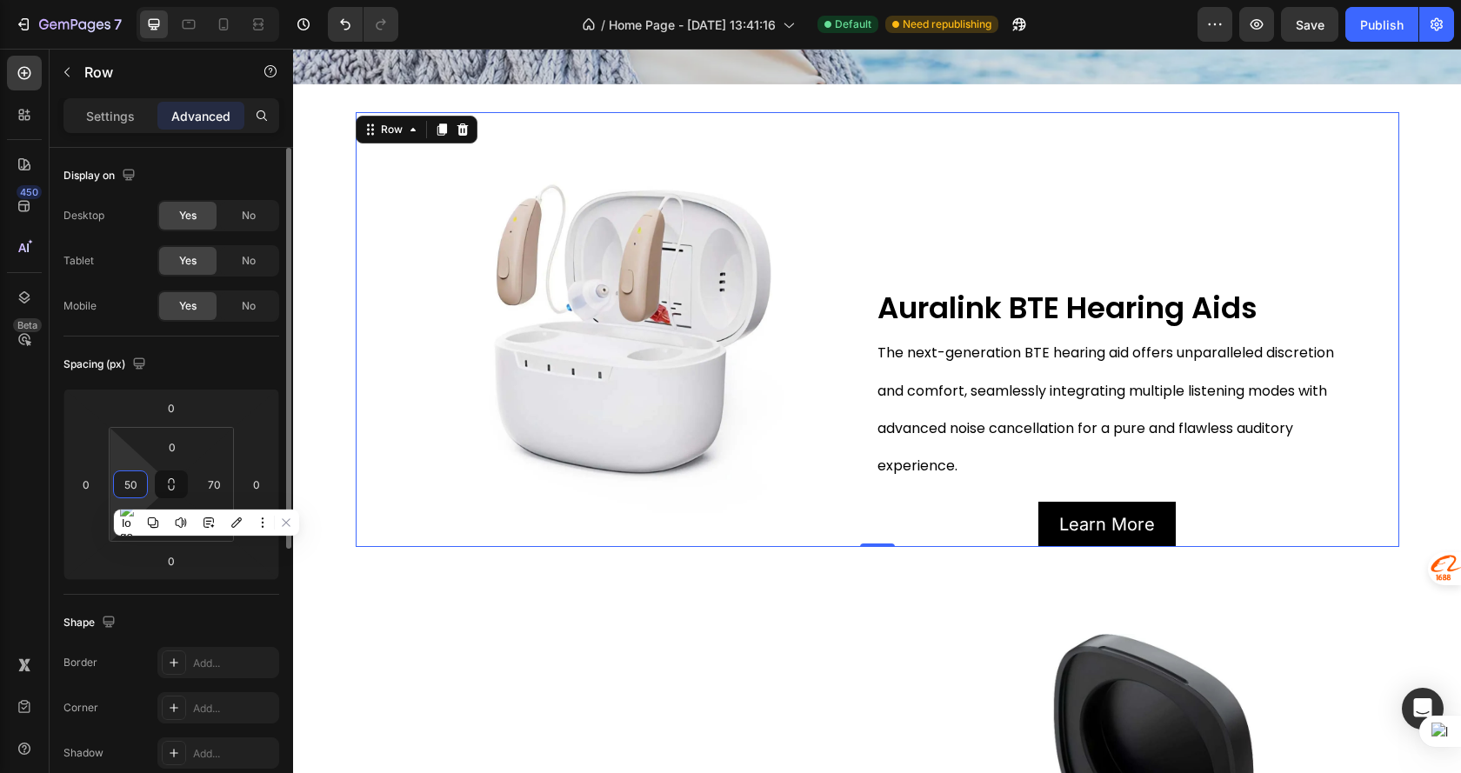
click at [128, 483] on input "50" at bounding box center [130, 484] width 26 height 26
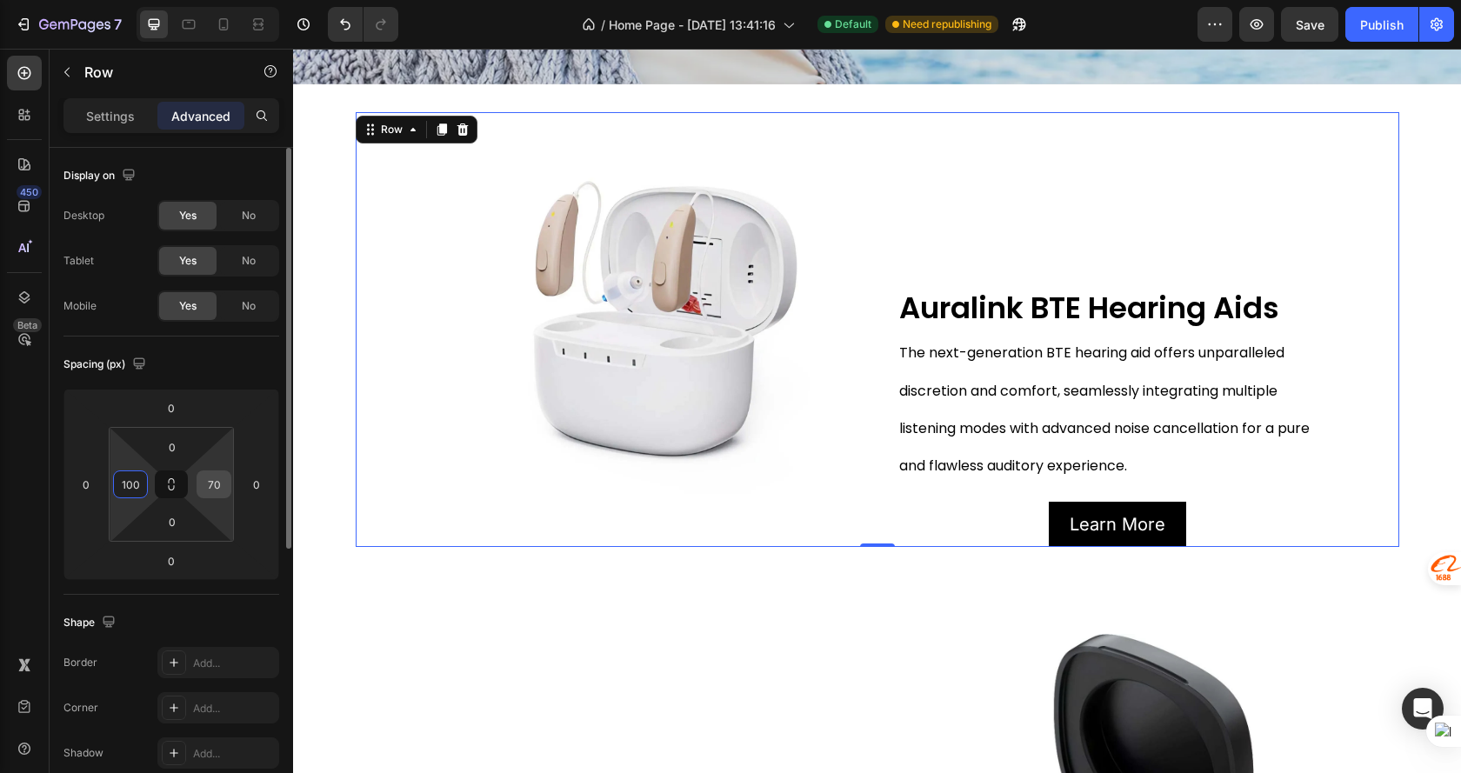
type input "100"
click at [210, 488] on input "70" at bounding box center [214, 484] width 26 height 26
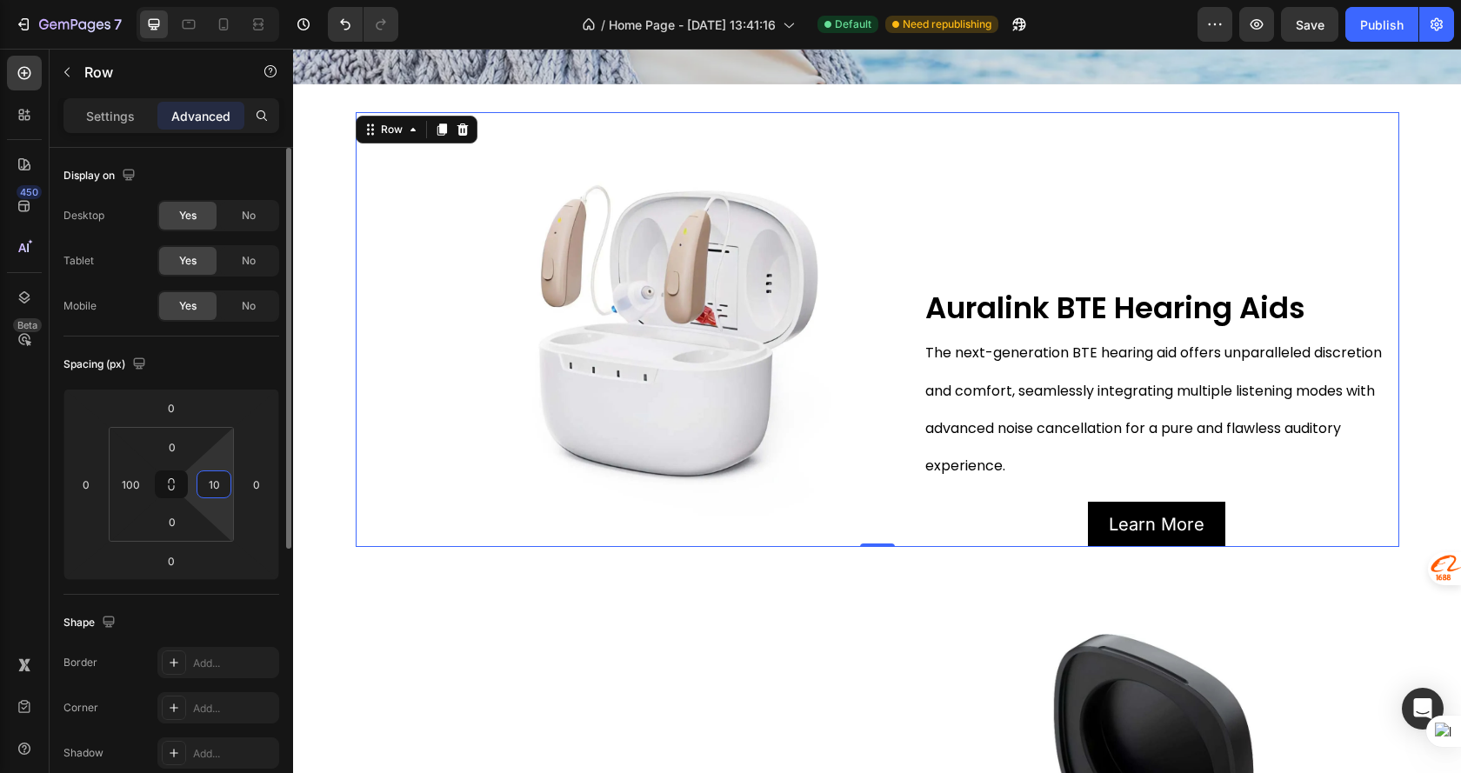
type input "100"
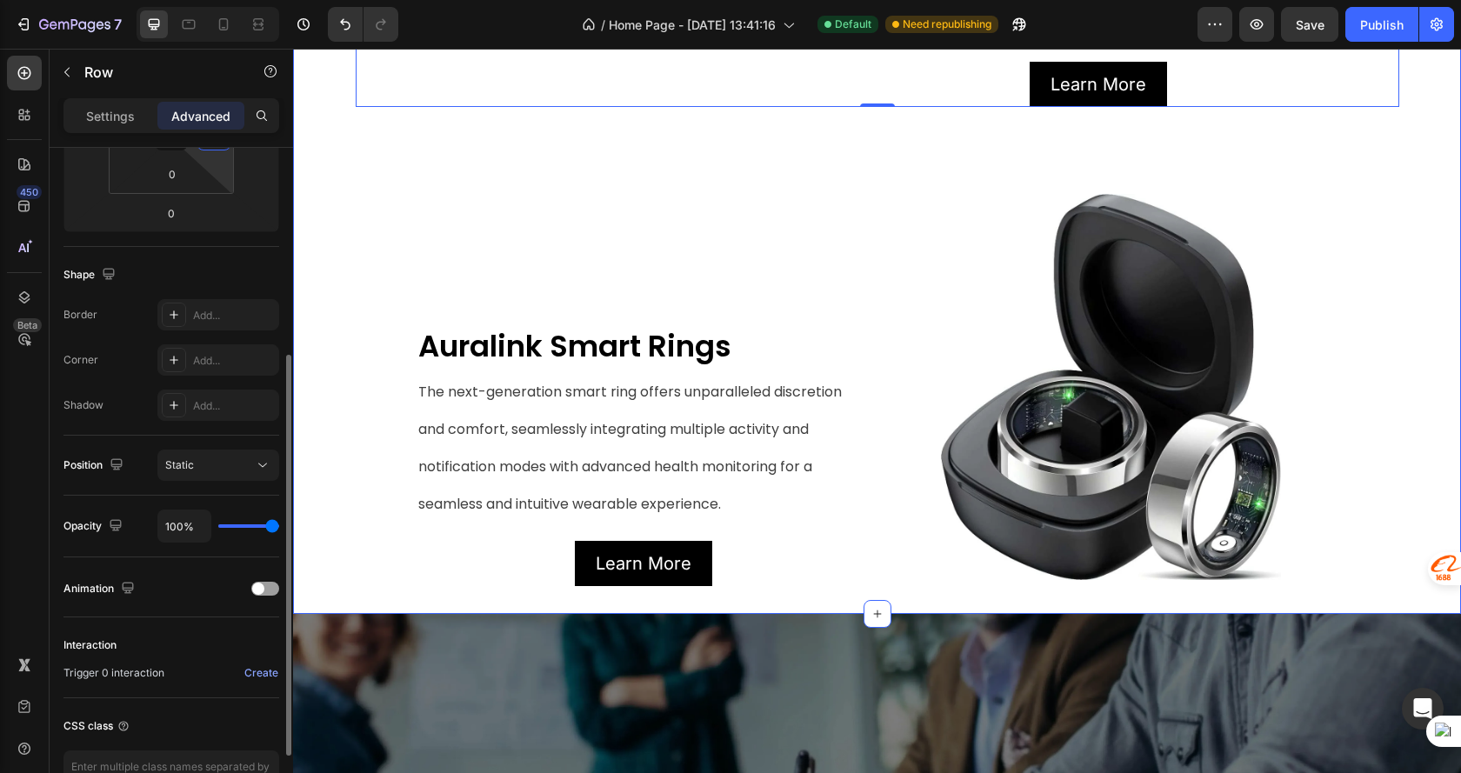
scroll to position [969, 0]
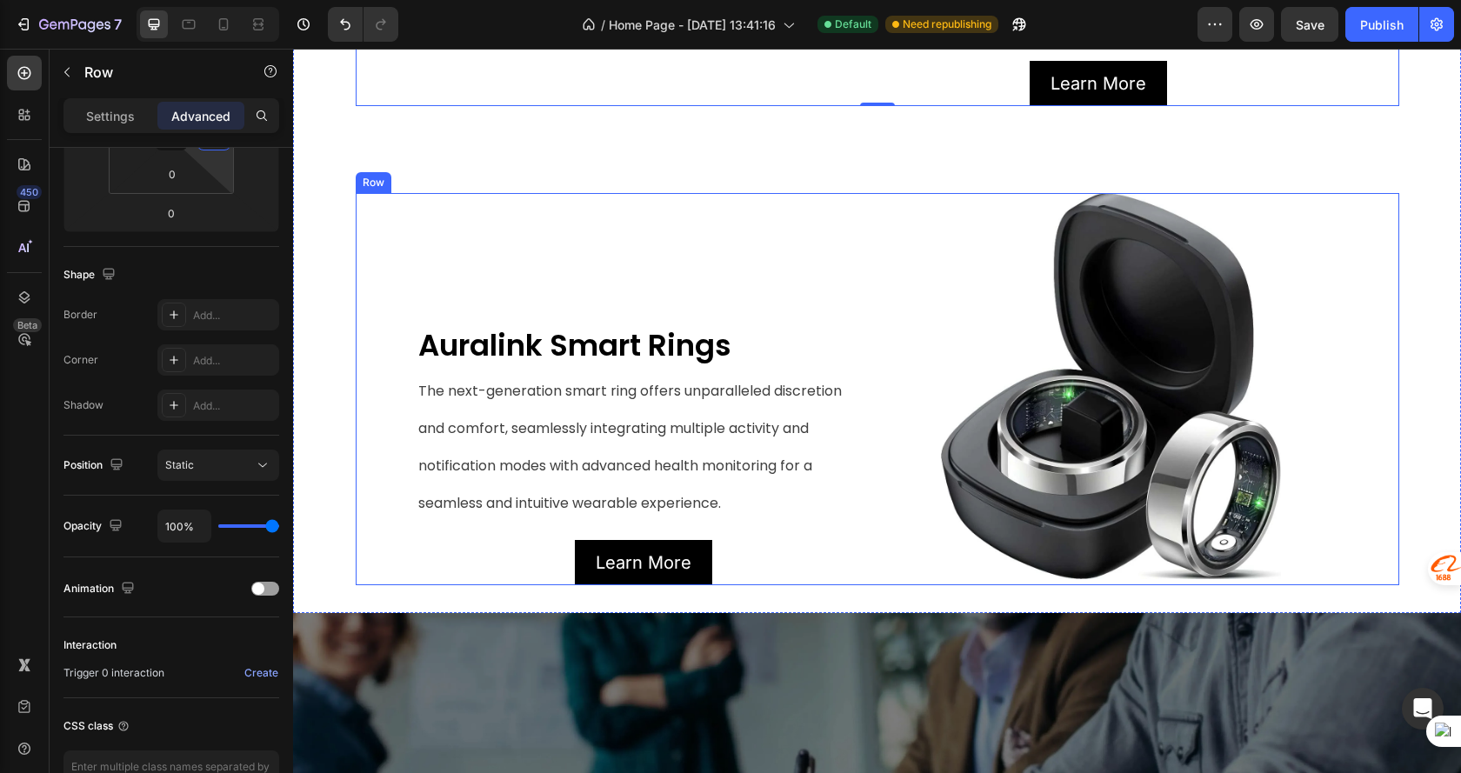
click at [363, 371] on div "Auralink Smart Rings Text Block The next-generation smart ring offers unparalle…" at bounding box center [877, 388] width 1043 height 391
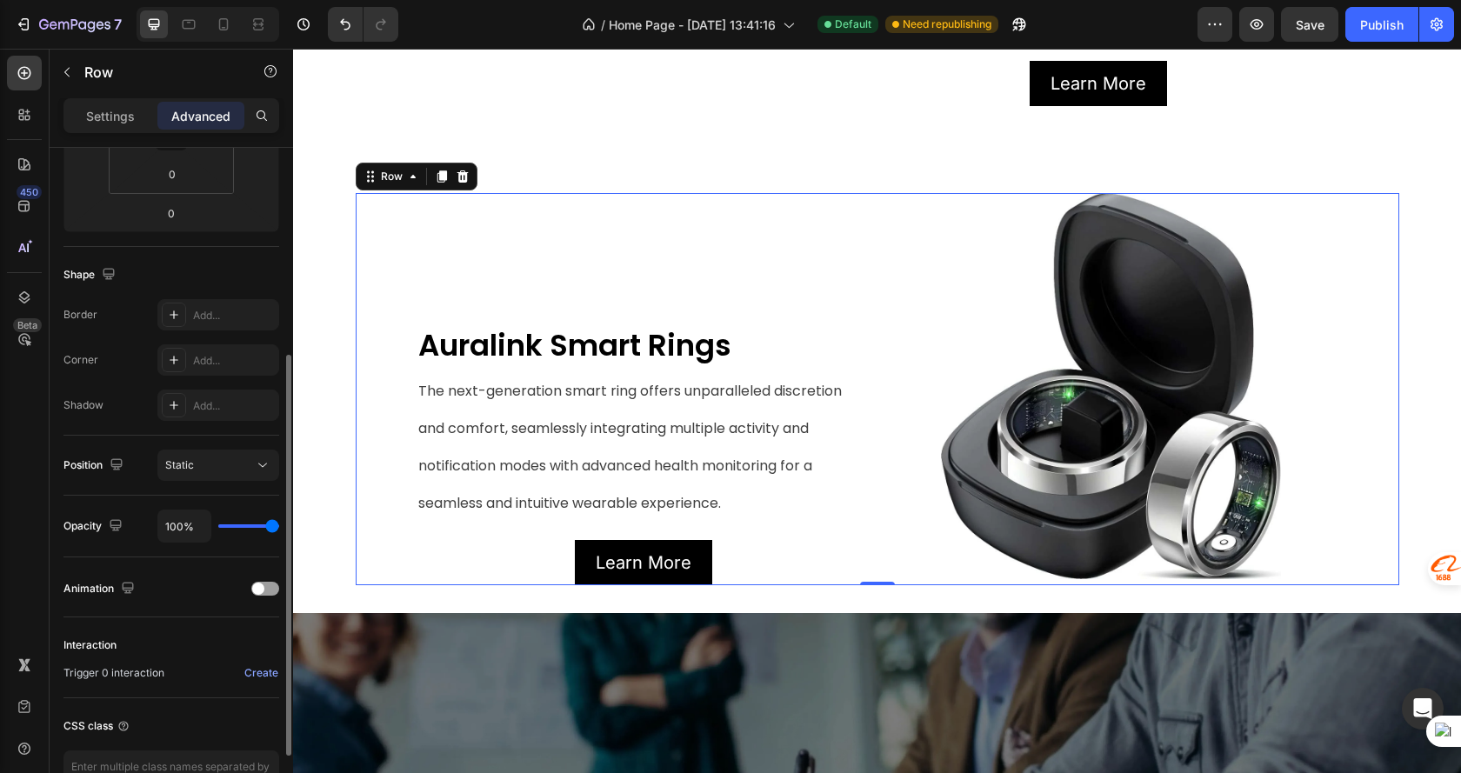
scroll to position [0, 0]
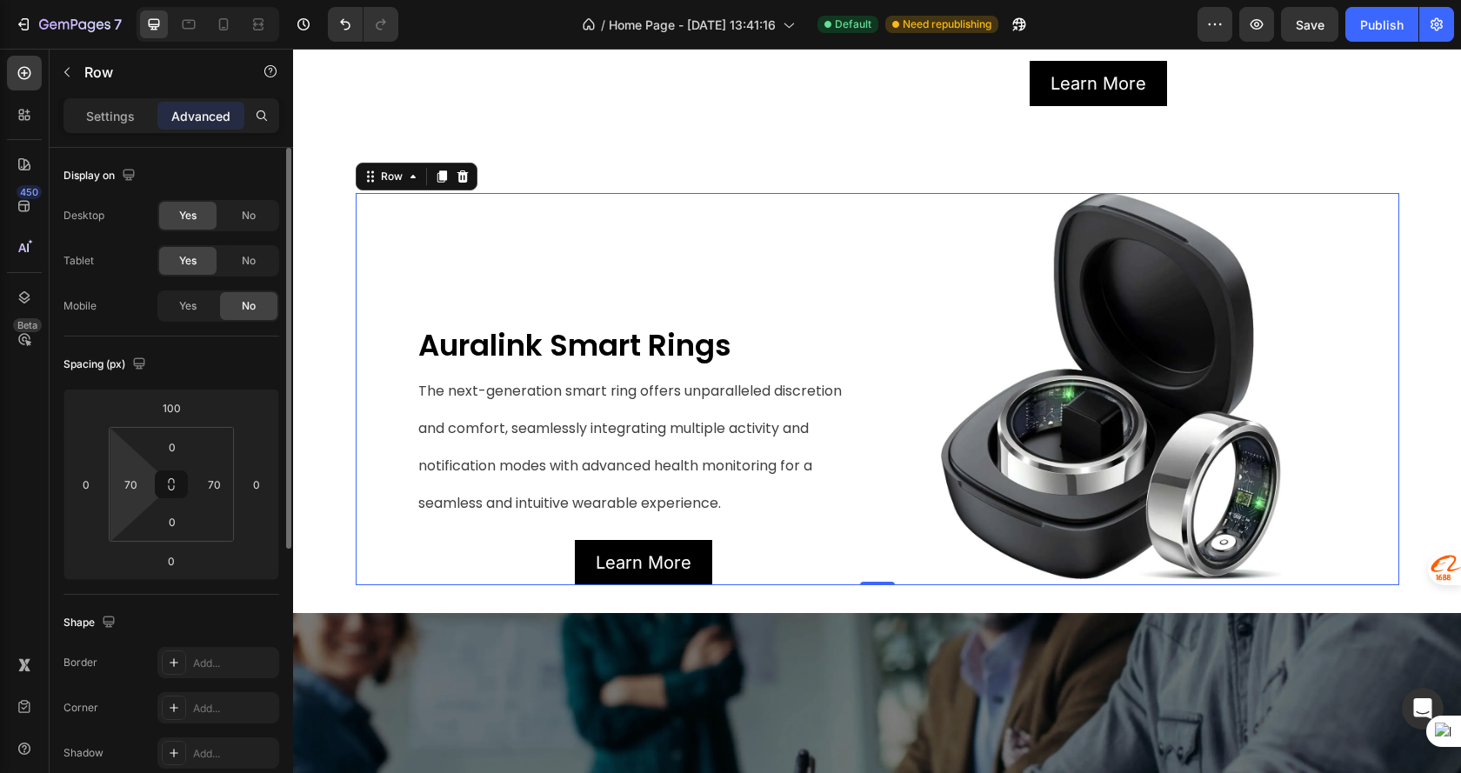
click at [130, 0] on html "7 Version history / Home Page - [DATE] 13:41:16 Default Need republishing Previ…" at bounding box center [730, 0] width 1461 height 0
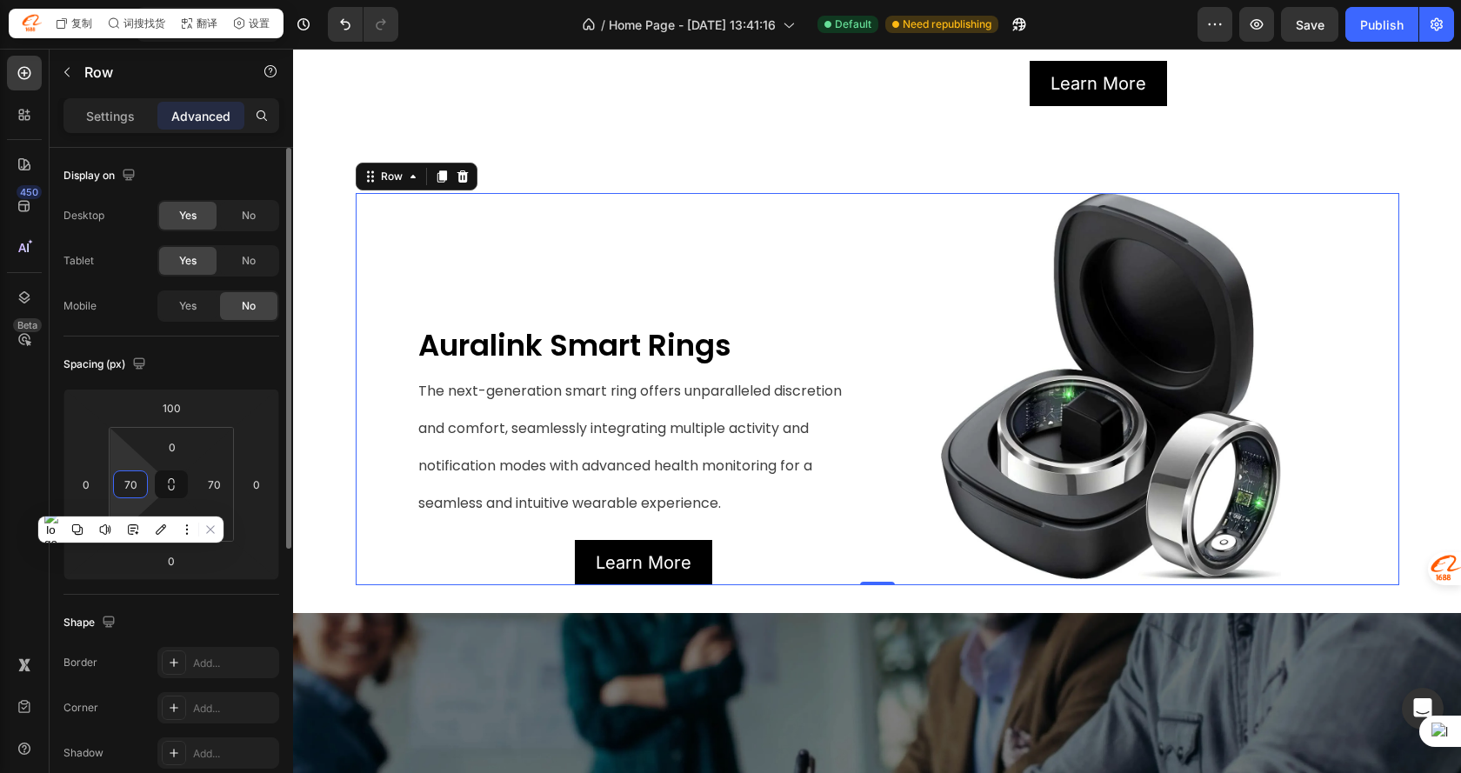
click at [130, 0] on html "7 Version history / Home Page - [DATE] 13:41:16 Default Need republishing Previ…" at bounding box center [730, 0] width 1461 height 0
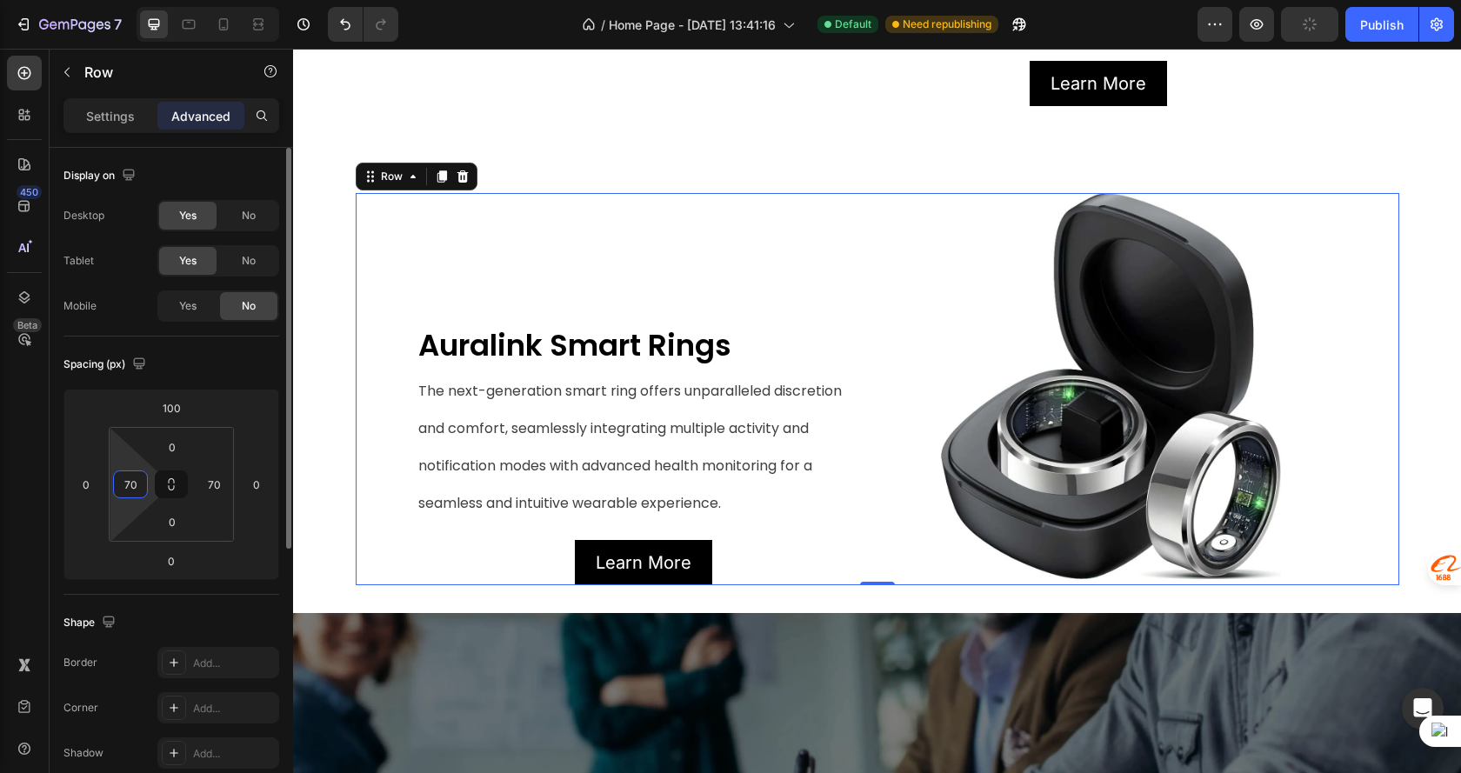
click at [136, 485] on input "70" at bounding box center [130, 484] width 26 height 26
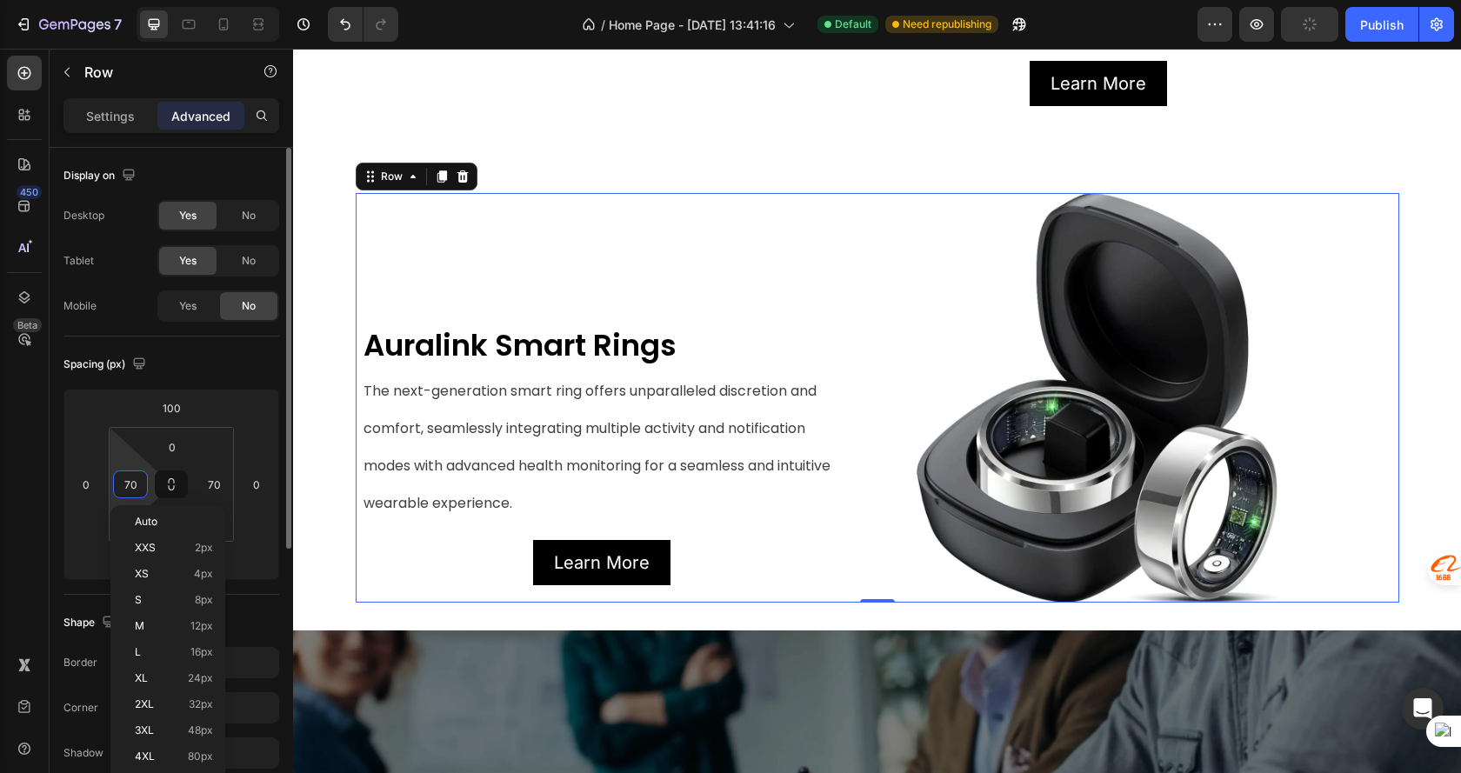
type input "7"
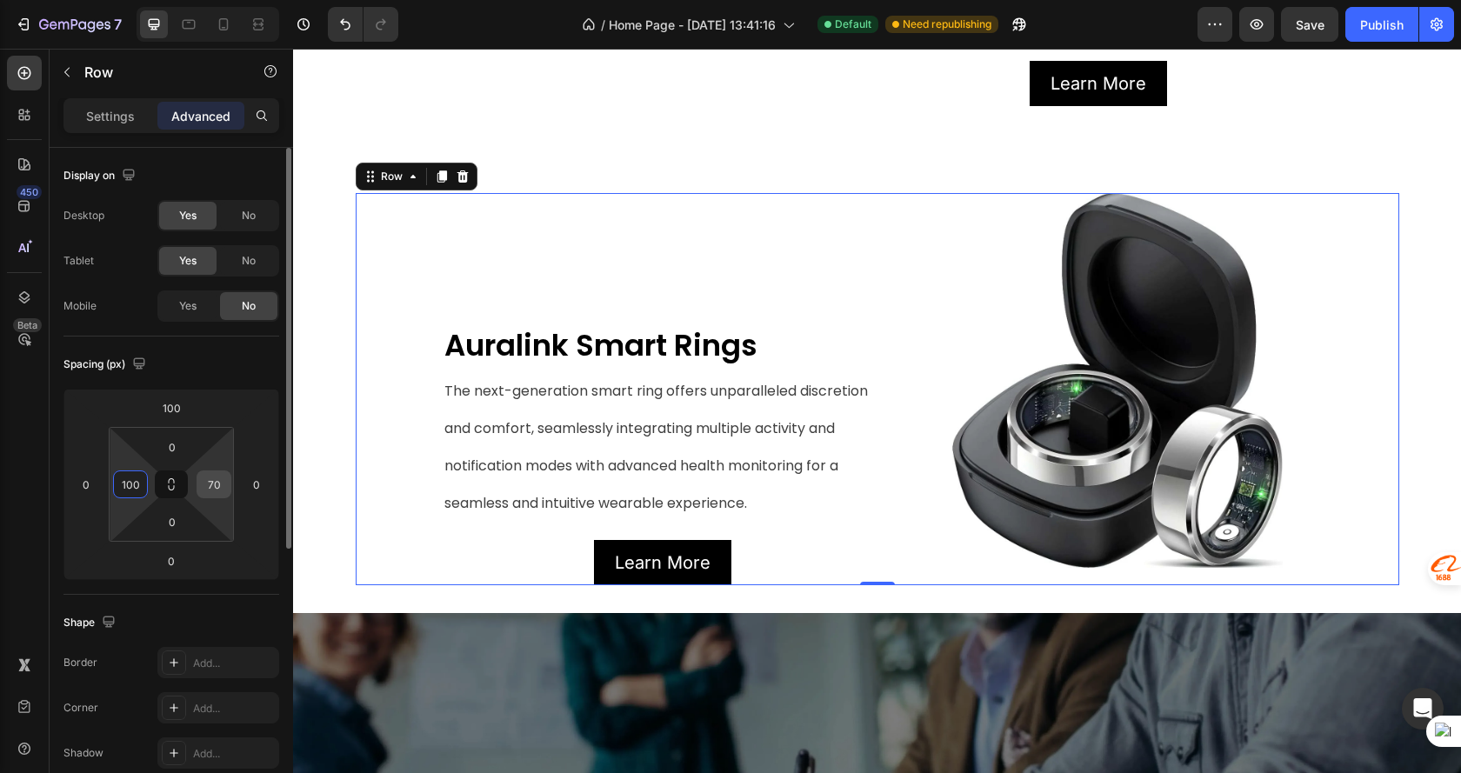
type input "100"
click at [213, 492] on input "70" at bounding box center [214, 484] width 26 height 26
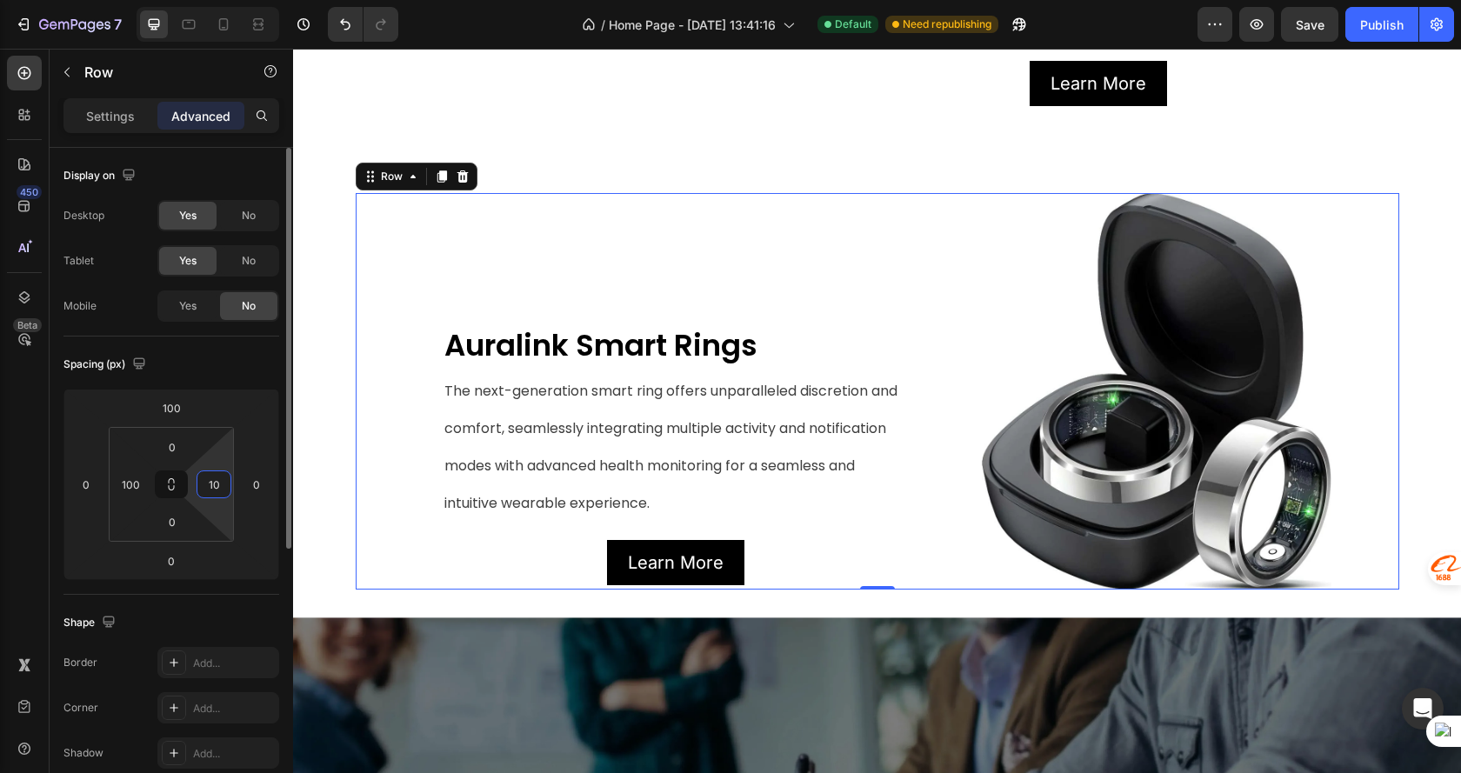
type input "100"
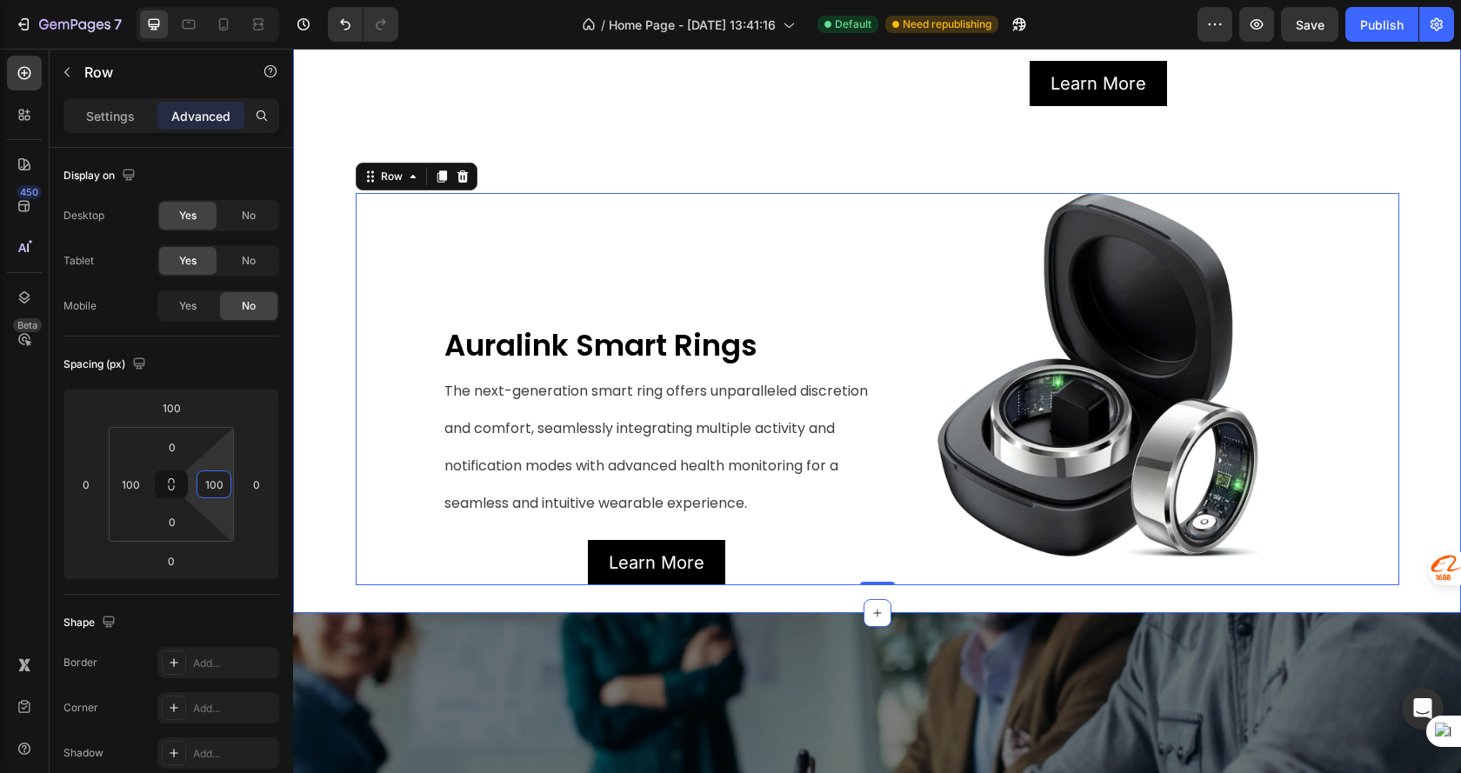
click at [1428, 268] on div "Image Auralink BTE Hearing Aids Text Block The next-generation BTE hearing aid …" at bounding box center [877, 128] width 1168 height 914
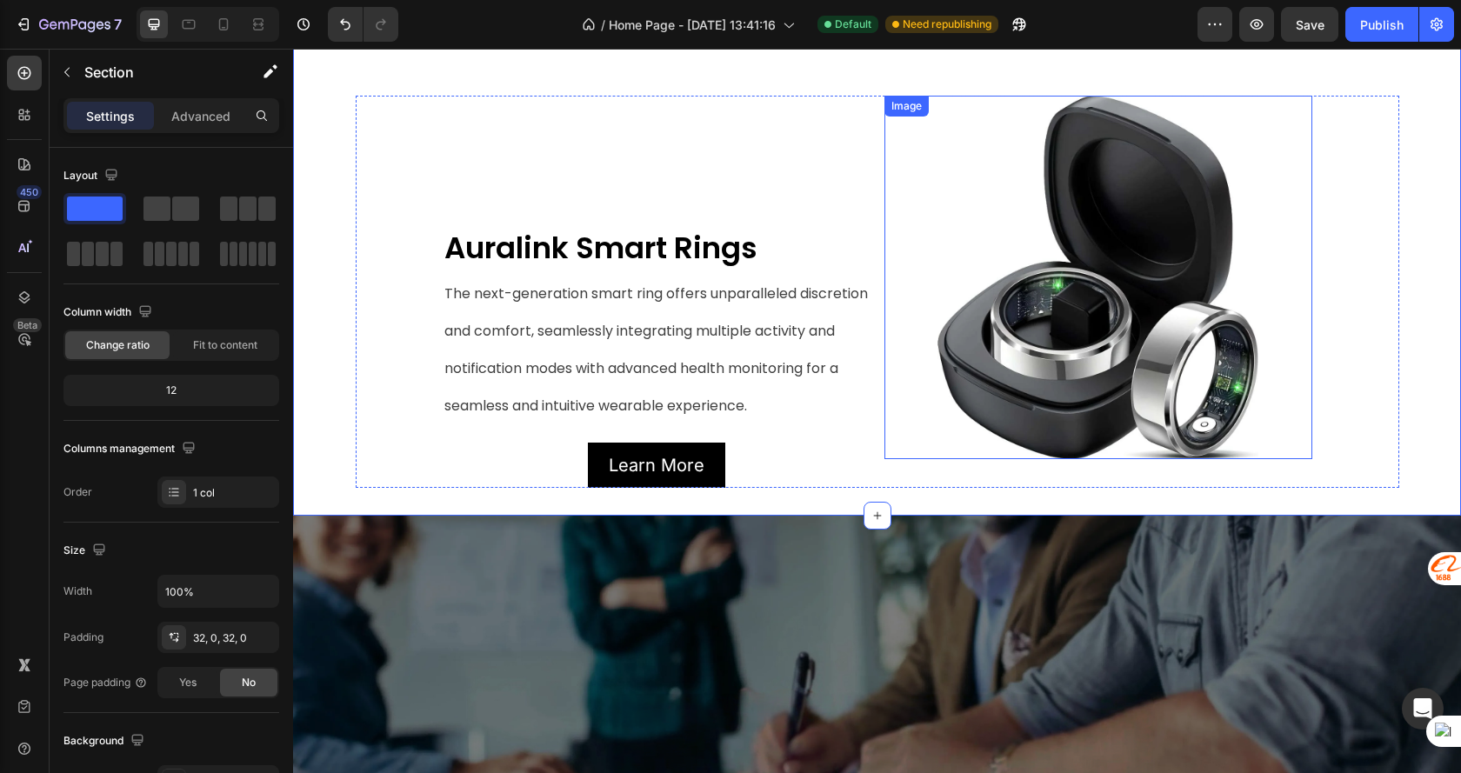
scroll to position [1063, 0]
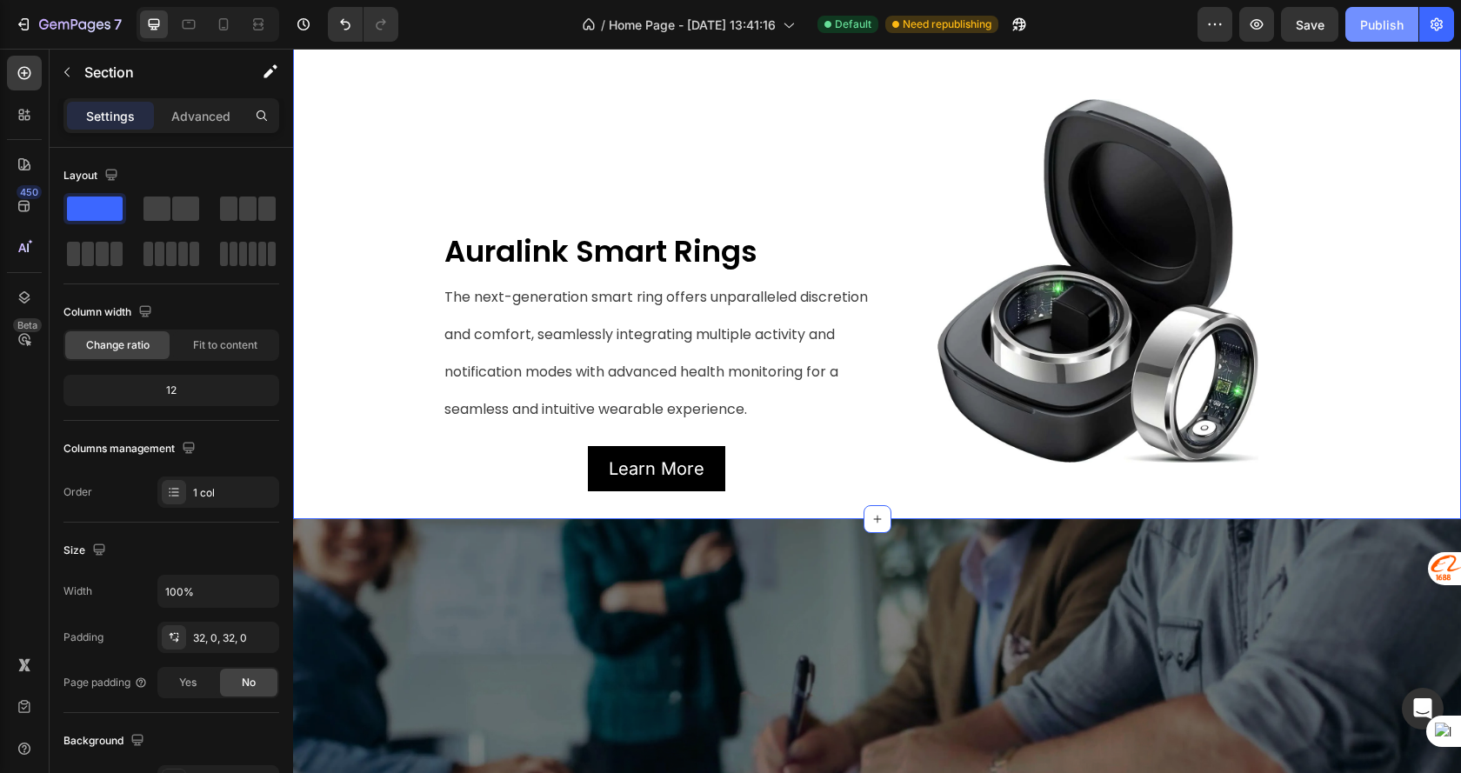
click at [1371, 20] on div "Publish" at bounding box center [1381, 25] width 43 height 18
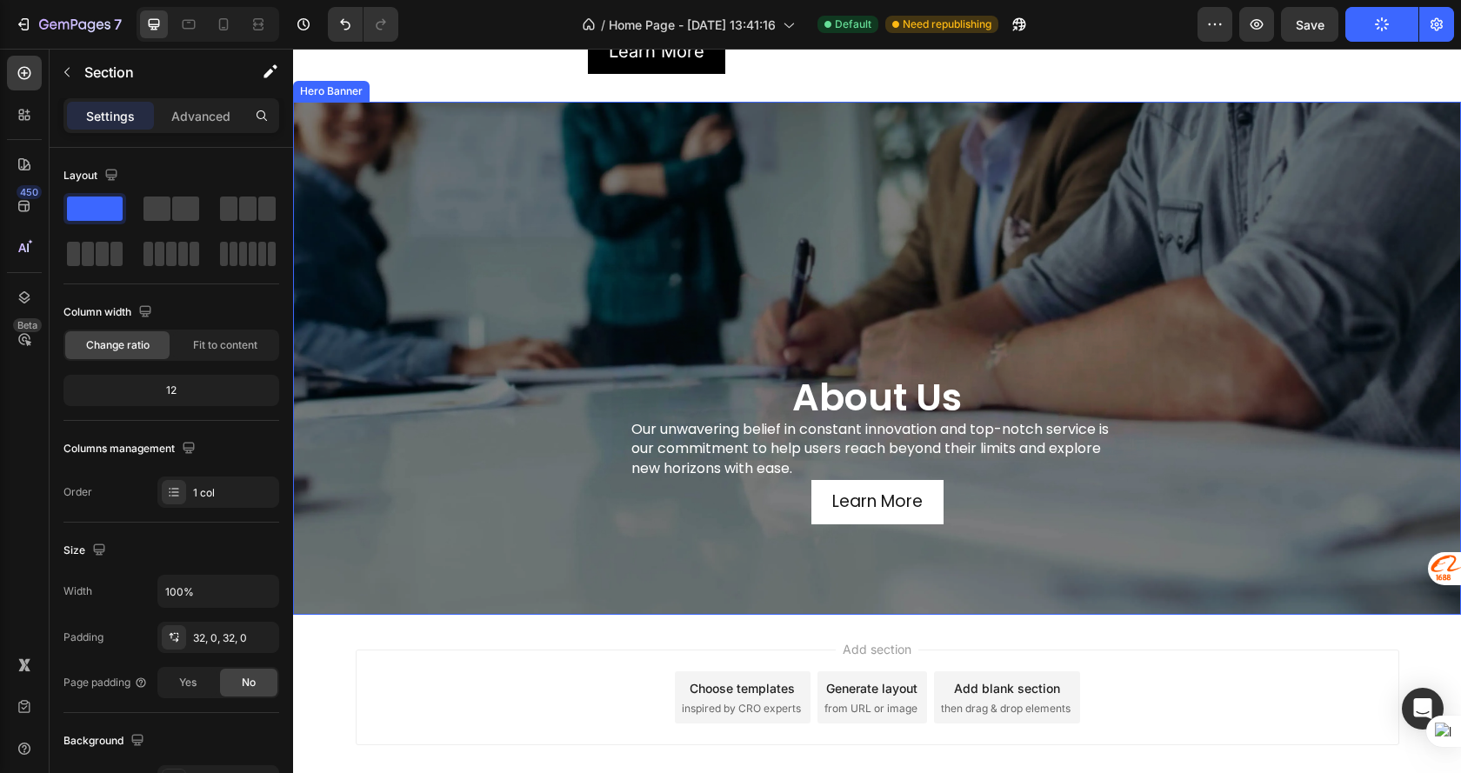
scroll to position [1568, 0]
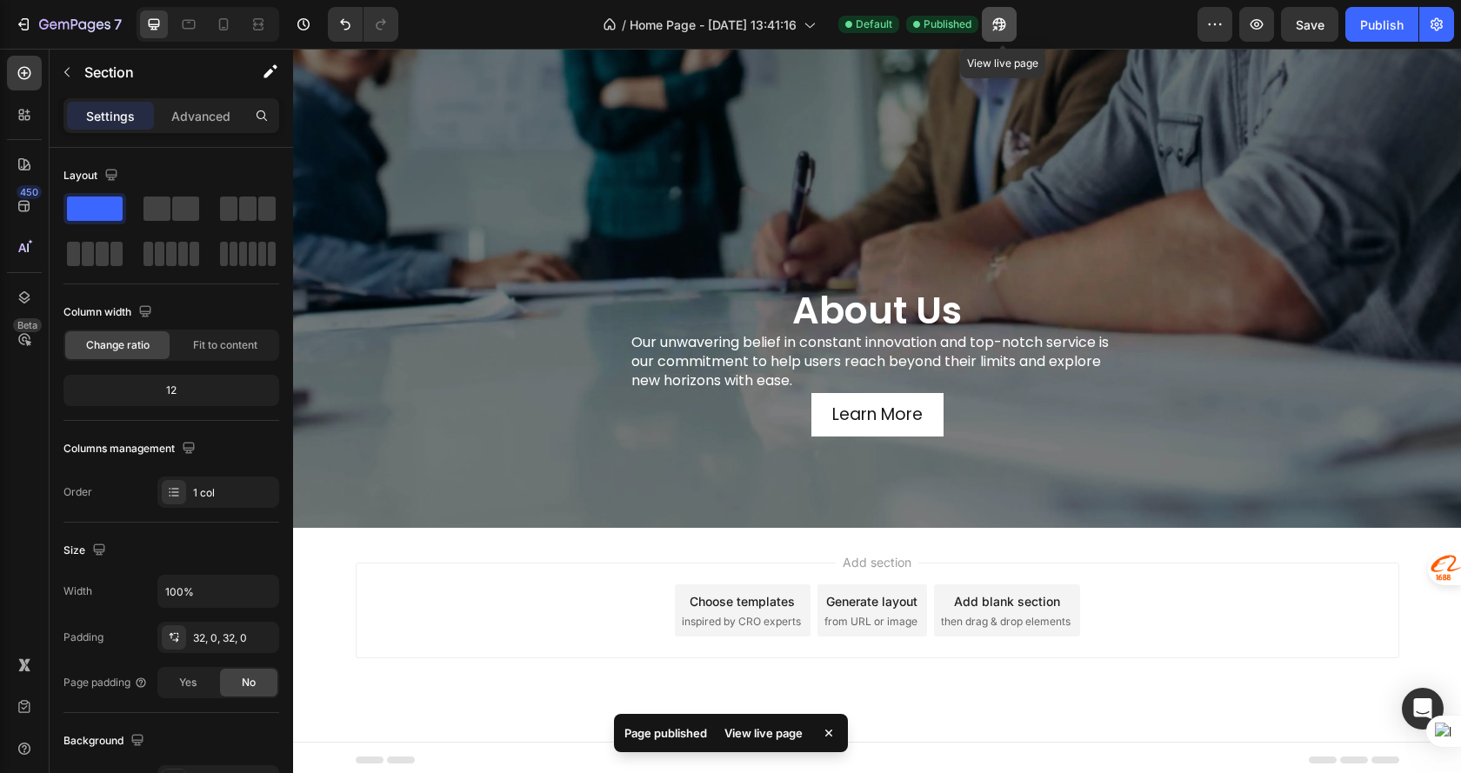
click at [1002, 22] on icon "button" at bounding box center [998, 24] width 17 height 17
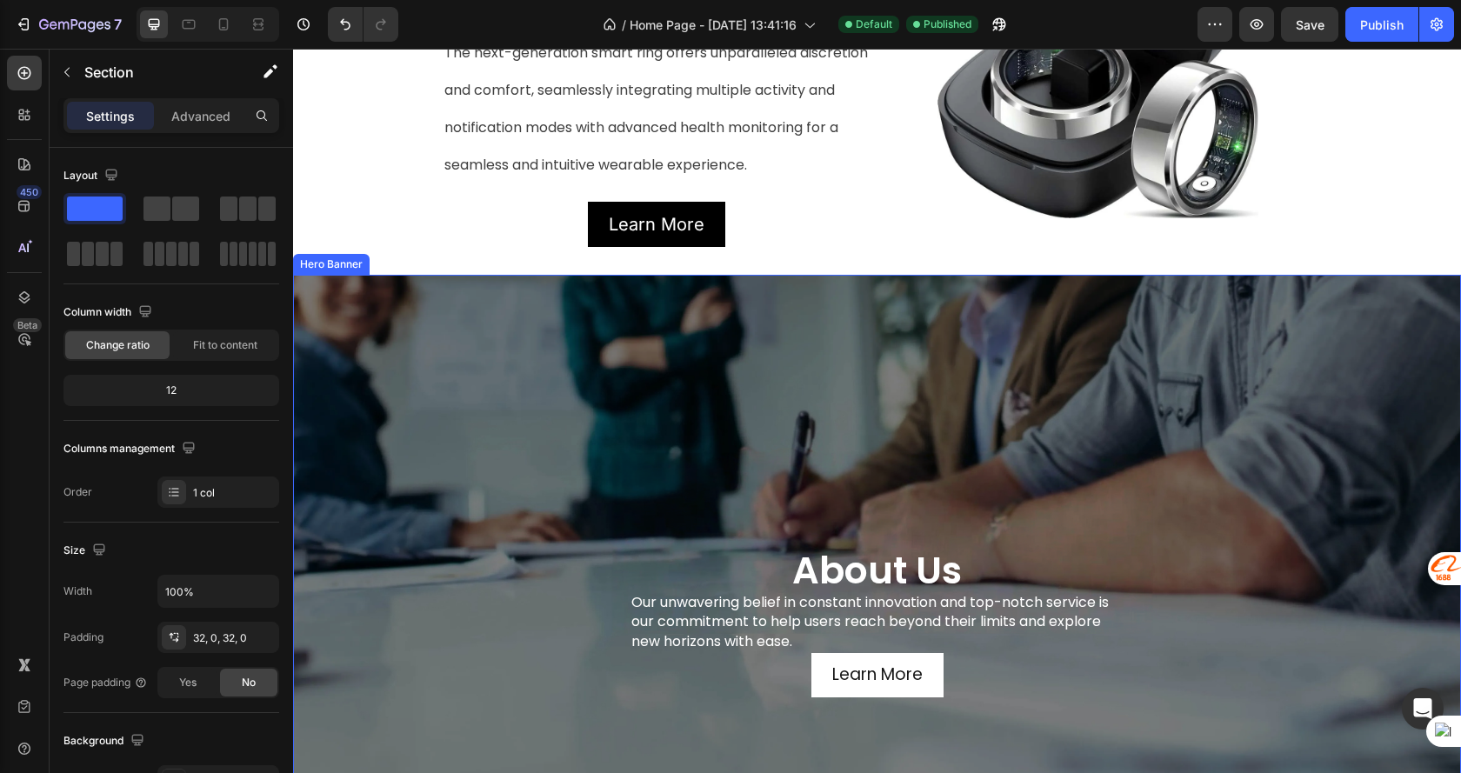
scroll to position [1220, 0]
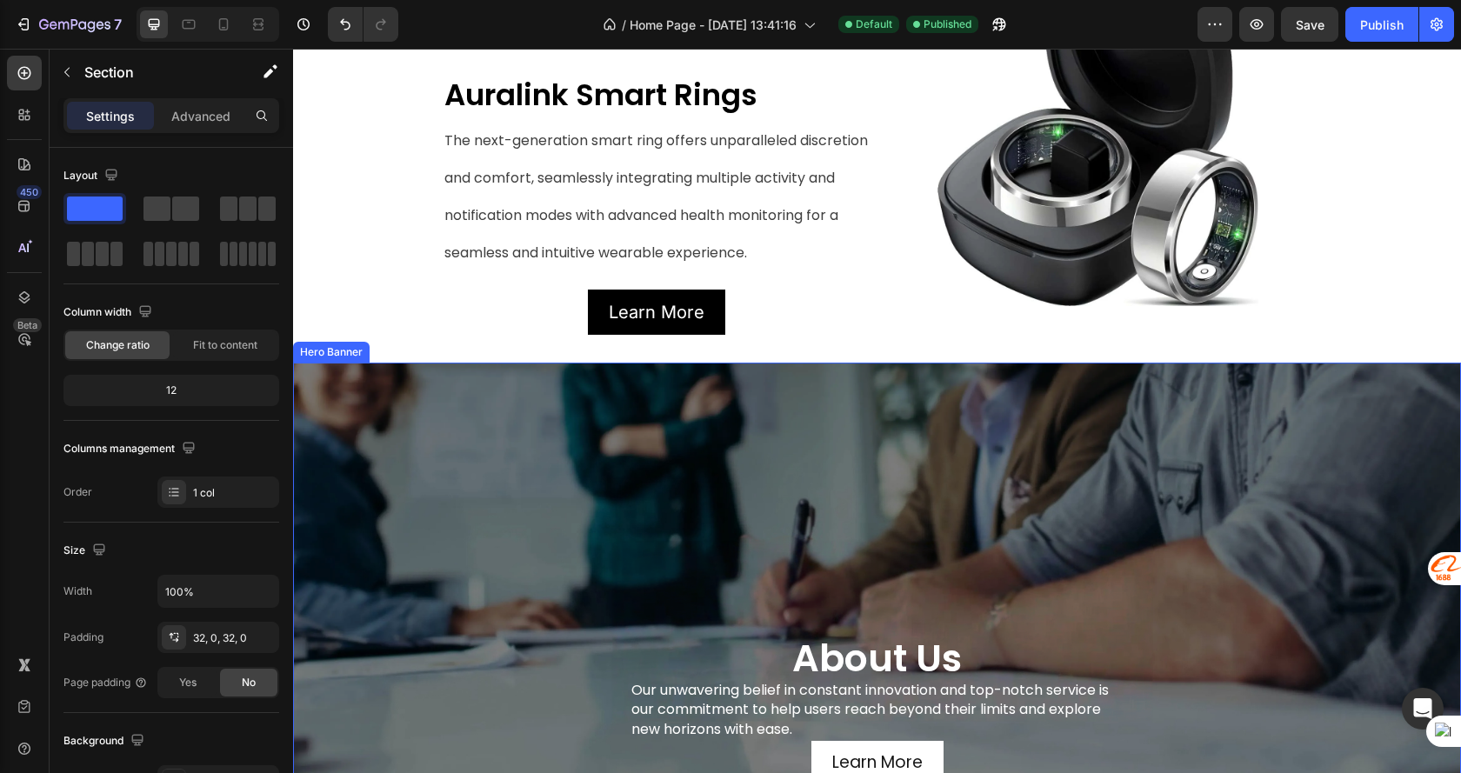
click at [703, 487] on div "about us Heading Our unwavering belief in constant innovation and top-notch ser…" at bounding box center [877, 603] width 1017 height 364
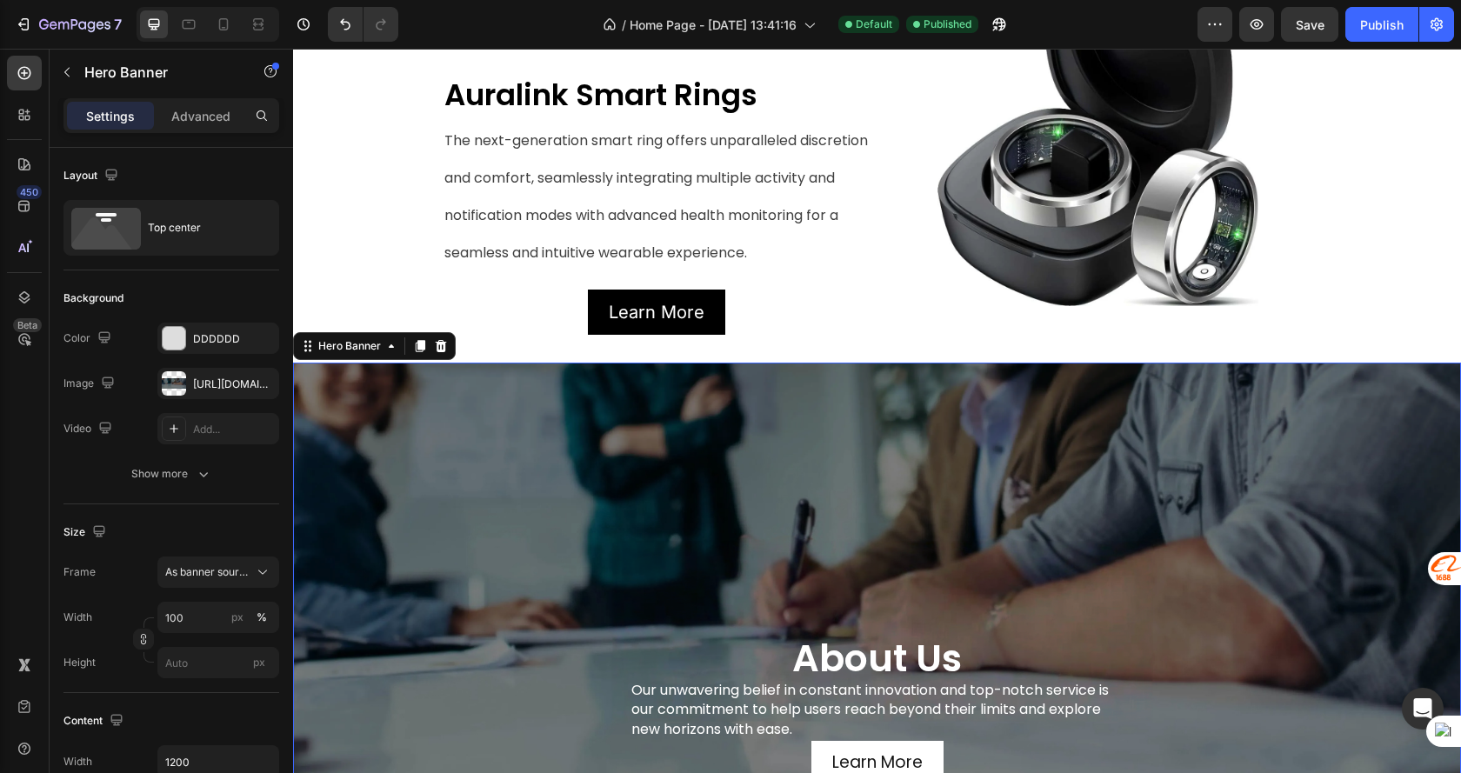
click at [200, 128] on div "Advanced" at bounding box center [200, 116] width 87 height 28
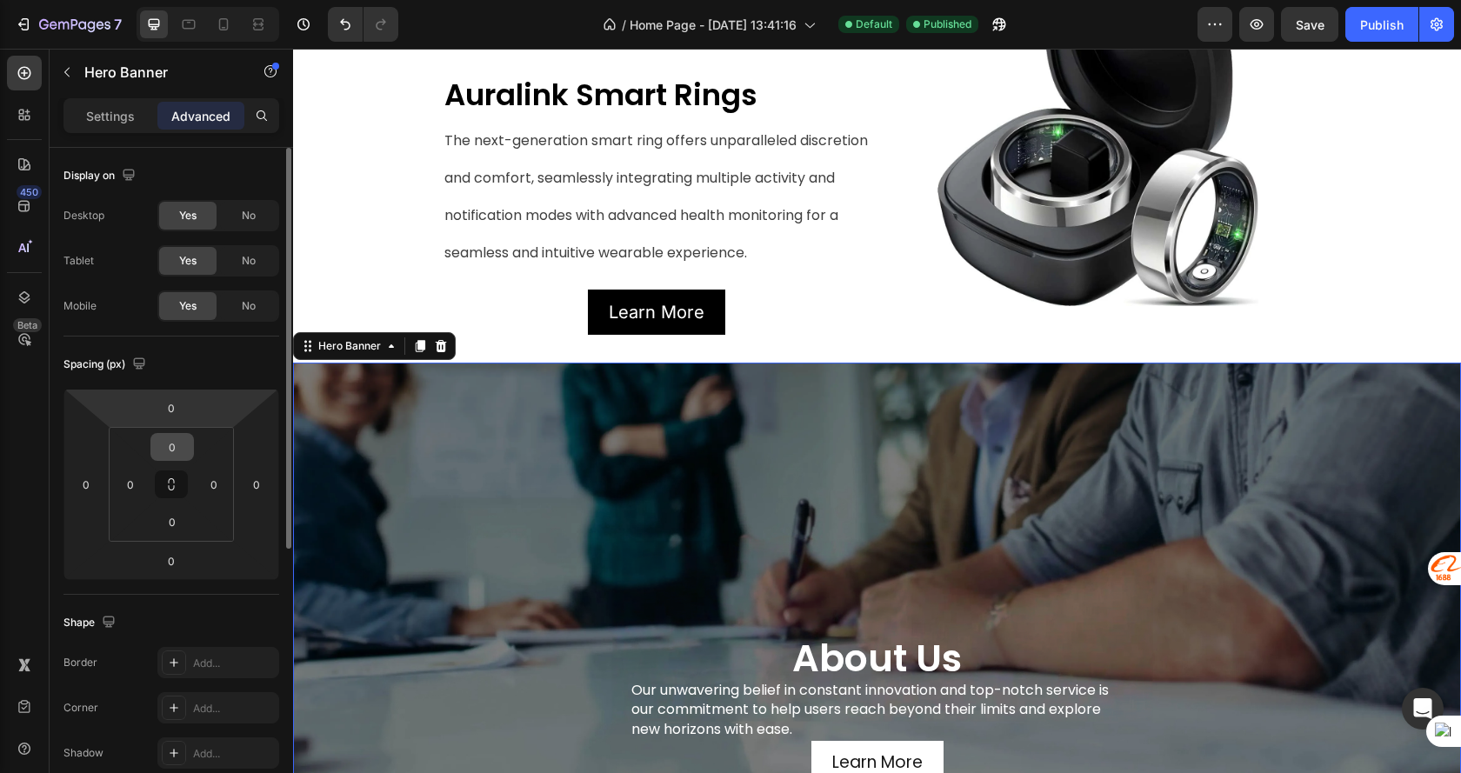
drag, startPoint x: 185, startPoint y: 425, endPoint x: 184, endPoint y: 435, distance: 9.6
click at [185, 0] on html "7 Version history / Home Page - [DATE] 13:41:16 Default Published Preview Save …" at bounding box center [730, 0] width 1461 height 0
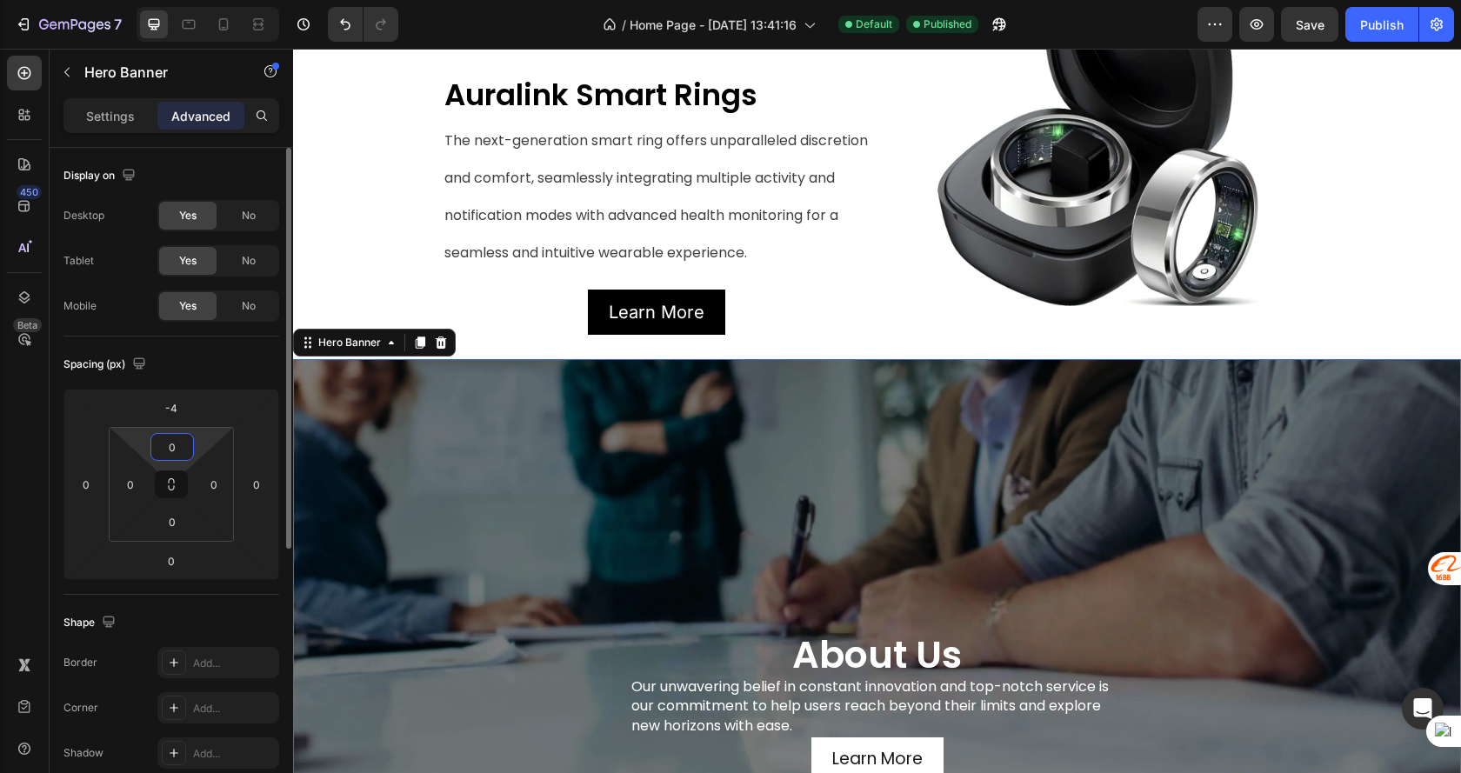
click at [183, 438] on input "0" at bounding box center [172, 447] width 35 height 26
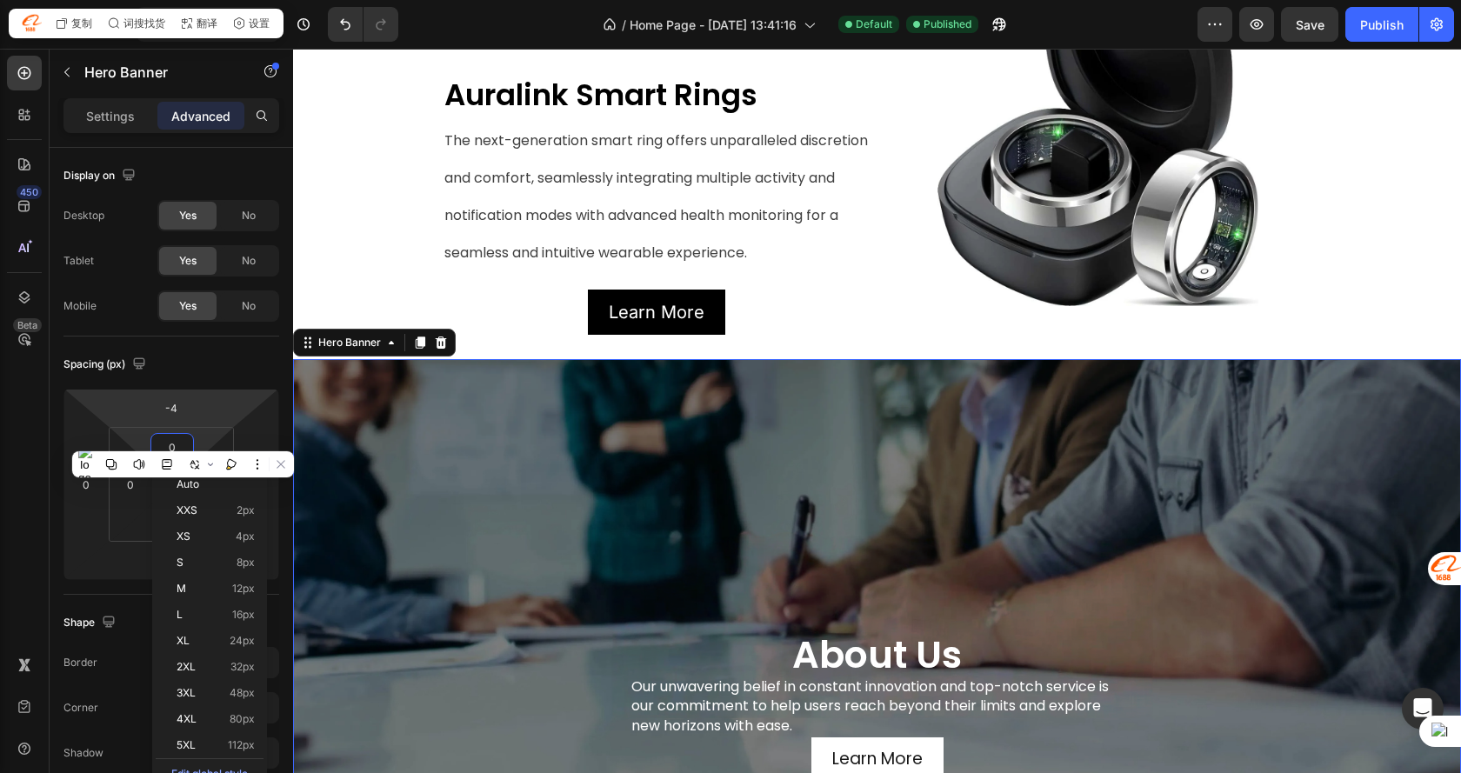
click at [163, 0] on html "7 Version history / Home Page - [DATE] 13:41:16 Default Published Preview Save …" at bounding box center [730, 0] width 1461 height 0
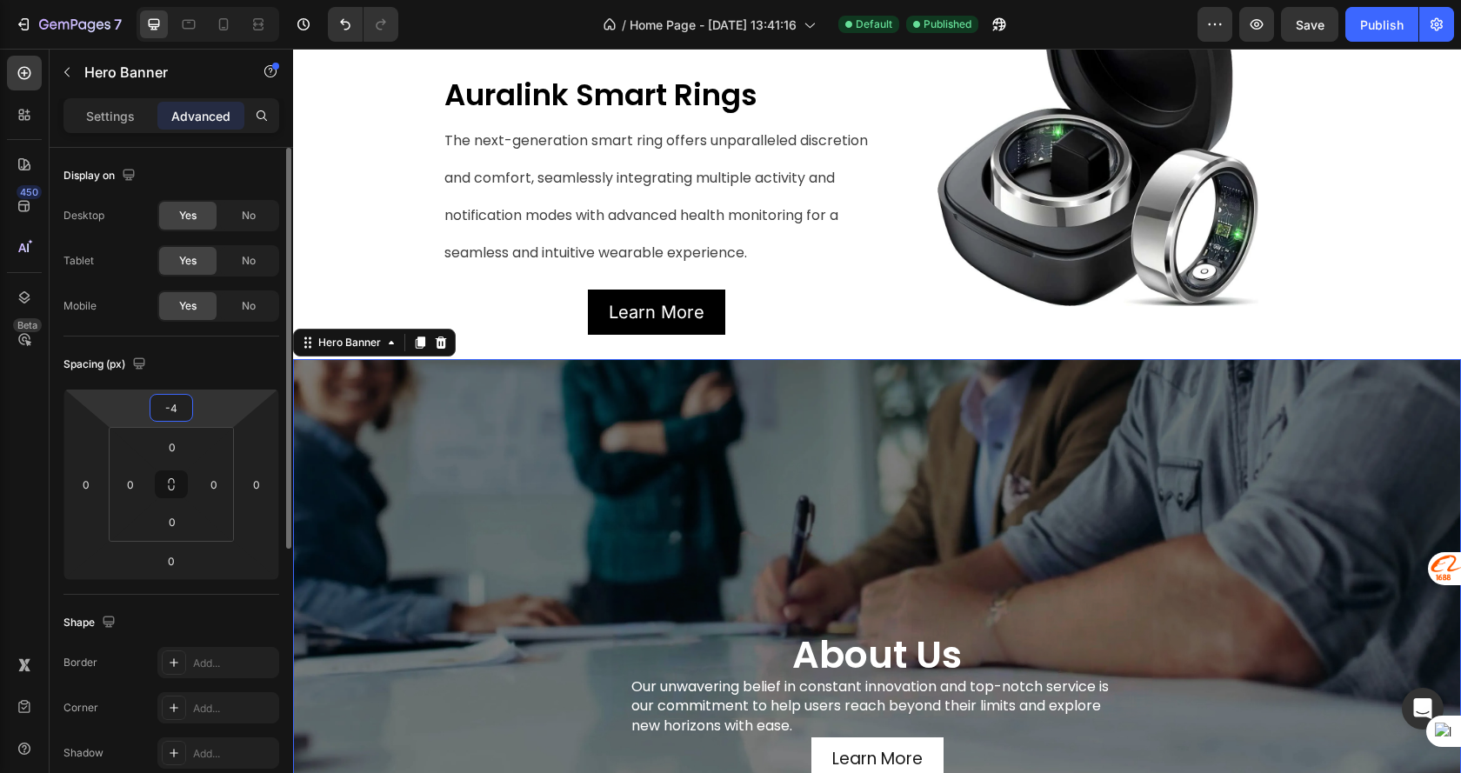
click at [172, 403] on input "-4" at bounding box center [171, 408] width 35 height 26
drag, startPoint x: 185, startPoint y: 402, endPoint x: 104, endPoint y: 402, distance: 80.9
click at [104, 402] on div "-4 0 0 0" at bounding box center [171, 484] width 216 height 191
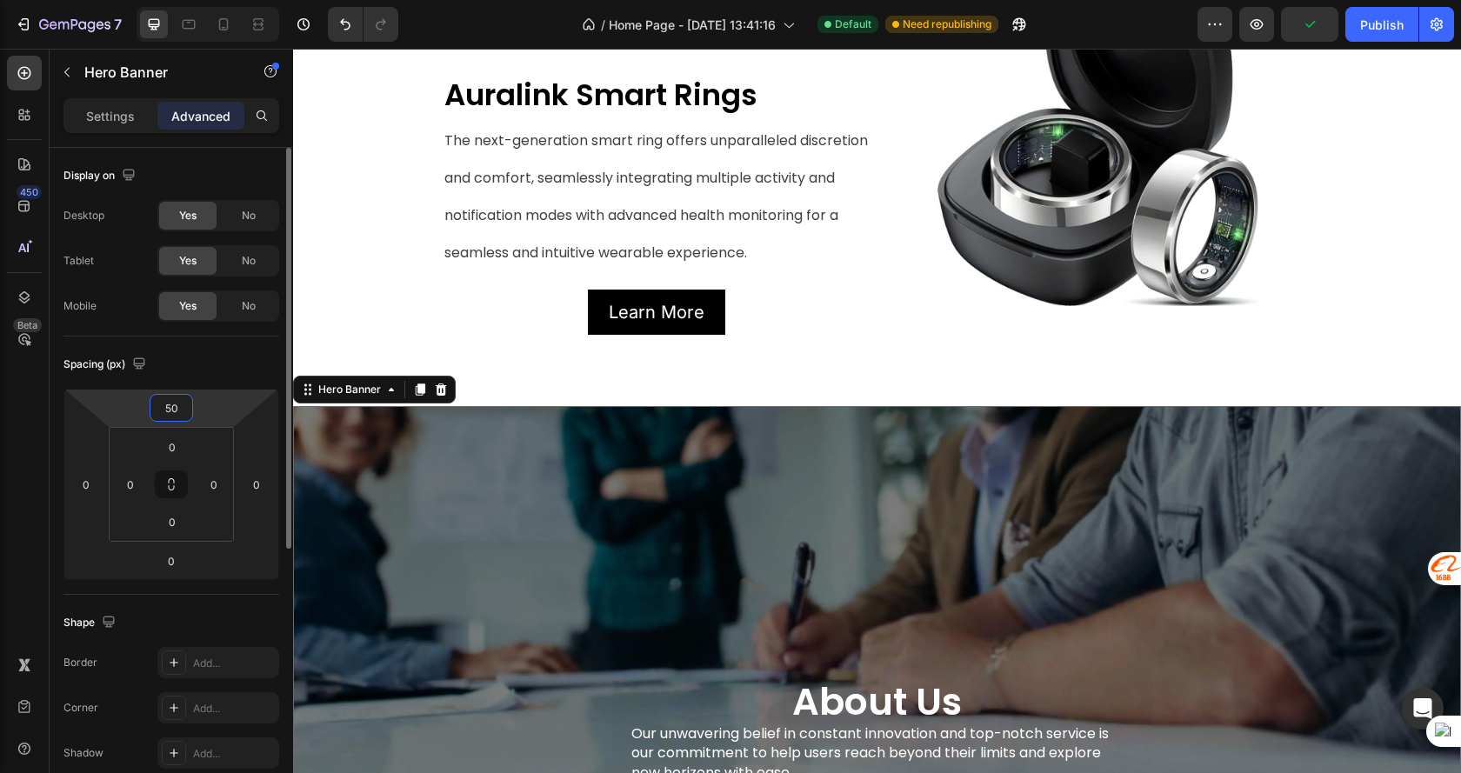
drag, startPoint x: 175, startPoint y: 401, endPoint x: 141, endPoint y: 403, distance: 34.0
click at [141, 403] on div "50 0 0 0" at bounding box center [171, 484] width 216 height 191
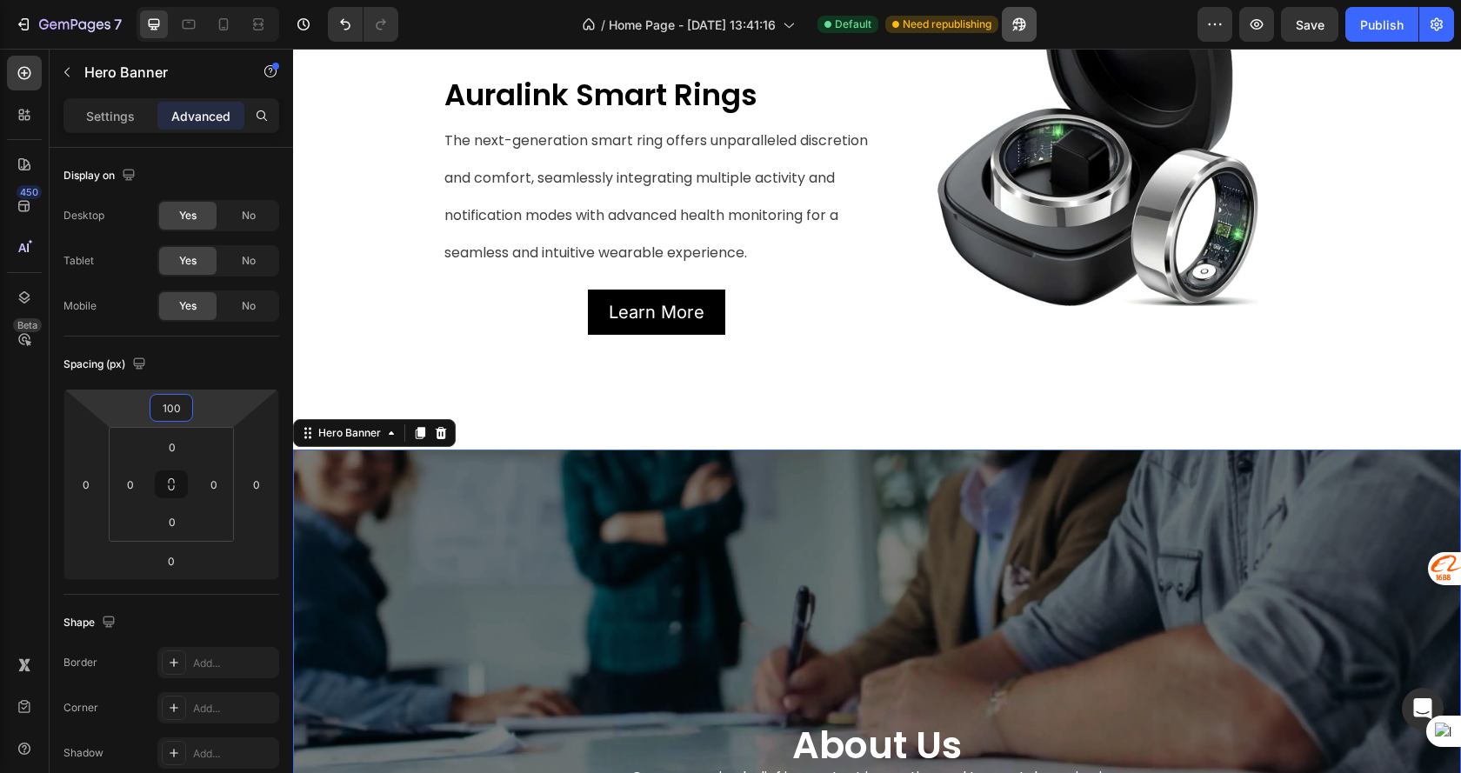
type input "100"
drag, startPoint x: 1367, startPoint y: 23, endPoint x: 1307, endPoint y: 9, distance: 61.8
click at [1367, 23] on div "Publish" at bounding box center [1381, 25] width 43 height 18
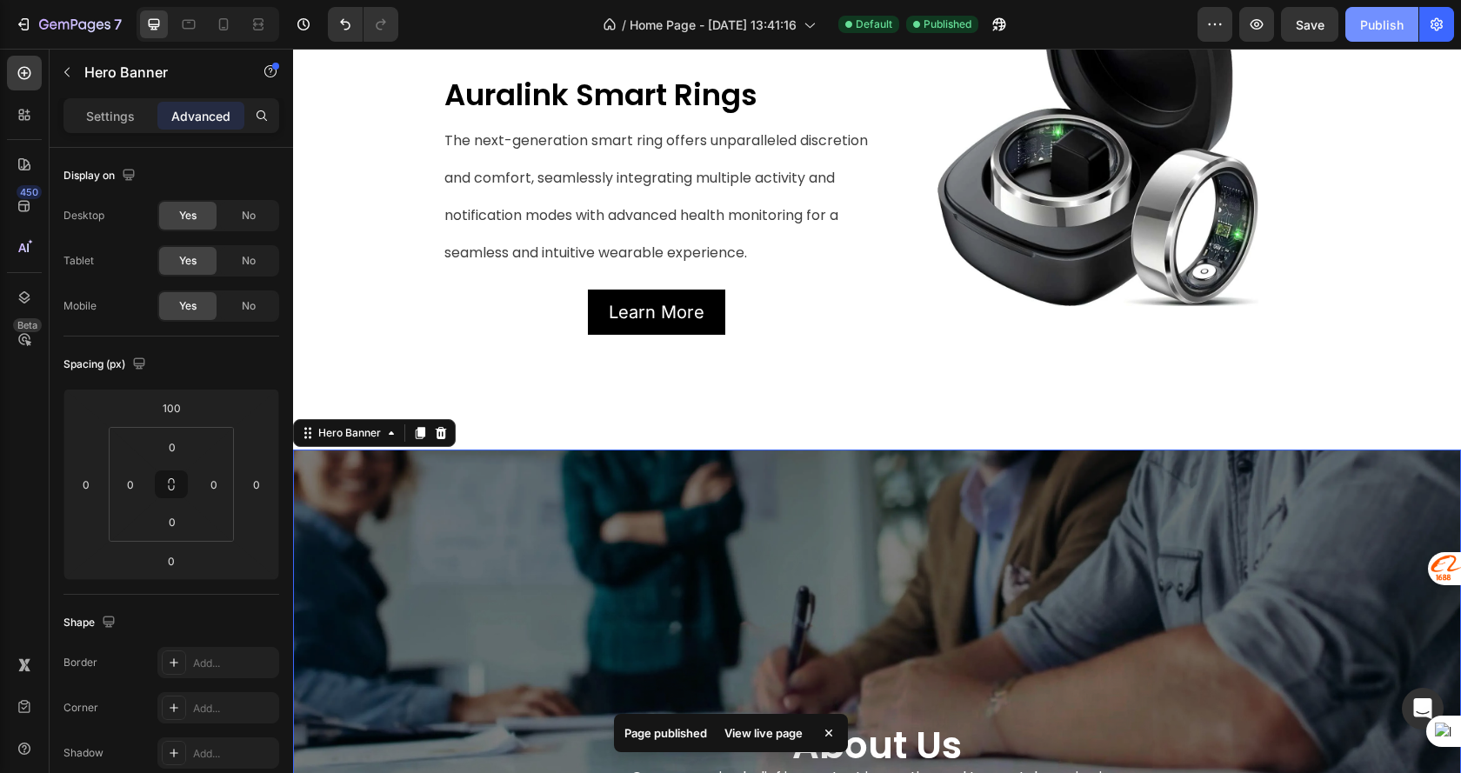
click at [1415, 29] on button "Publish" at bounding box center [1381, 24] width 73 height 35
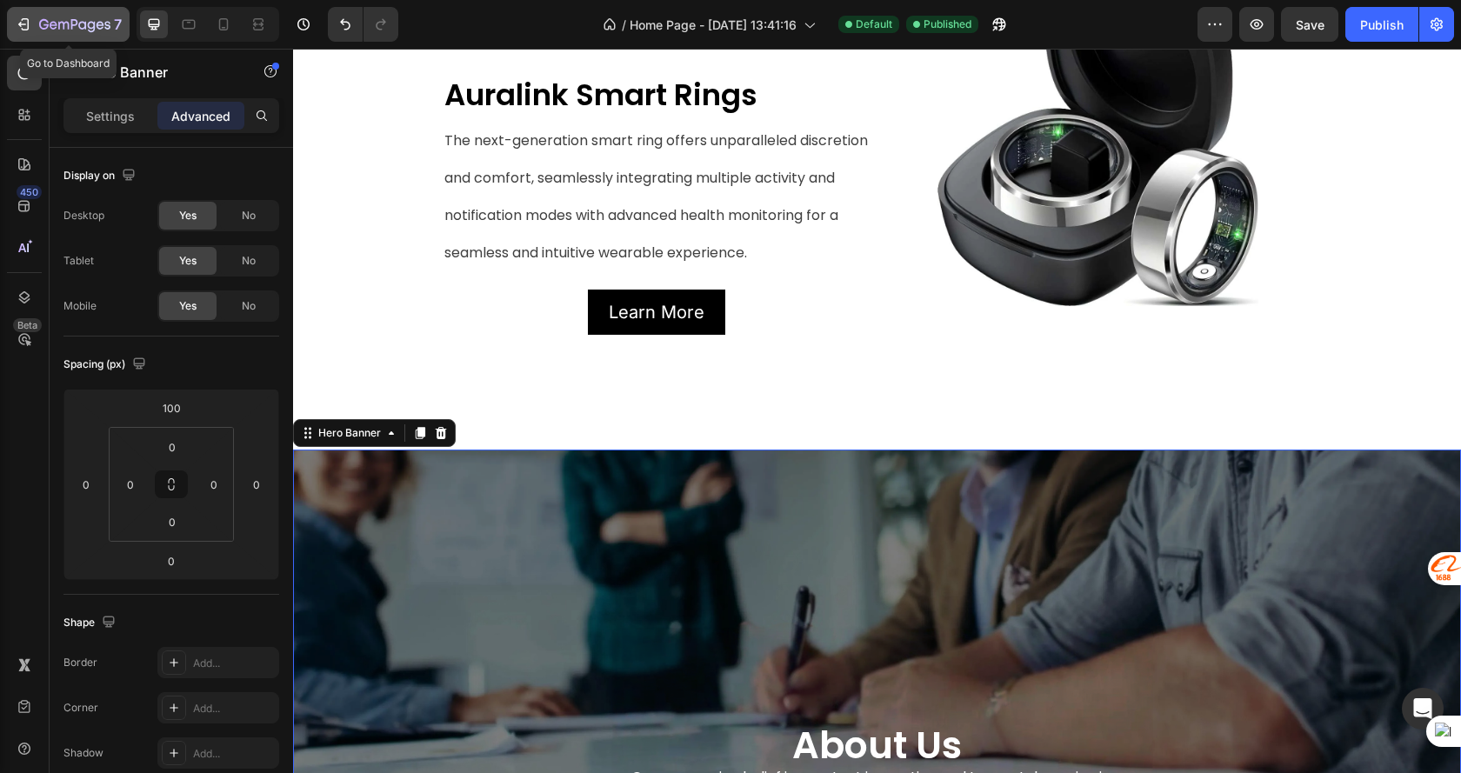
click at [31, 24] on icon "button" at bounding box center [23, 24] width 17 height 17
